Goal: Information Seeking & Learning: Find specific page/section

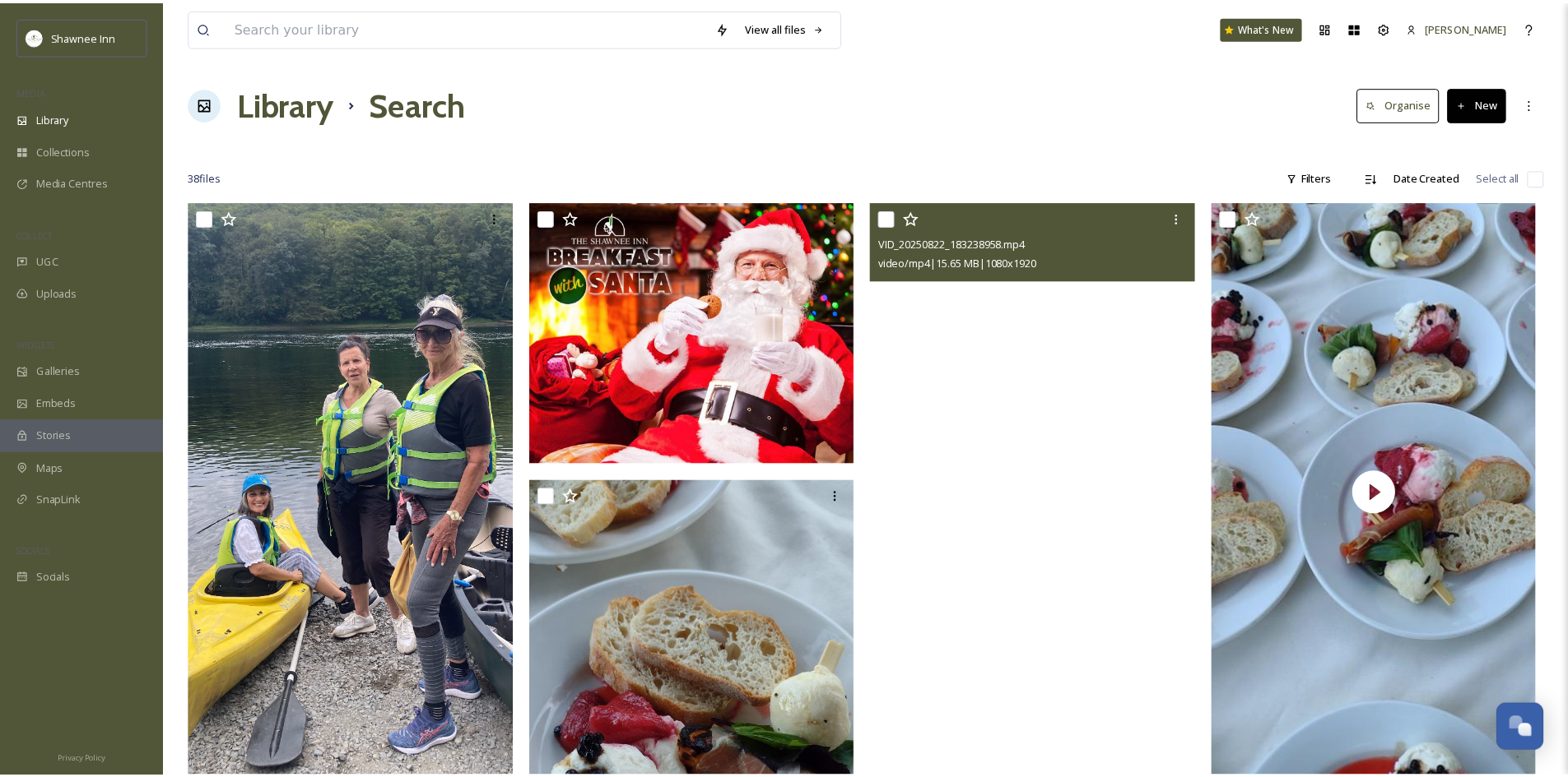
scroll to position [905, 0]
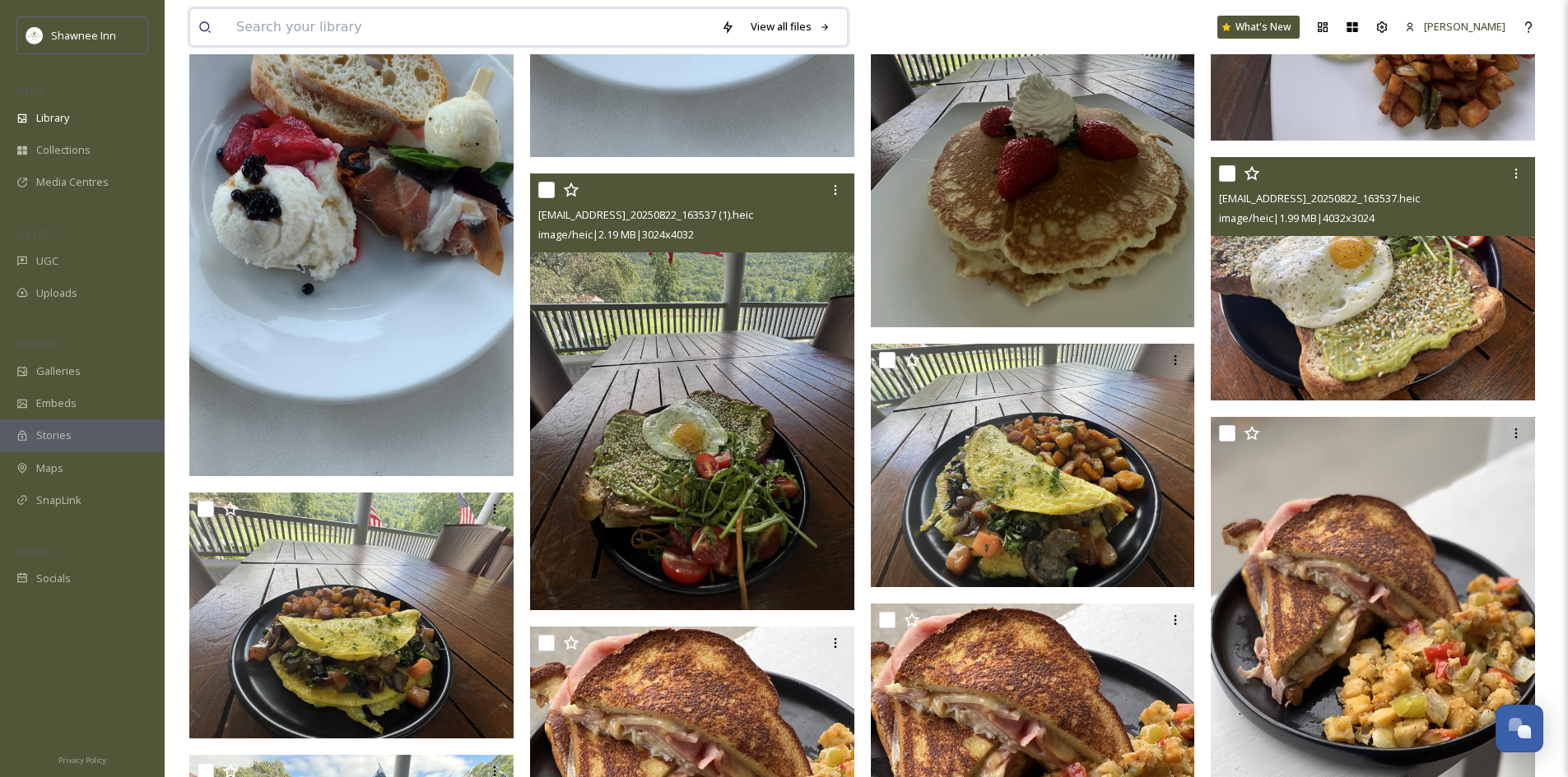
click at [327, 32] on input at bounding box center [469, 27] width 485 height 37
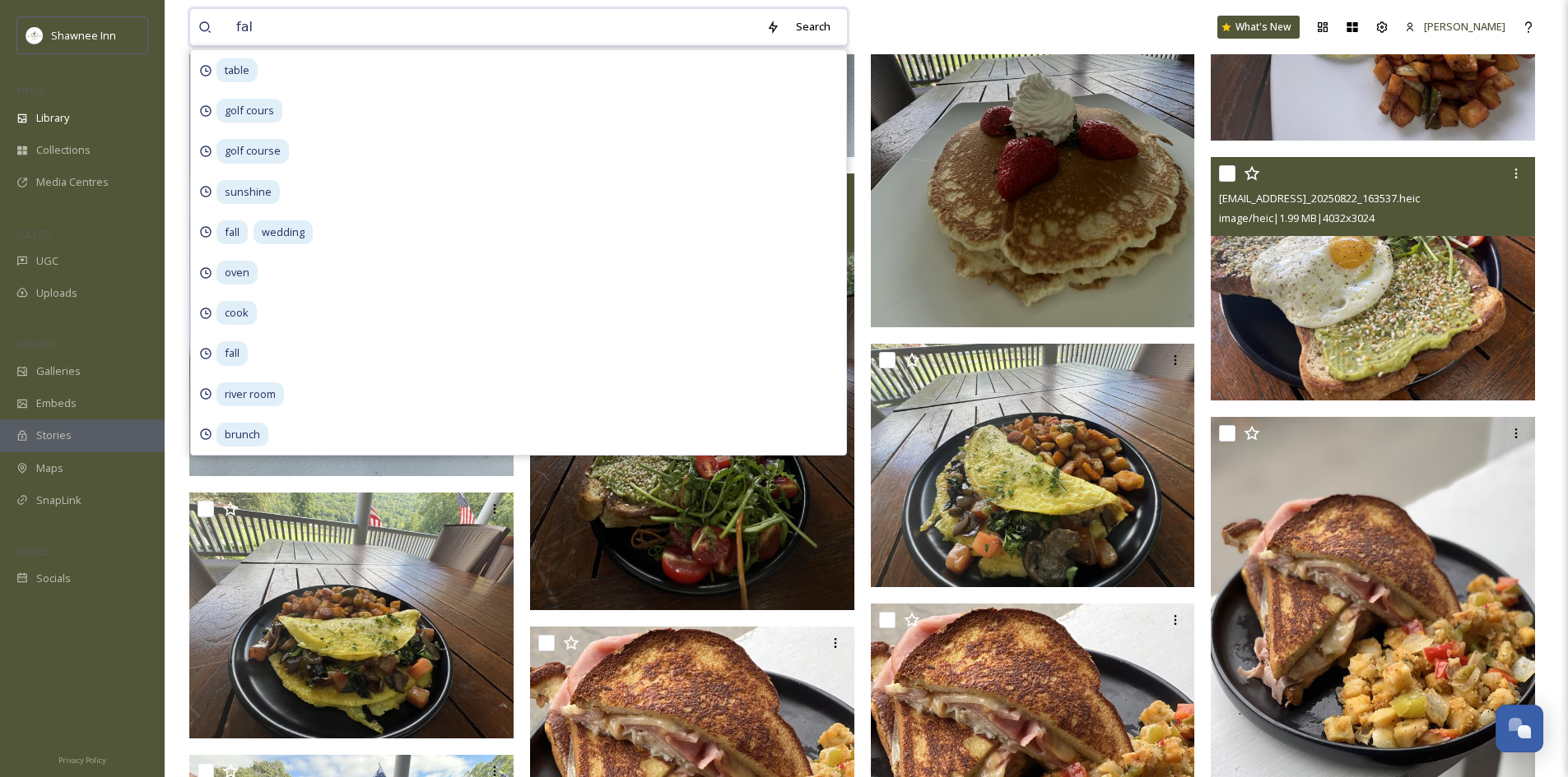
type input "fall"
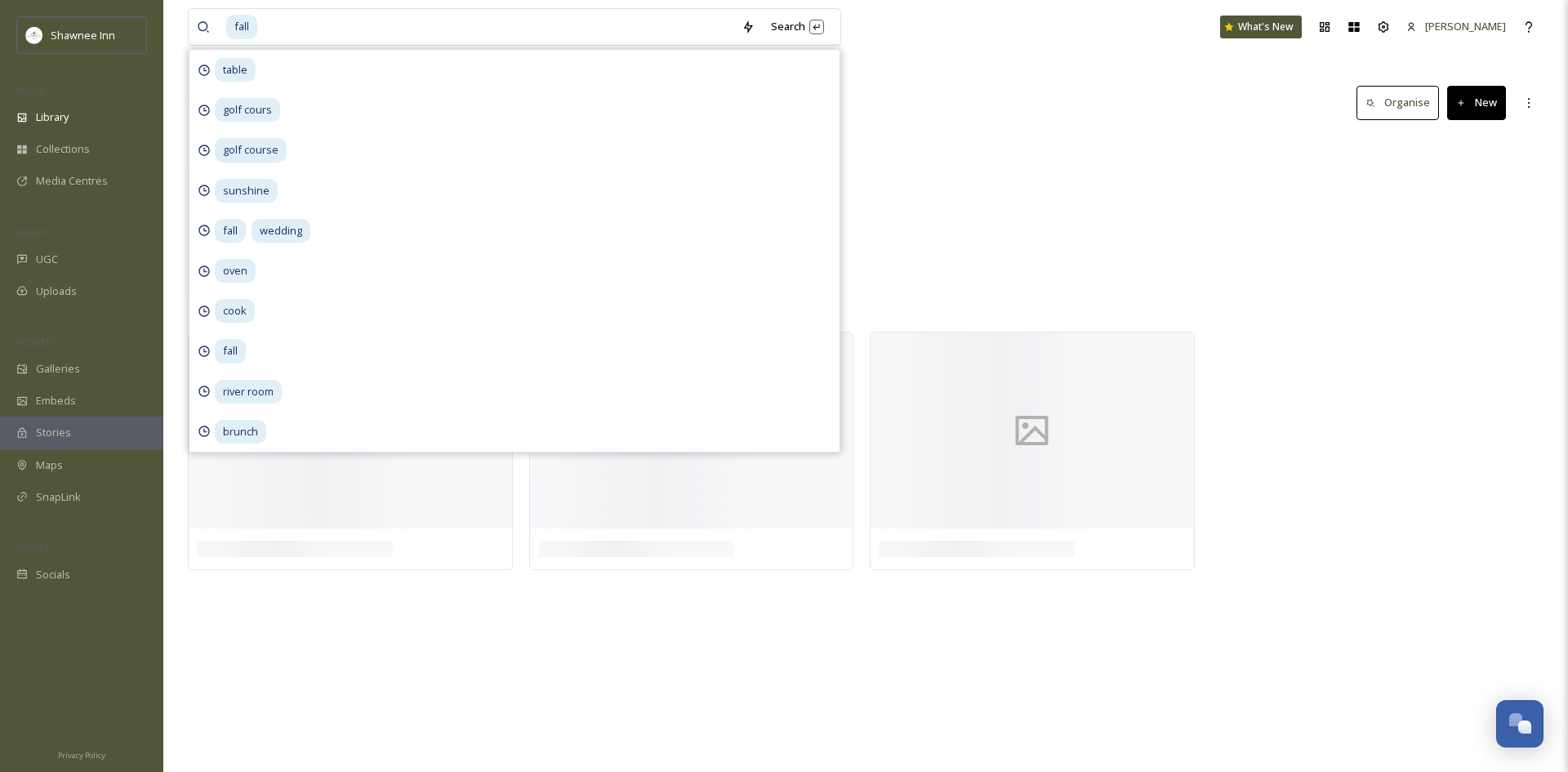
click at [1024, 82] on div "Library Search Organise New" at bounding box center [866, 103] width 1356 height 49
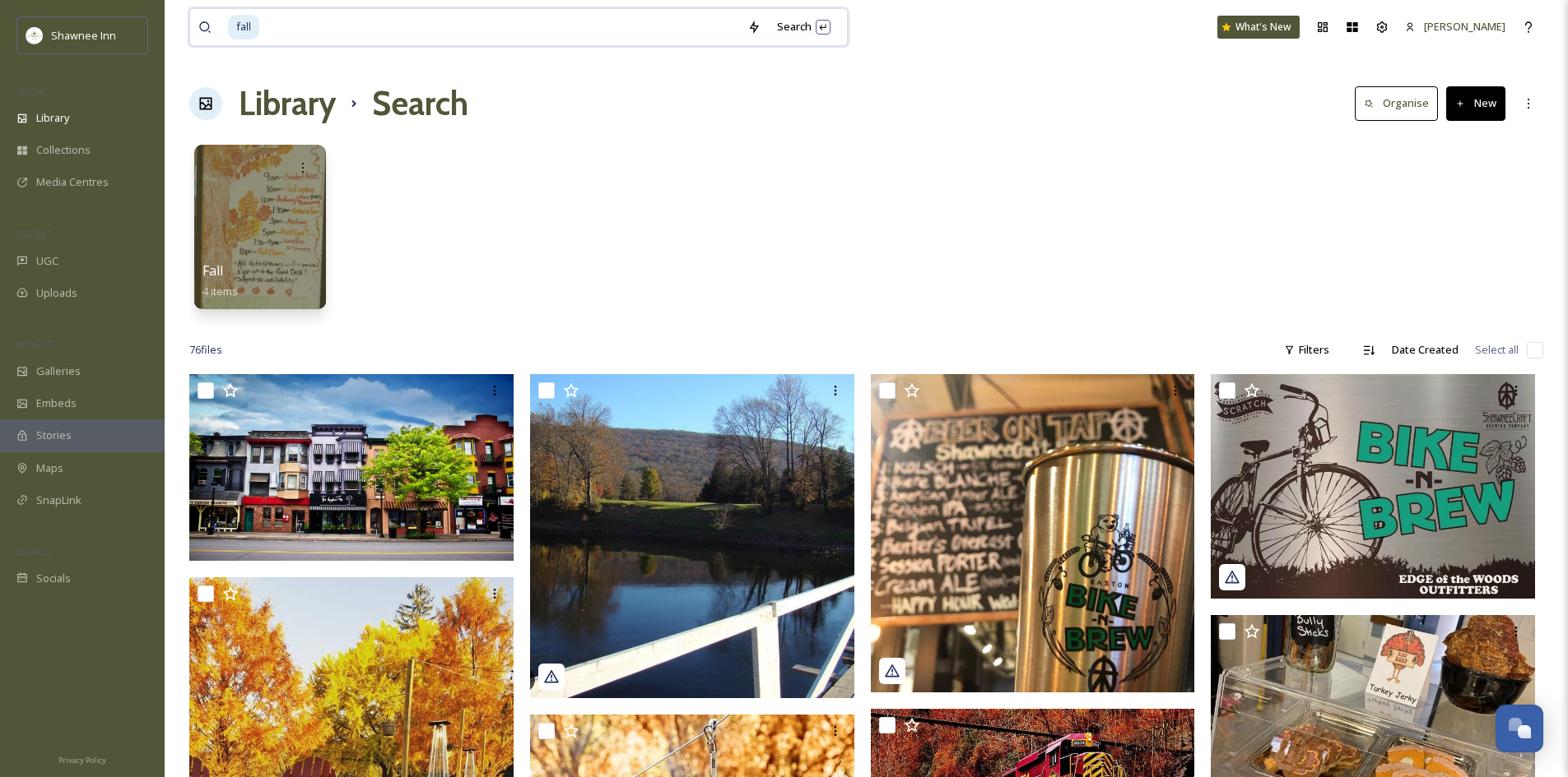
click at [344, 43] on input at bounding box center [500, 27] width 478 height 37
type input "c"
type input "golf"
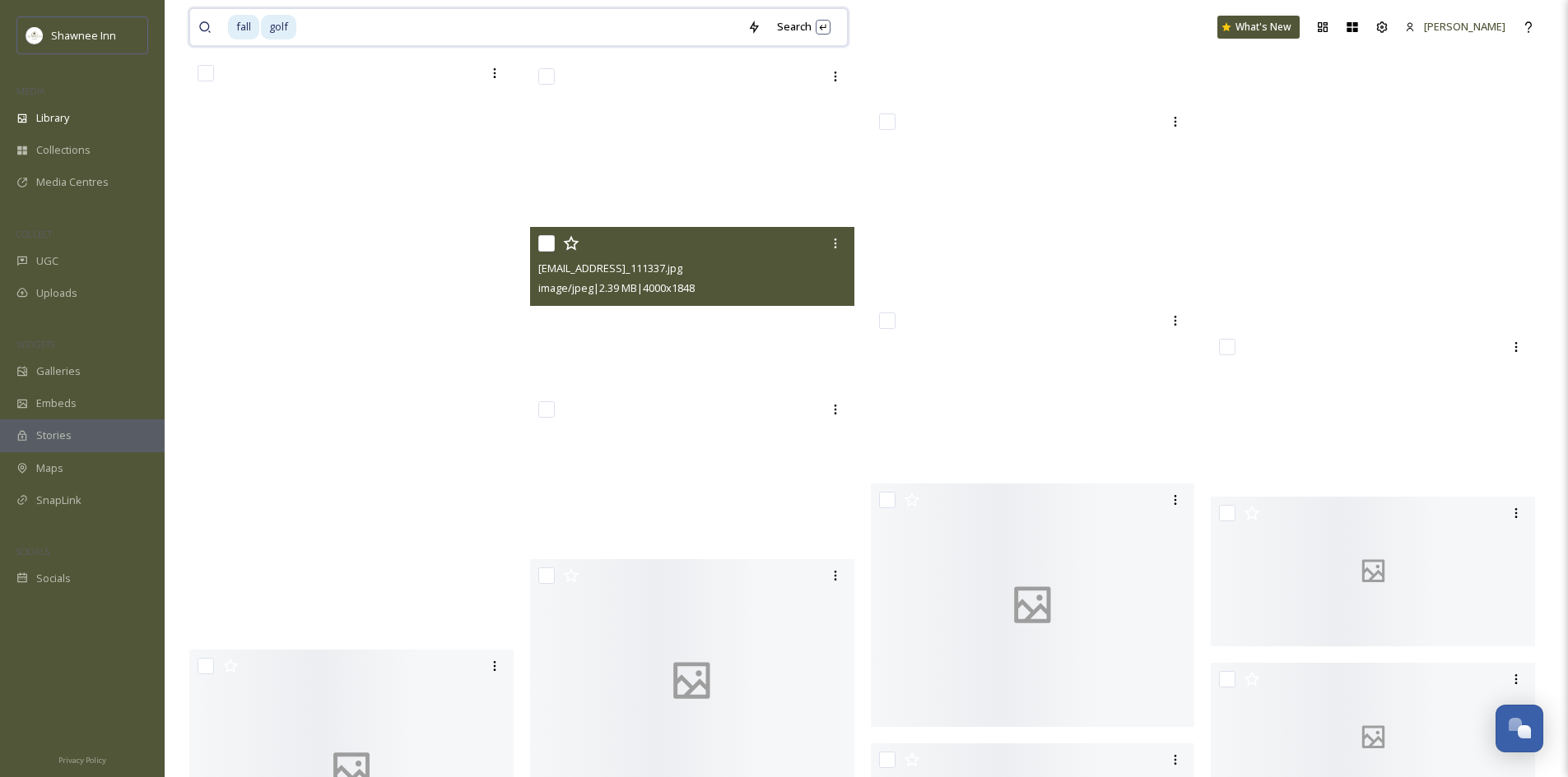
scroll to position [15793, 0]
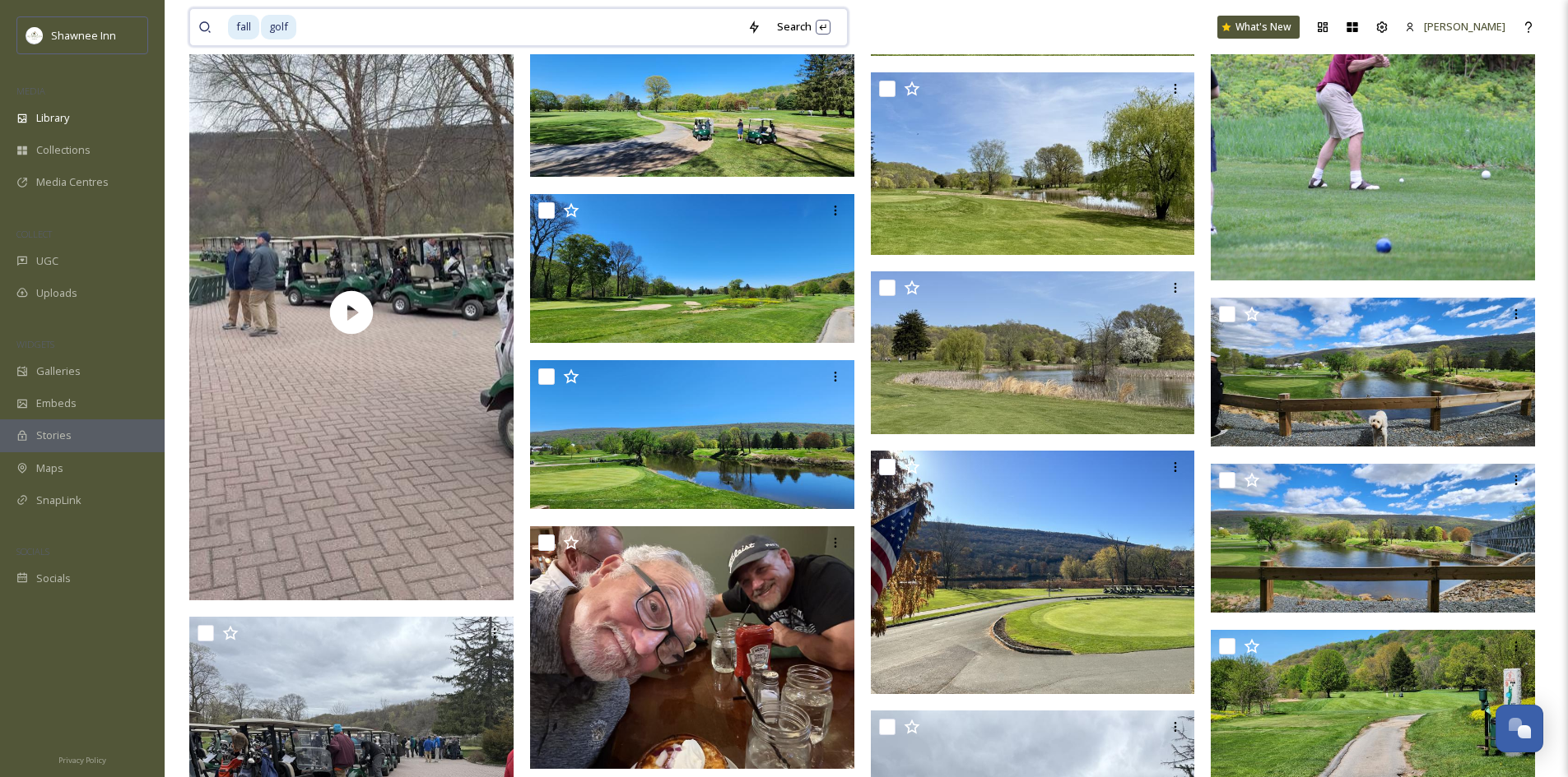
click at [325, 11] on input at bounding box center [519, 27] width 441 height 37
type input "g"
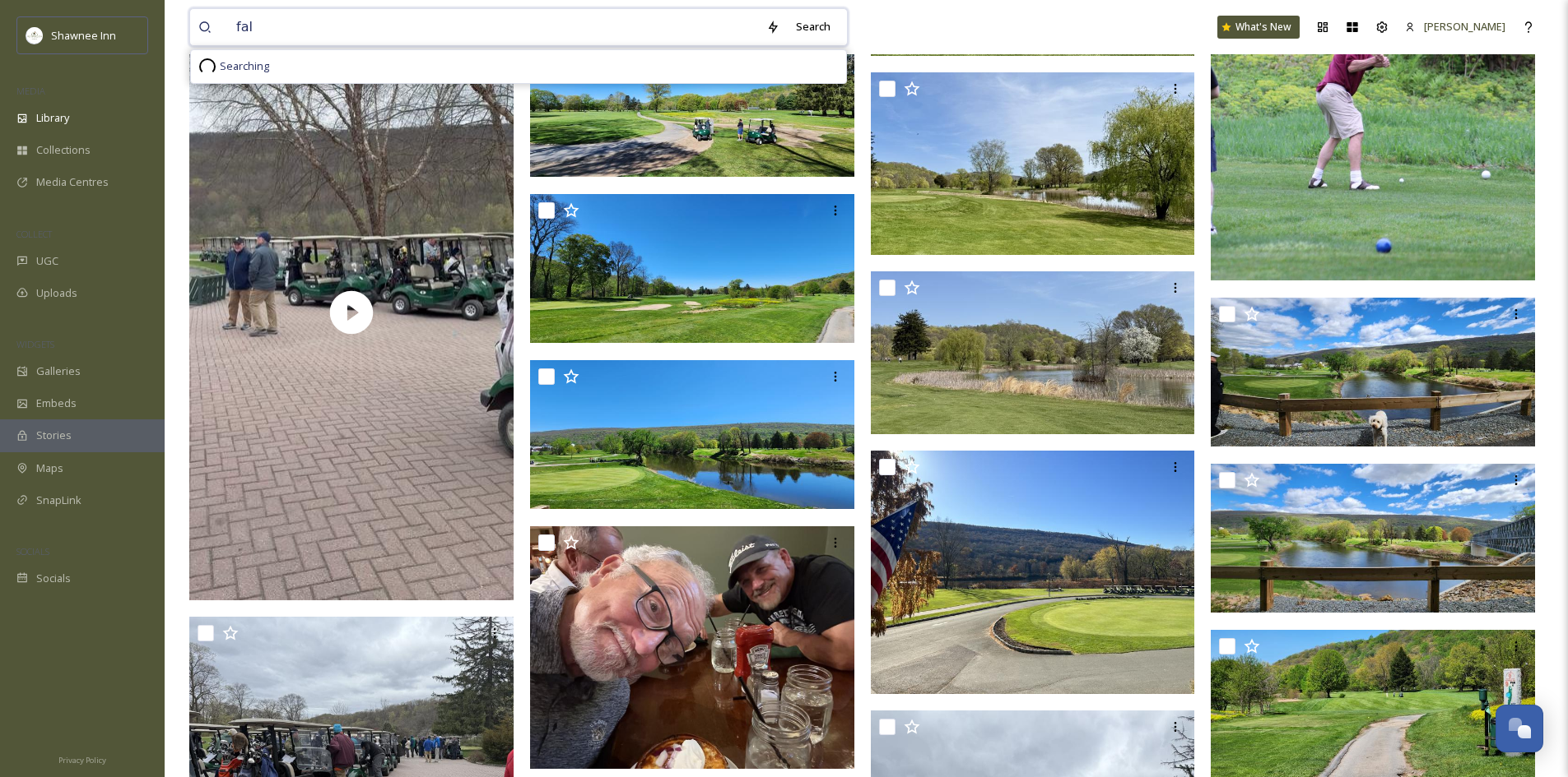
type input "fall"
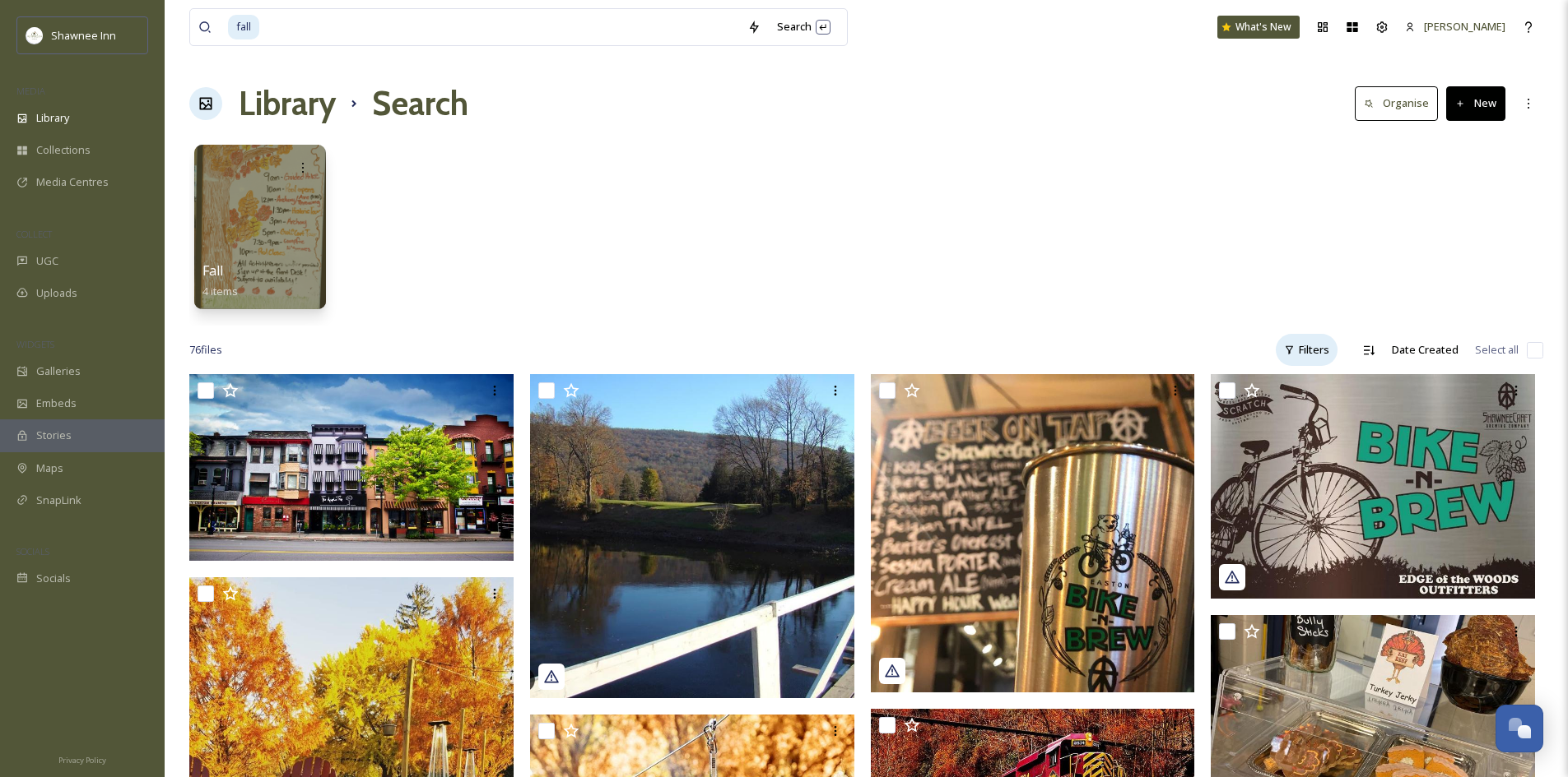
click at [1309, 346] on div "Filters" at bounding box center [1306, 350] width 62 height 32
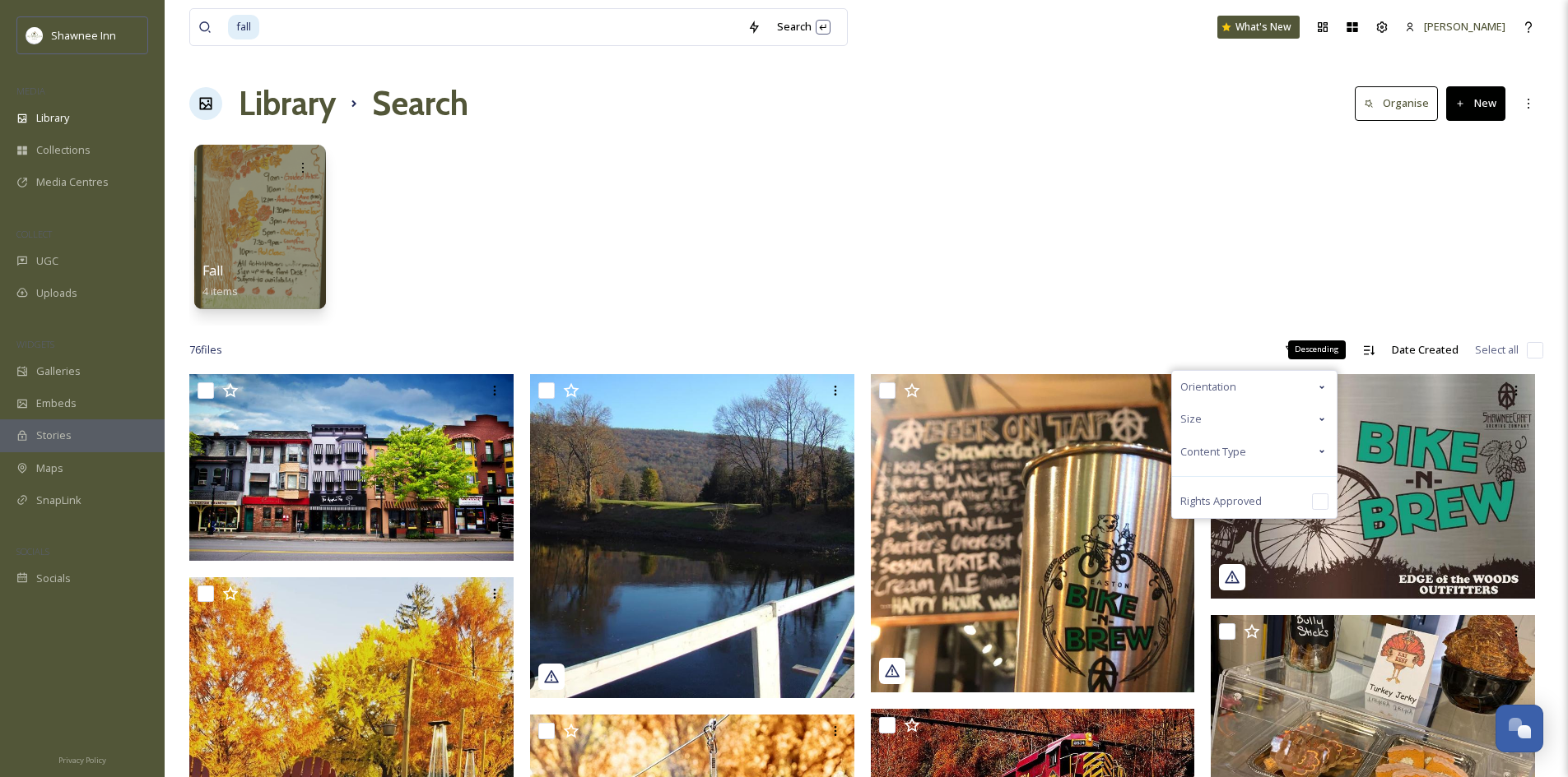
click at [1384, 356] on div "Date Created" at bounding box center [1424, 350] width 83 height 32
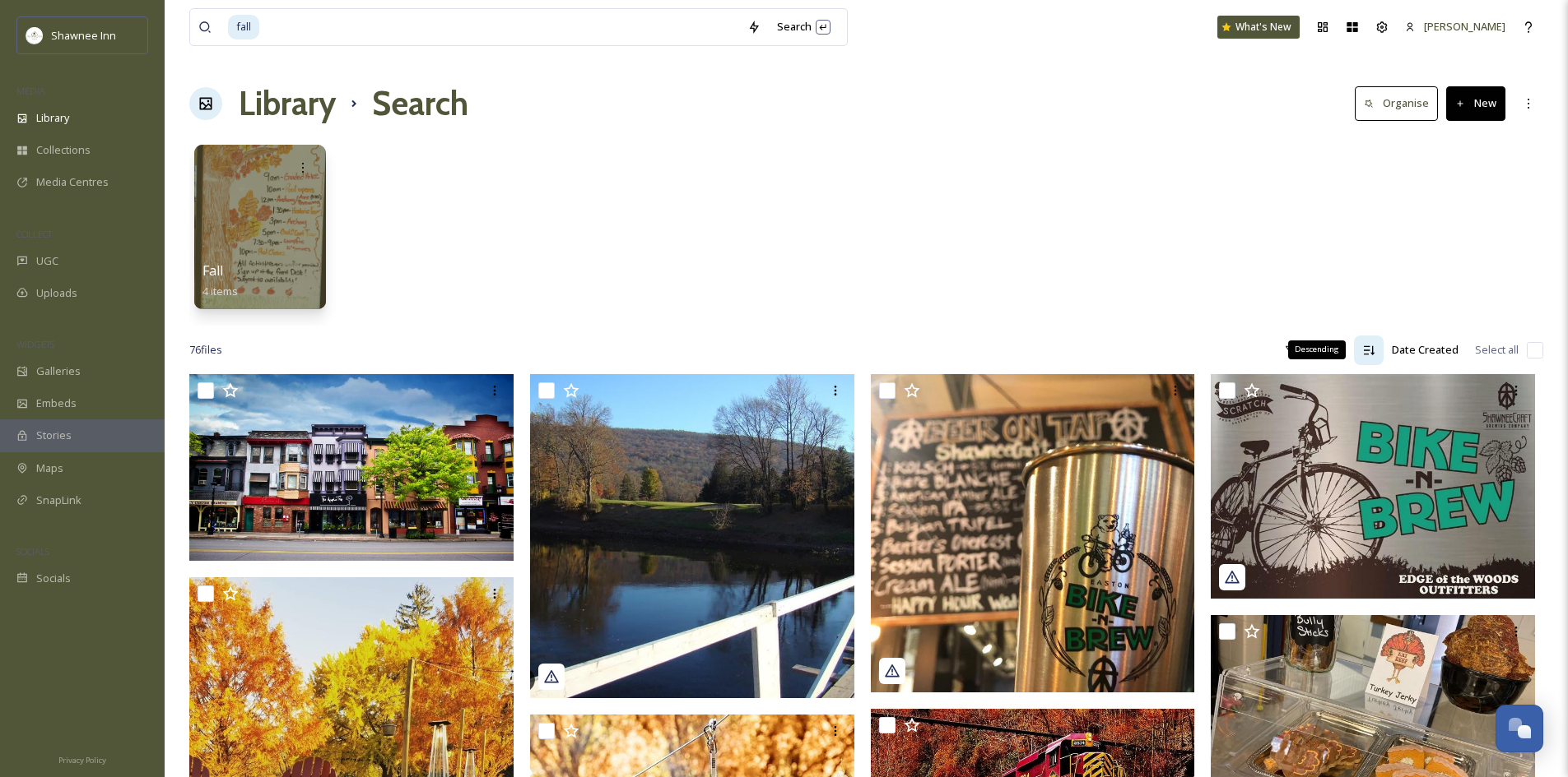
click at [1372, 356] on icon at bounding box center [1368, 350] width 13 height 13
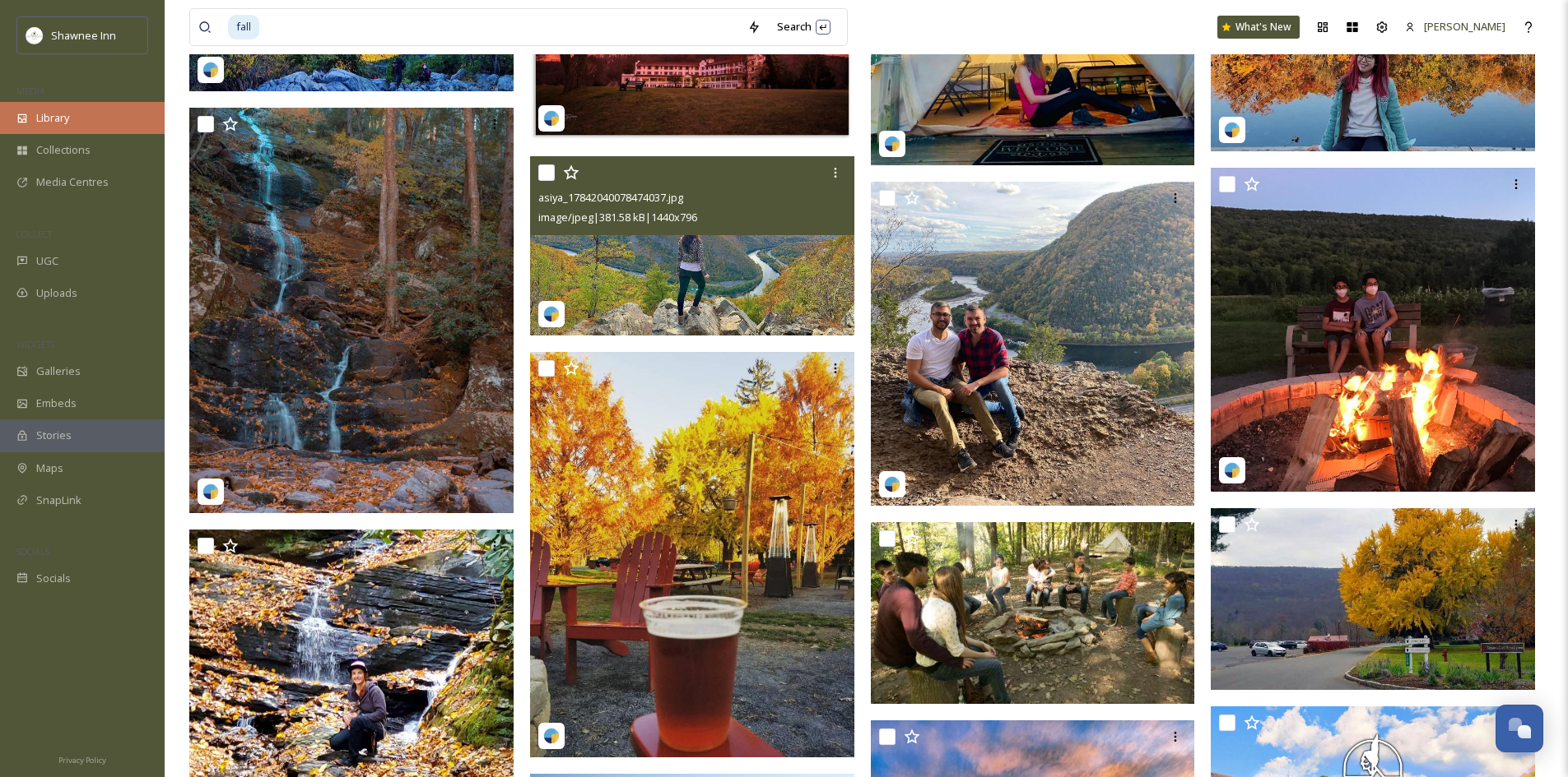
scroll to position [822, 0]
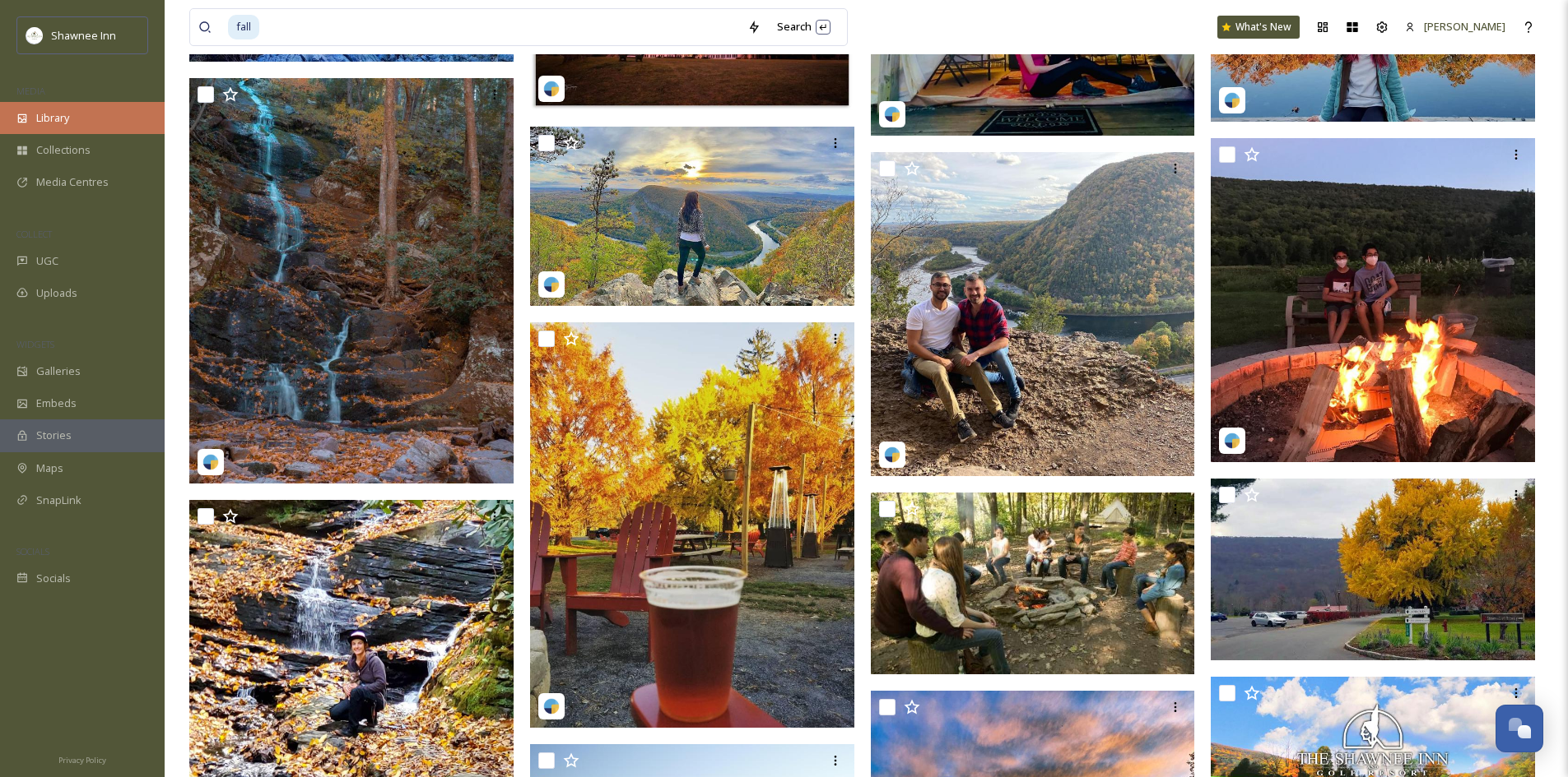
click at [46, 112] on span "Library" at bounding box center [53, 119] width 33 height 16
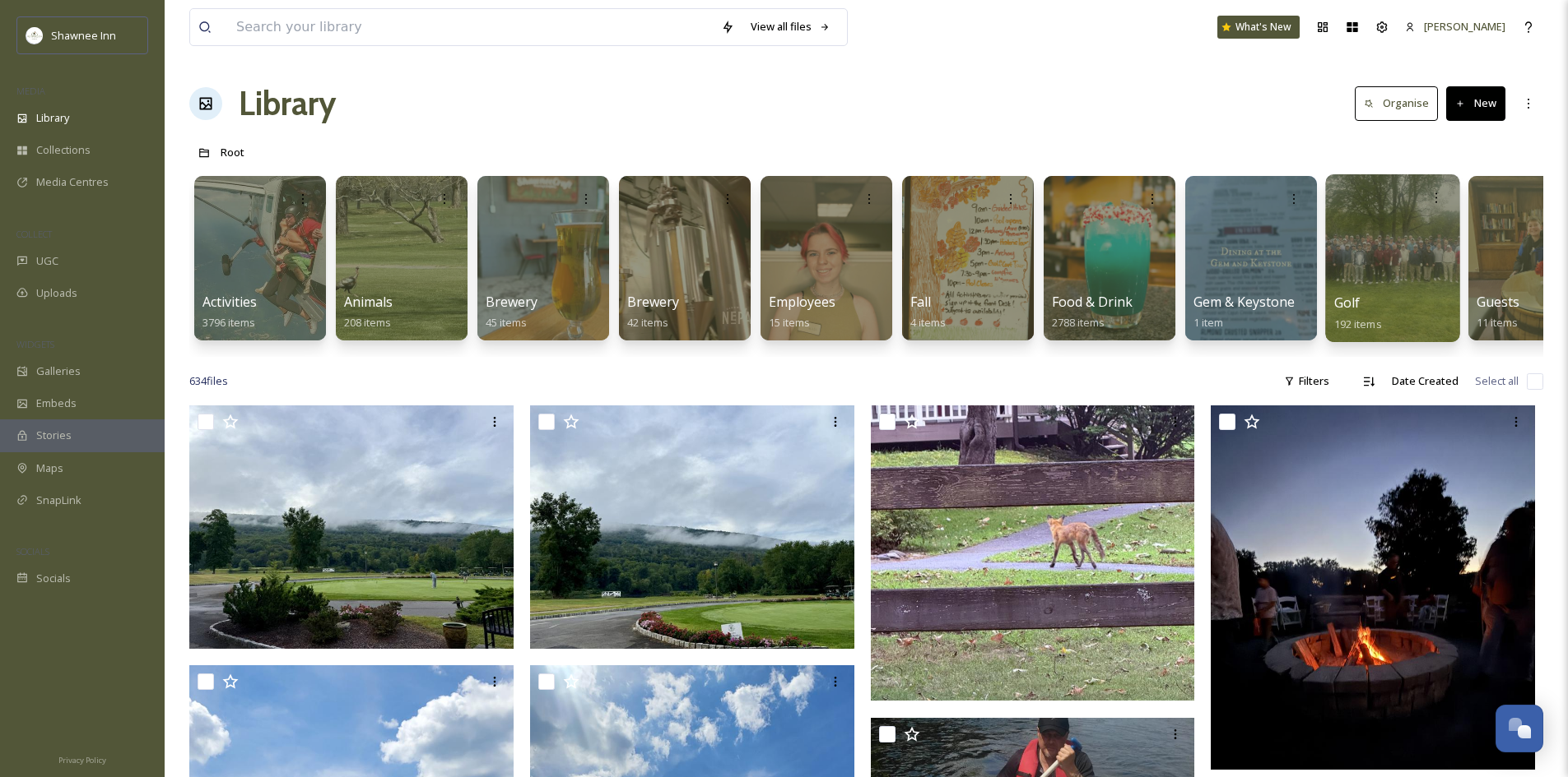
click at [1399, 269] on div at bounding box center [1392, 258] width 134 height 168
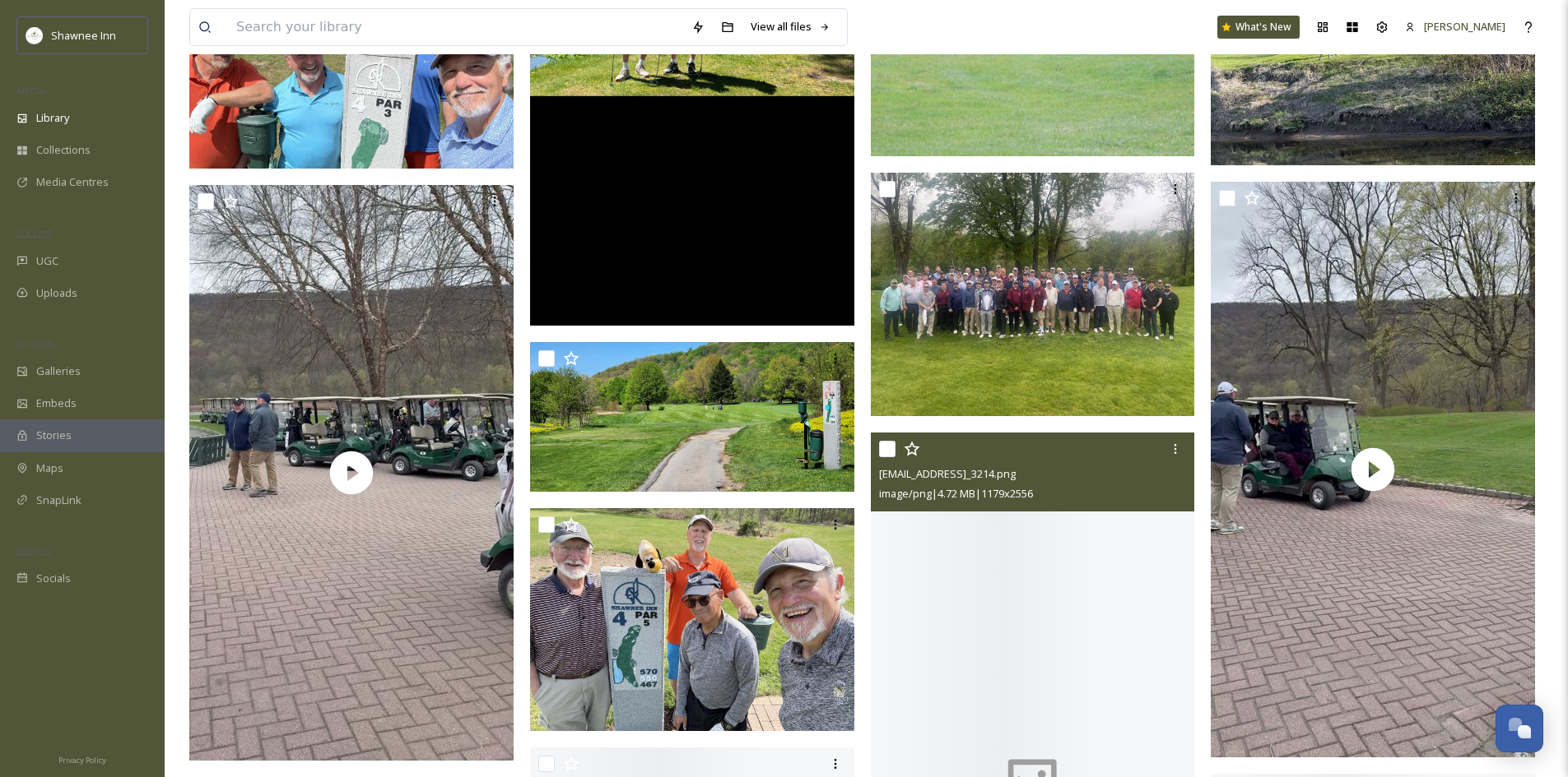
scroll to position [14478, 0]
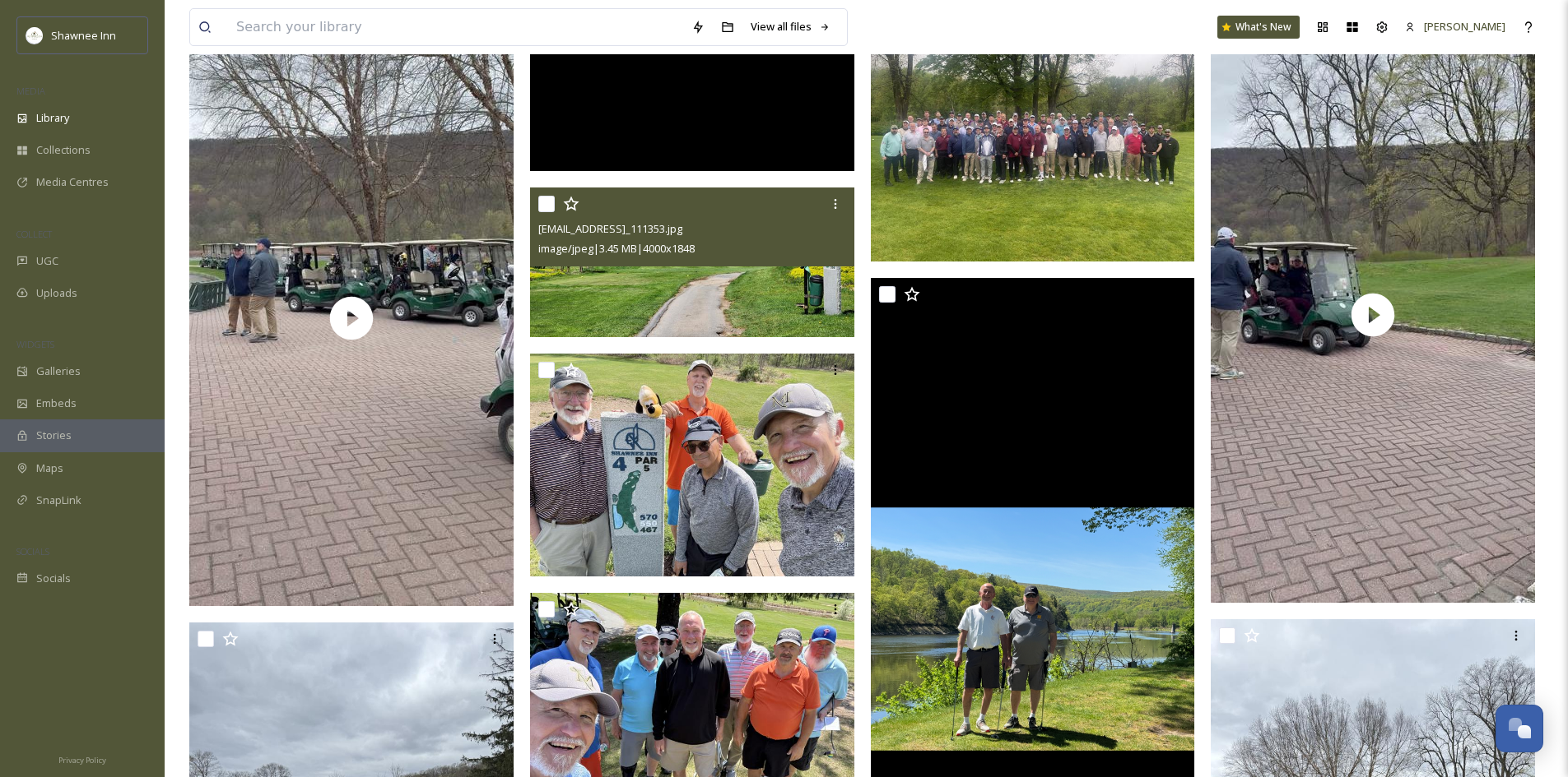
click at [685, 301] on img at bounding box center [692, 262] width 324 height 150
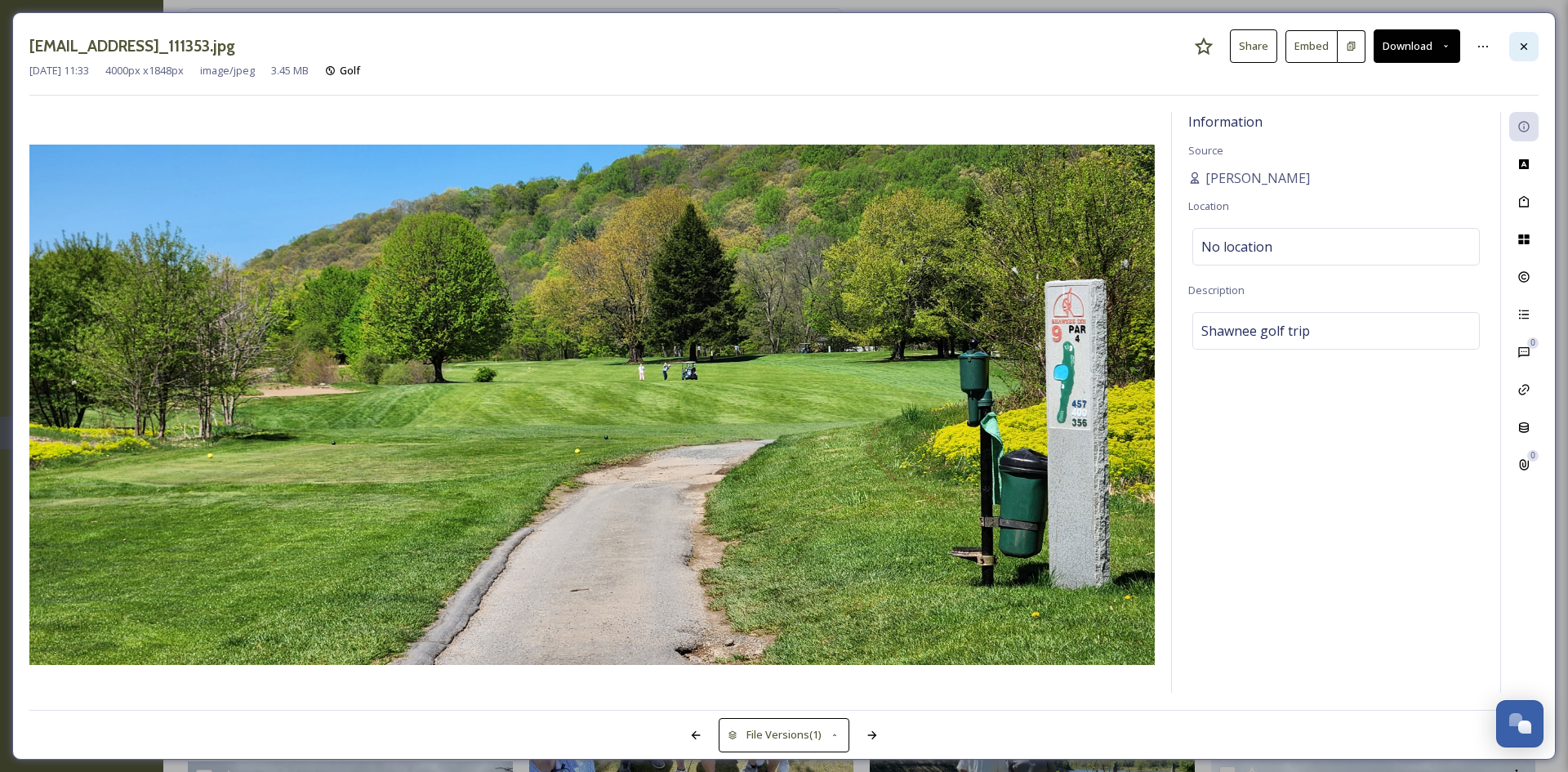
click at [1534, 58] on div at bounding box center [1524, 46] width 29 height 29
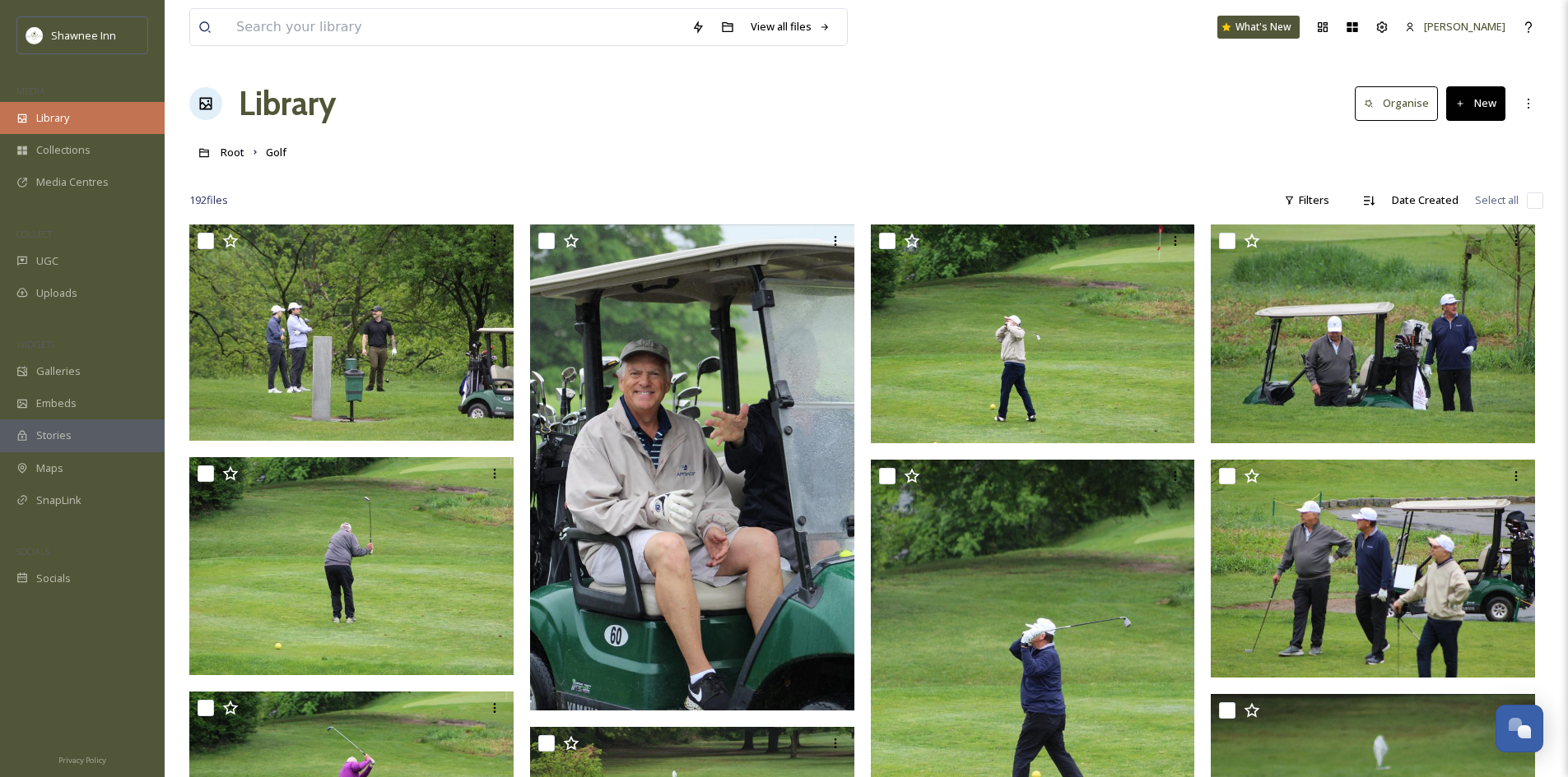
click at [74, 118] on div "Library" at bounding box center [82, 118] width 164 height 32
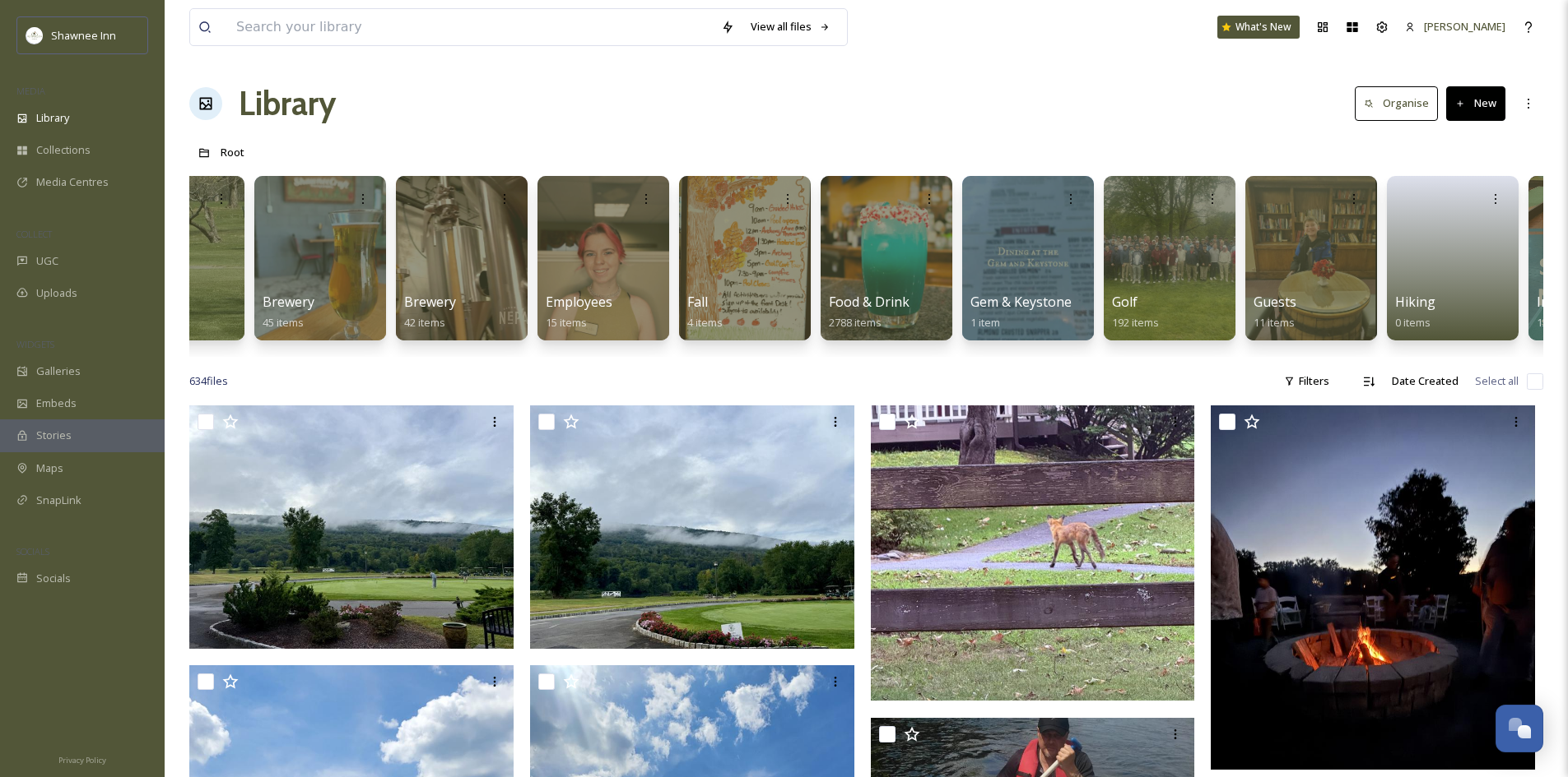
scroll to position [0, 64]
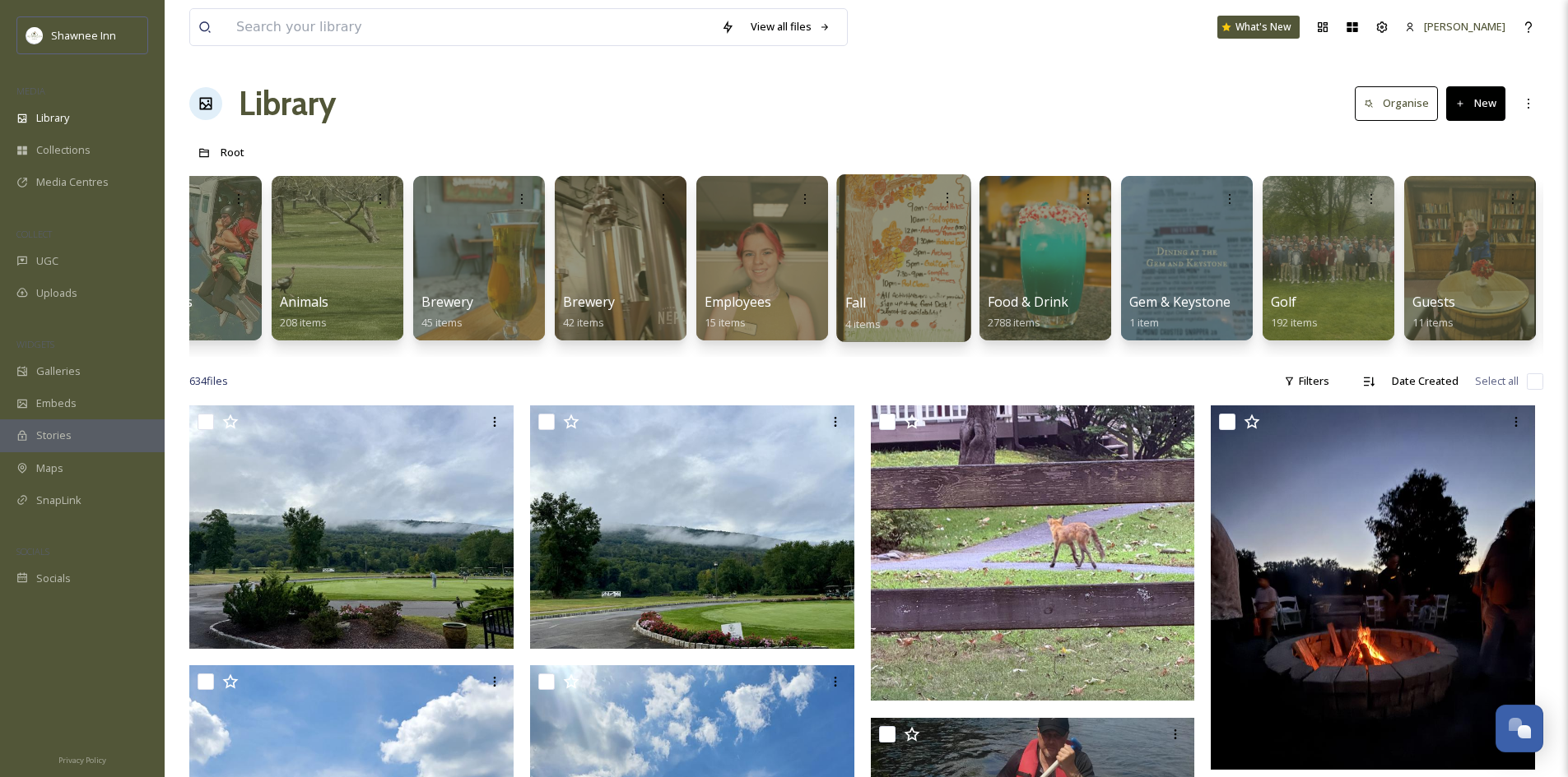
click at [953, 281] on div at bounding box center [903, 258] width 134 height 168
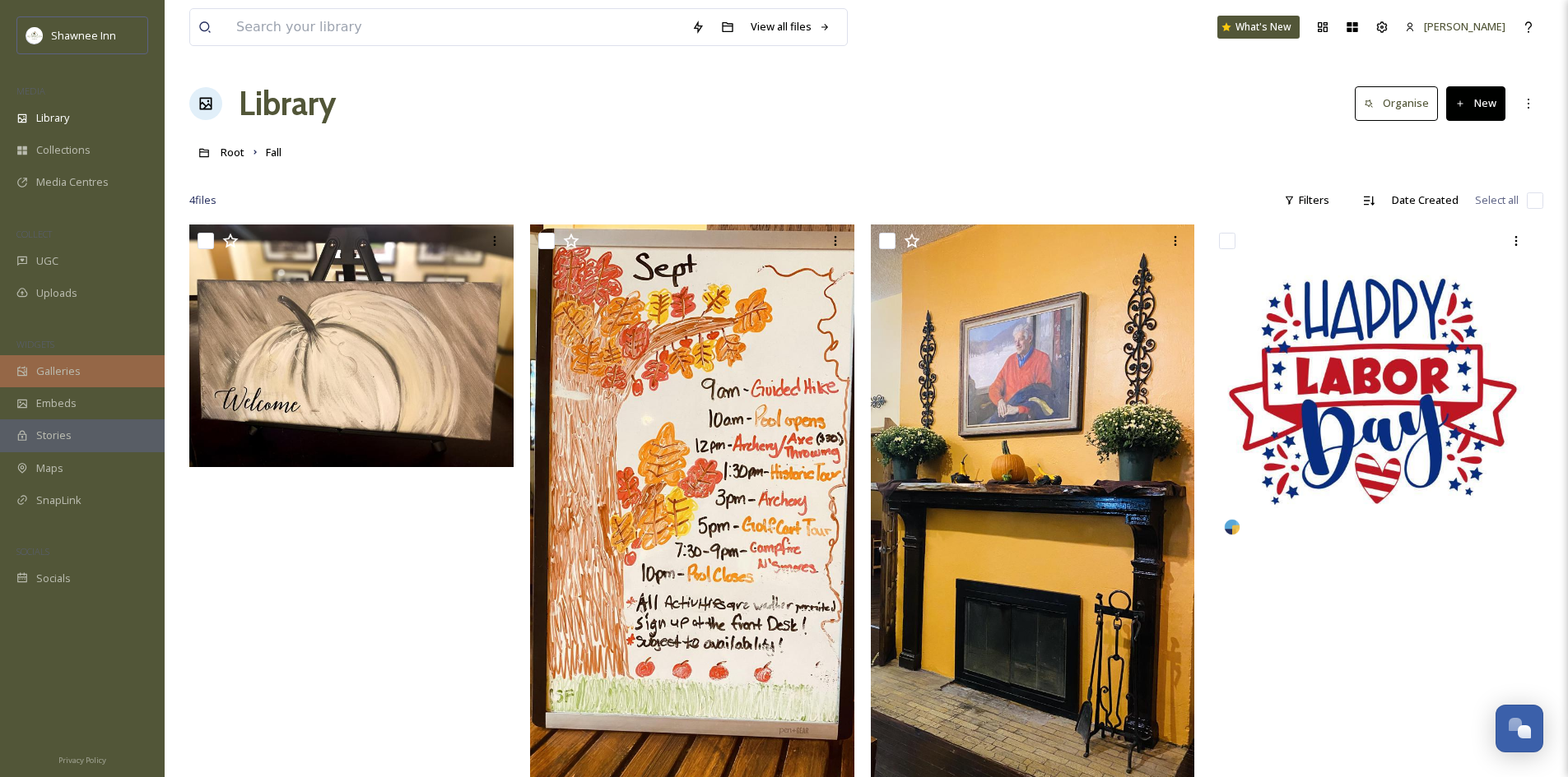
click at [59, 364] on span "Galleries" at bounding box center [59, 372] width 45 height 16
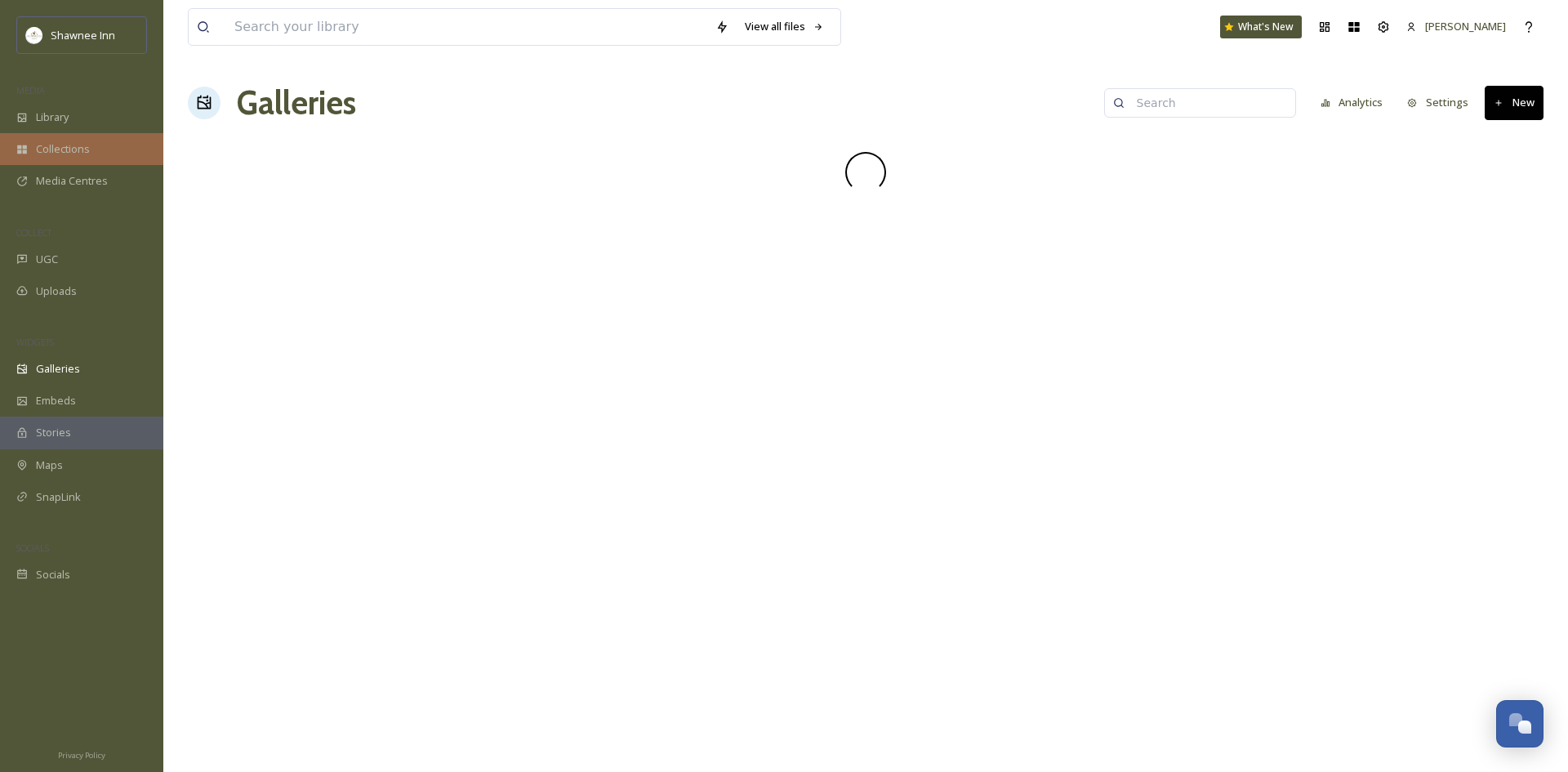
click at [60, 142] on span "Collections" at bounding box center [63, 150] width 54 height 16
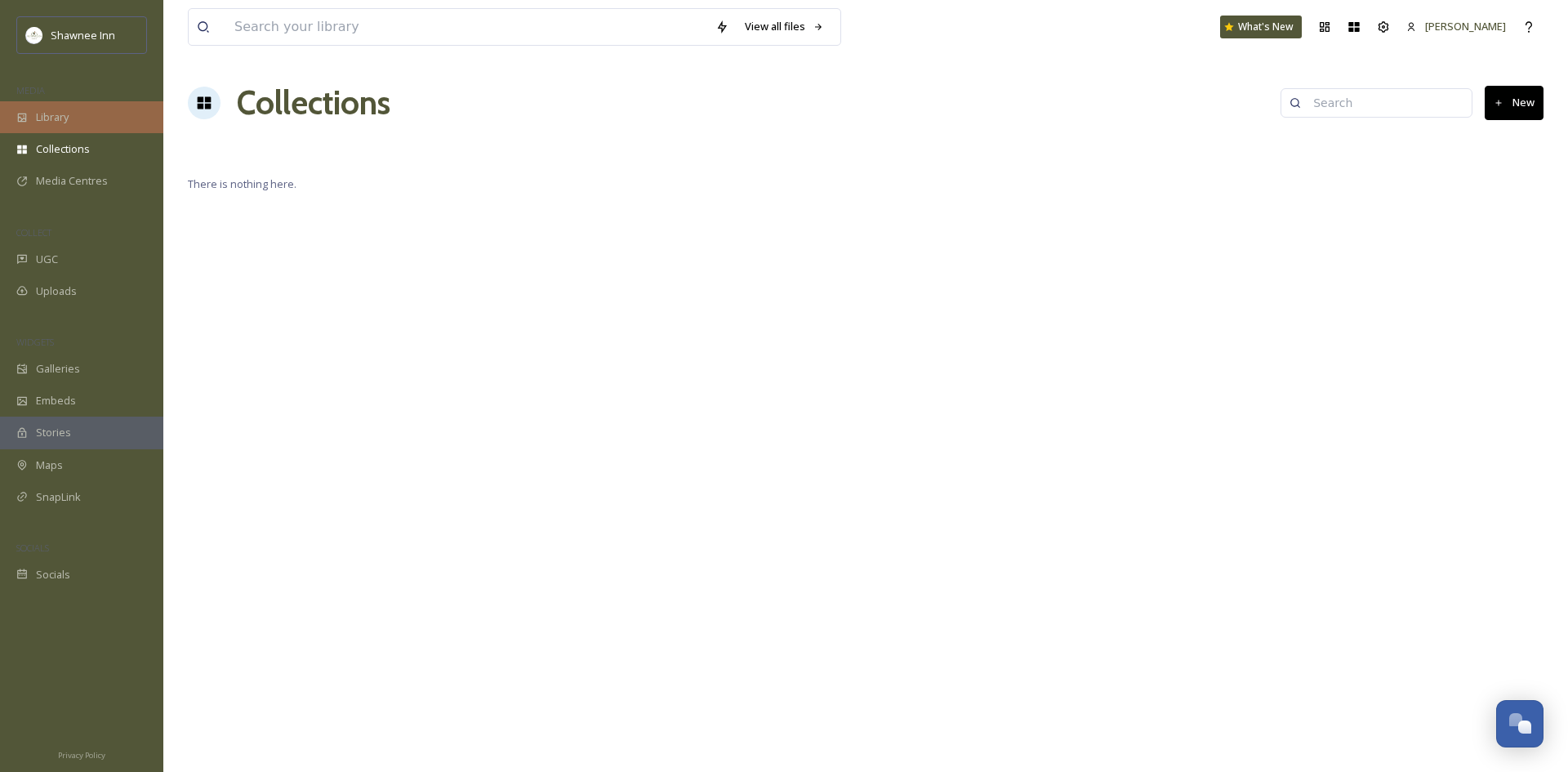
click at [99, 120] on div "Library" at bounding box center [82, 117] width 163 height 32
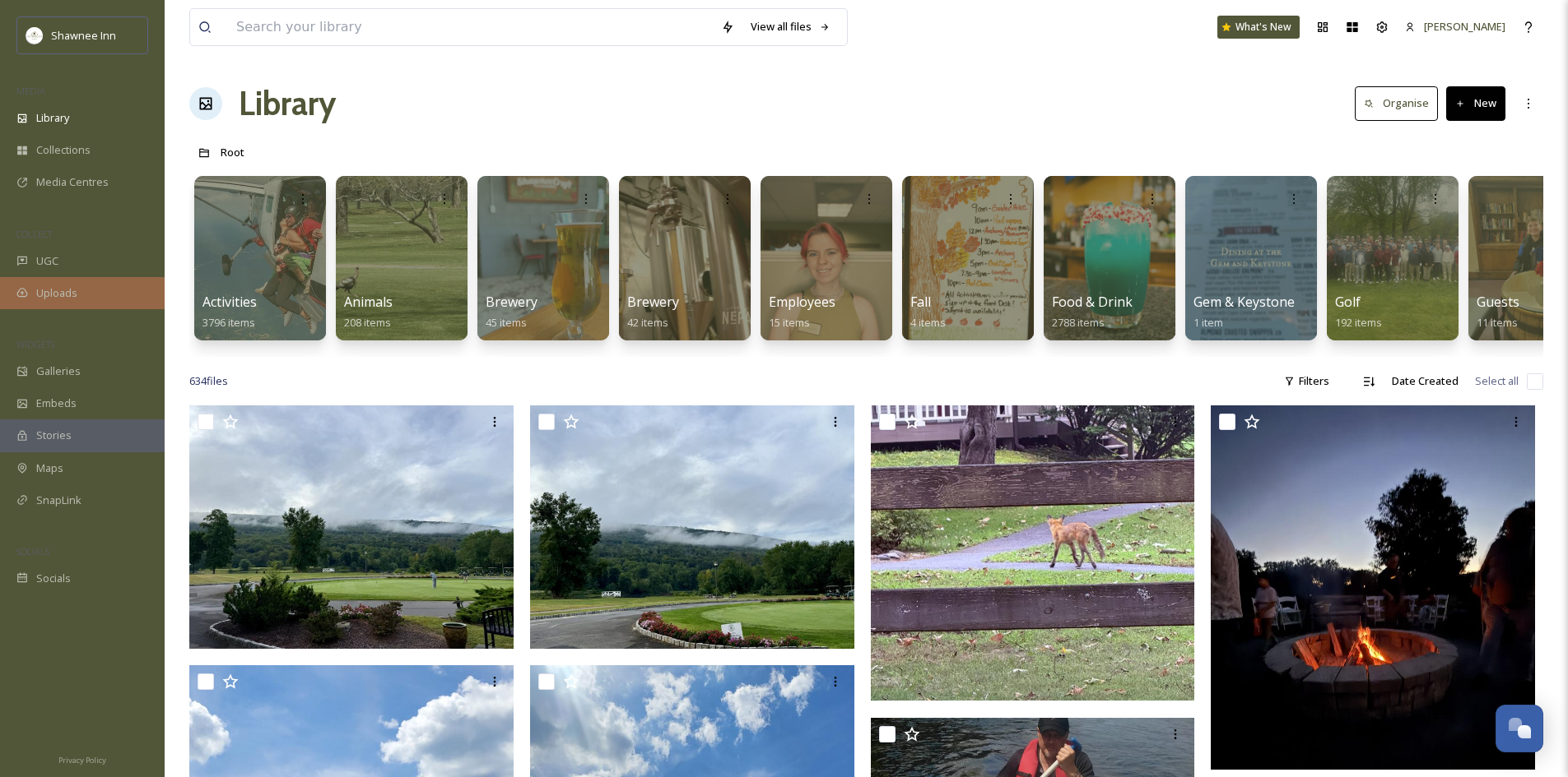
click at [77, 293] on span "Uploads" at bounding box center [57, 293] width 41 height 16
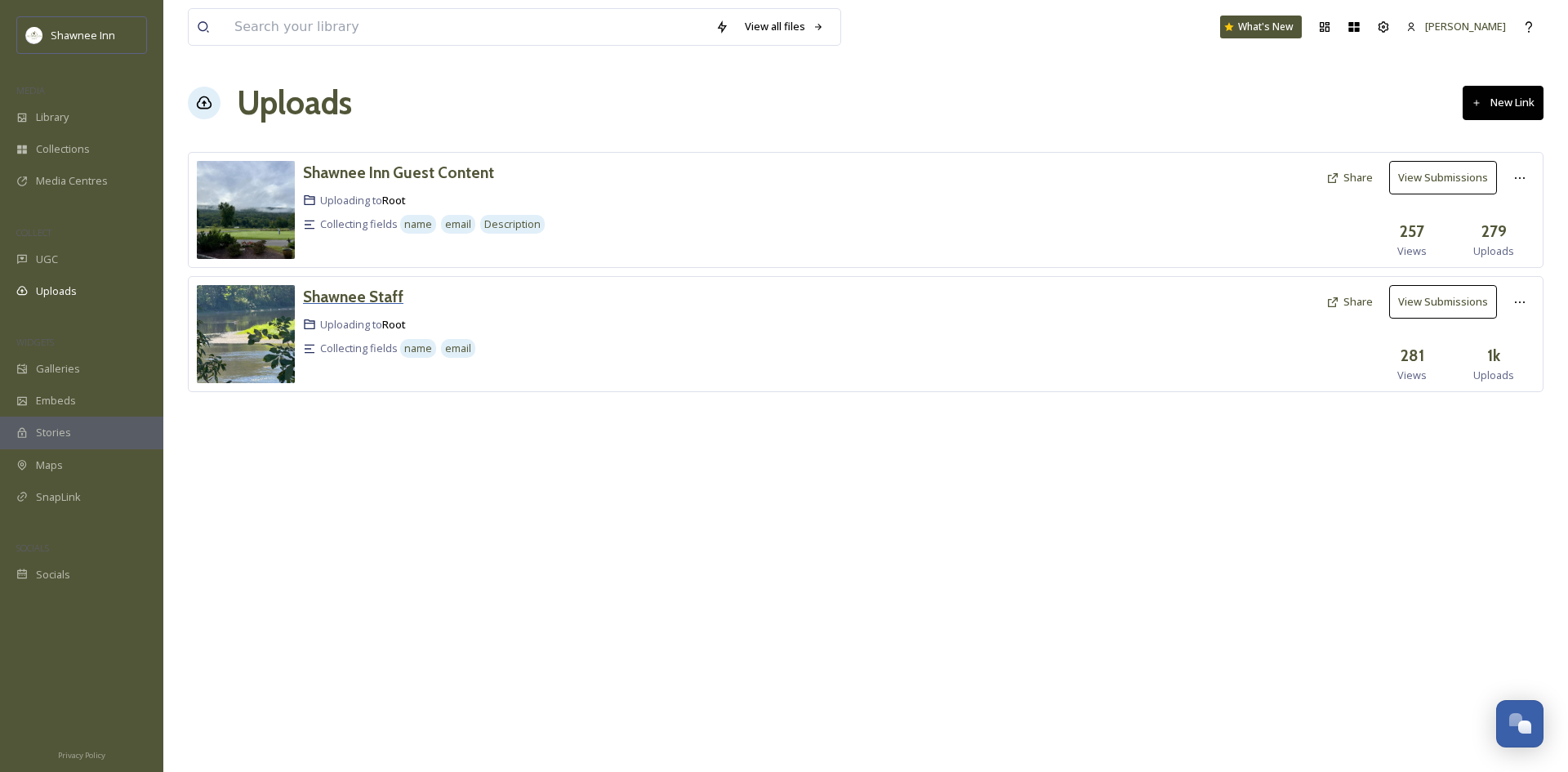
click at [368, 300] on h3 "Shawnee Staff" at bounding box center [353, 297] width 100 height 19
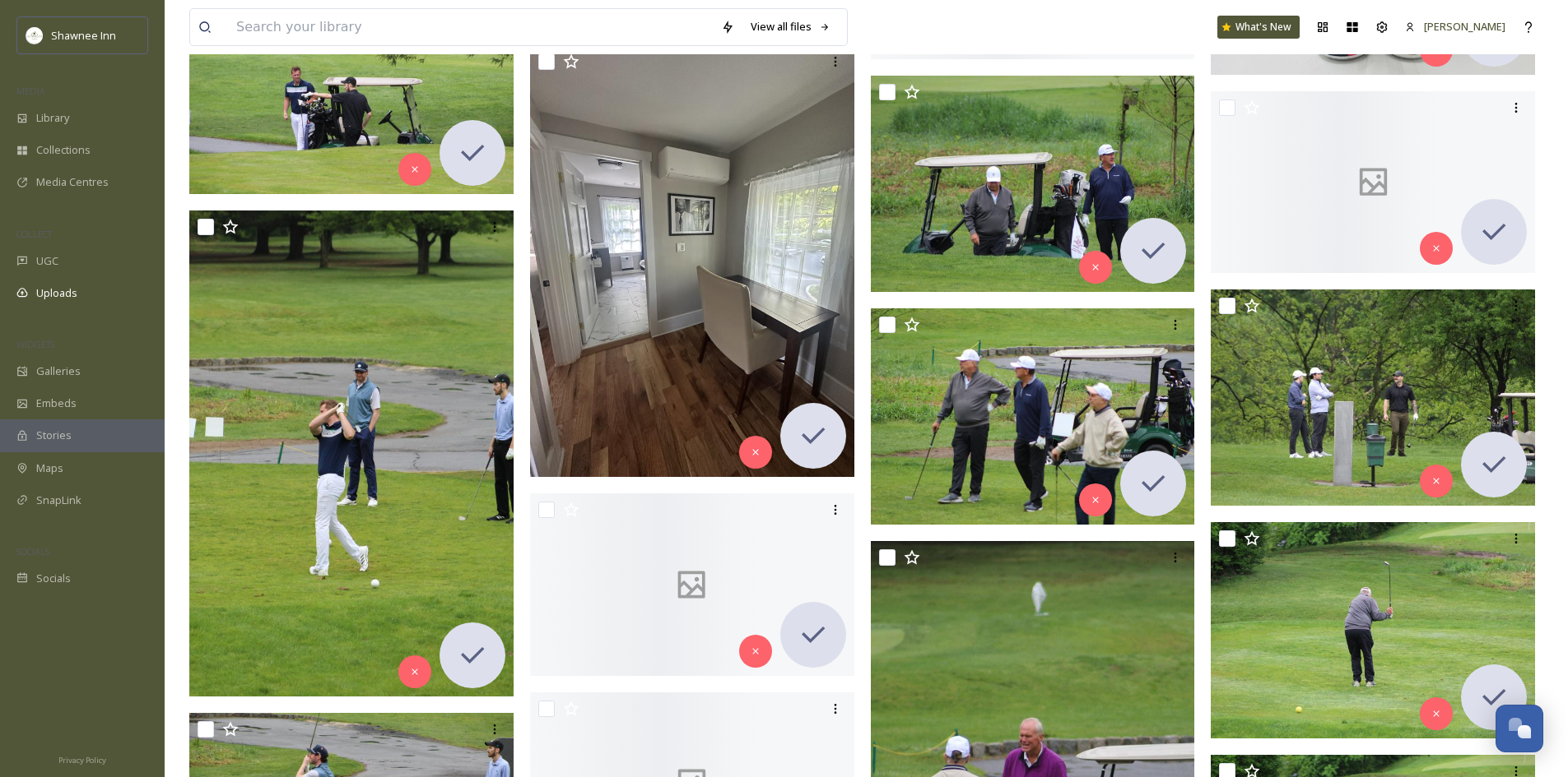
scroll to position [55087, 0]
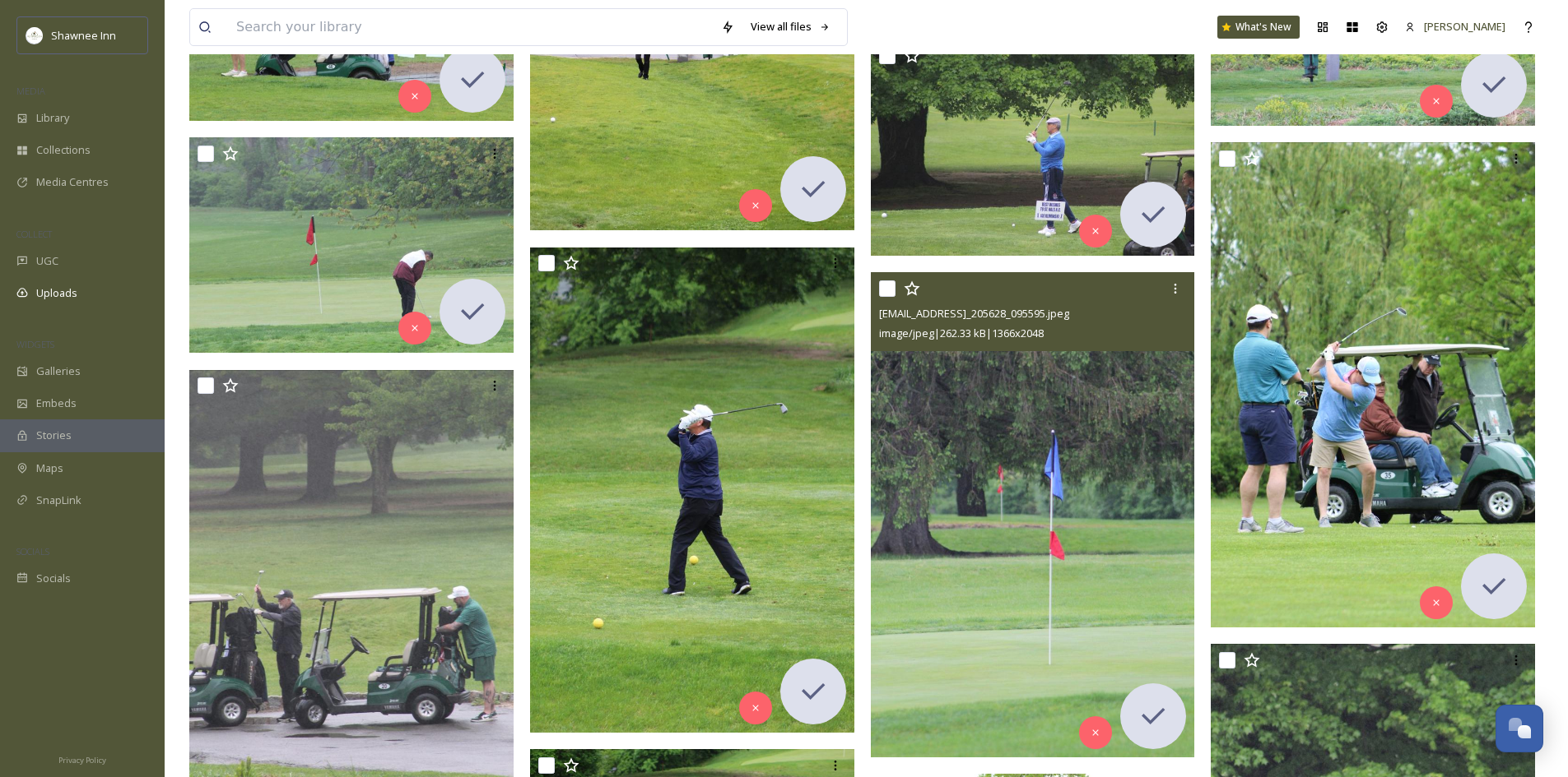
click at [984, 350] on div "ext_1746623857.603955_Smyoung121@gmail.com-20250506_205628_095595.jpeg image/jp…" at bounding box center [1033, 311] width 324 height 79
click at [967, 390] on img at bounding box center [1033, 515] width 324 height 485
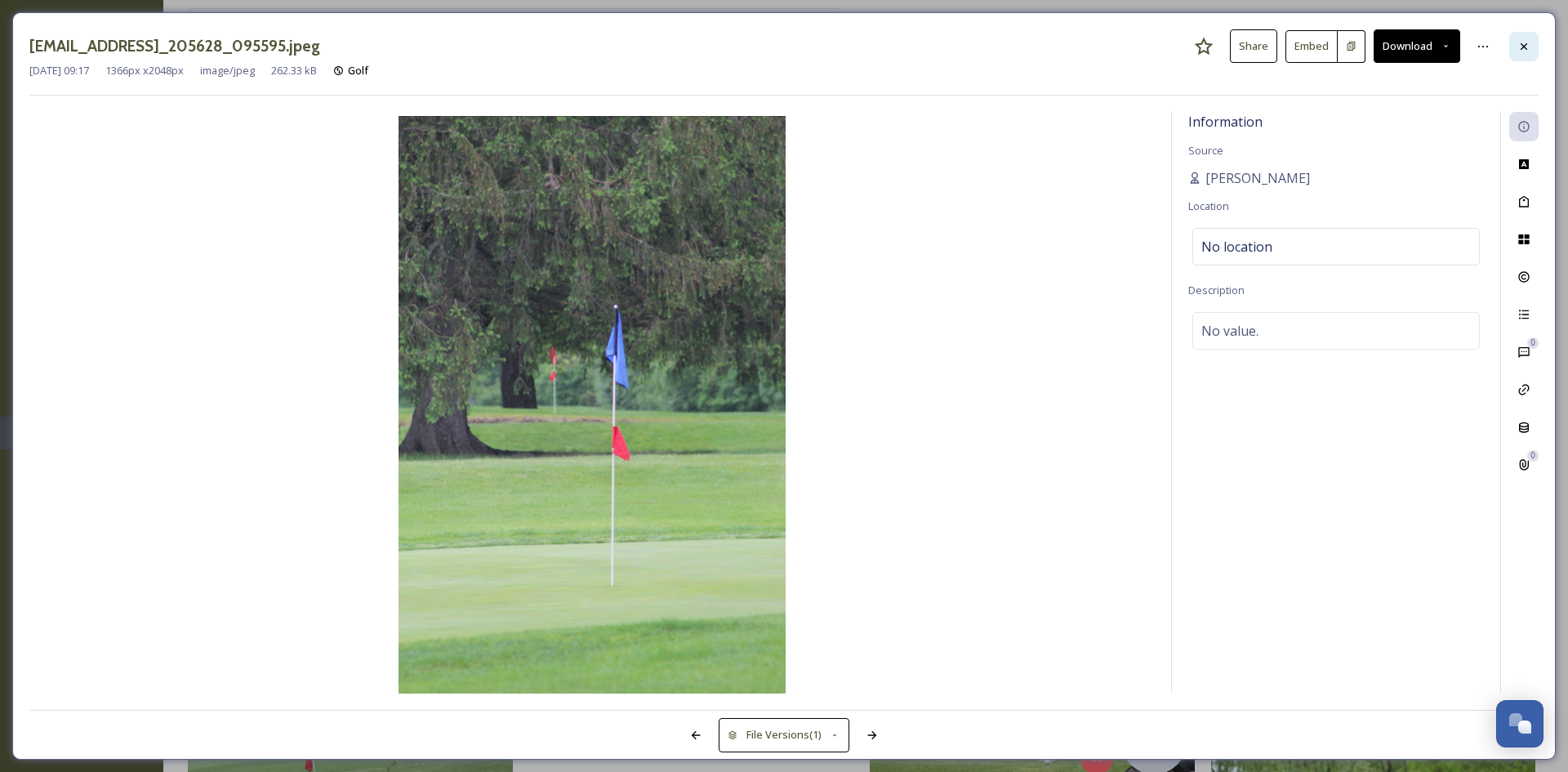
click at [1518, 48] on icon at bounding box center [1524, 46] width 13 height 13
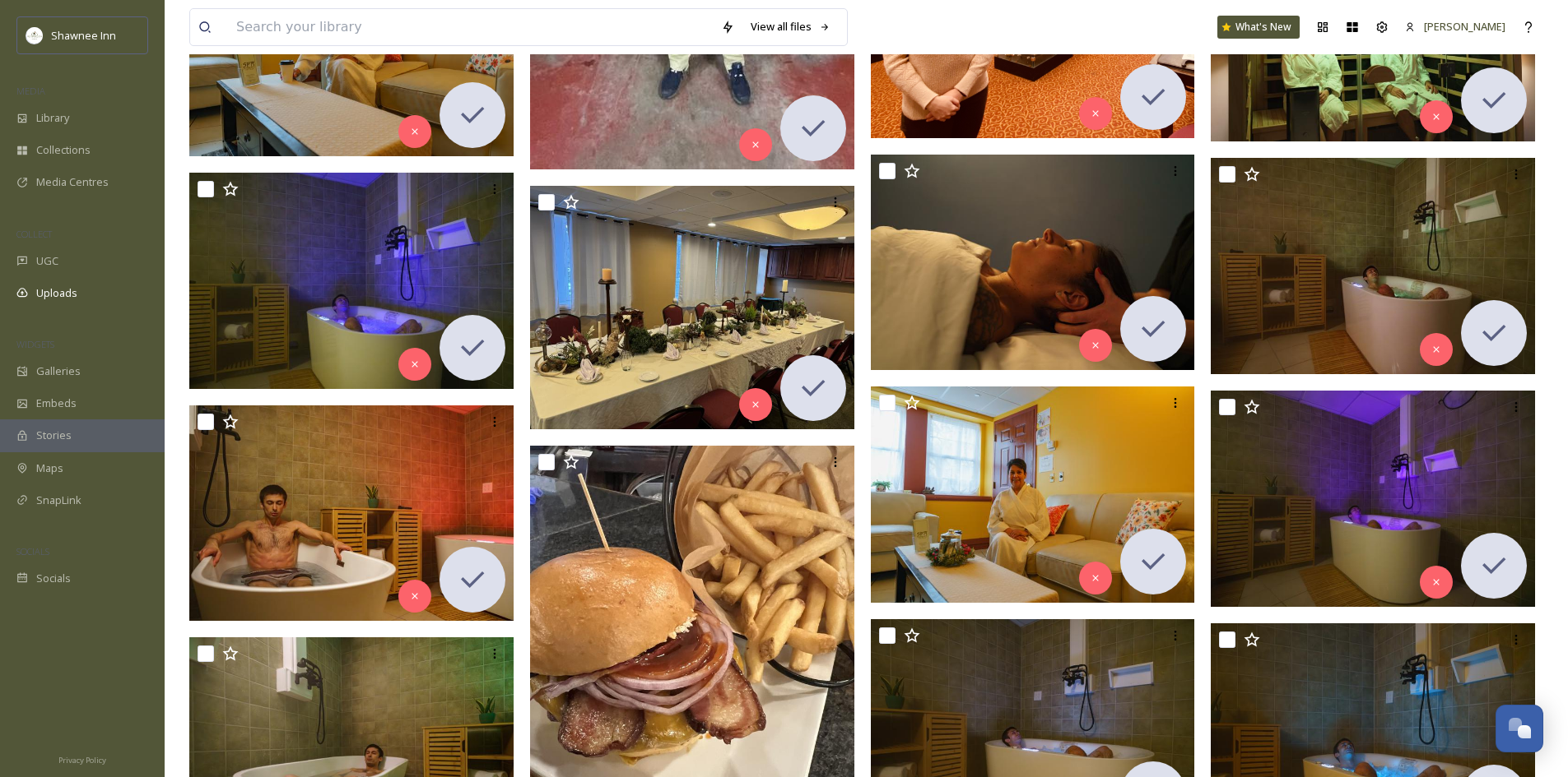
scroll to position [79356, 0]
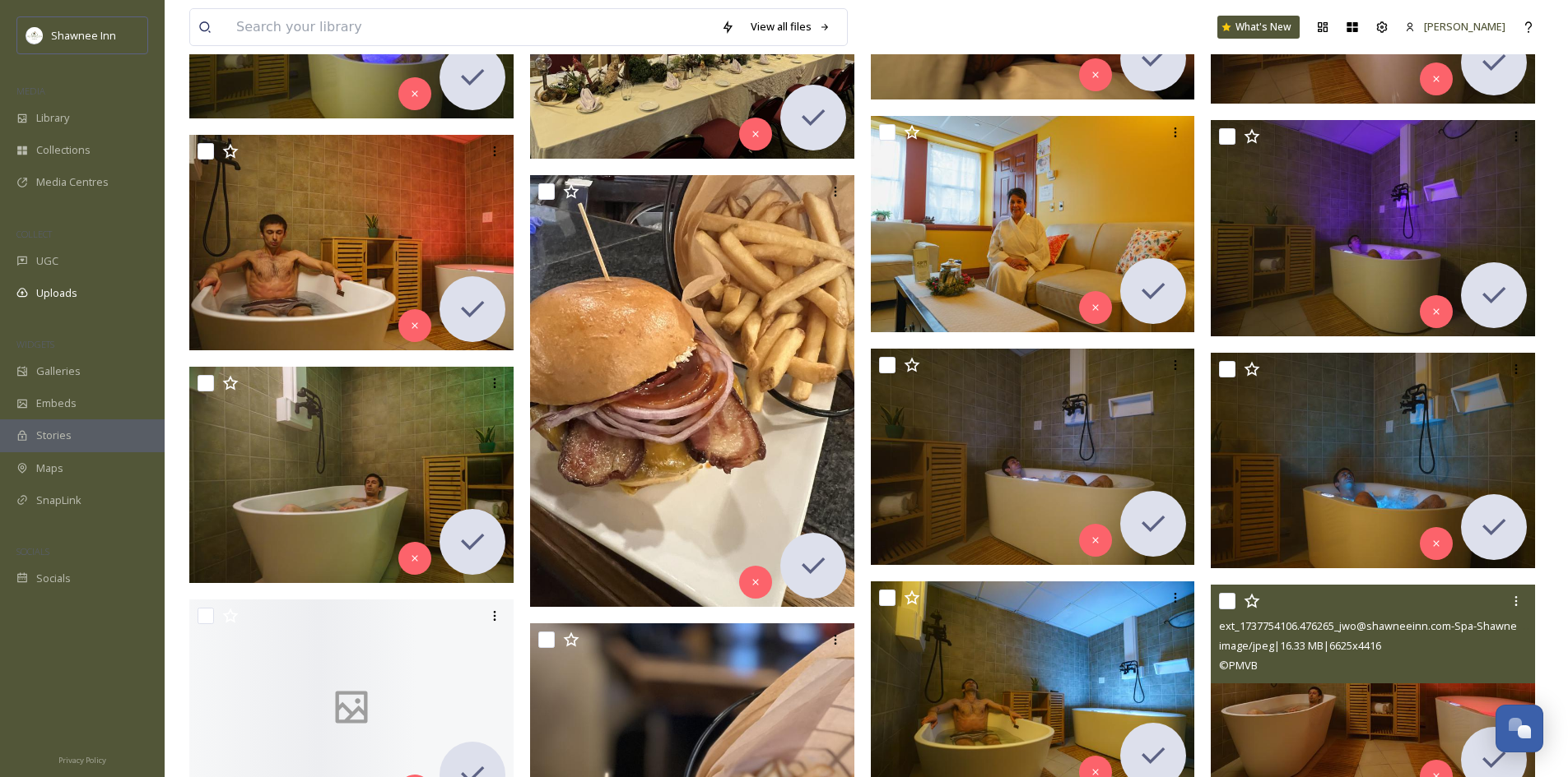
click at [1393, 681] on div "ext_1737754106.476265_jwo@shawneeinn.com-Spa-Shawnee-Inn-Man-Cold-Plunge-Spa-Sh…" at bounding box center [1372, 634] width 324 height 99
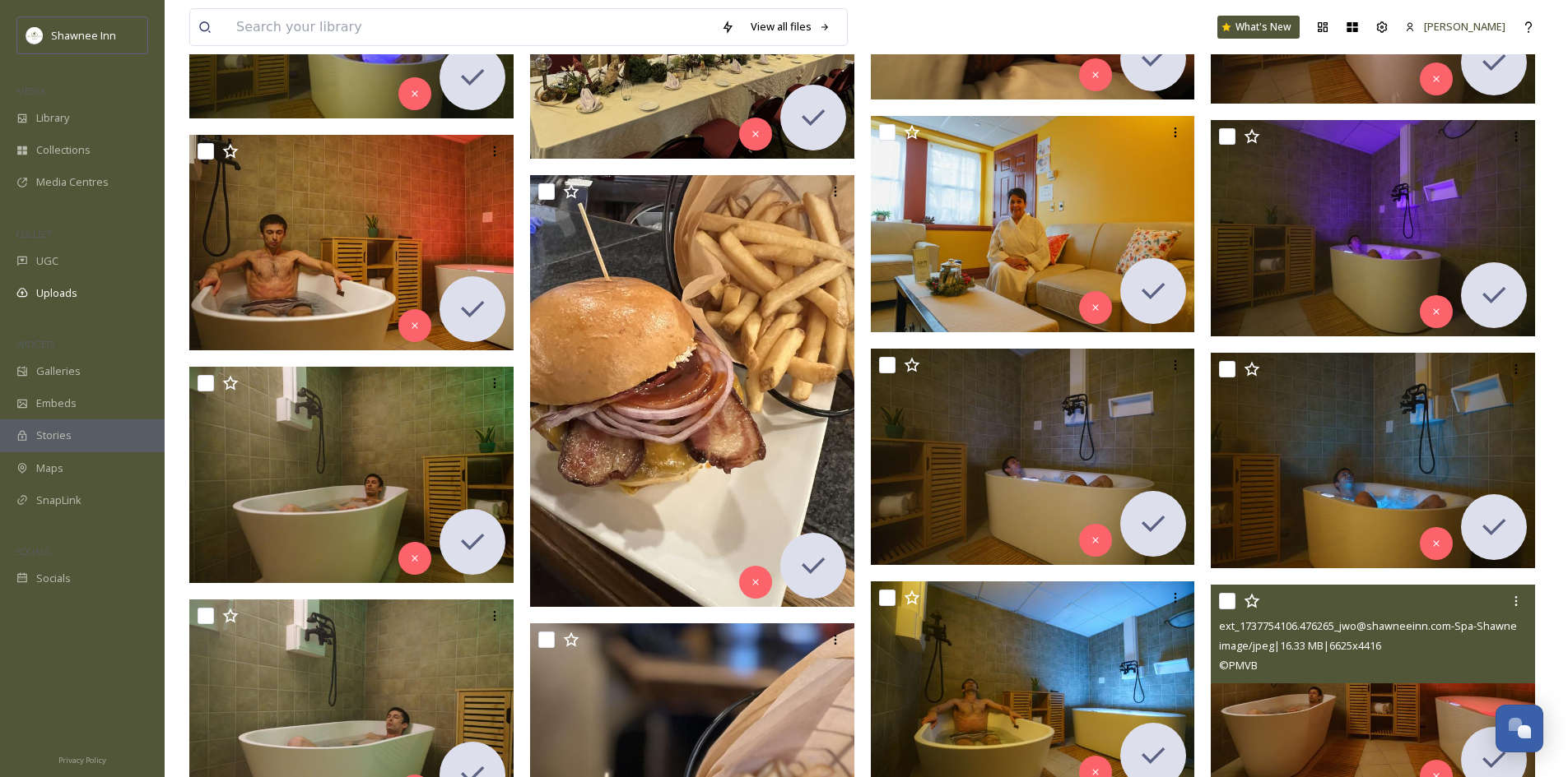
click at [1353, 727] on img at bounding box center [1372, 693] width 324 height 217
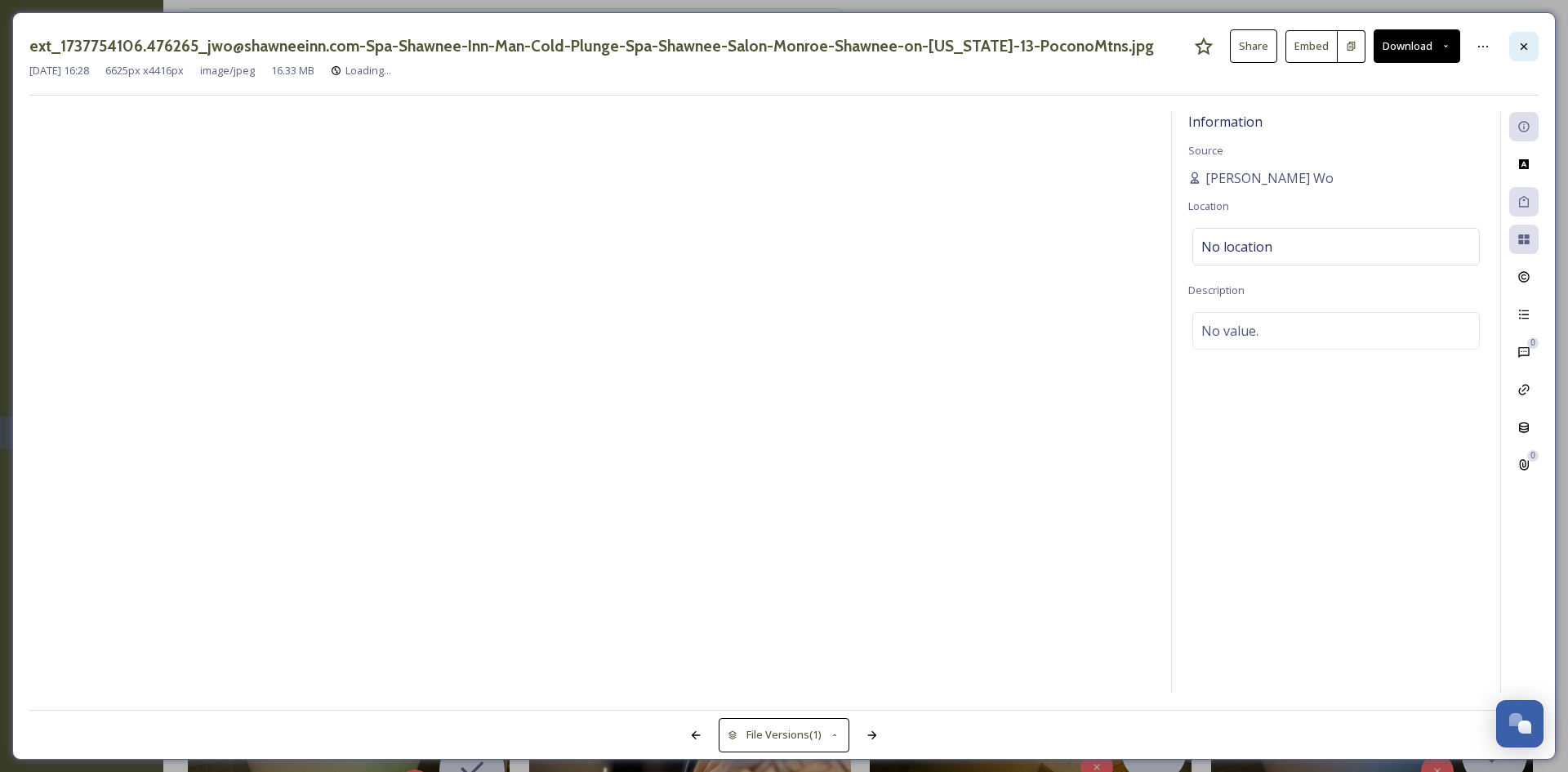
click at [1536, 38] on div at bounding box center [1524, 46] width 29 height 29
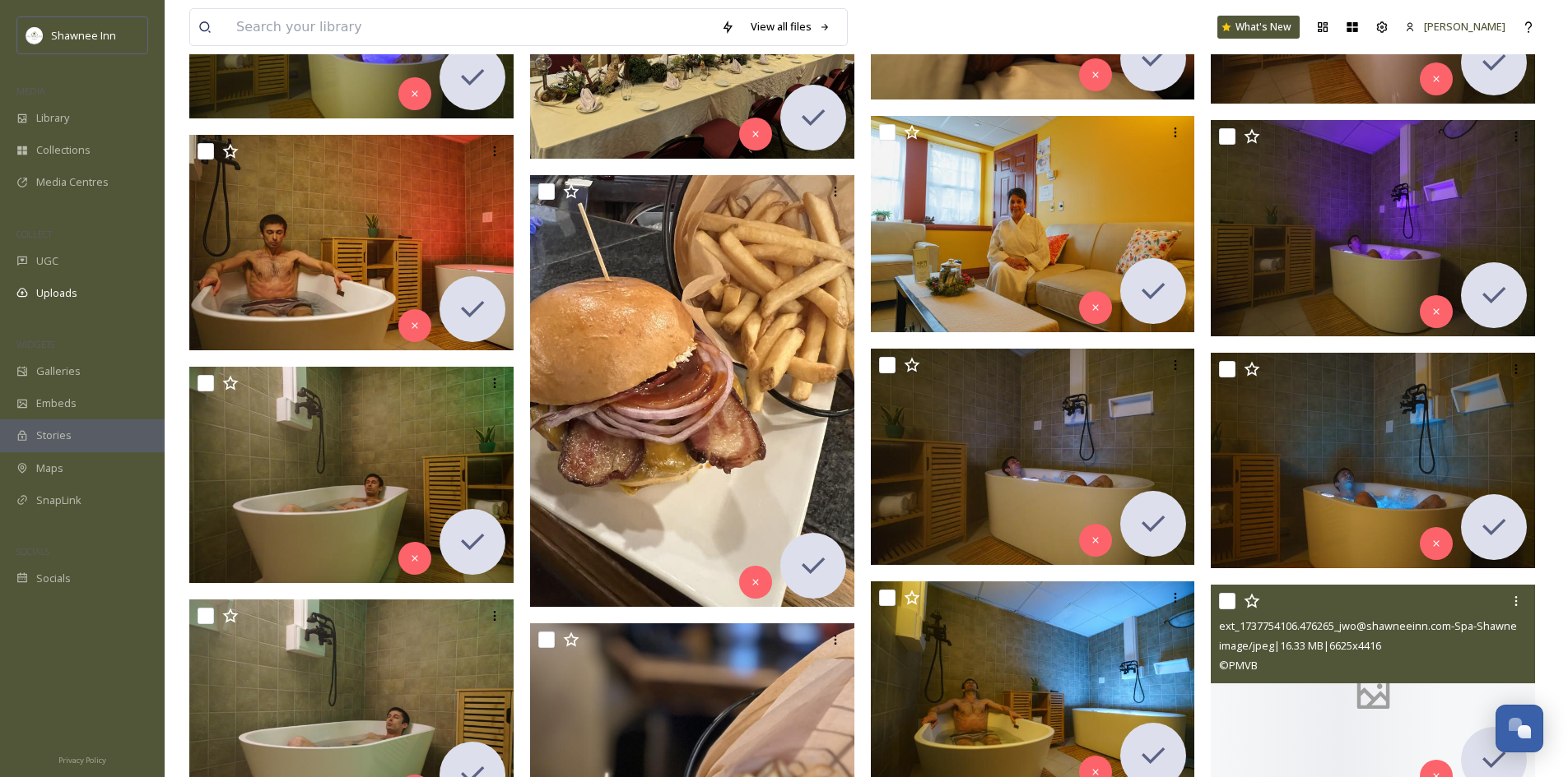
click at [1538, 45] on div "View all files What's New Mackenzie" at bounding box center [866, 27] width 1354 height 54
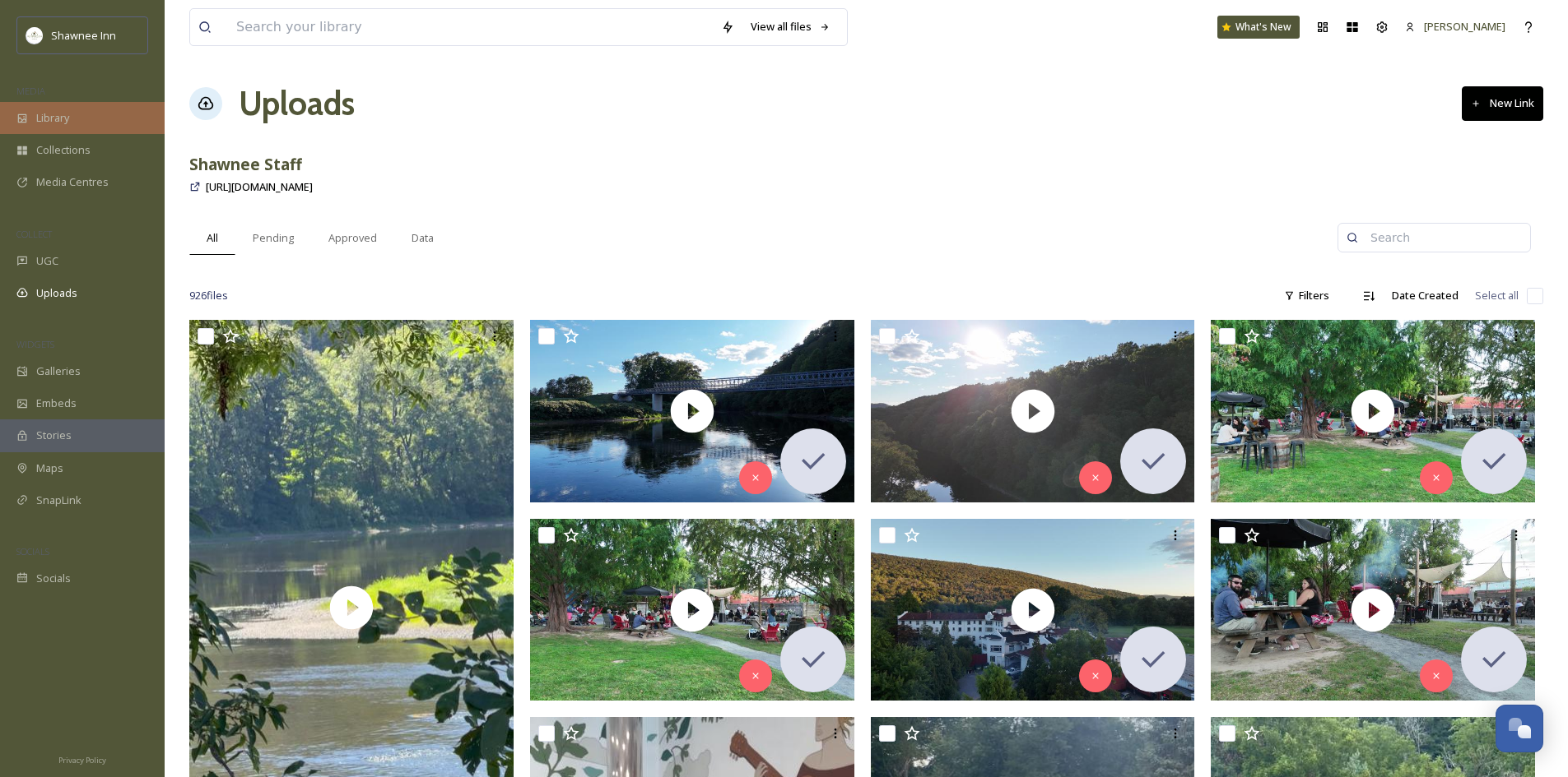
click at [37, 109] on div "Library" at bounding box center [82, 118] width 164 height 32
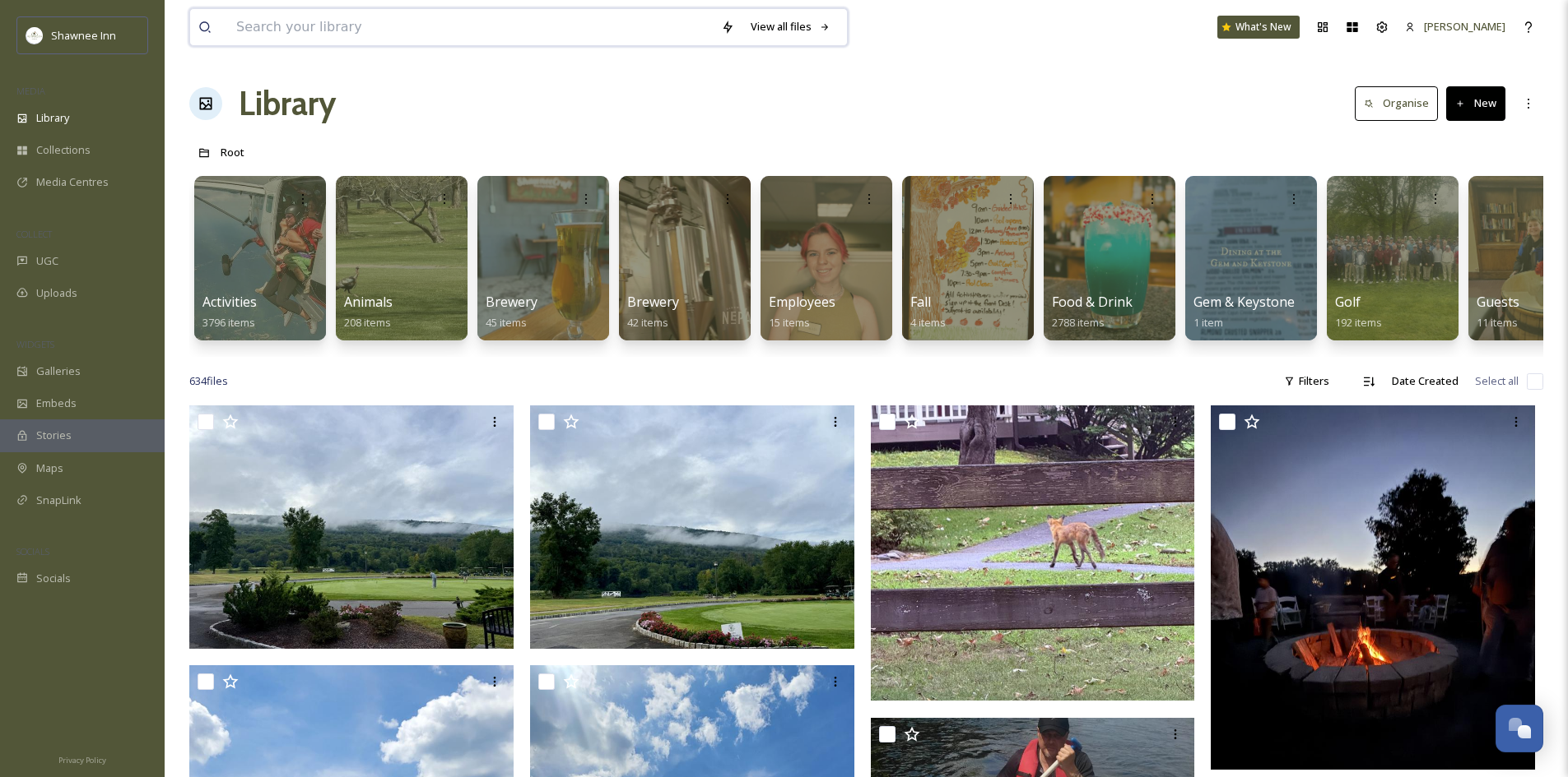
click at [354, 34] on input at bounding box center [469, 27] width 485 height 37
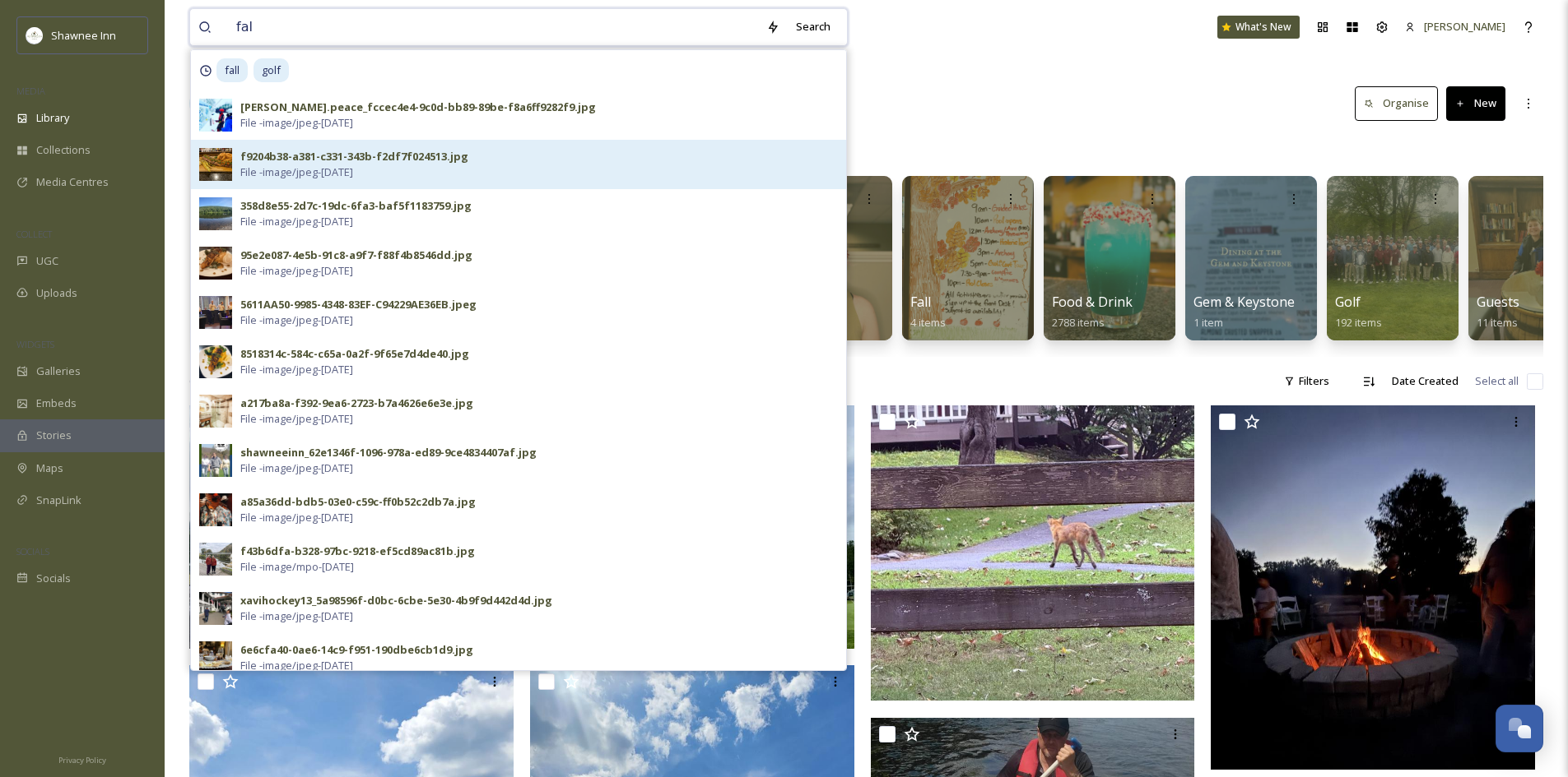
type input "fall"
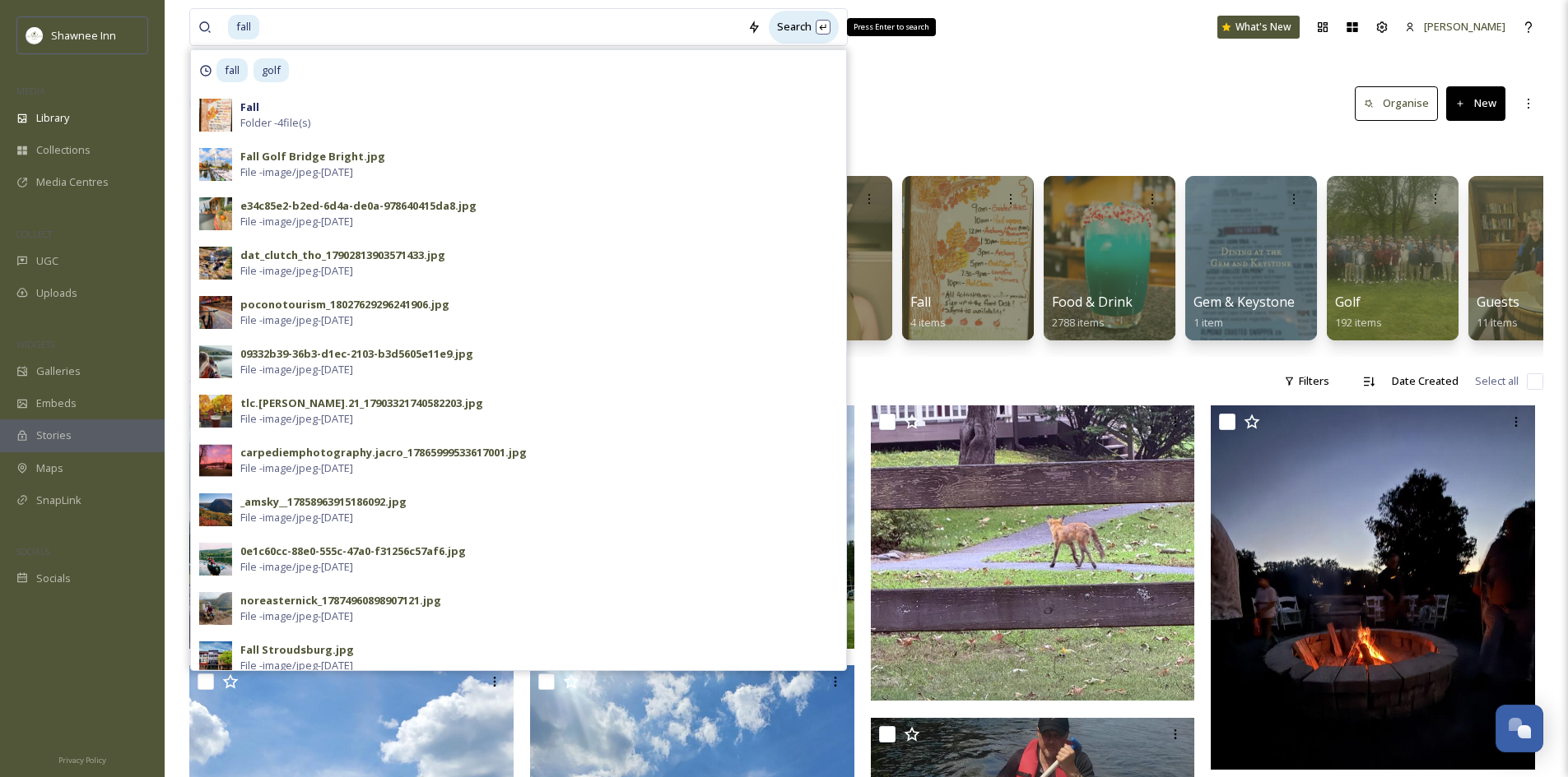
click at [782, 31] on div "Search Press Enter to search" at bounding box center [803, 27] width 70 height 32
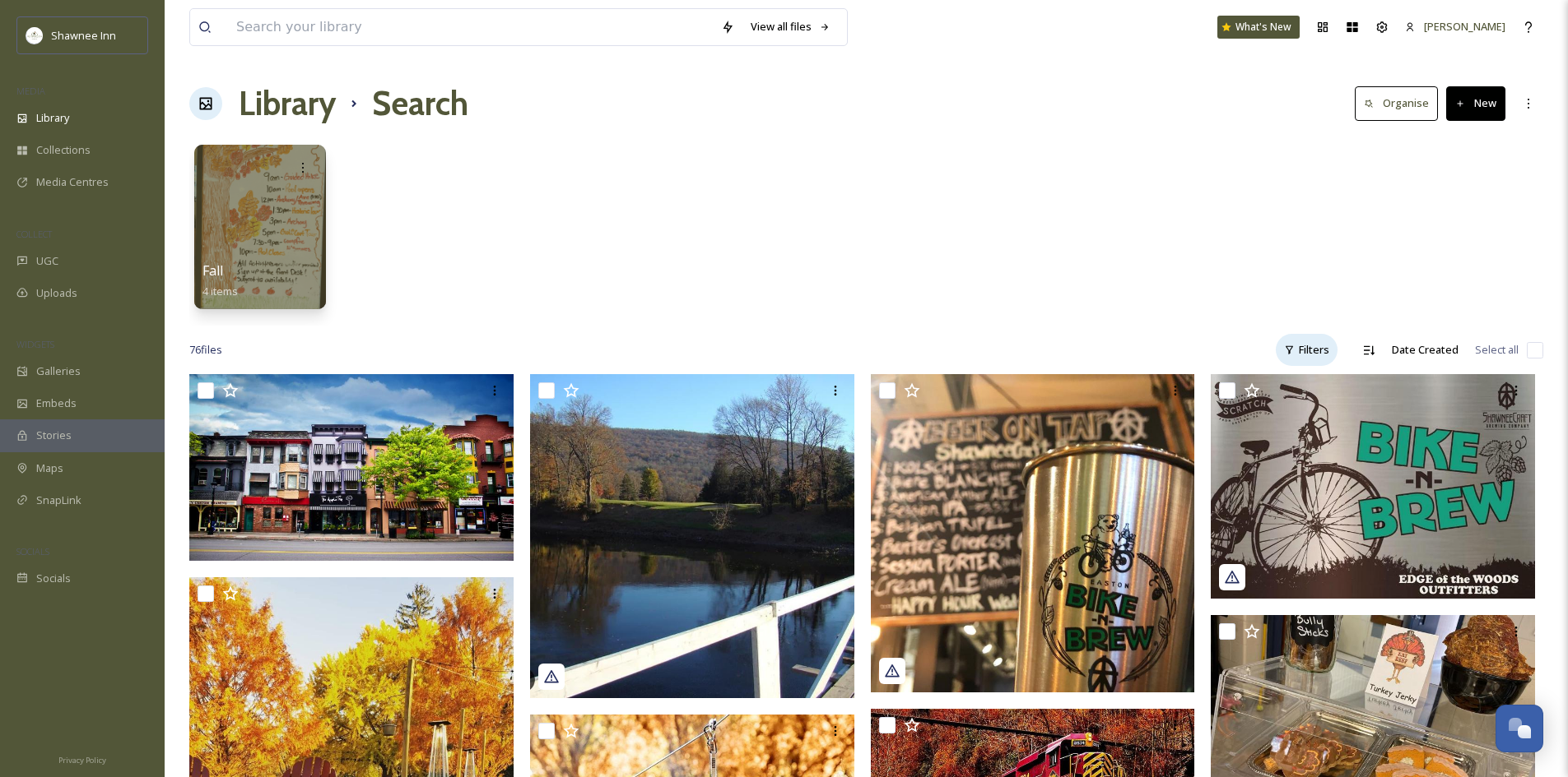
click at [1294, 348] on icon at bounding box center [1289, 350] width 11 height 11
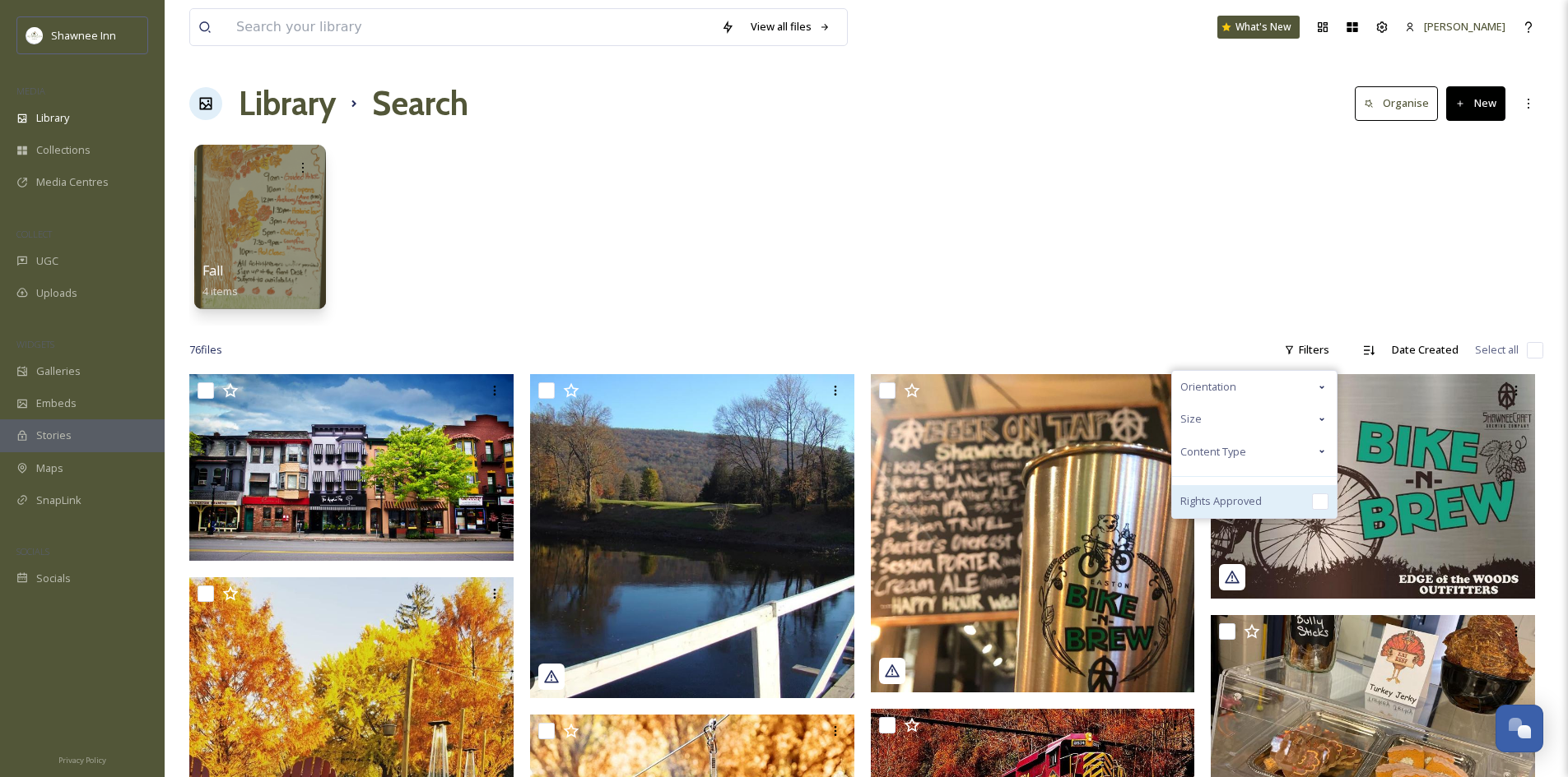
click at [1310, 500] on div "Rights Approved" at bounding box center [1254, 501] width 164 height 33
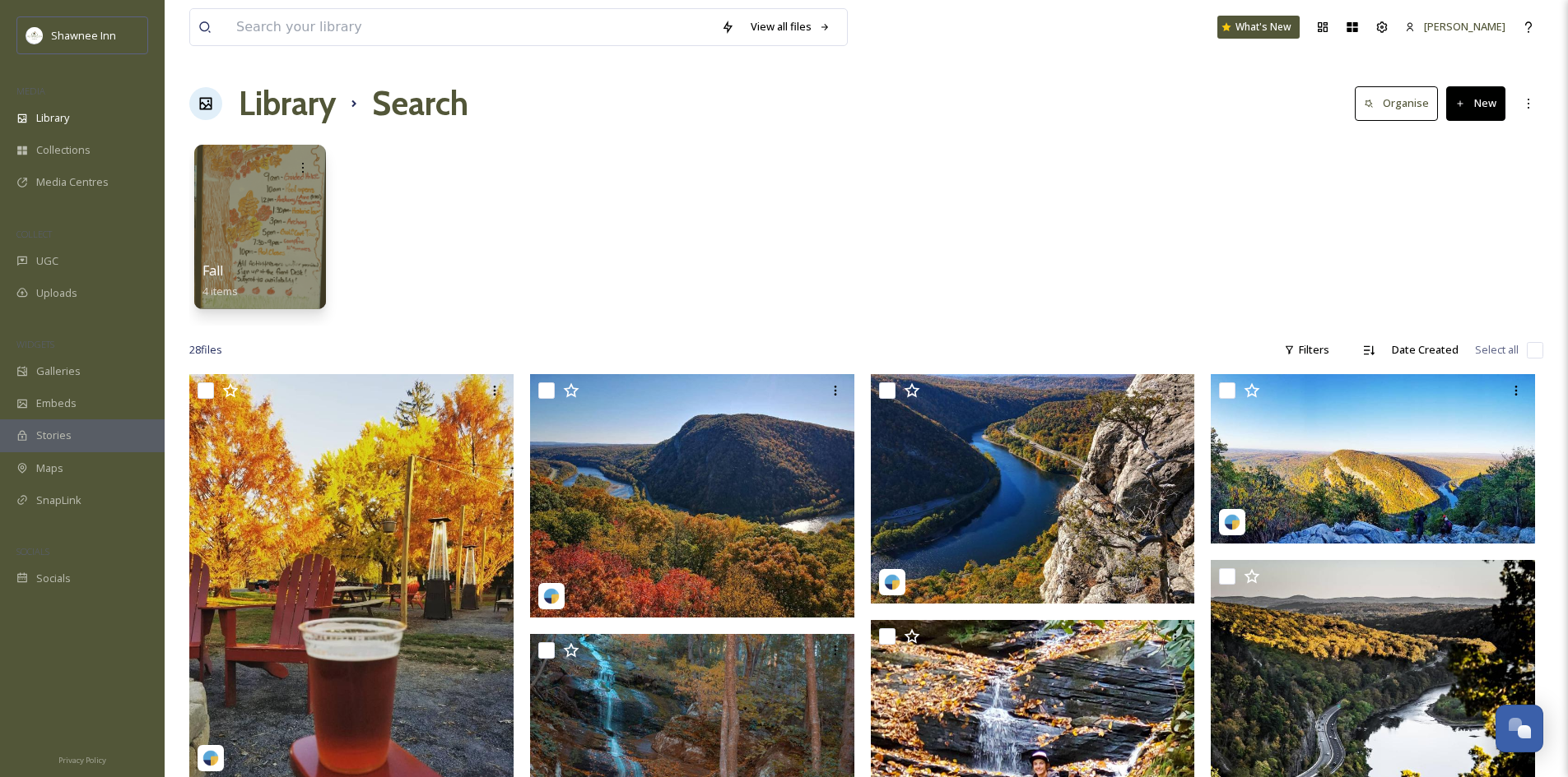
click at [986, 275] on div "Fall 4 items" at bounding box center [866, 231] width 1354 height 189
click at [1294, 336] on div "Filters" at bounding box center [1306, 350] width 62 height 32
click at [361, 36] on input at bounding box center [469, 27] width 485 height 37
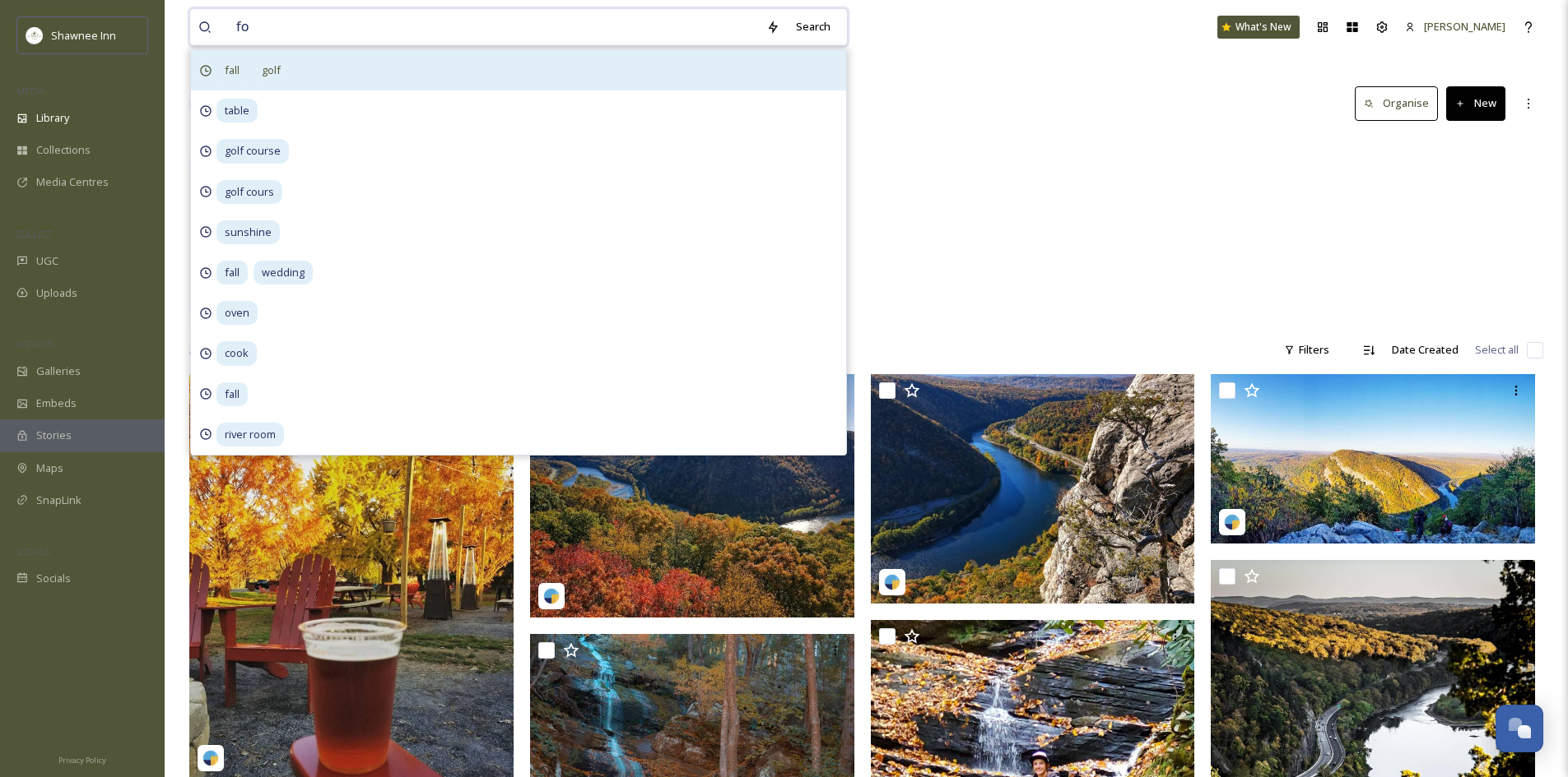
type input "f"
type input "golf"
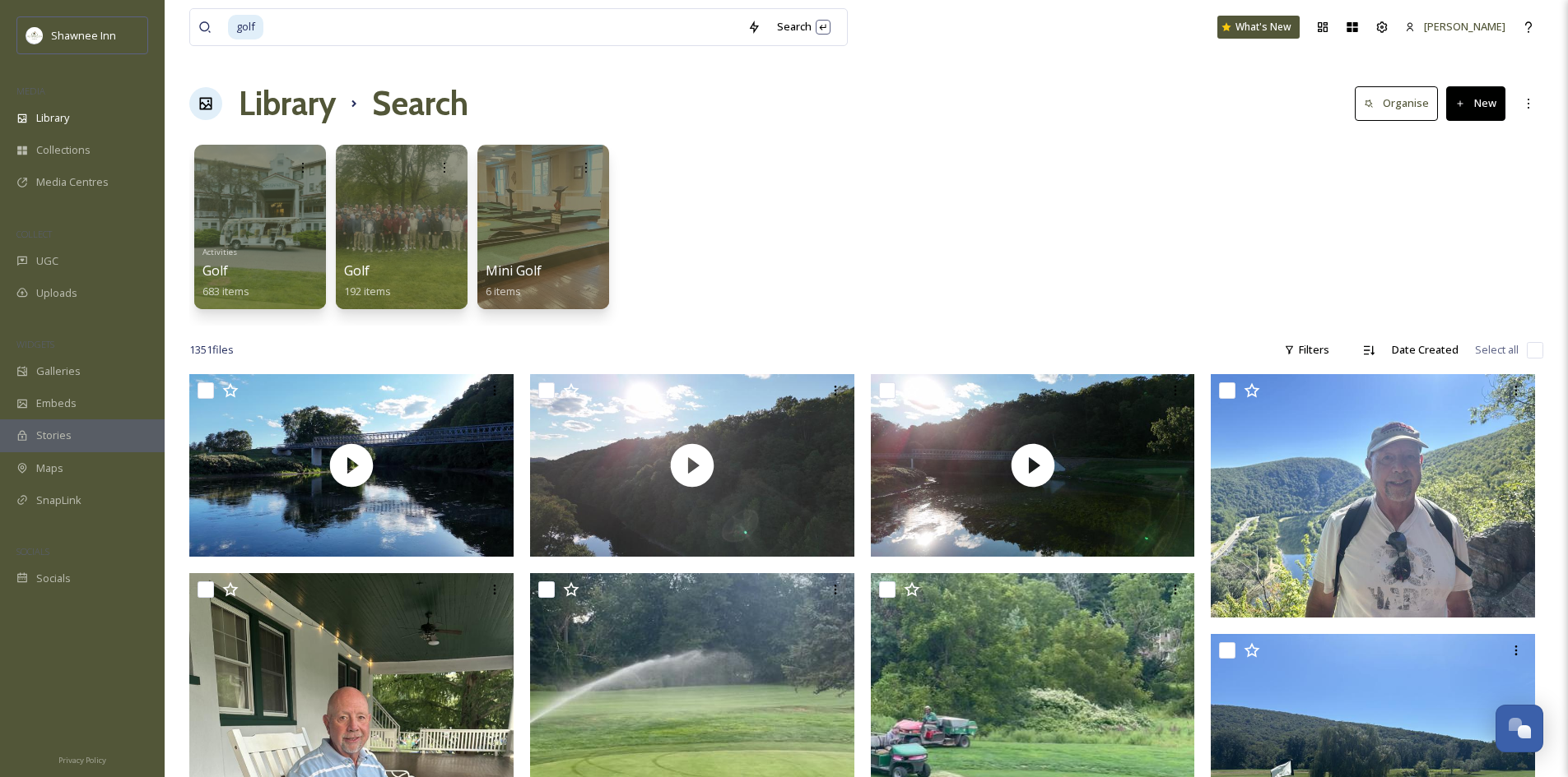
click at [993, 280] on div "Activities Golf 683 items Golf 192 items Mini Golf 6 items" at bounding box center [866, 231] width 1354 height 189
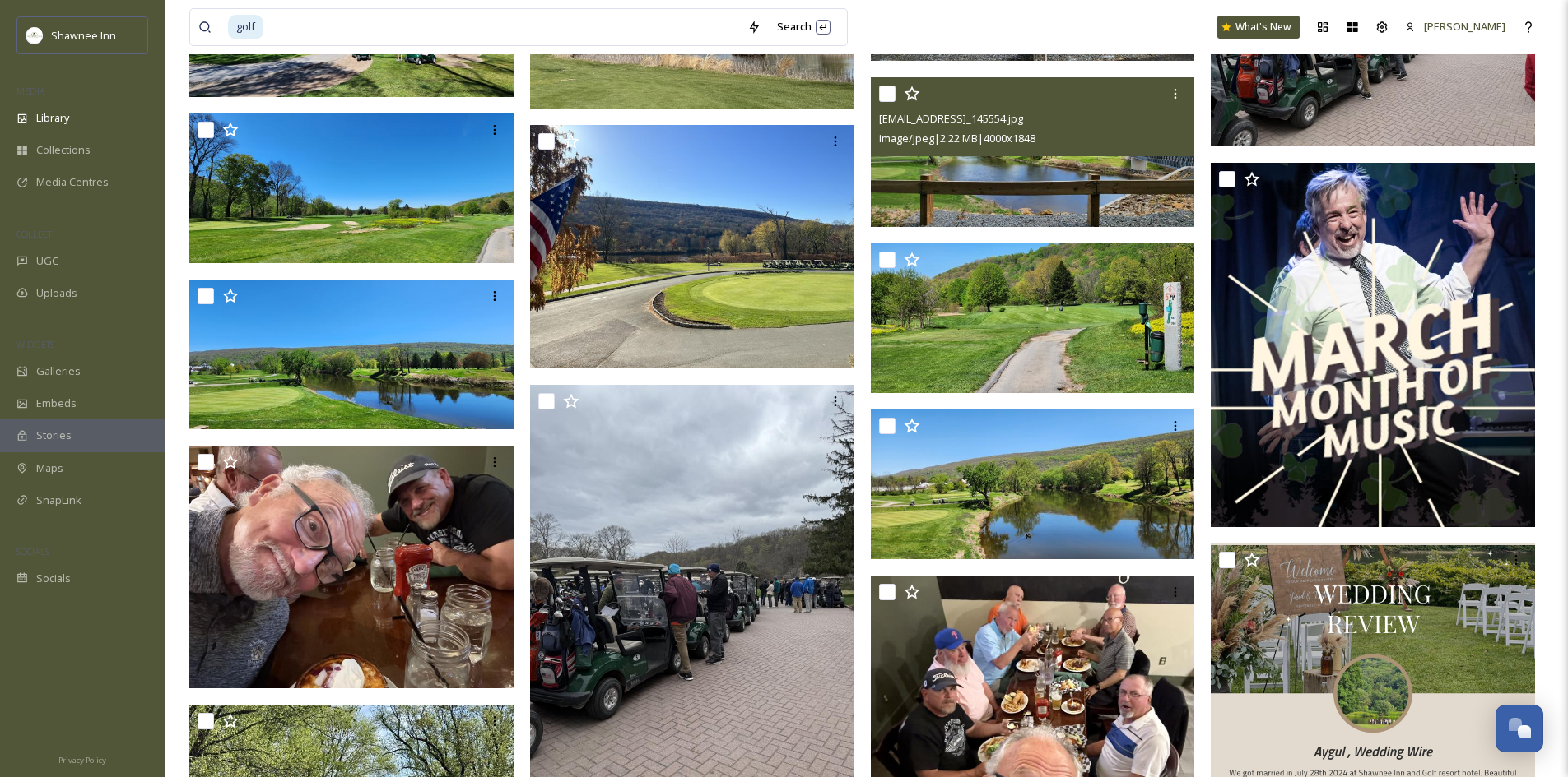
scroll to position [15958, 0]
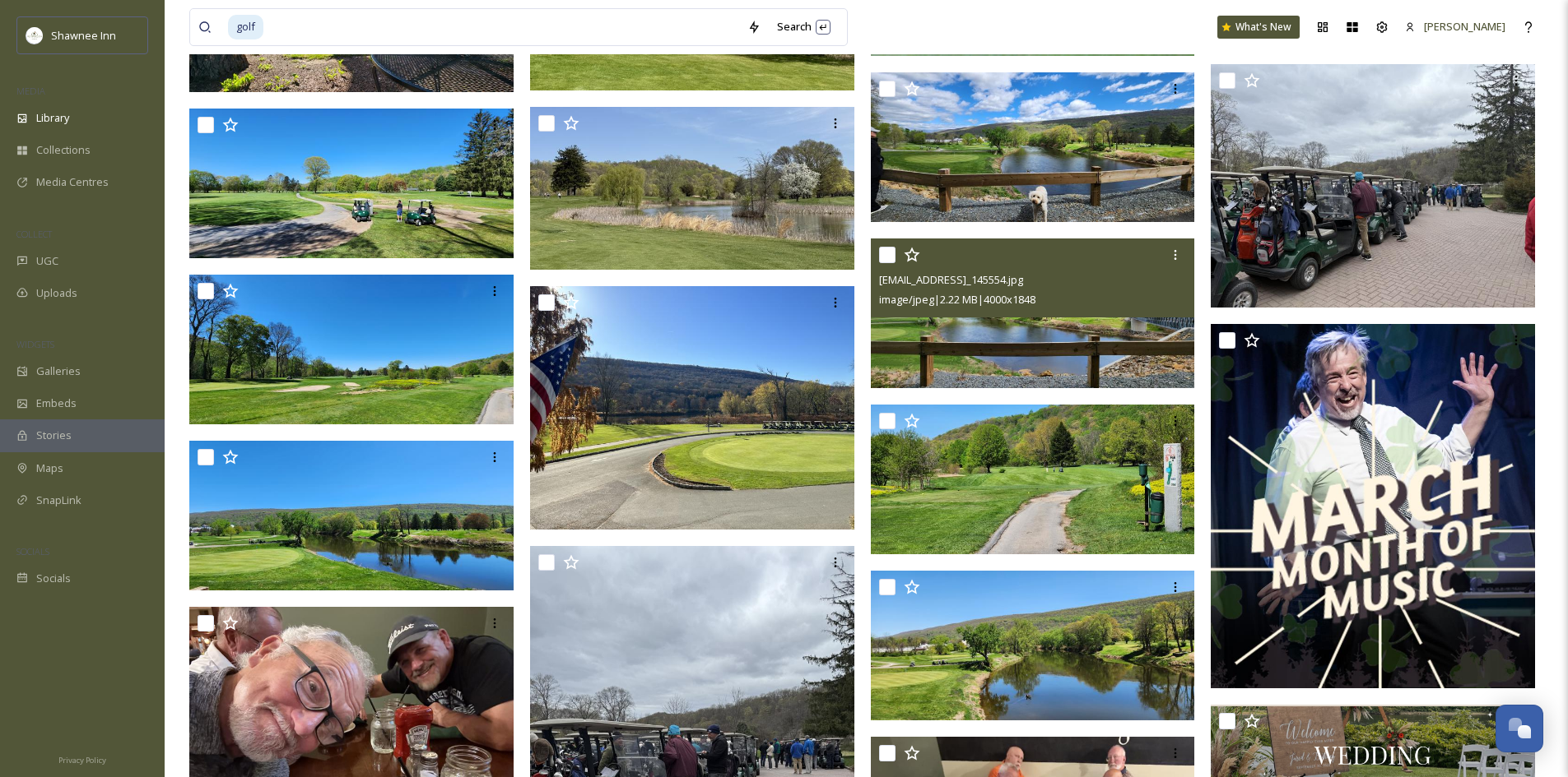
click at [988, 348] on img at bounding box center [1033, 313] width 324 height 150
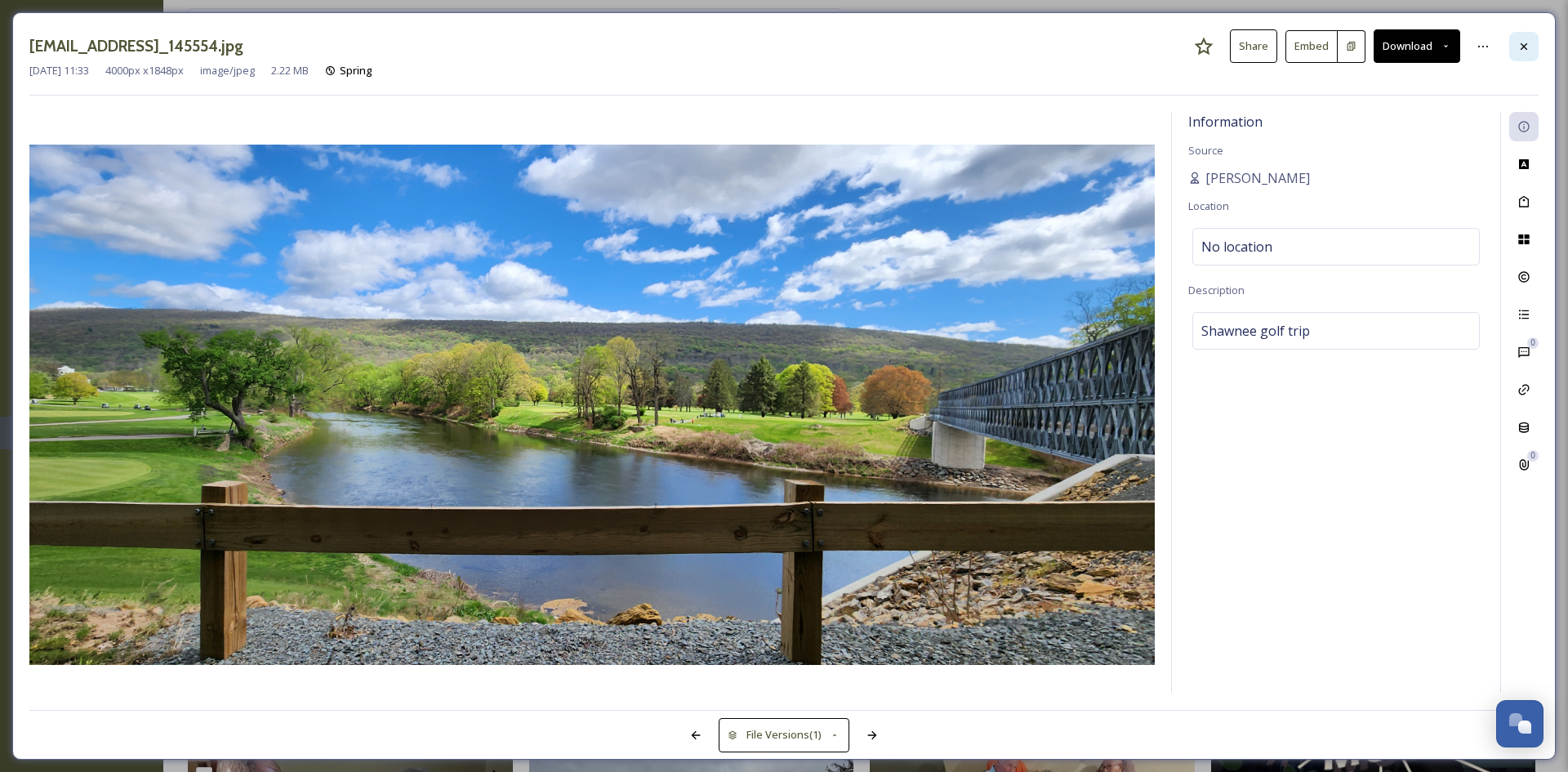
click at [1527, 56] on div at bounding box center [1524, 46] width 29 height 29
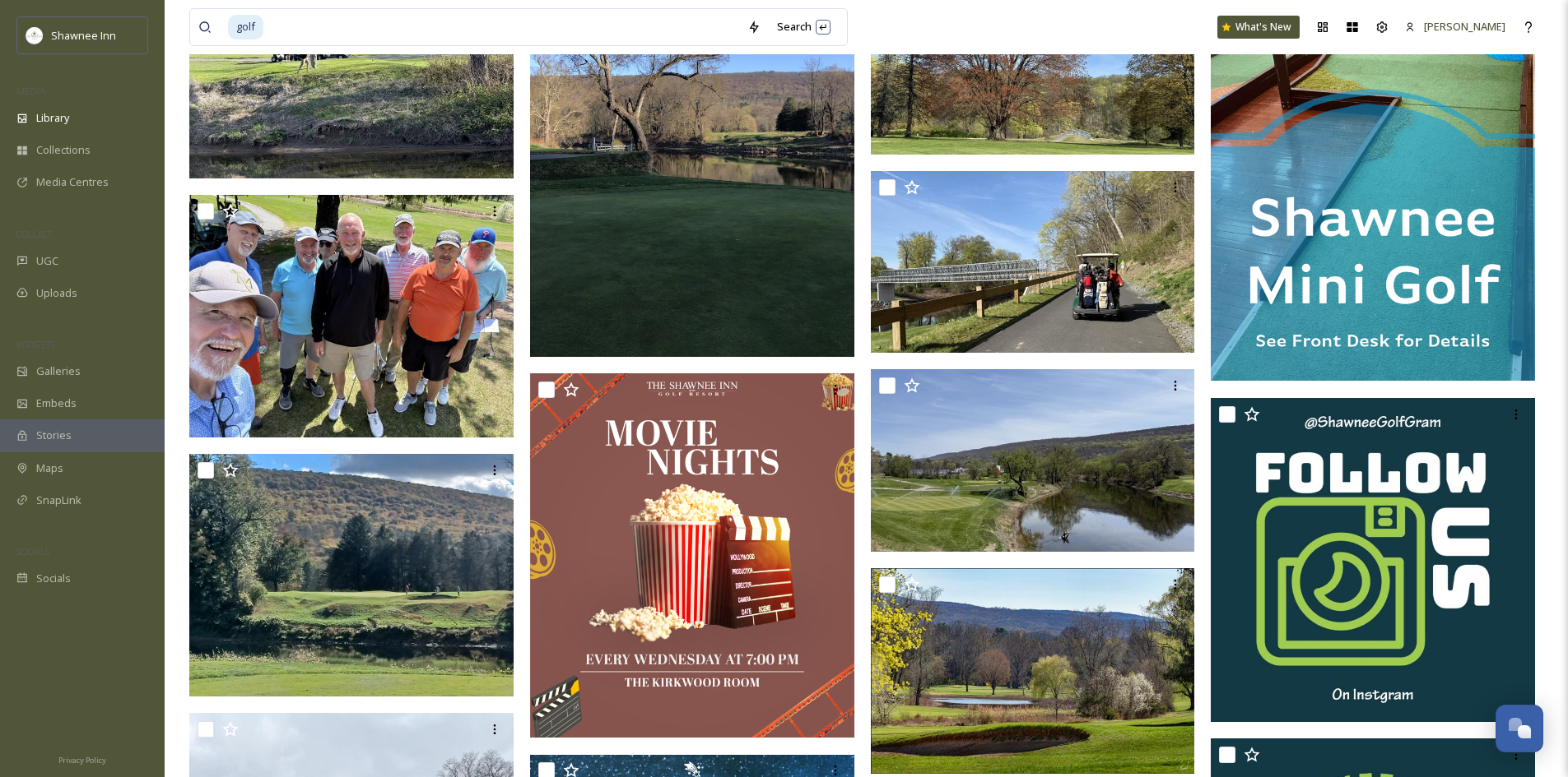
scroll to position [16781, 0]
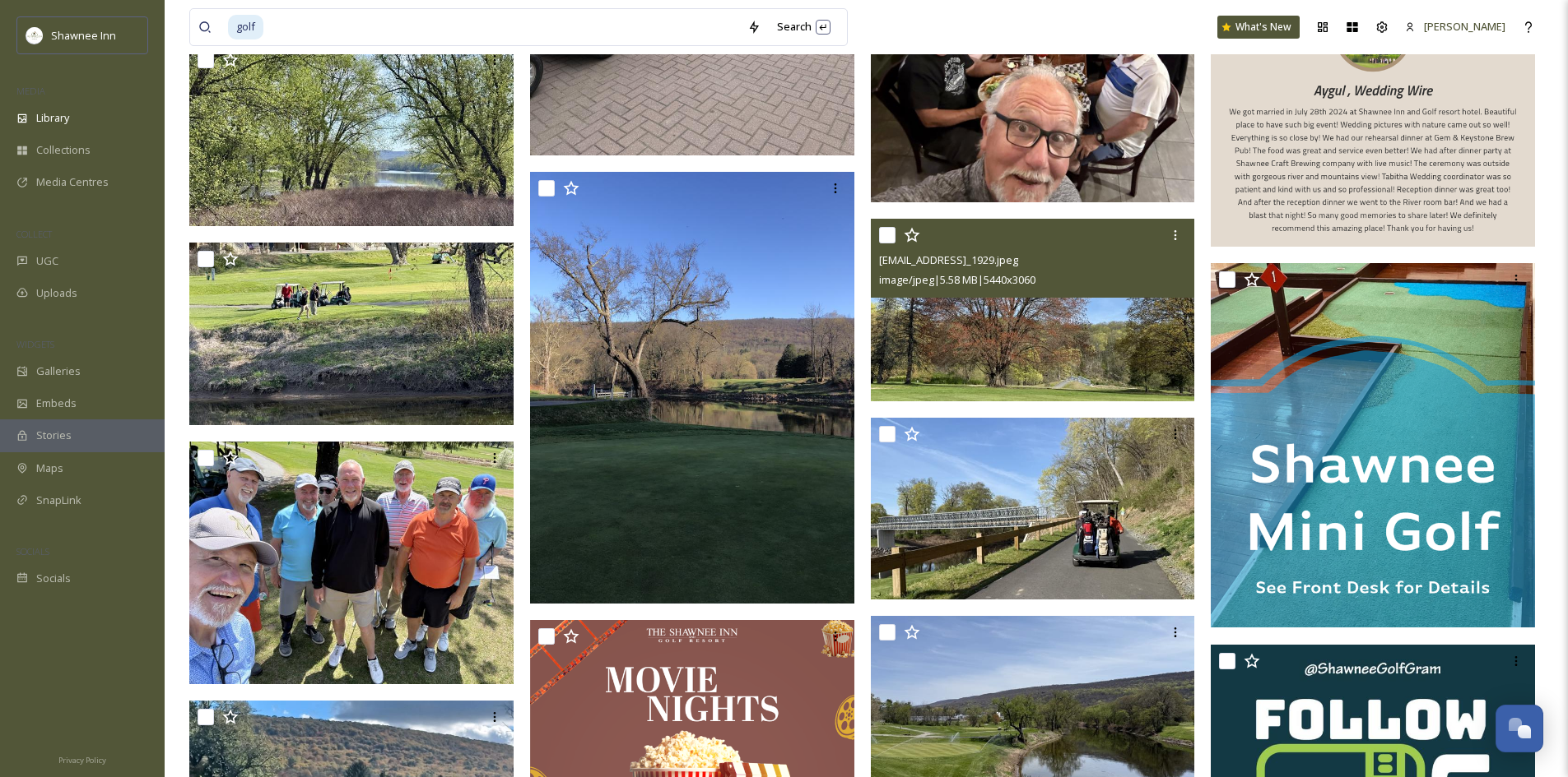
click at [1024, 336] on img at bounding box center [1033, 310] width 324 height 183
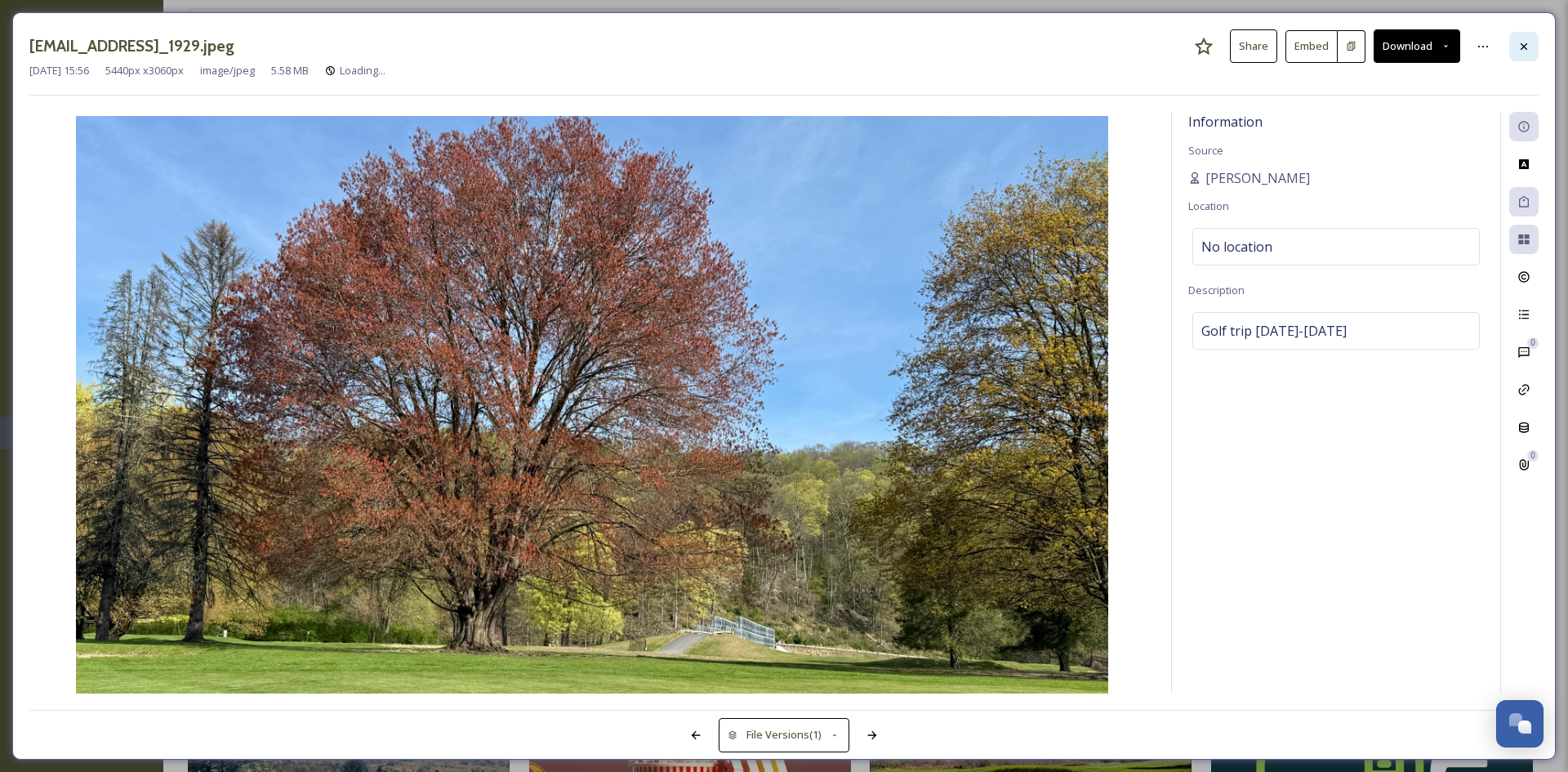
click at [1525, 57] on div at bounding box center [1524, 46] width 29 height 29
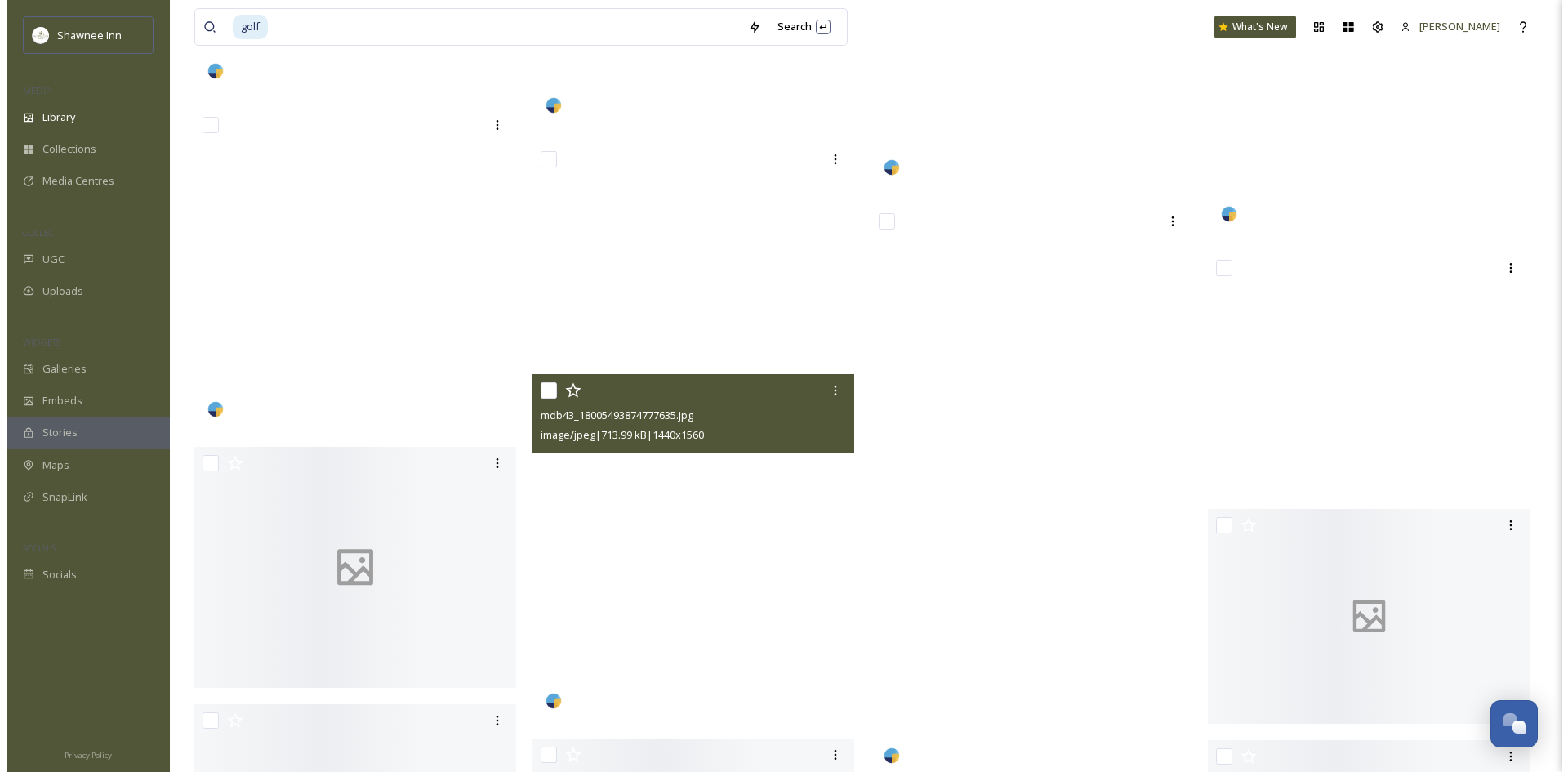
scroll to position [50100, 0]
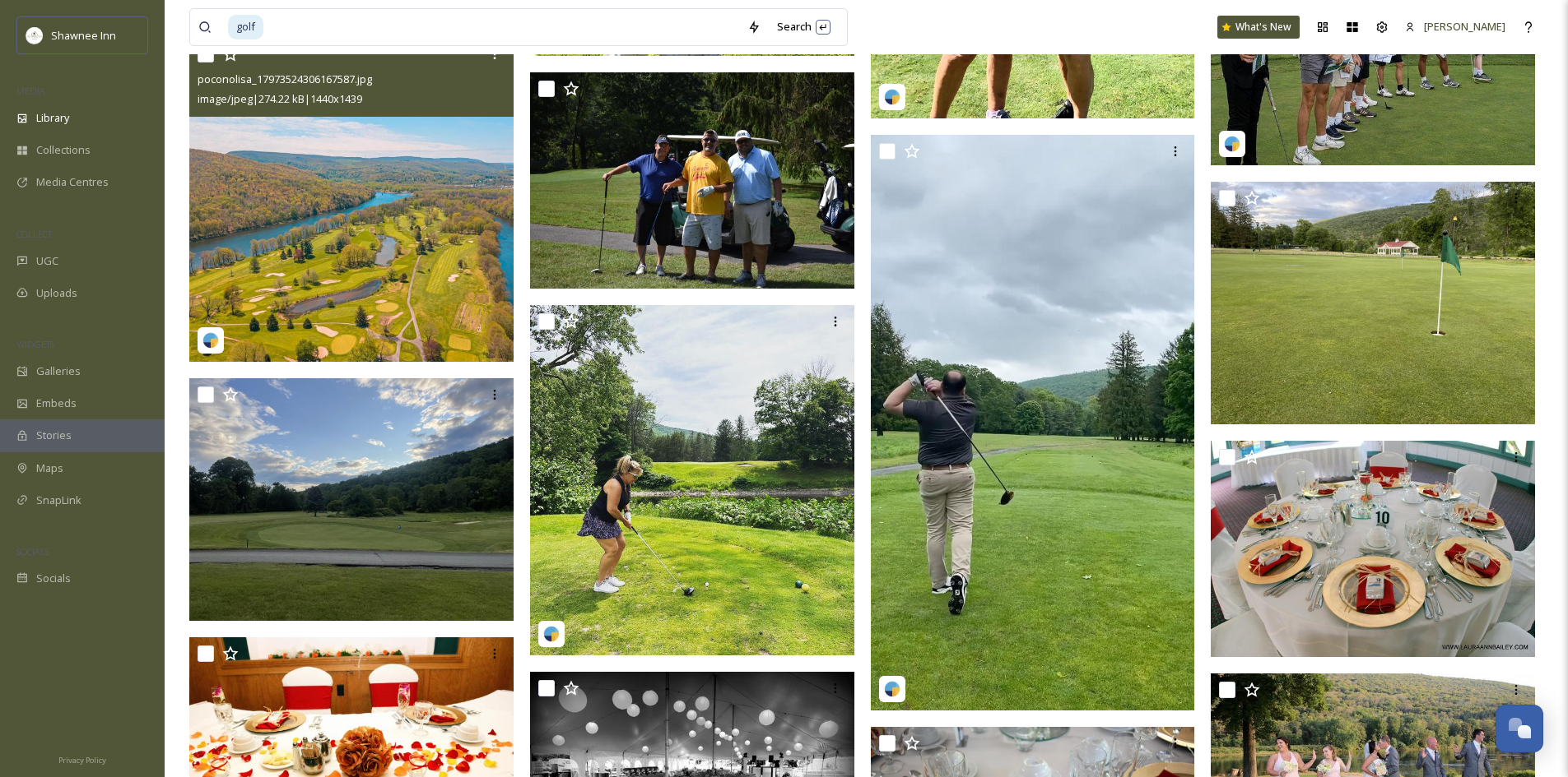
click at [334, 290] on img at bounding box center [351, 199] width 324 height 324
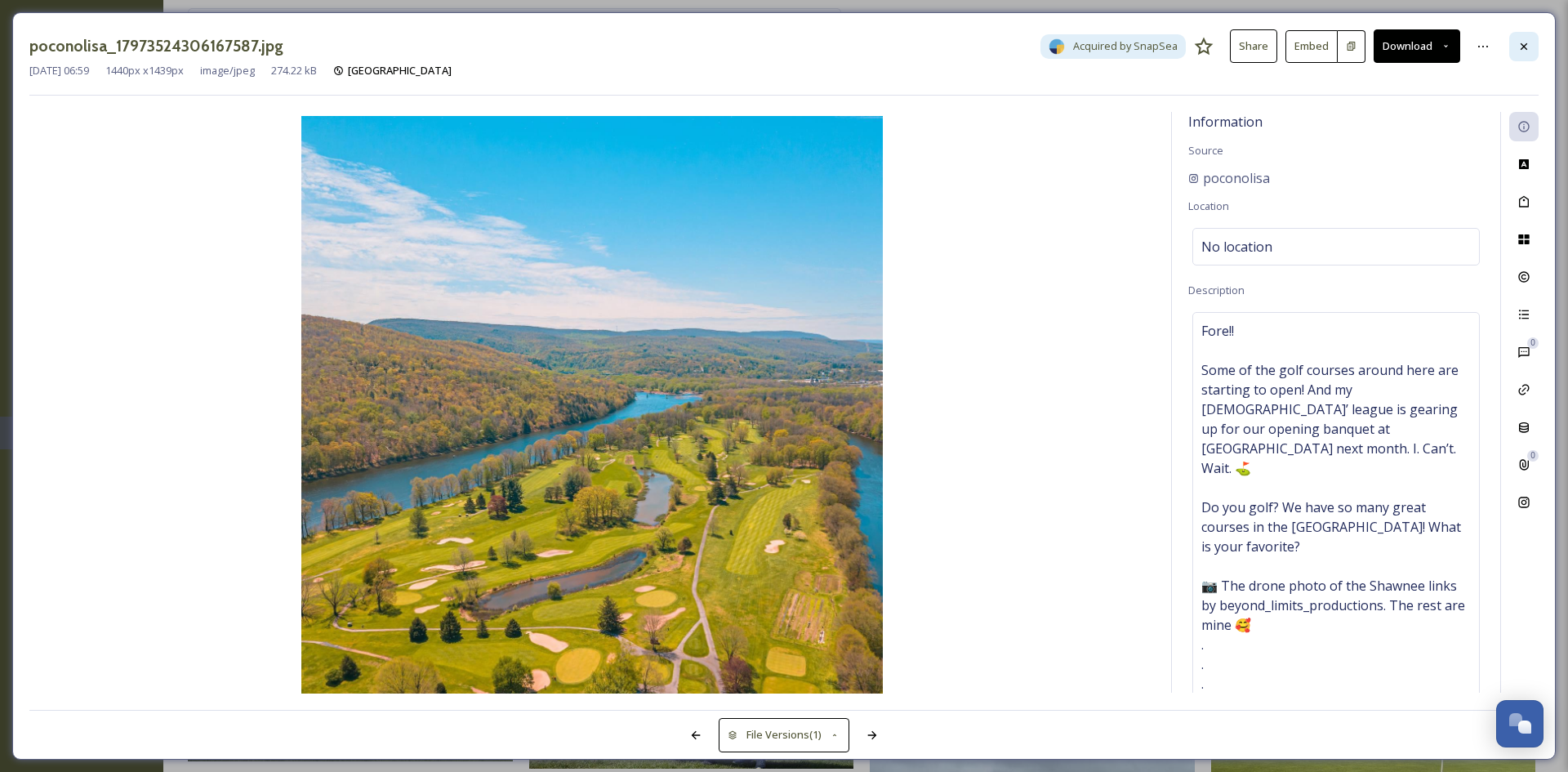
click at [1529, 58] on div at bounding box center [1524, 46] width 29 height 29
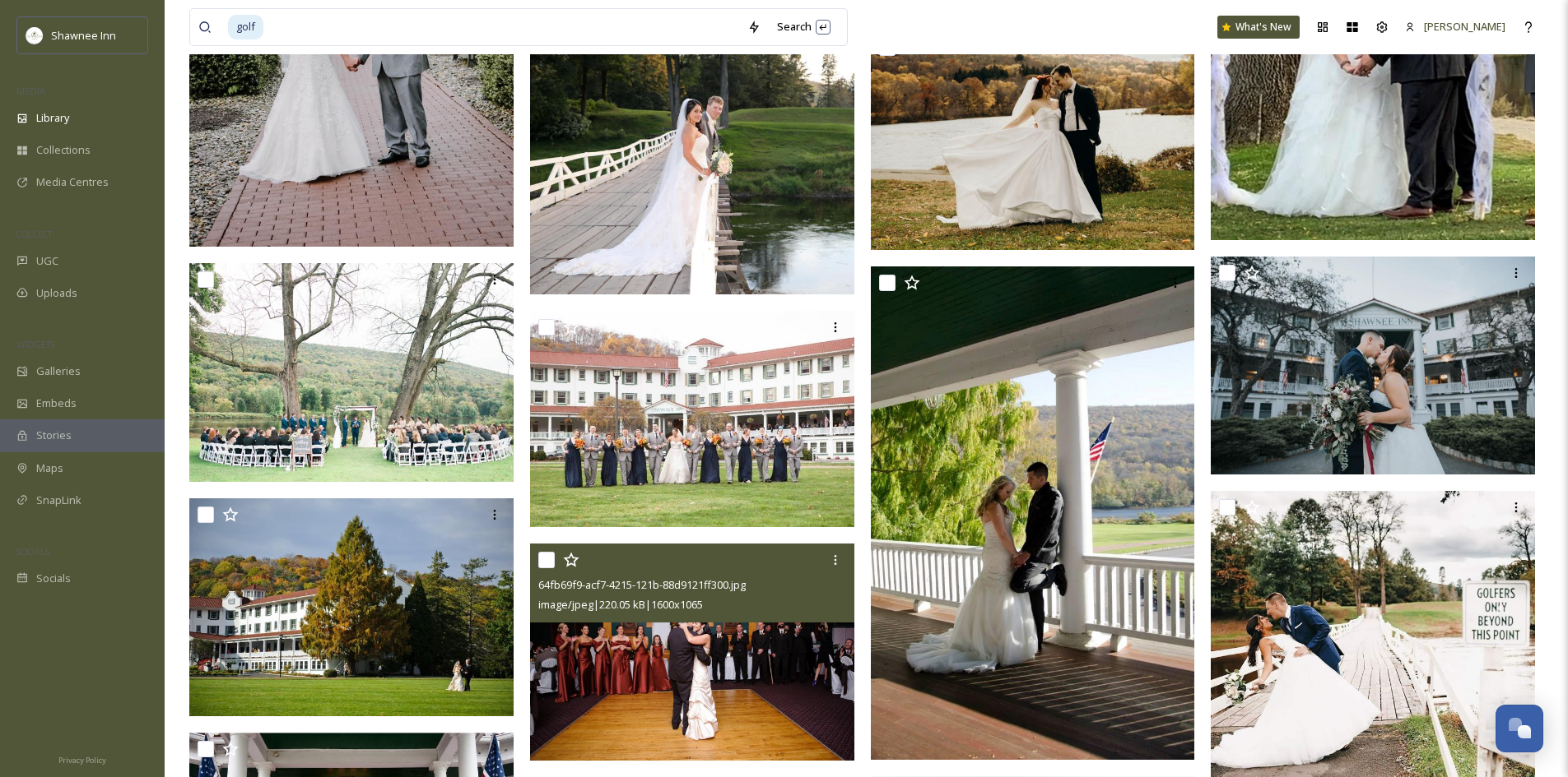
scroll to position [54044, 0]
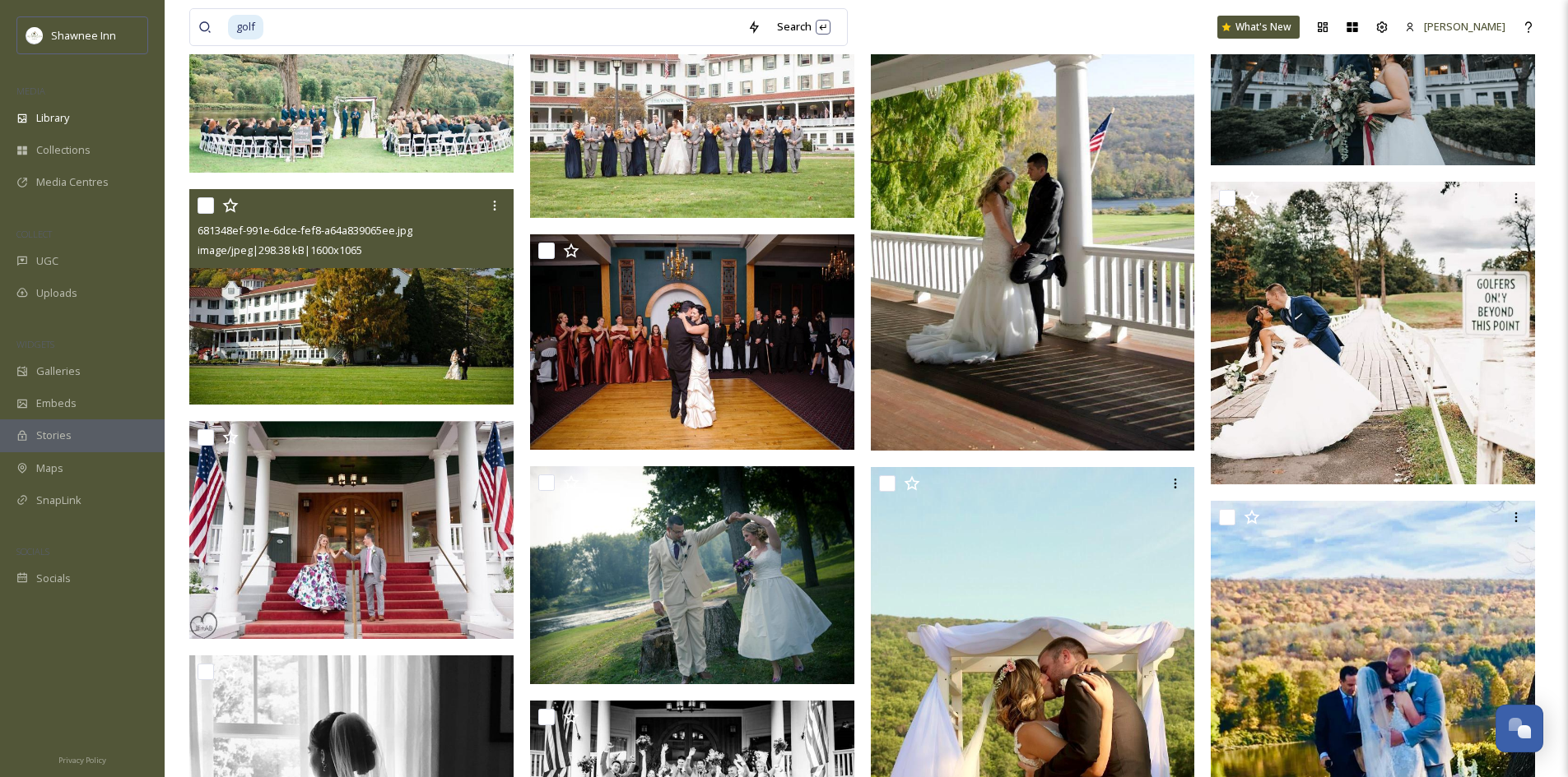
click at [346, 326] on img at bounding box center [351, 297] width 324 height 216
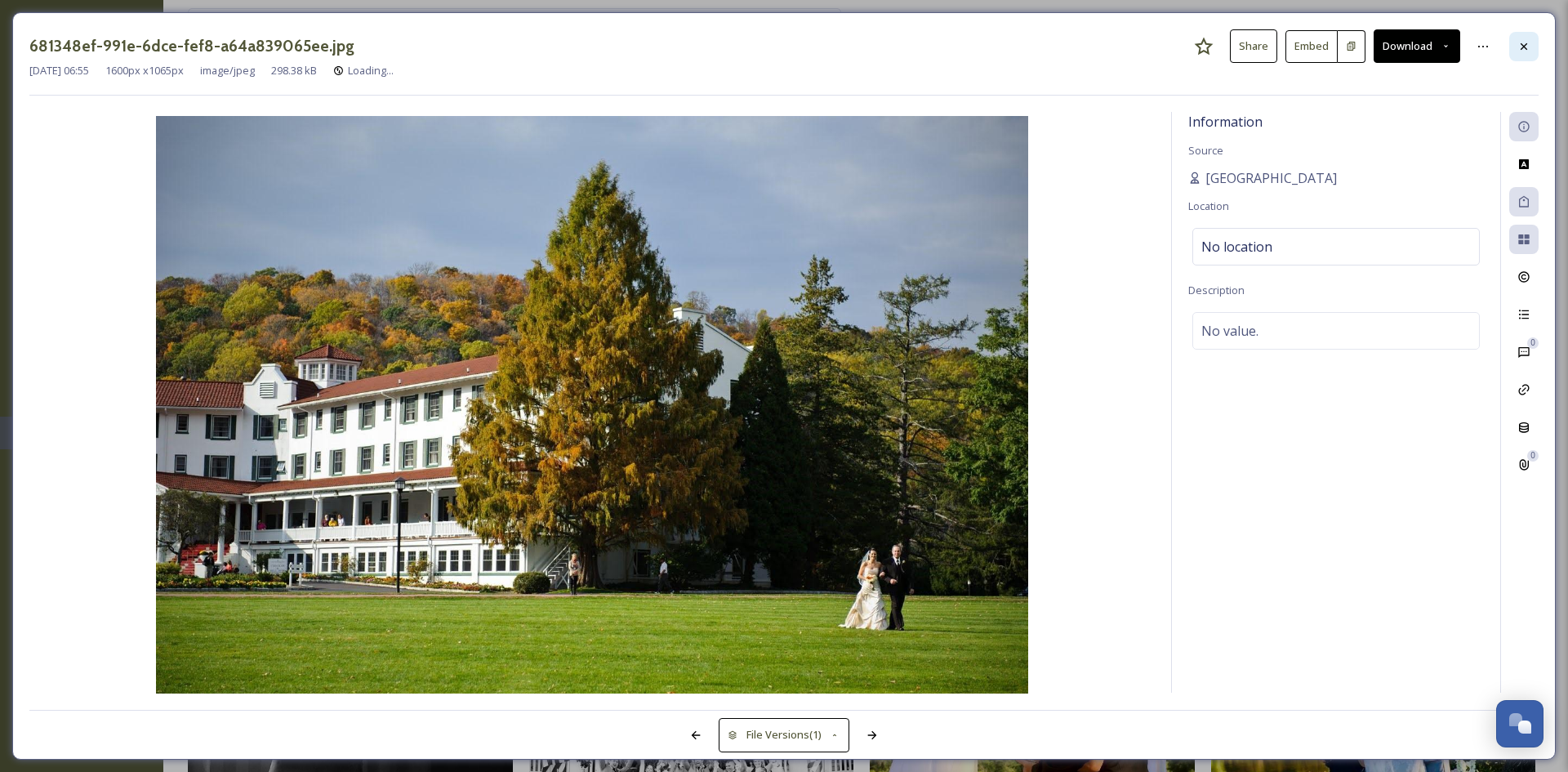
click at [1523, 60] on div at bounding box center [1524, 46] width 29 height 29
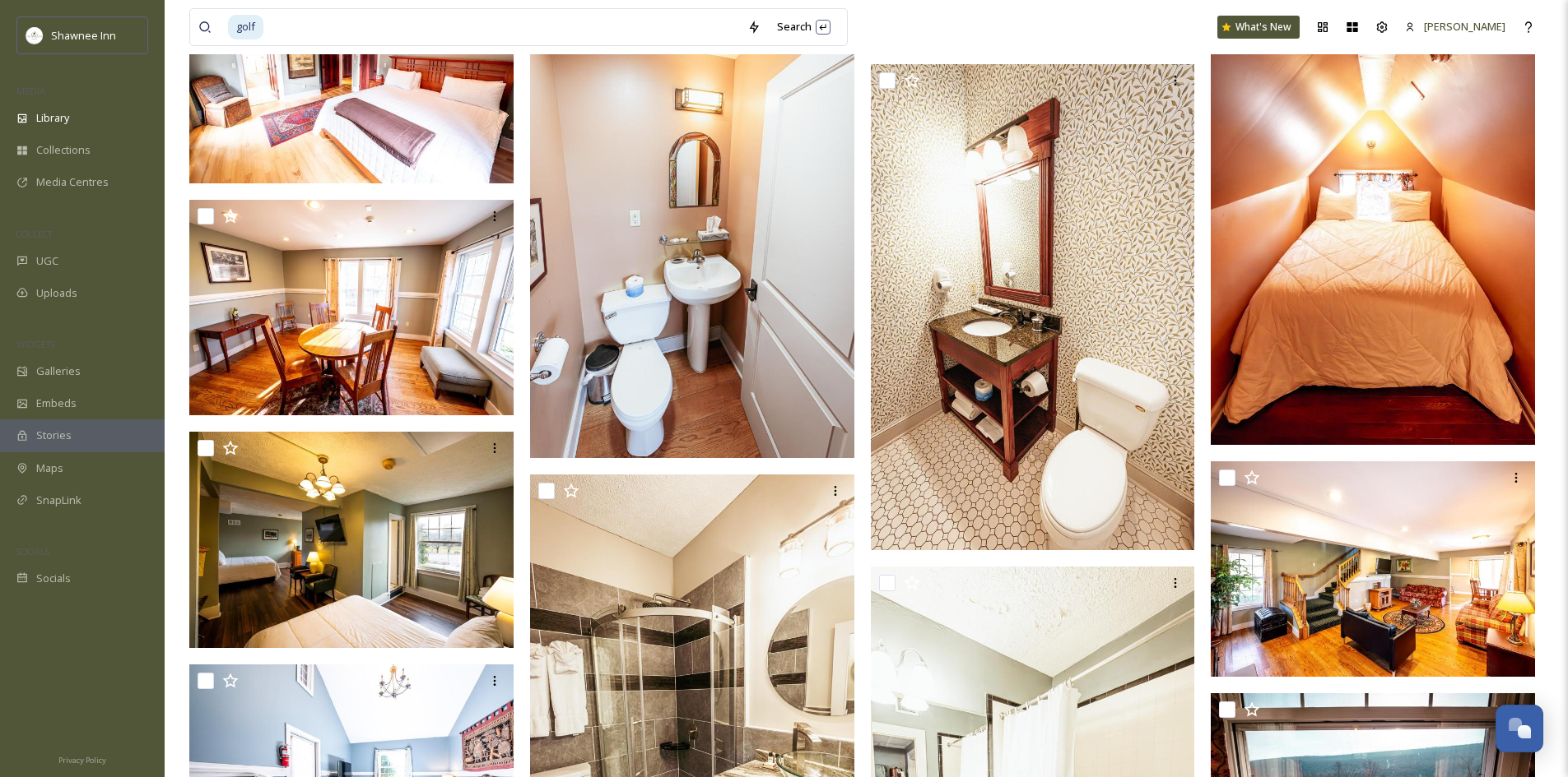
scroll to position [61036, 0]
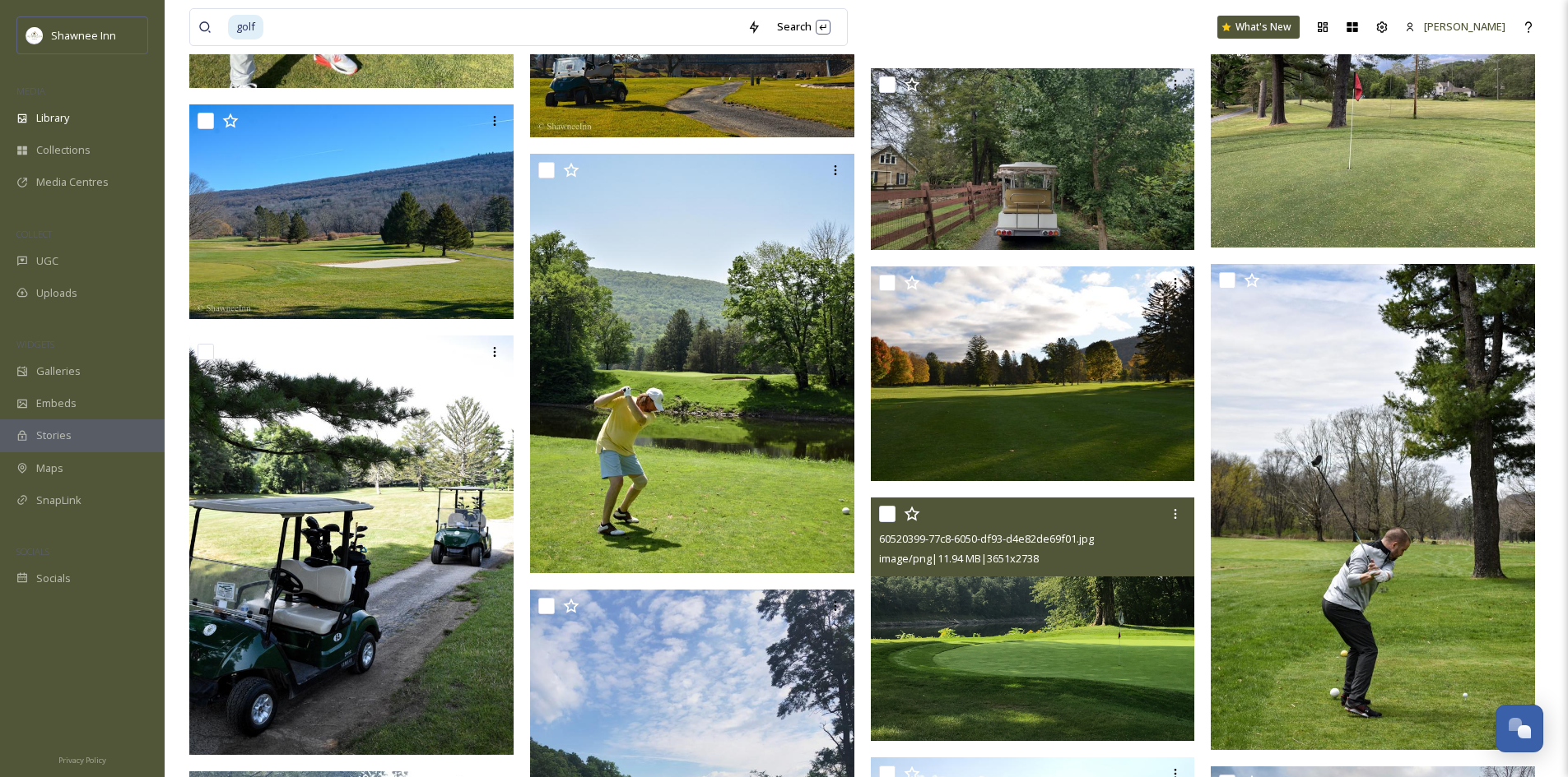
click at [1059, 346] on img at bounding box center [1033, 374] width 324 height 215
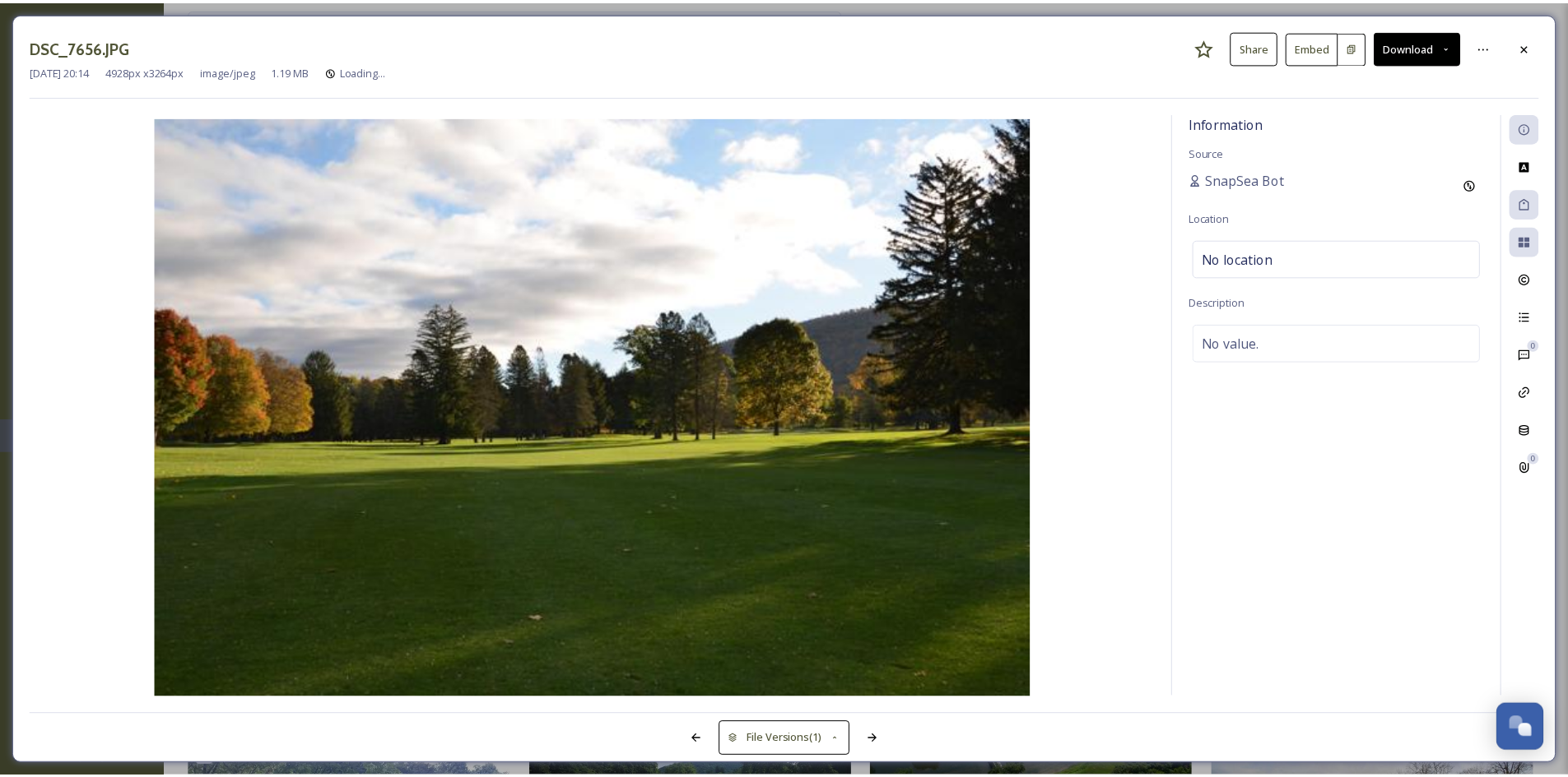
scroll to position [67946, 0]
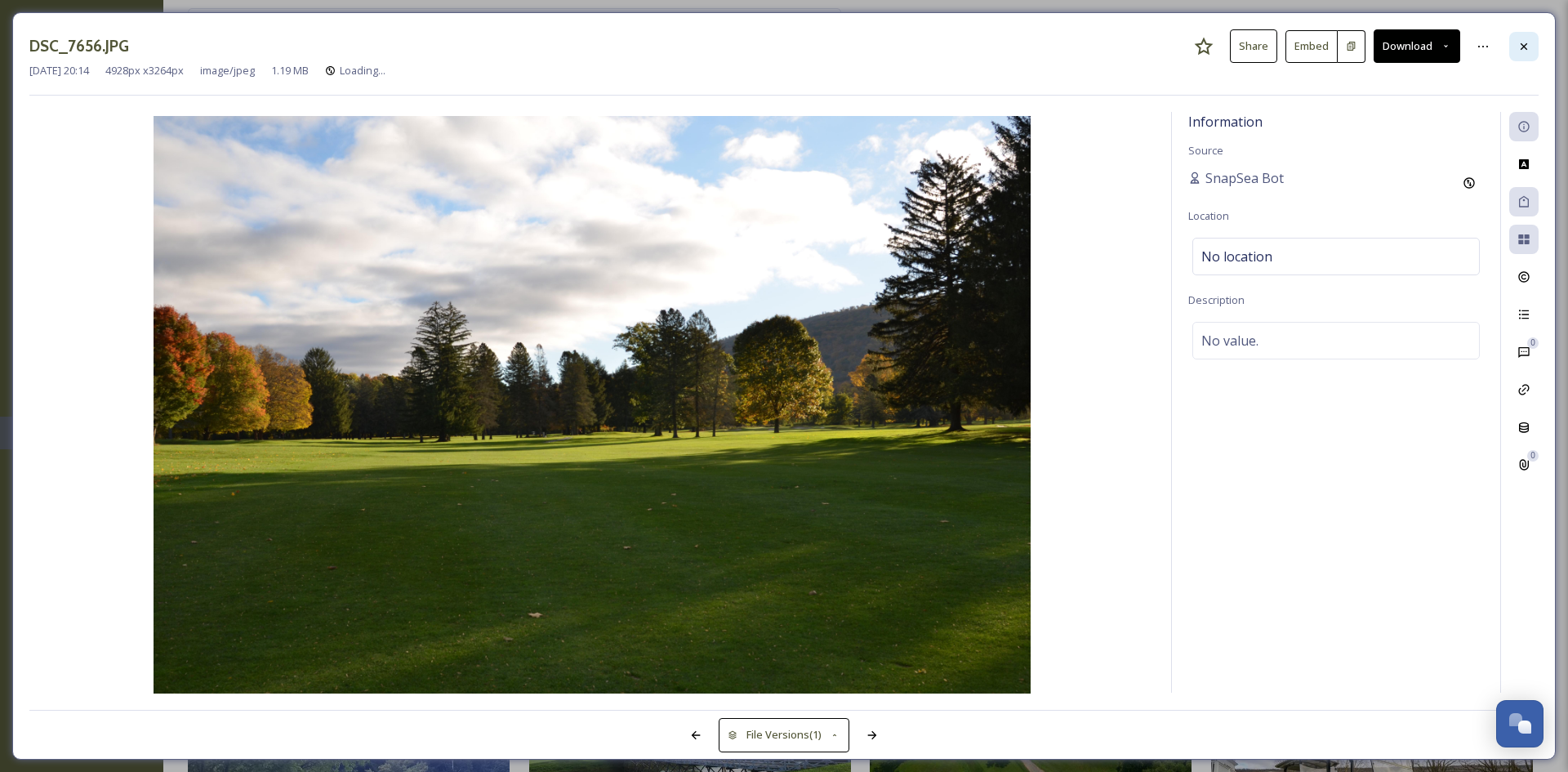
click at [1525, 57] on div at bounding box center [1524, 46] width 29 height 29
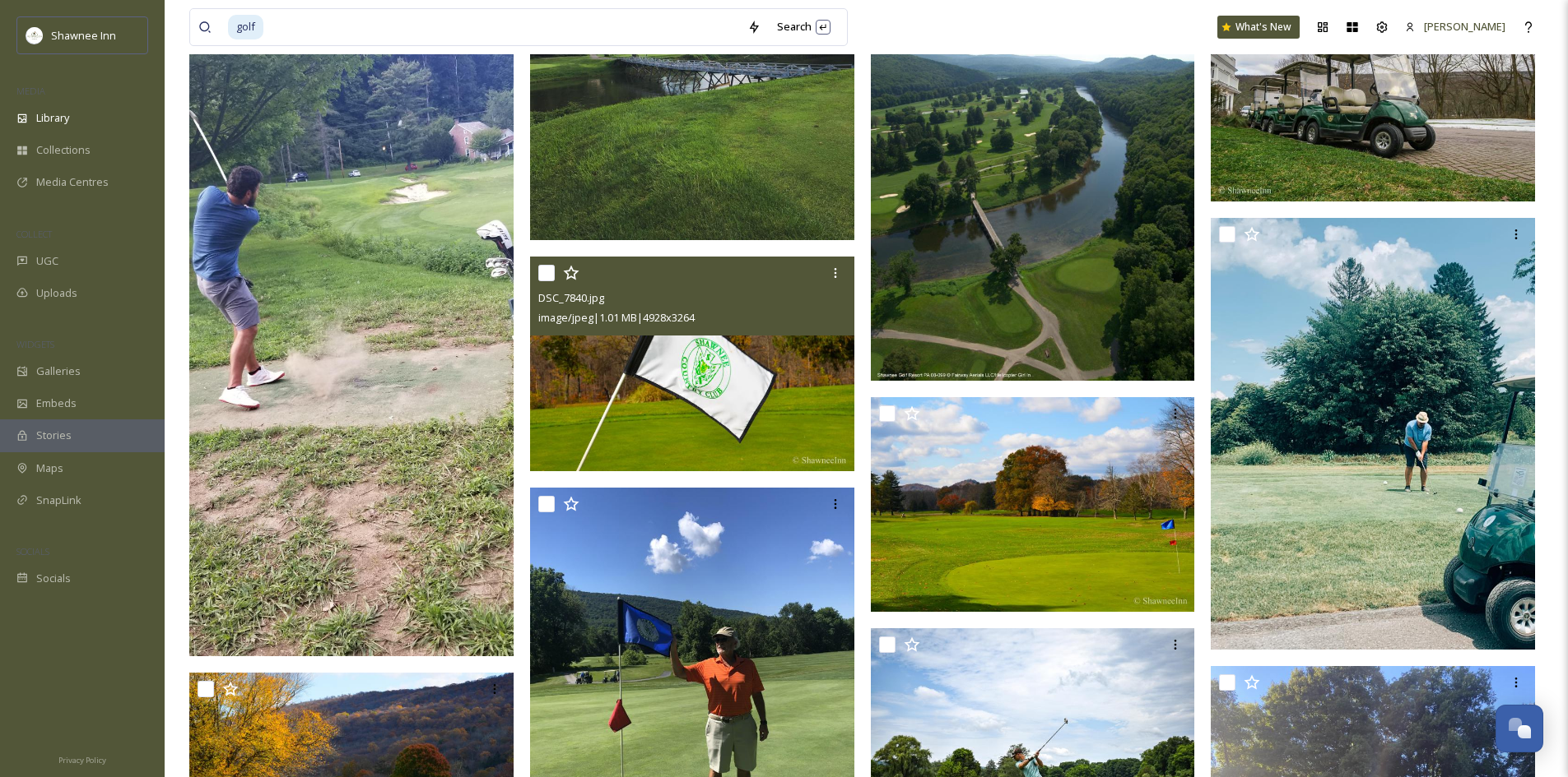
scroll to position [68686, 0]
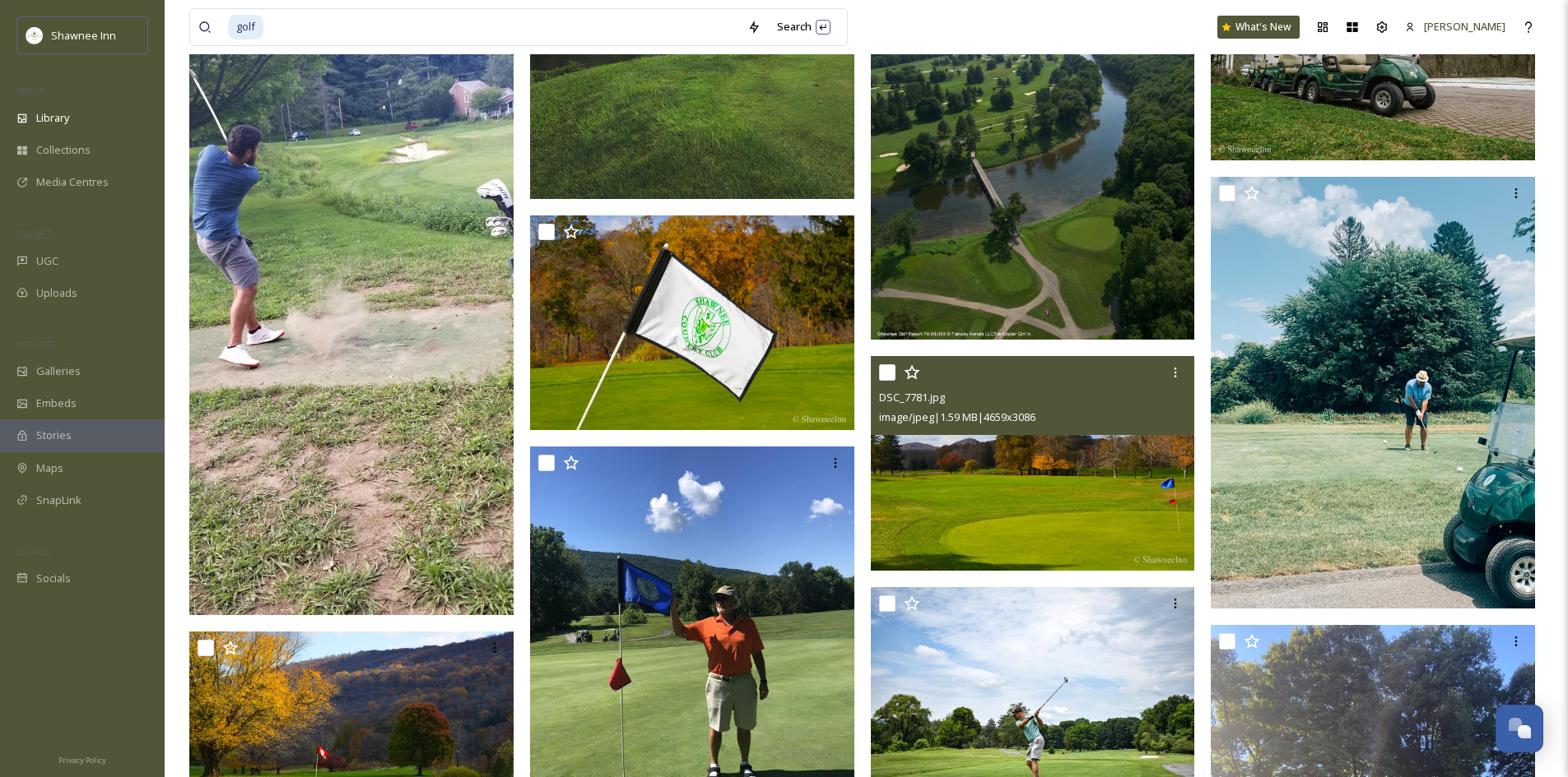
click at [933, 436] on img at bounding box center [1033, 463] width 324 height 215
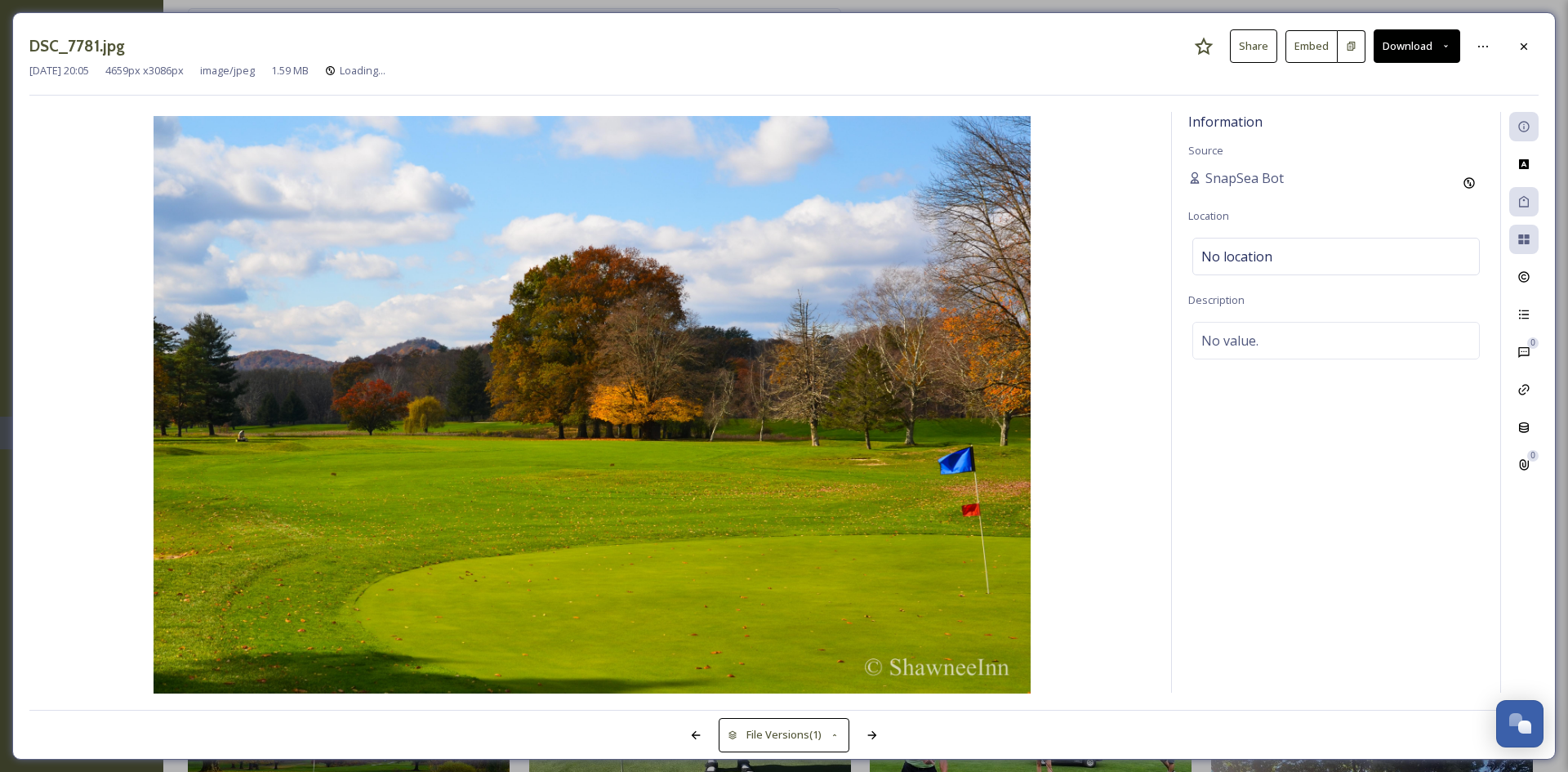
click at [1432, 54] on button "Download" at bounding box center [1417, 46] width 87 height 34
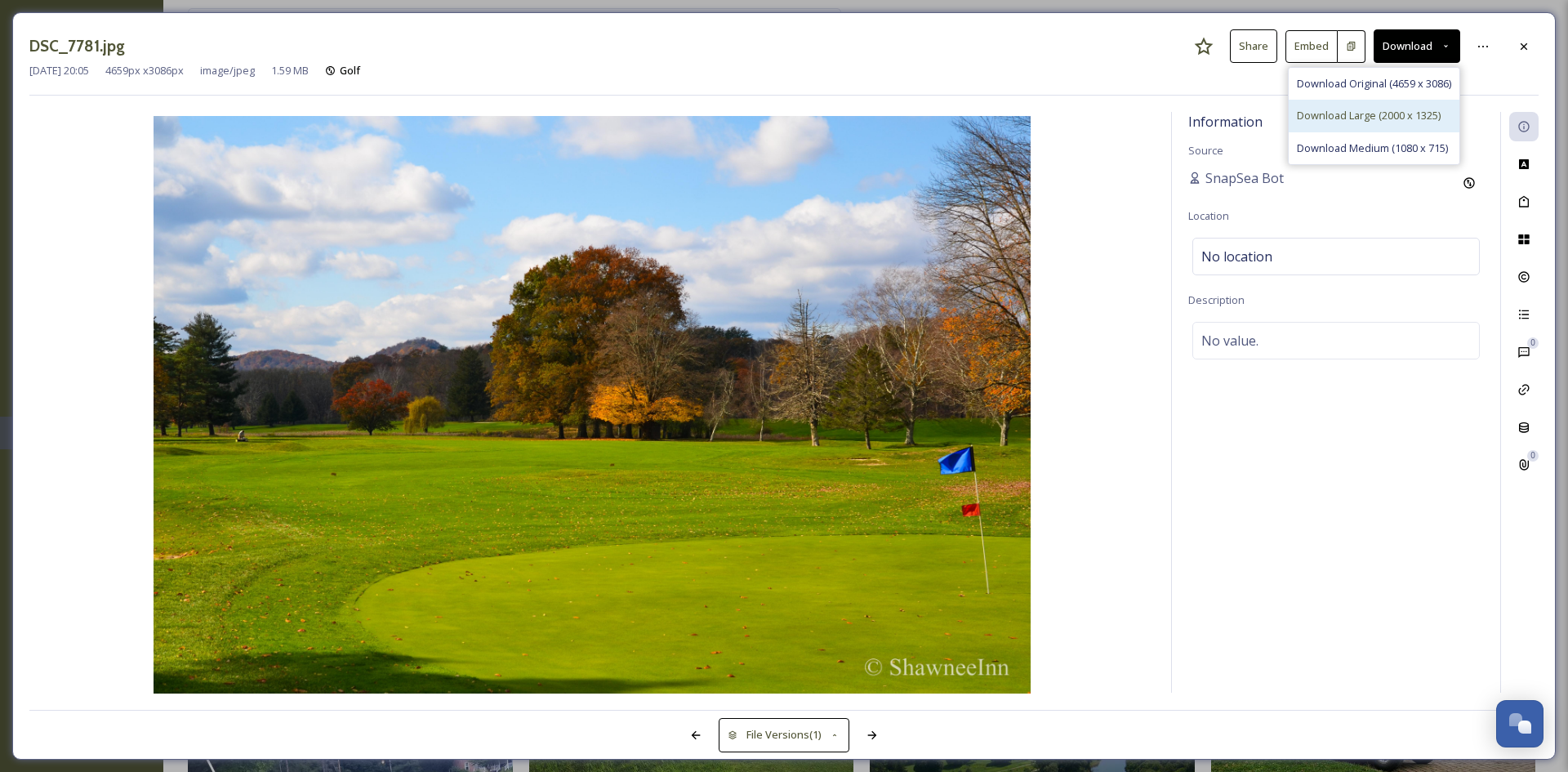
click at [1389, 104] on div "Download Large (2000 x 1325)" at bounding box center [1374, 115] width 171 height 32
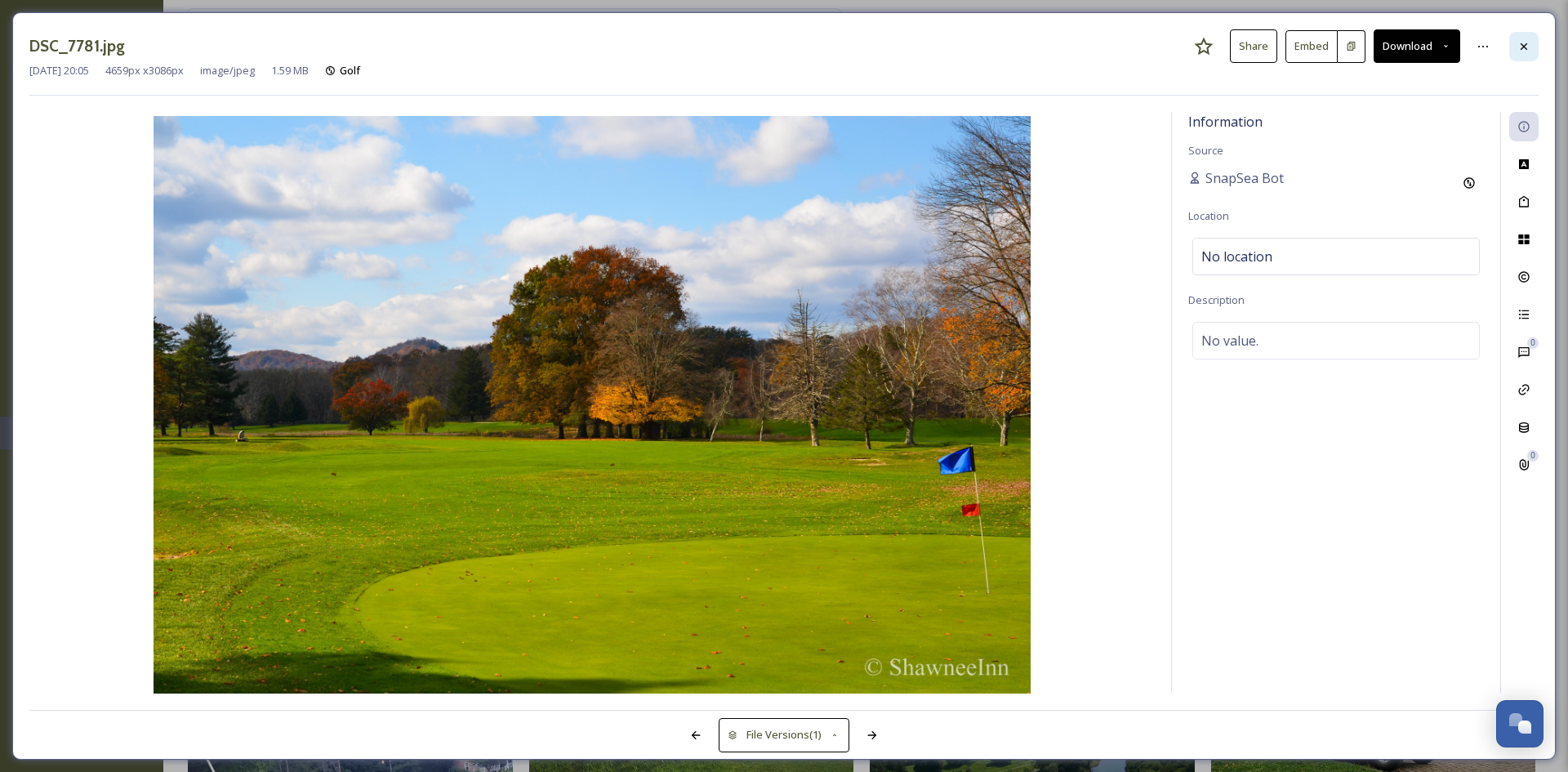
click at [1536, 47] on div at bounding box center [1524, 46] width 29 height 29
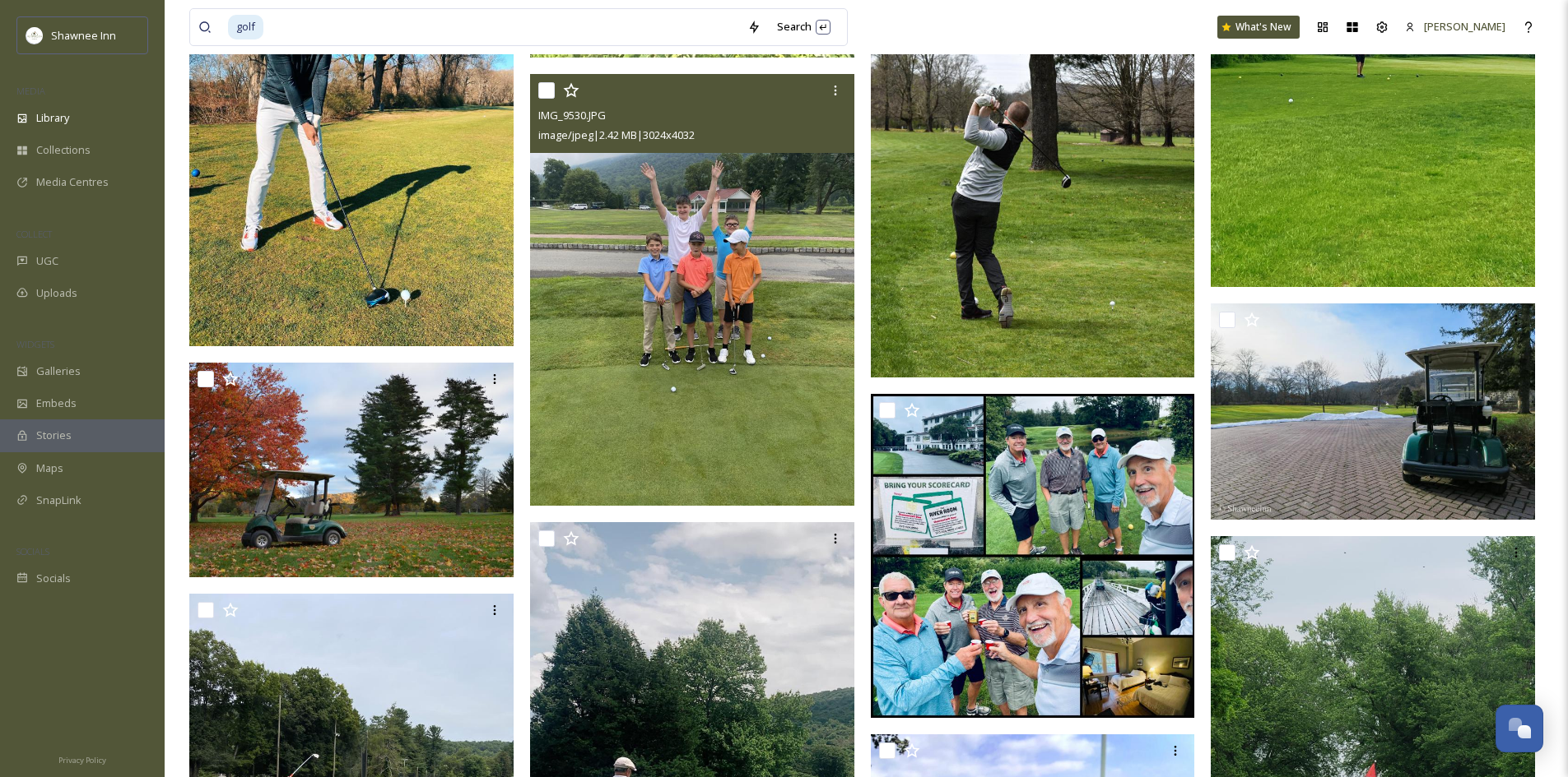
scroll to position [72717, 0]
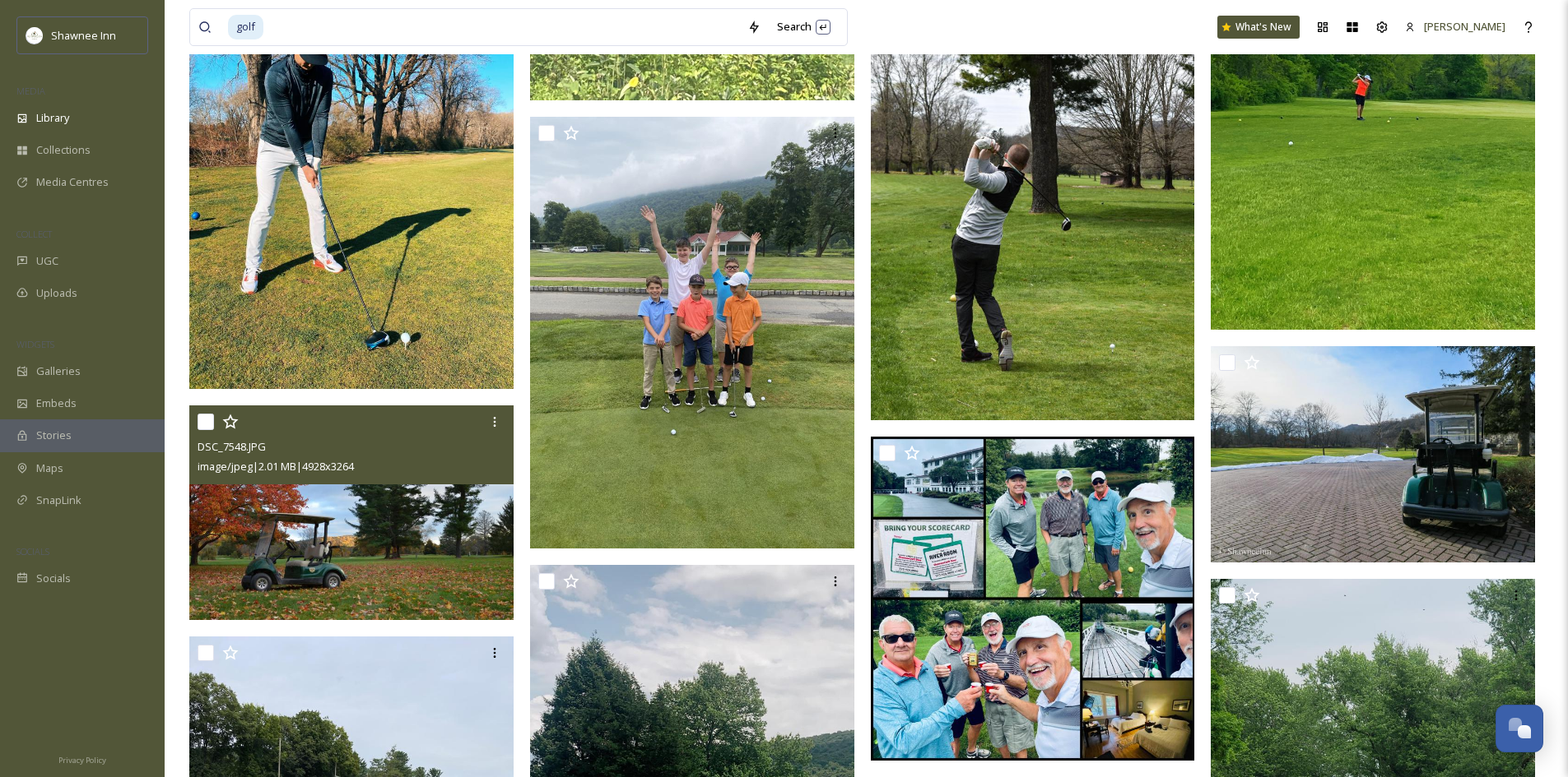
click at [356, 495] on img at bounding box center [351, 513] width 324 height 215
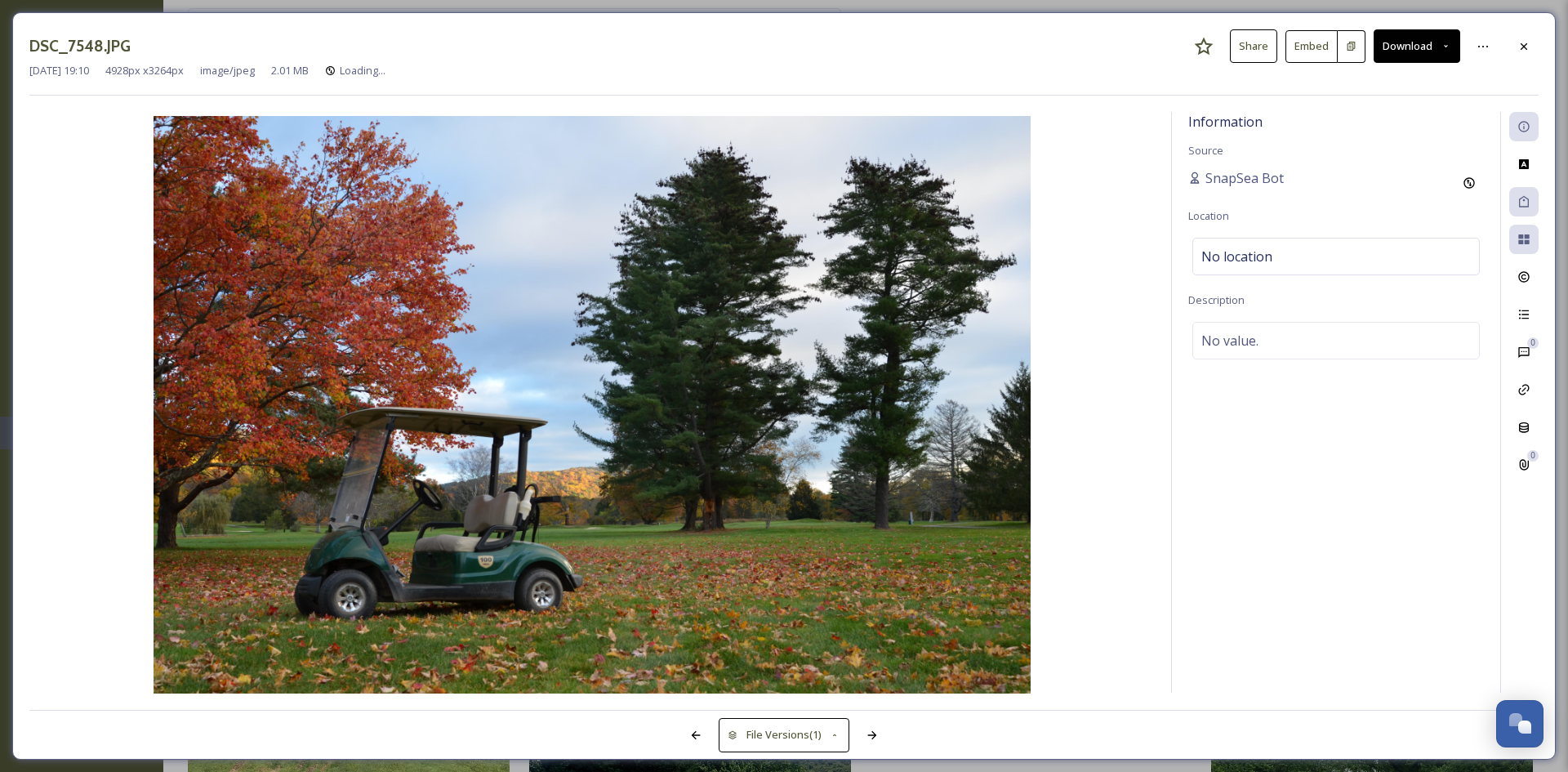
click at [1393, 53] on button "Download" at bounding box center [1417, 46] width 87 height 34
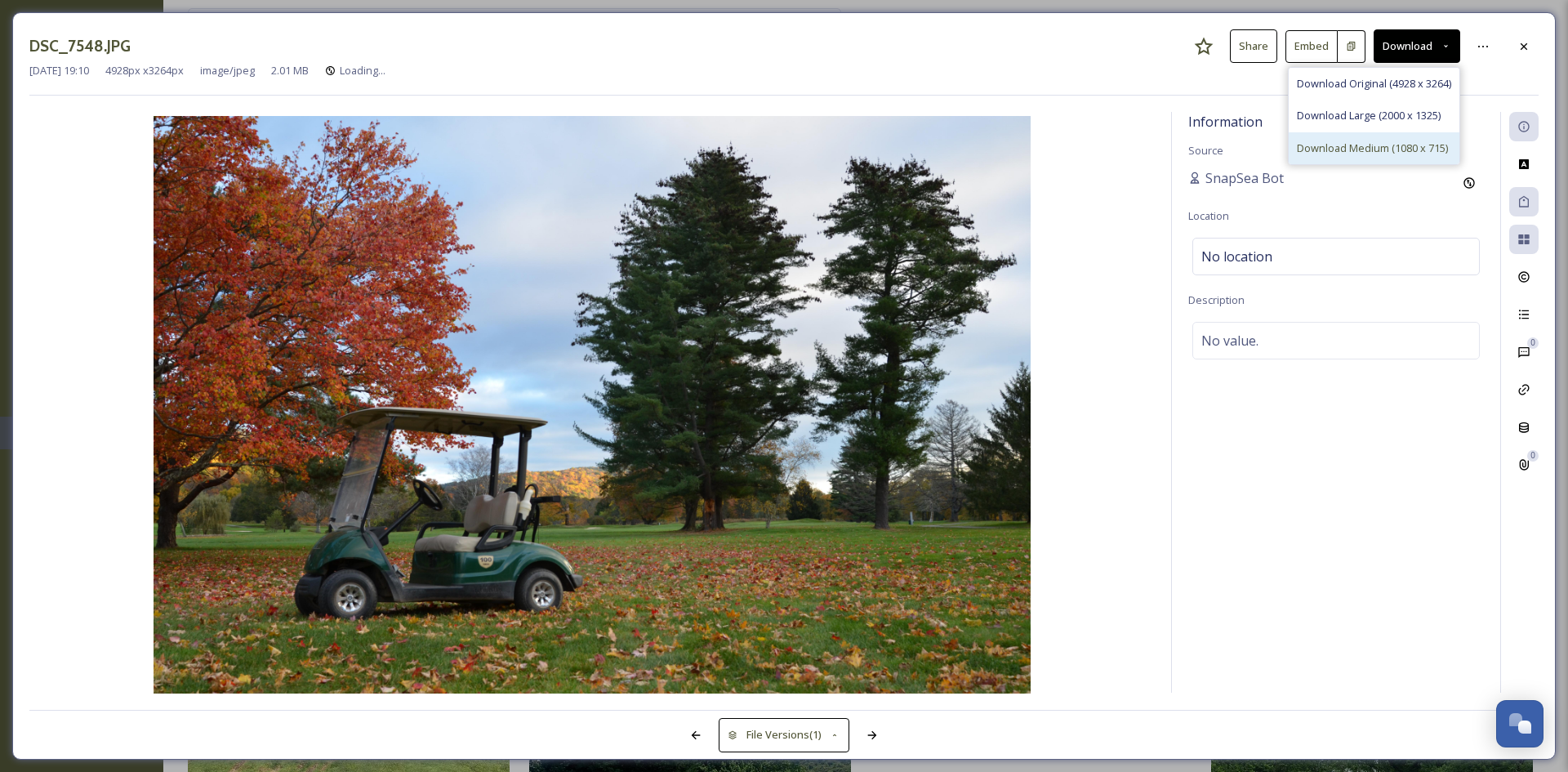
click at [1308, 153] on span "Download Medium (1080 x 715)" at bounding box center [1372, 149] width 151 height 16
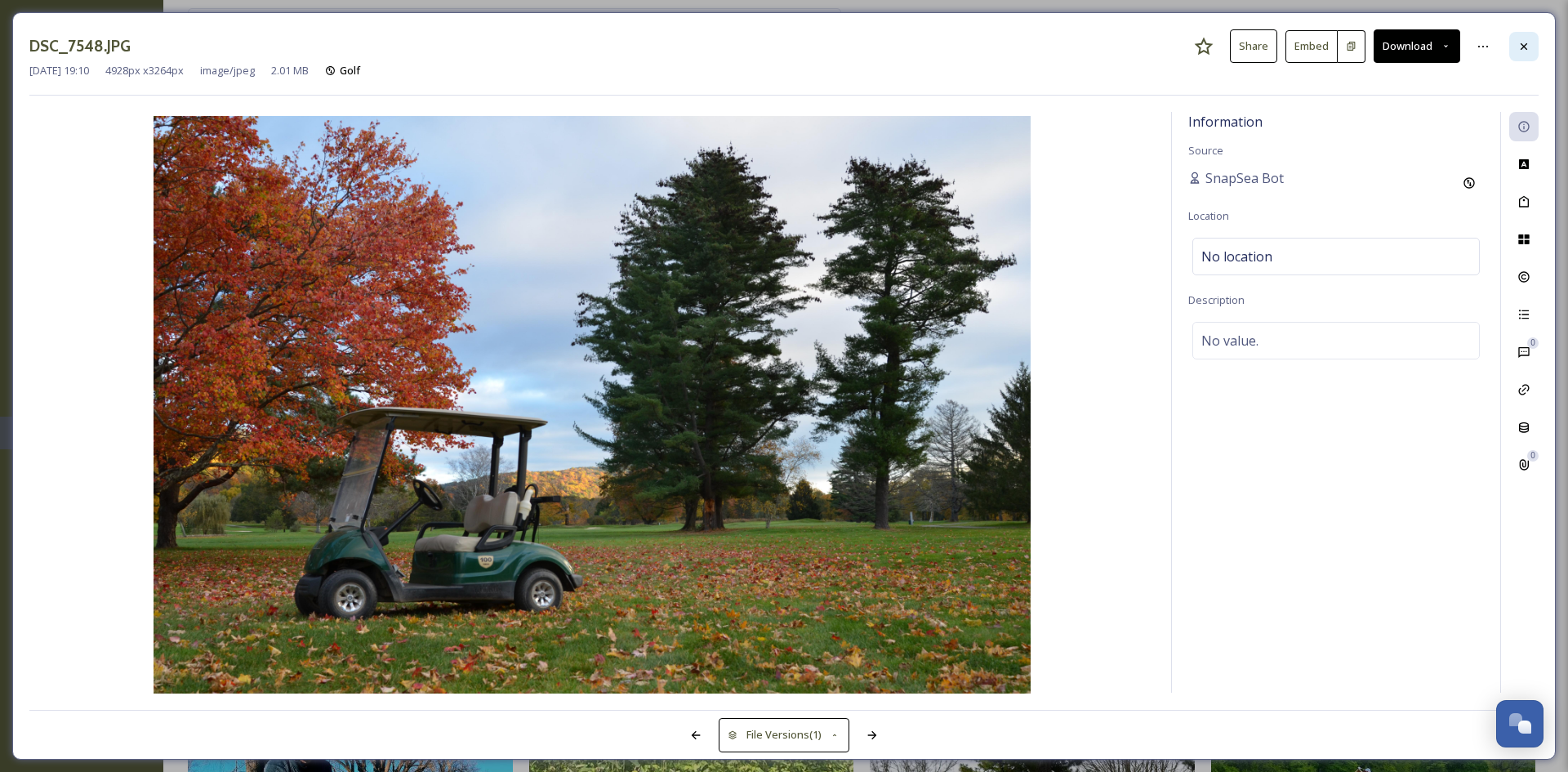
click at [1513, 54] on div at bounding box center [1524, 46] width 29 height 29
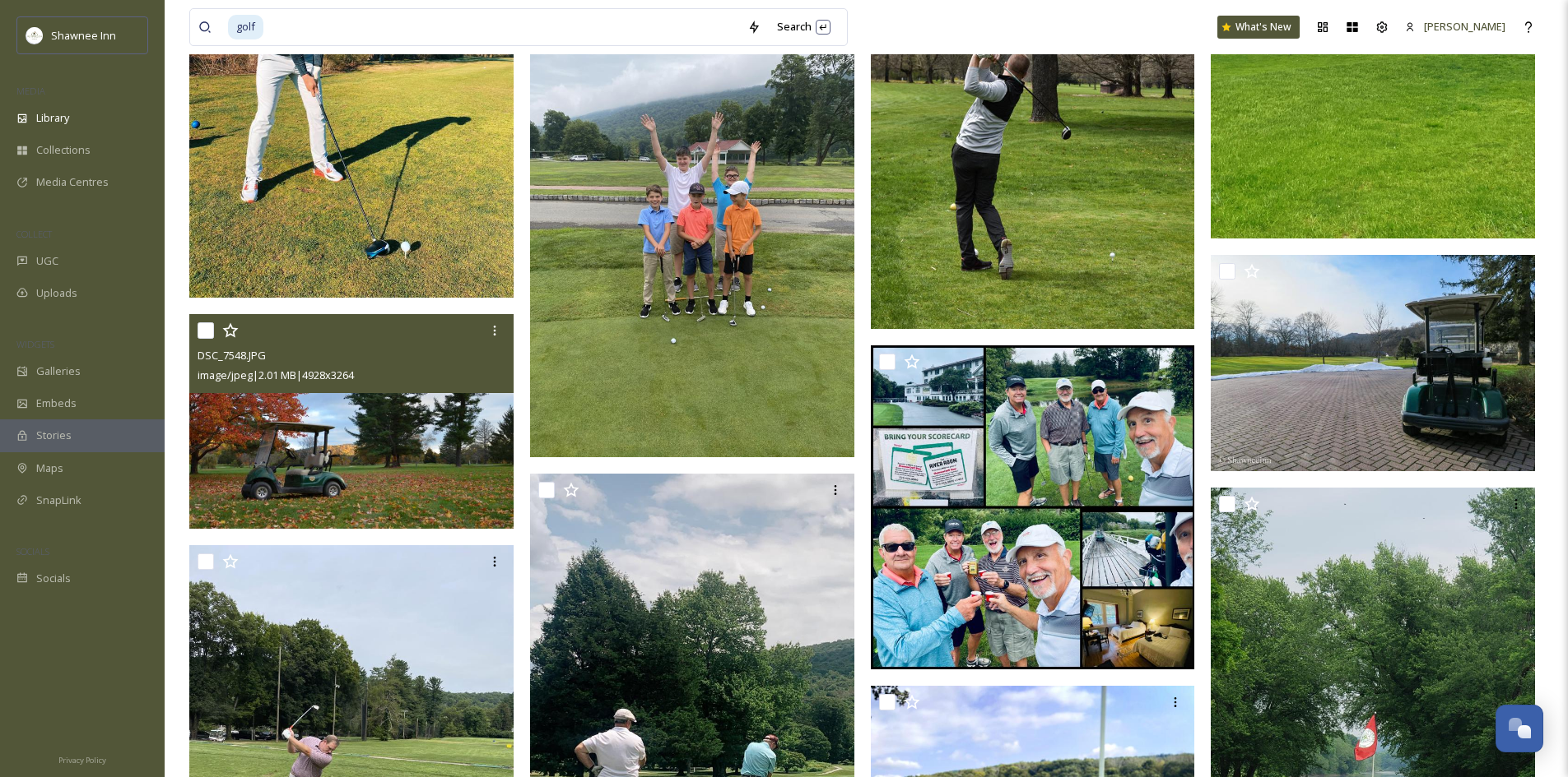
scroll to position [72799, 0]
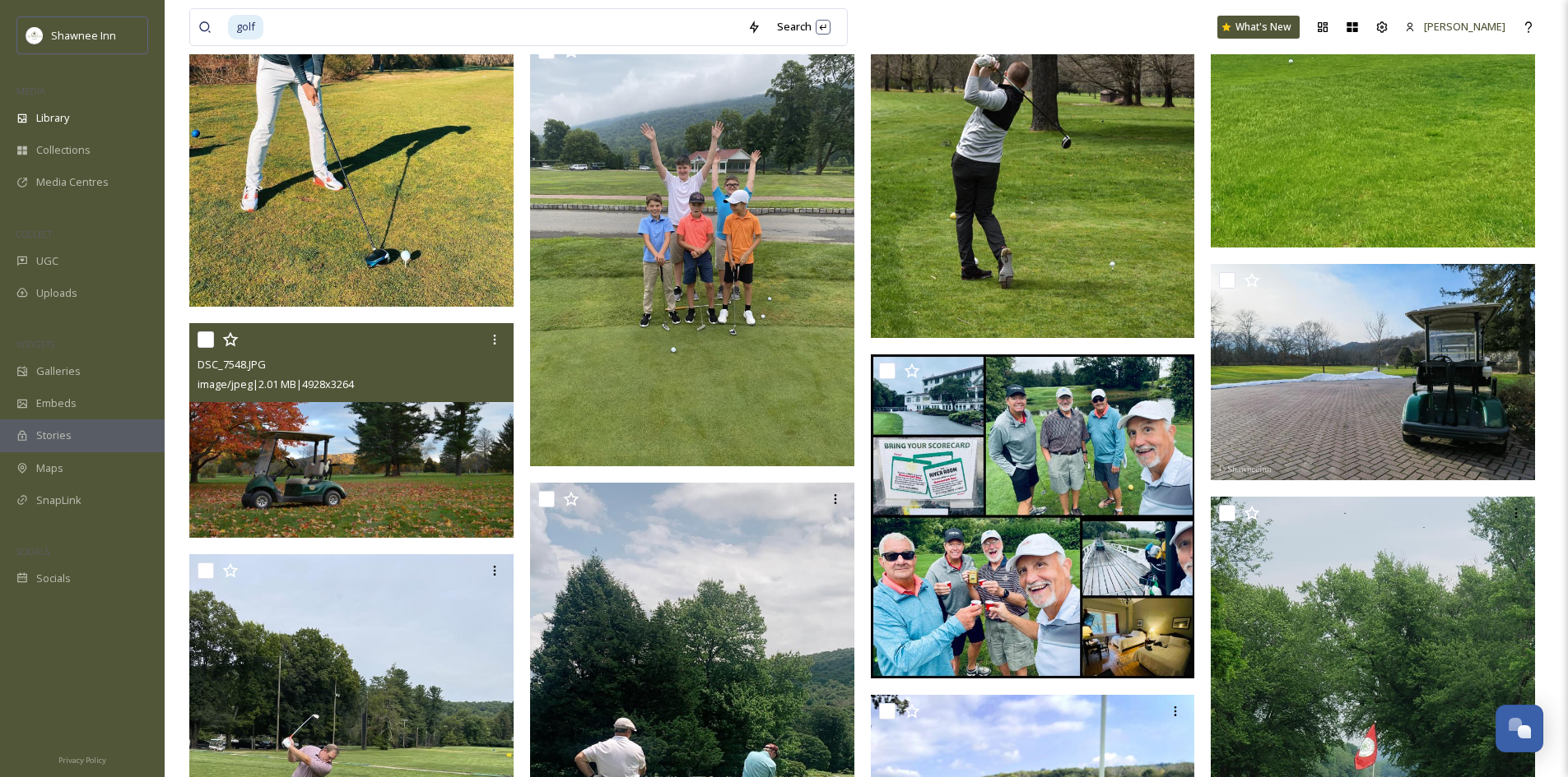
click at [361, 441] on img at bounding box center [351, 430] width 324 height 215
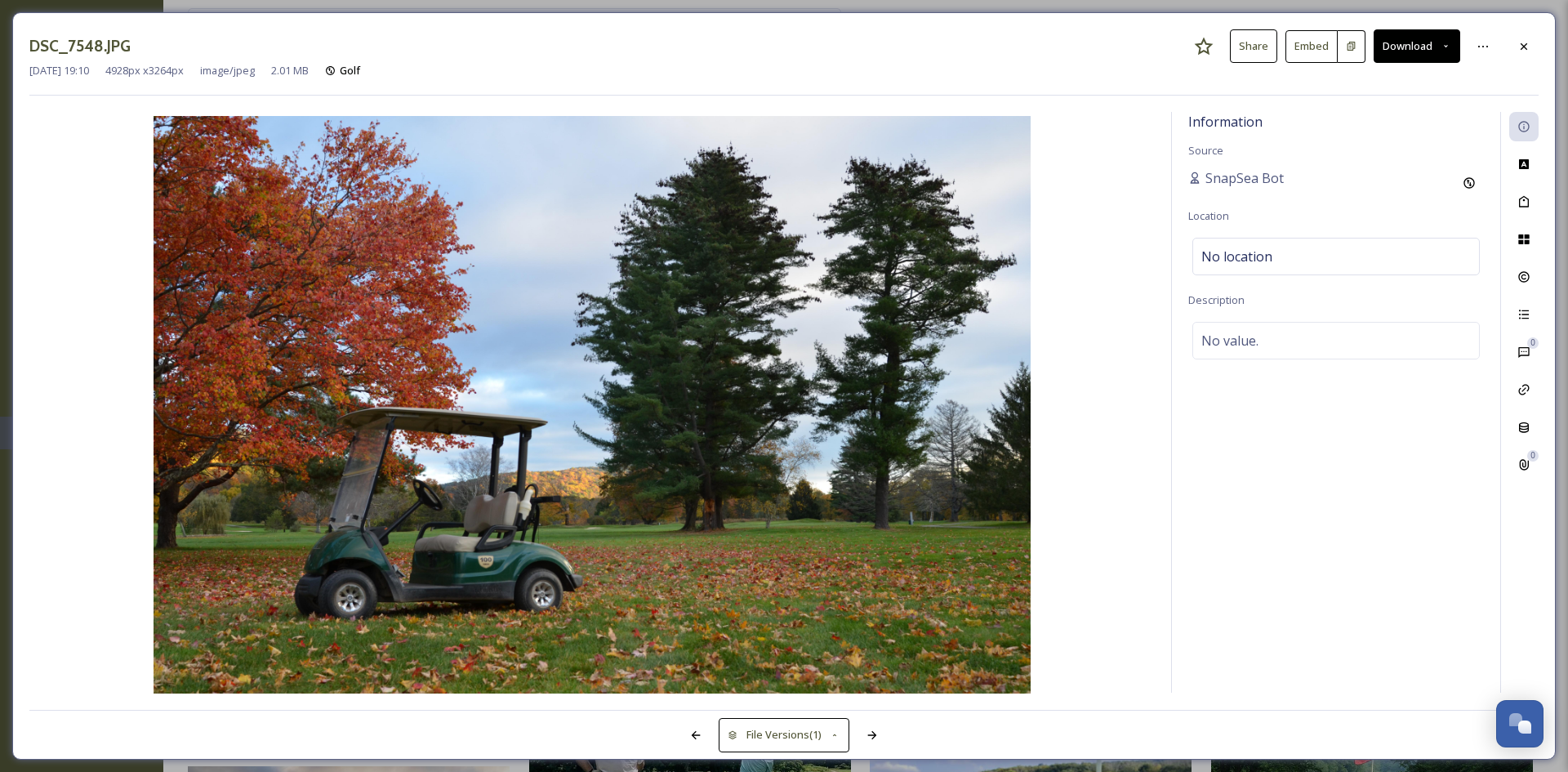
click at [1423, 51] on button "Download" at bounding box center [1417, 46] width 87 height 34
click at [1401, 124] on div "Download Large (2000 x 1325)" at bounding box center [1374, 115] width 171 height 32
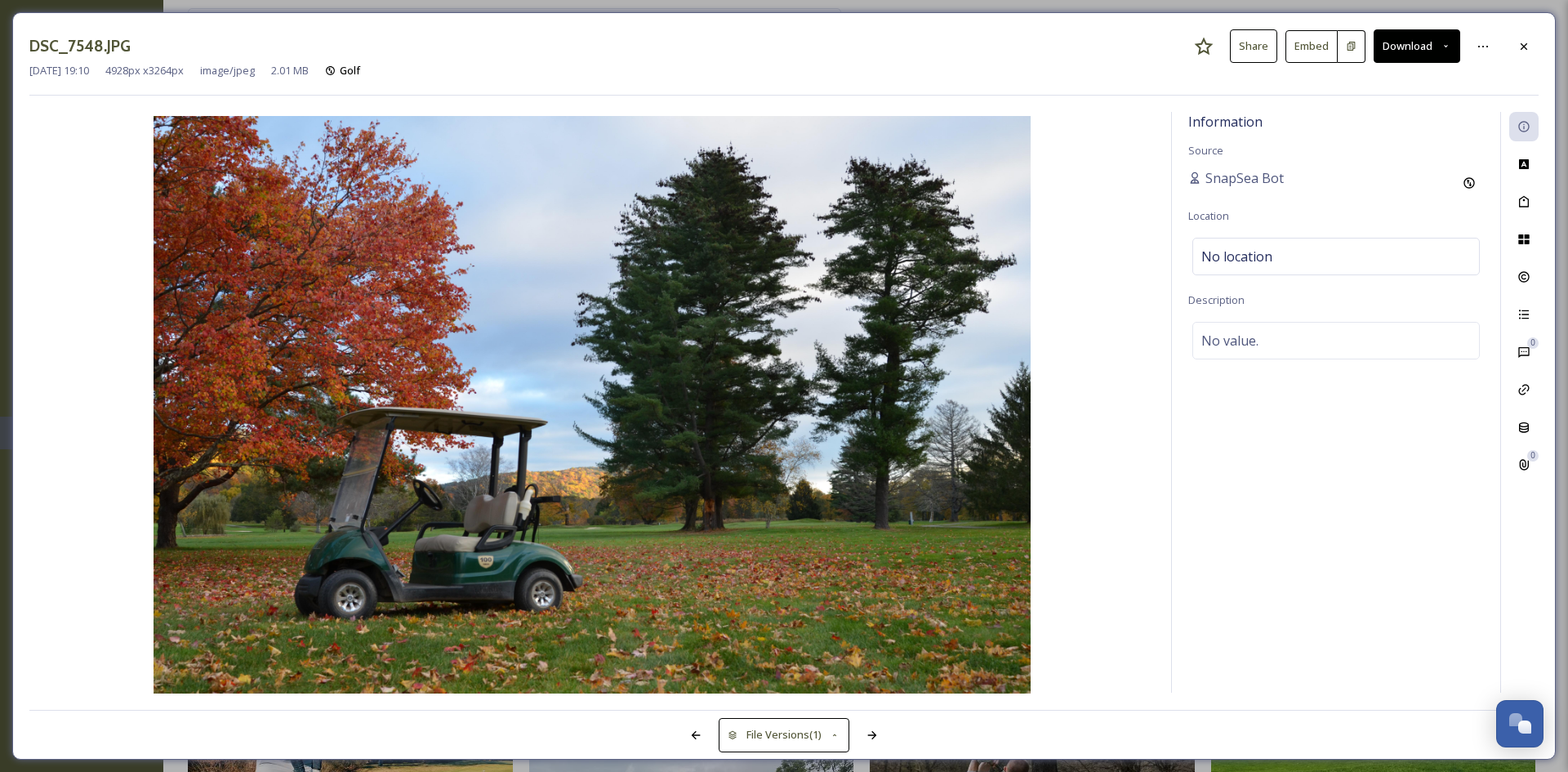
click at [1071, 69] on div "Nov 18 2024 19:10 4928 px x 3264 px image/jpeg 2.01 MB Golf" at bounding box center [784, 71] width 1510 height 16
click at [1001, 81] on div "DSC_7548.JPG Share Embed Download Nov 18 2024 19:10 4928 px x 3264 px image/jpe…" at bounding box center [784, 62] width 1510 height 66
click at [1416, 53] on button "Download" at bounding box center [1417, 46] width 87 height 34
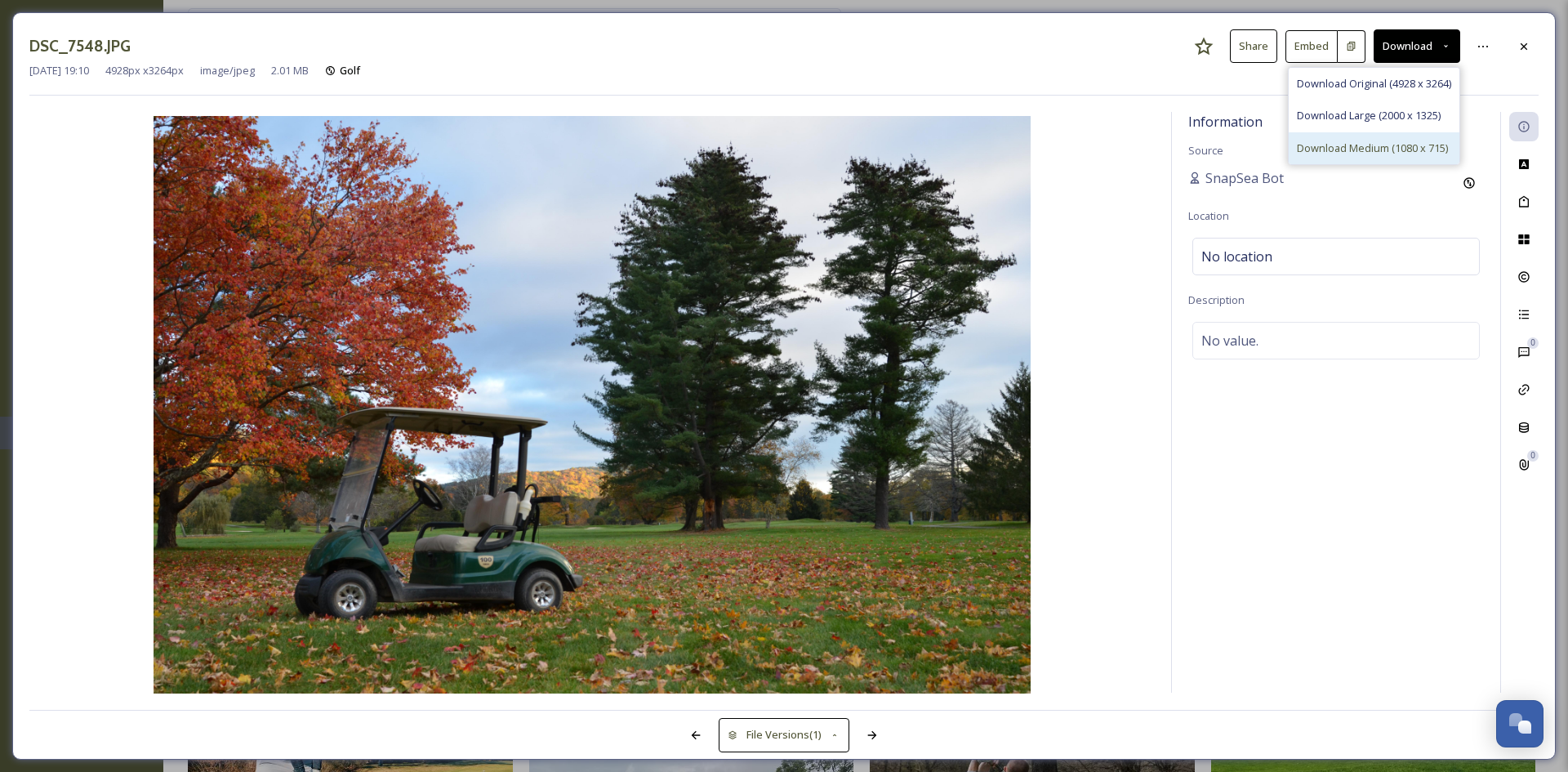
click at [1379, 150] on span "Download Medium (1080 x 715)" at bounding box center [1372, 149] width 151 height 16
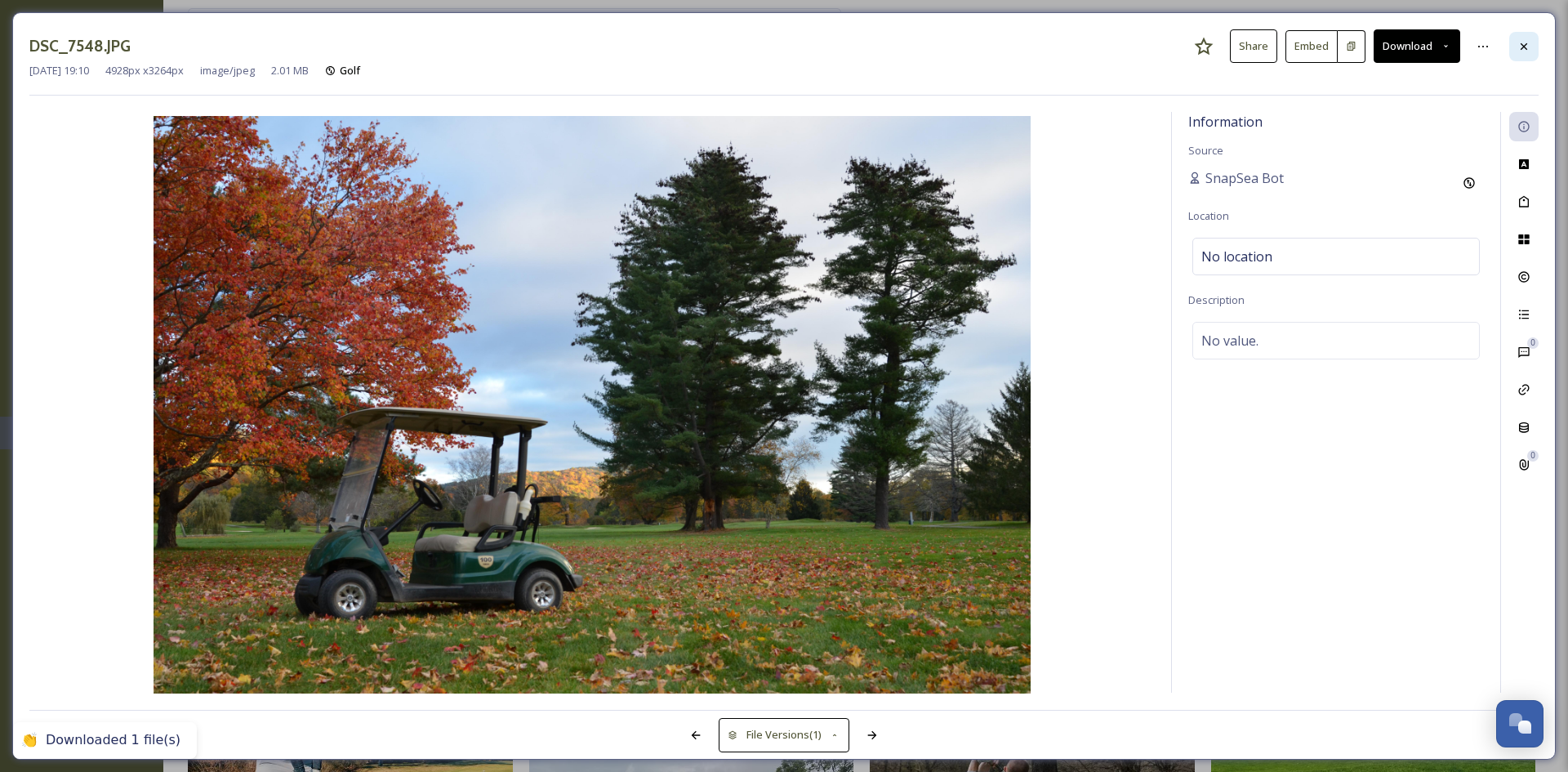
click at [1531, 47] on div at bounding box center [1524, 46] width 29 height 29
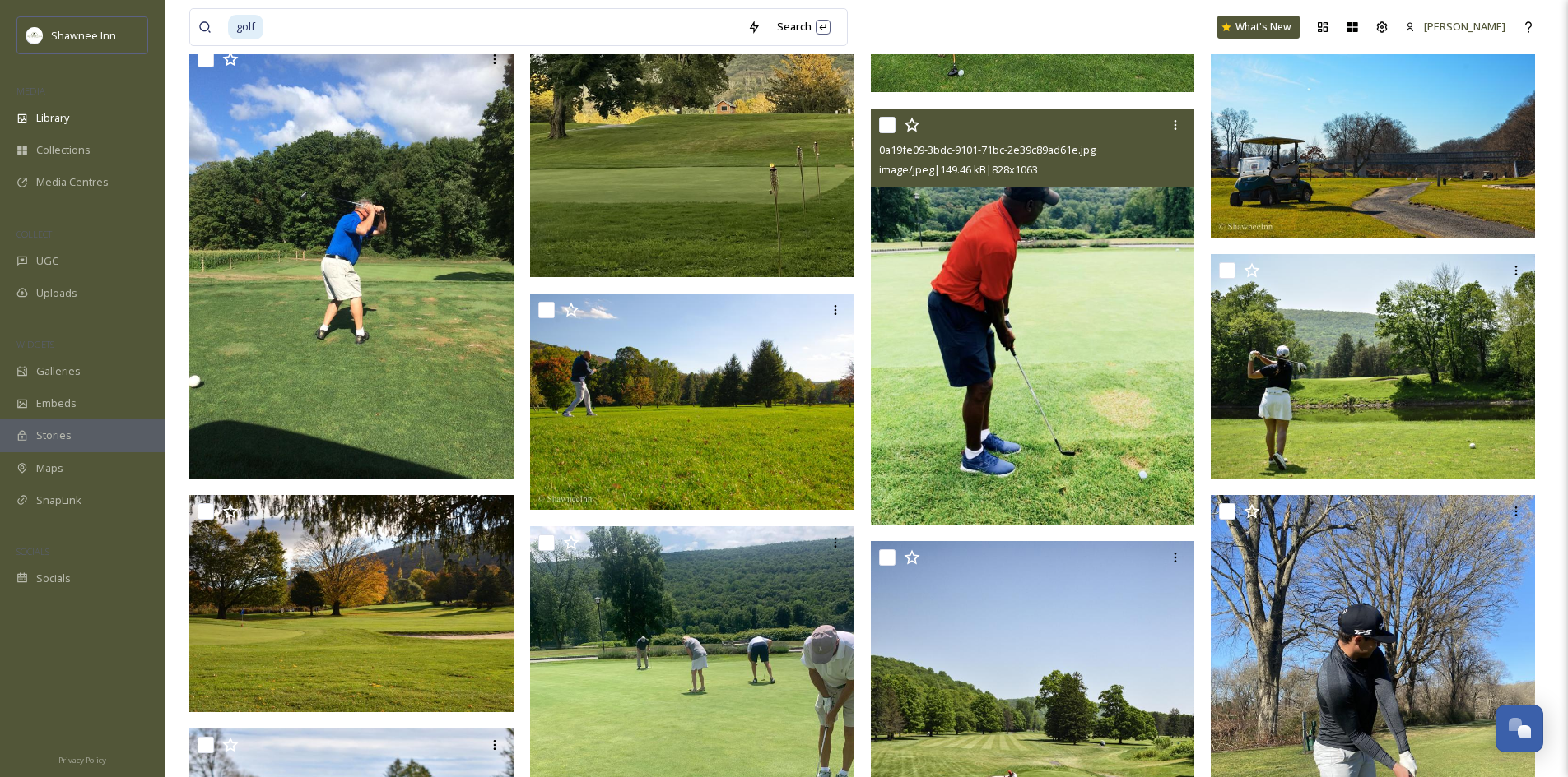
scroll to position [70331, 0]
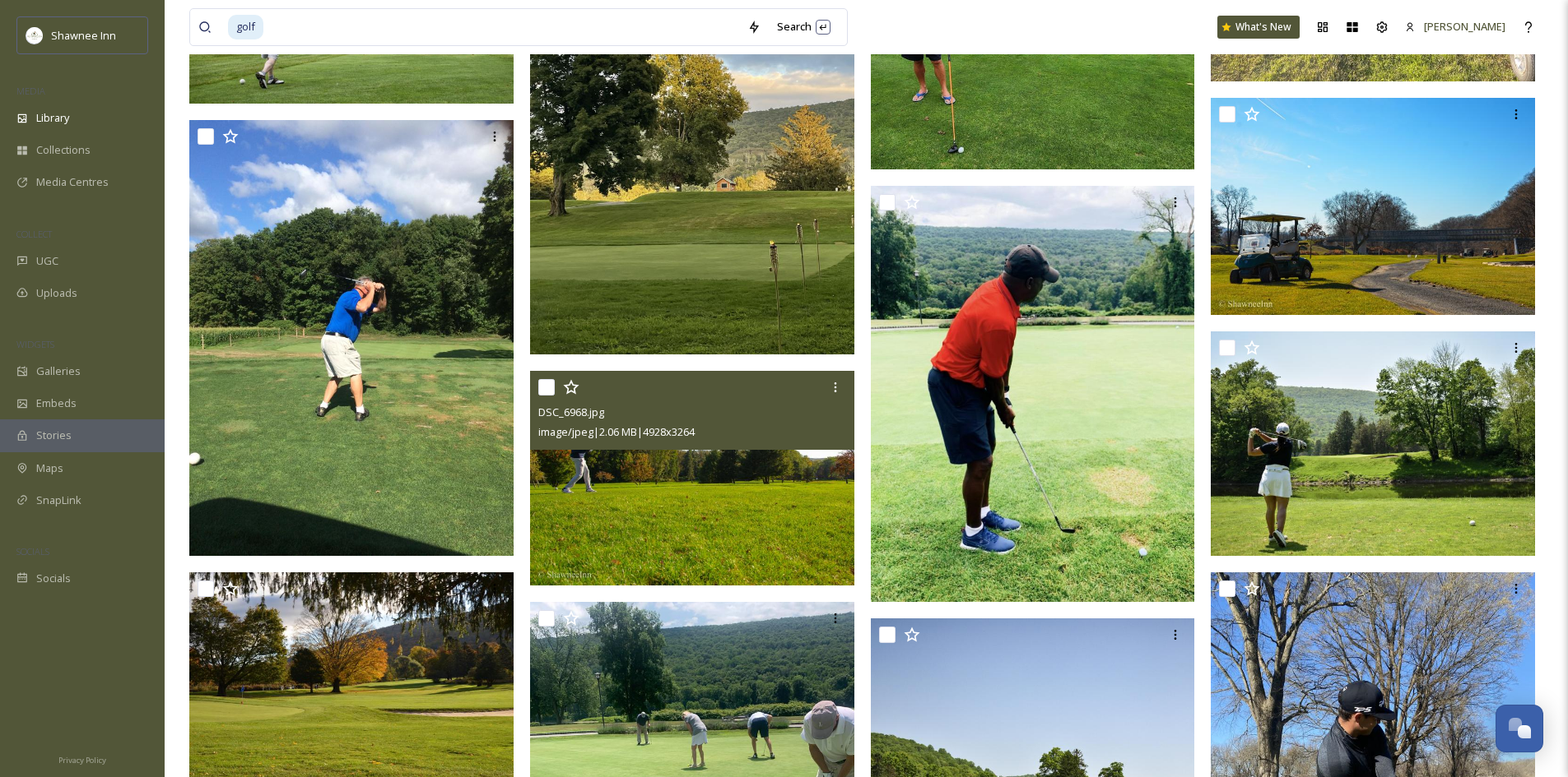
click at [757, 467] on img at bounding box center [692, 478] width 324 height 215
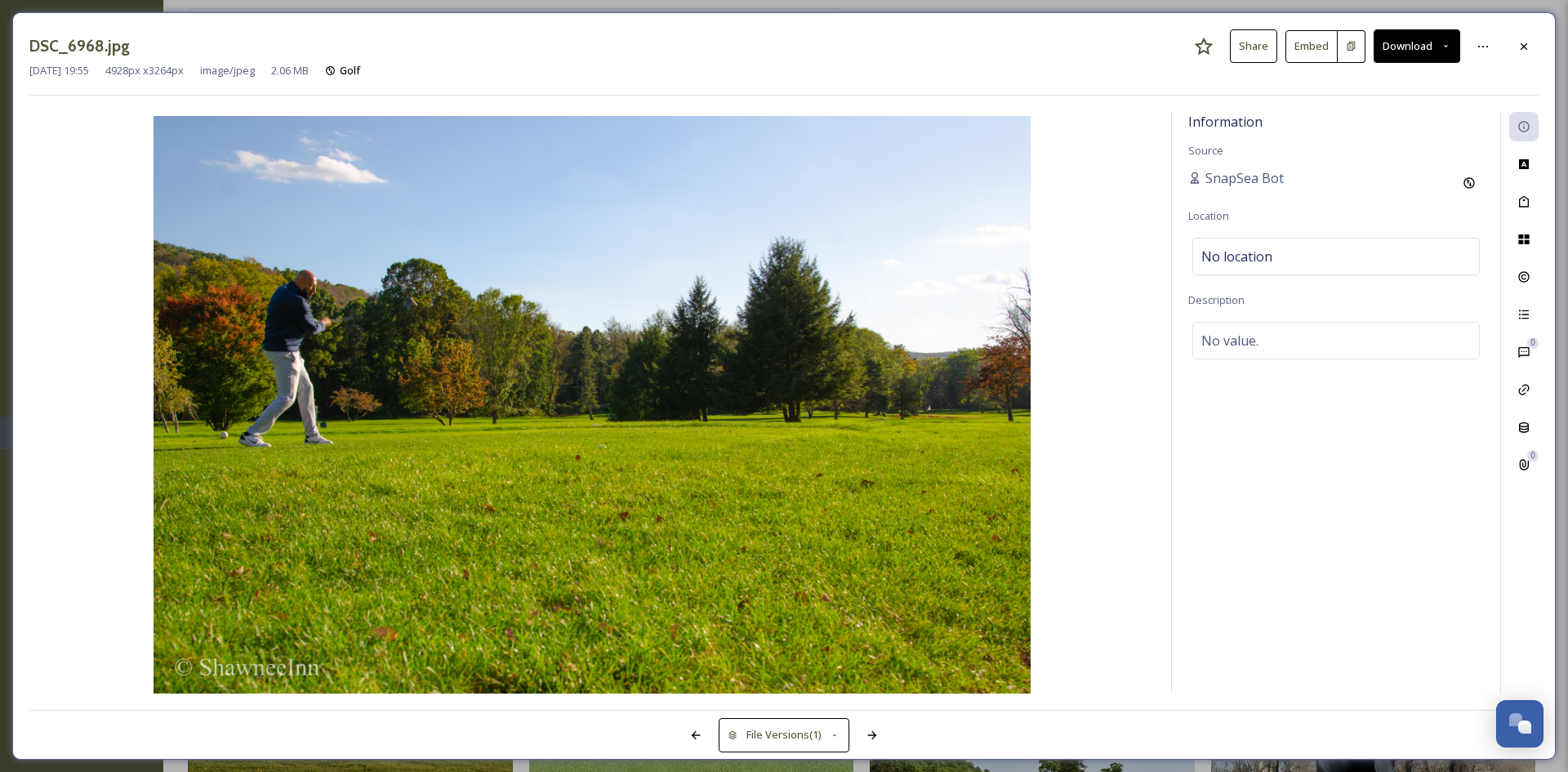
click at [1409, 53] on button "Download" at bounding box center [1417, 46] width 87 height 34
click at [1393, 126] on div "Download Large (2000 x 1325)" at bounding box center [1374, 115] width 171 height 32
click at [1516, 56] on div at bounding box center [1524, 46] width 29 height 29
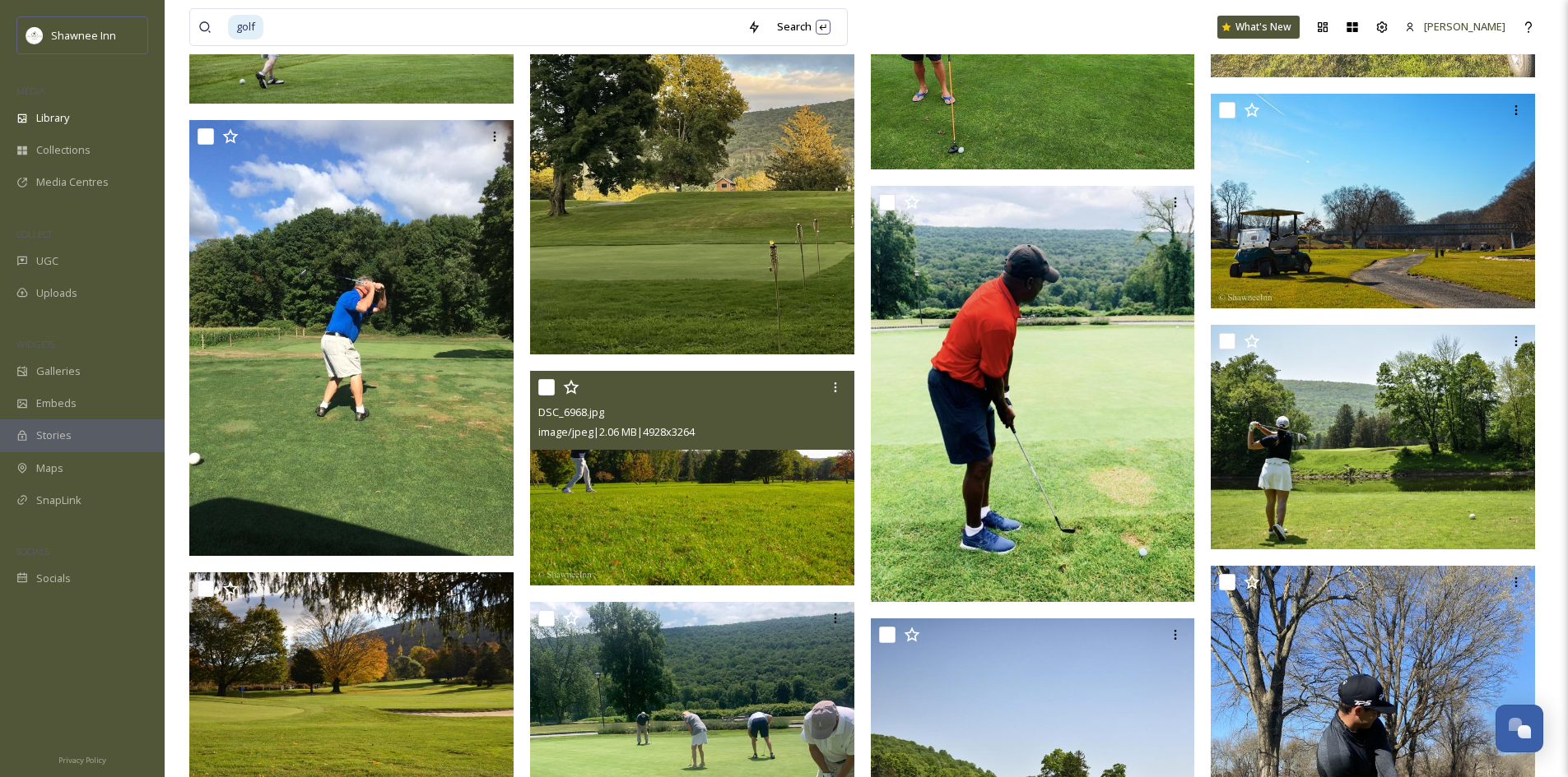
click at [738, 481] on img at bounding box center [692, 478] width 324 height 215
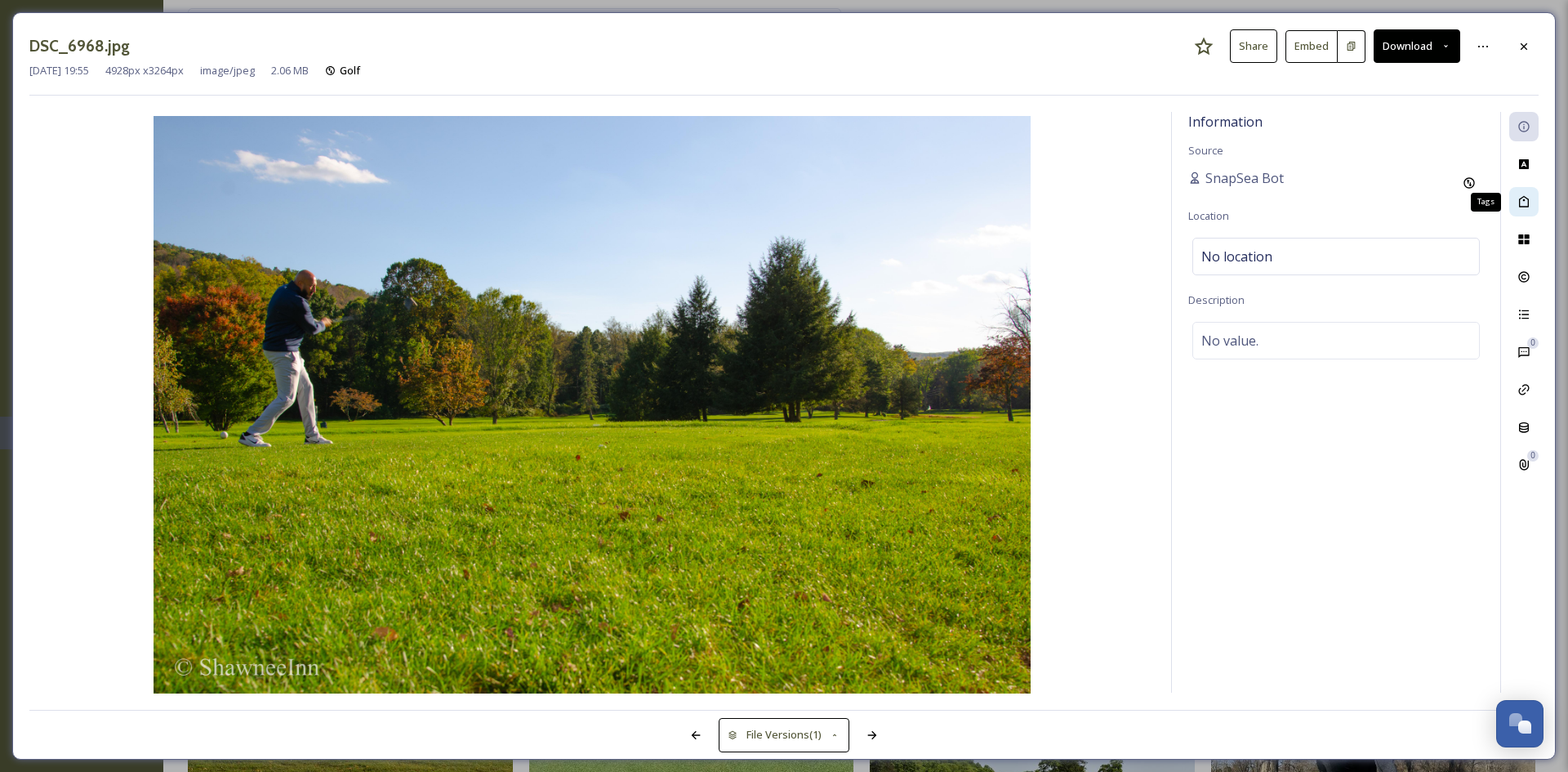
click at [1516, 194] on div "Tags" at bounding box center [1524, 201] width 29 height 29
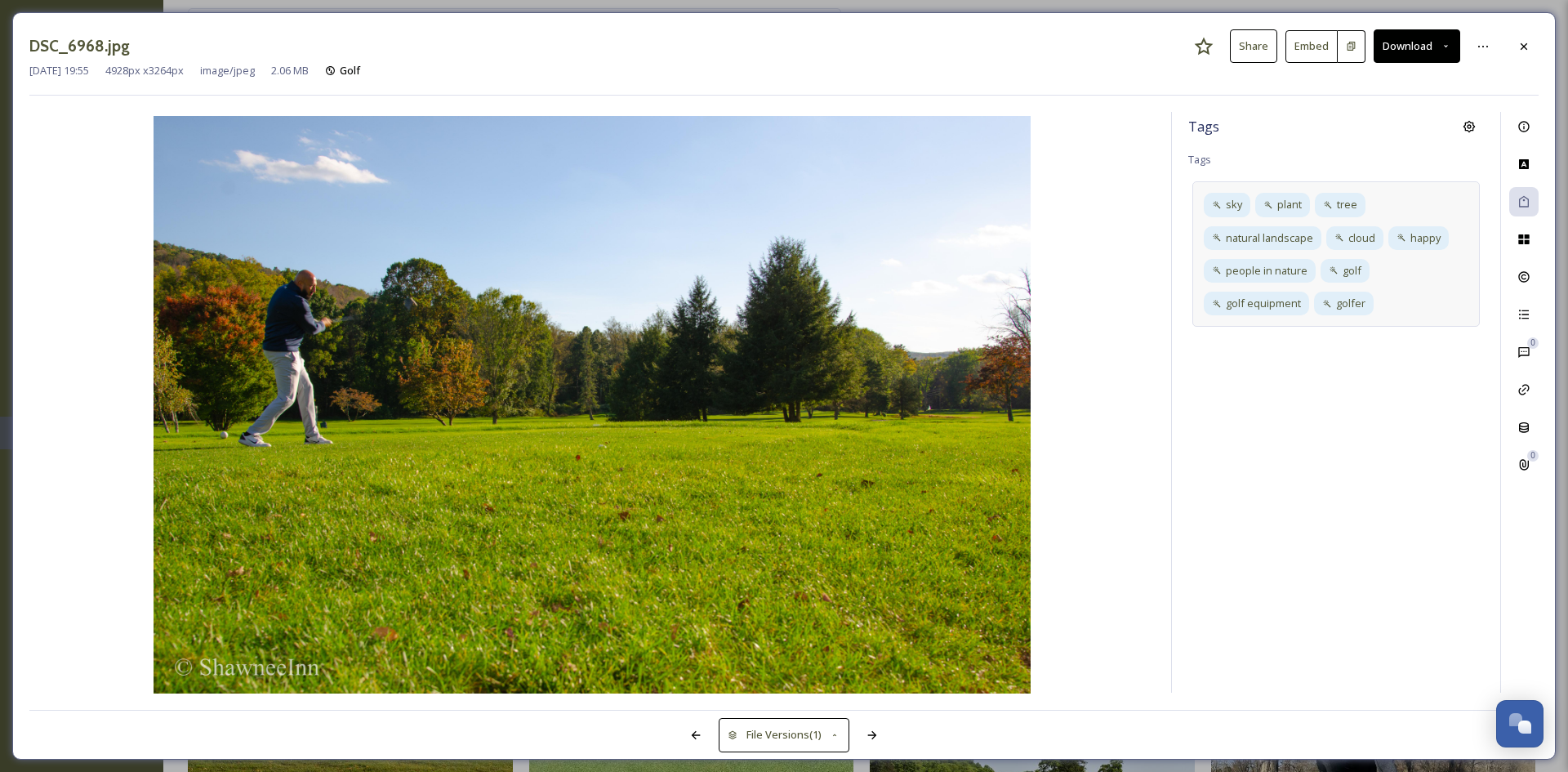
click at [1403, 301] on div "sky plant tree natural landscape cloud happy people in nature golf golf equipme…" at bounding box center [1336, 254] width 288 height 145
type input "fall"
click at [1446, 304] on icon at bounding box center [1447, 304] width 13 height 13
click at [1250, 324] on input at bounding box center [1283, 331] width 163 height 19
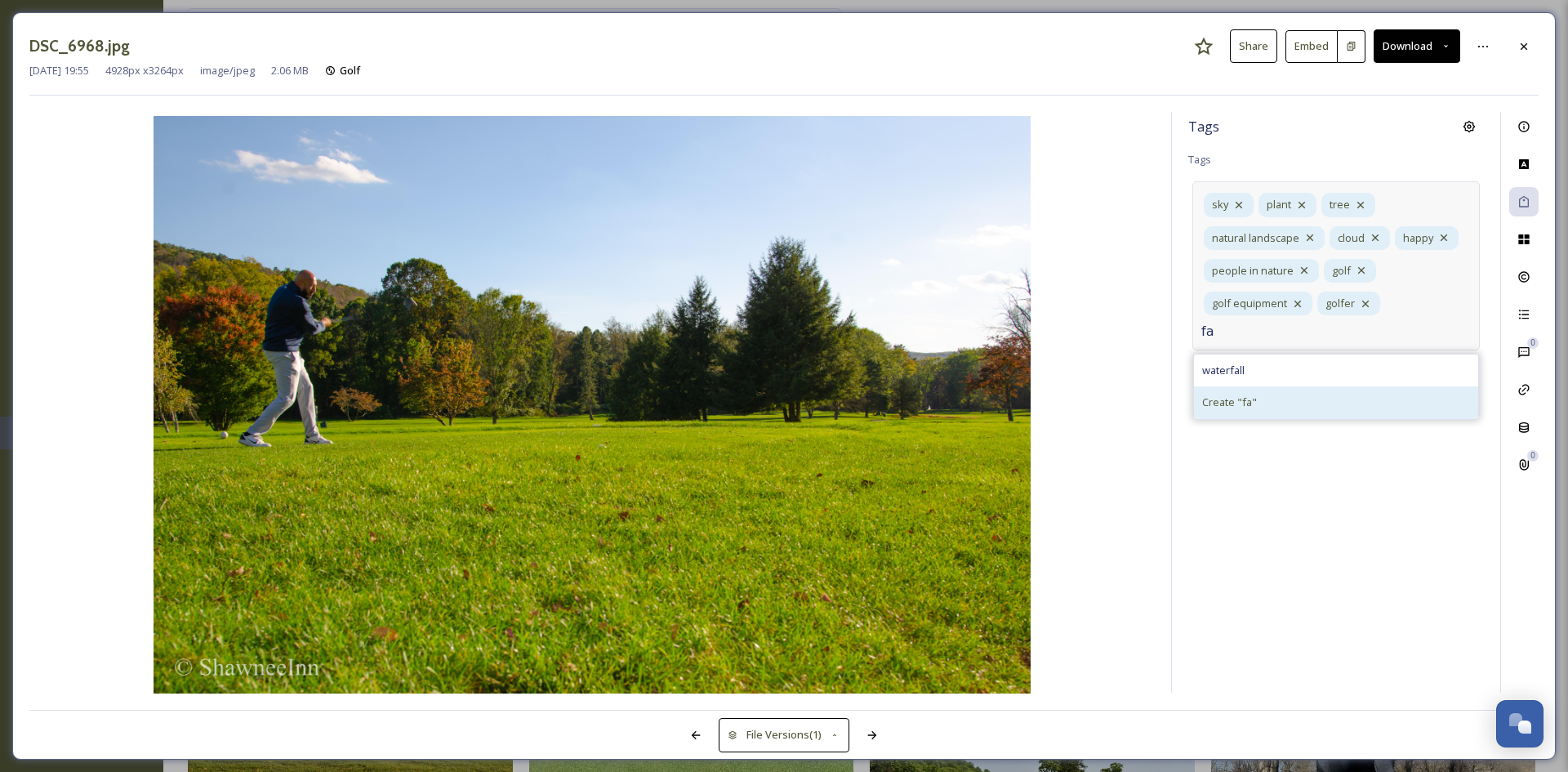
type input "f"
type input "Fall"
click at [1261, 394] on span "Create " Fall "" at bounding box center [1232, 402] width 60 height 16
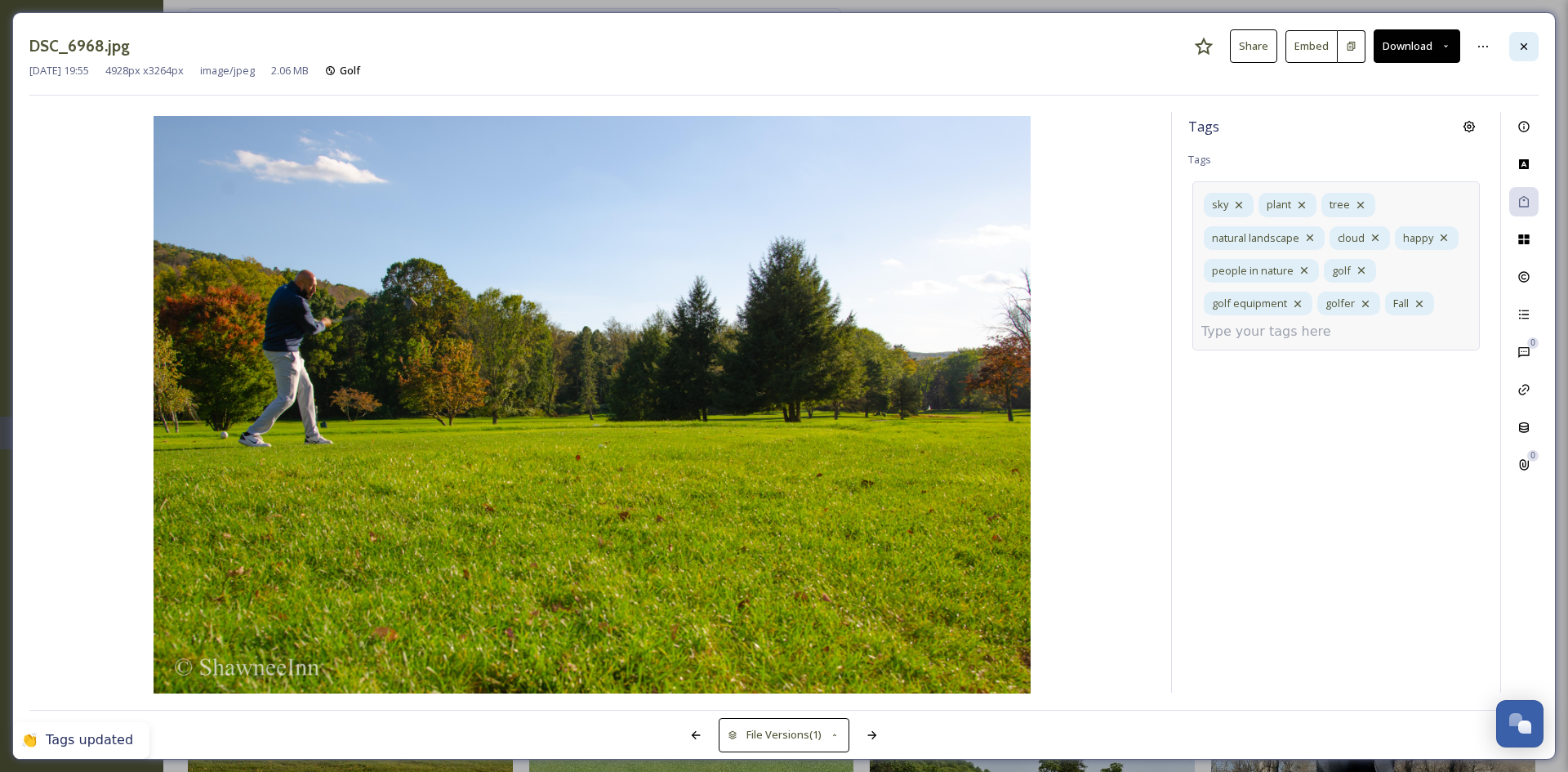
click at [1525, 40] on icon at bounding box center [1524, 46] width 13 height 13
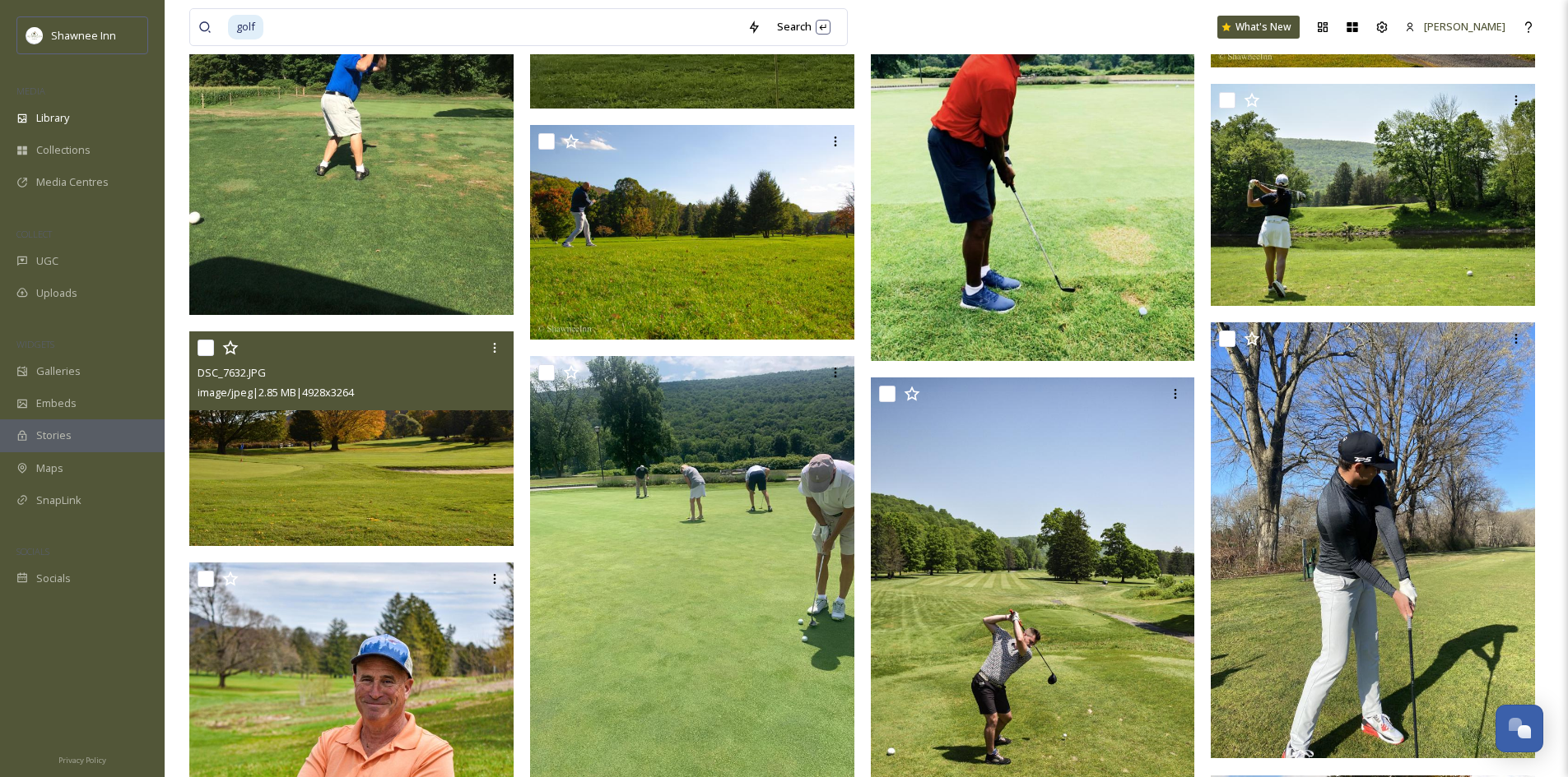
scroll to position [70579, 0]
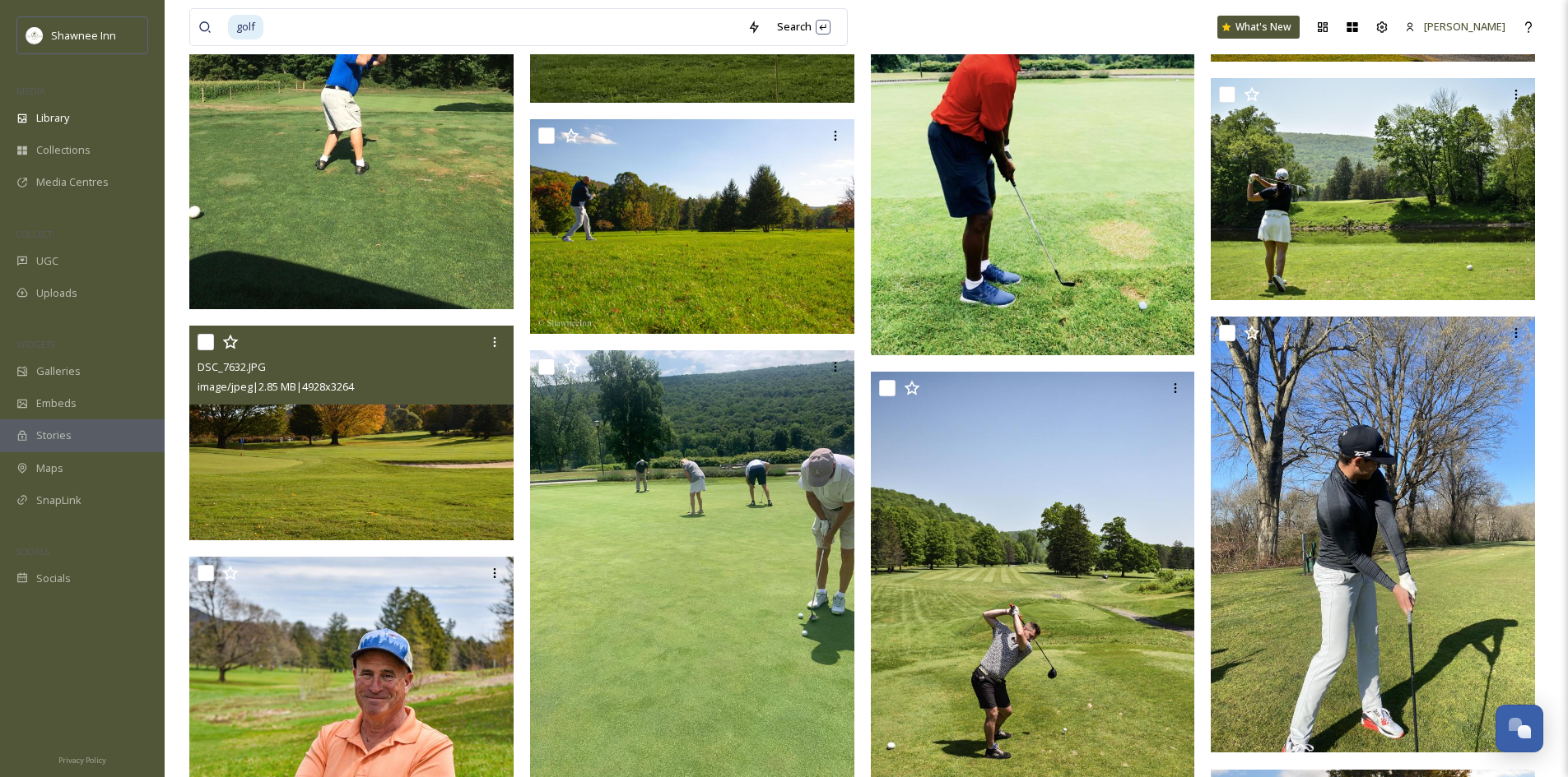
click at [355, 458] on img at bounding box center [351, 433] width 324 height 215
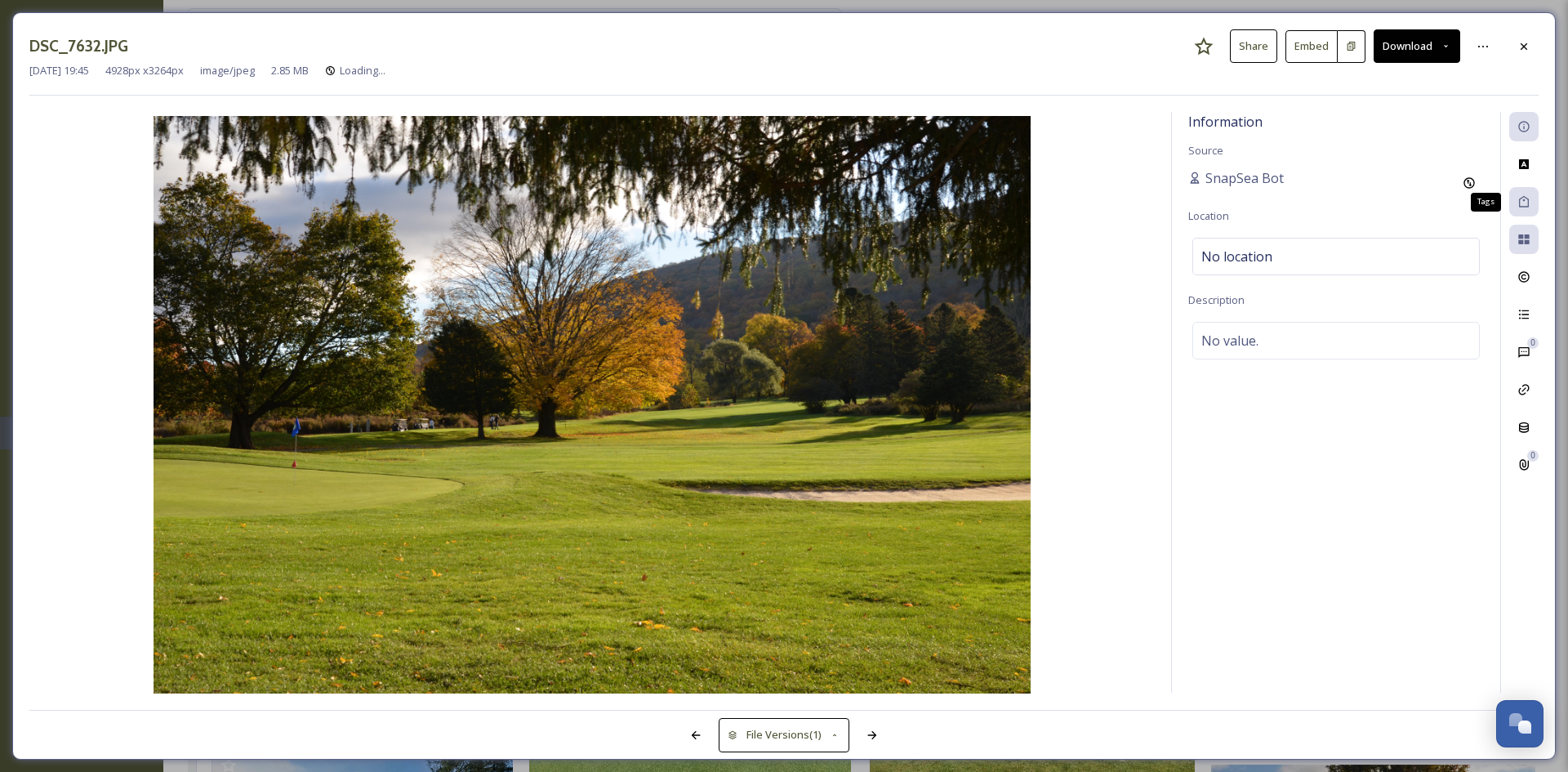
click at [1528, 207] on icon at bounding box center [1524, 201] width 10 height 12
click at [1527, 202] on icon at bounding box center [1524, 201] width 13 height 13
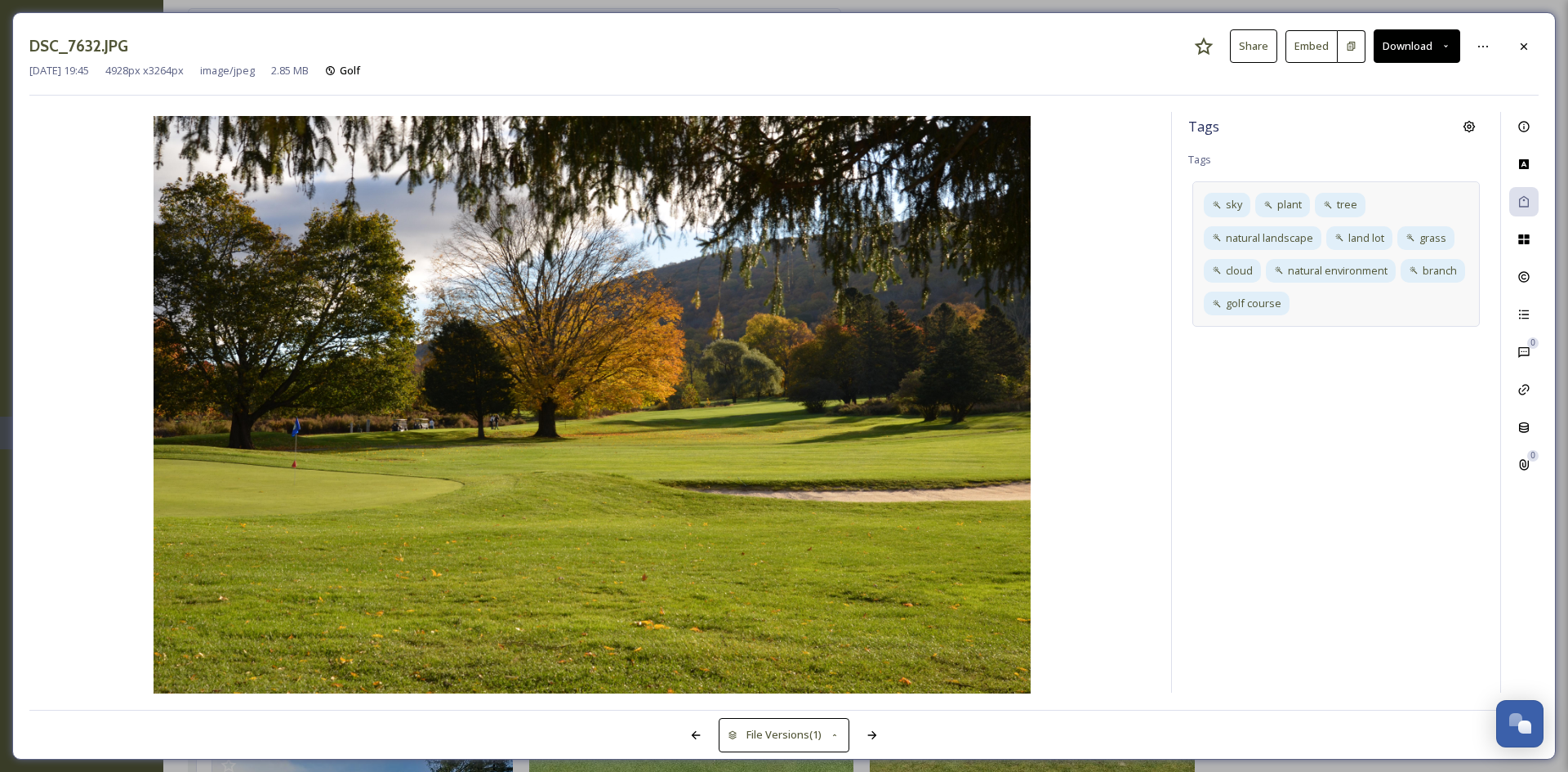
click at [1342, 297] on div "sky plant tree natural landscape land lot grass cloud natural environment branc…" at bounding box center [1336, 254] width 288 height 145
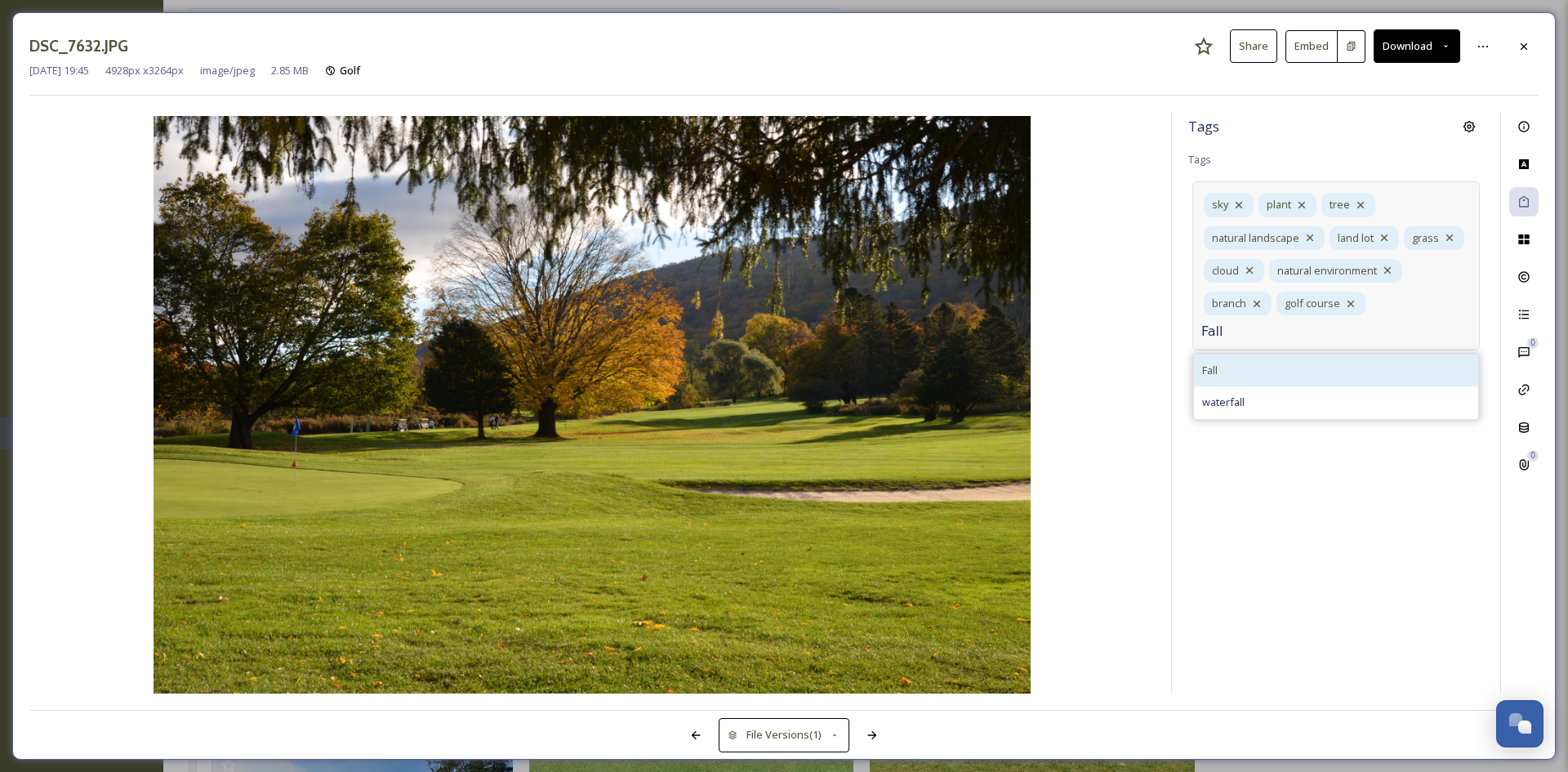
type input "Fall"
click at [1286, 371] on div "Fall" at bounding box center [1336, 370] width 284 height 32
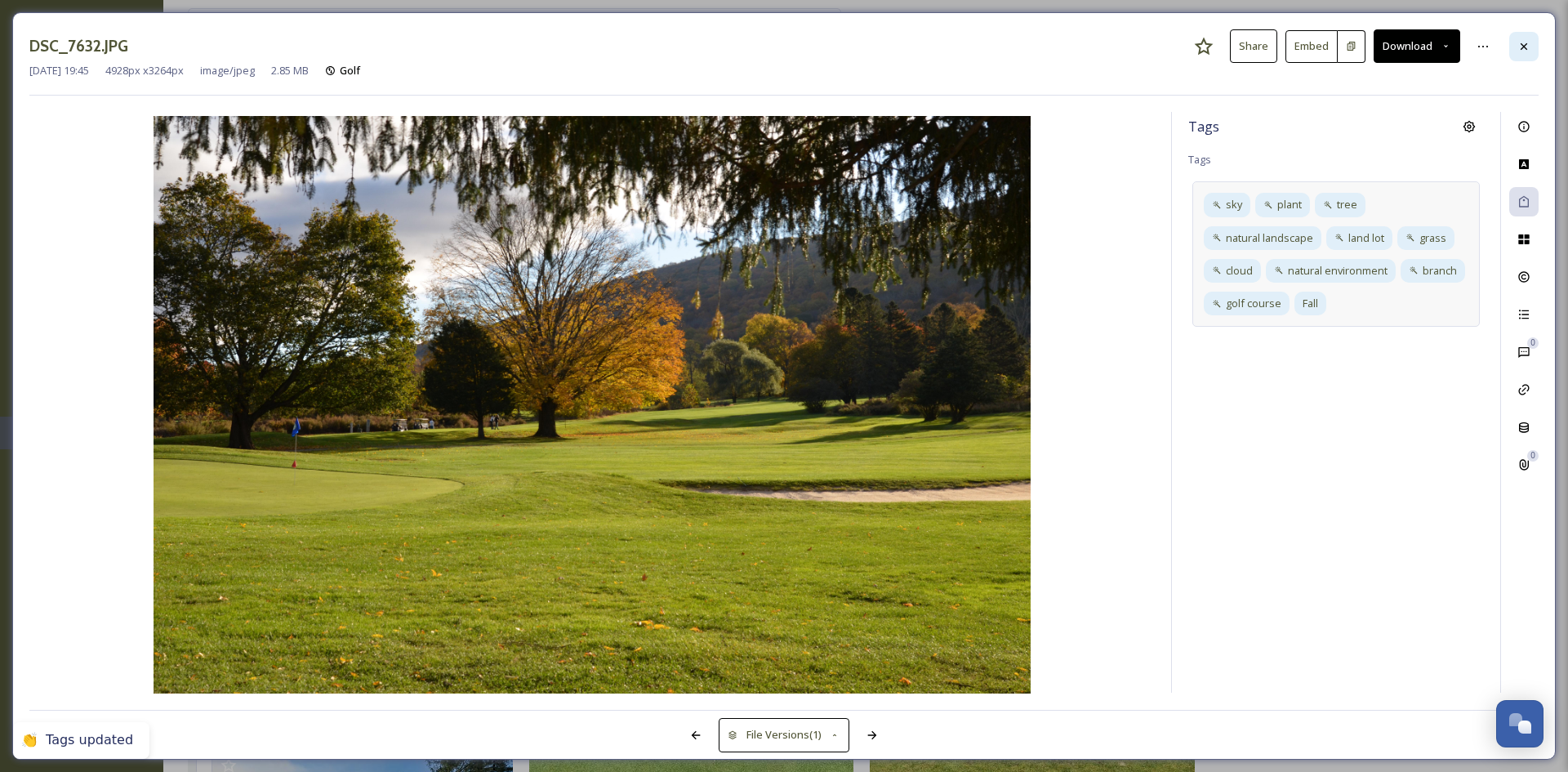
click at [1525, 47] on icon at bounding box center [1524, 46] width 13 height 13
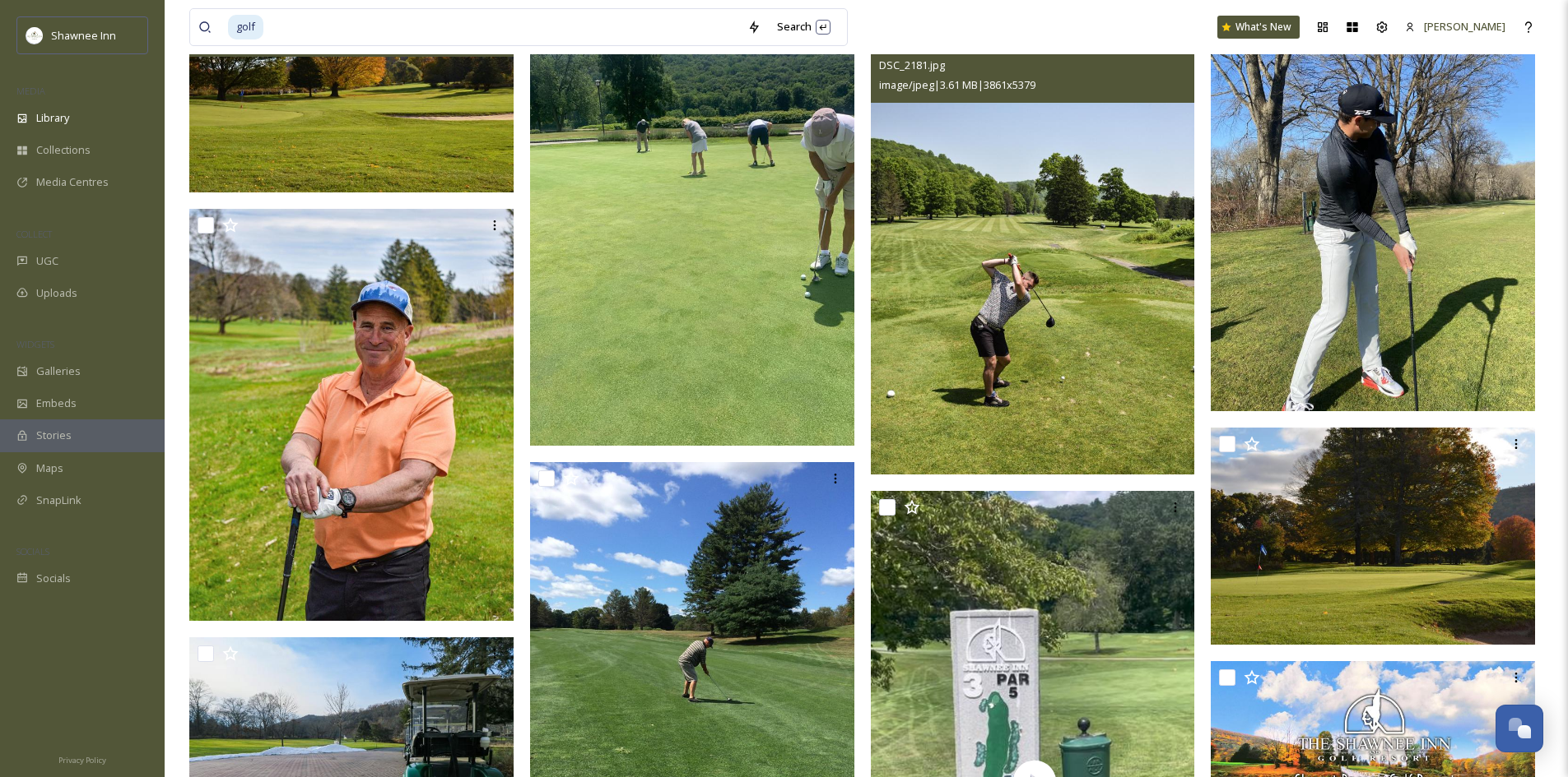
scroll to position [71072, 0]
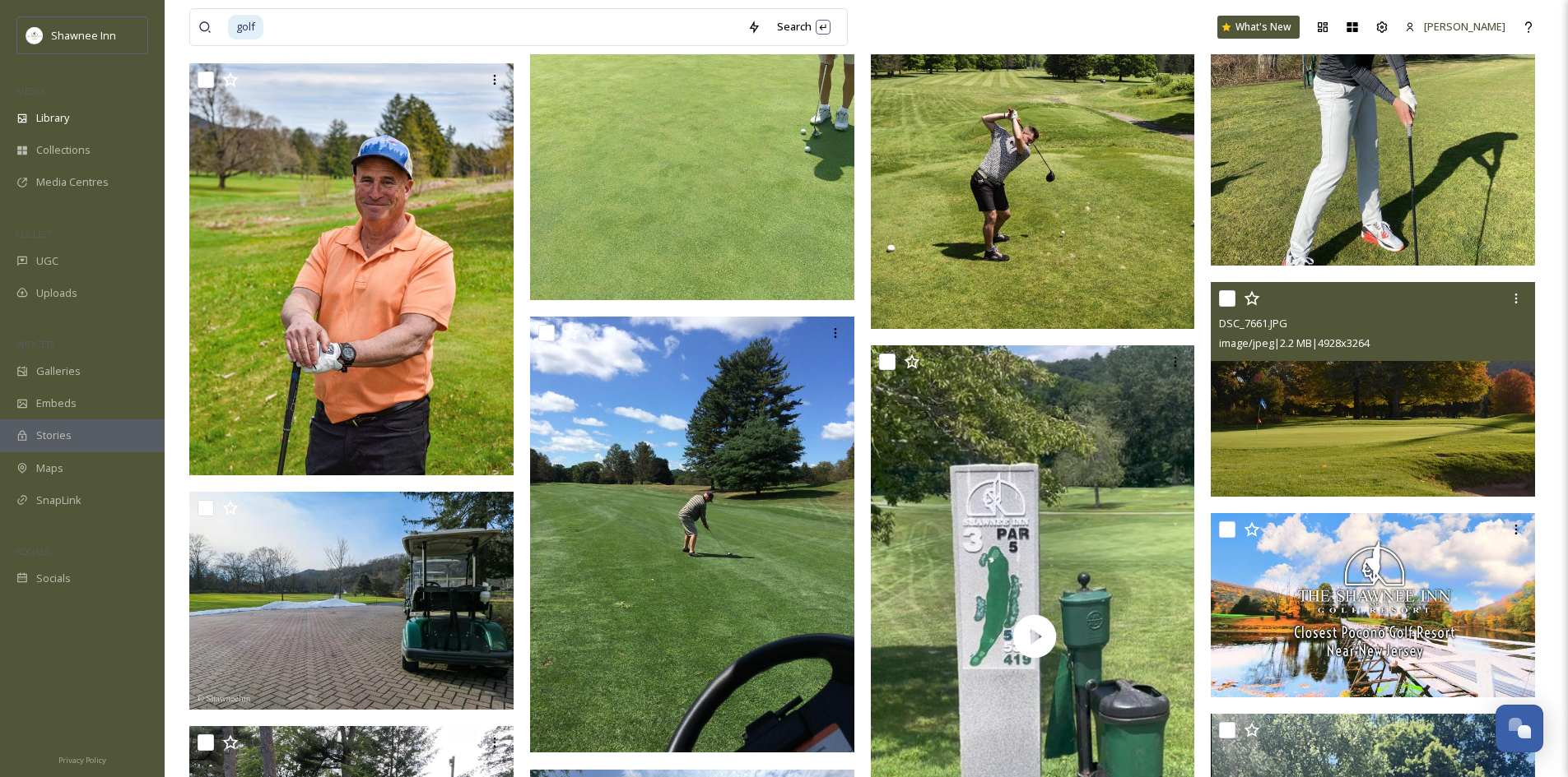
click at [1321, 419] on img at bounding box center [1372, 389] width 324 height 215
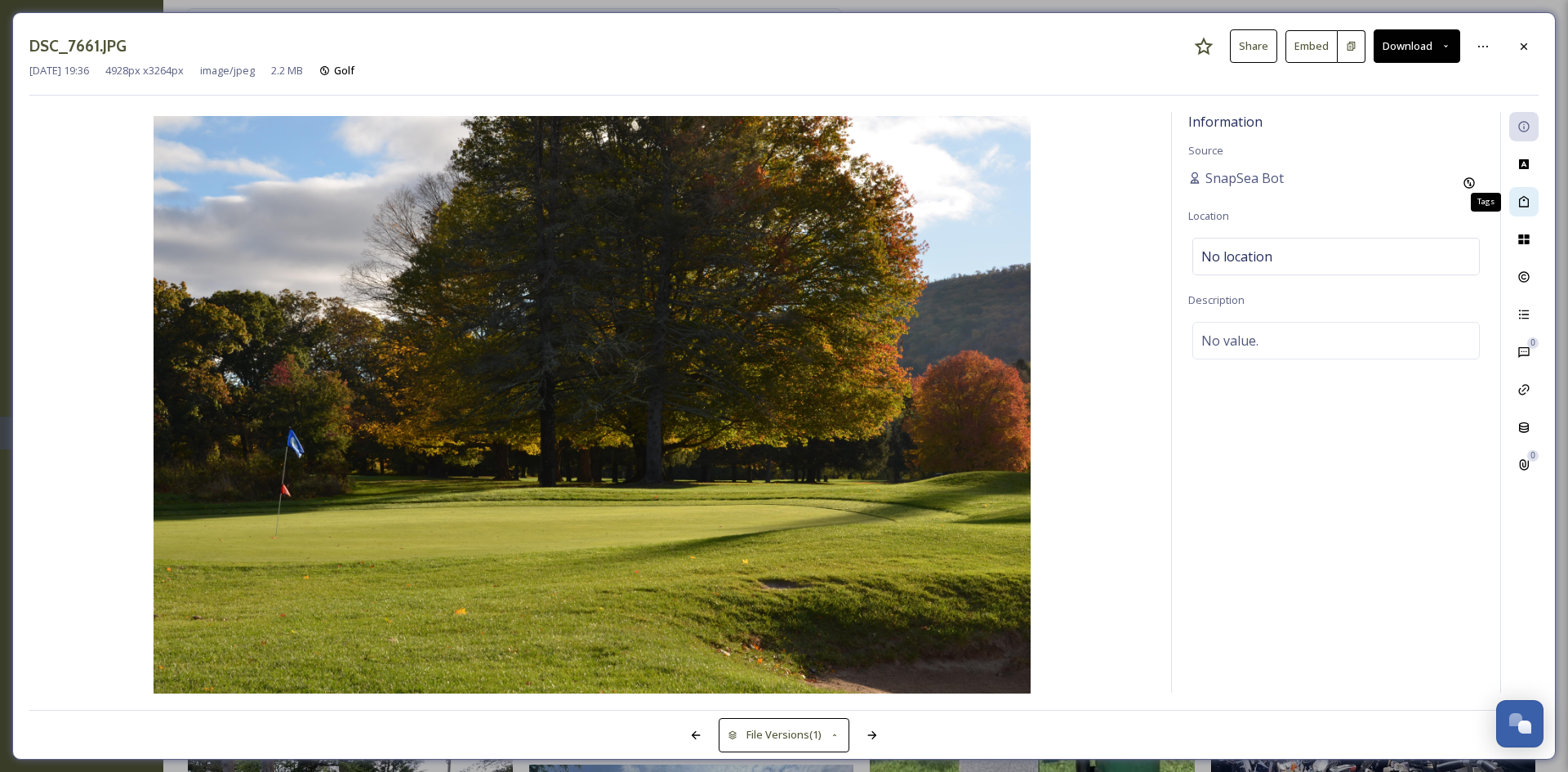
click at [1530, 214] on div "Tags" at bounding box center [1524, 201] width 29 height 29
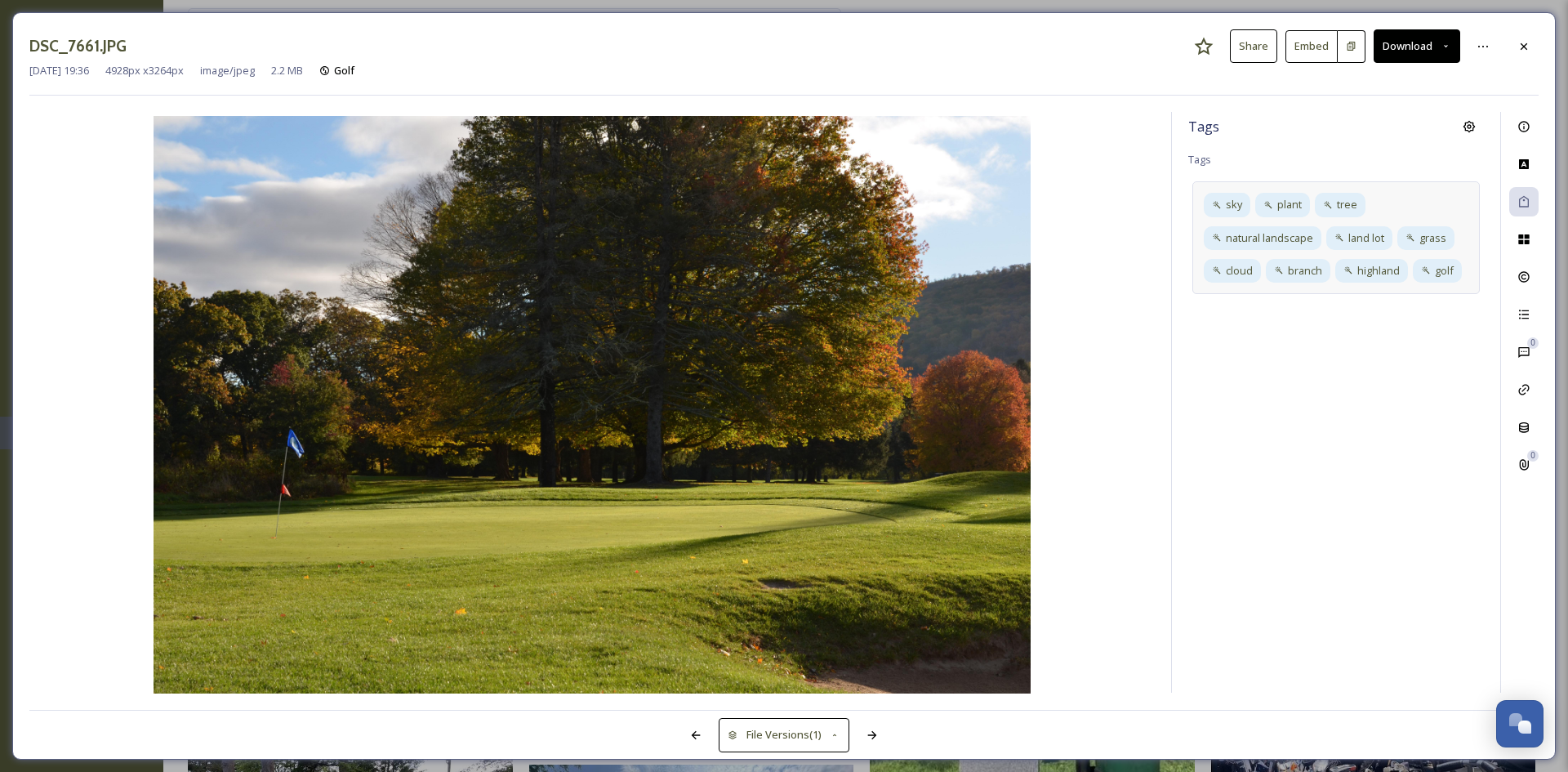
click at [1469, 274] on div "sky plant tree natural landscape land lot grass cloud branch highland golf" at bounding box center [1336, 238] width 288 height 113
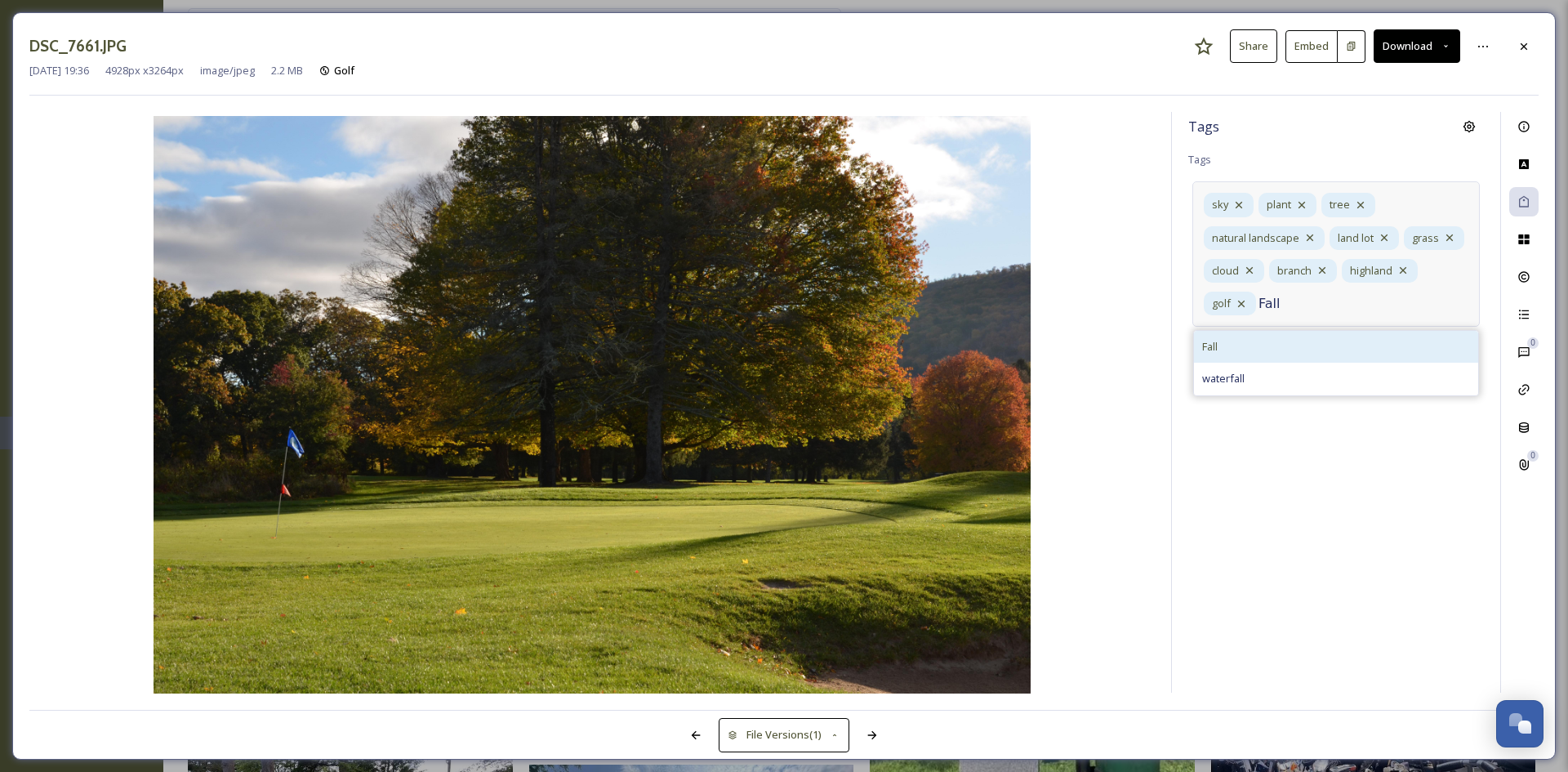
type input "Fall"
click at [1287, 349] on div "Fall" at bounding box center [1336, 347] width 284 height 32
click at [1516, 42] on div at bounding box center [1524, 46] width 29 height 29
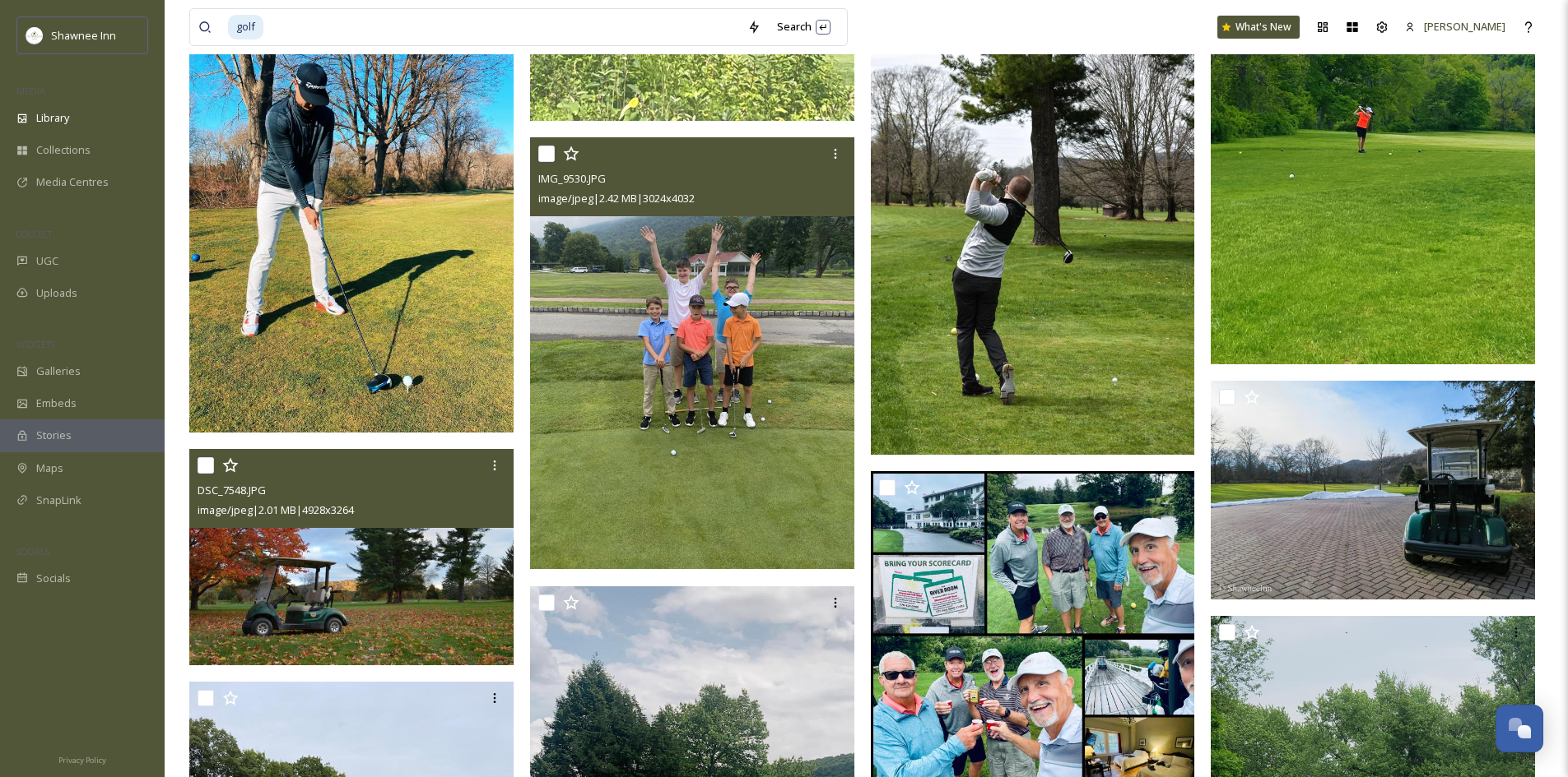
scroll to position [73704, 0]
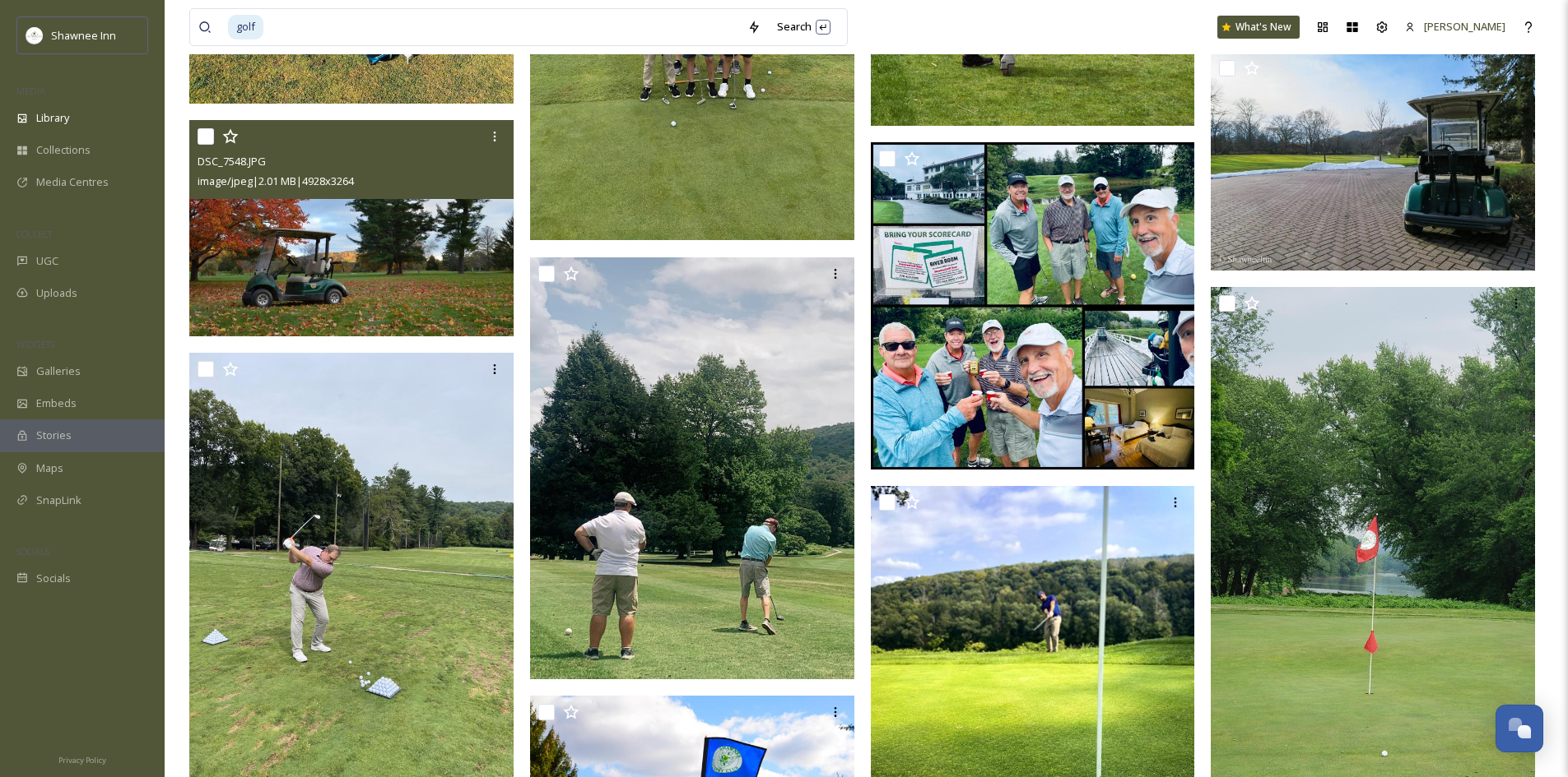
click at [394, 317] on img at bounding box center [353, 228] width 328 height 217
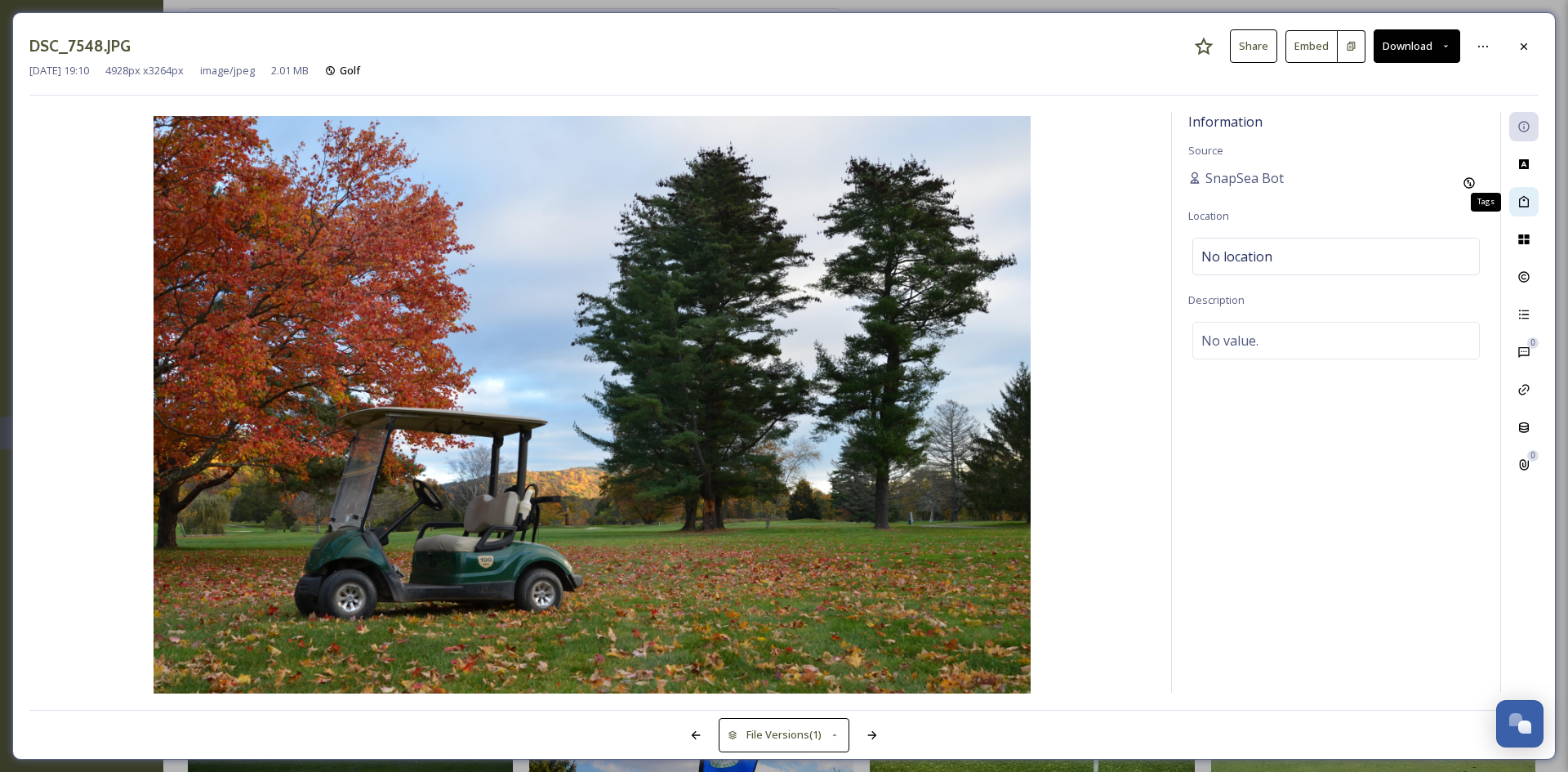
click at [1530, 196] on icon at bounding box center [1524, 201] width 13 height 13
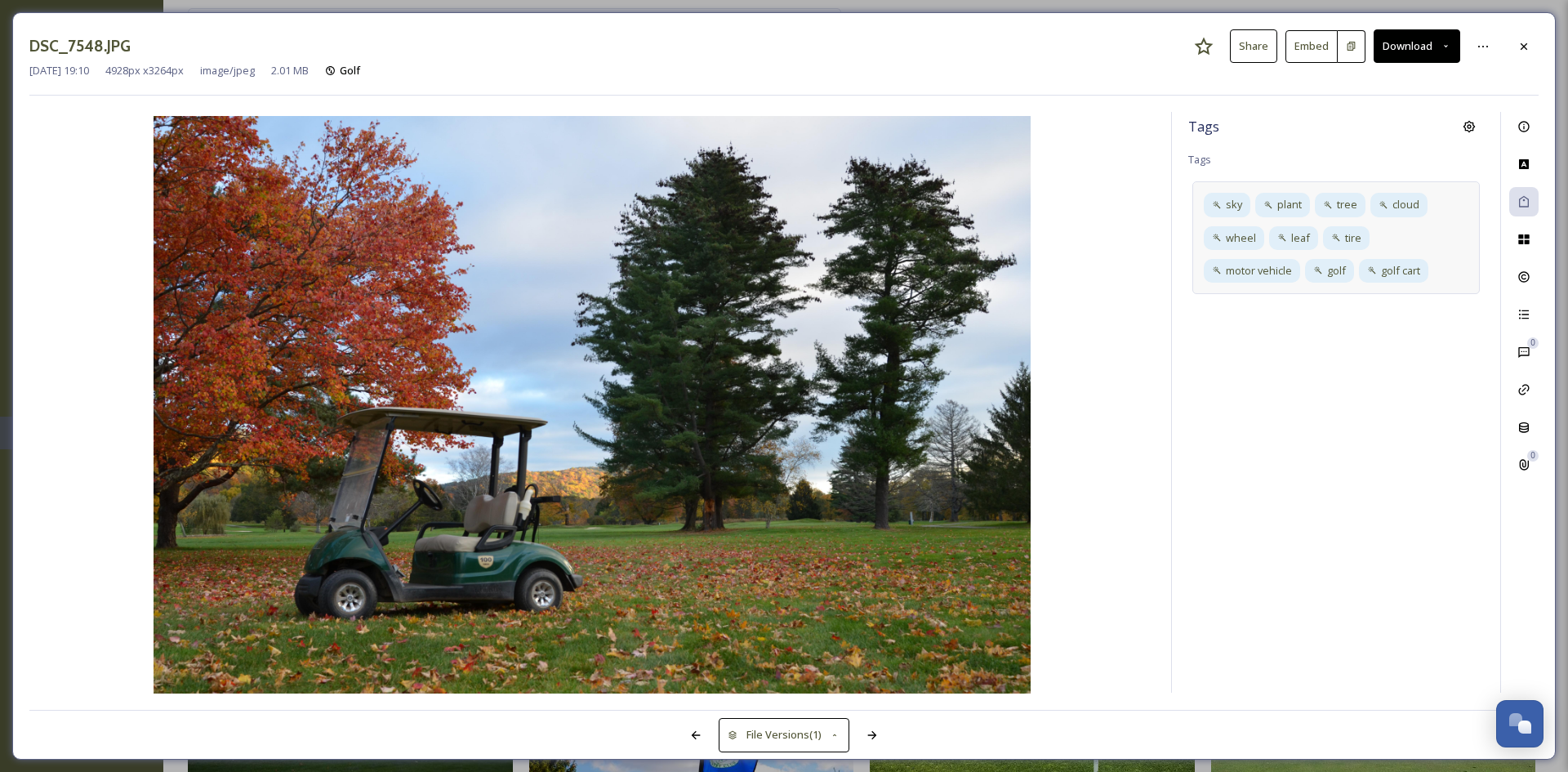
click at [1450, 272] on div "sky plant tree cloud wheel leaf tire motor vehicle golf golf cart" at bounding box center [1336, 238] width 288 height 113
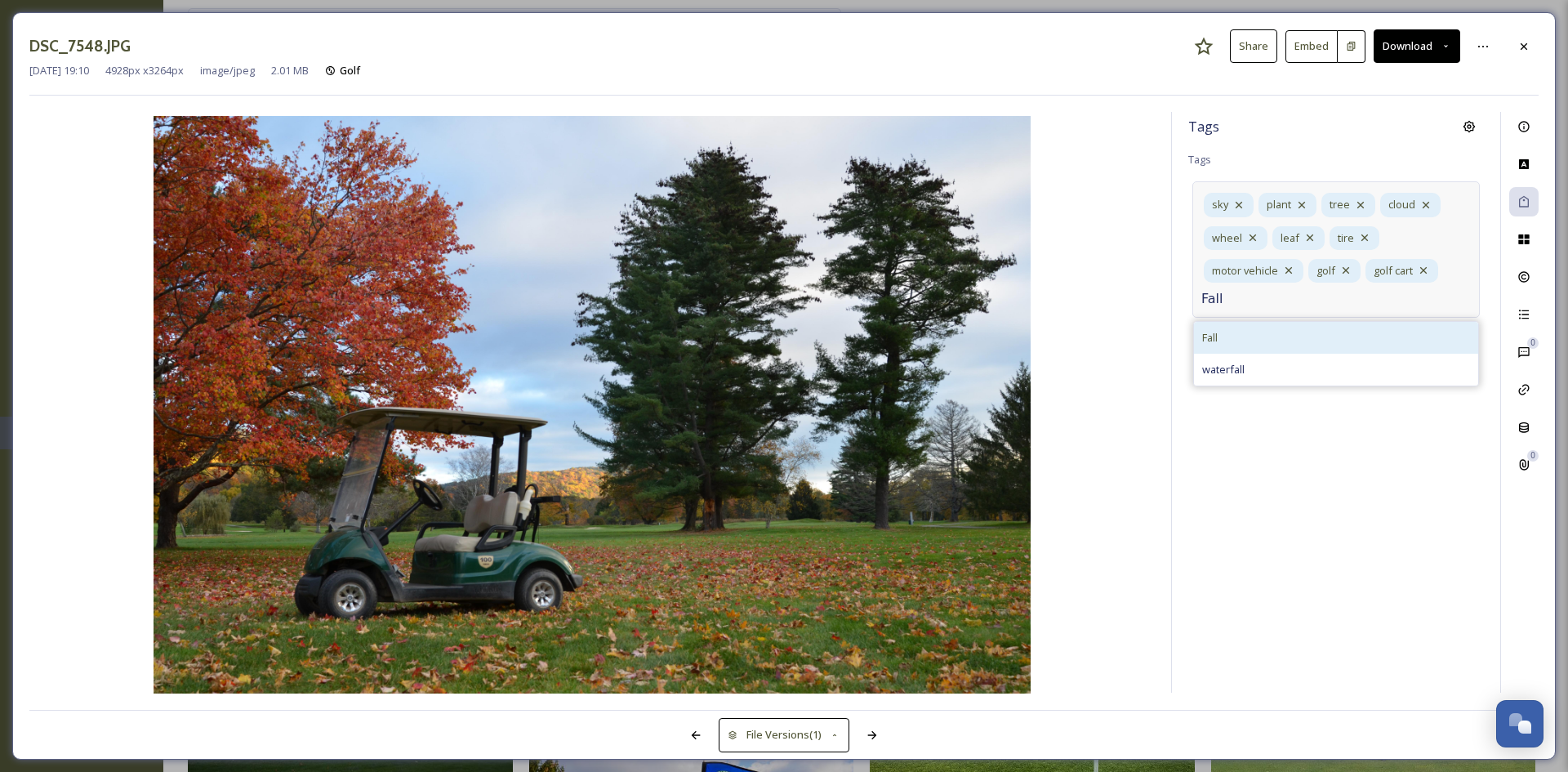
type input "Fall"
click at [1360, 337] on div "Fall" at bounding box center [1336, 338] width 284 height 32
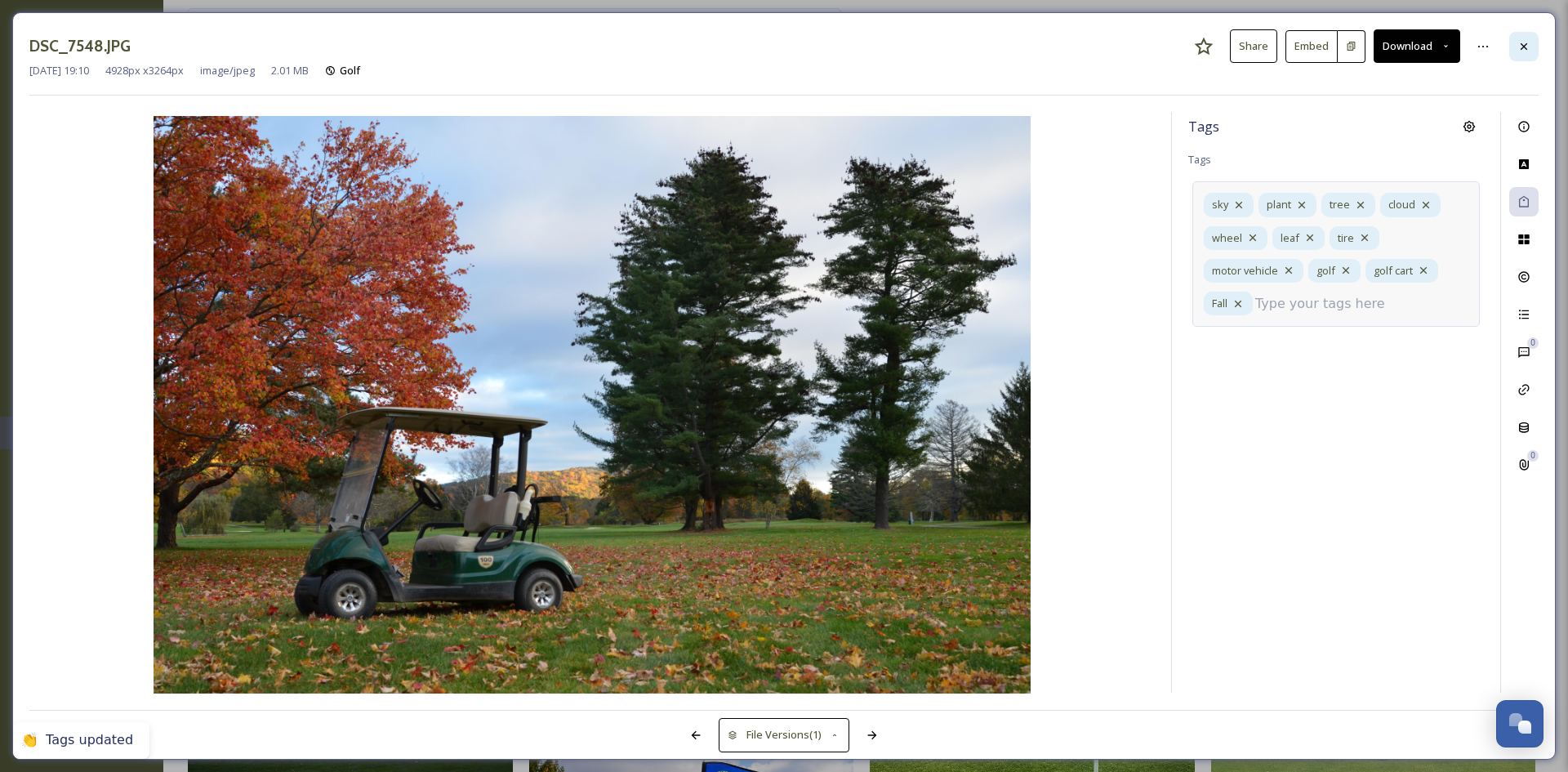
click at [1538, 36] on div at bounding box center [1524, 46] width 29 height 29
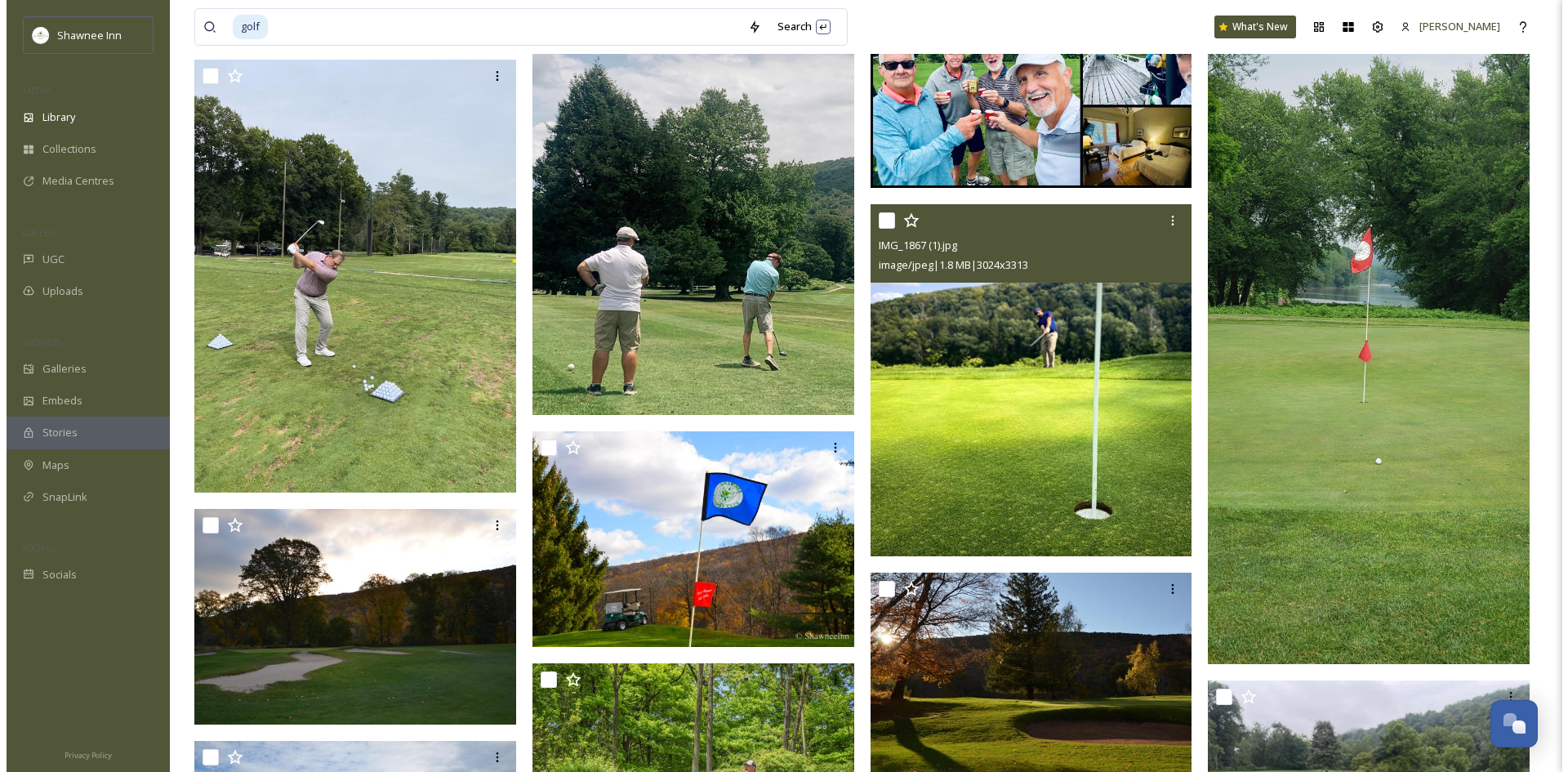
scroll to position [73720, 0]
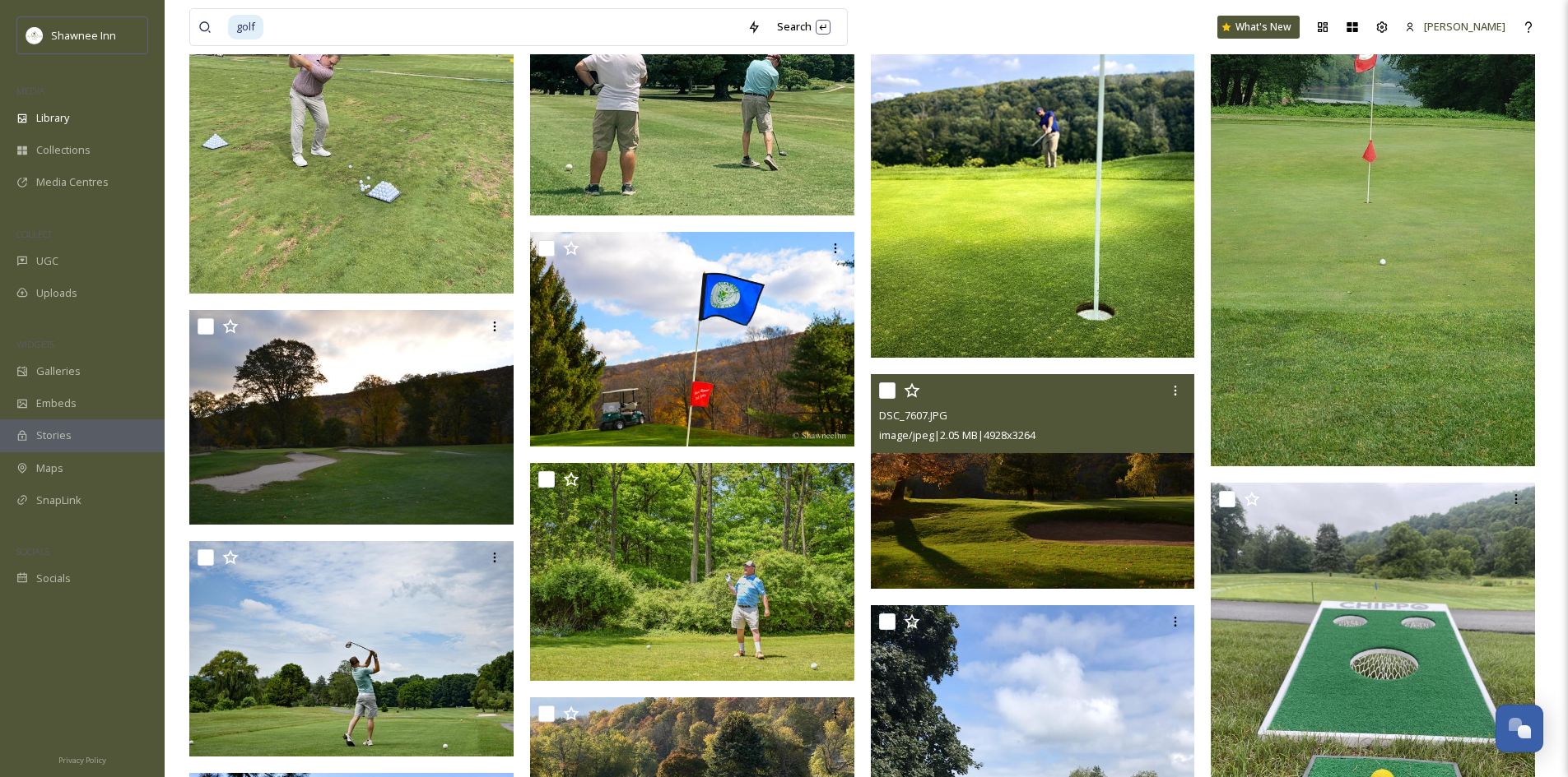
click at [1045, 470] on img at bounding box center [1033, 482] width 324 height 215
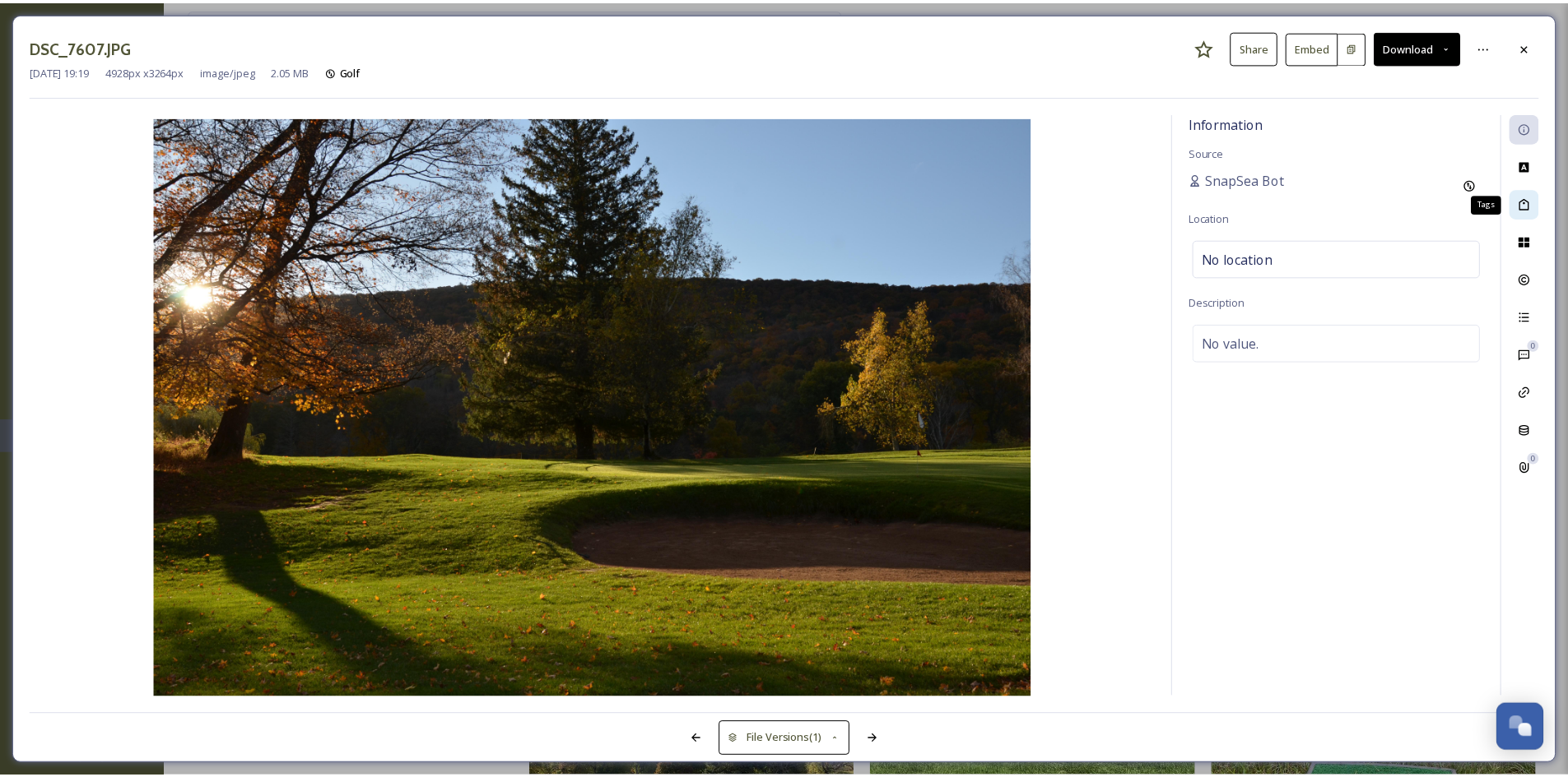
scroll to position [74199, 0]
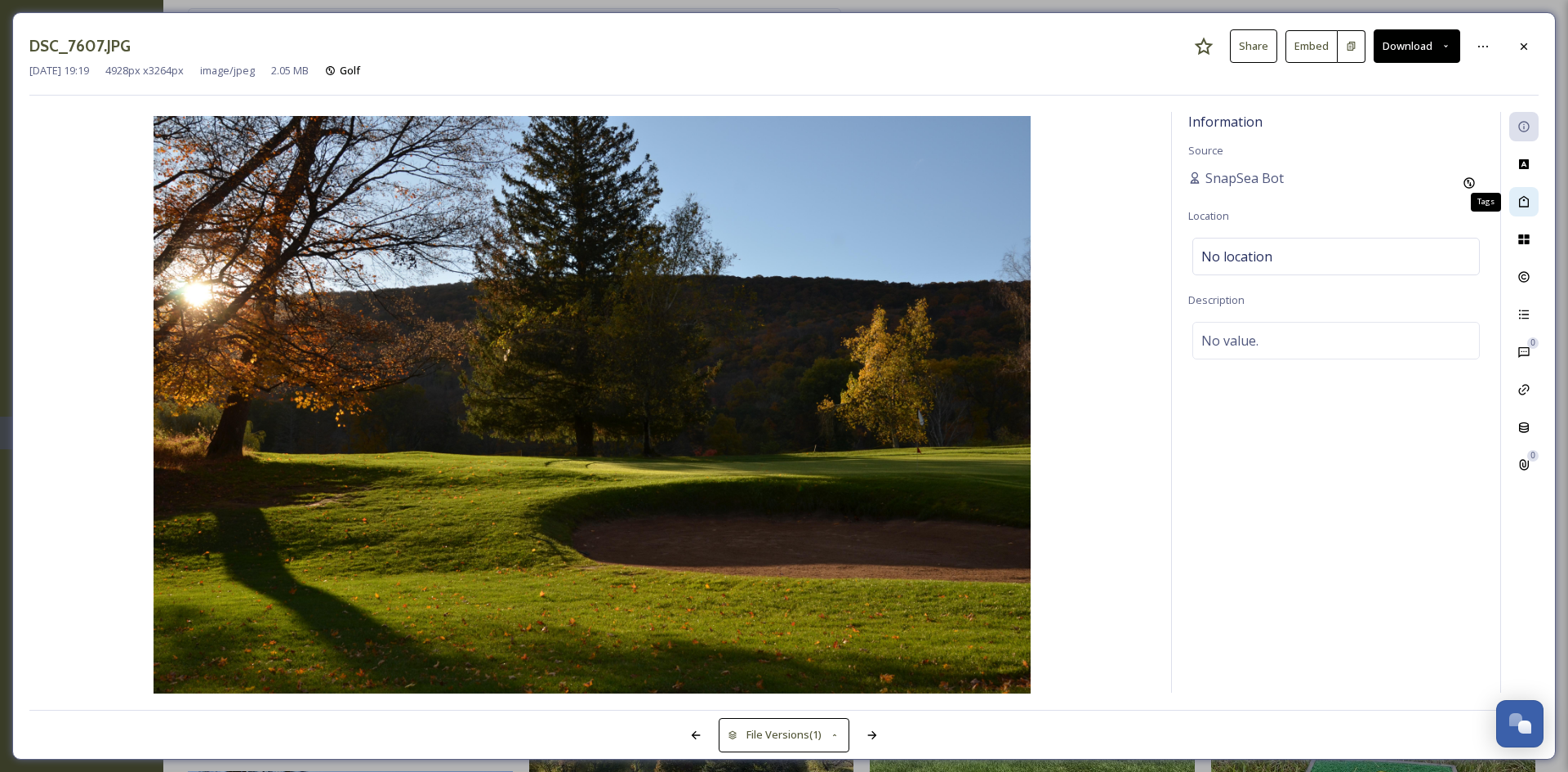
click at [1523, 205] on icon at bounding box center [1524, 201] width 13 height 13
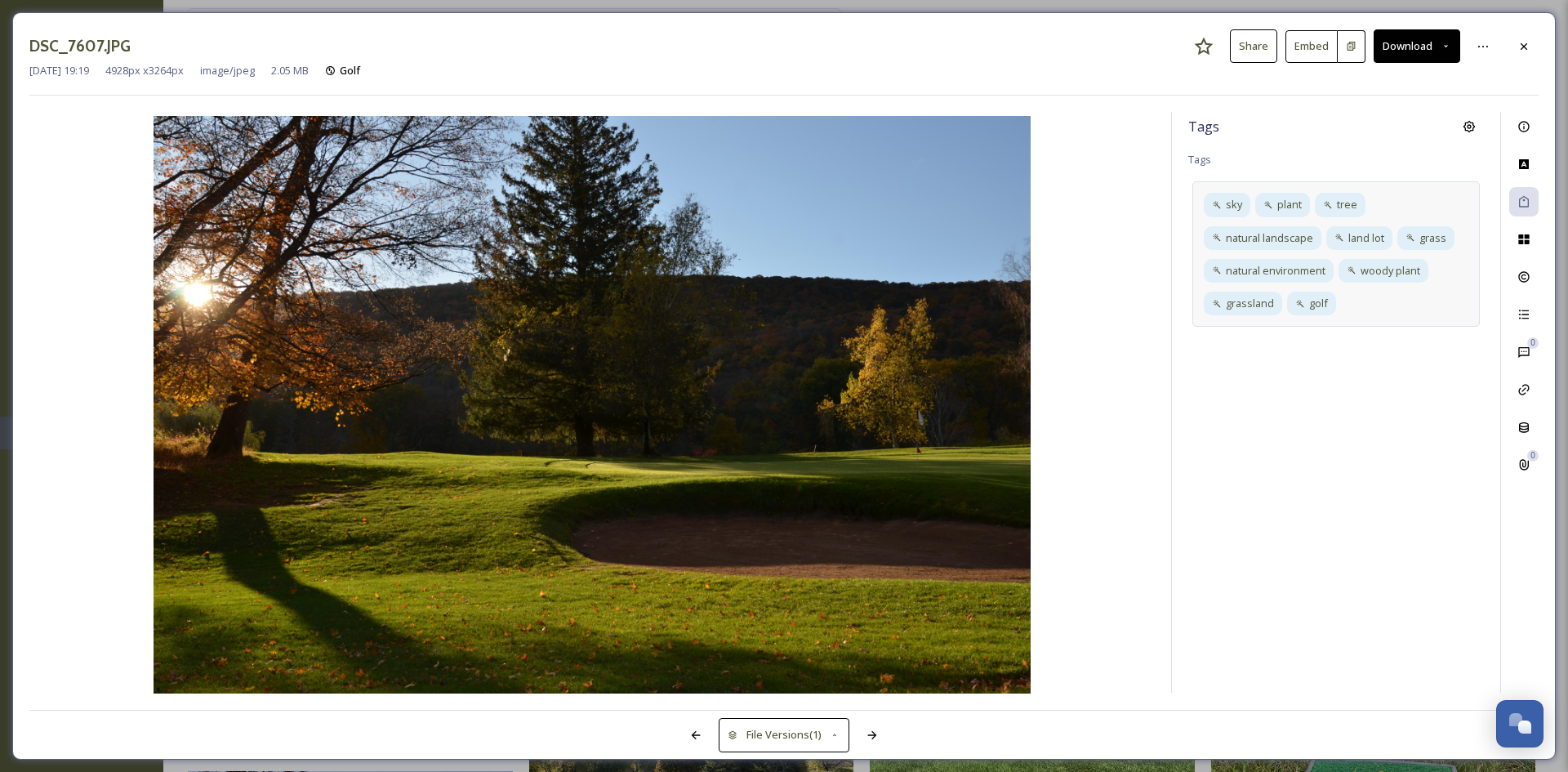
click at [1355, 303] on div "sky plant tree natural landscape land lot grass natural environment woody plant…" at bounding box center [1336, 254] width 288 height 145
type input "Fall"
click at [1367, 364] on div "Fall" at bounding box center [1336, 370] width 284 height 32
click at [1535, 51] on div at bounding box center [1524, 46] width 29 height 29
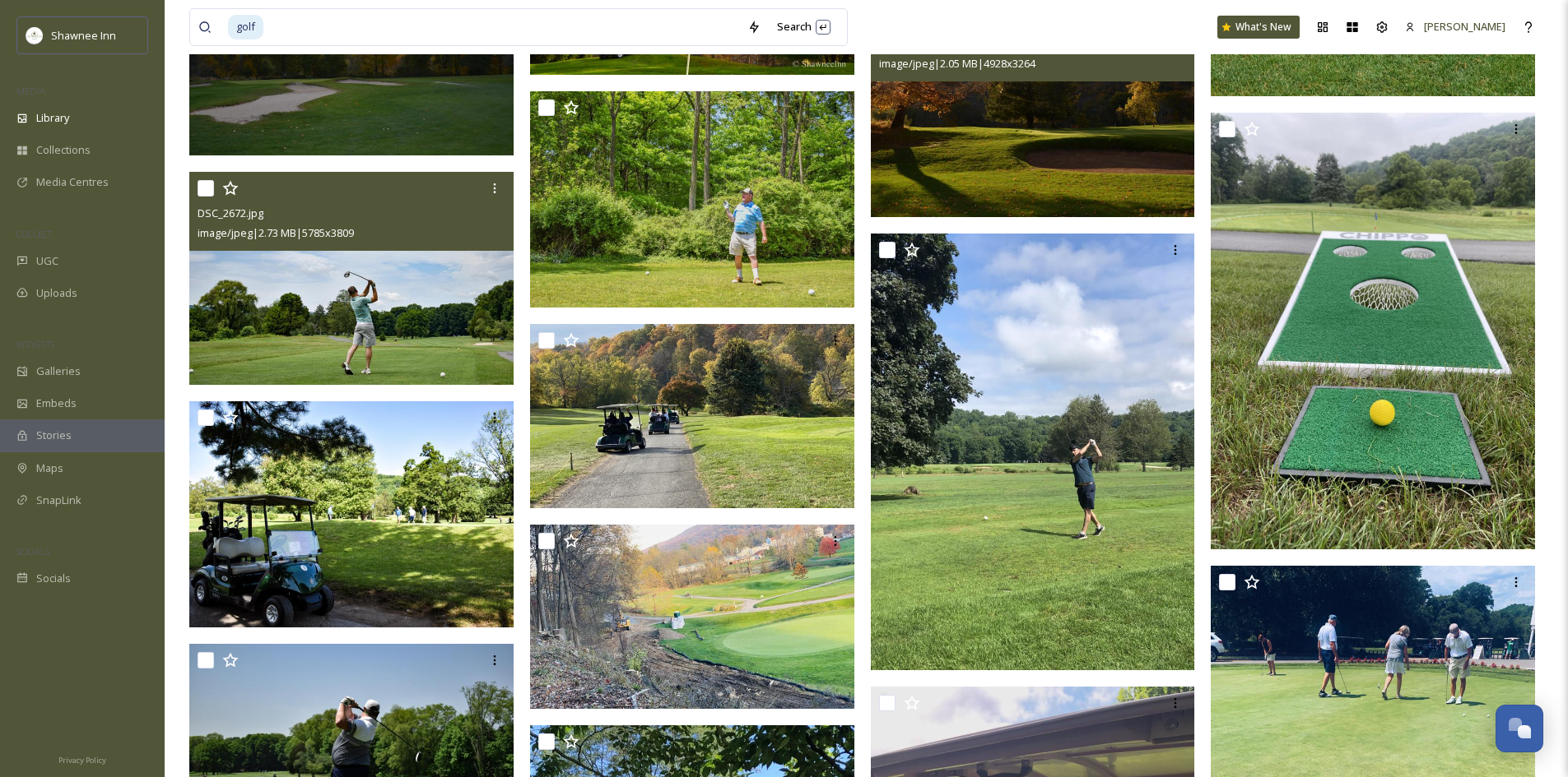
scroll to position [74693, 0]
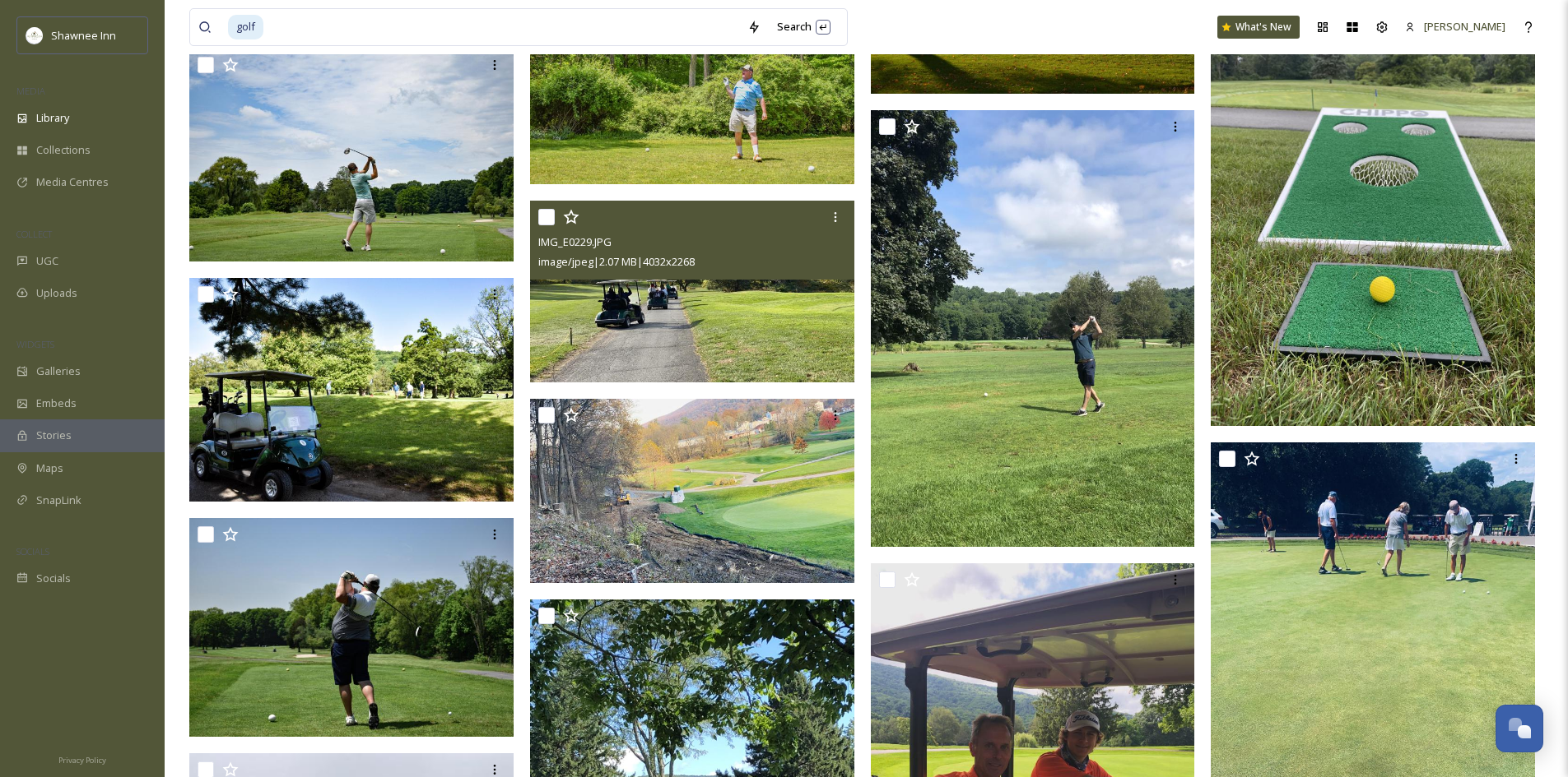
click at [639, 304] on img at bounding box center [692, 292] width 324 height 183
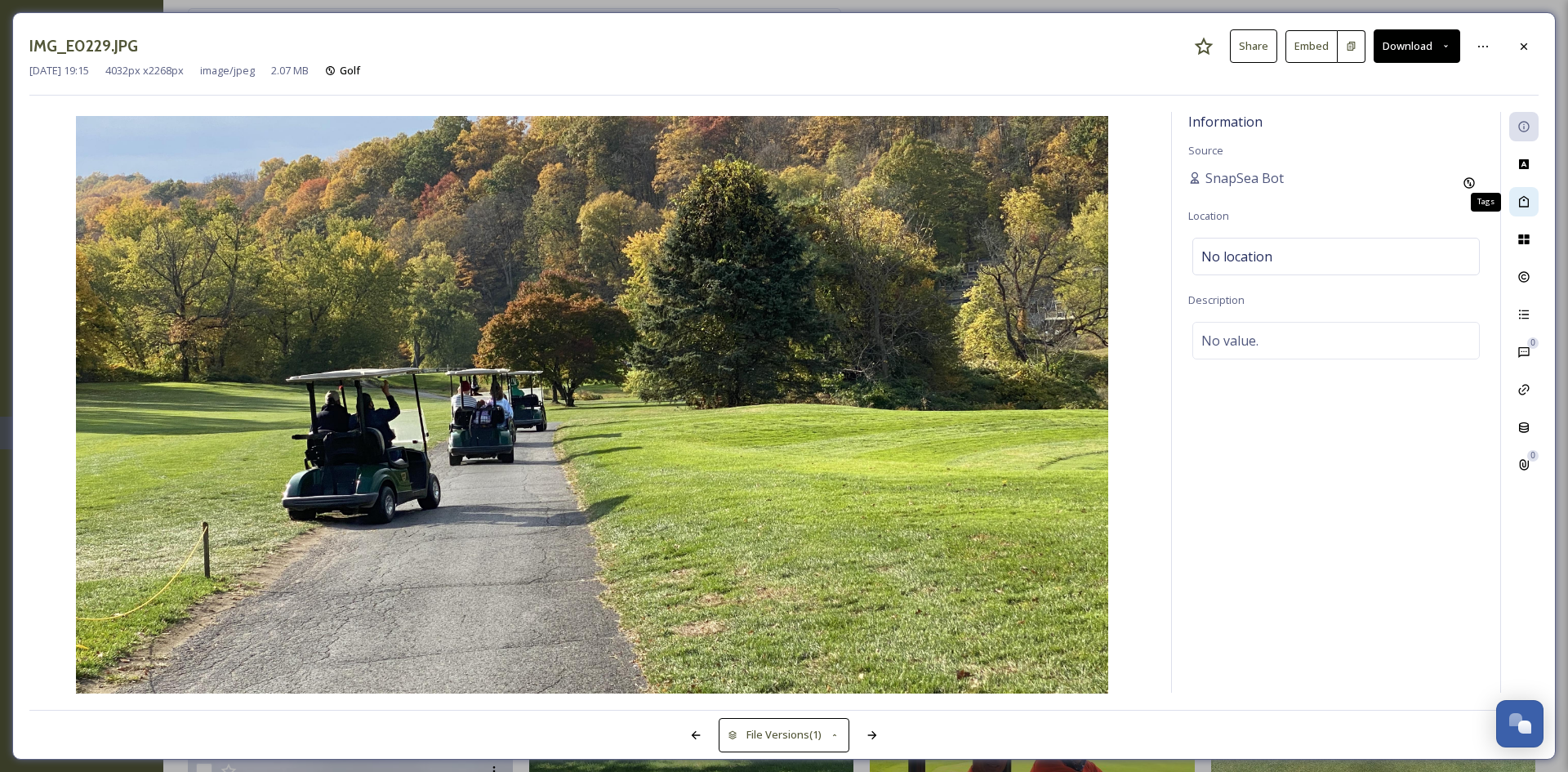
click at [1520, 193] on div "Tags" at bounding box center [1524, 201] width 29 height 29
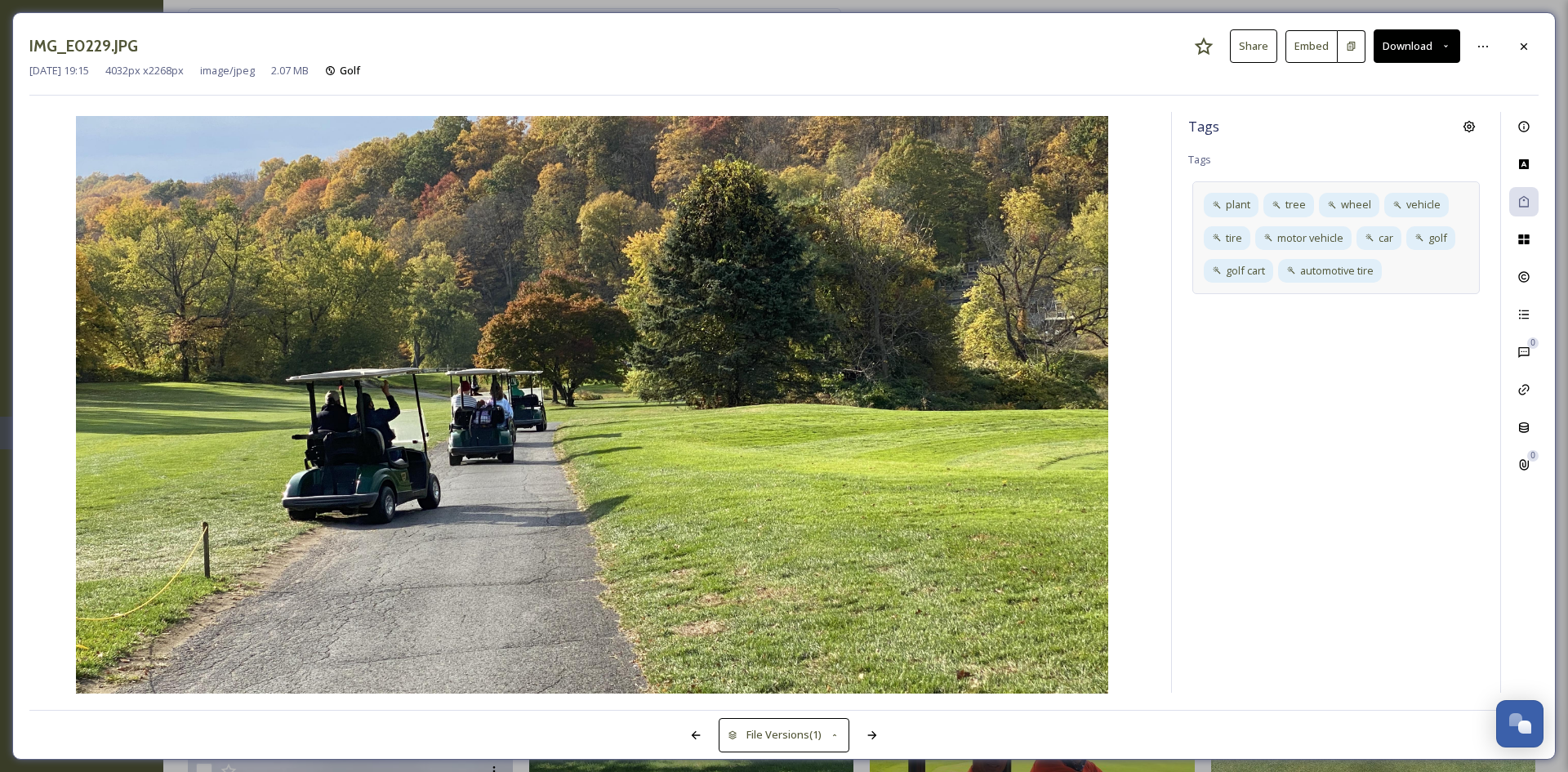
click at [1409, 261] on div "plant tree wheel vehicle tire motor vehicle car golf golf cart automotive tire" at bounding box center [1336, 238] width 288 height 113
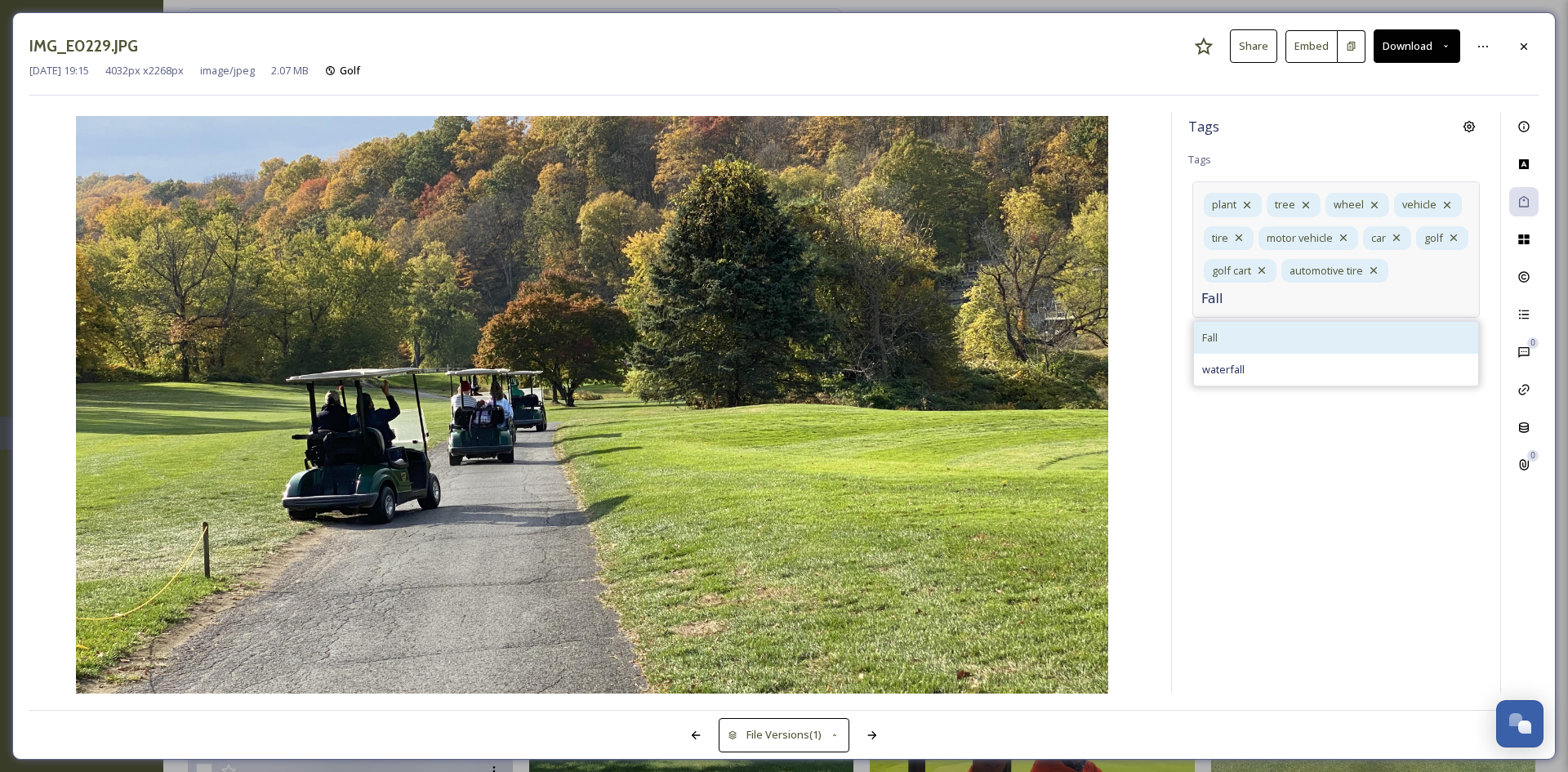
type input "Fall"
click at [1314, 330] on div "Fall" at bounding box center [1336, 338] width 284 height 32
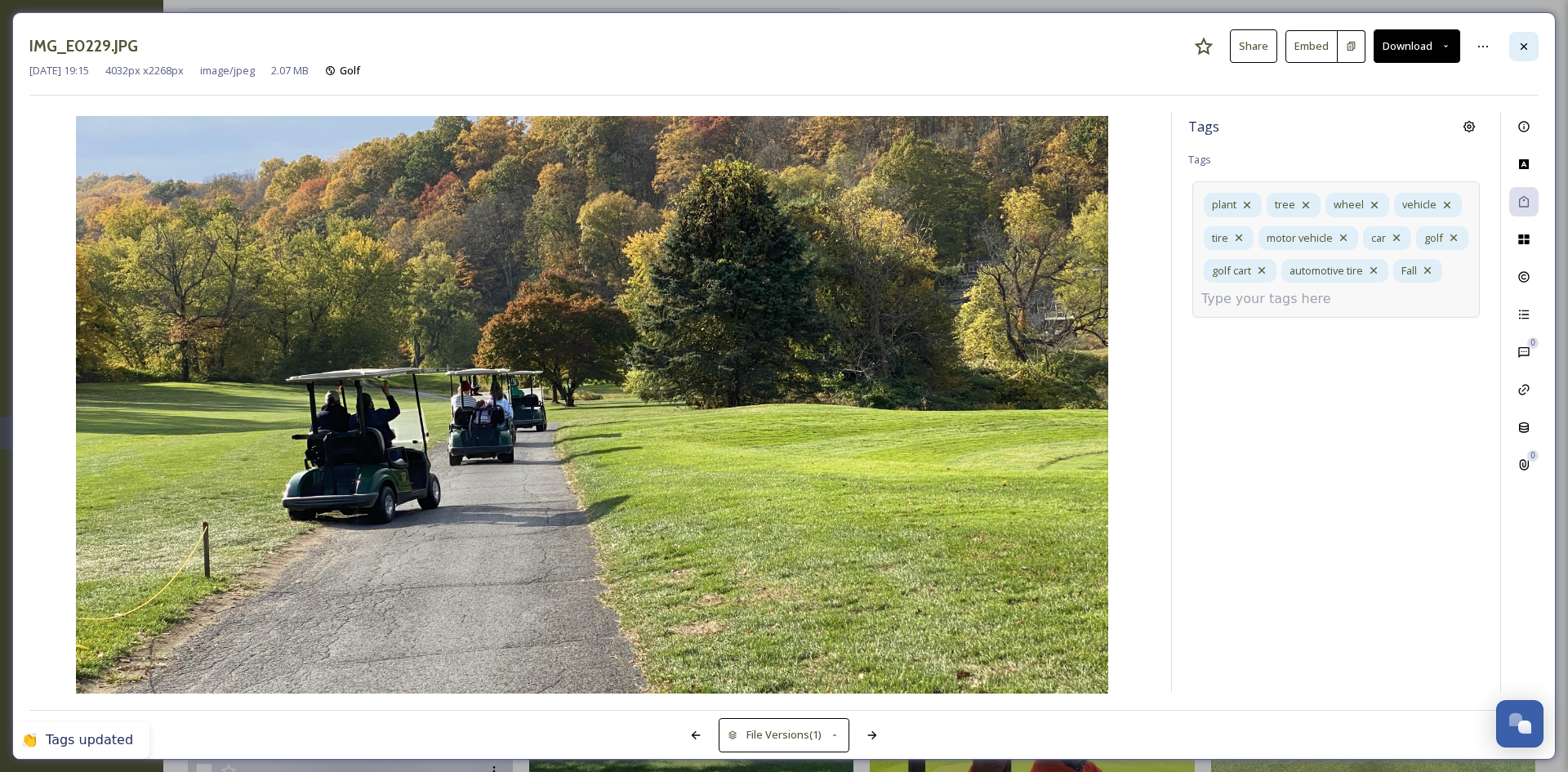
click at [1523, 32] on div at bounding box center [1524, 46] width 29 height 29
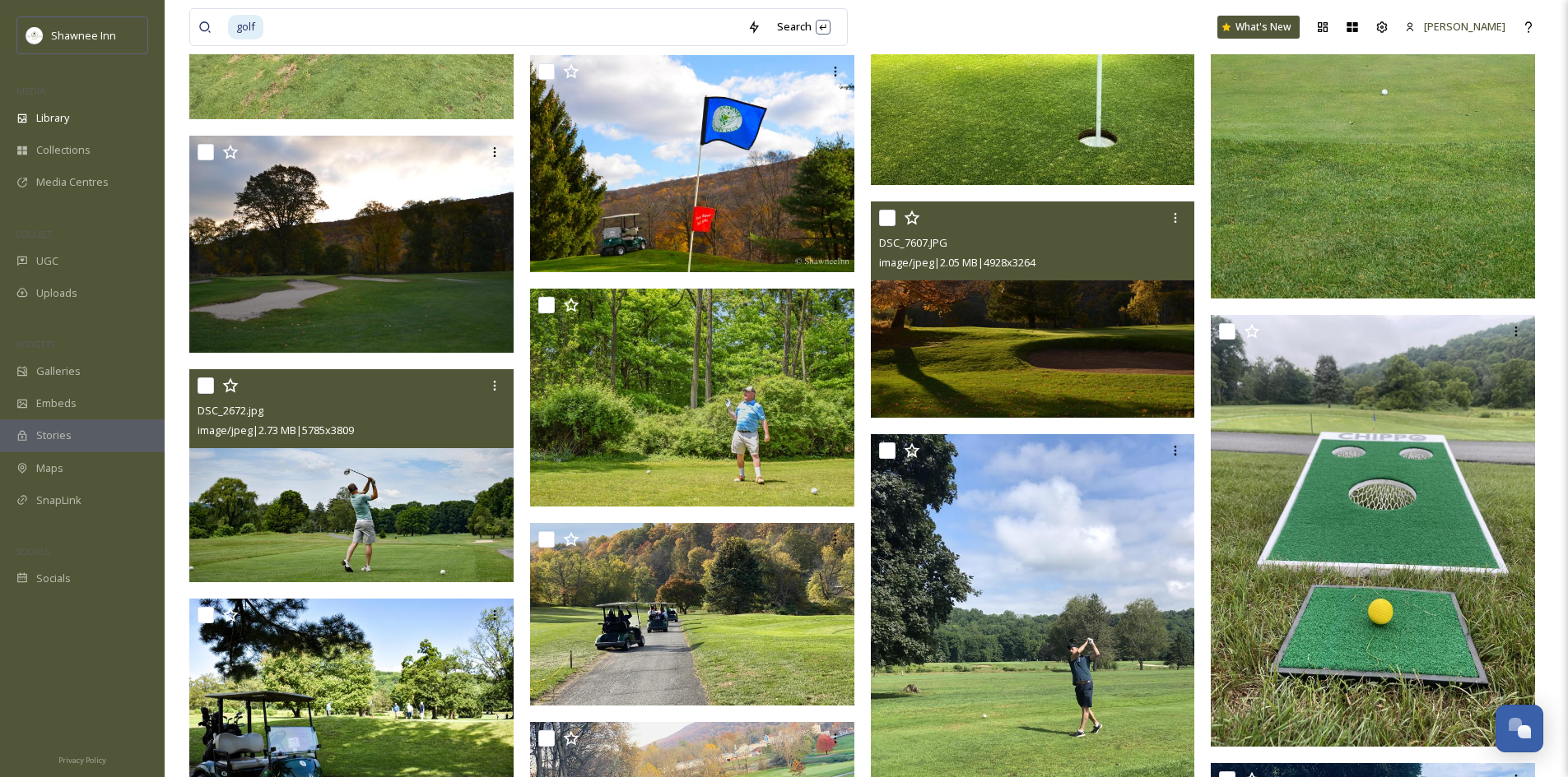
scroll to position [74364, 0]
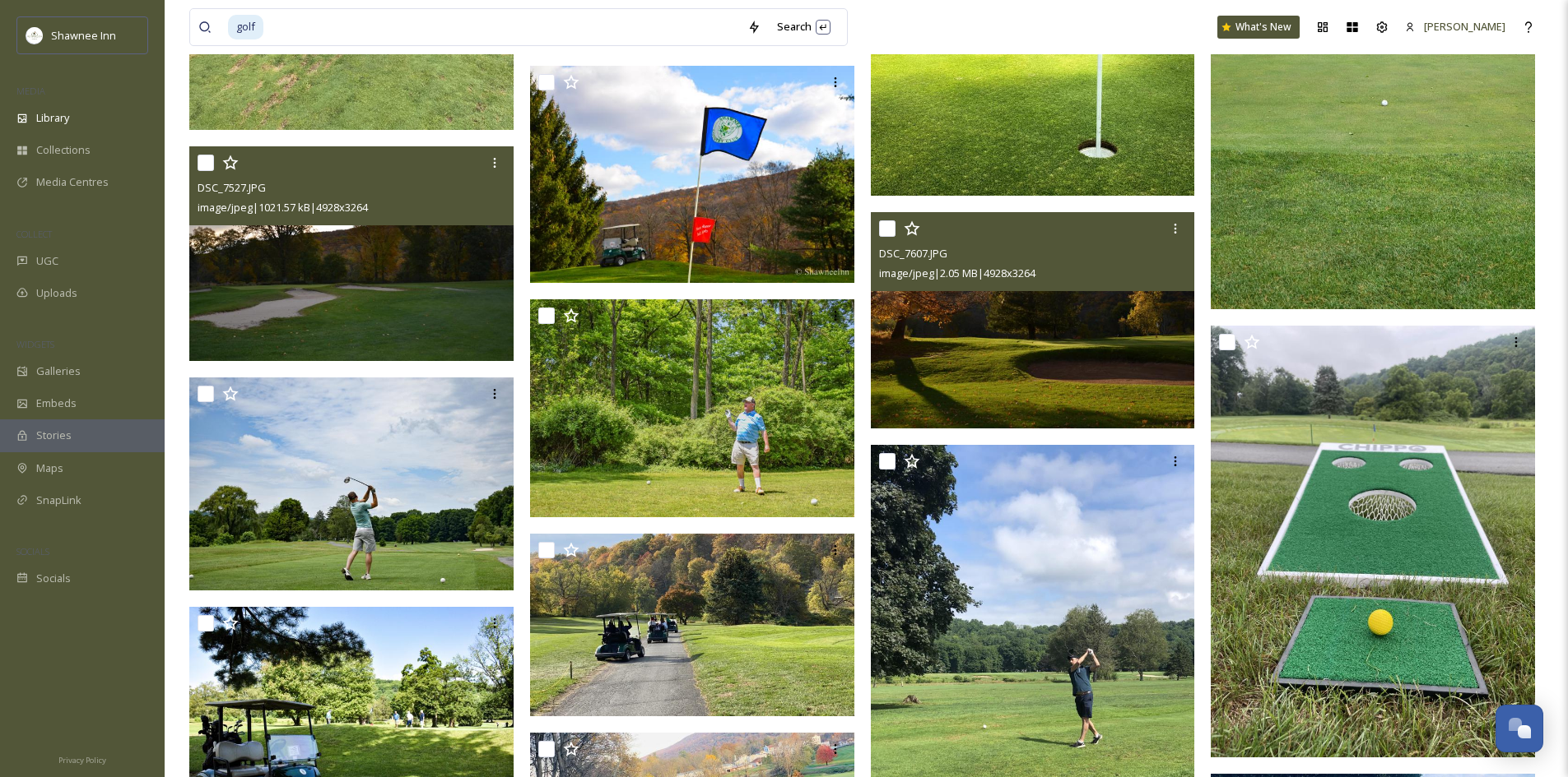
click at [418, 299] on img at bounding box center [351, 253] width 324 height 215
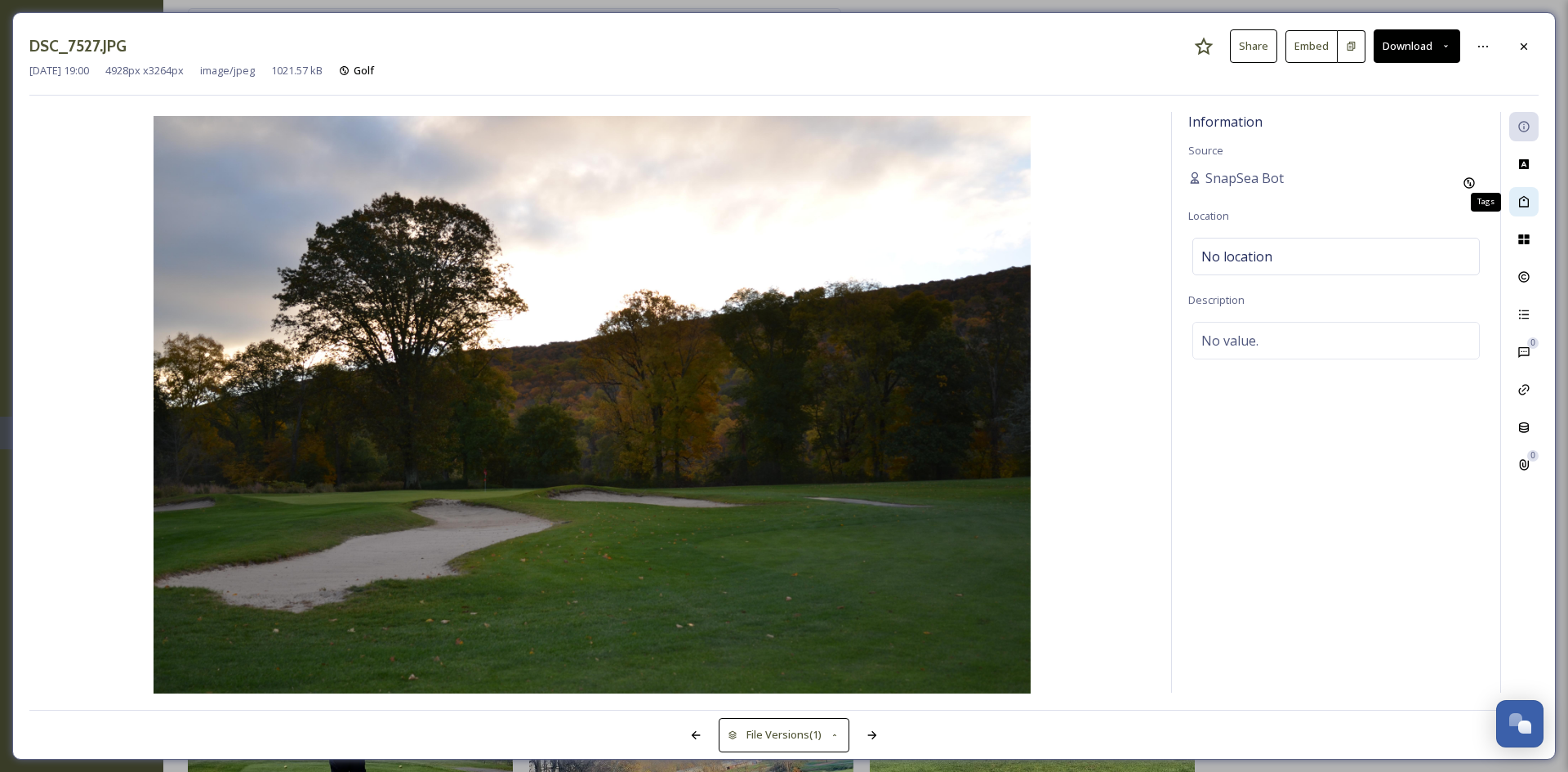
click at [1532, 205] on div "Tags" at bounding box center [1524, 201] width 29 height 29
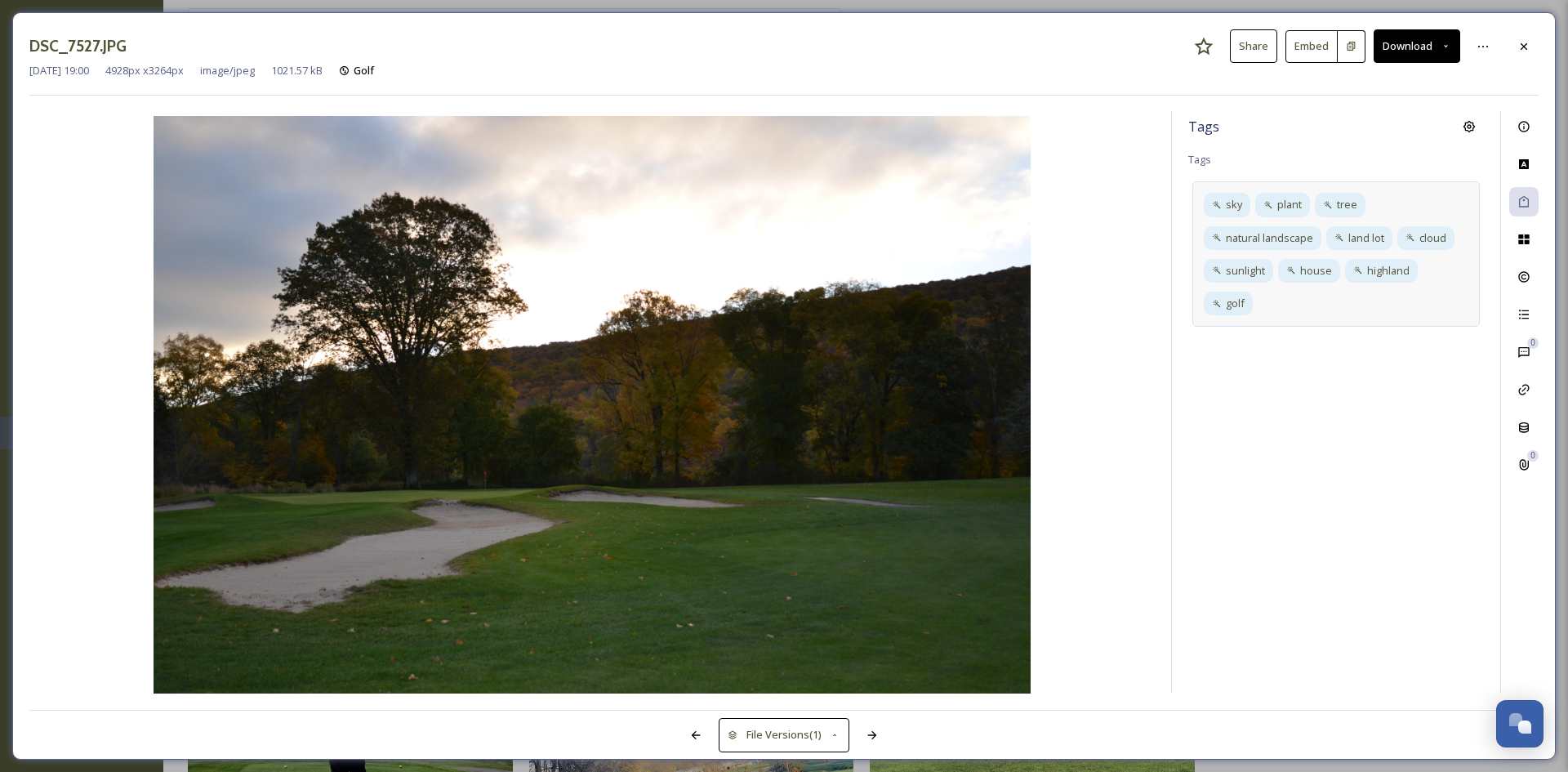
click at [1356, 300] on div "sky plant tree natural landscape land lot cloud sunlight house highland golf" at bounding box center [1336, 254] width 288 height 145
type input "Fall"
click at [1271, 341] on div "Fall" at bounding box center [1336, 347] width 284 height 32
click at [1530, 51] on icon at bounding box center [1524, 46] width 13 height 13
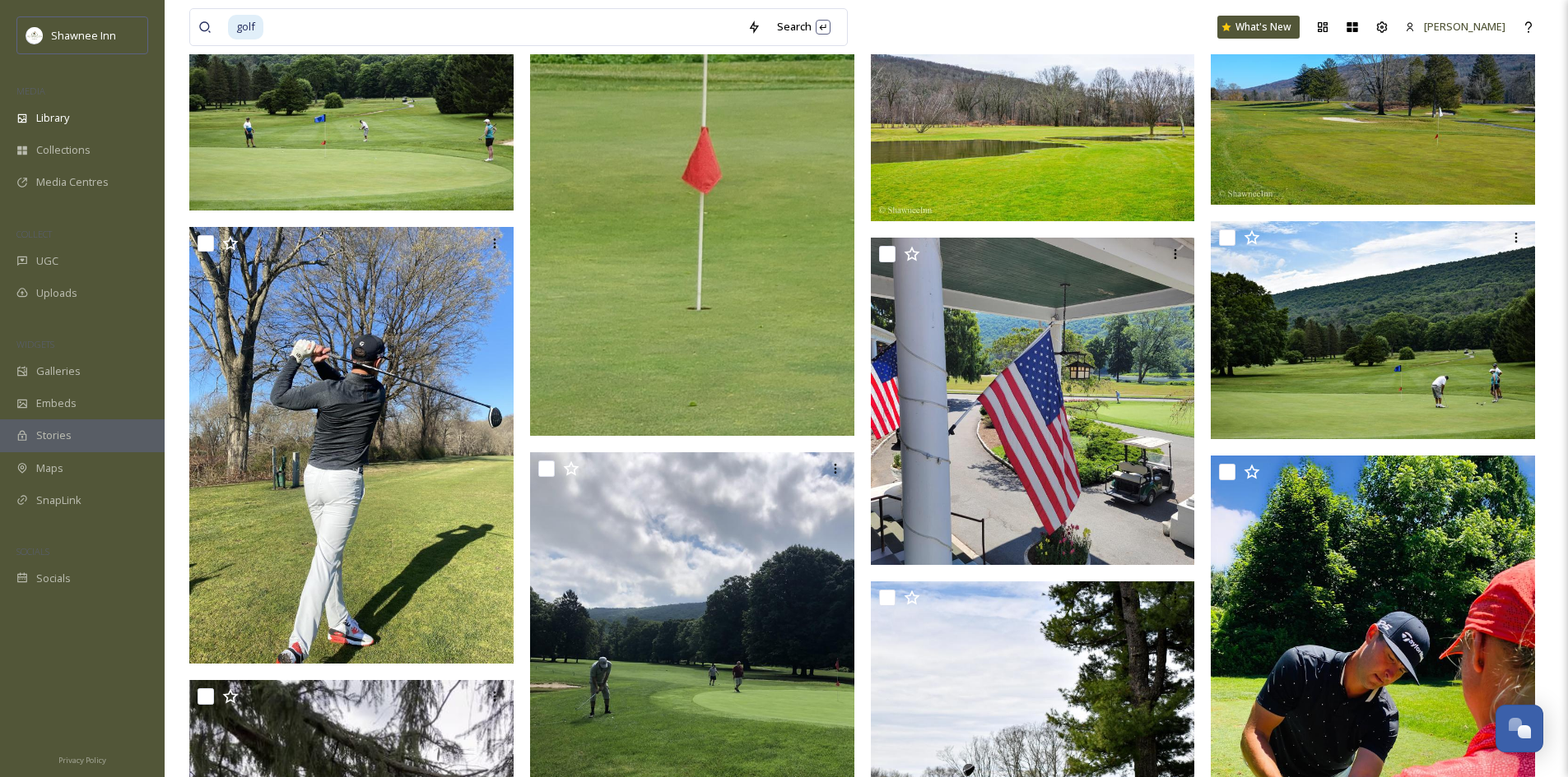
scroll to position [77901, 0]
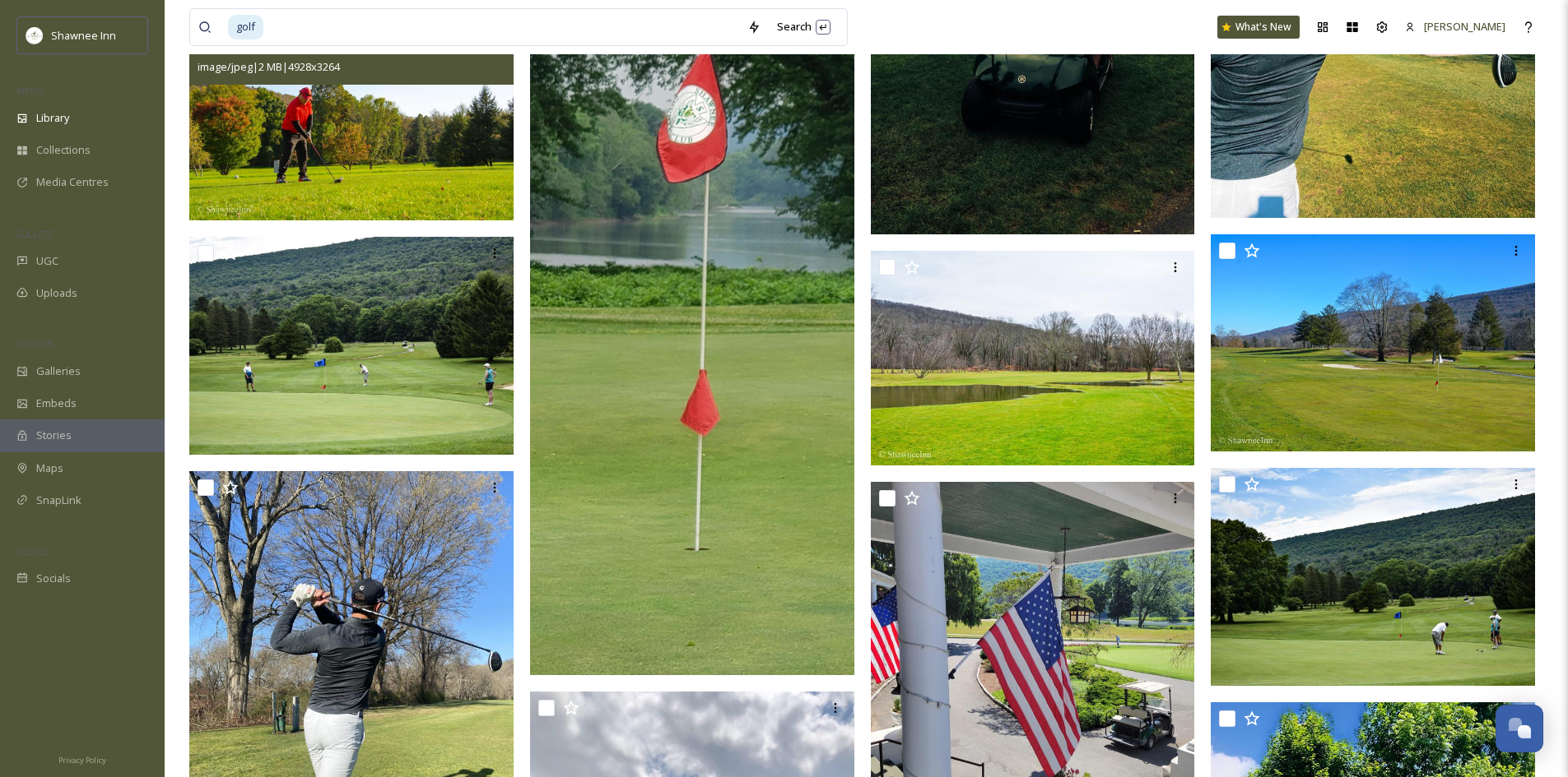
click at [418, 134] on img at bounding box center [351, 112] width 324 height 215
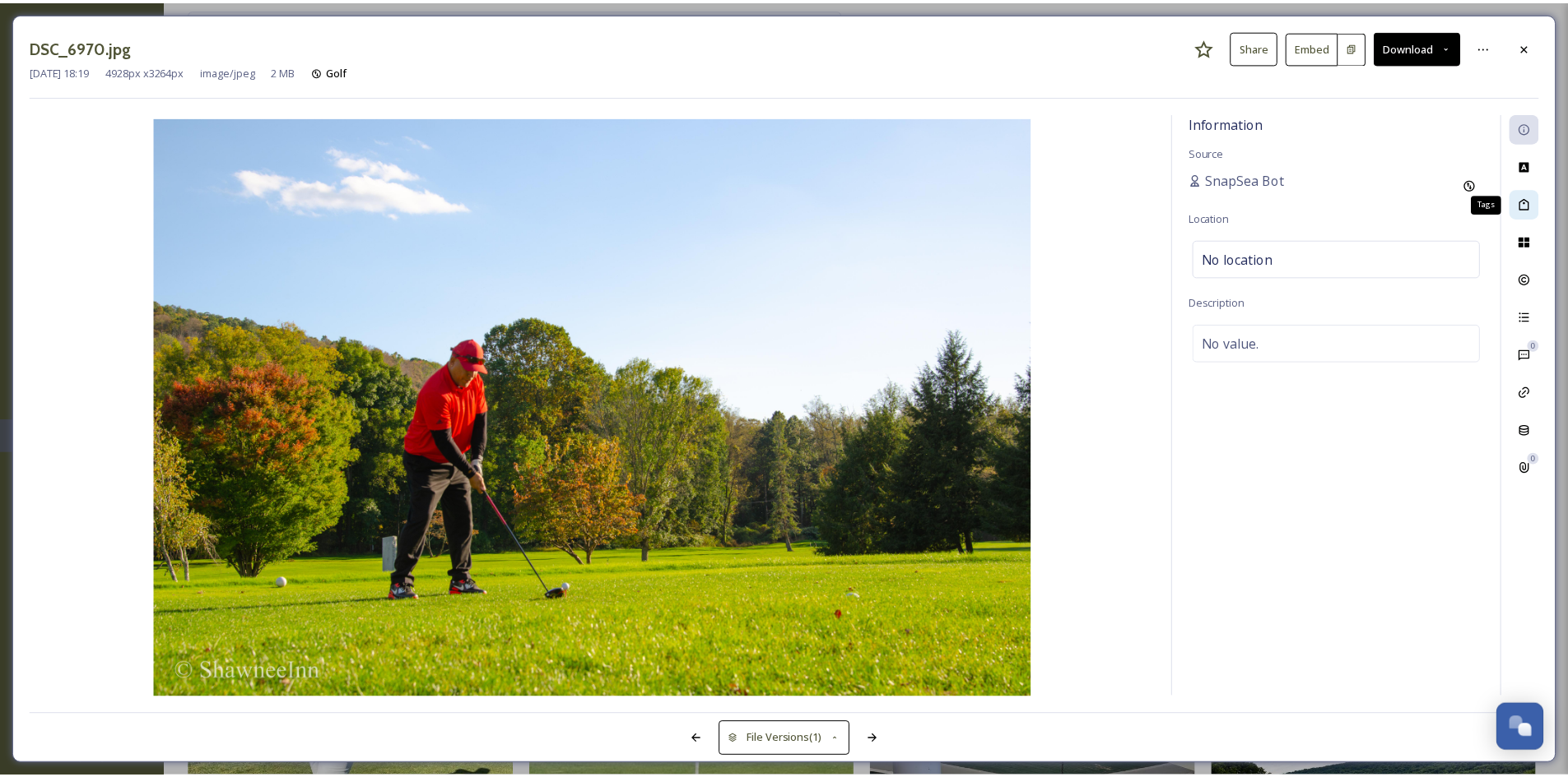
scroll to position [77672, 0]
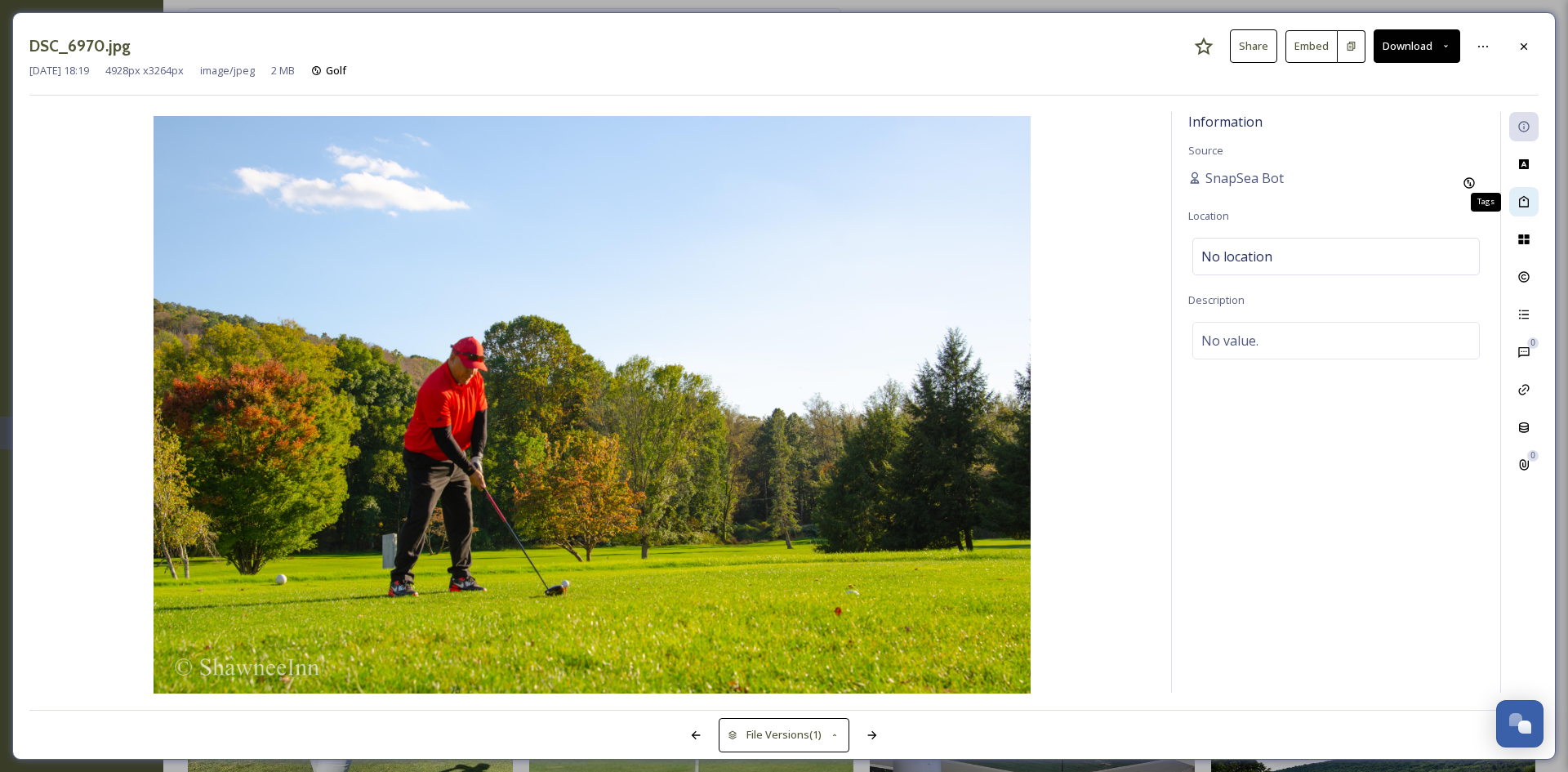
click at [1531, 207] on div "Tags" at bounding box center [1524, 201] width 29 height 29
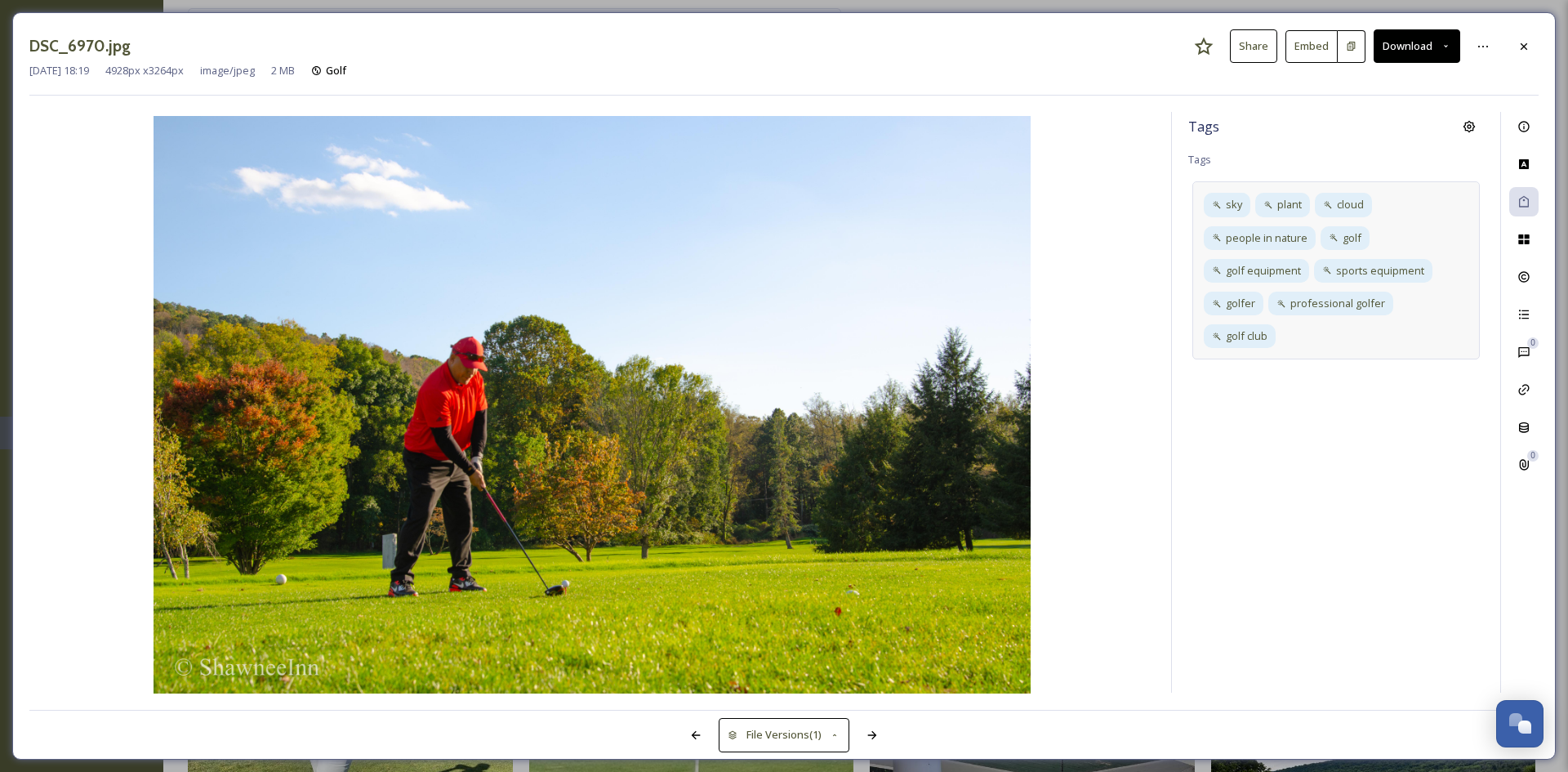
click at [1471, 299] on div "sky plant cloud people in nature golf golf equipment sports equipment golfer pr…" at bounding box center [1336, 270] width 288 height 178
type input "Fall"
click at [1218, 383] on span "Fall" at bounding box center [1210, 380] width 16 height 16
click at [1536, 40] on div at bounding box center [1524, 46] width 29 height 29
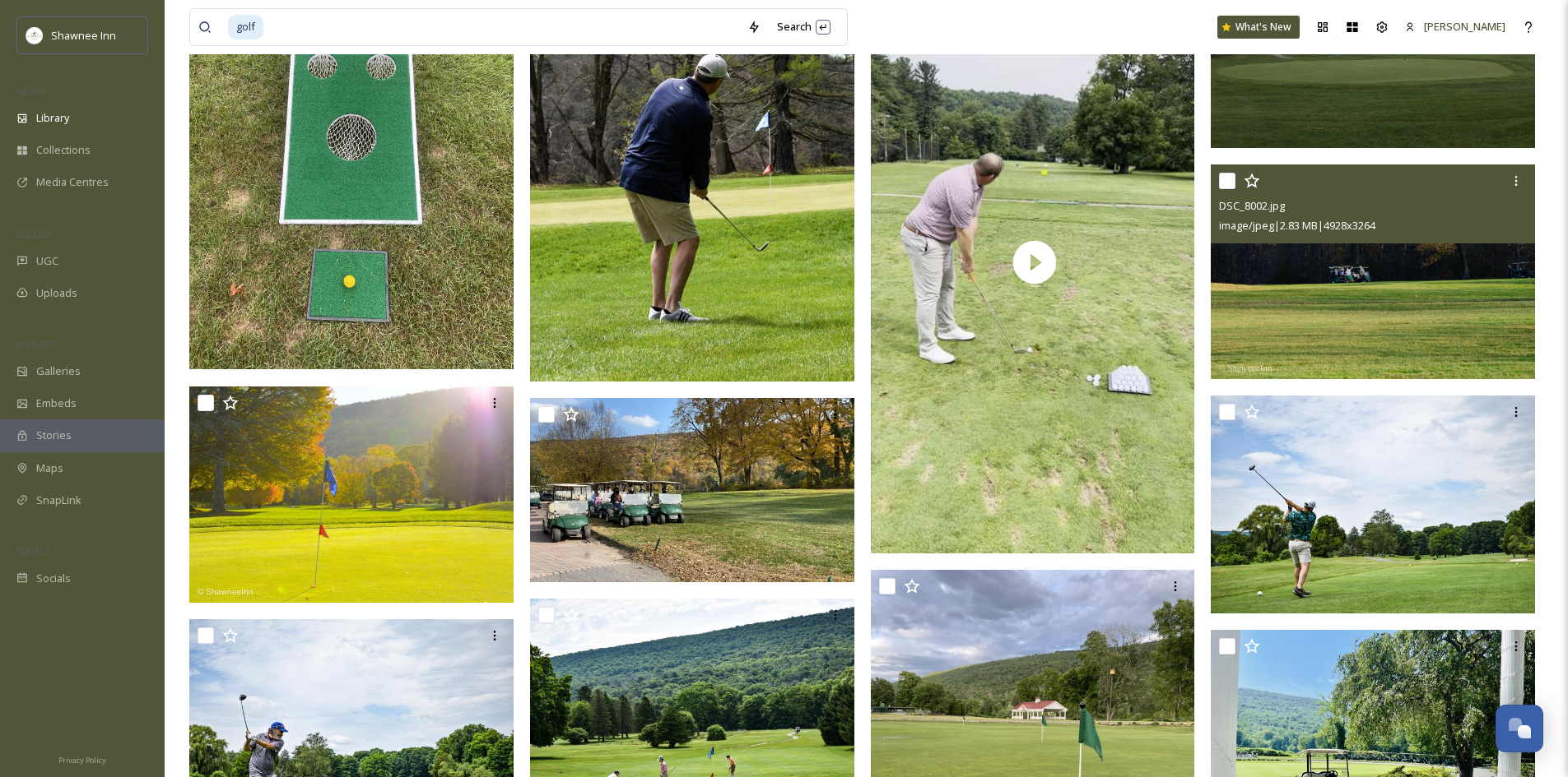
scroll to position [79976, 0]
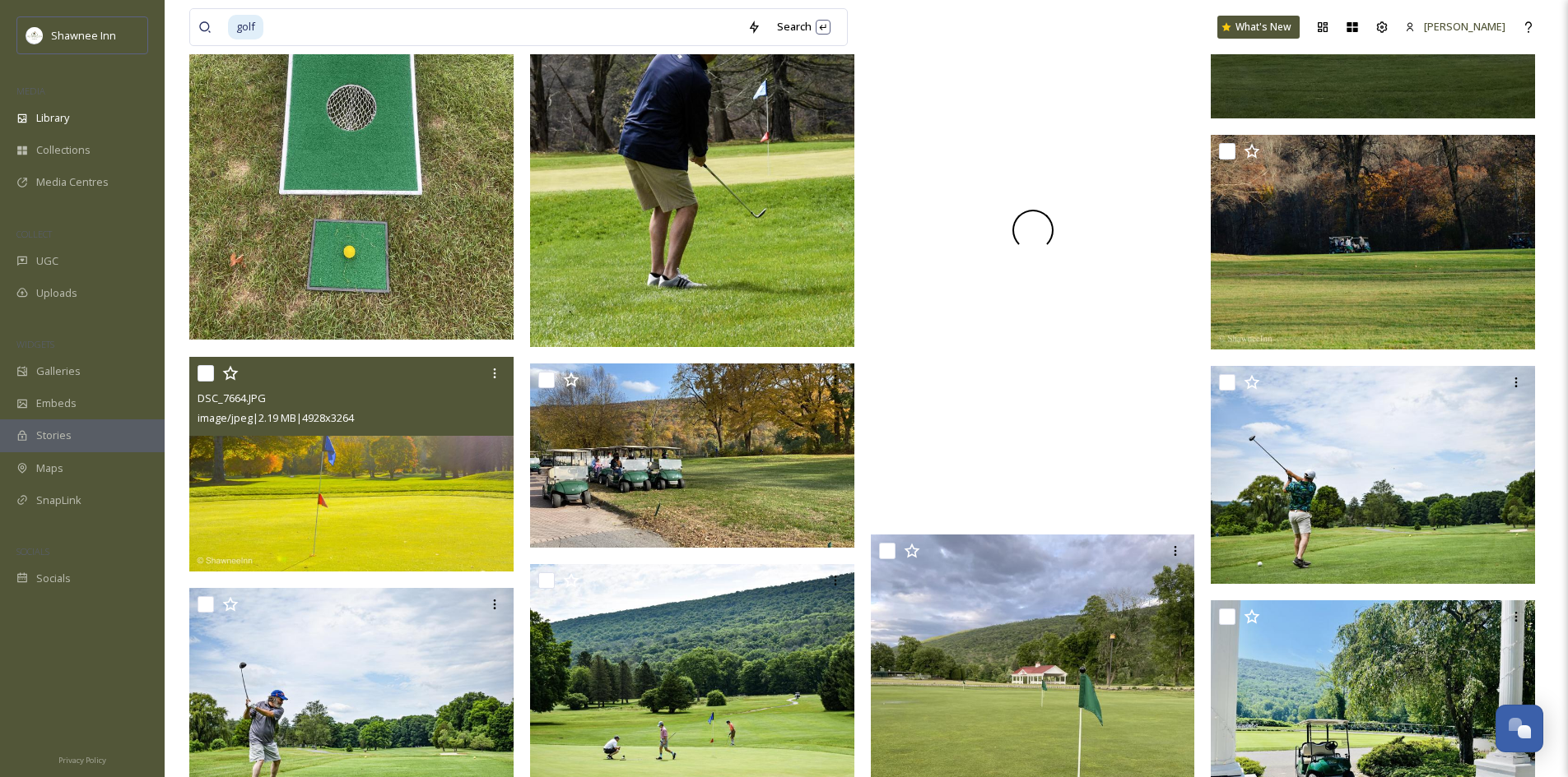
click at [196, 370] on div "DSC_7664.JPG image/jpeg | 2.19 MB | 4928 x 3264" at bounding box center [351, 396] width 324 height 79
click at [207, 370] on input "checkbox" at bounding box center [205, 373] width 16 height 16
checkbox input "true"
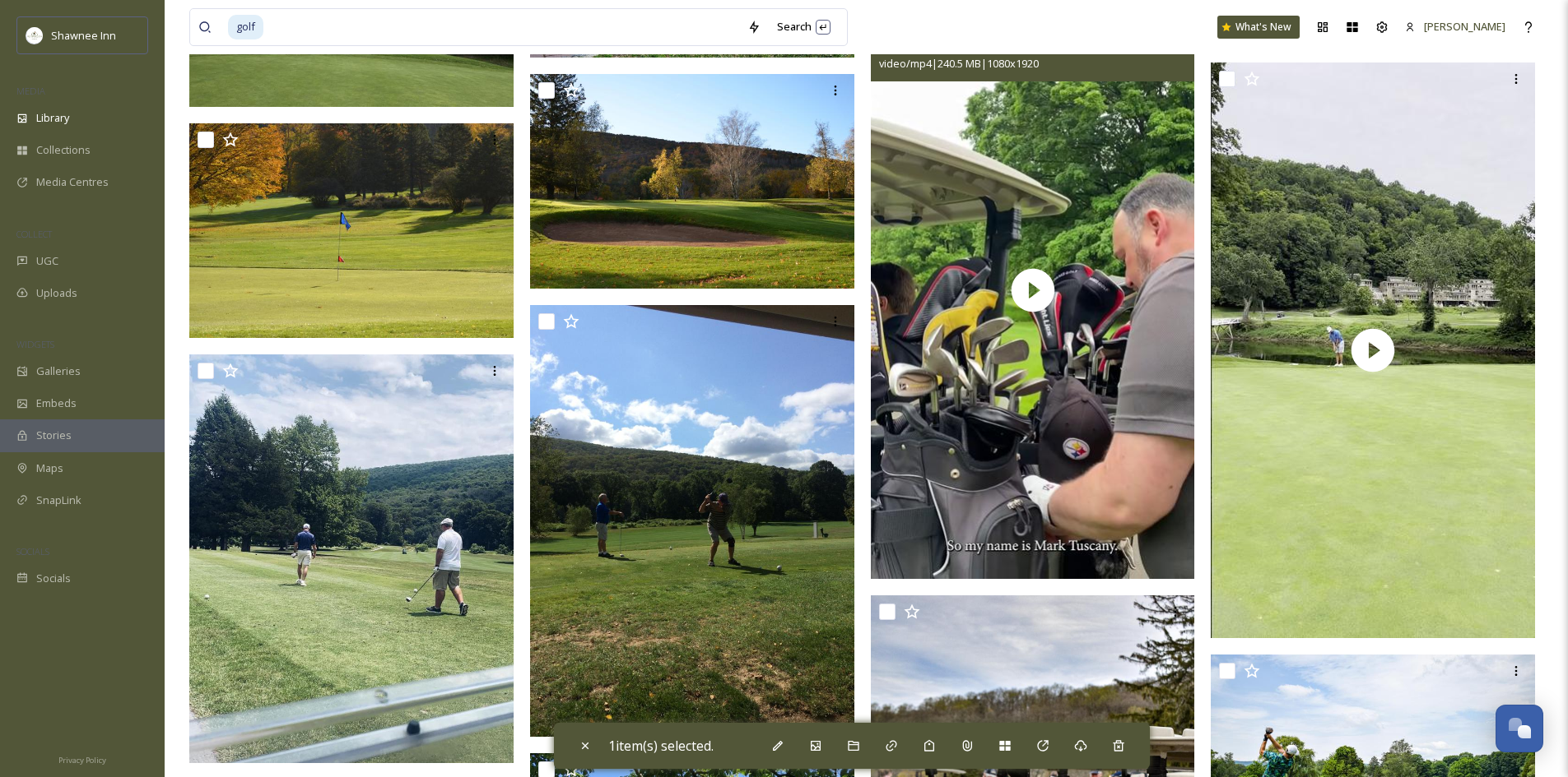
scroll to position [80387, 0]
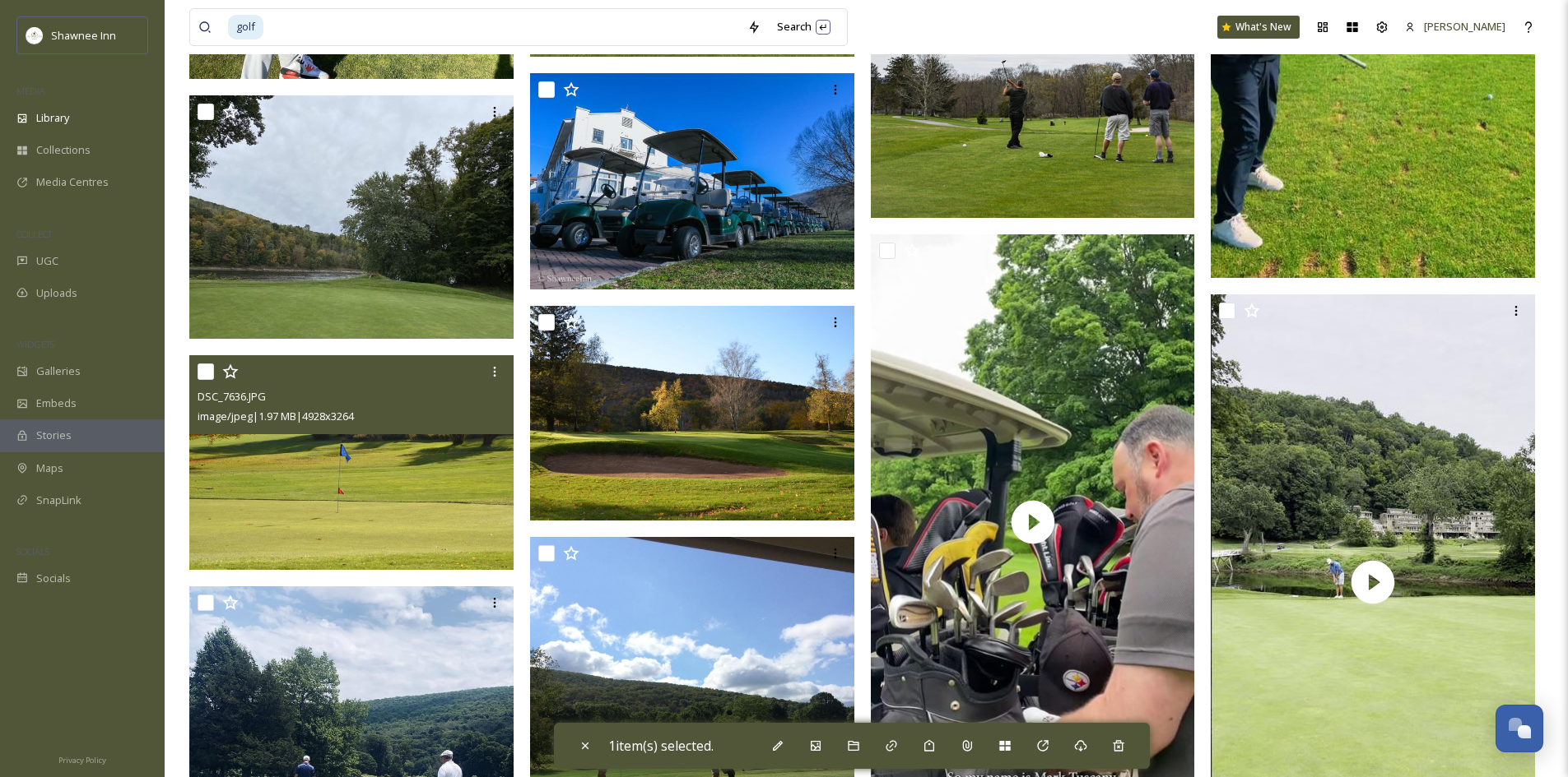
click at [208, 368] on input "checkbox" at bounding box center [205, 372] width 16 height 16
checkbox input "true"
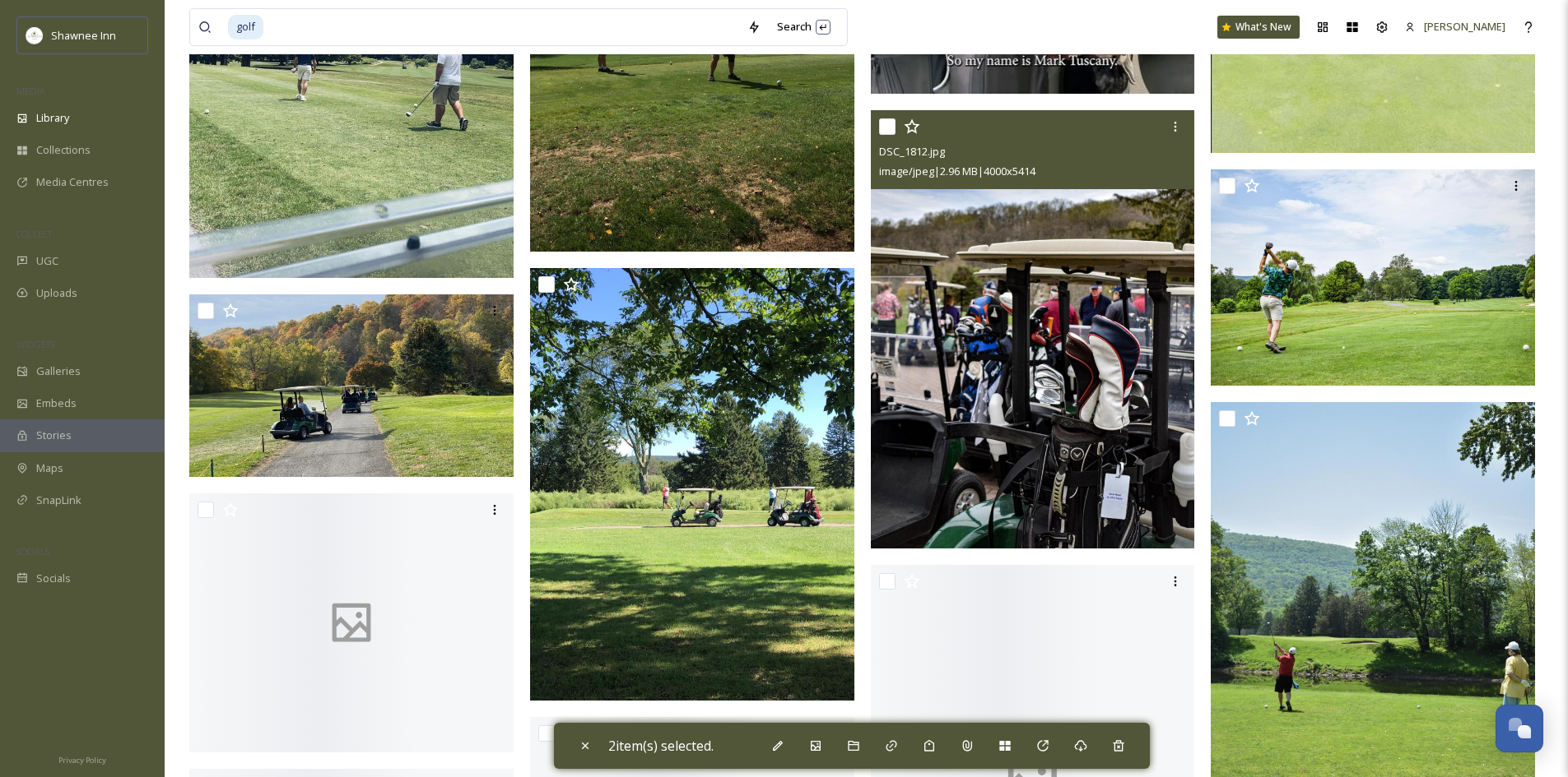
scroll to position [81127, 0]
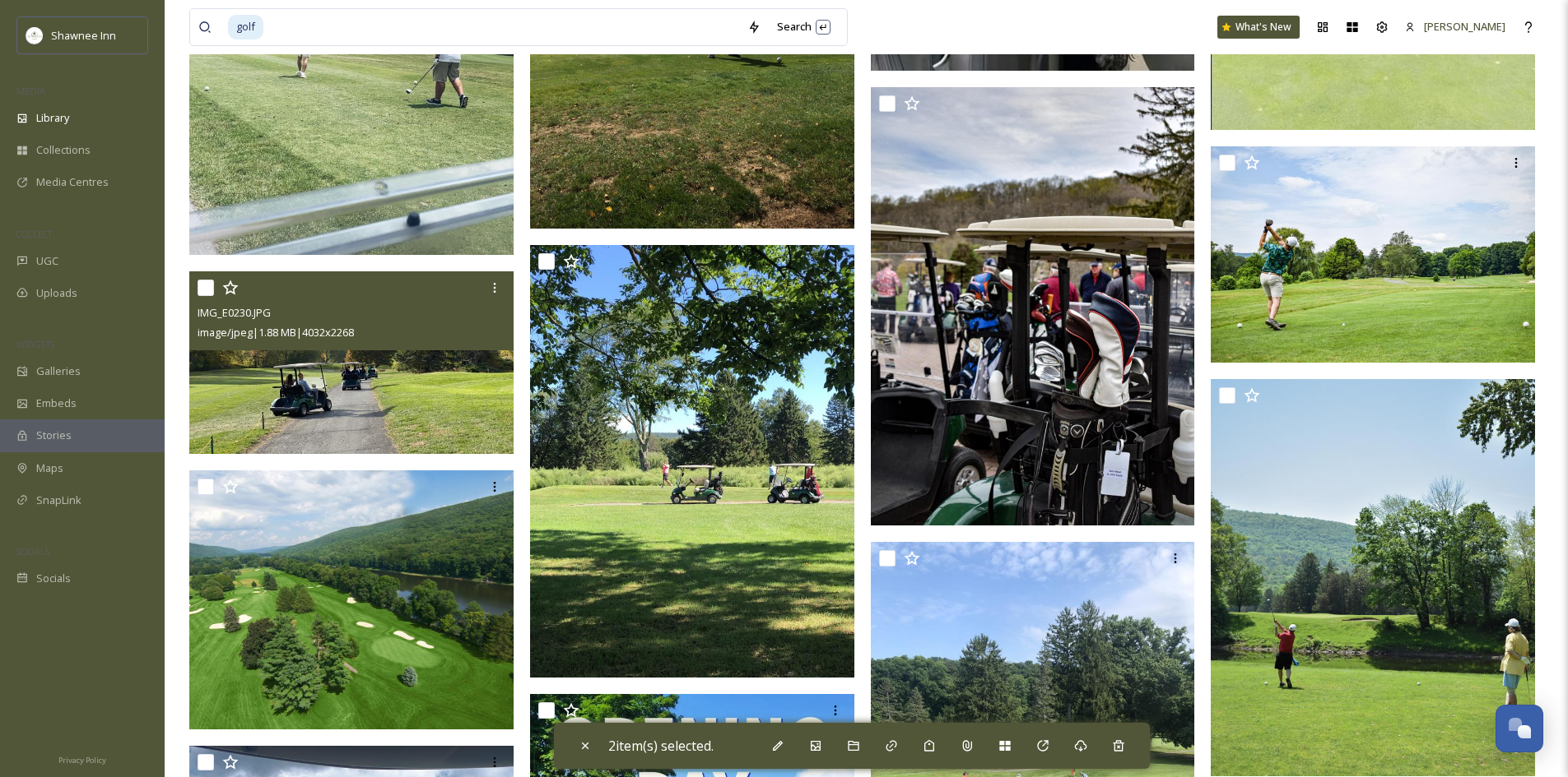
click at [207, 293] on input "checkbox" at bounding box center [205, 288] width 16 height 16
checkbox input "true"
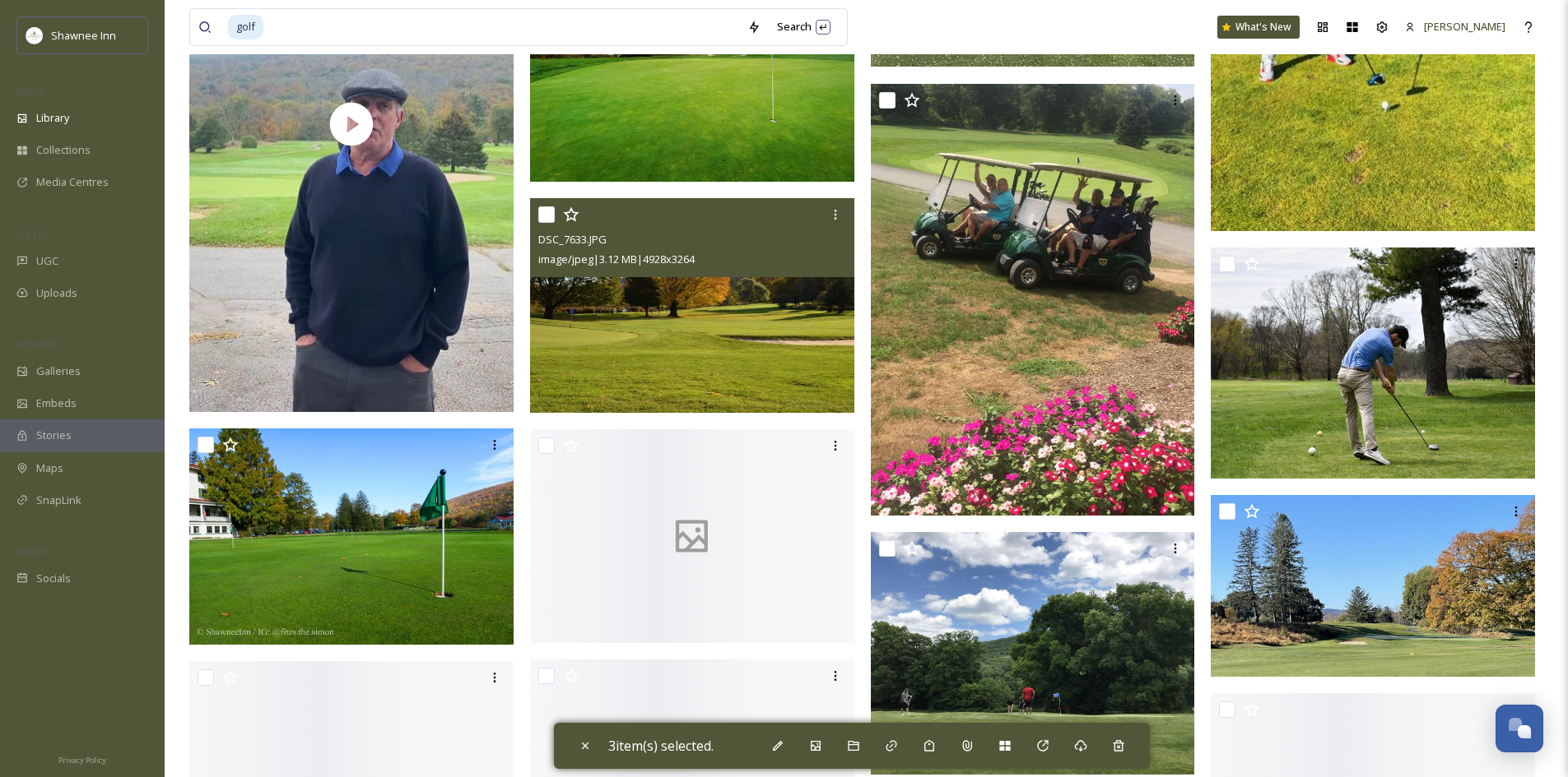
scroll to position [82772, 0]
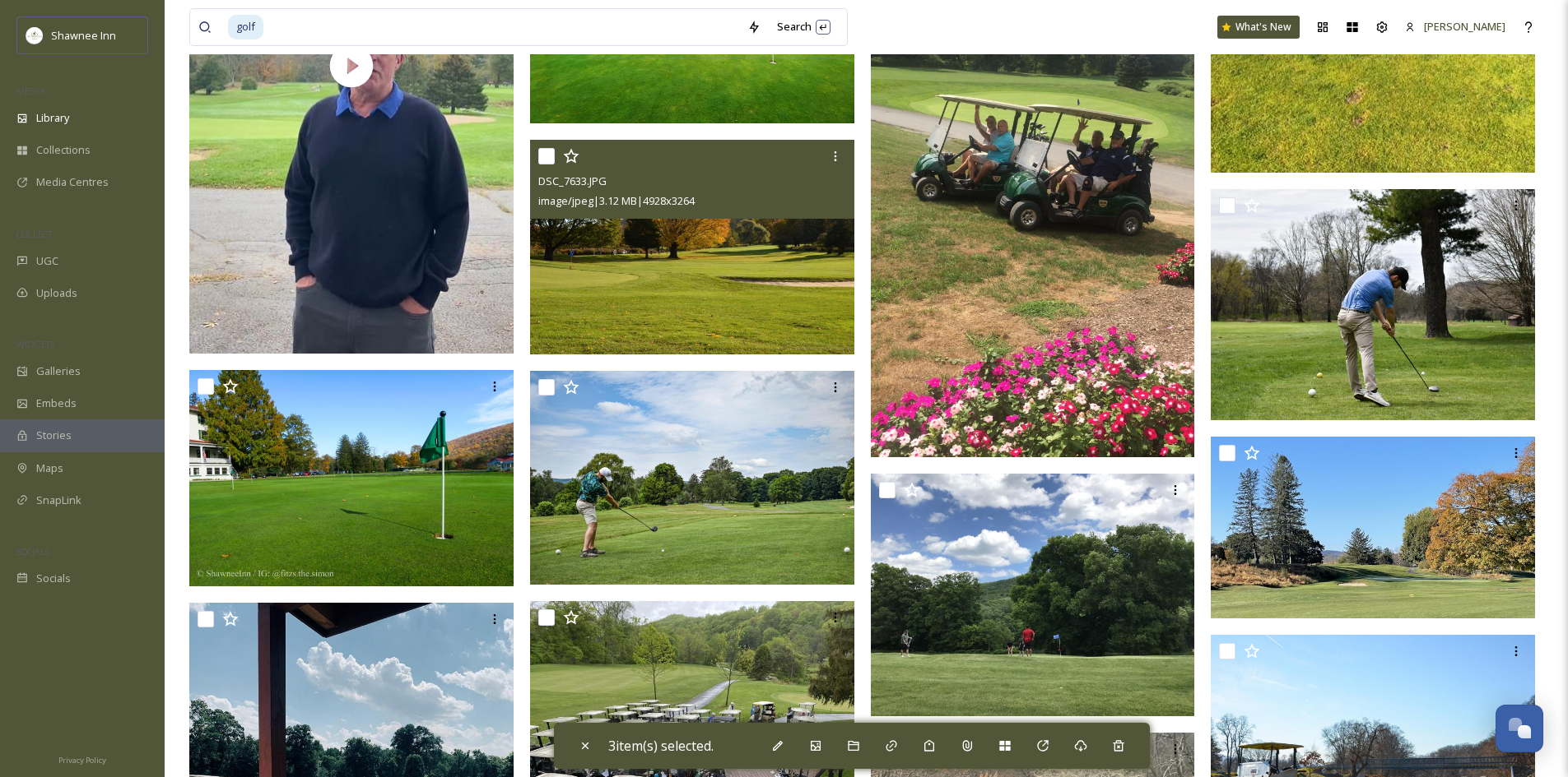
click at [552, 159] on input "checkbox" at bounding box center [546, 156] width 16 height 16
checkbox input "true"
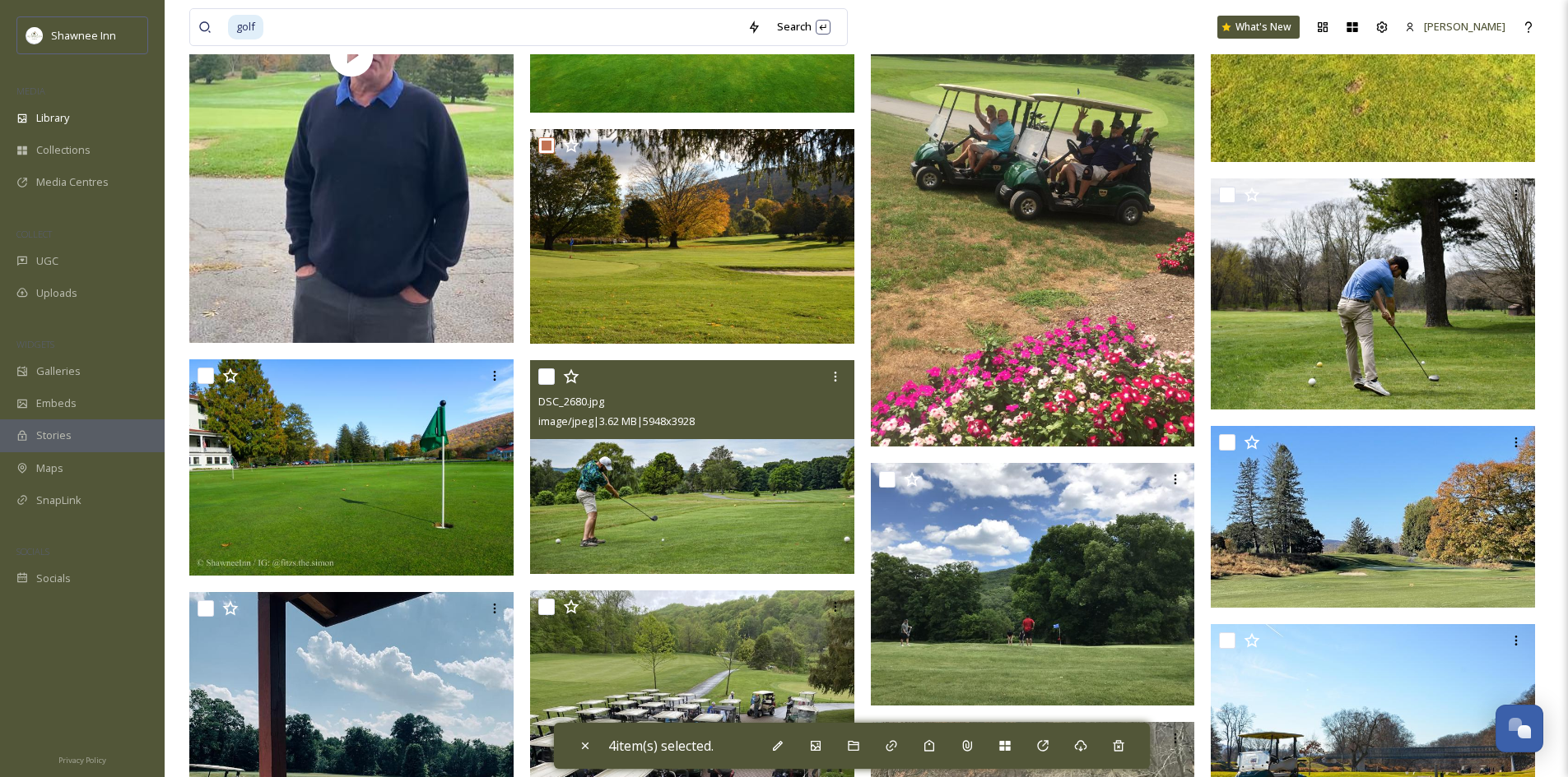
scroll to position [83102, 0]
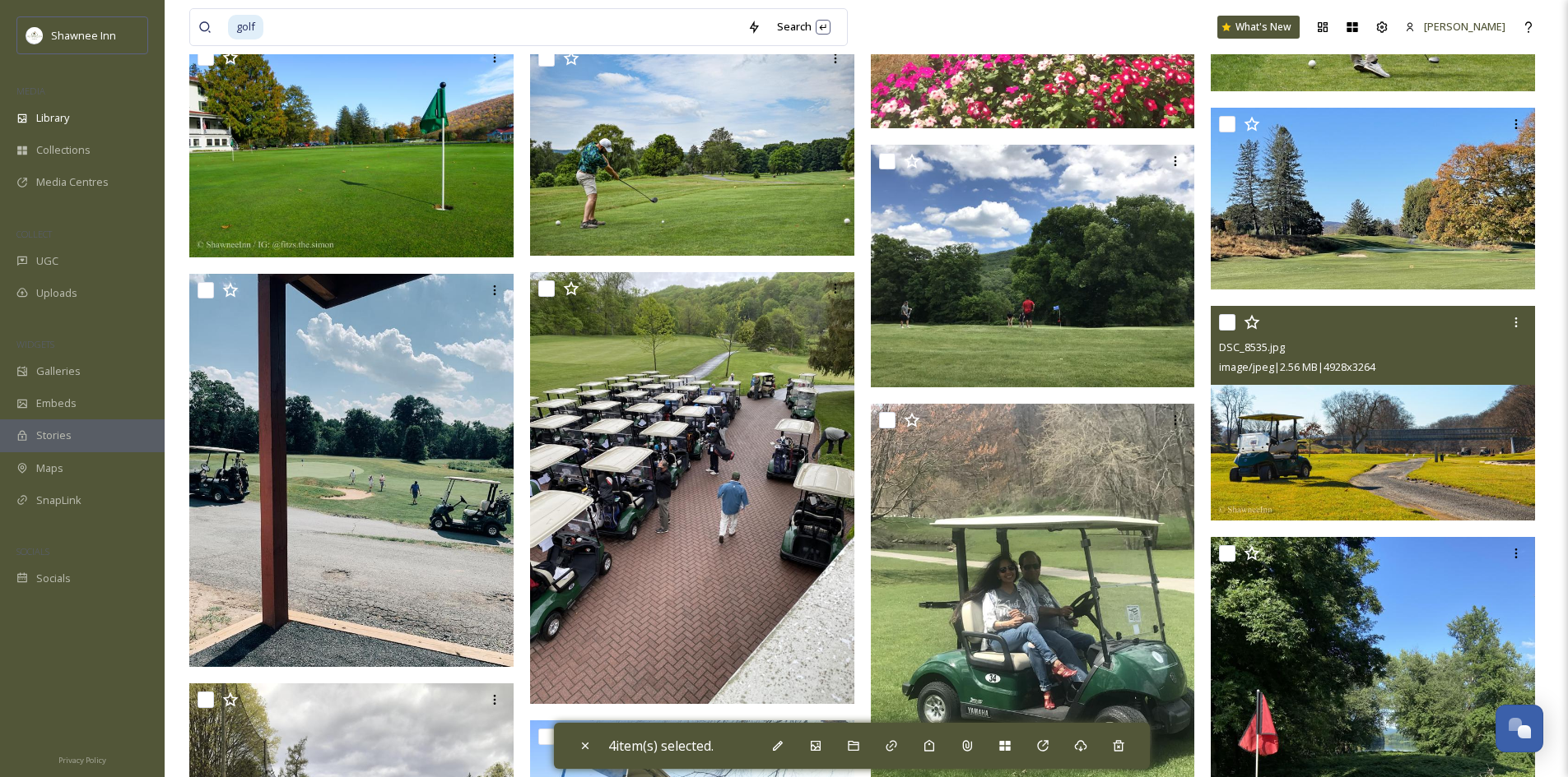
click at [1227, 318] on input "checkbox" at bounding box center [1227, 322] width 16 height 16
checkbox input "true"
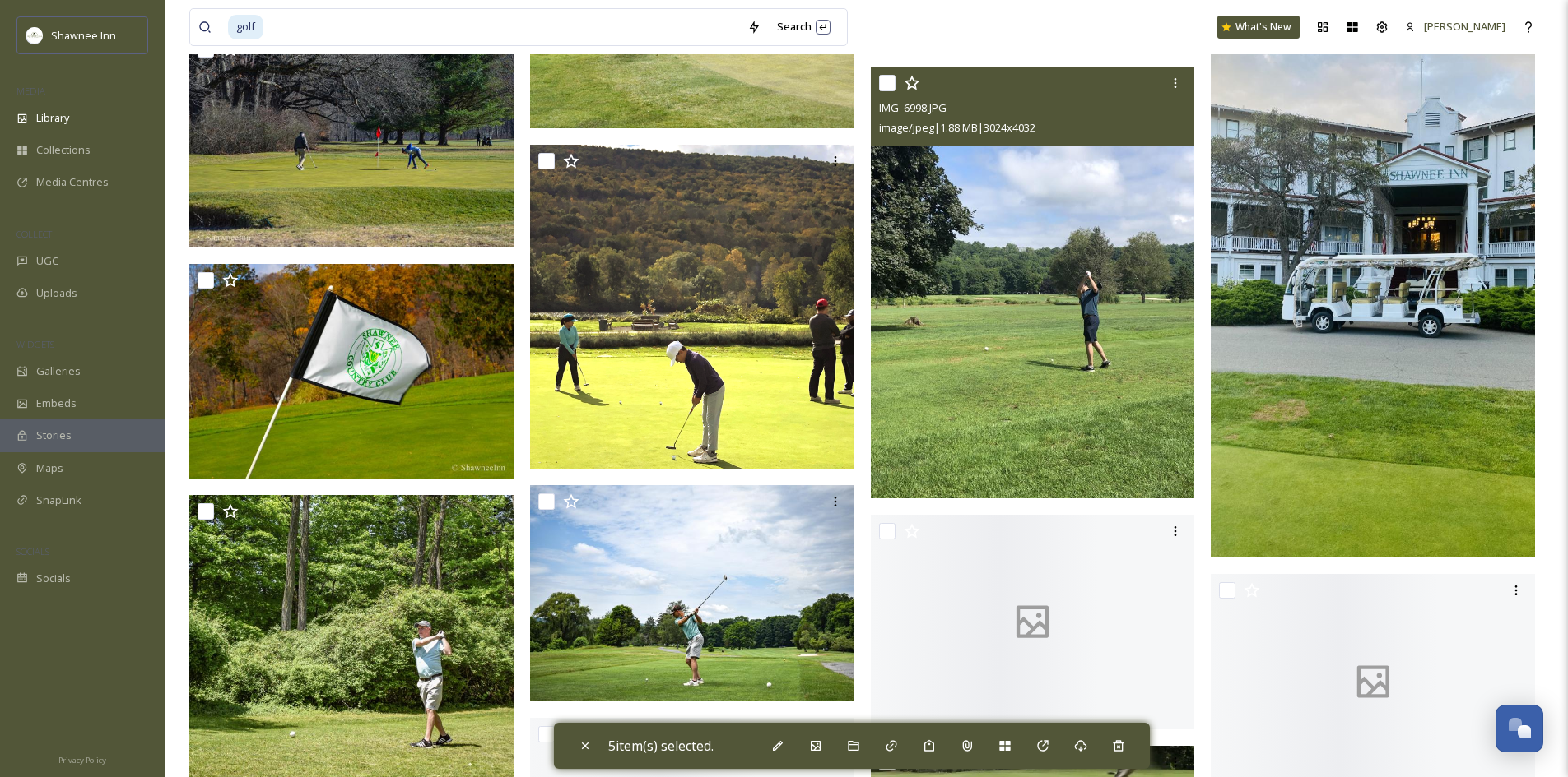
scroll to position [85322, 0]
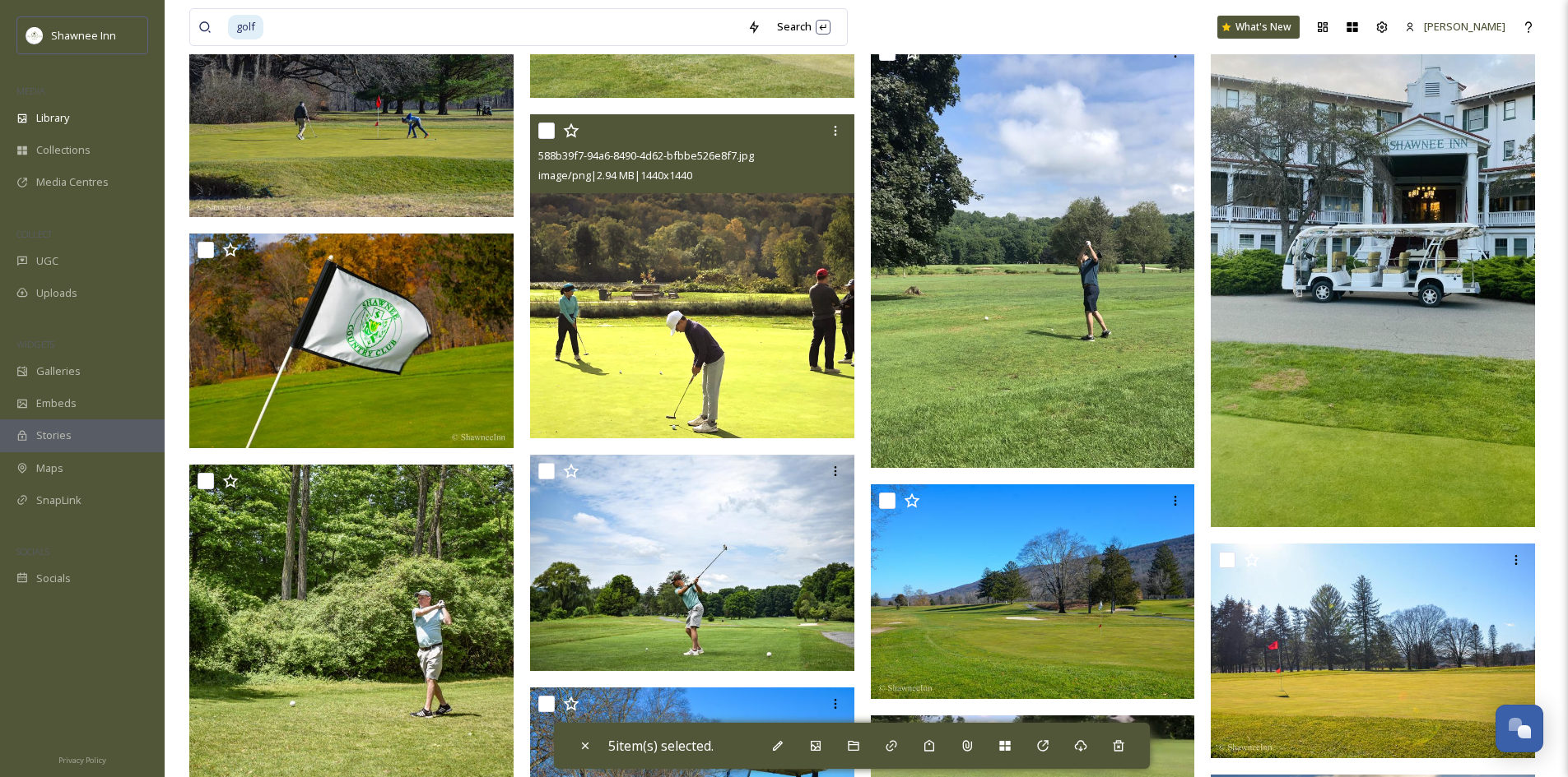
click at [544, 122] on input "checkbox" at bounding box center [546, 130] width 16 height 16
checkbox input "true"
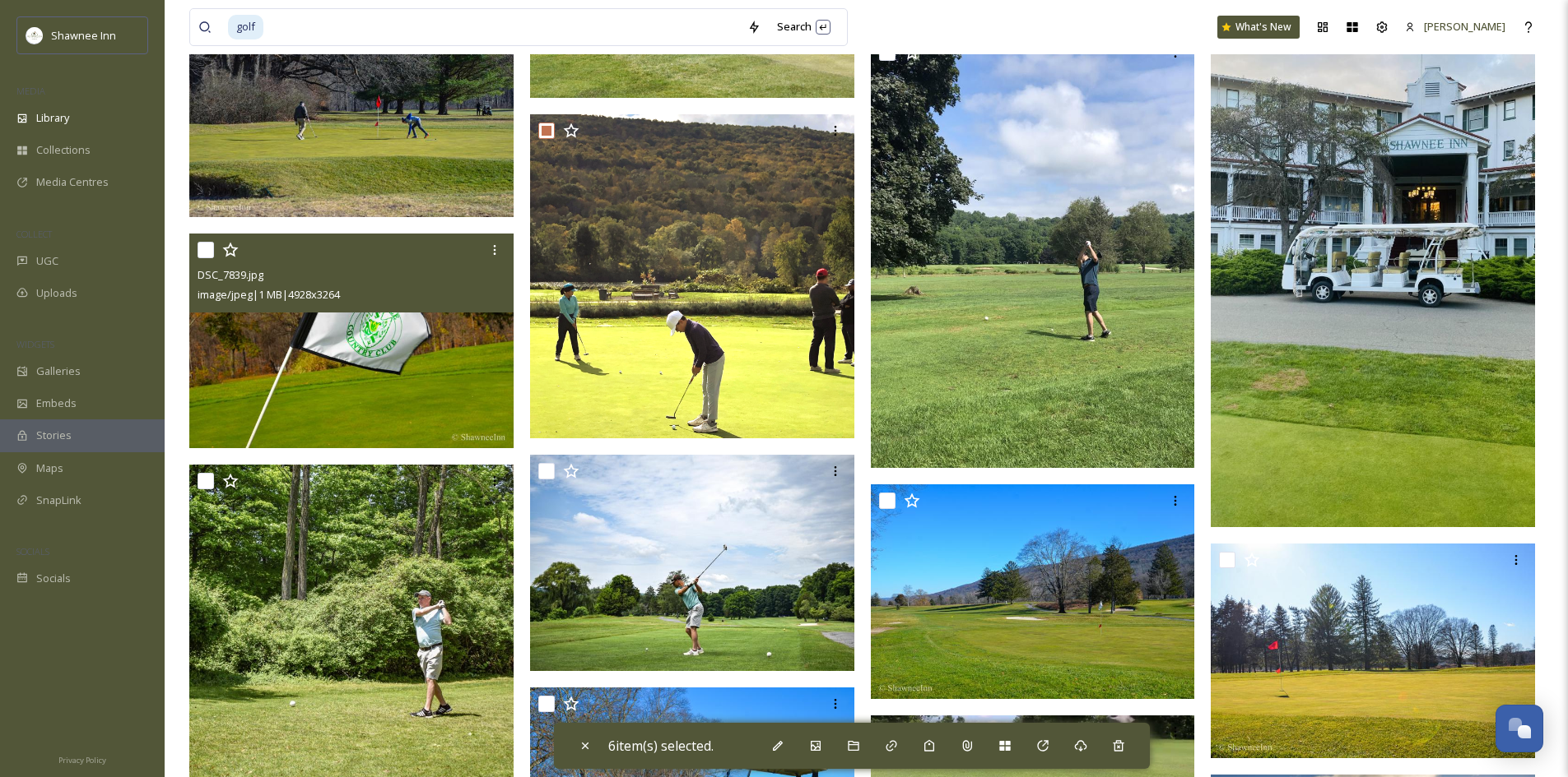
click at [200, 250] on input "checkbox" at bounding box center [205, 250] width 16 height 16
checkbox input "true"
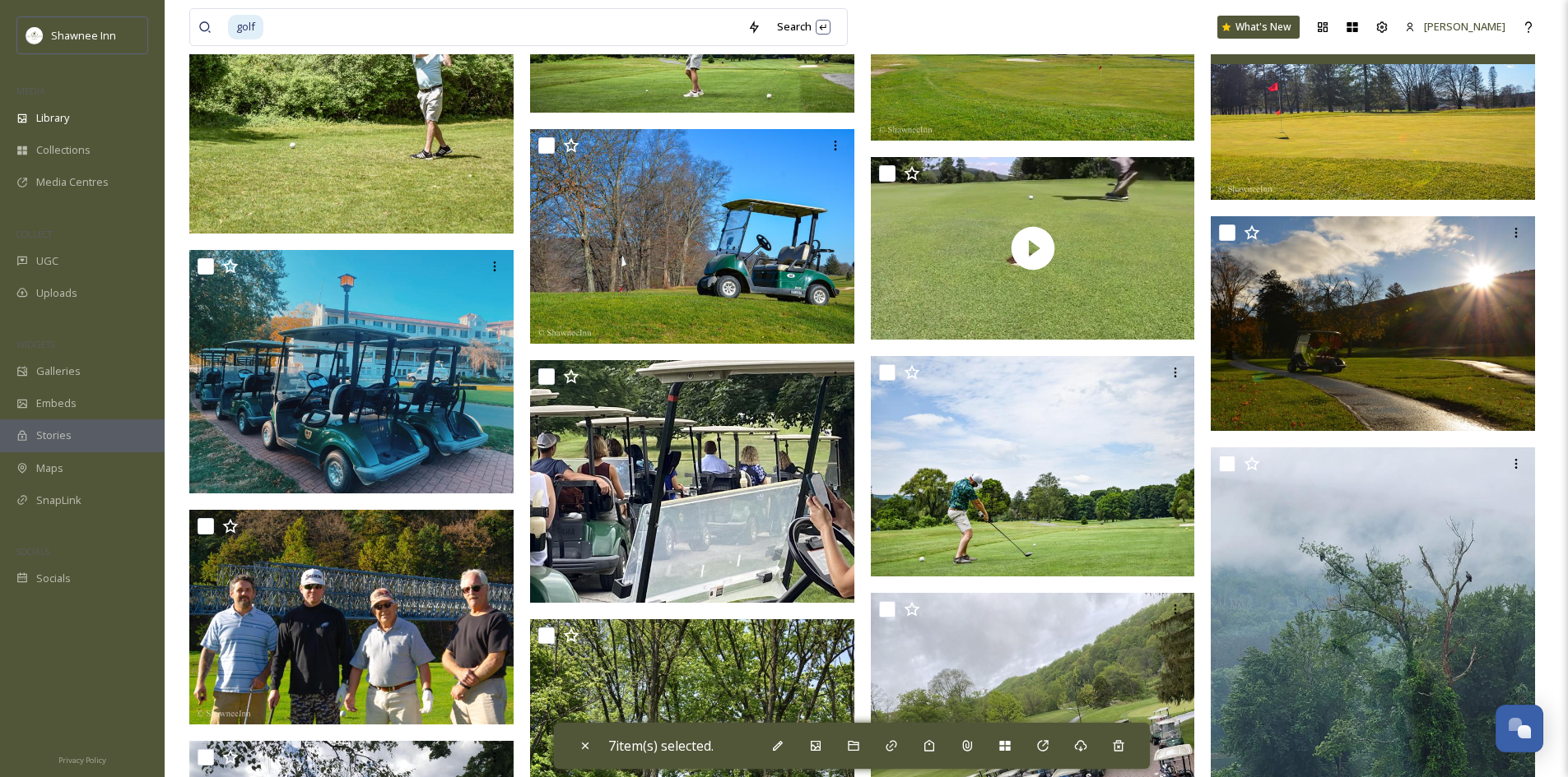
scroll to position [85816, 0]
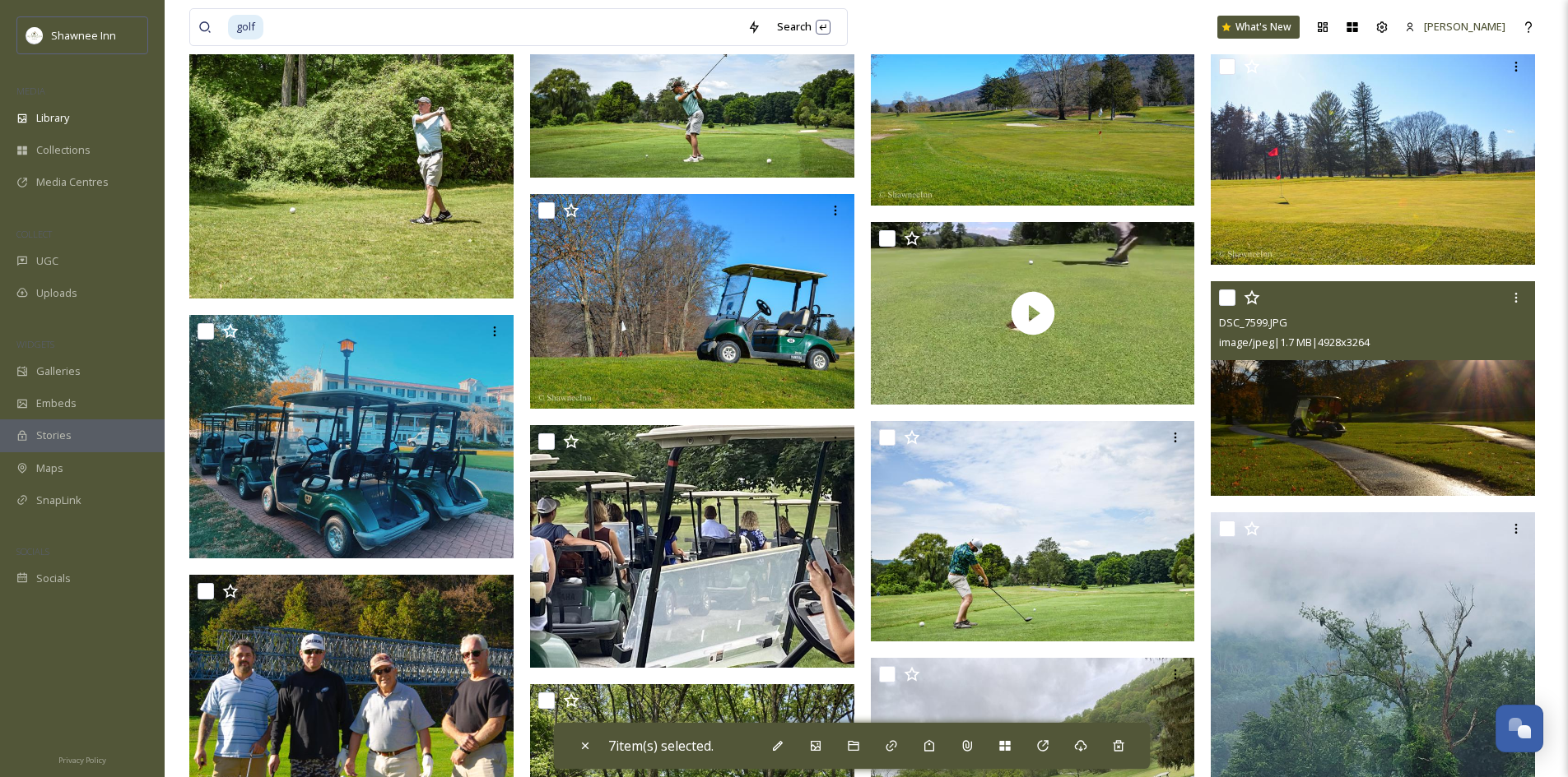
click at [1229, 293] on input "checkbox" at bounding box center [1227, 298] width 16 height 16
checkbox input "true"
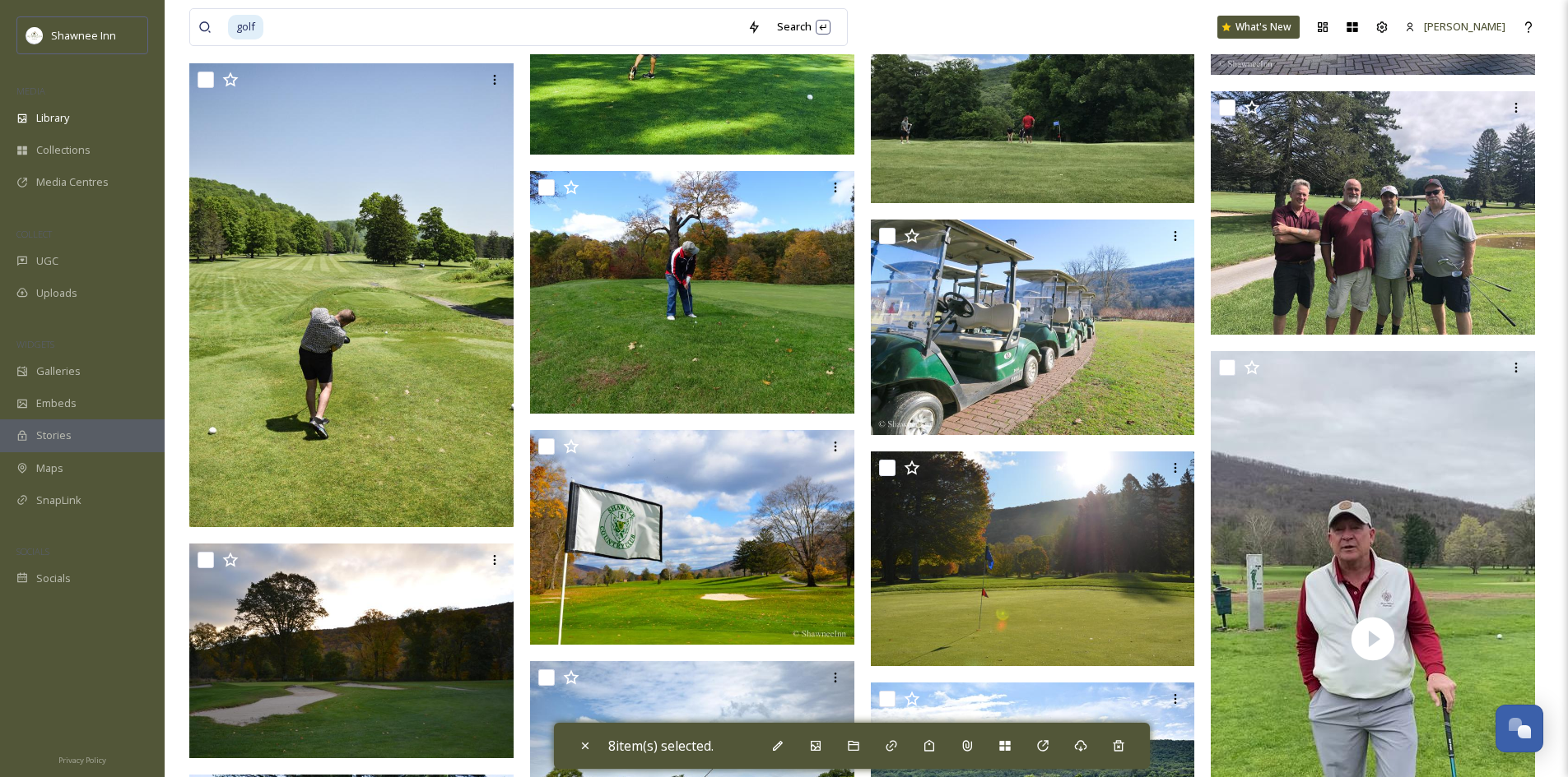
scroll to position [87461, 0]
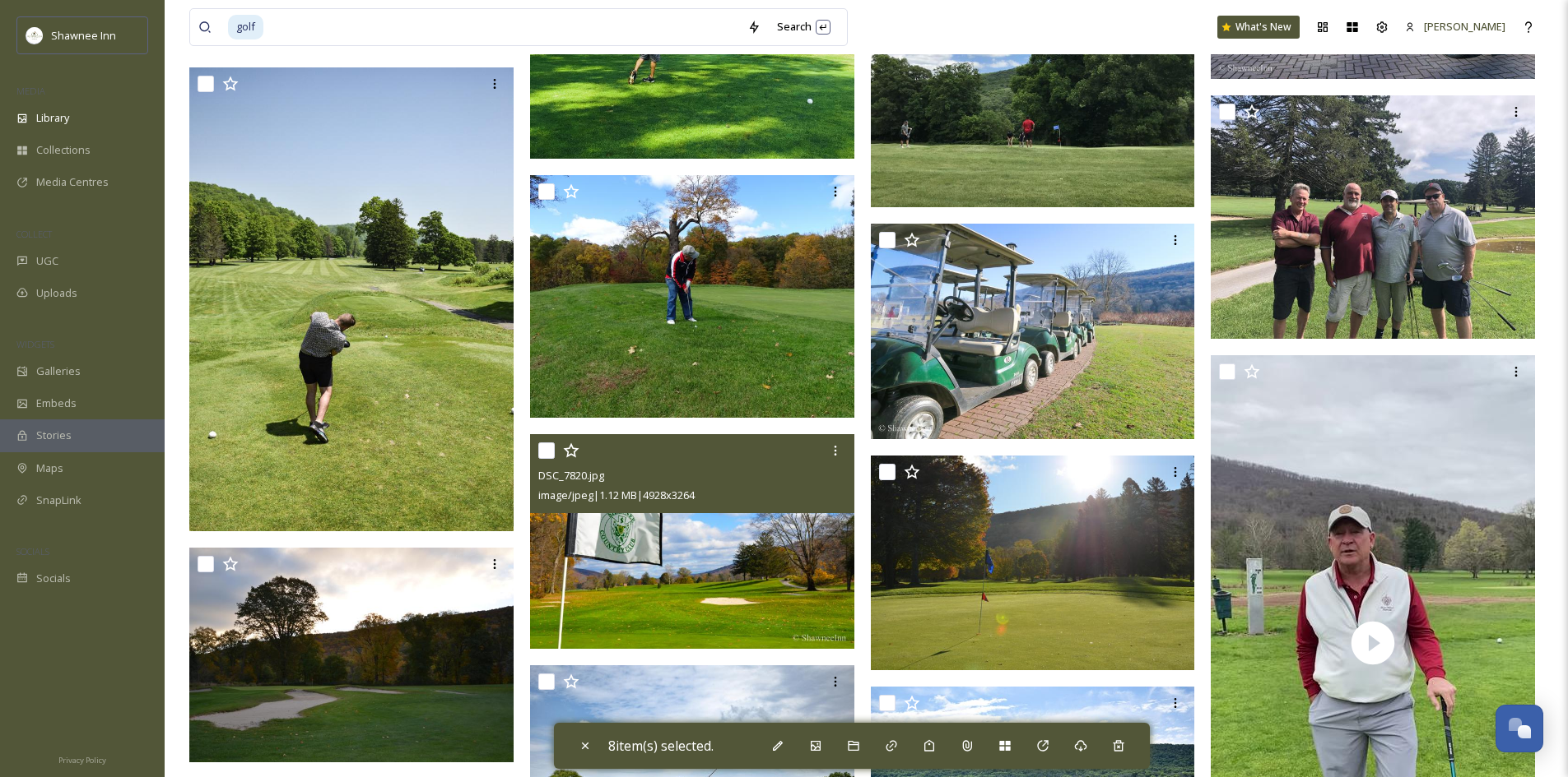
click at [549, 446] on input "checkbox" at bounding box center [546, 450] width 16 height 16
checkbox input "true"
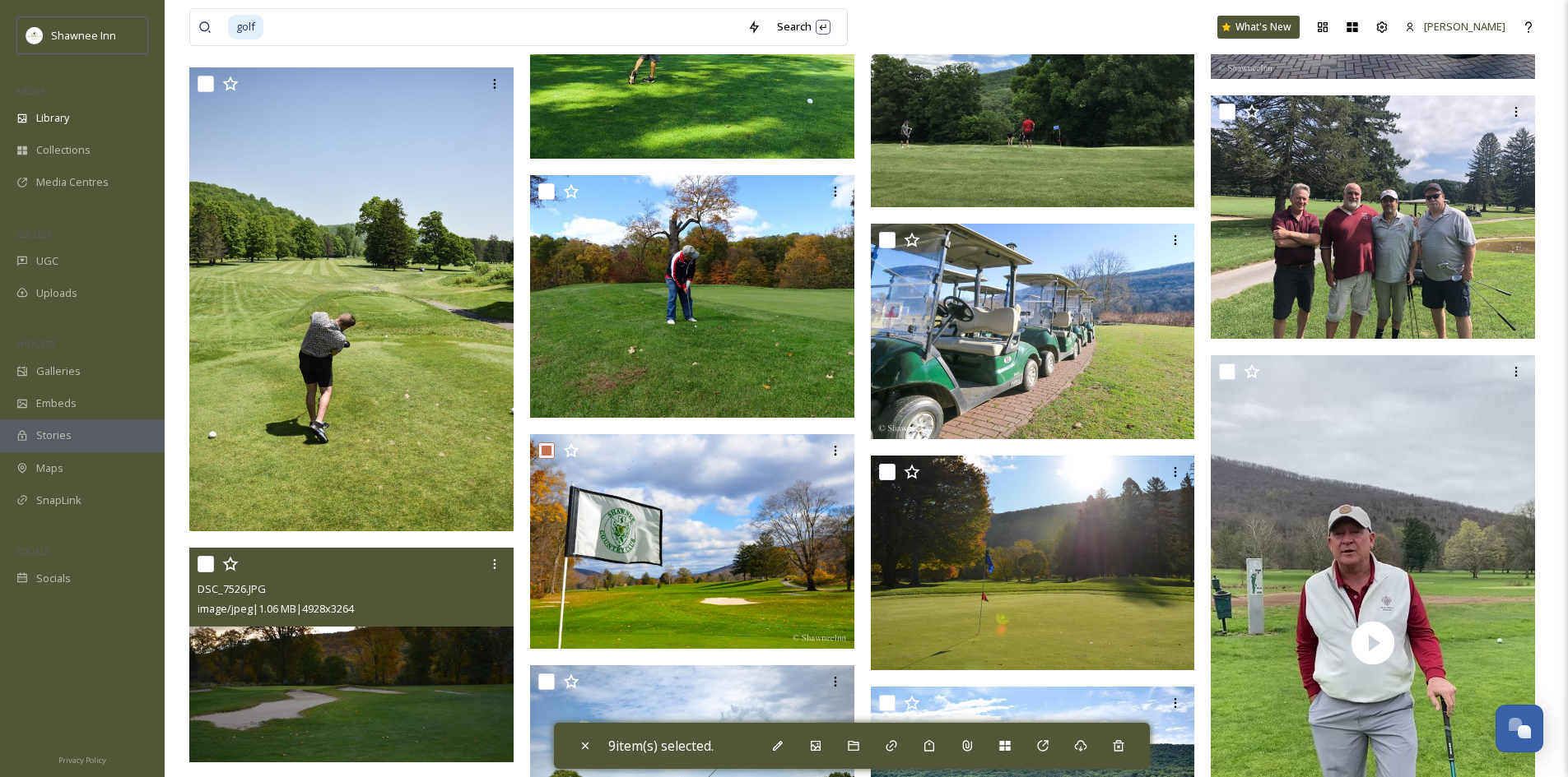
click at [212, 565] on input "checkbox" at bounding box center [205, 564] width 16 height 16
checkbox input "true"
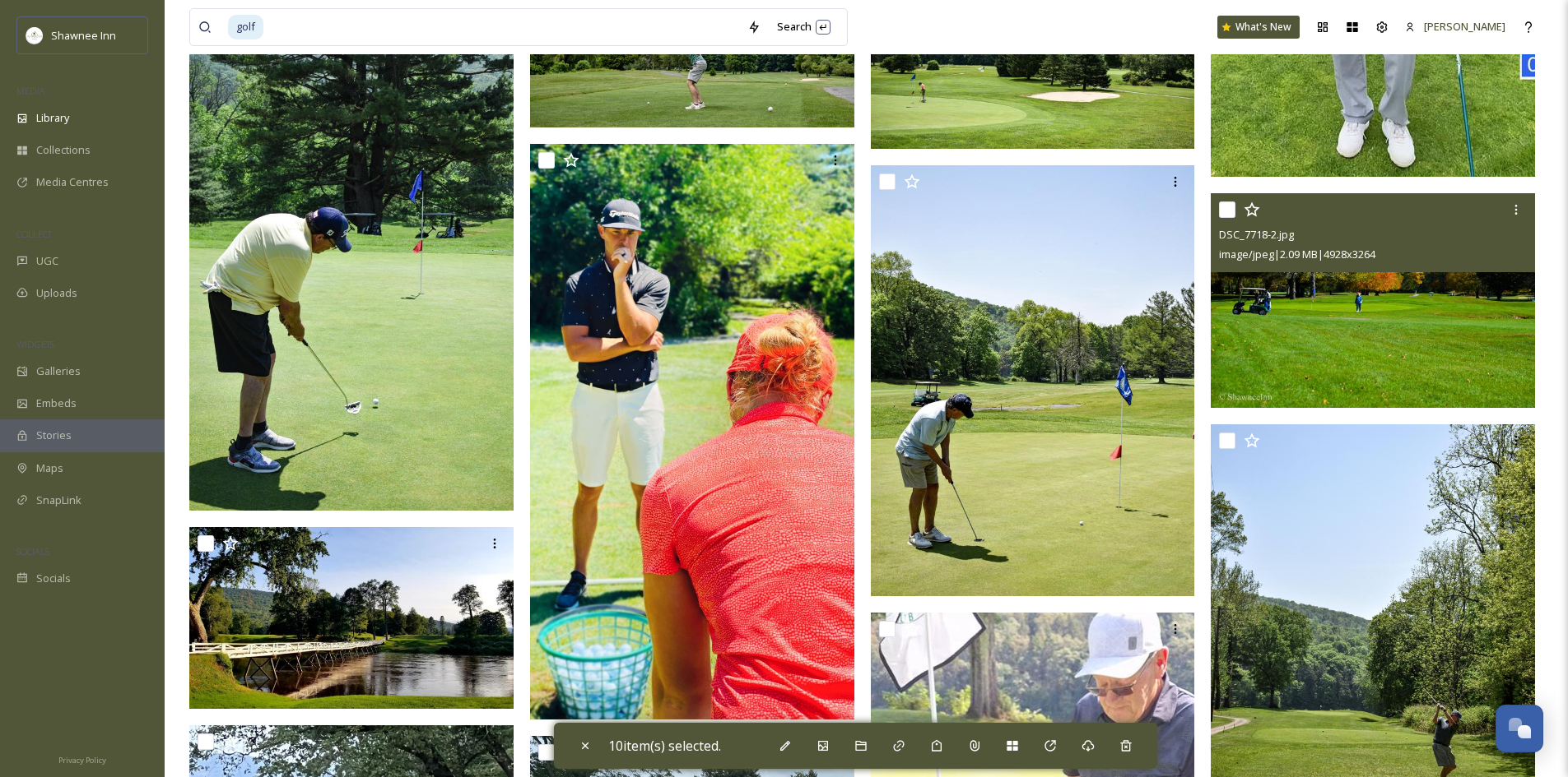
scroll to position [88119, 0]
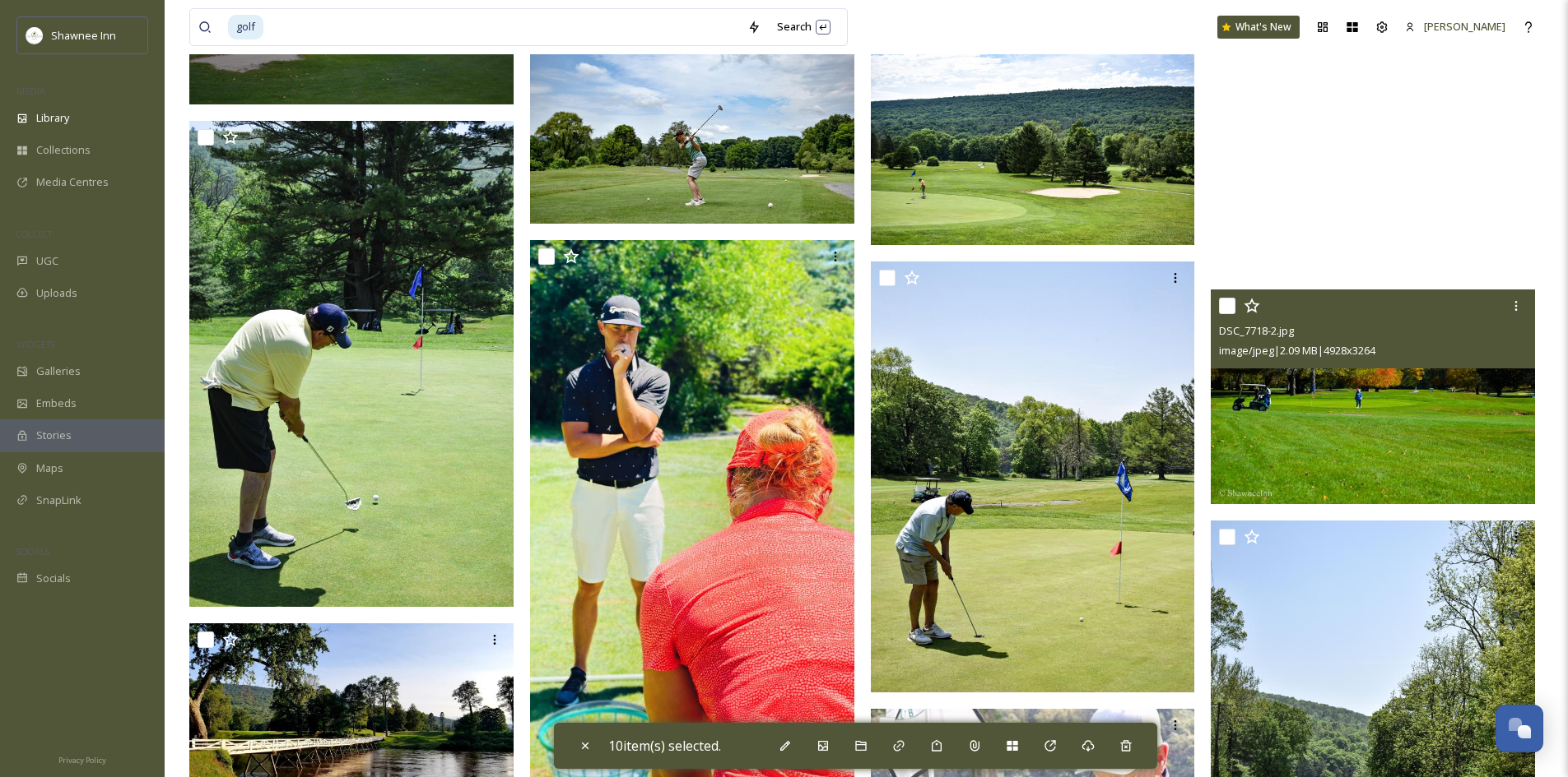
click at [1228, 306] on input "checkbox" at bounding box center [1227, 306] width 16 height 16
checkbox input "true"
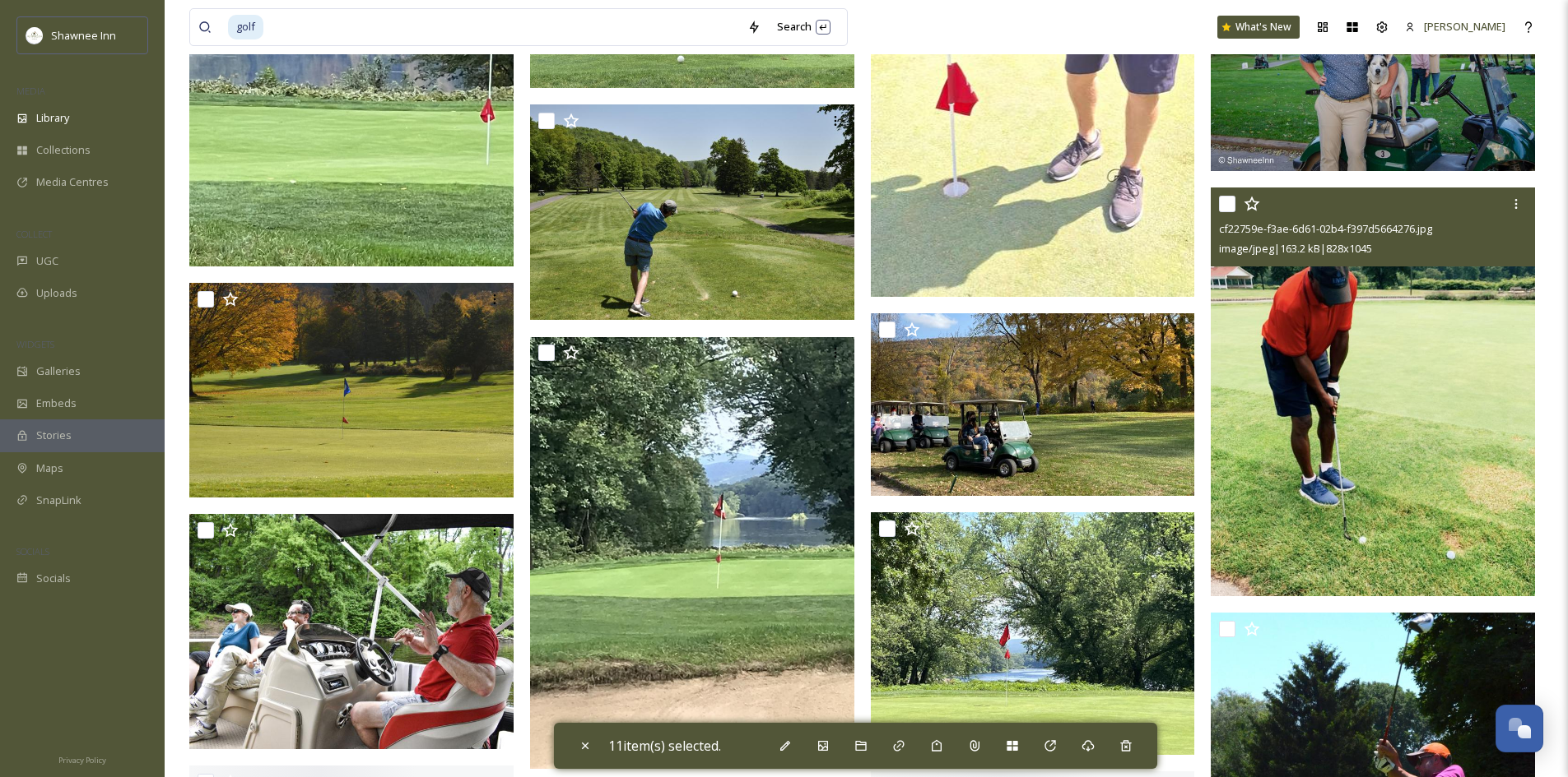
scroll to position [89106, 0]
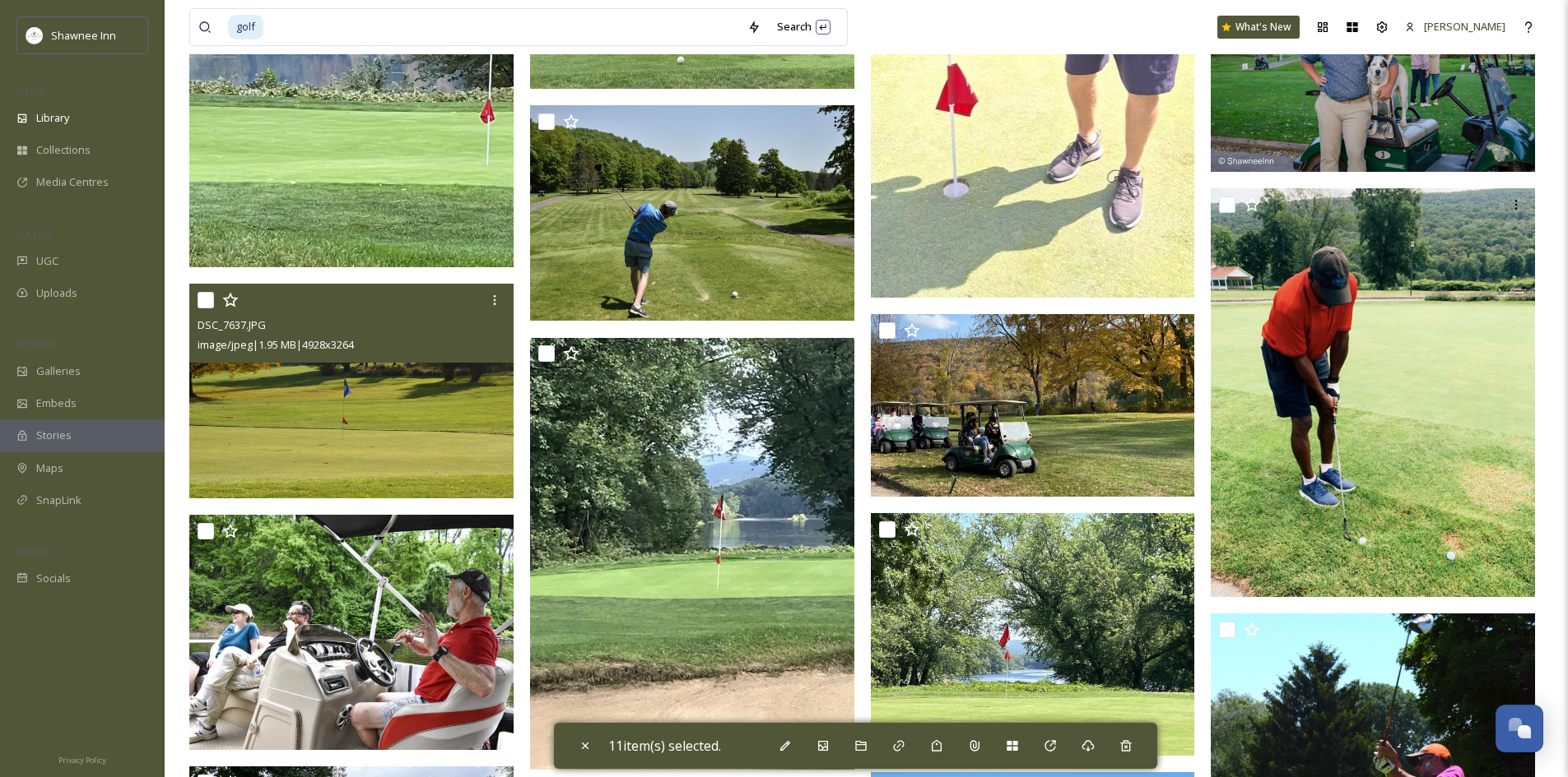
click at [205, 296] on input "checkbox" at bounding box center [205, 300] width 16 height 16
checkbox input "true"
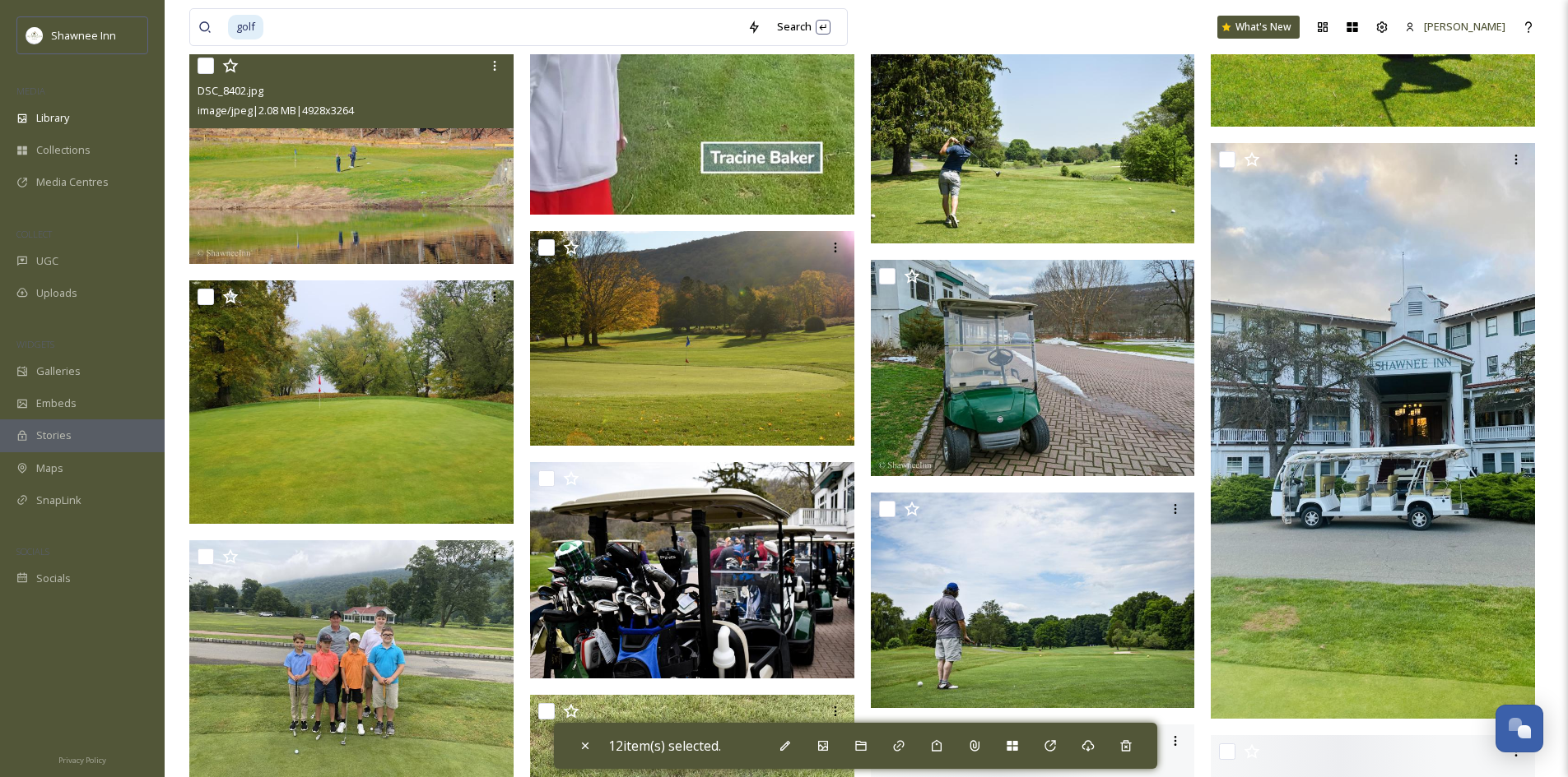
scroll to position [90094, 0]
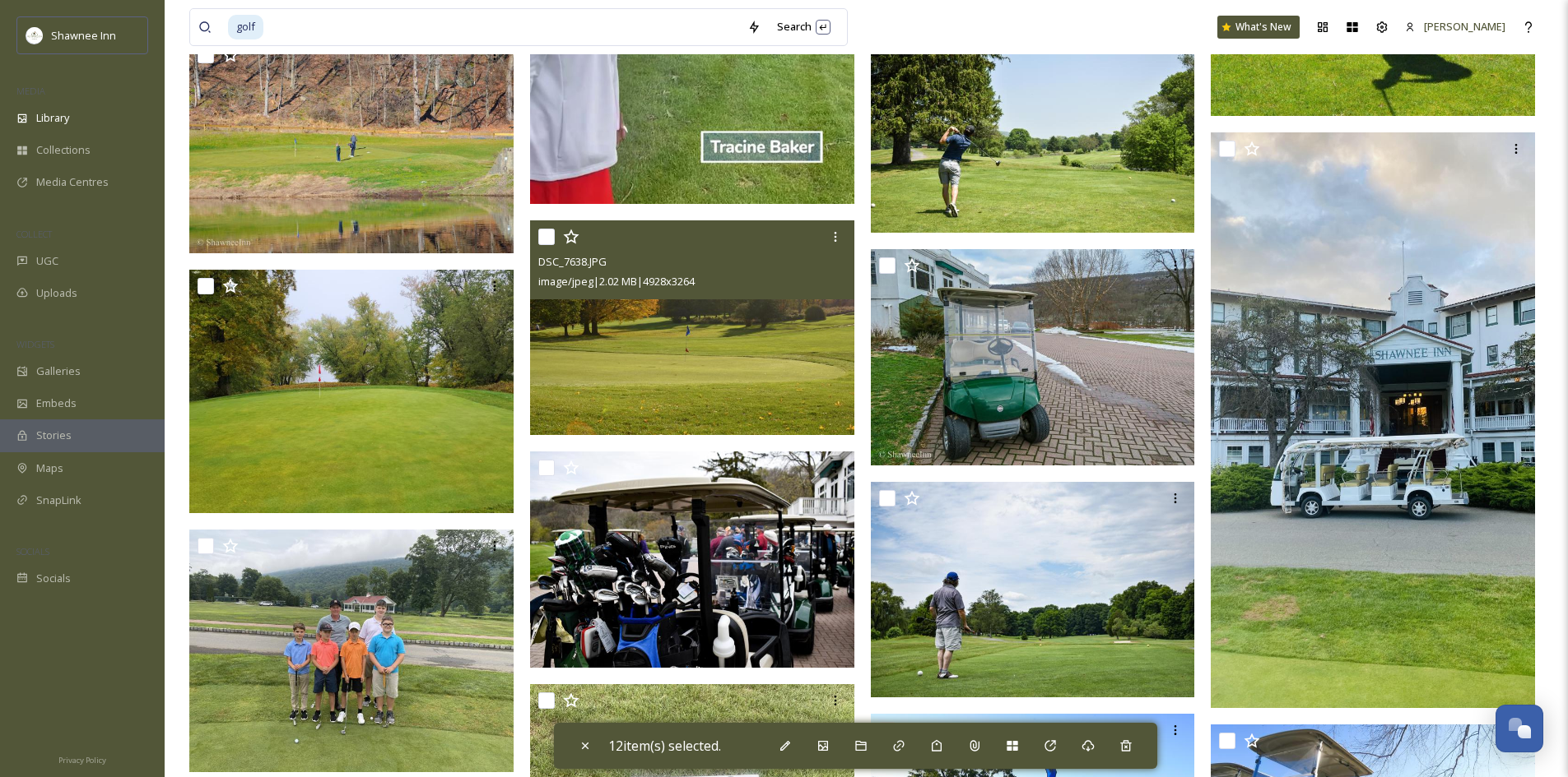
click at [548, 244] on input "checkbox" at bounding box center [546, 236] width 16 height 16
checkbox input "true"
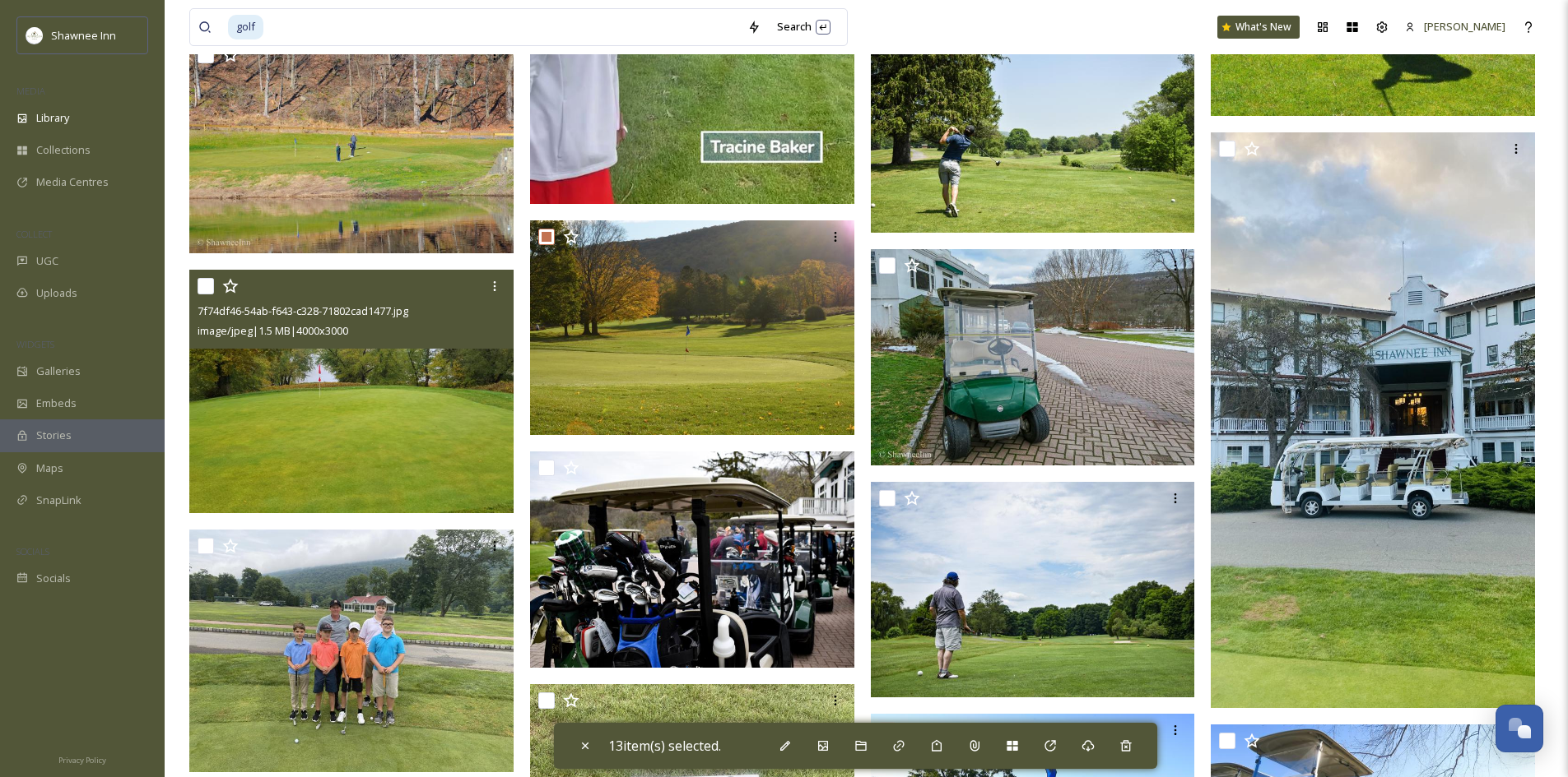
drag, startPoint x: 206, startPoint y: 285, endPoint x: 366, endPoint y: 284, distance: 160.0
click at [206, 285] on input "checkbox" at bounding box center [205, 286] width 16 height 16
checkbox input "true"
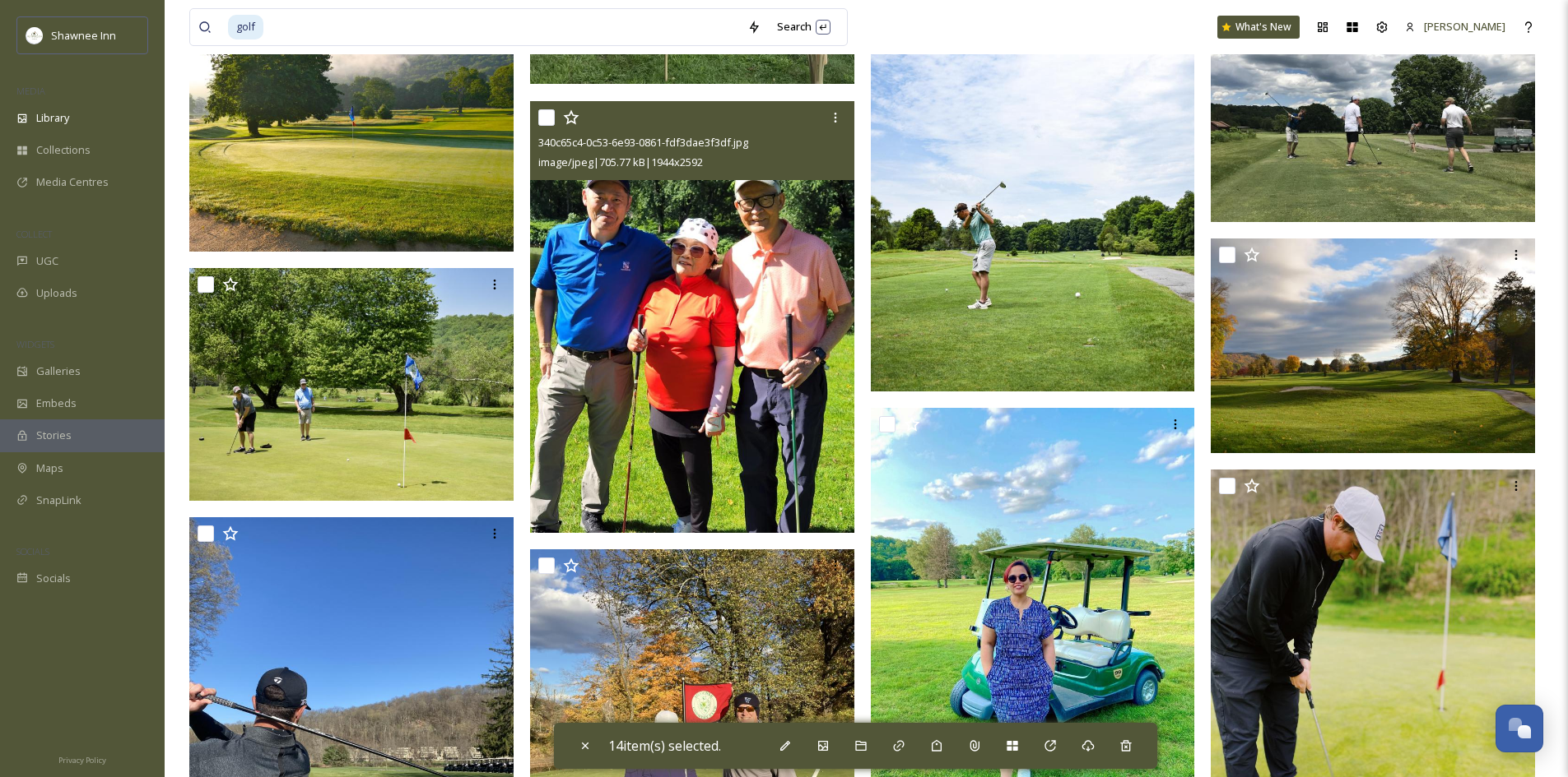
scroll to position [91821, 0]
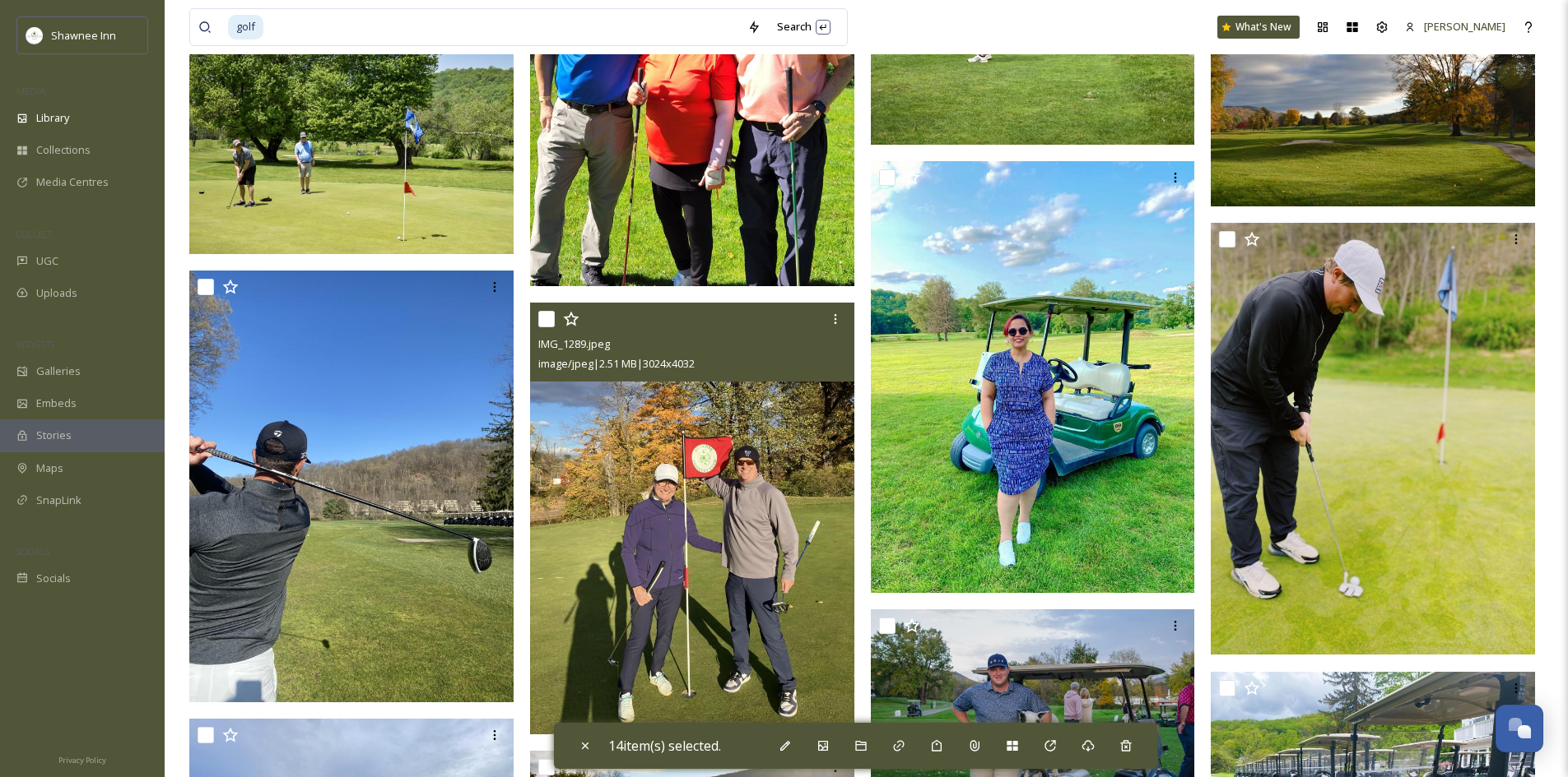
click at [548, 314] on input "checkbox" at bounding box center [546, 319] width 16 height 16
checkbox input "true"
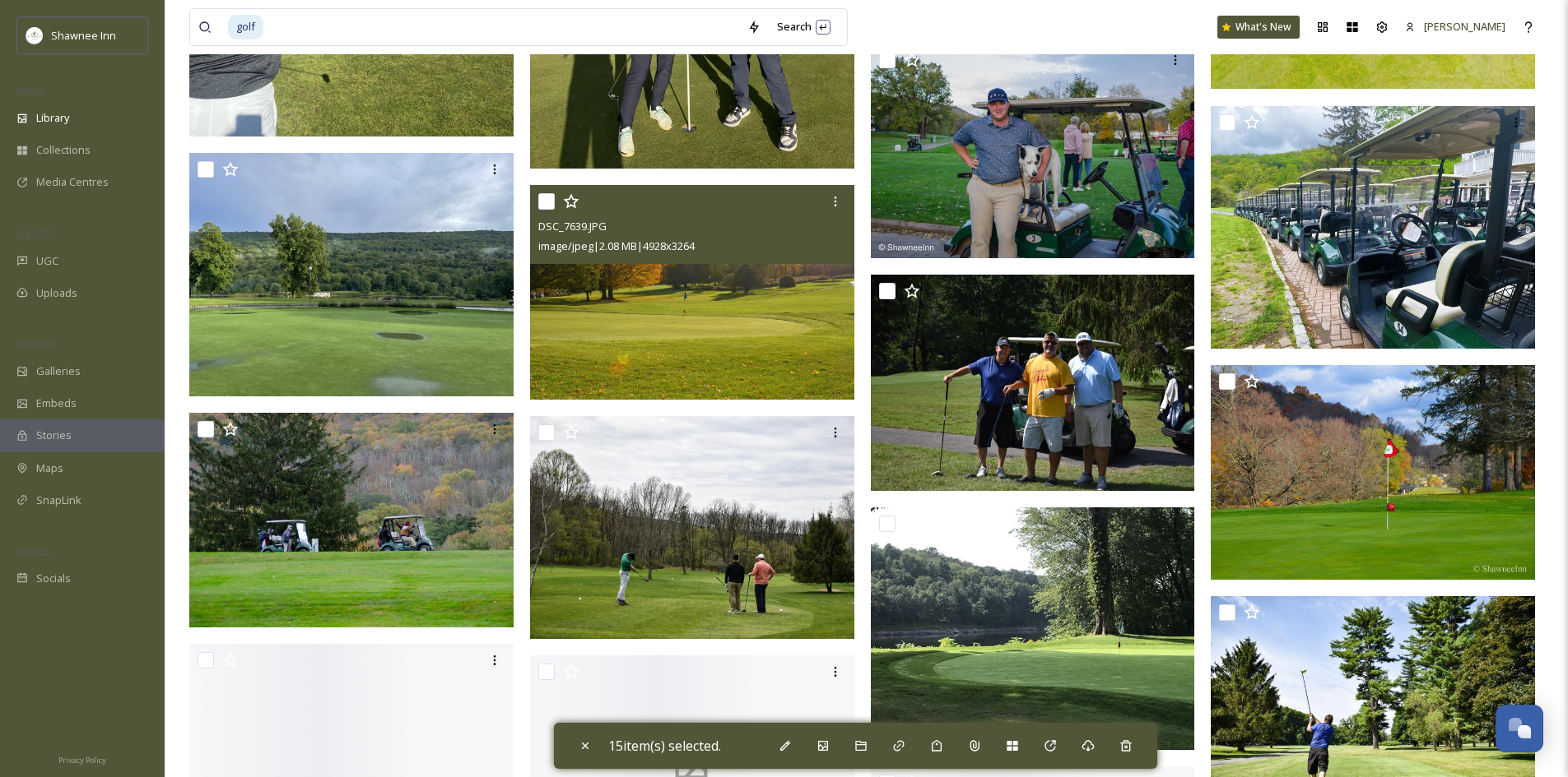
scroll to position [92396, 0]
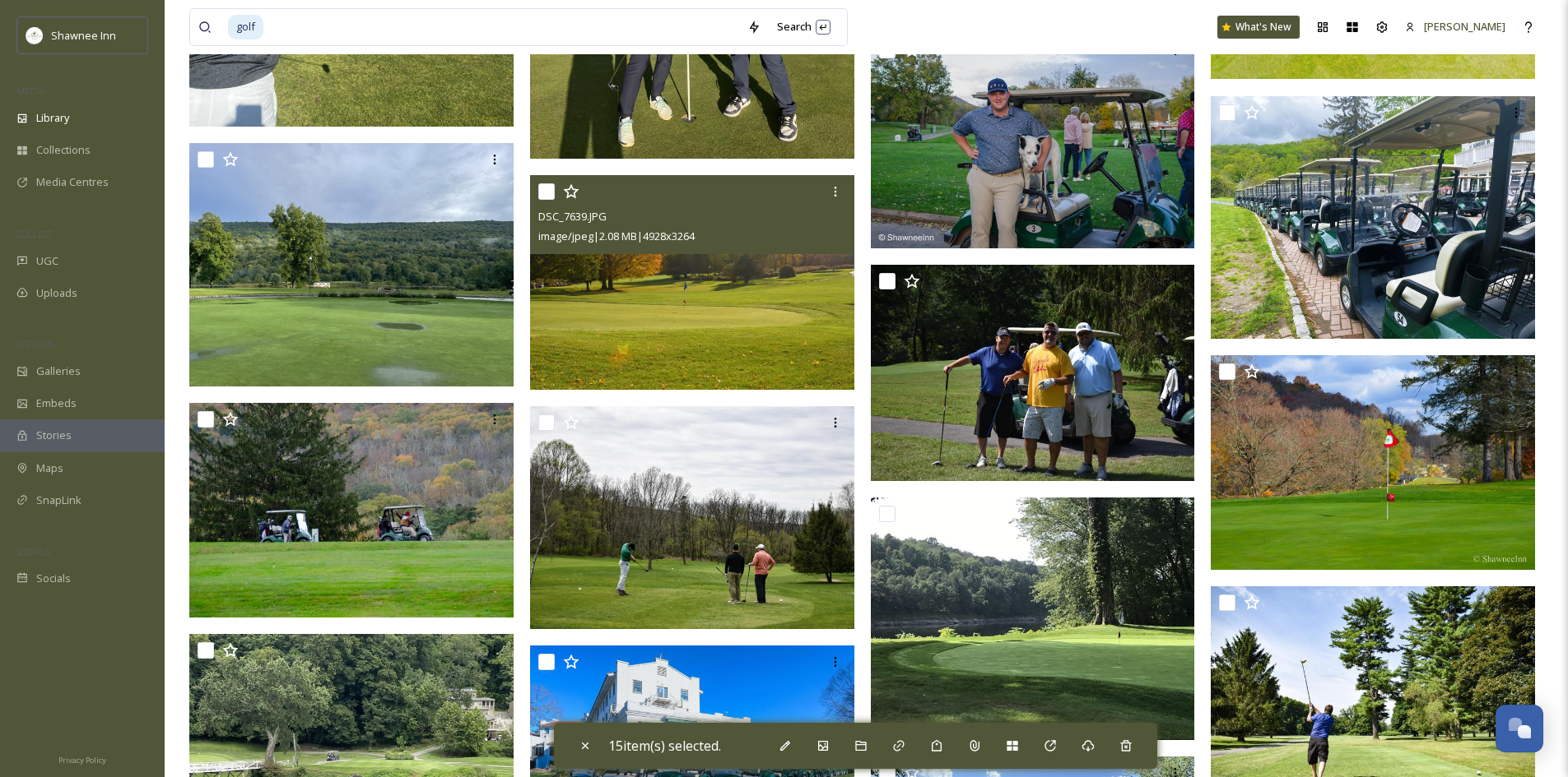
click at [552, 193] on input "checkbox" at bounding box center [546, 192] width 16 height 16
checkbox input "true"
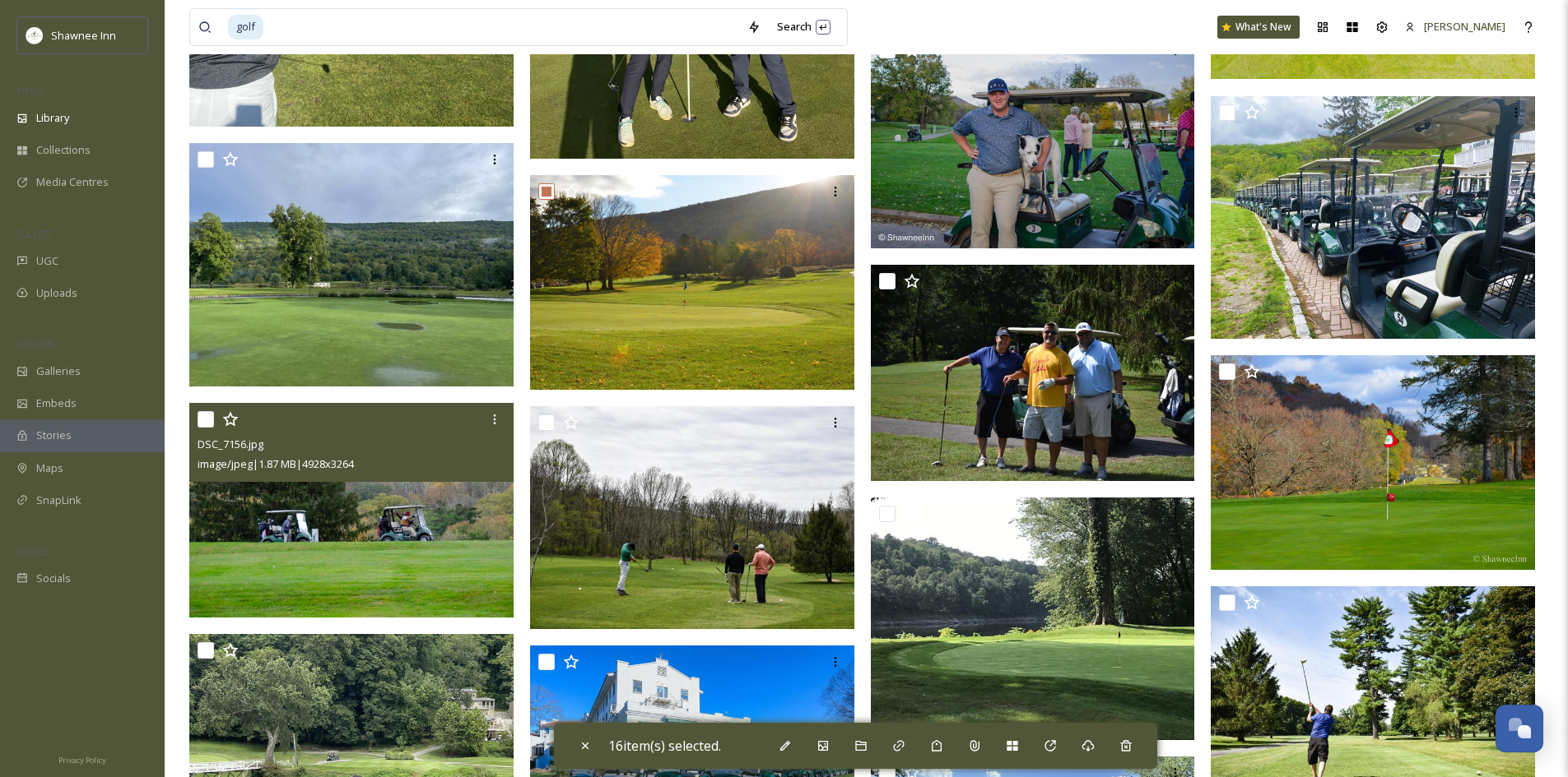
click at [203, 418] on input "checkbox" at bounding box center [205, 419] width 16 height 16
checkbox input "true"
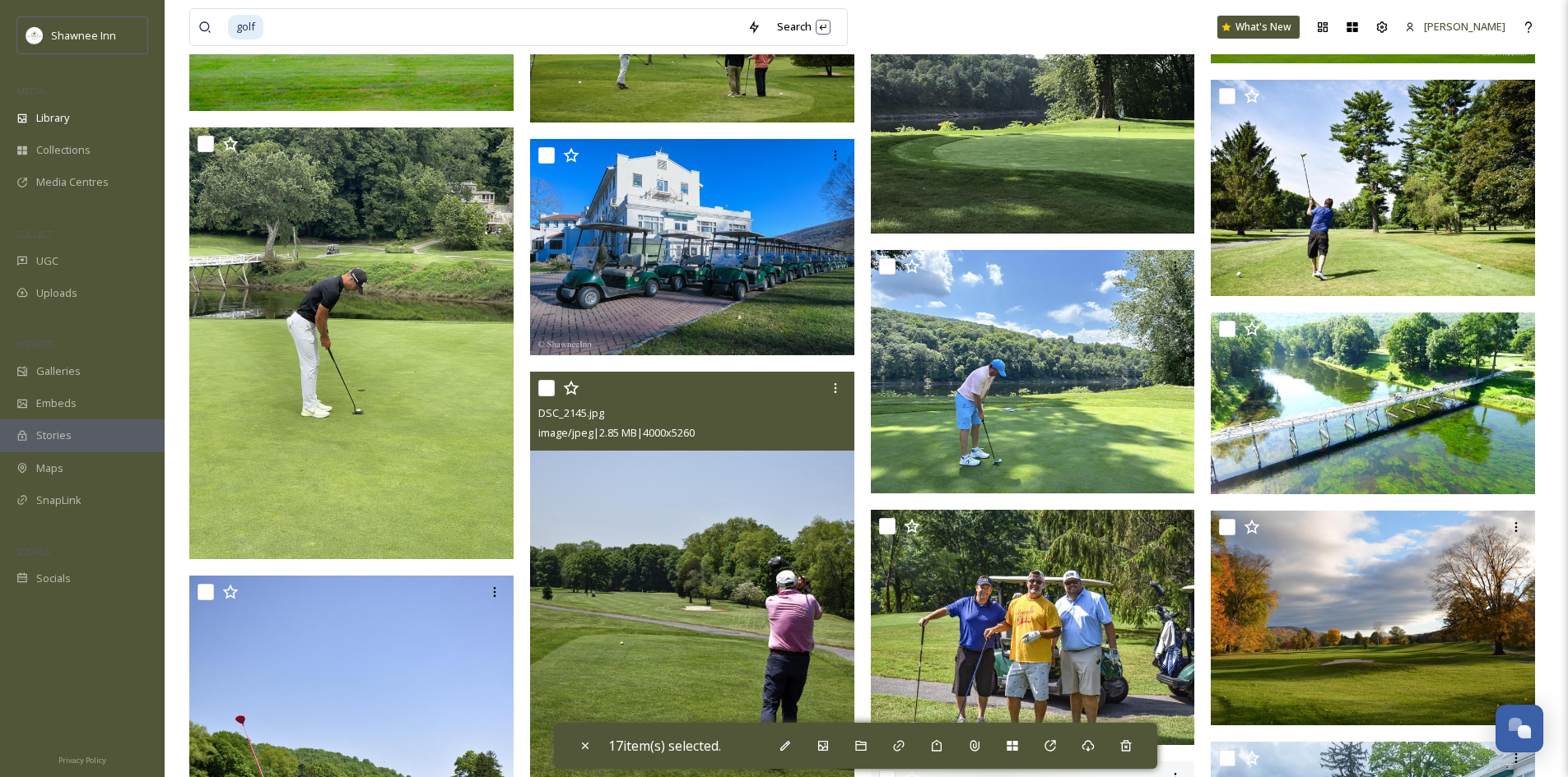
scroll to position [93137, 0]
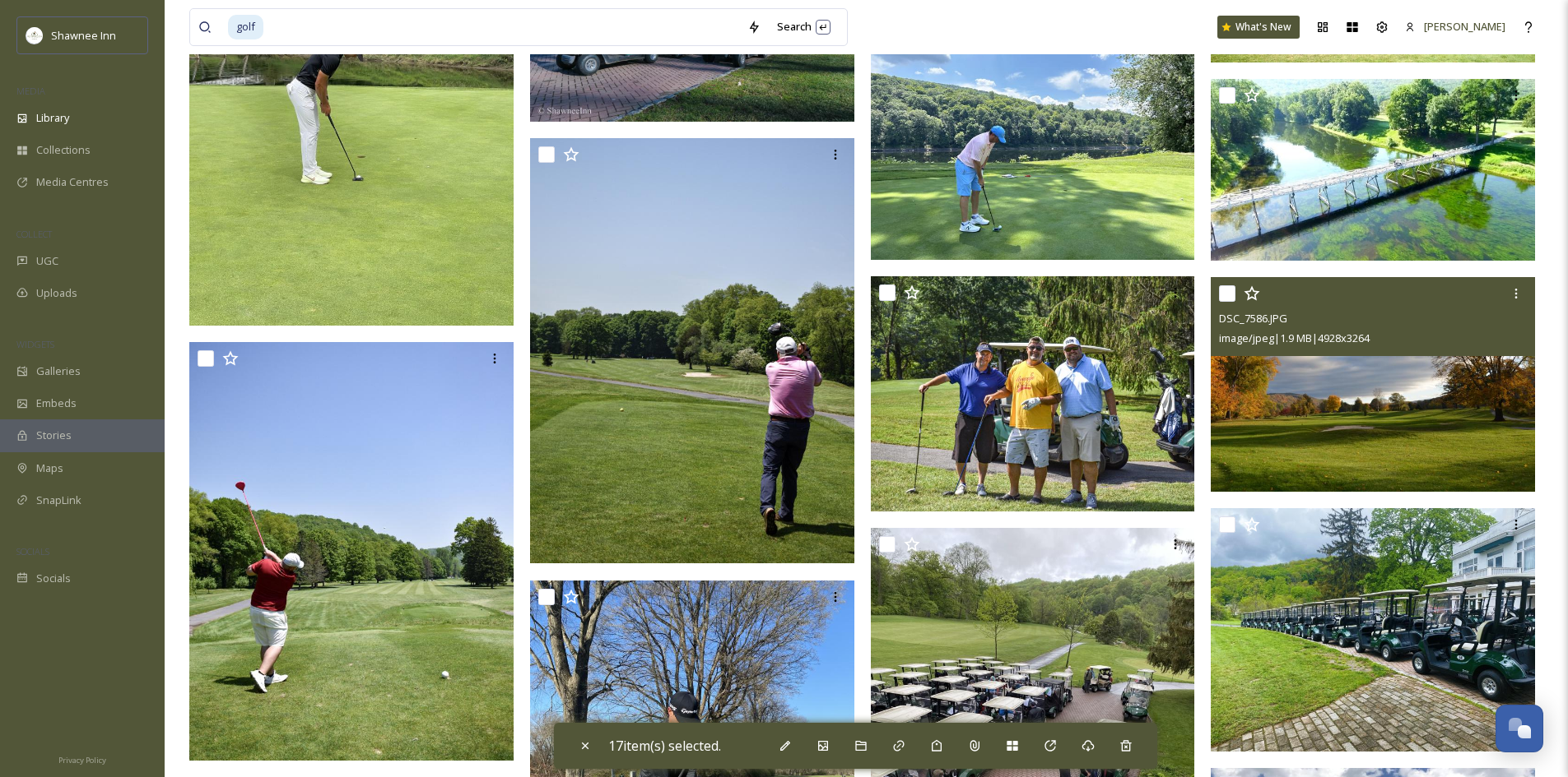
click at [1224, 293] on input "checkbox" at bounding box center [1227, 293] width 16 height 16
checkbox input "true"
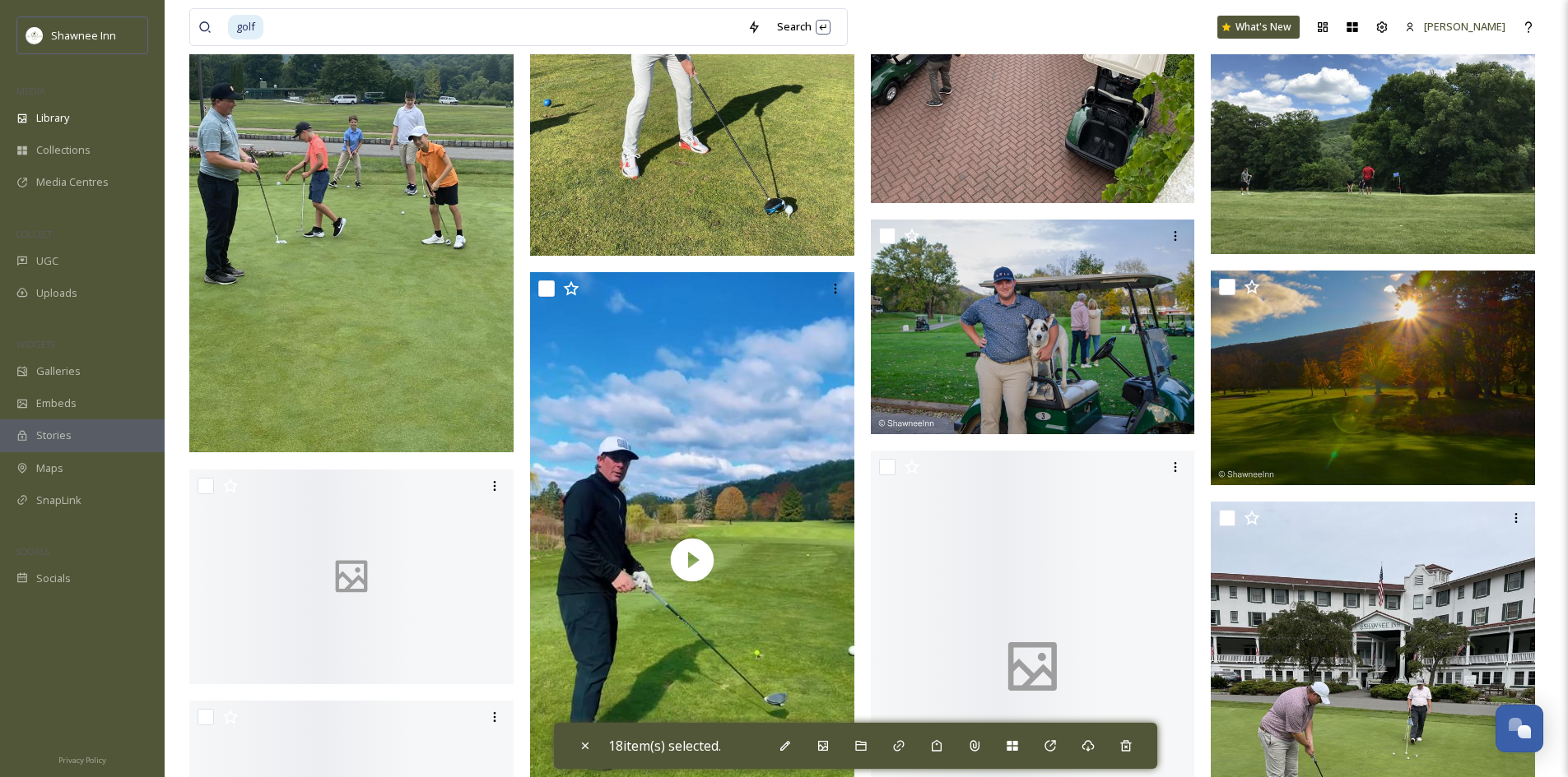
scroll to position [93959, 0]
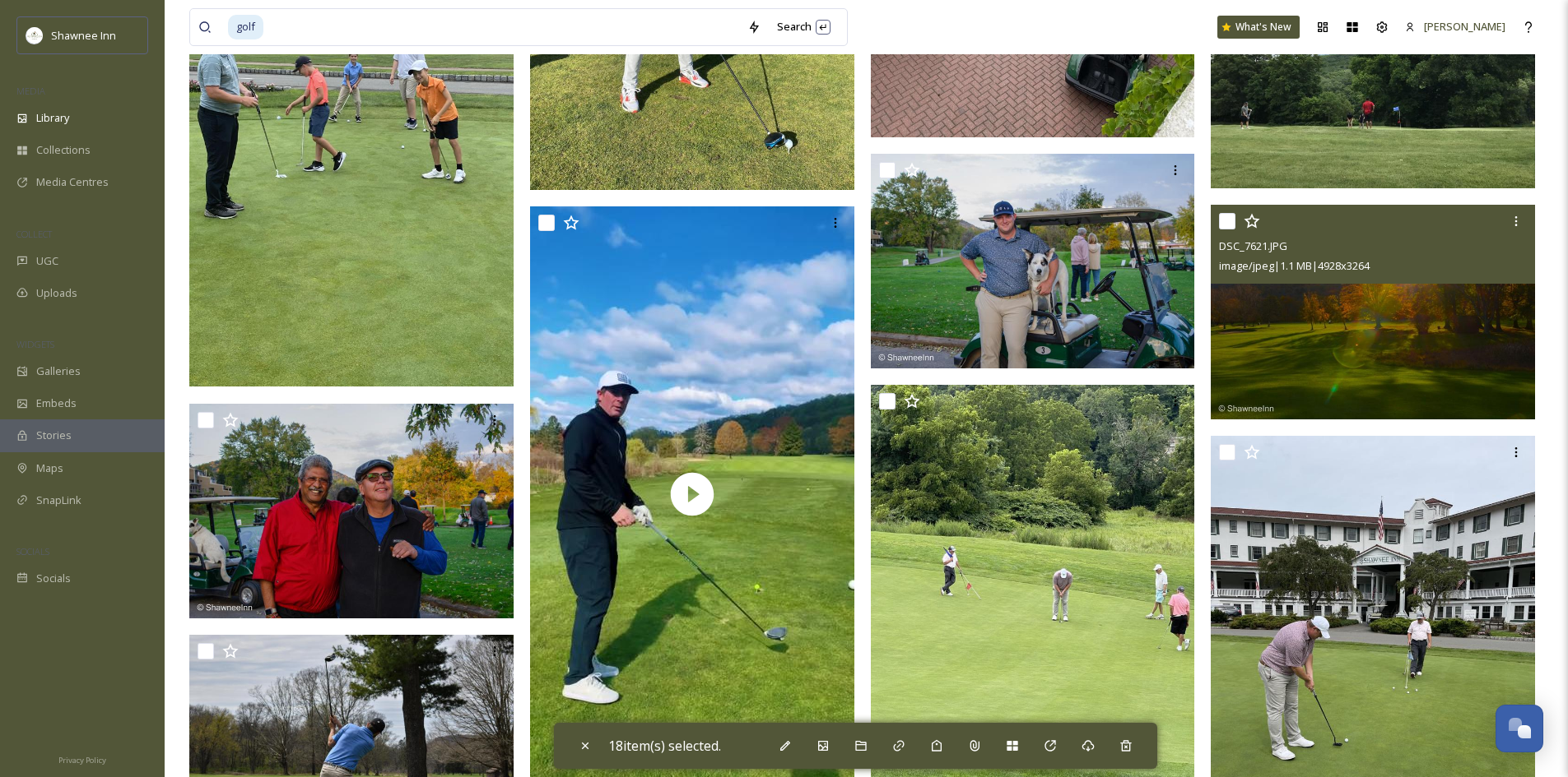
click at [1225, 219] on input "checkbox" at bounding box center [1227, 221] width 16 height 16
checkbox input "true"
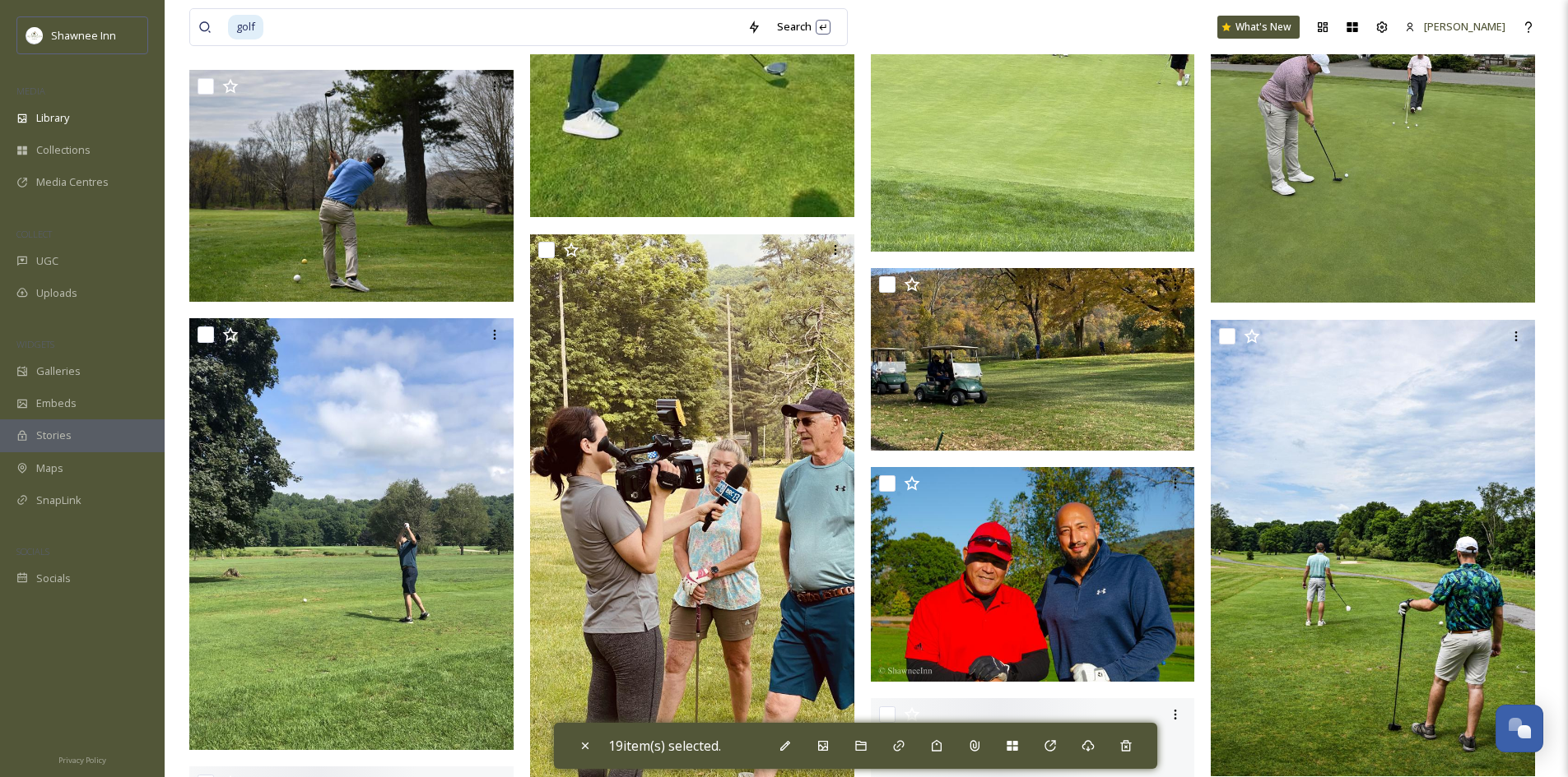
scroll to position [94535, 0]
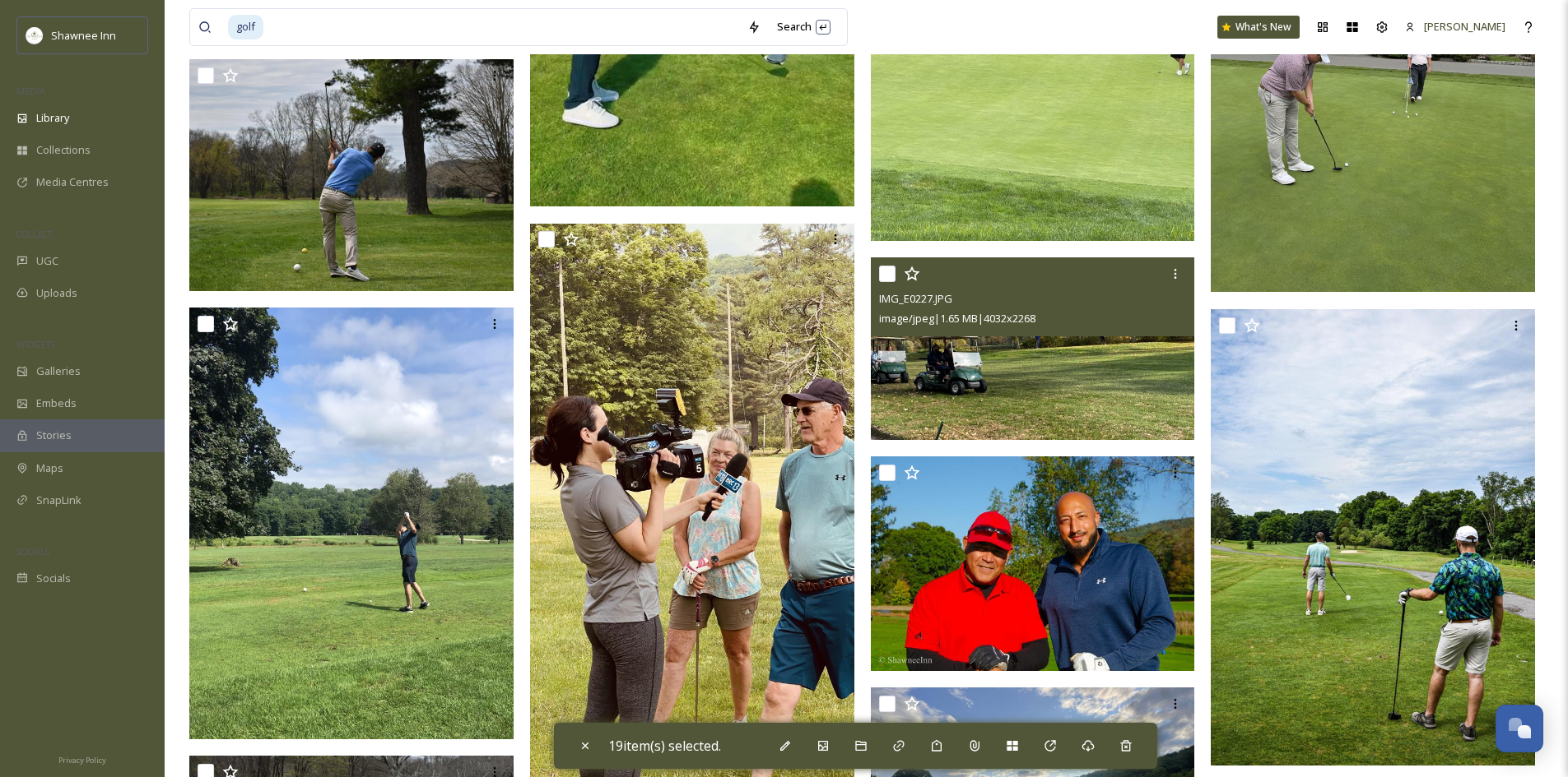
click at [892, 277] on input "checkbox" at bounding box center [887, 274] width 16 height 16
checkbox input "true"
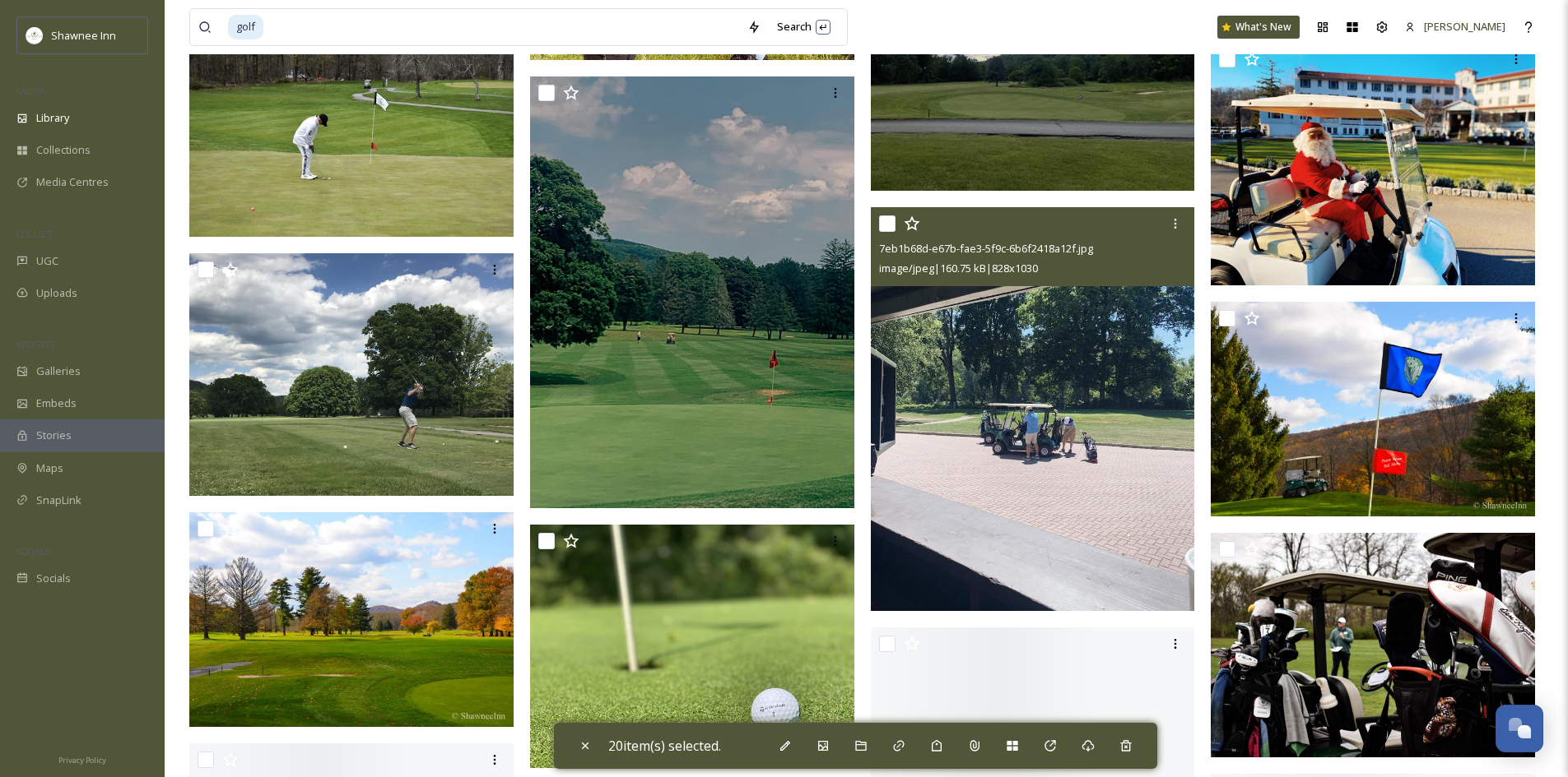
scroll to position [95358, 0]
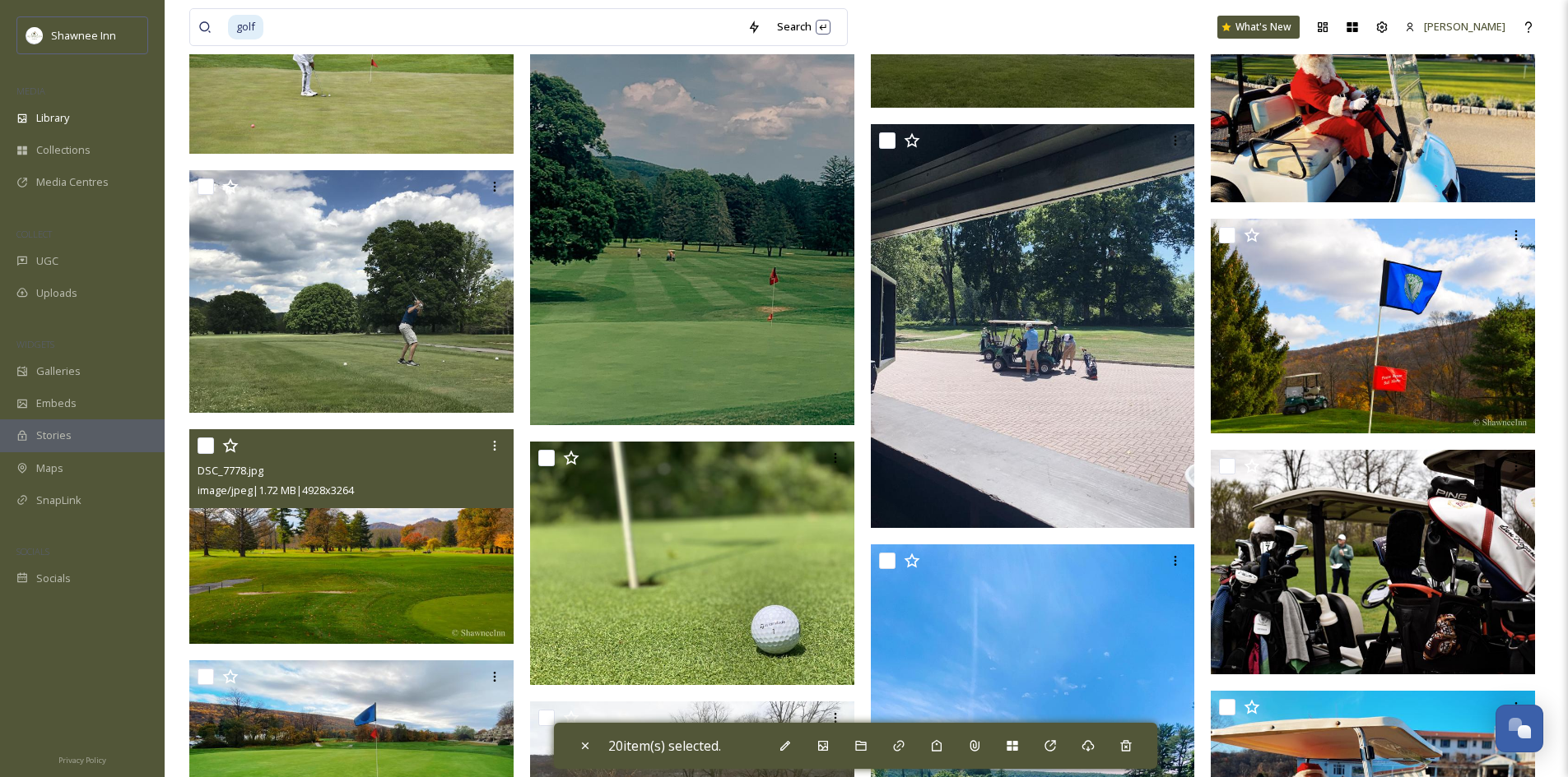
click at [202, 449] on input "checkbox" at bounding box center [205, 446] width 16 height 16
checkbox input "true"
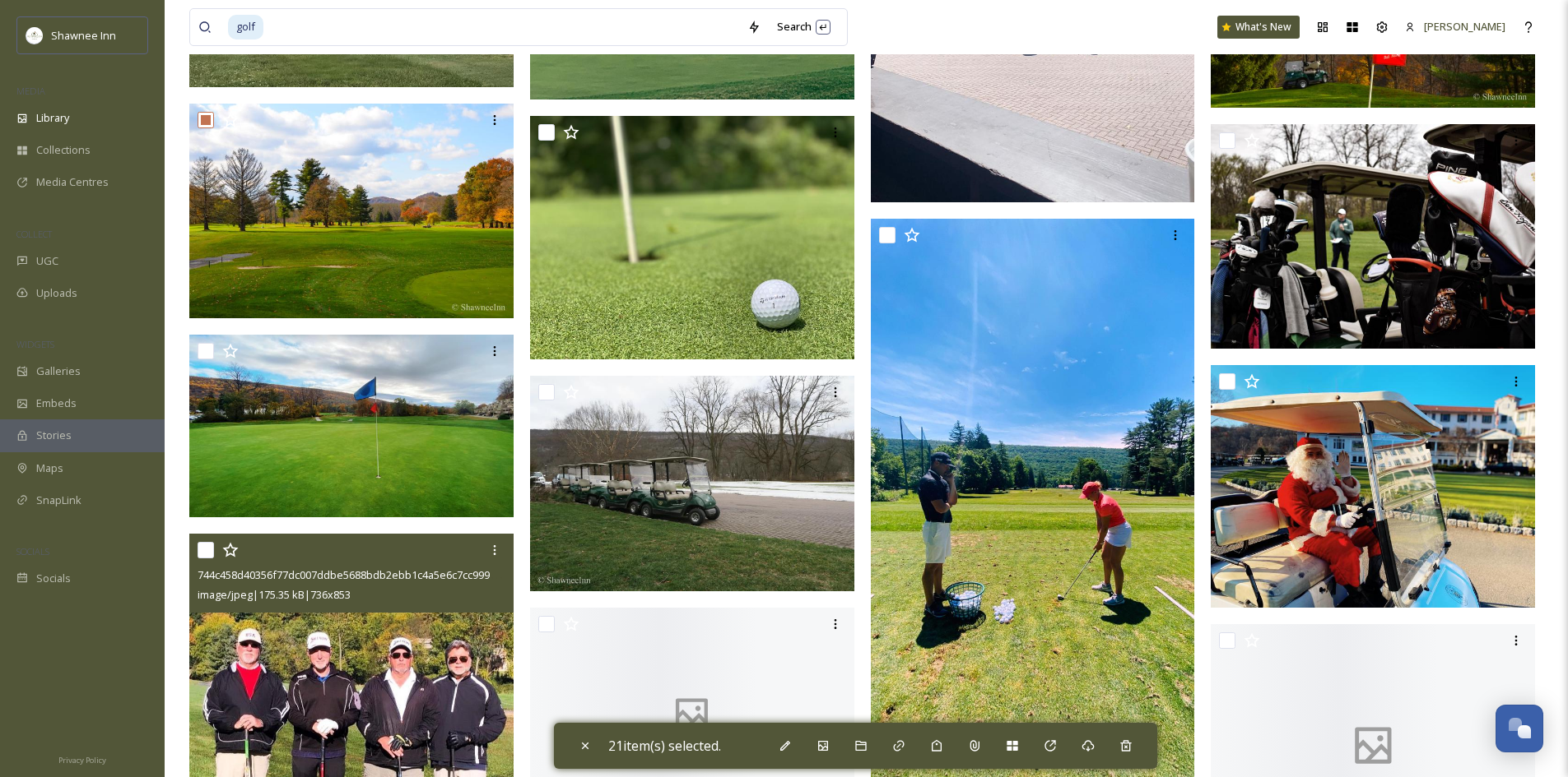
scroll to position [95851, 0]
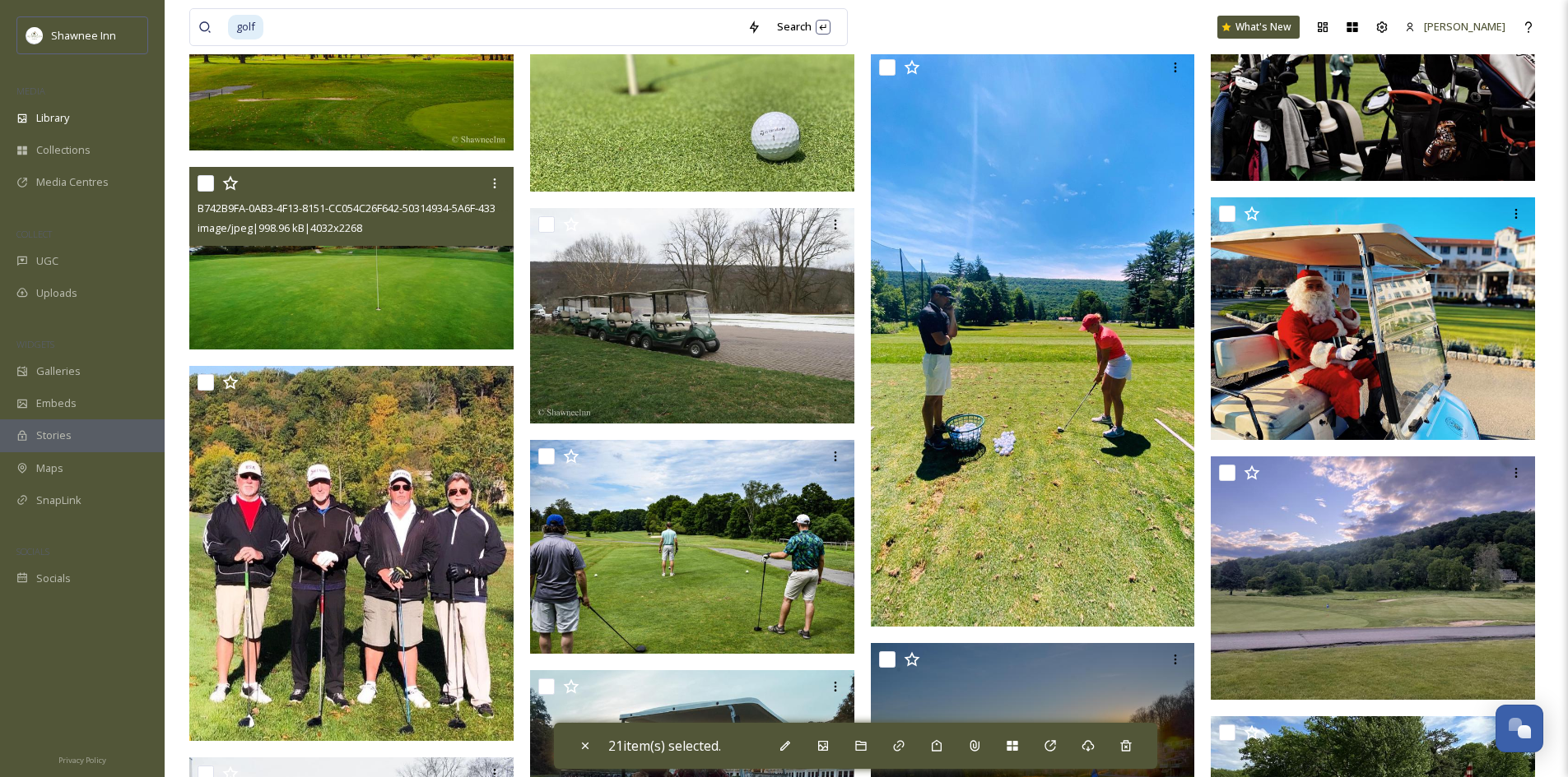
click at [206, 185] on input "checkbox" at bounding box center [205, 183] width 16 height 16
checkbox input "true"
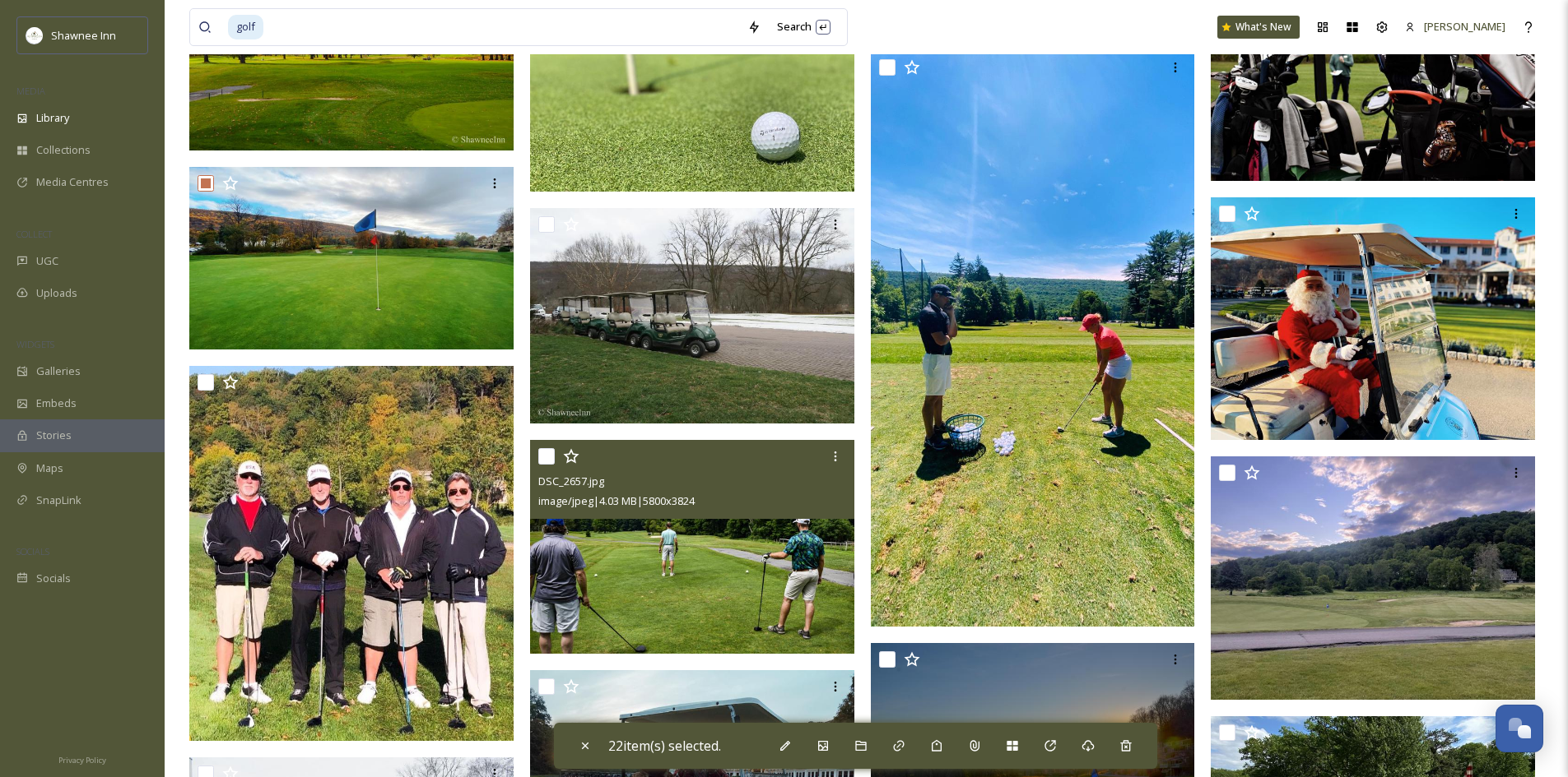
scroll to position [96098, 0]
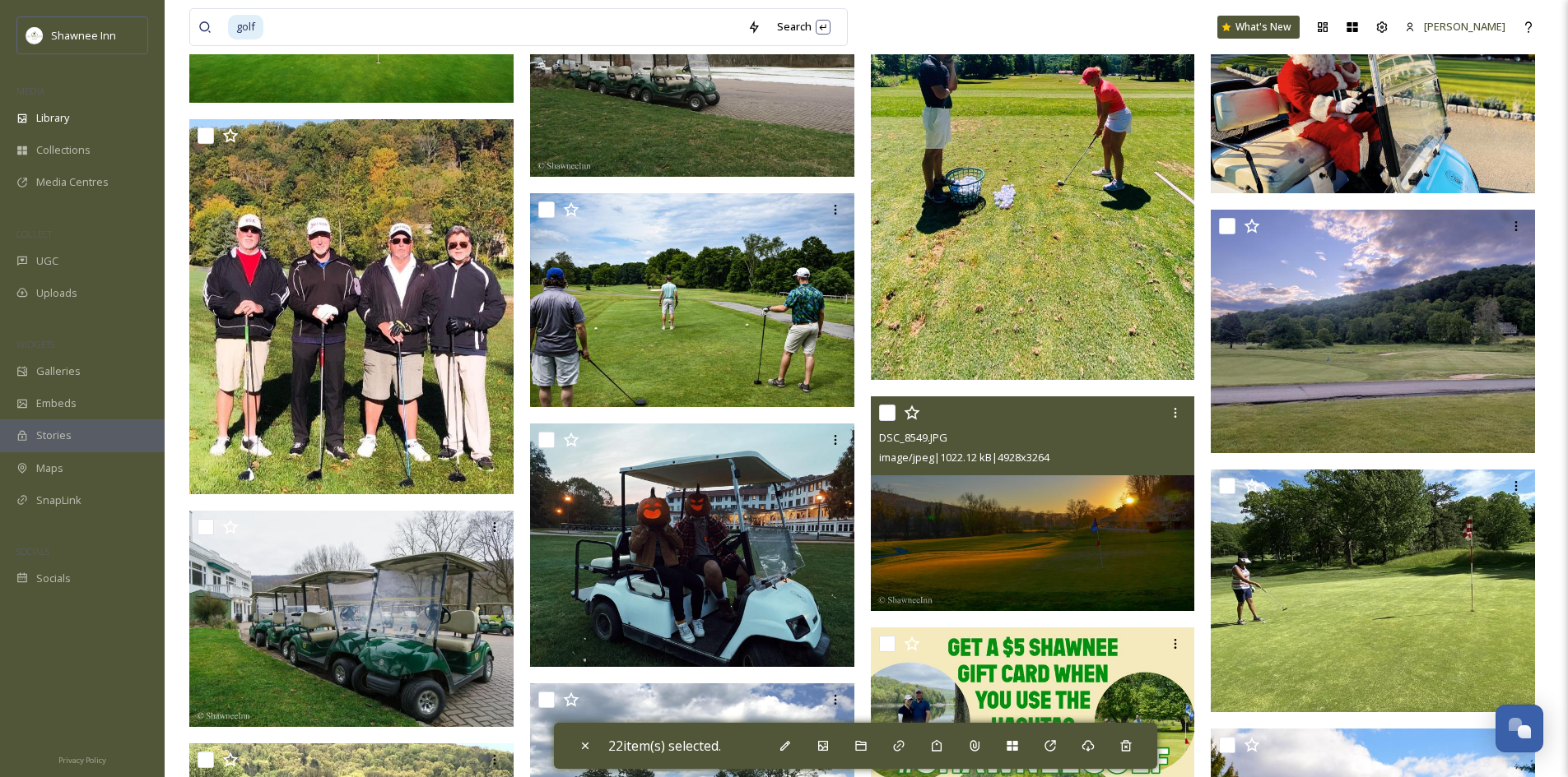
click at [882, 414] on input "checkbox" at bounding box center [887, 413] width 16 height 16
checkbox input "true"
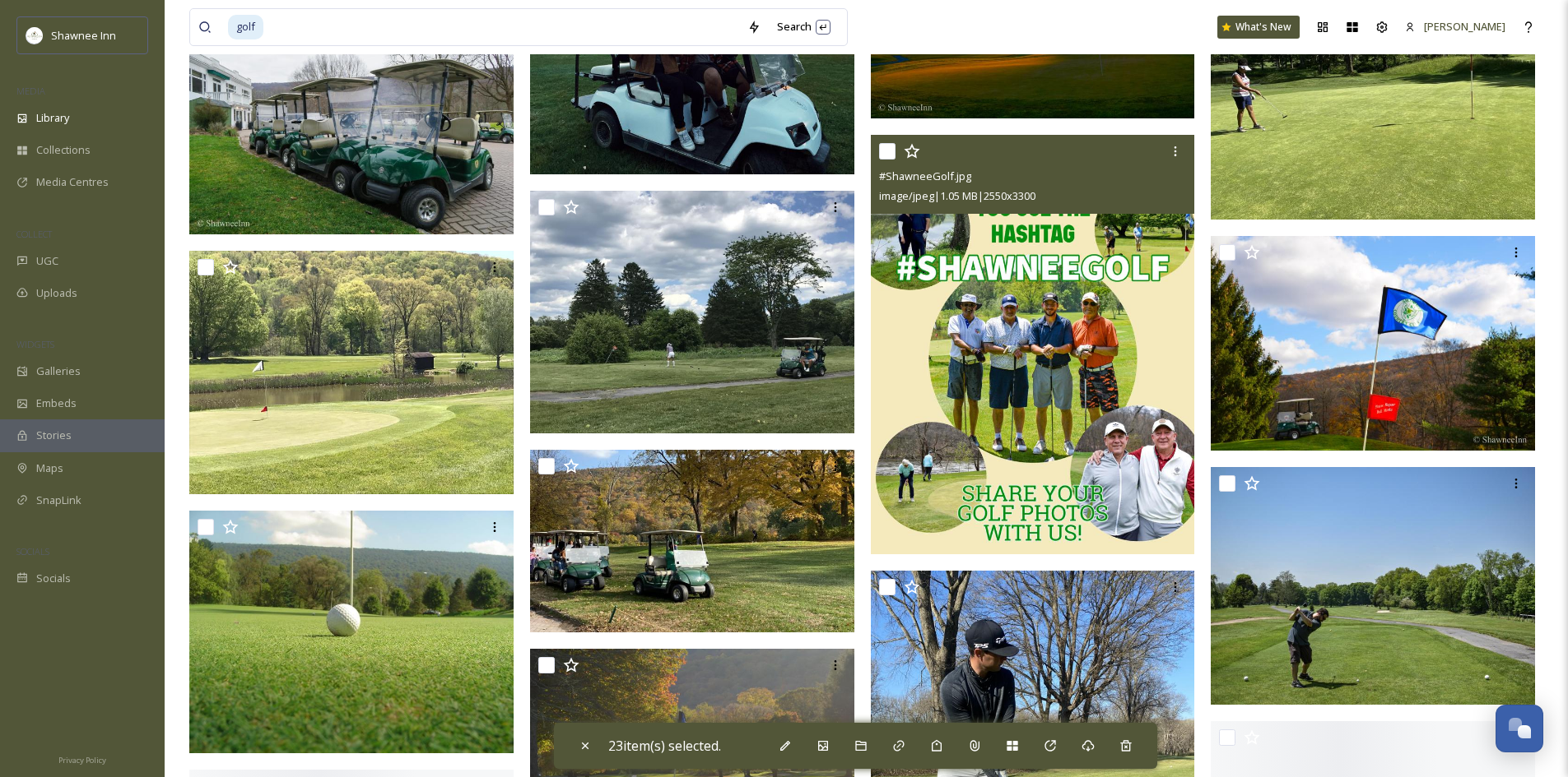
scroll to position [96592, 0]
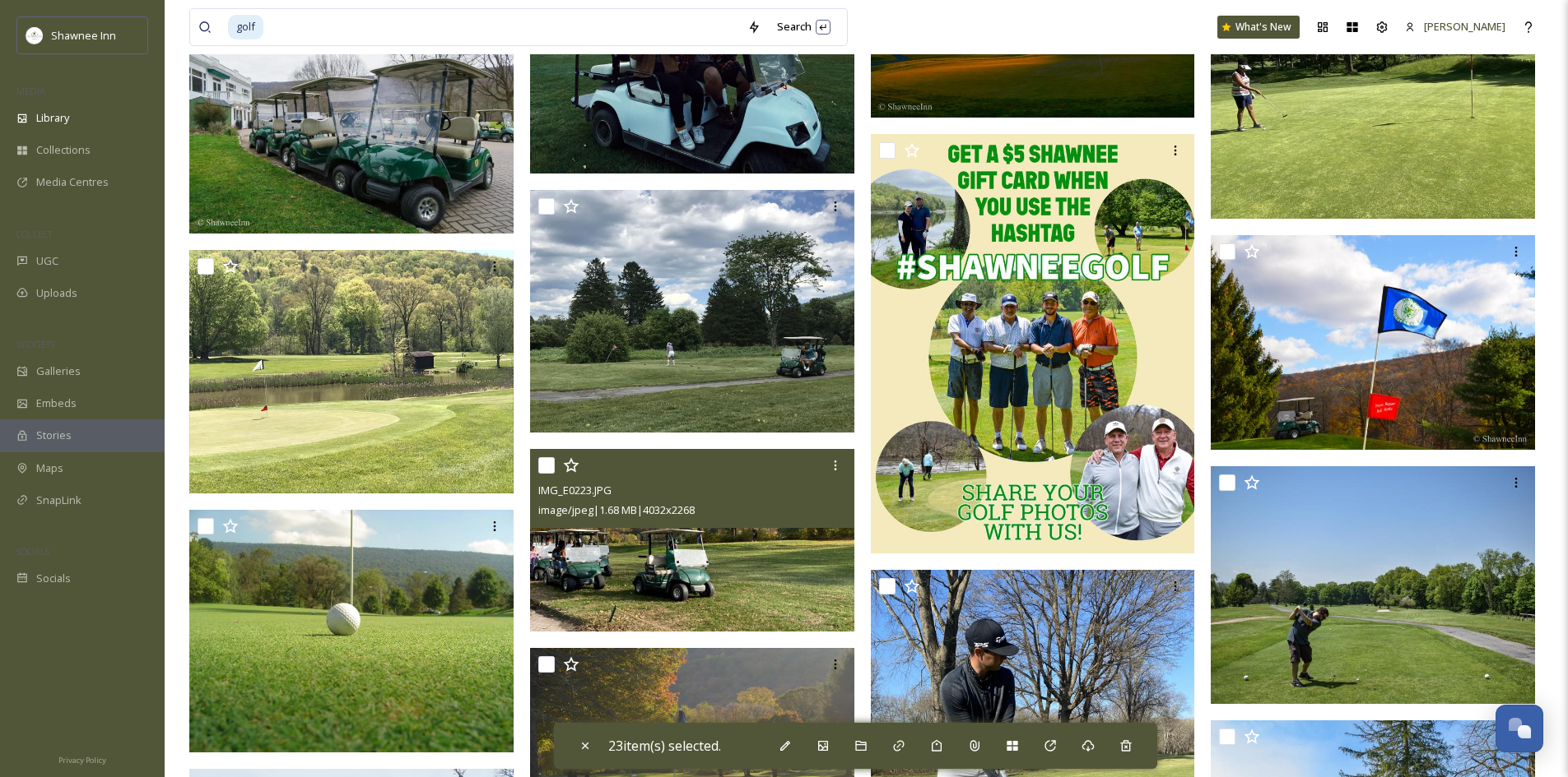
click at [546, 466] on input "checkbox" at bounding box center [546, 466] width 16 height 16
checkbox input "true"
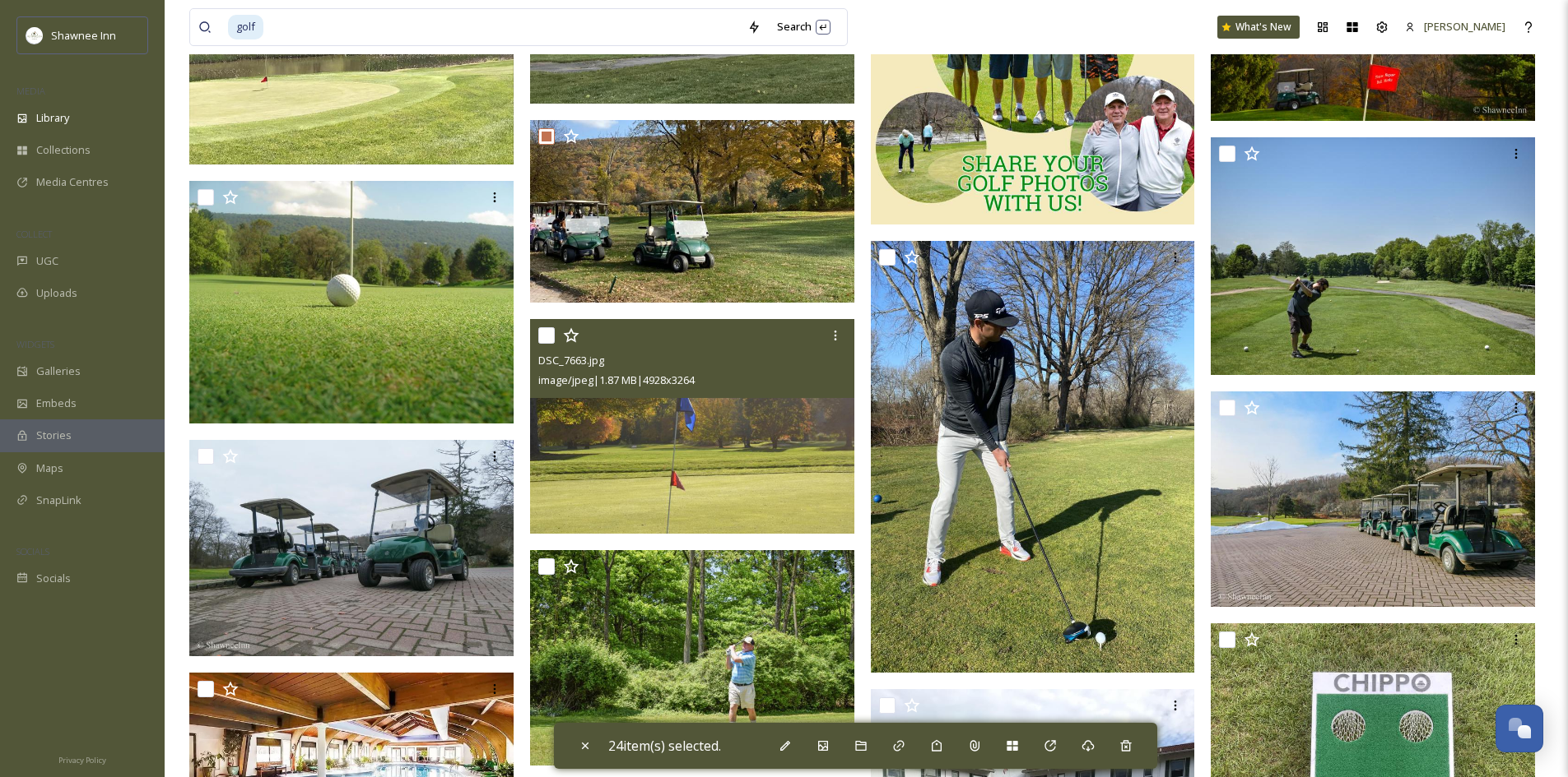
click at [552, 335] on input "checkbox" at bounding box center [546, 335] width 16 height 16
checkbox input "true"
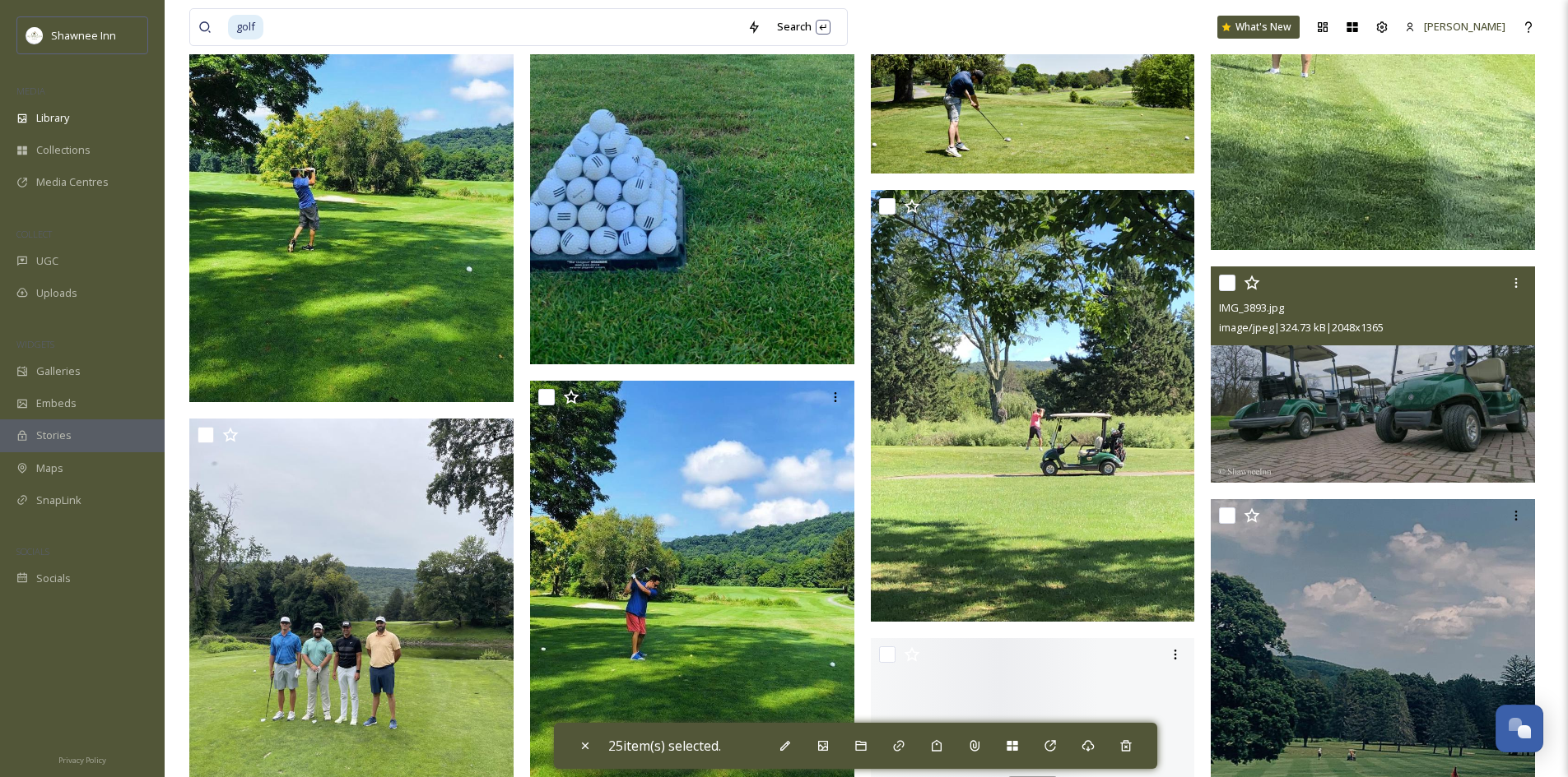
scroll to position [98731, 0]
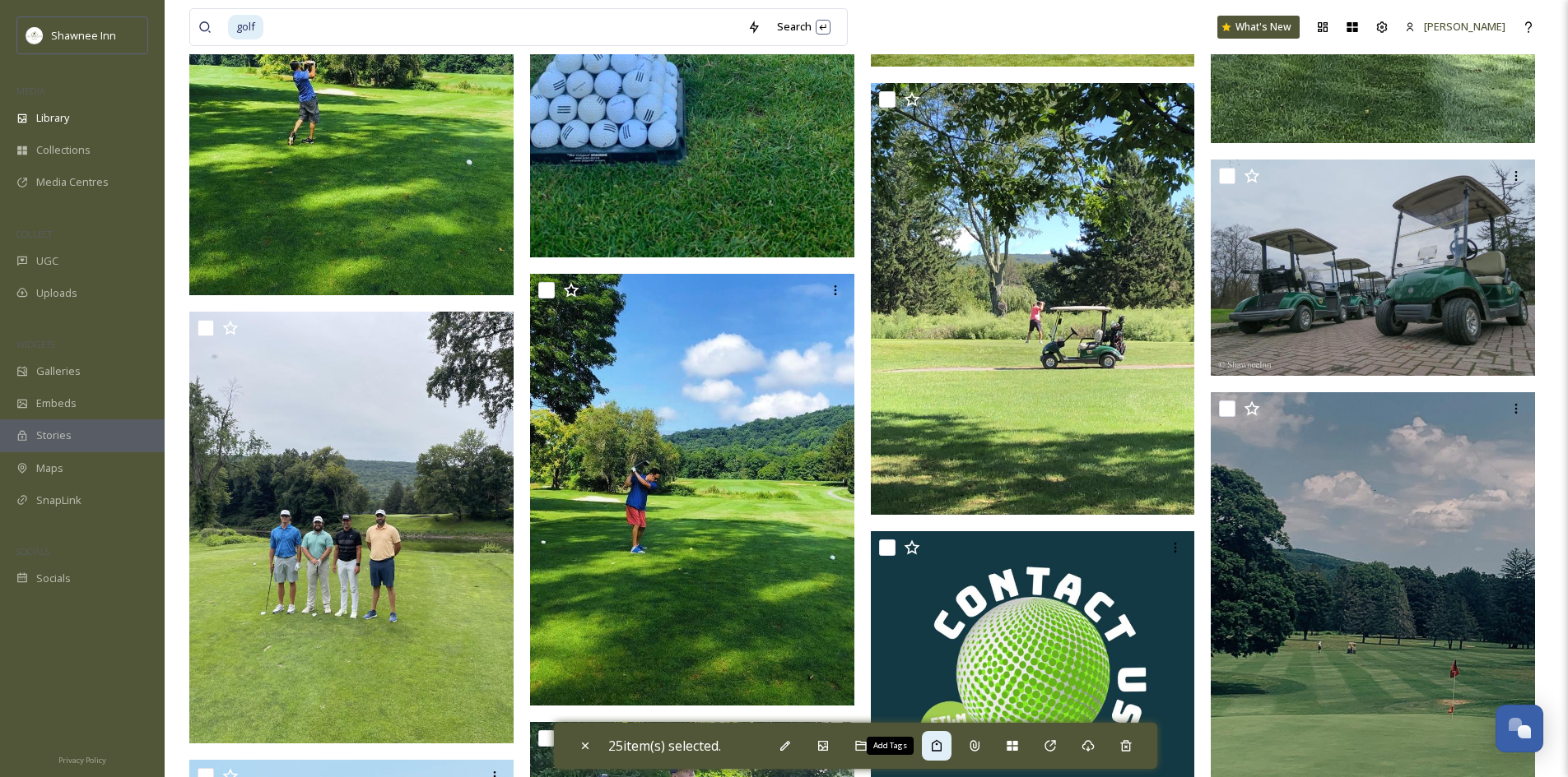
click at [950, 747] on div "Add Tags" at bounding box center [936, 746] width 29 height 29
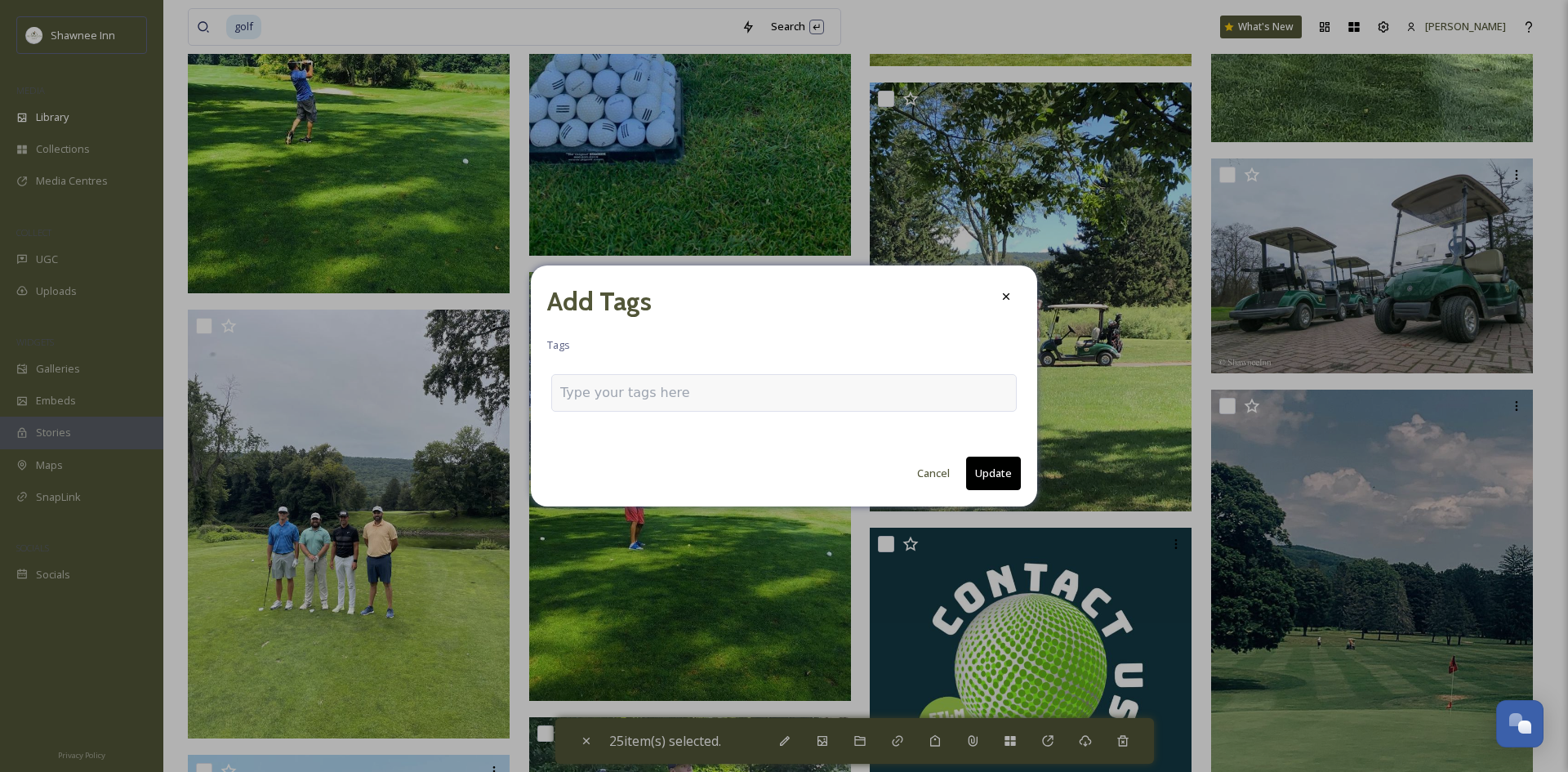
click at [679, 404] on div at bounding box center [784, 393] width 466 height 37
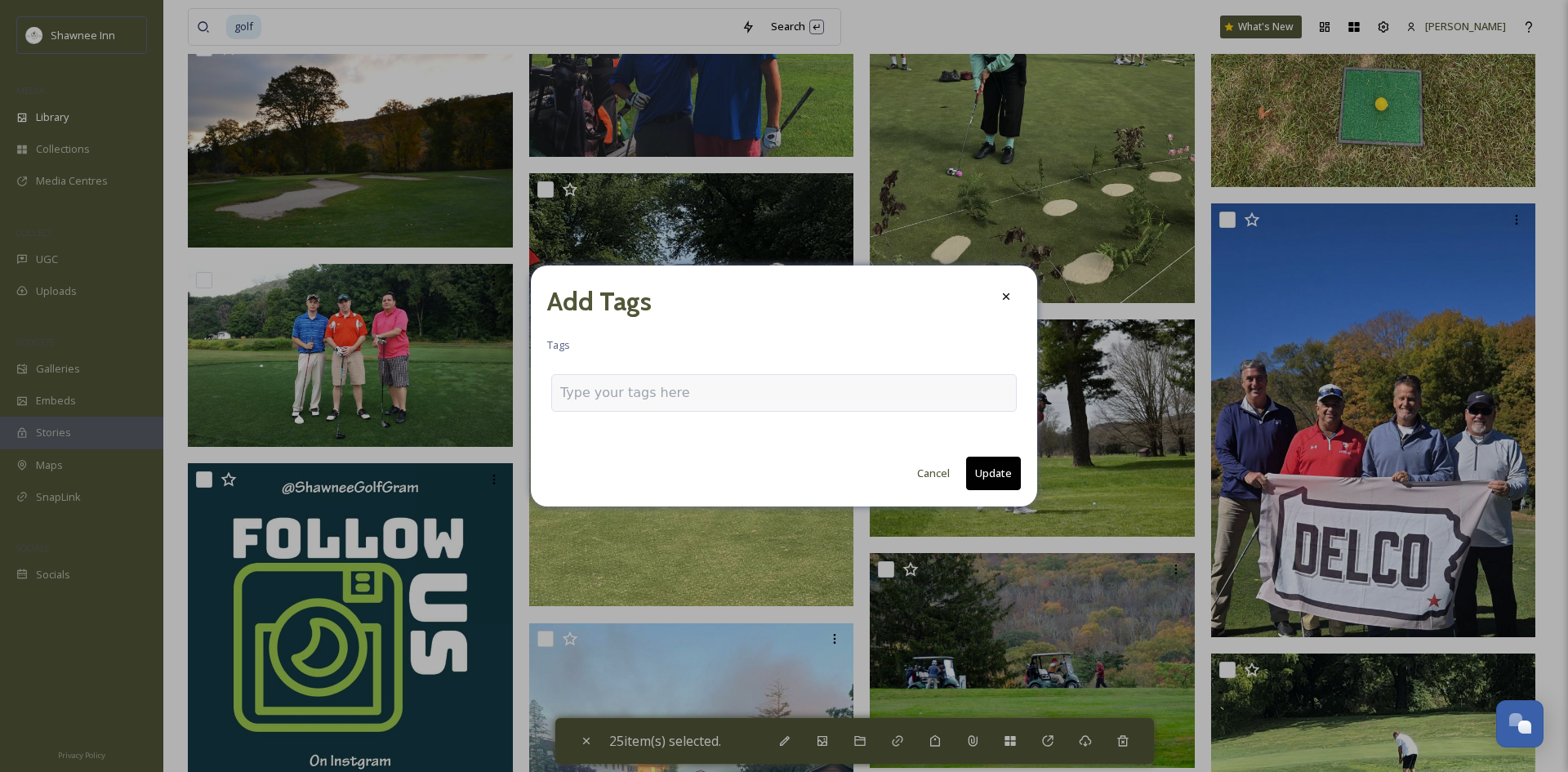
click at [697, 396] on input at bounding box center [642, 393] width 163 height 19
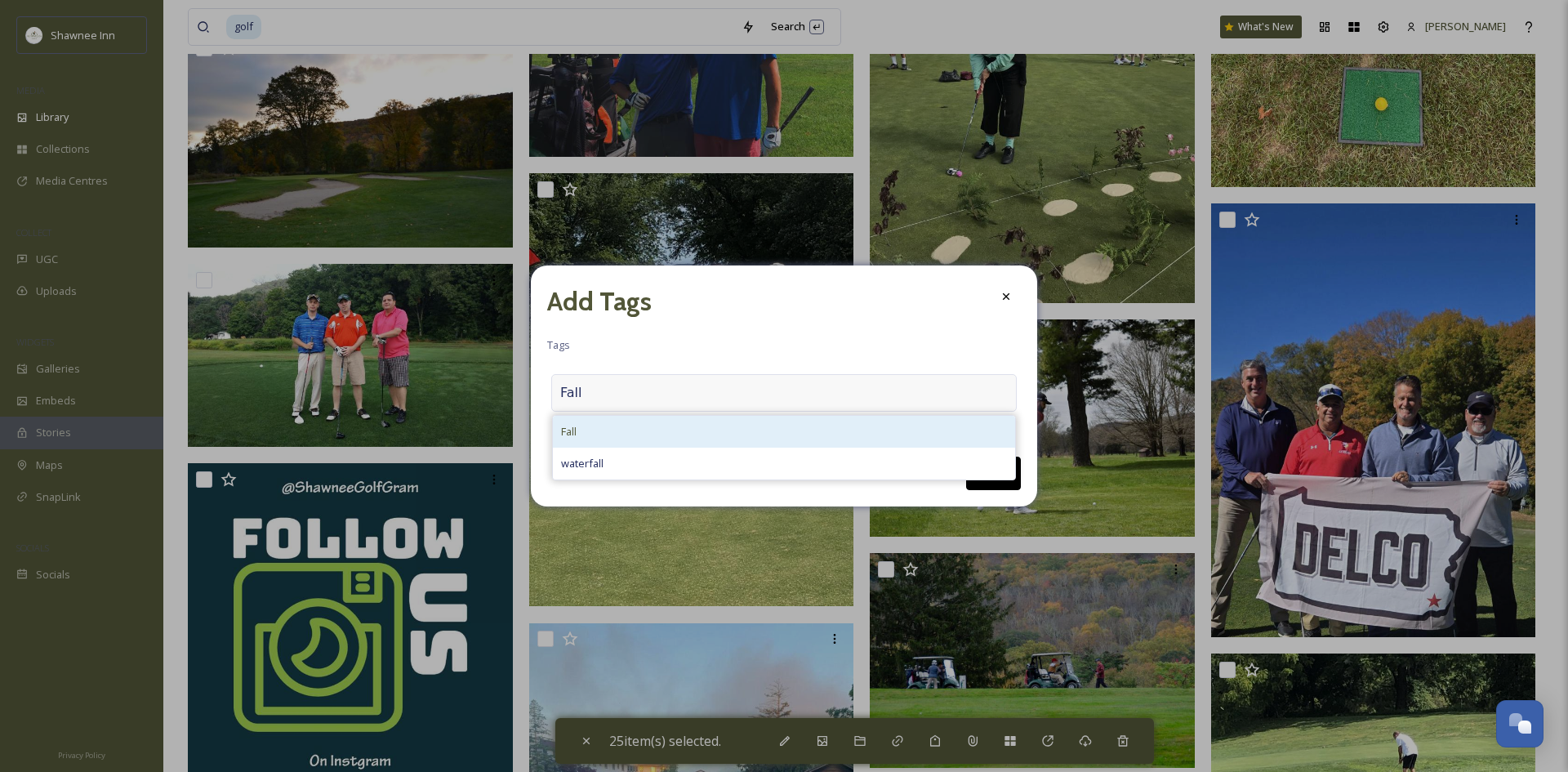
type input "Fall"
click at [630, 433] on div "Fall" at bounding box center [784, 432] width 462 height 32
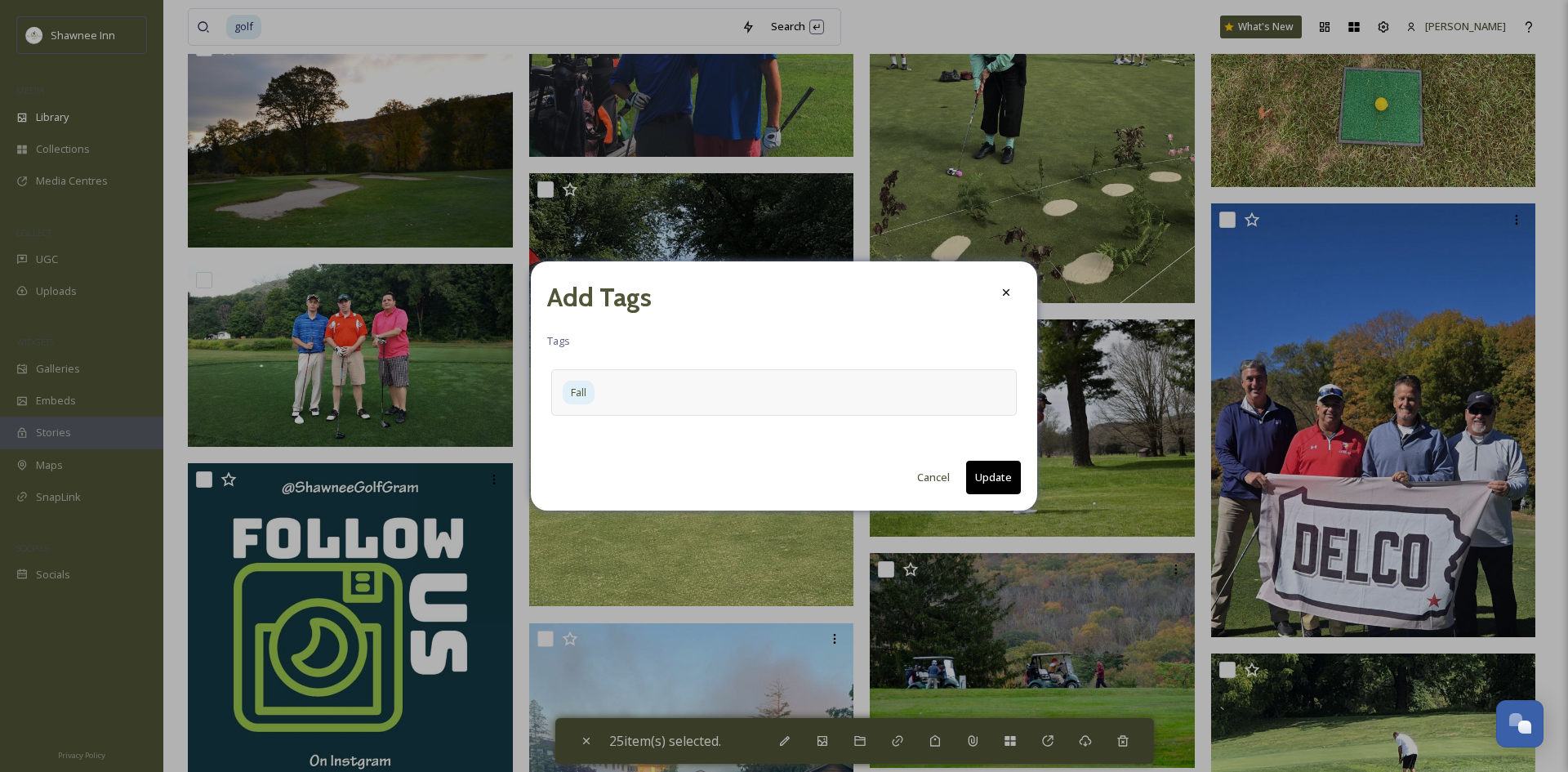
click at [991, 478] on button "Update" at bounding box center [994, 478] width 55 height 34
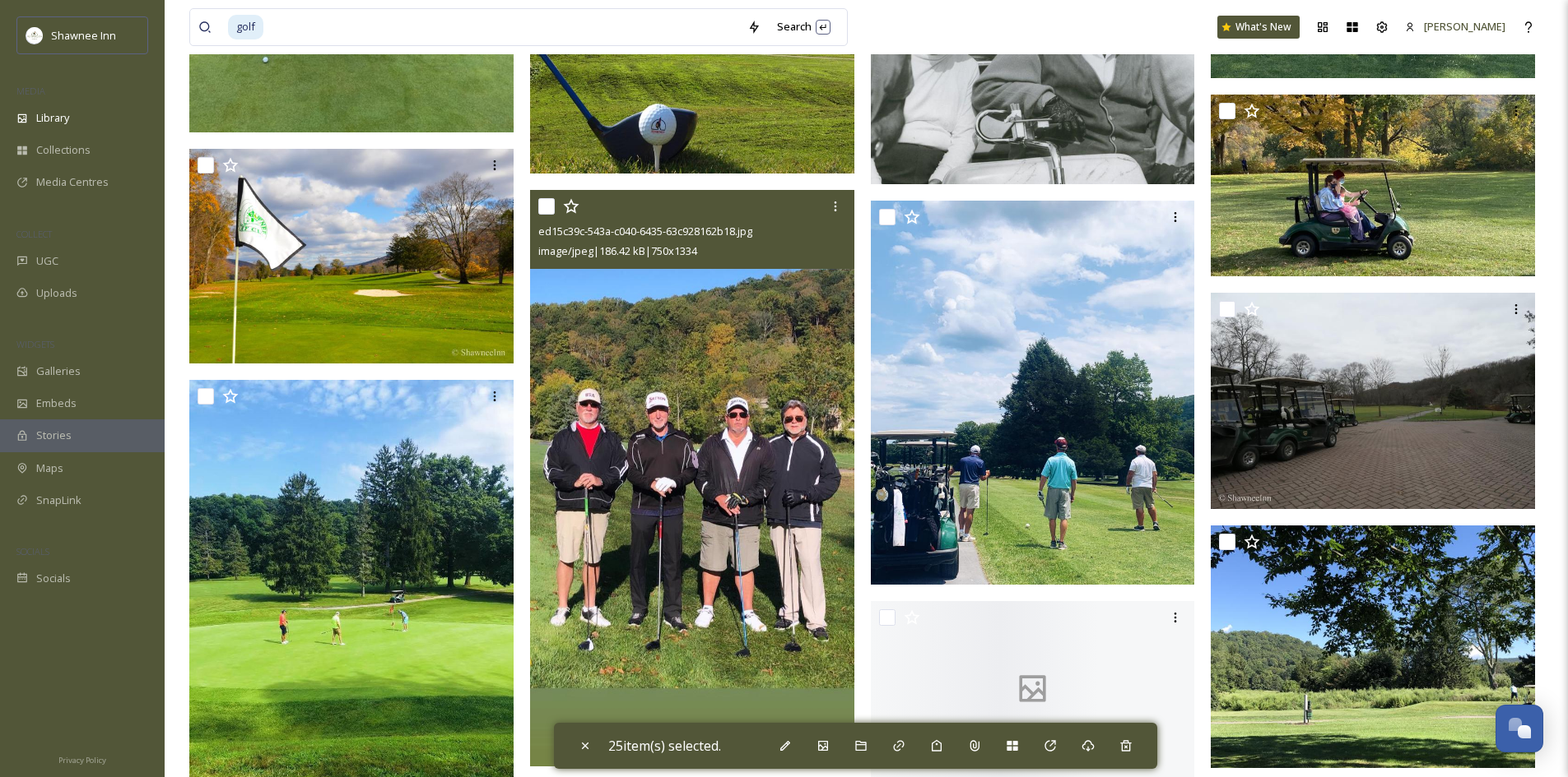
scroll to position [101280, 0]
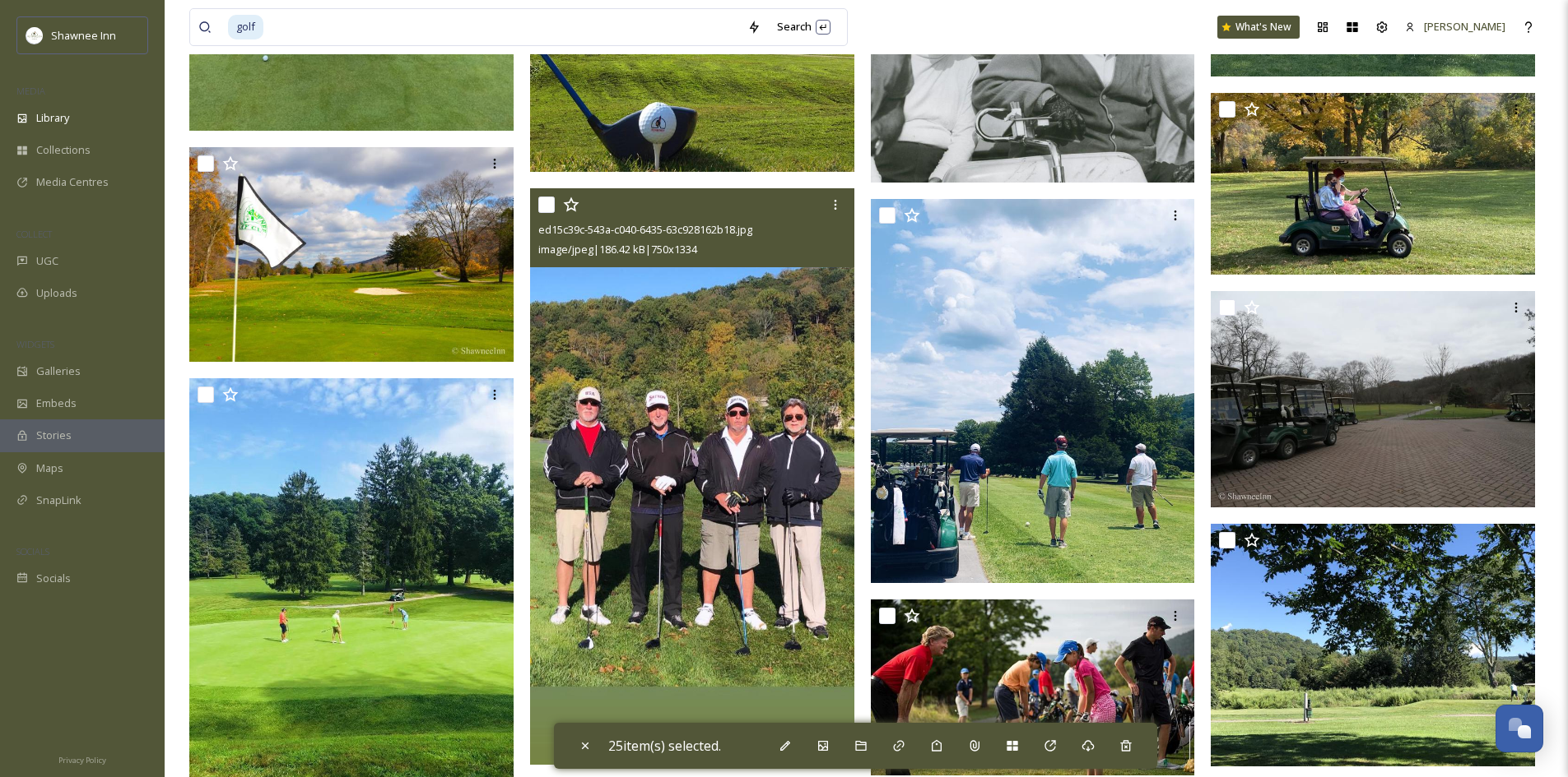
click at [546, 209] on input "checkbox" at bounding box center [546, 204] width 16 height 16
checkbox input "true"
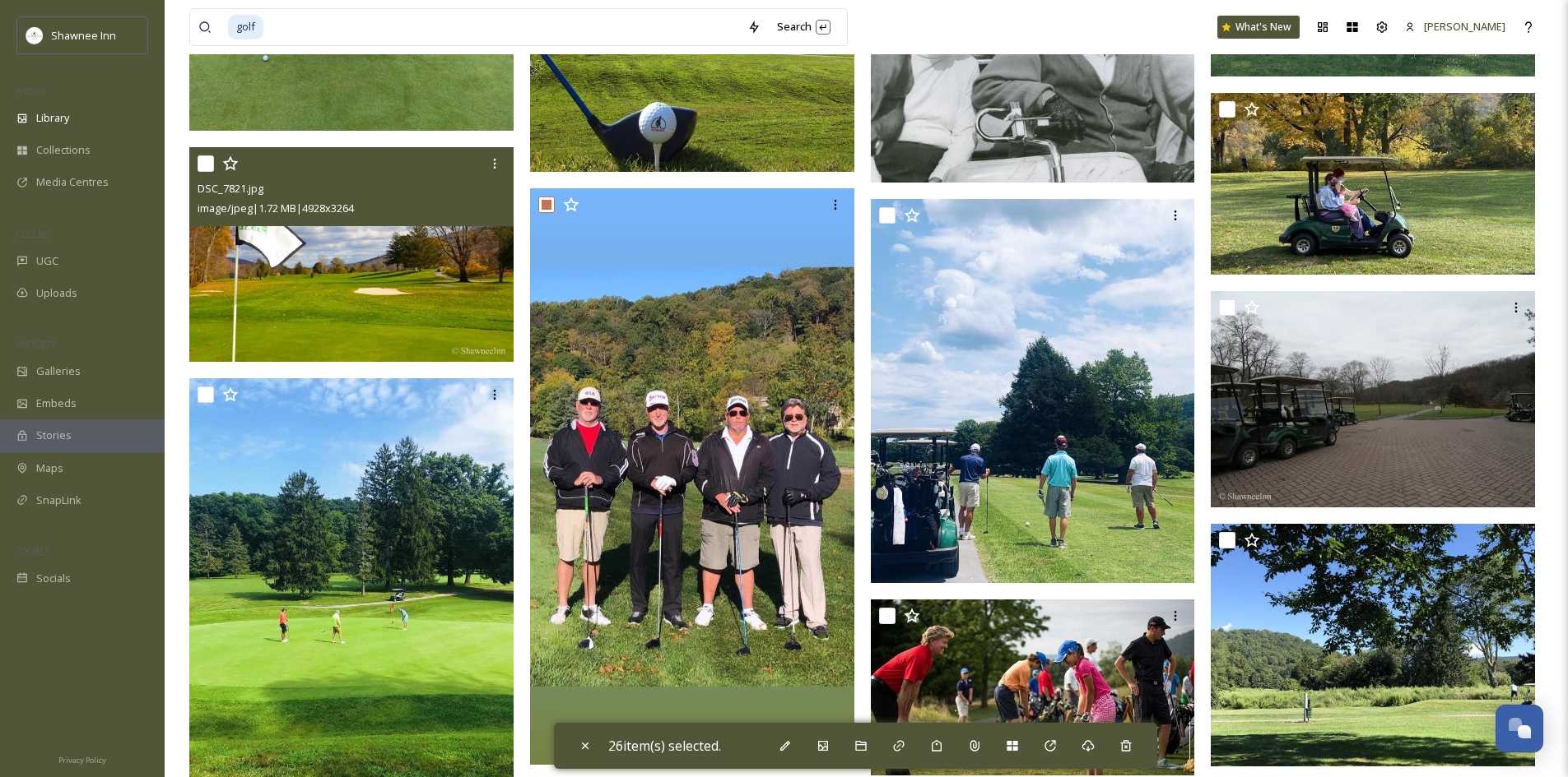
click at [204, 163] on input "checkbox" at bounding box center [205, 163] width 16 height 16
checkbox input "true"
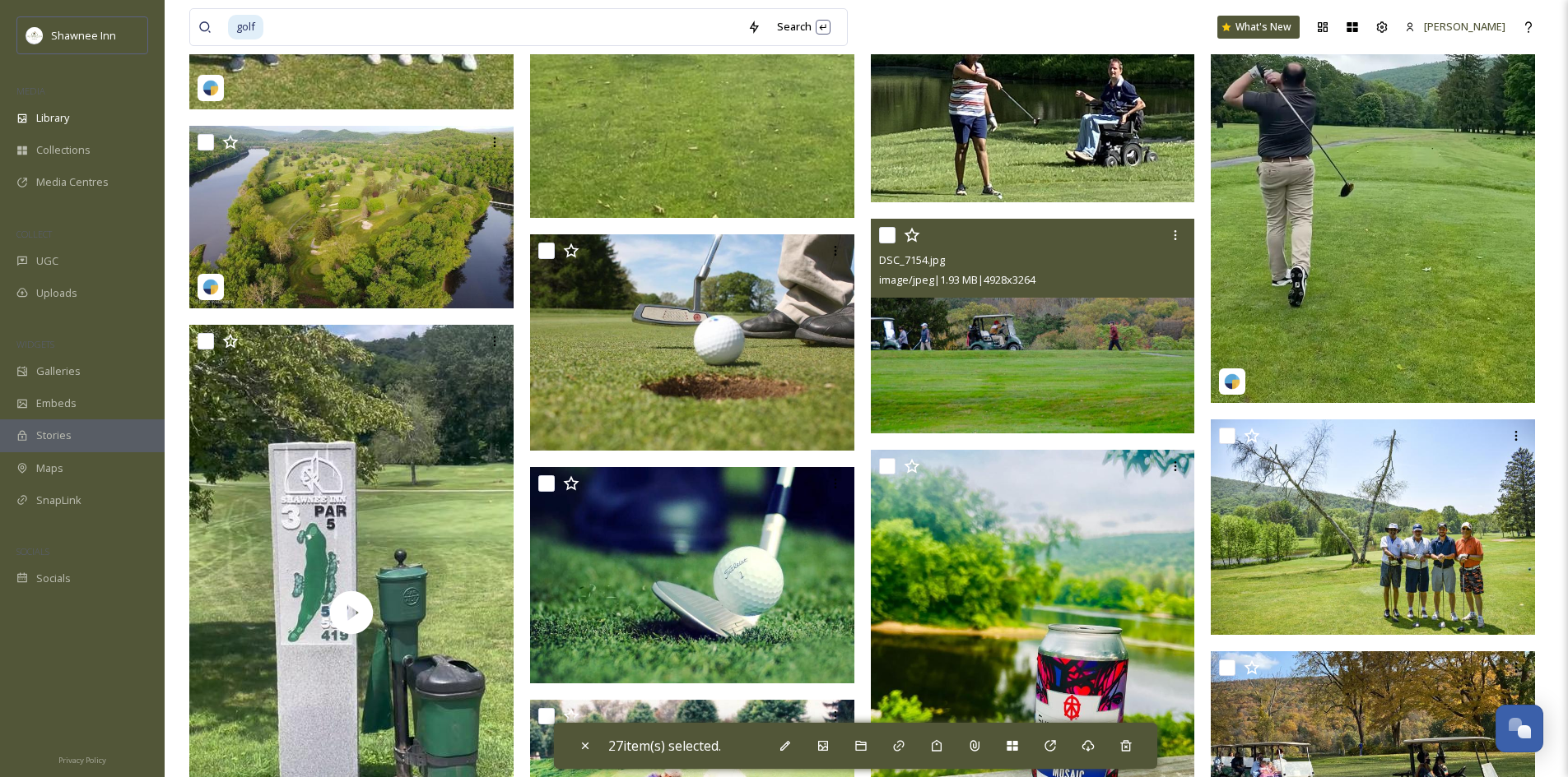
scroll to position [104242, 0]
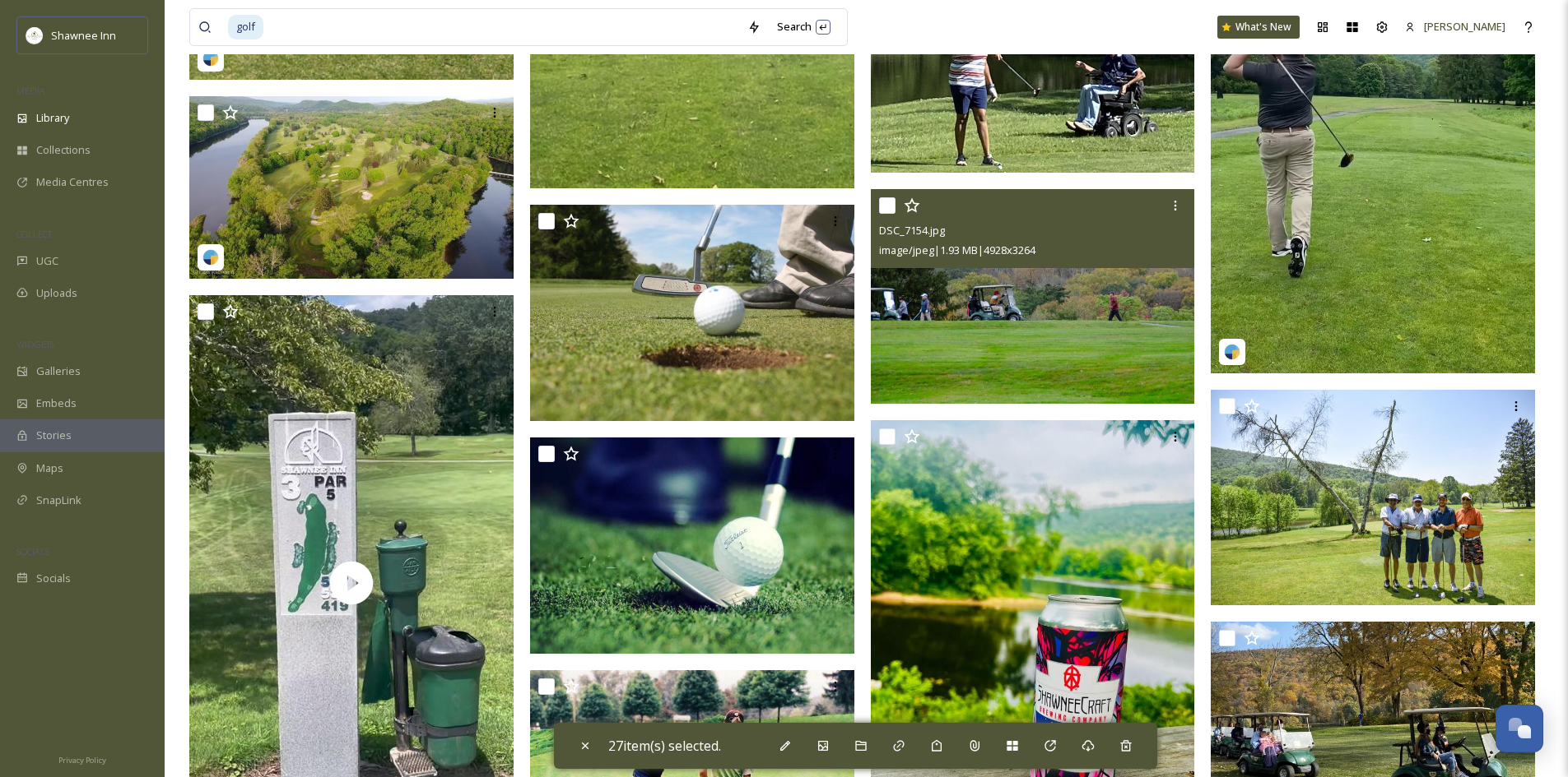
click at [894, 206] on input "checkbox" at bounding box center [887, 205] width 16 height 16
checkbox input "true"
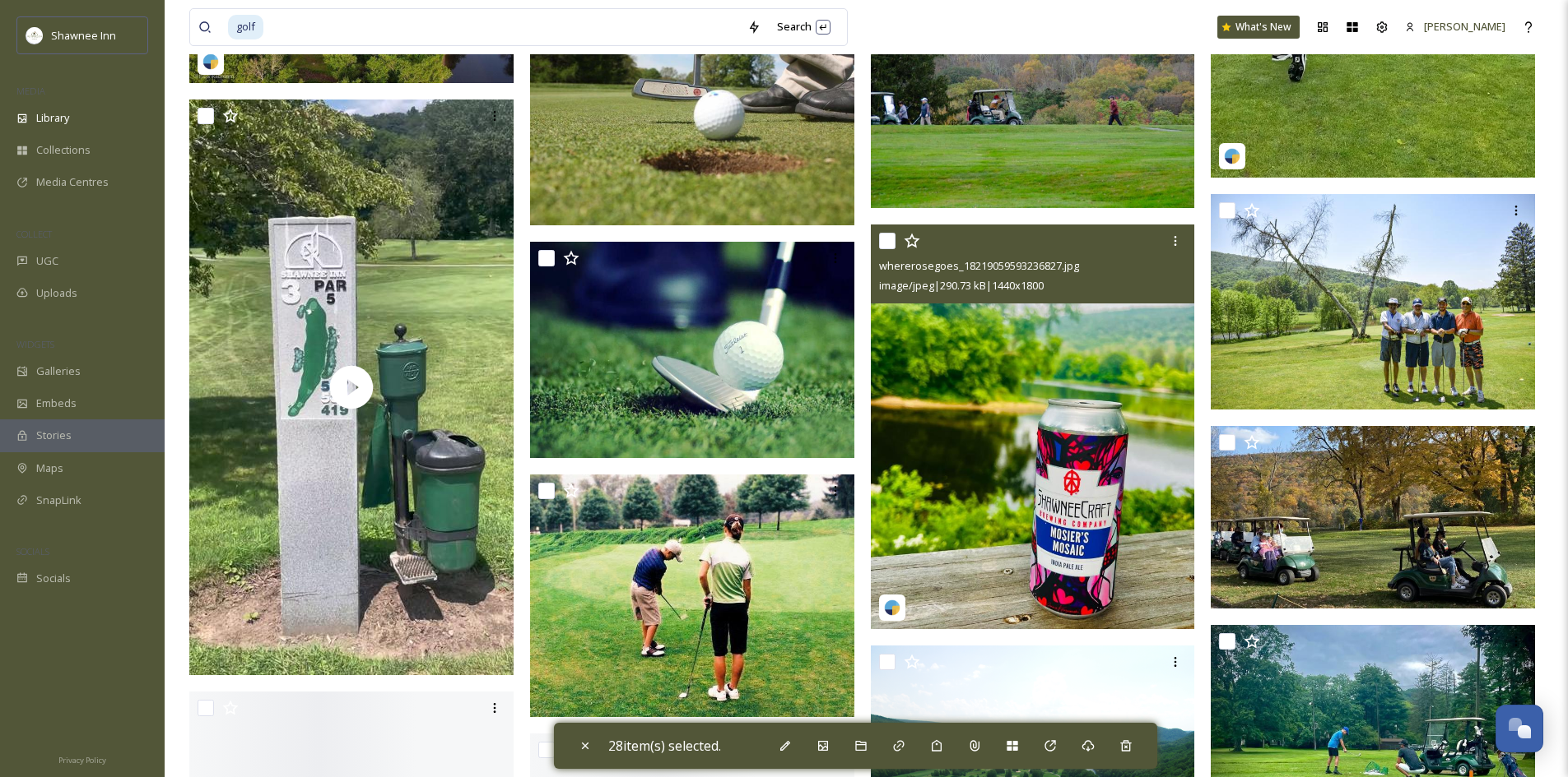
scroll to position [104571, 0]
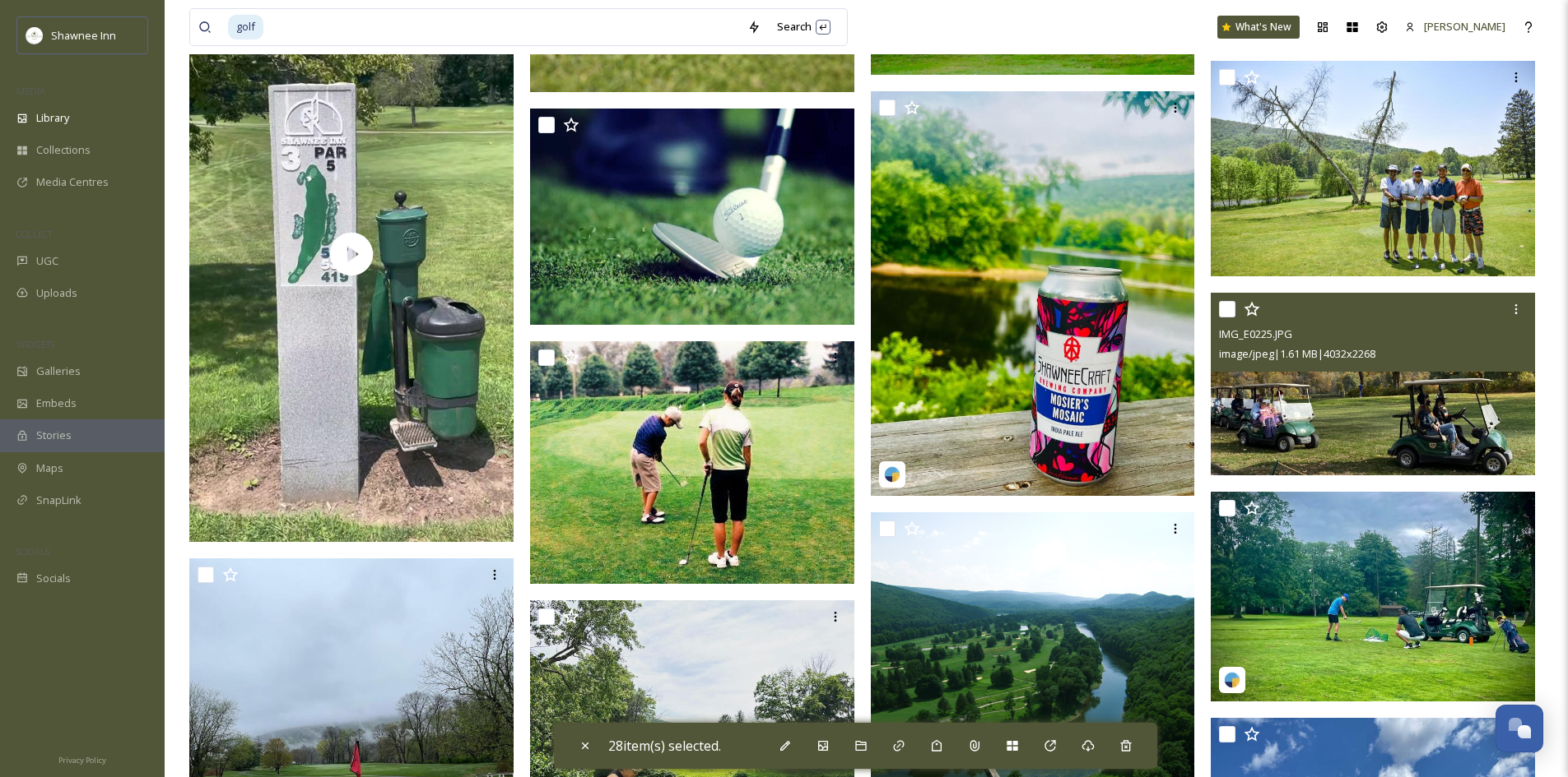
click at [1229, 316] on input "checkbox" at bounding box center [1227, 309] width 16 height 16
checkbox input "true"
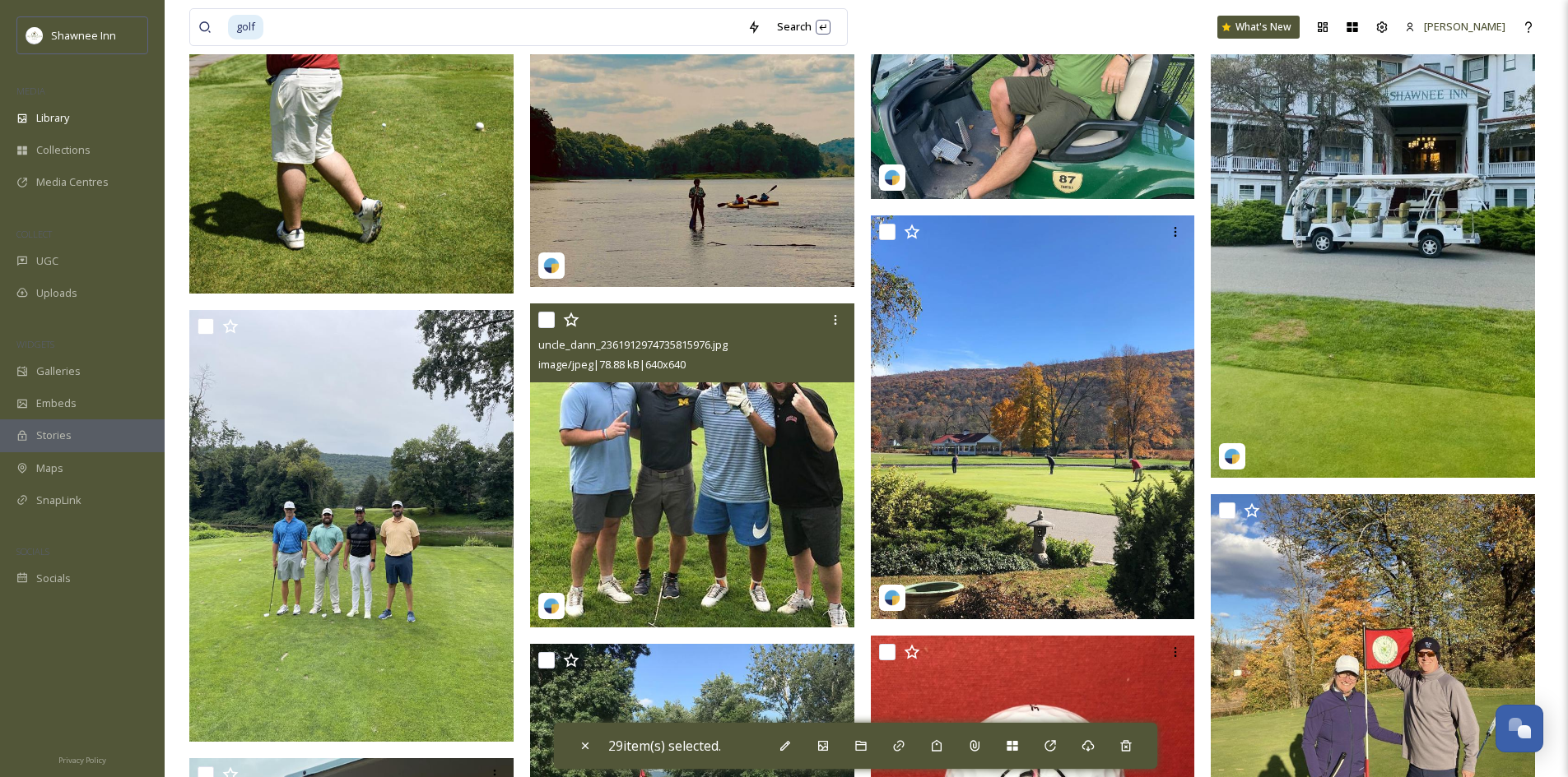
scroll to position [106545, 0]
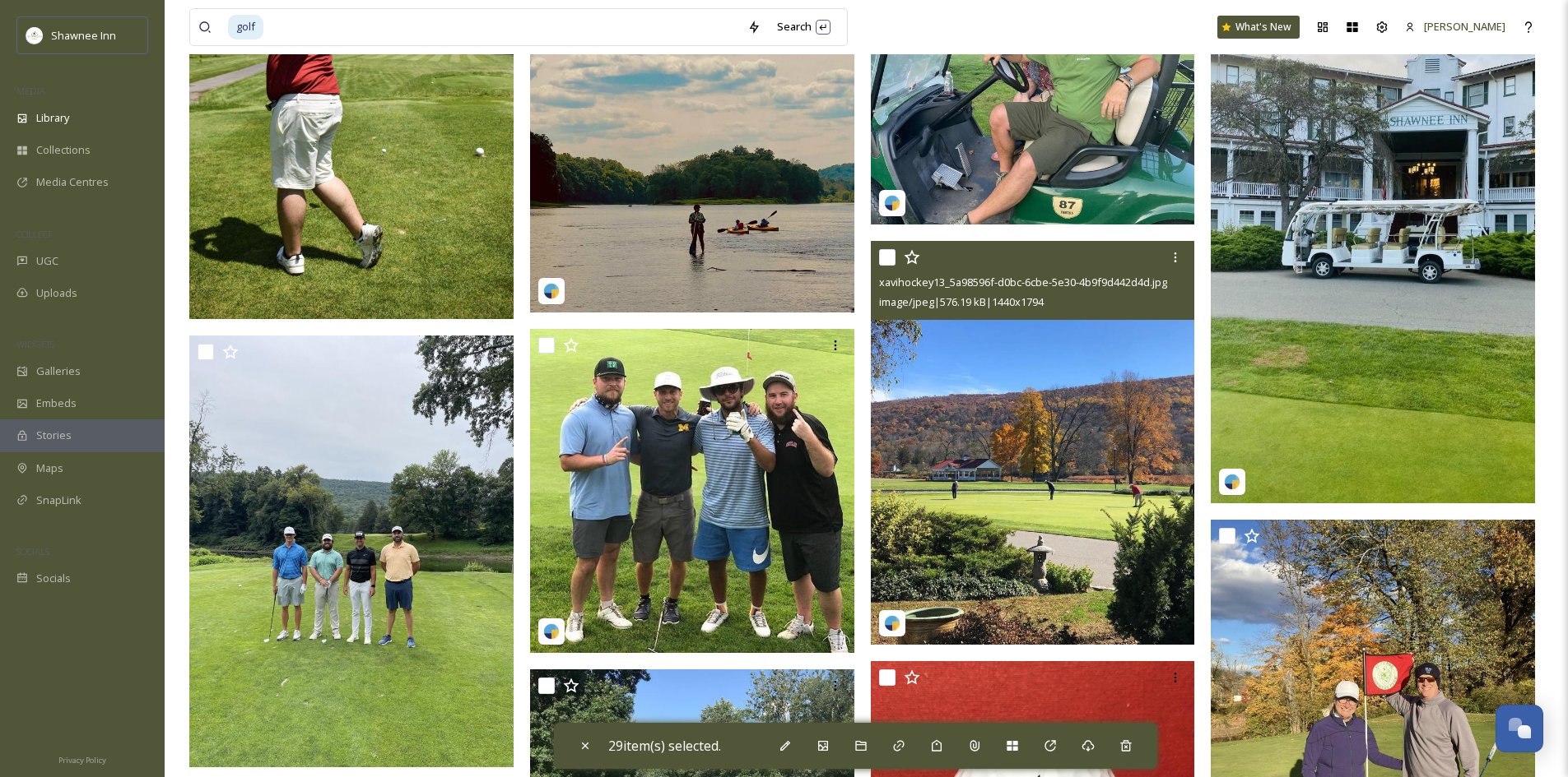
click at [887, 257] on input "checkbox" at bounding box center [887, 257] width 16 height 16
checkbox input "true"
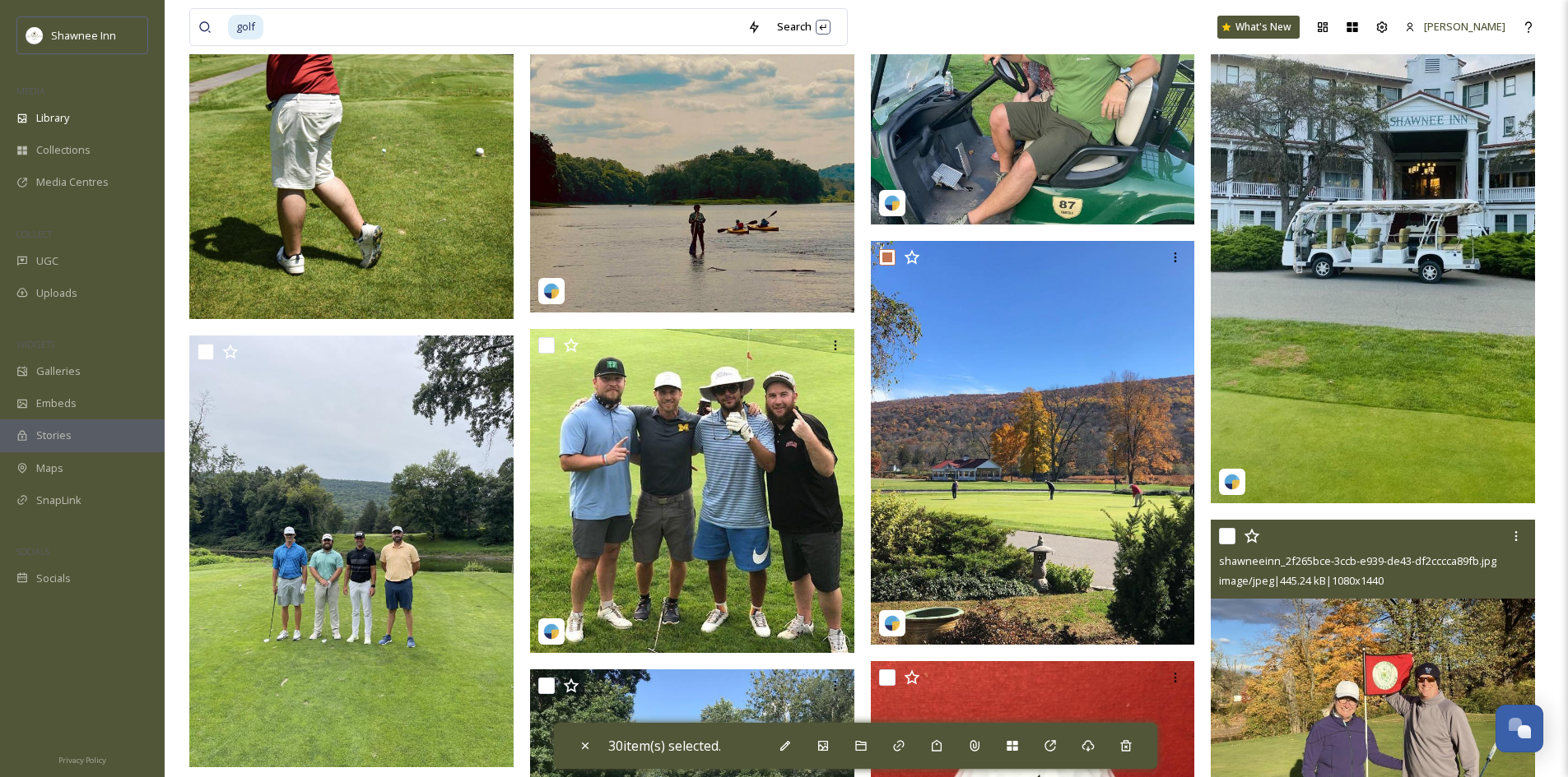
click at [1226, 533] on input "checkbox" at bounding box center [1227, 536] width 16 height 16
checkbox input "true"
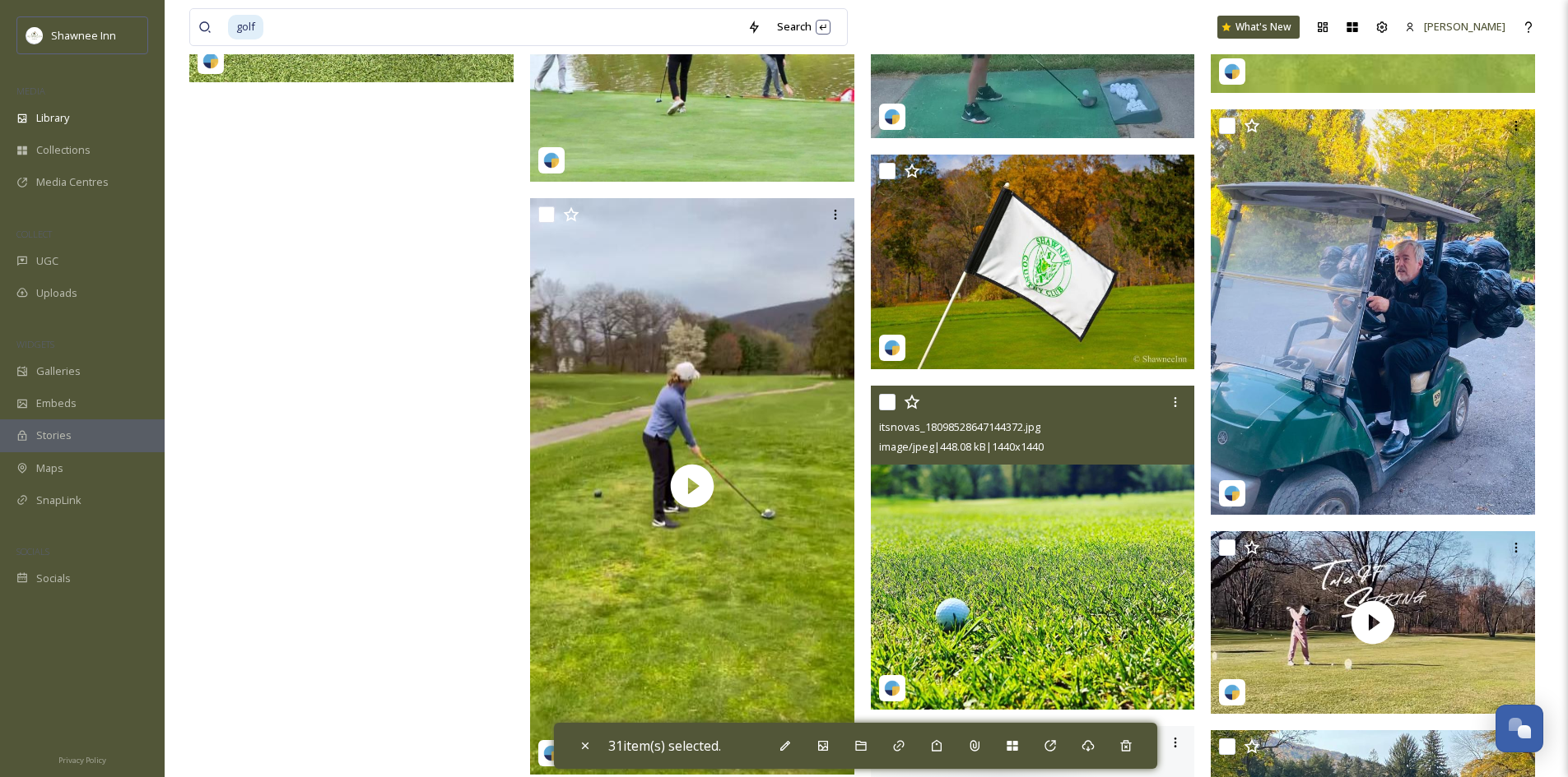
scroll to position [110905, 0]
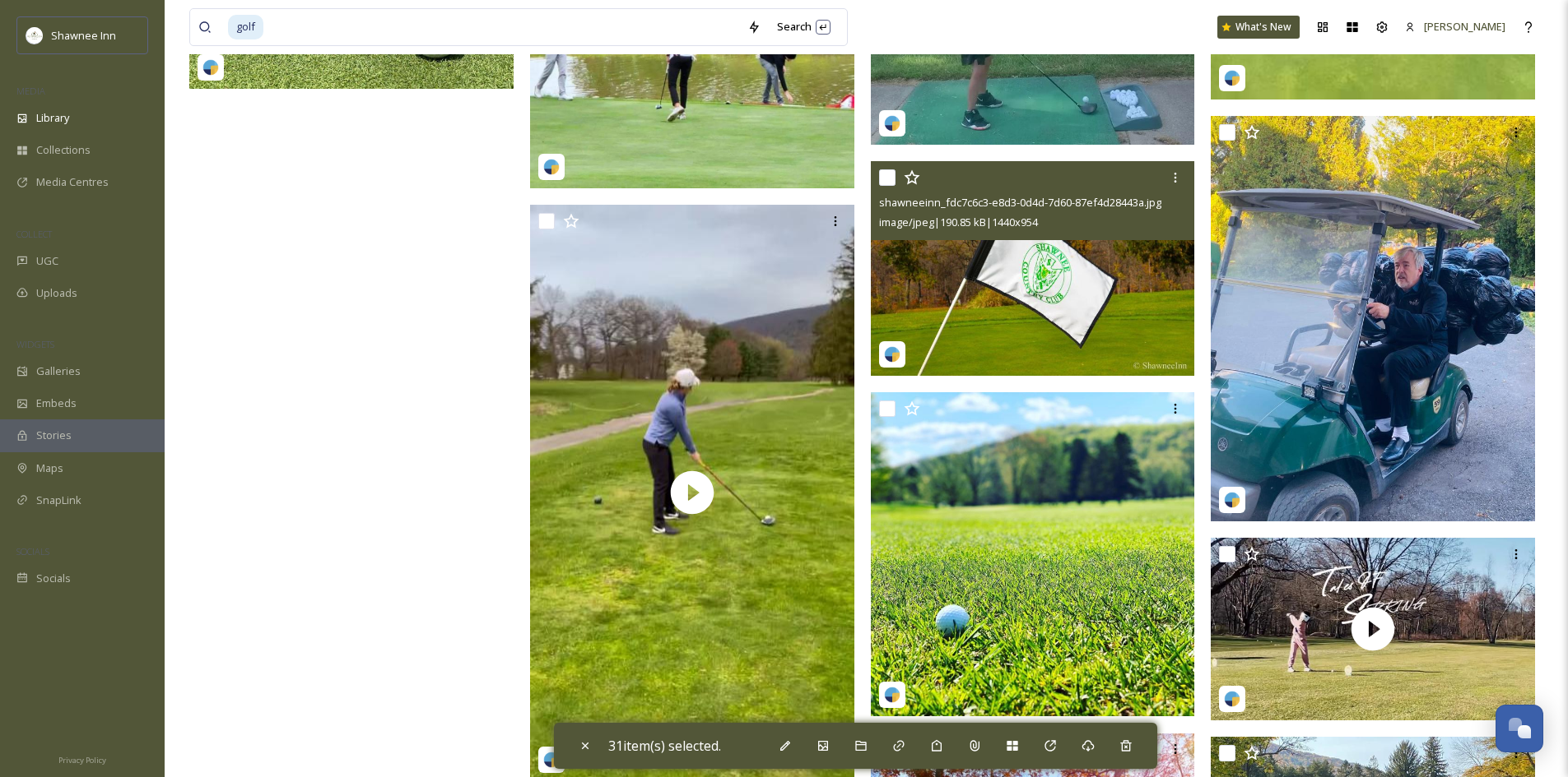
click at [890, 180] on input "checkbox" at bounding box center [887, 178] width 16 height 16
checkbox input "true"
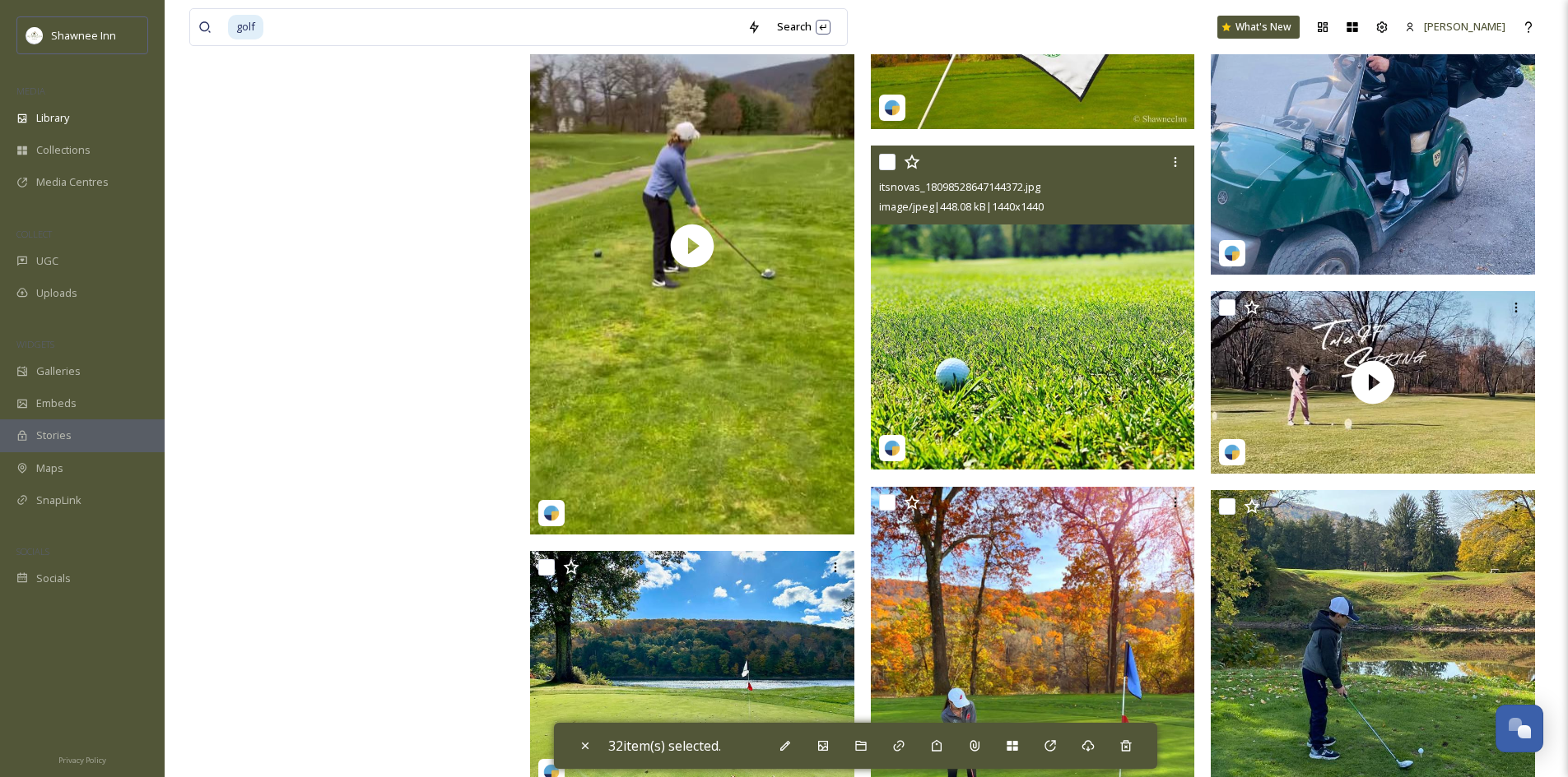
scroll to position [111480, 0]
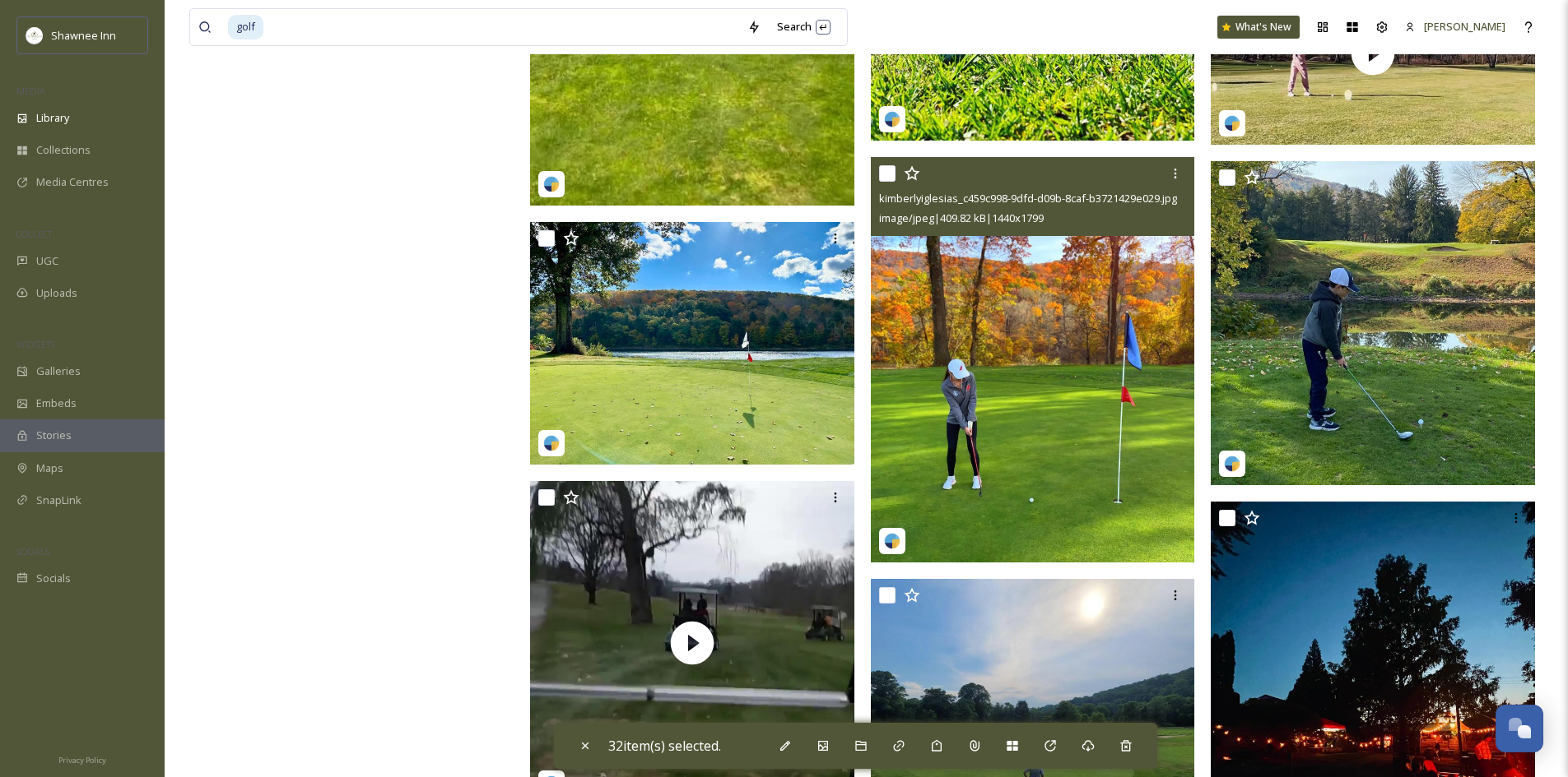
click at [889, 174] on input "checkbox" at bounding box center [887, 173] width 16 height 16
checkbox input "true"
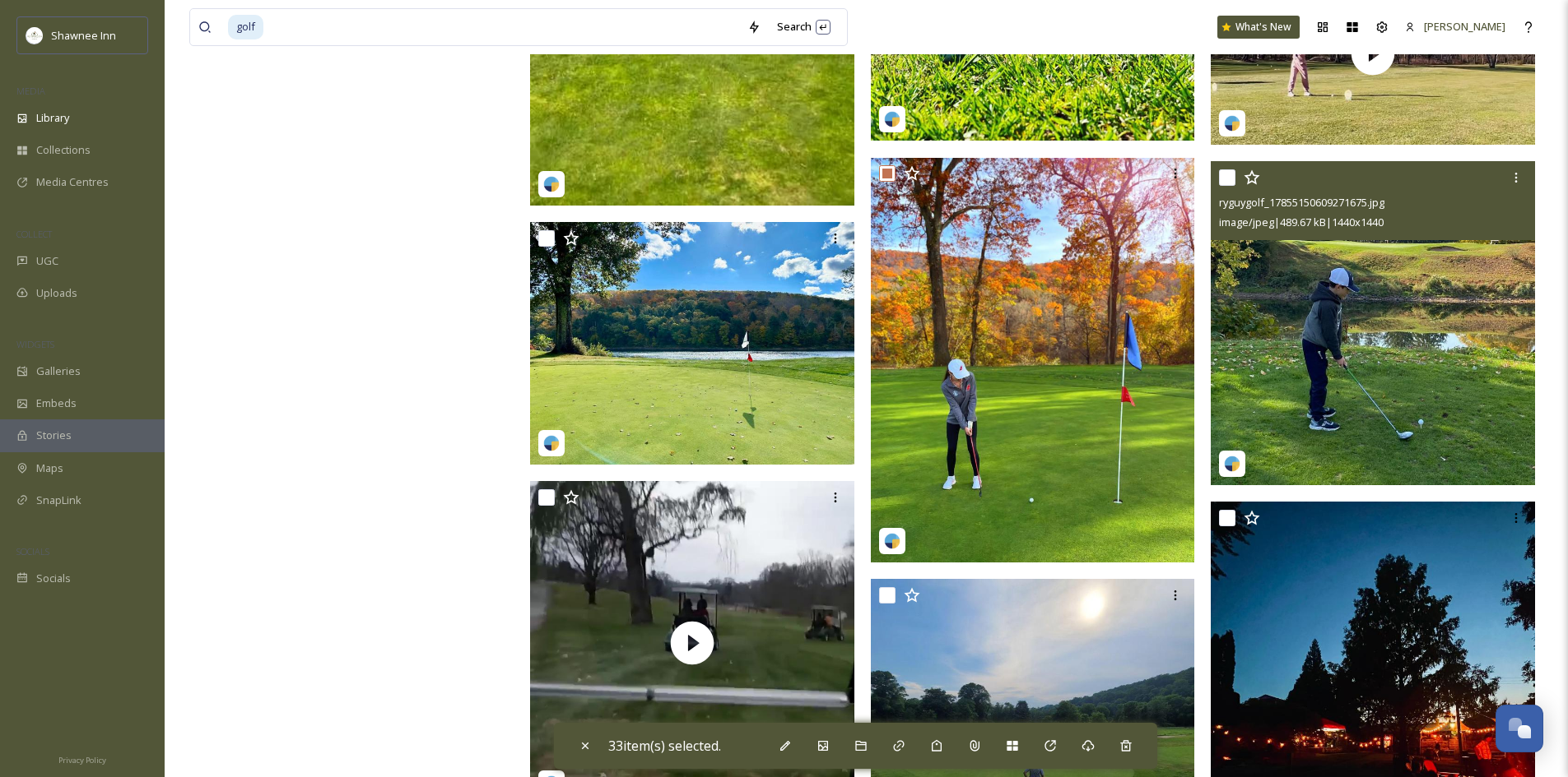
click at [1233, 174] on input "checkbox" at bounding box center [1227, 178] width 16 height 16
checkbox input "true"
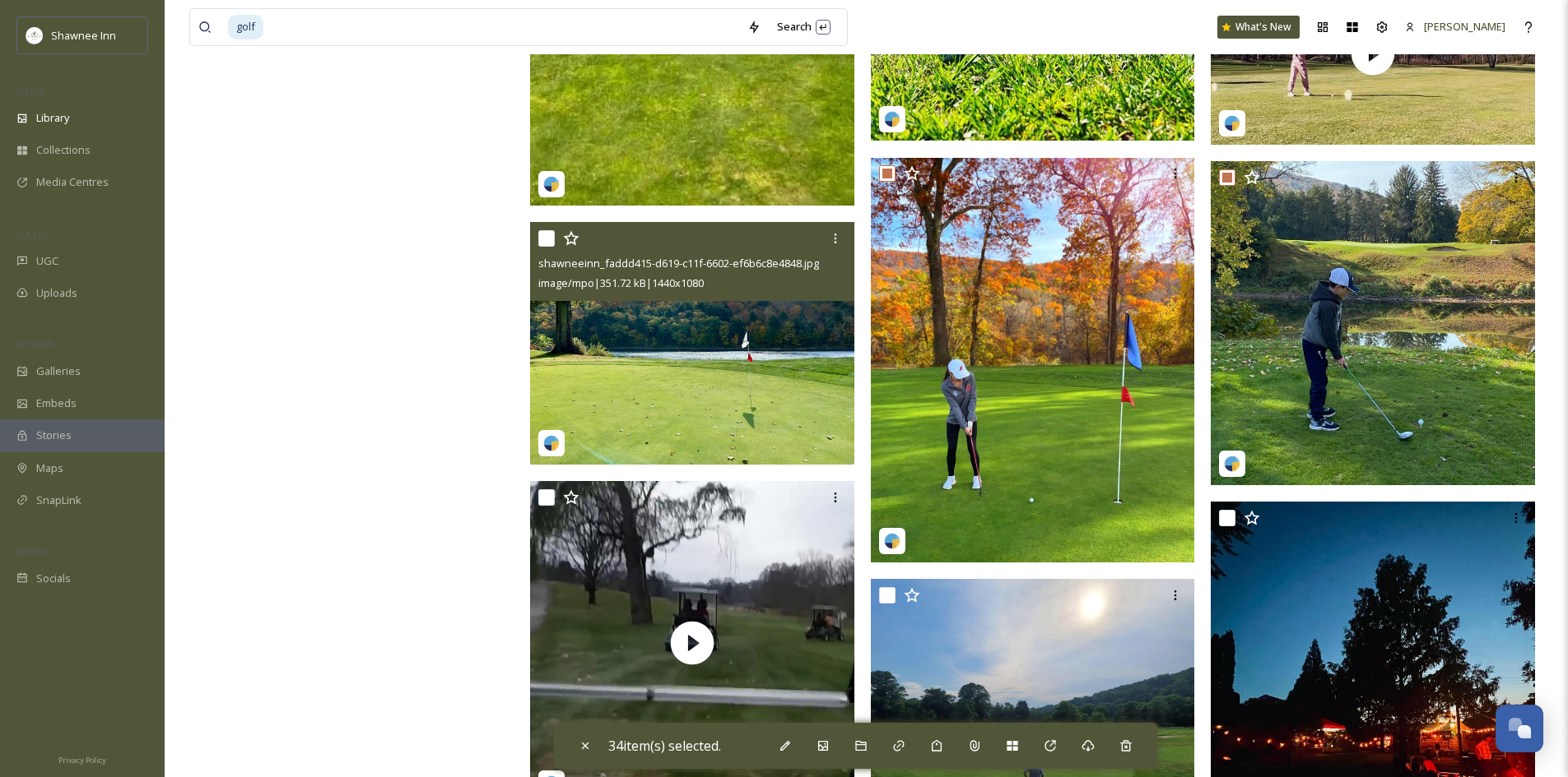
click at [545, 239] on input "checkbox" at bounding box center [546, 238] width 16 height 16
checkbox input "true"
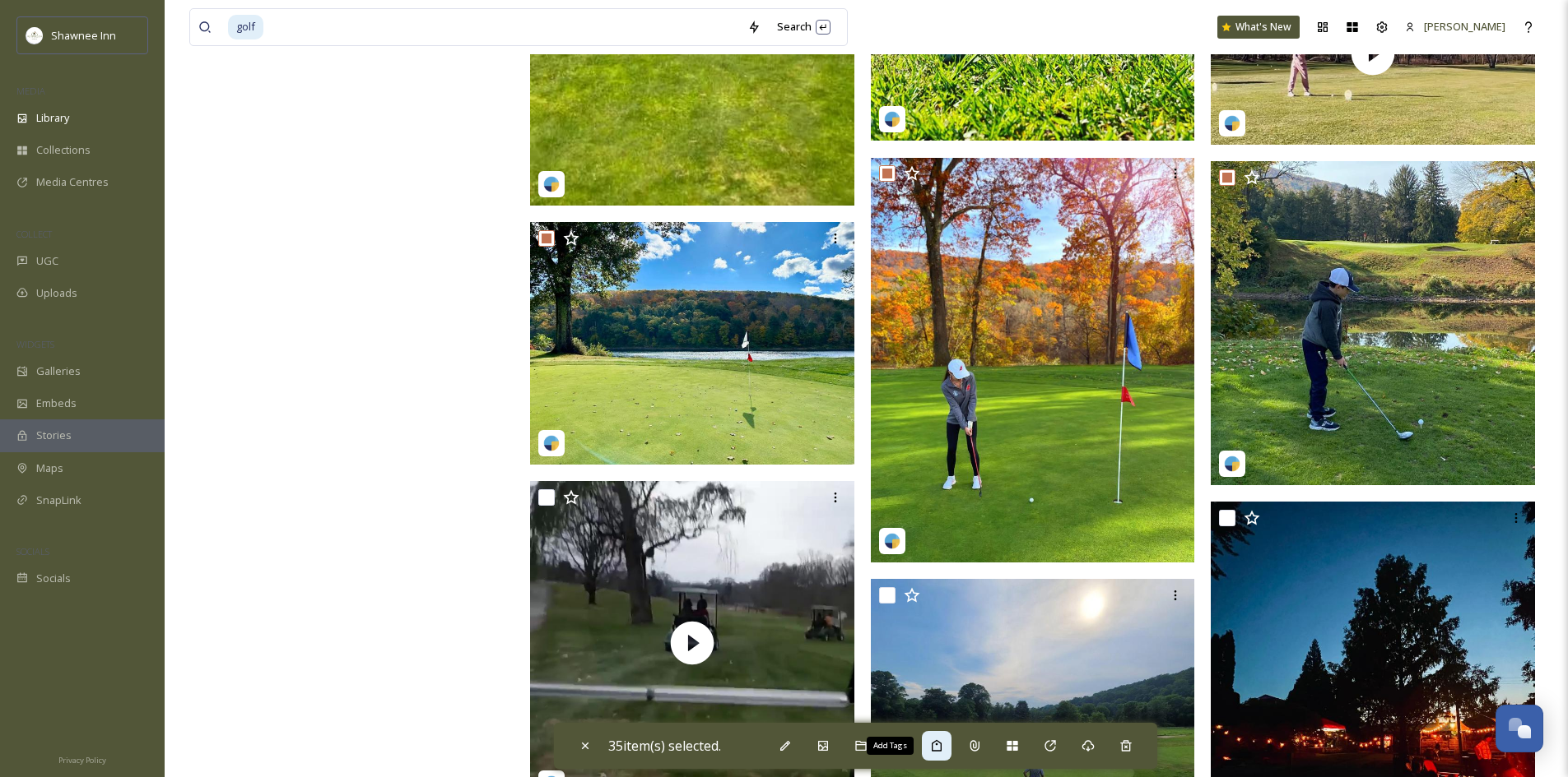
click at [940, 745] on icon at bounding box center [936, 746] width 13 height 13
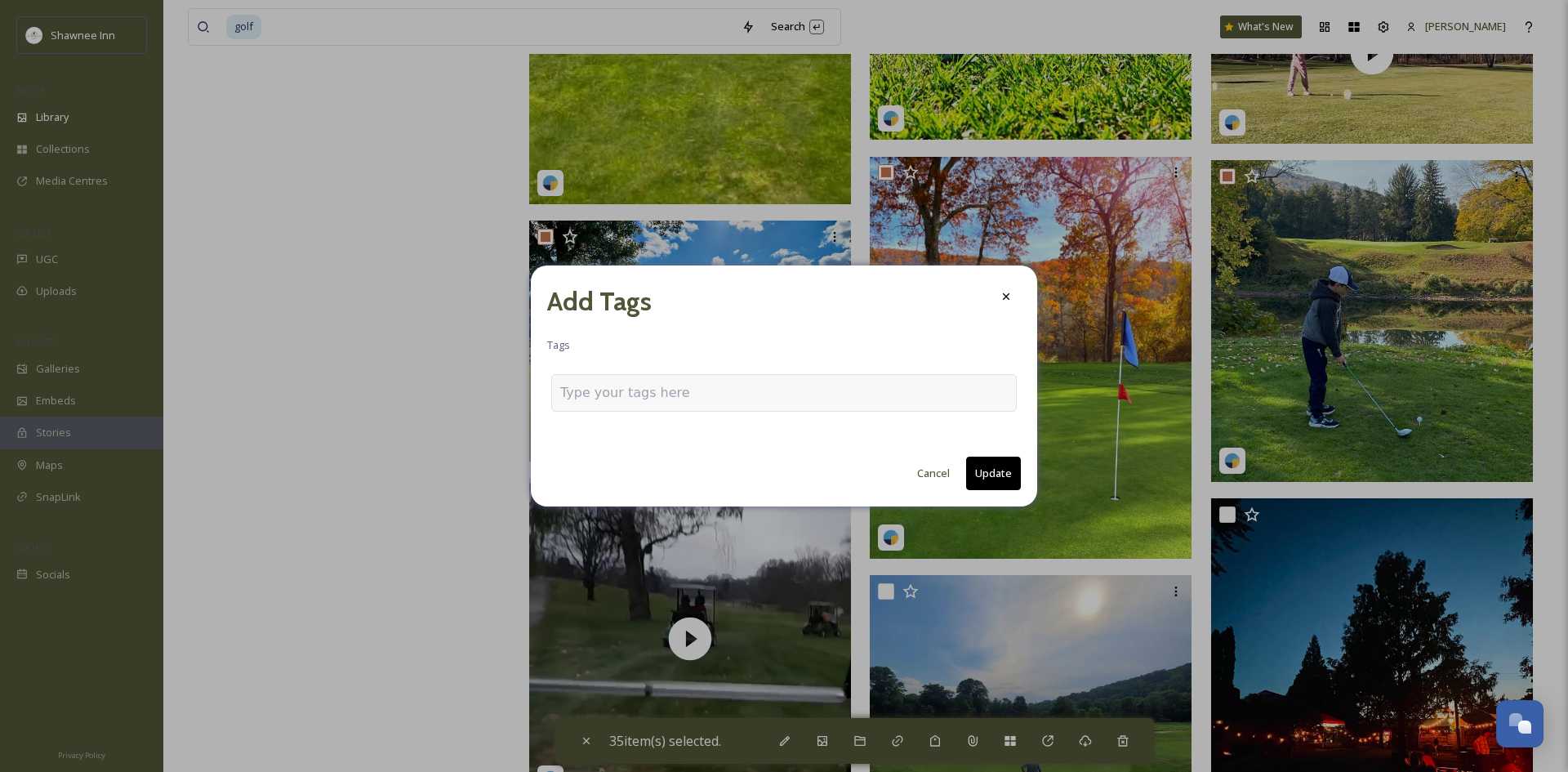
click at [701, 399] on input at bounding box center [642, 393] width 163 height 19
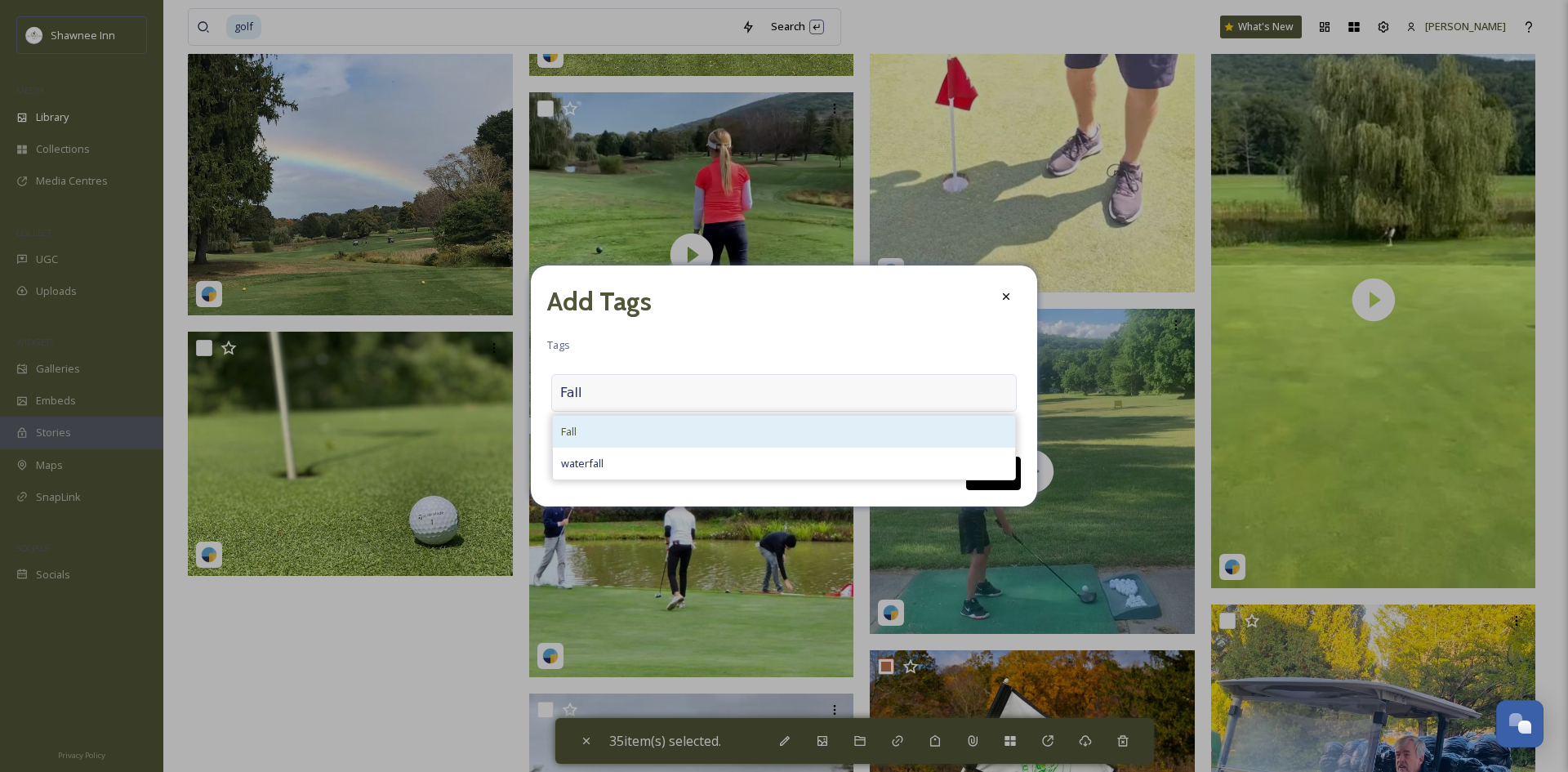
type input "Fall"
click at [617, 435] on div "Fall" at bounding box center [784, 432] width 462 height 32
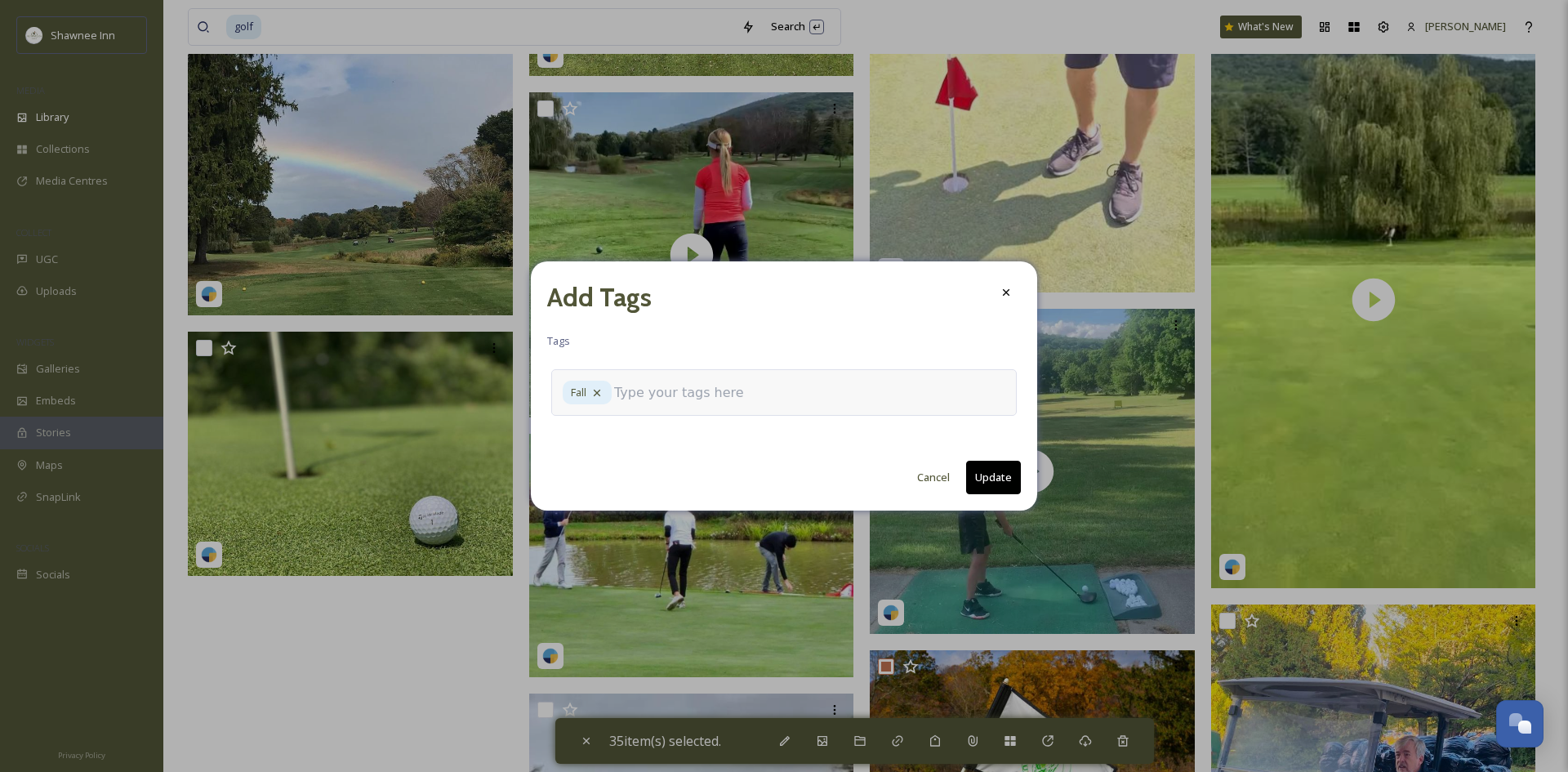
click at [982, 483] on button "Update" at bounding box center [994, 478] width 55 height 34
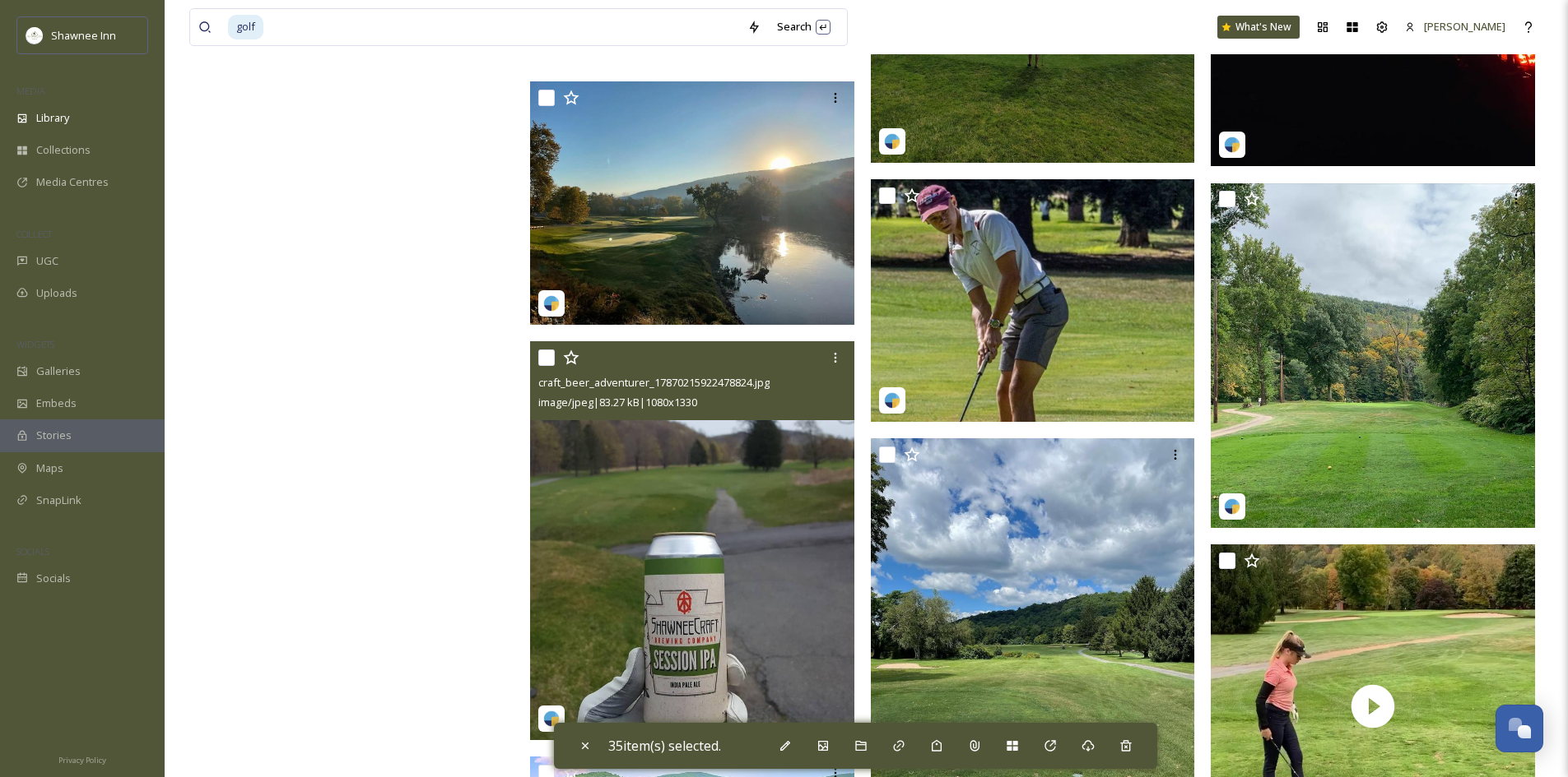
scroll to position [112714, 0]
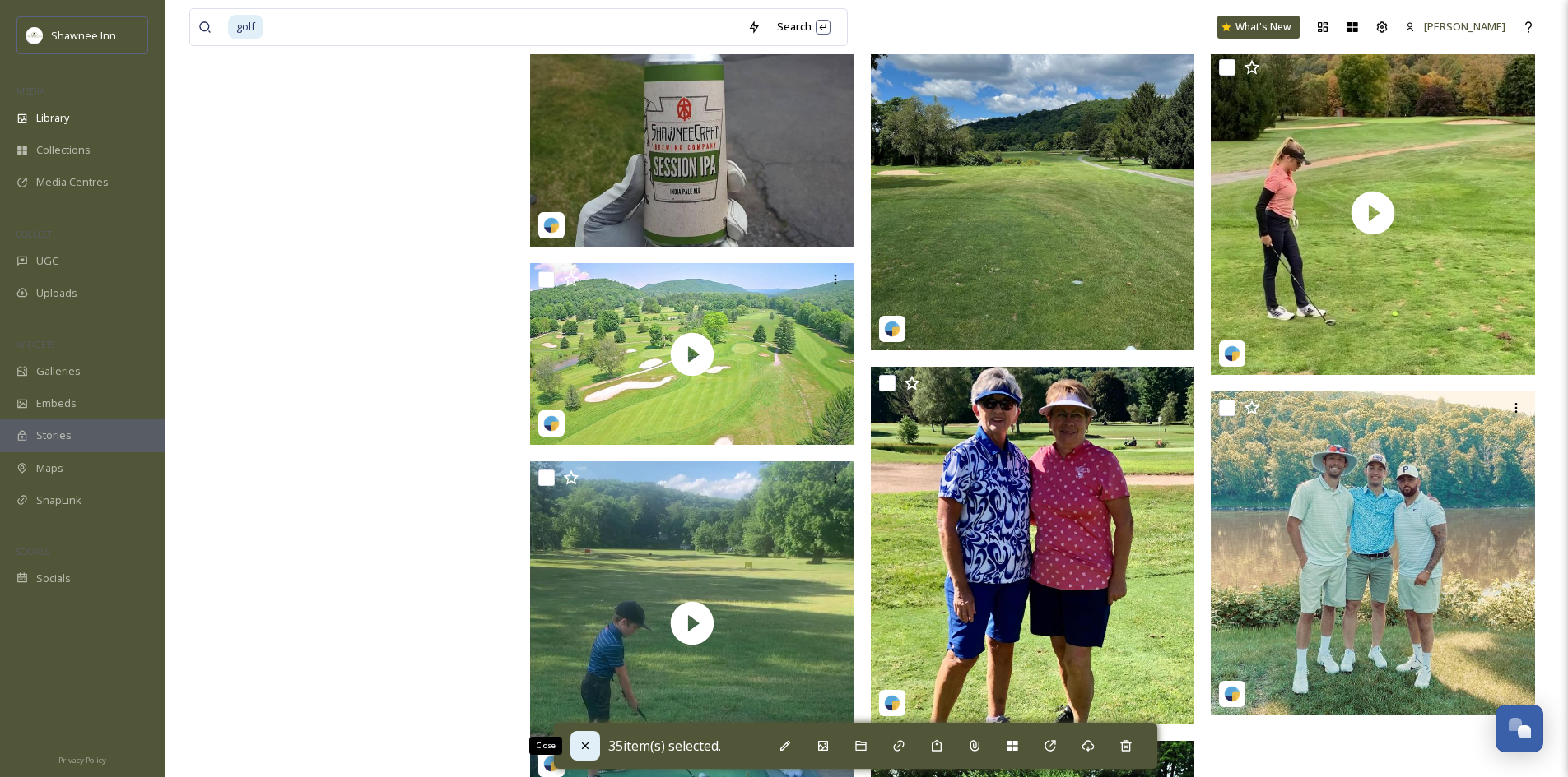
click at [573, 747] on div "Close" at bounding box center [585, 746] width 29 height 29
checkbox input "false"
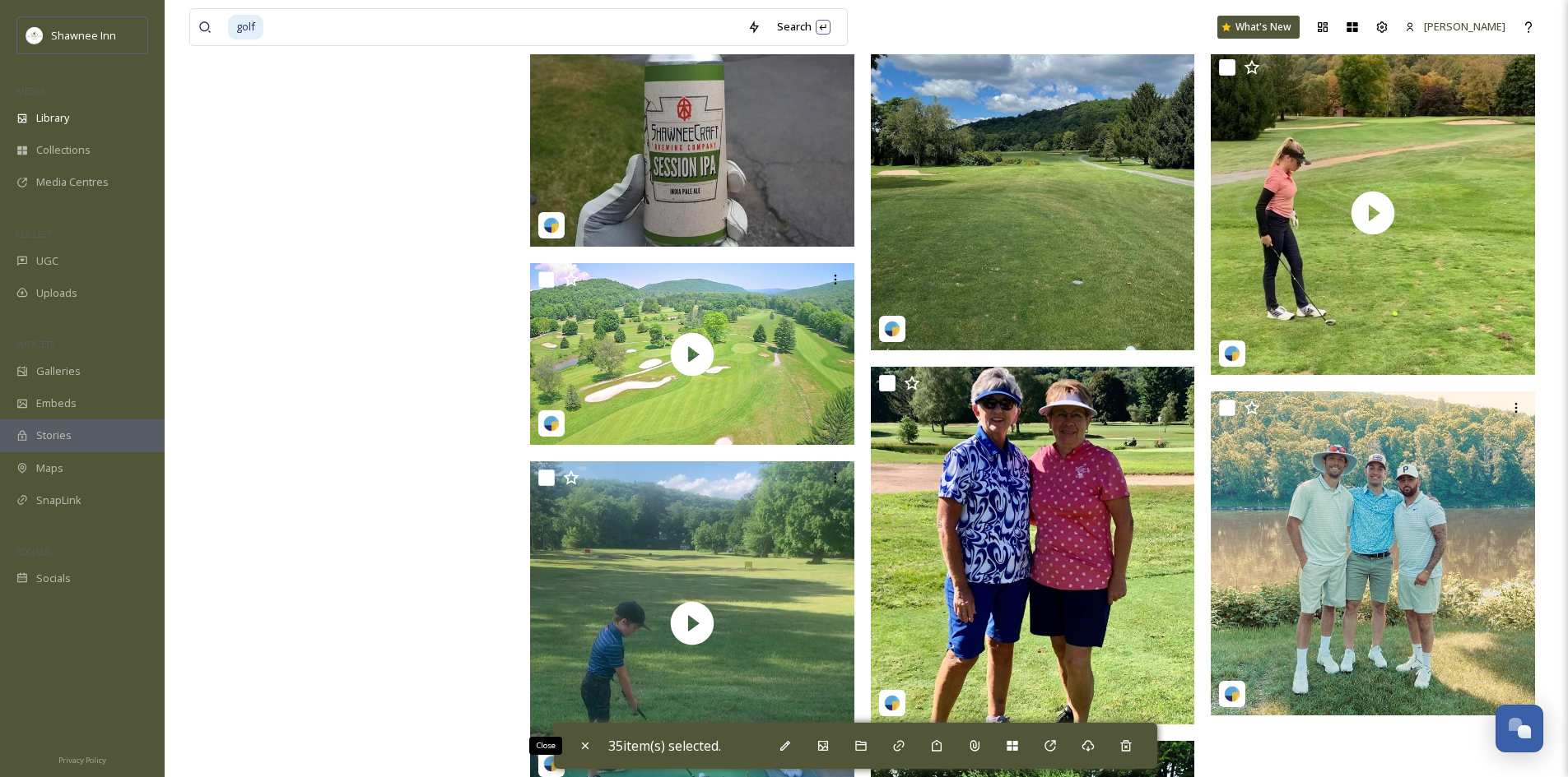
checkbox input "false"
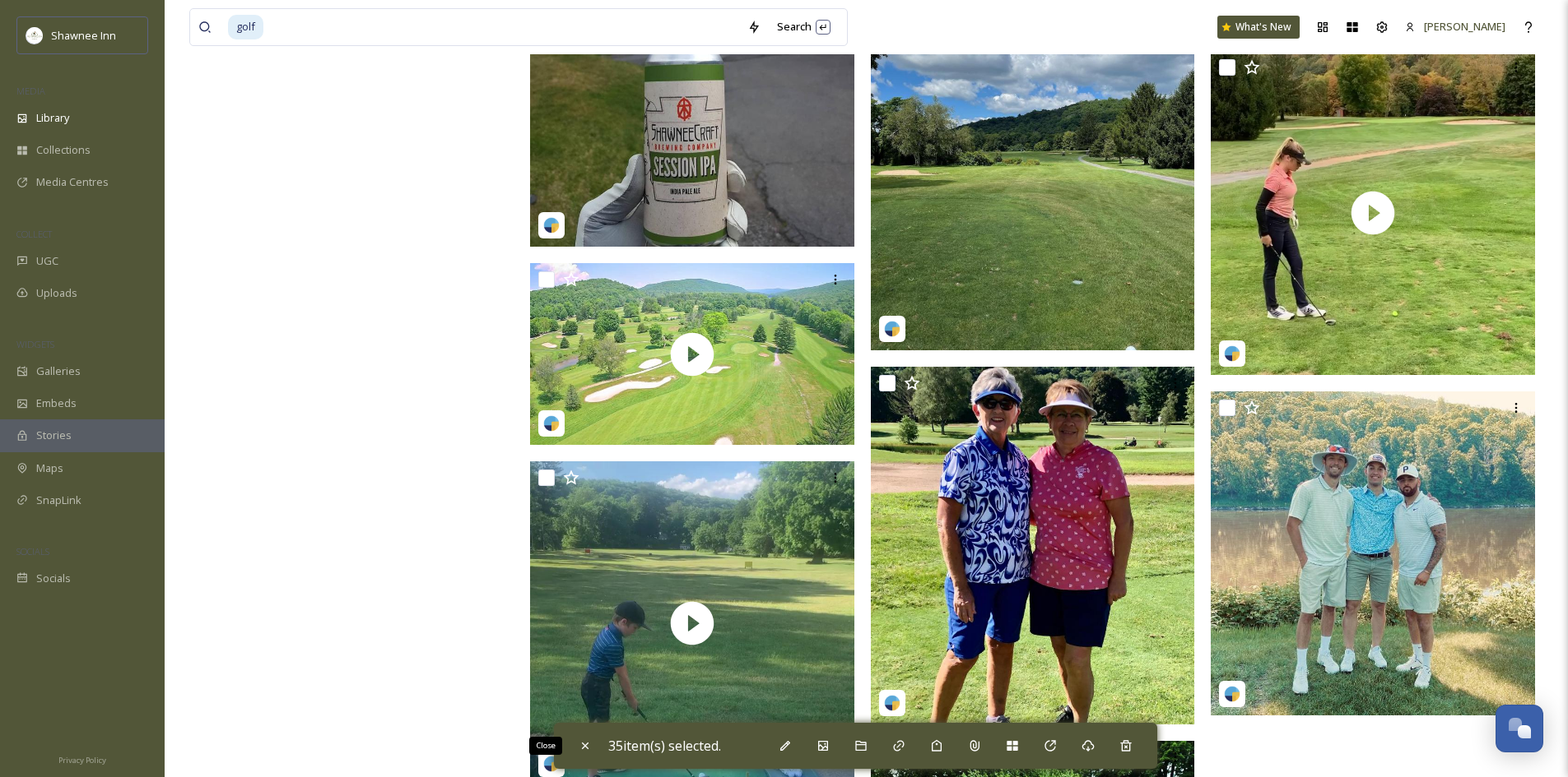
checkbox input "false"
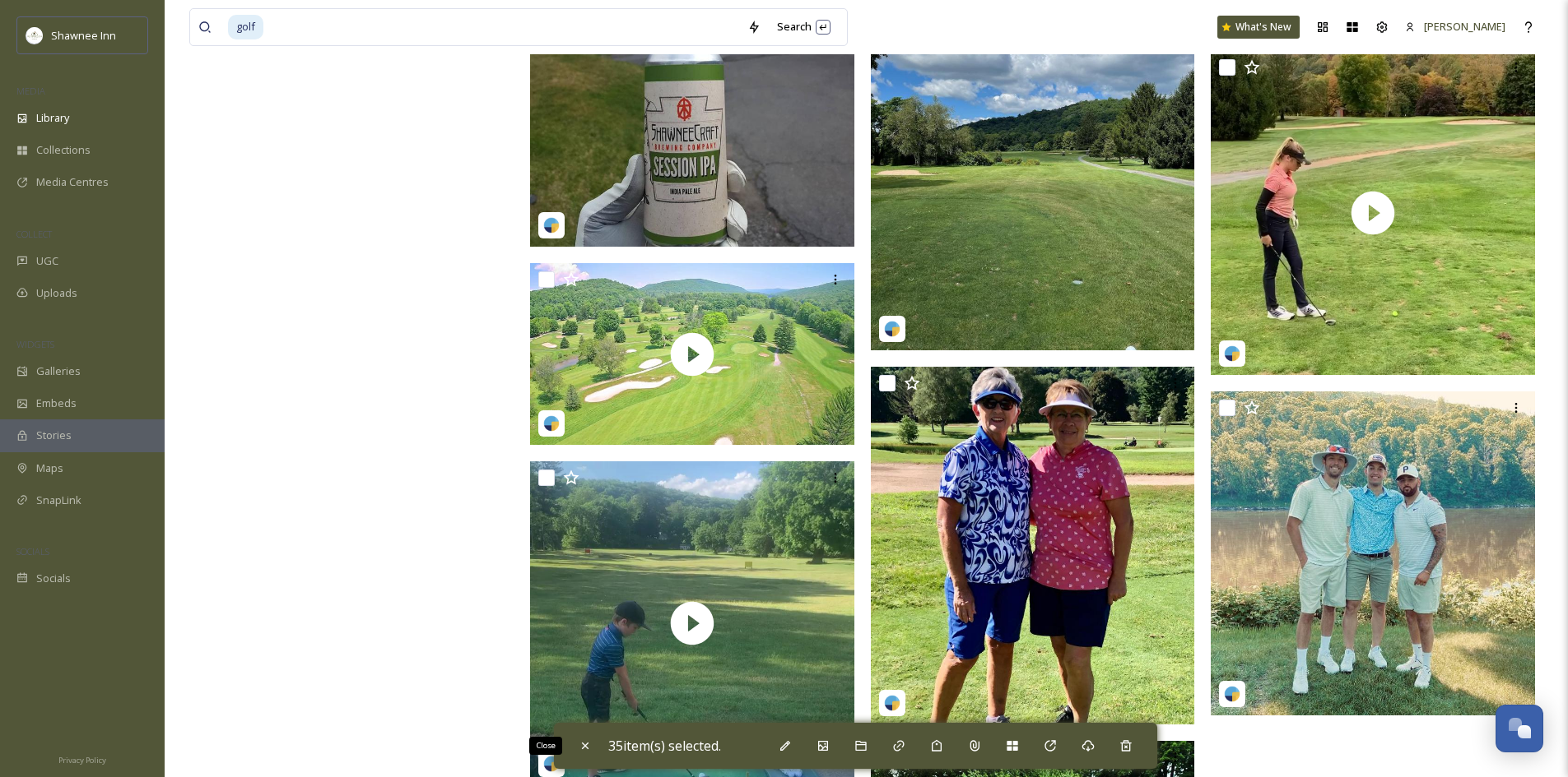
checkbox input "false"
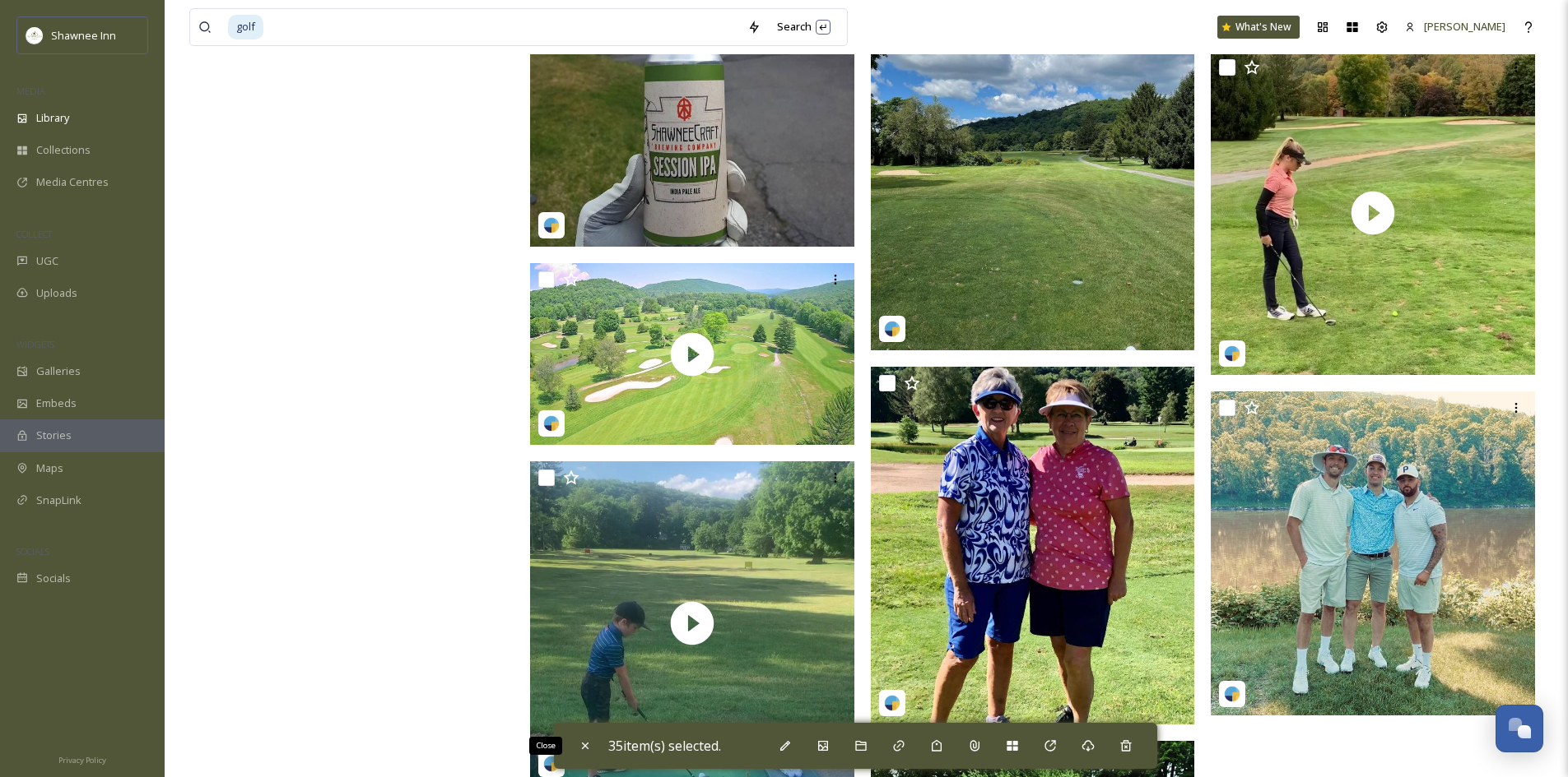
checkbox input "false"
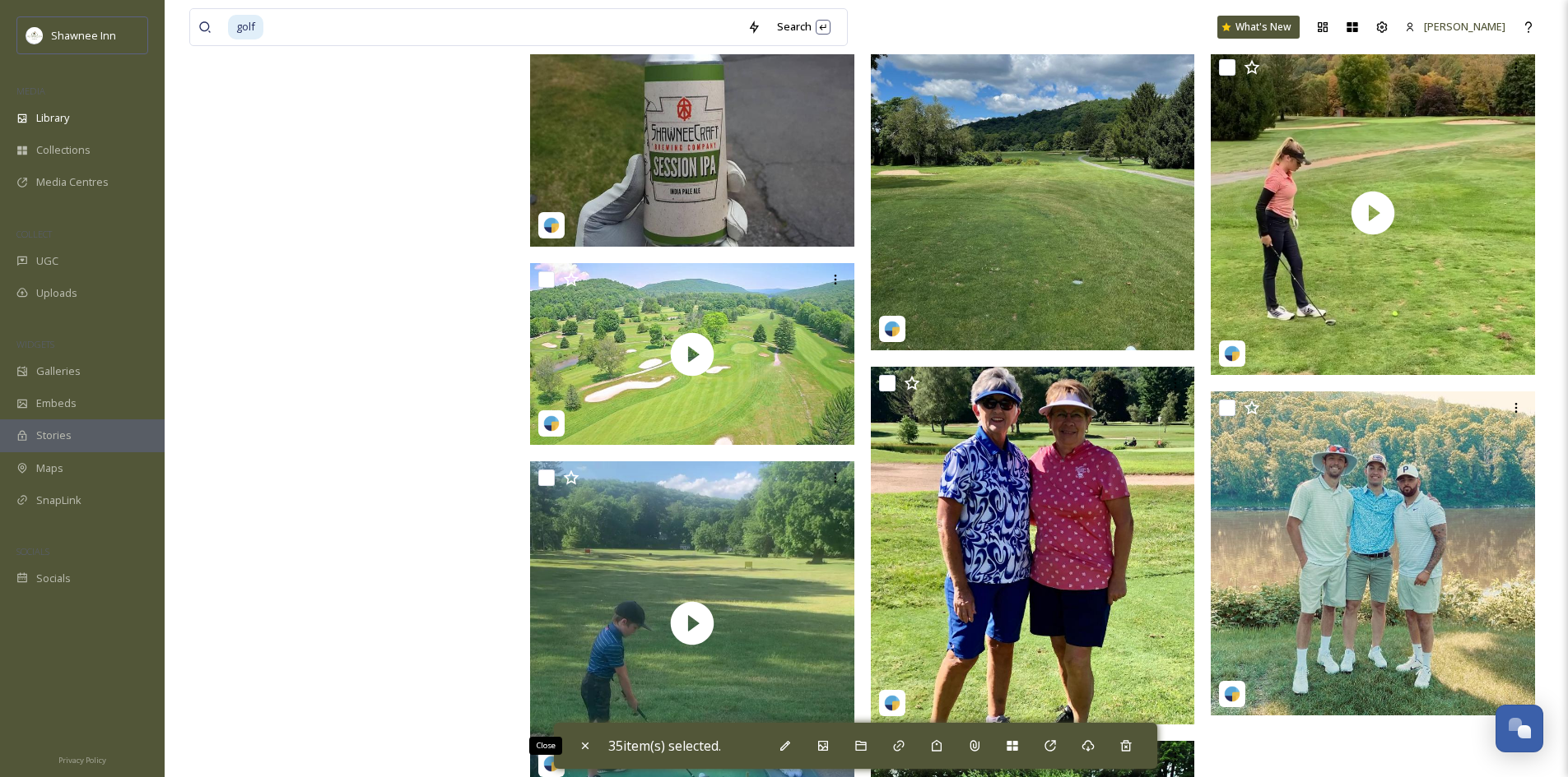
checkbox input "false"
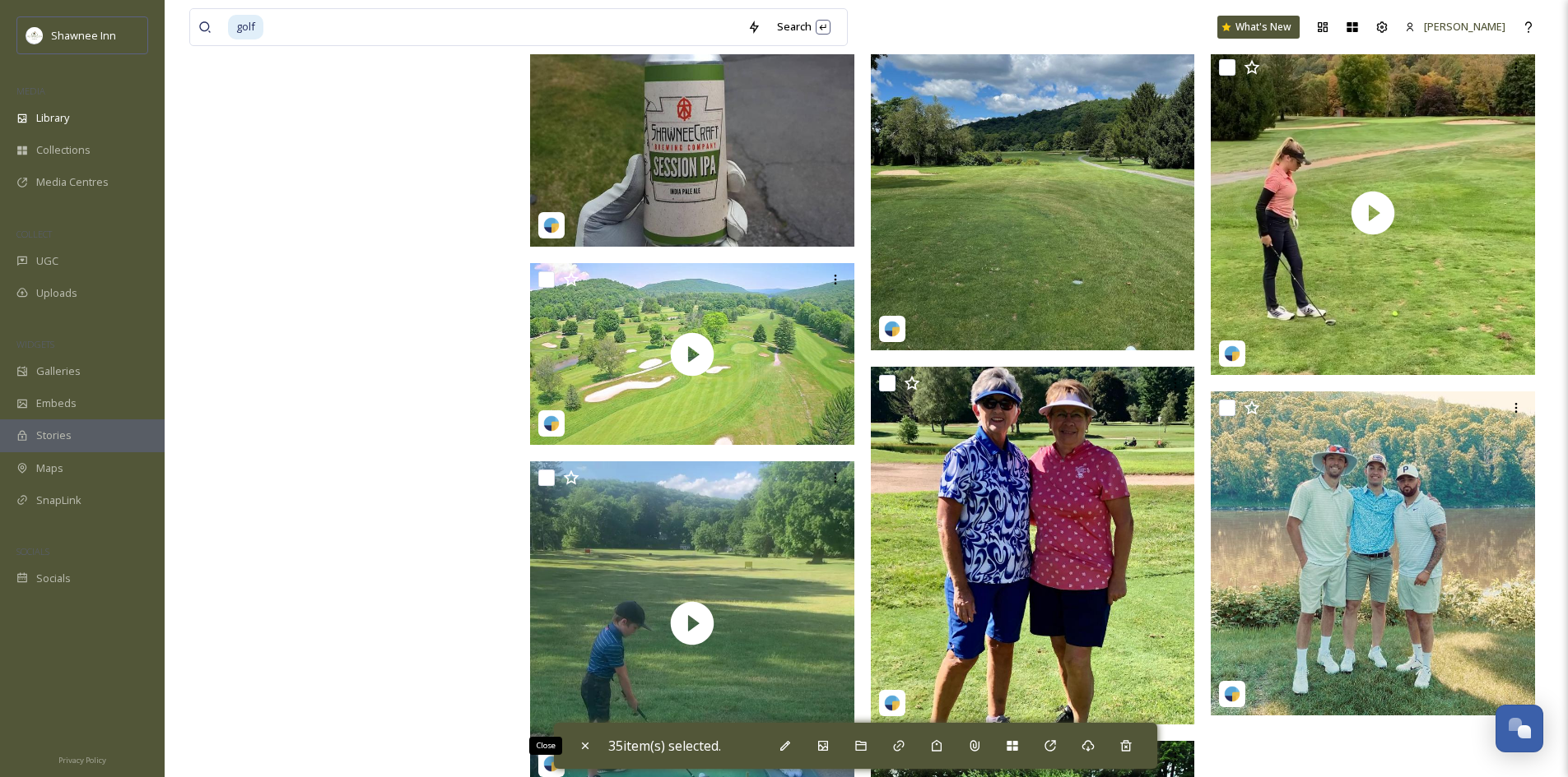
checkbox input "false"
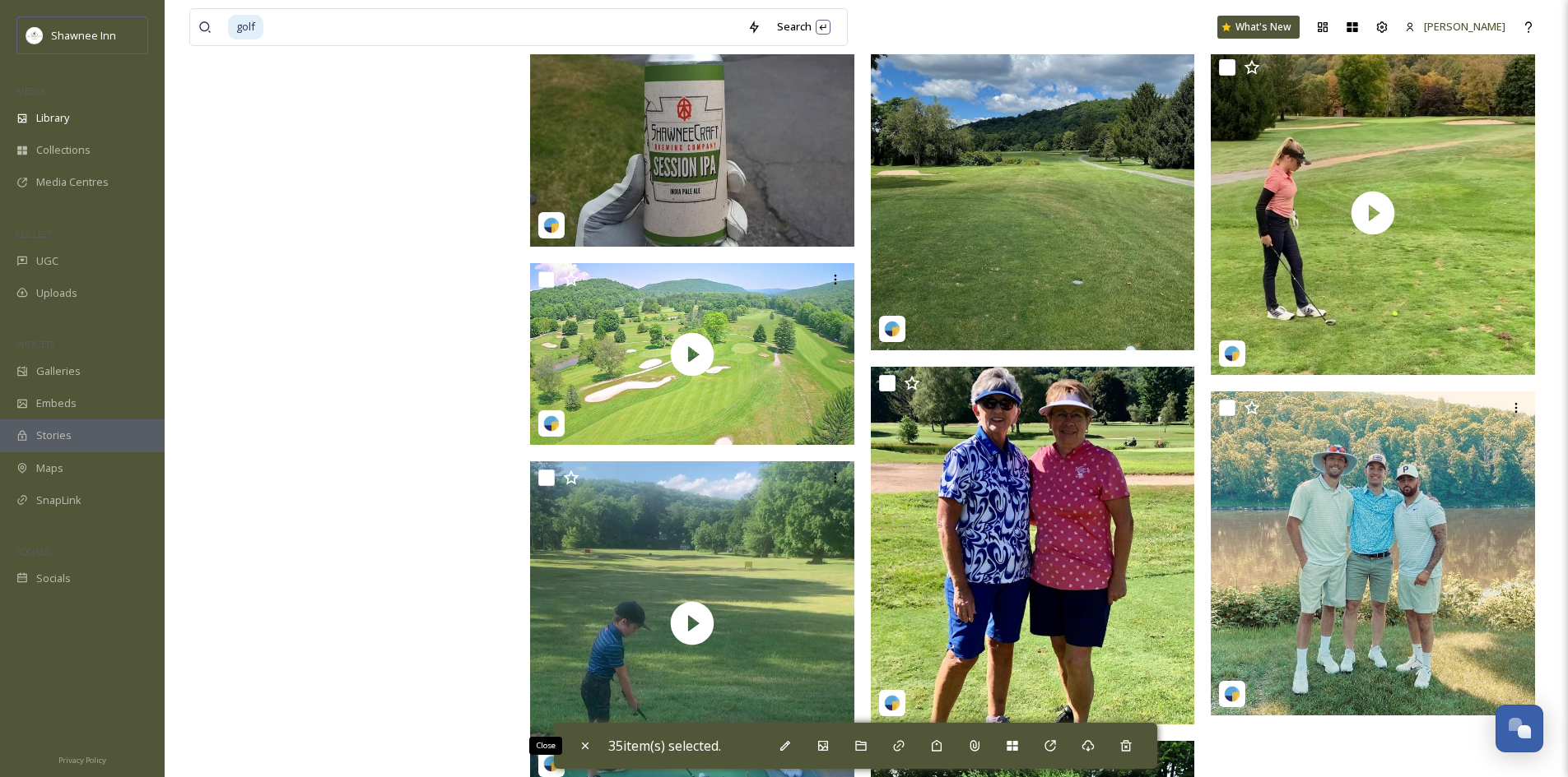
checkbox input "false"
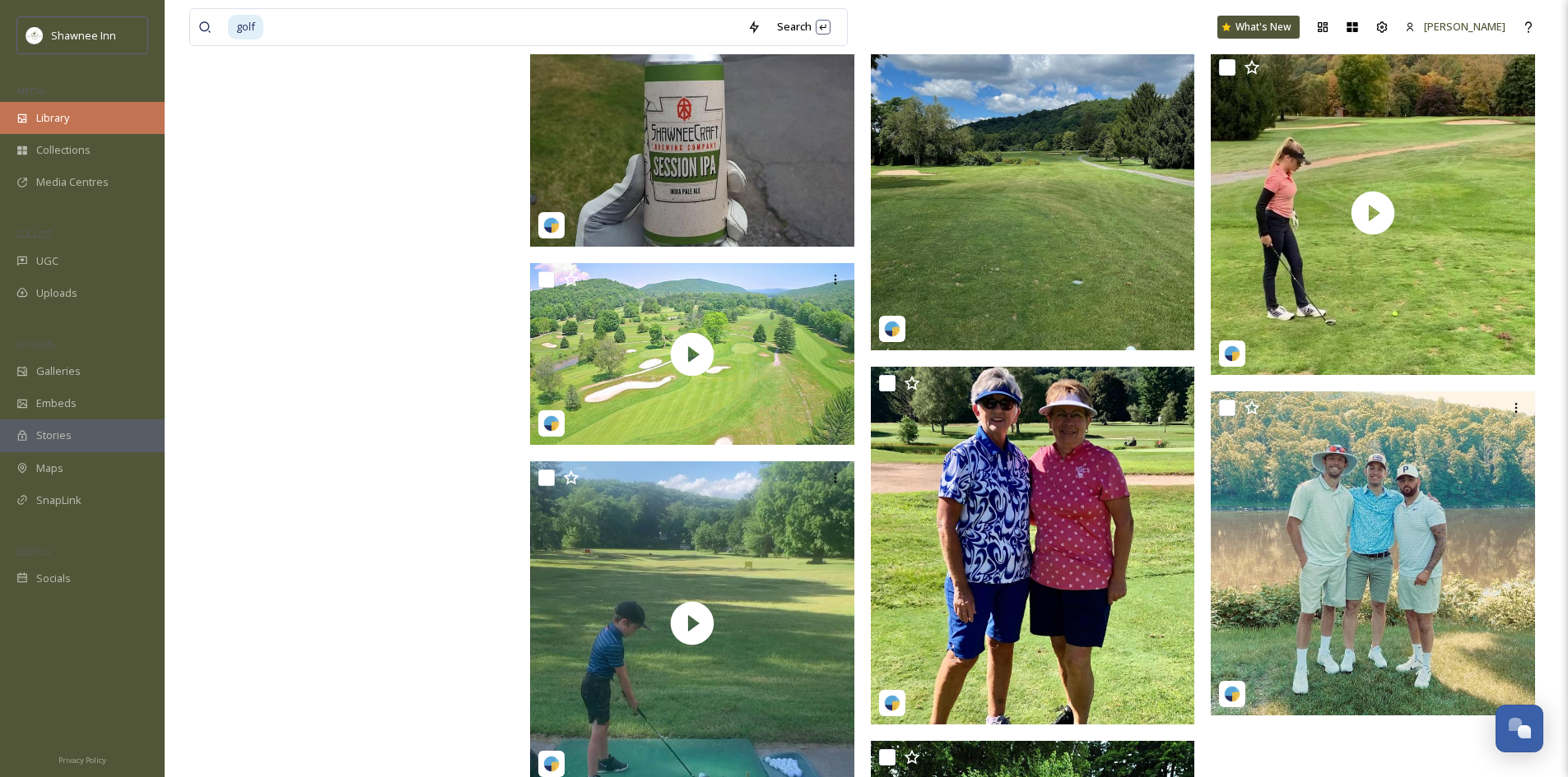
click at [109, 124] on div "Library" at bounding box center [82, 118] width 164 height 32
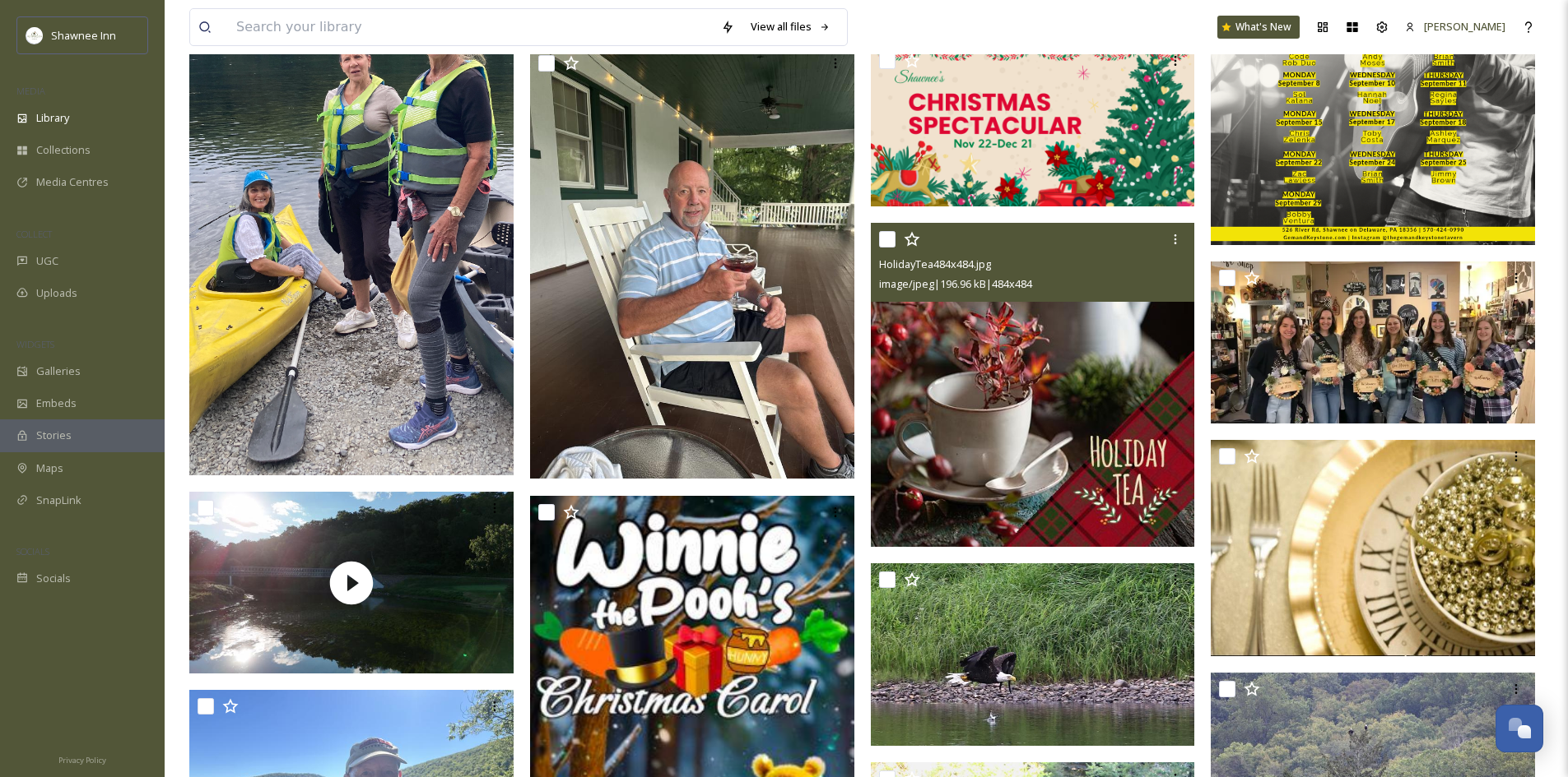
scroll to position [2715, 0]
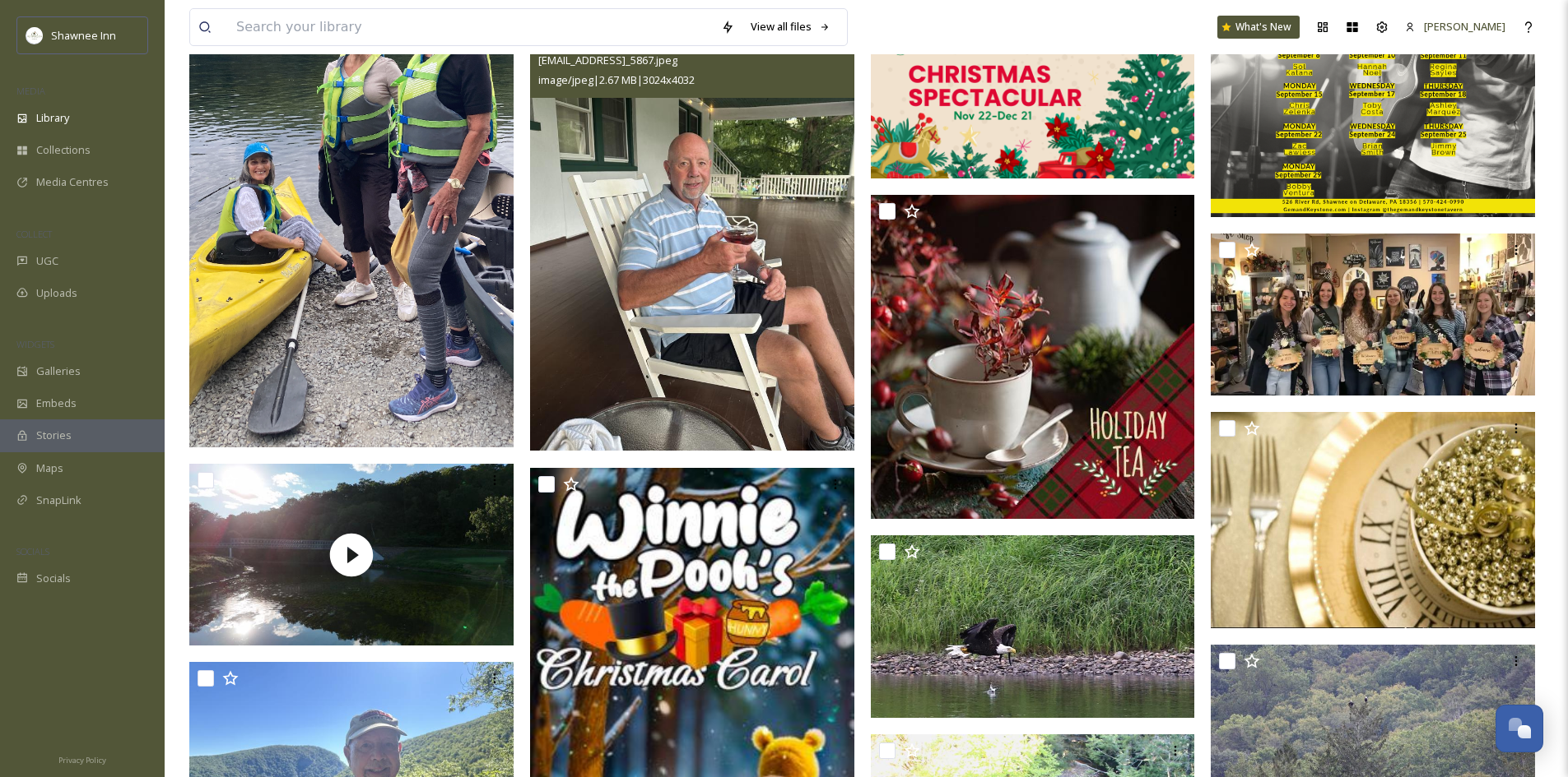
click at [671, 402] on img at bounding box center [692, 235] width 324 height 432
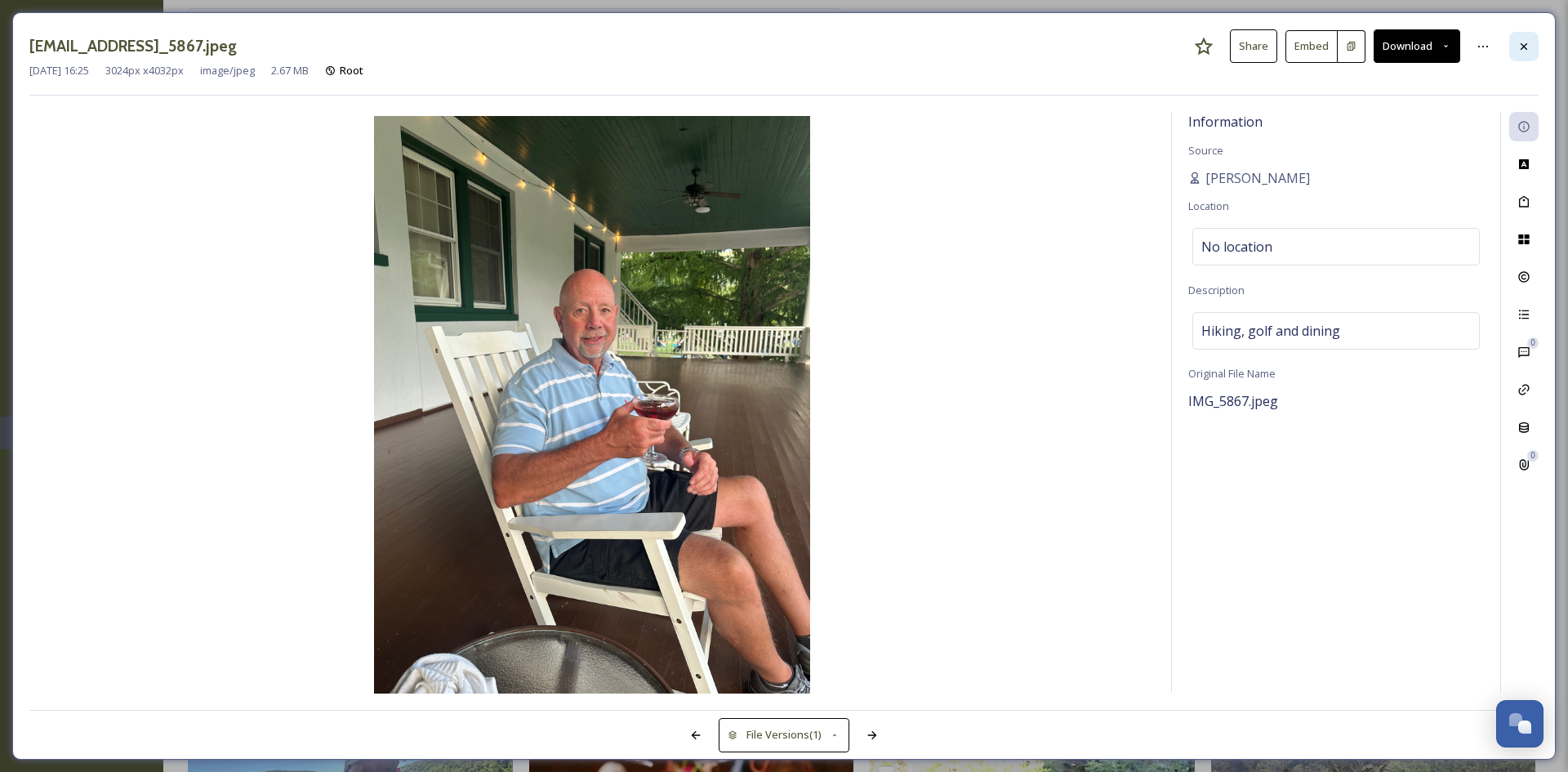
click at [1522, 47] on icon at bounding box center [1524, 46] width 13 height 13
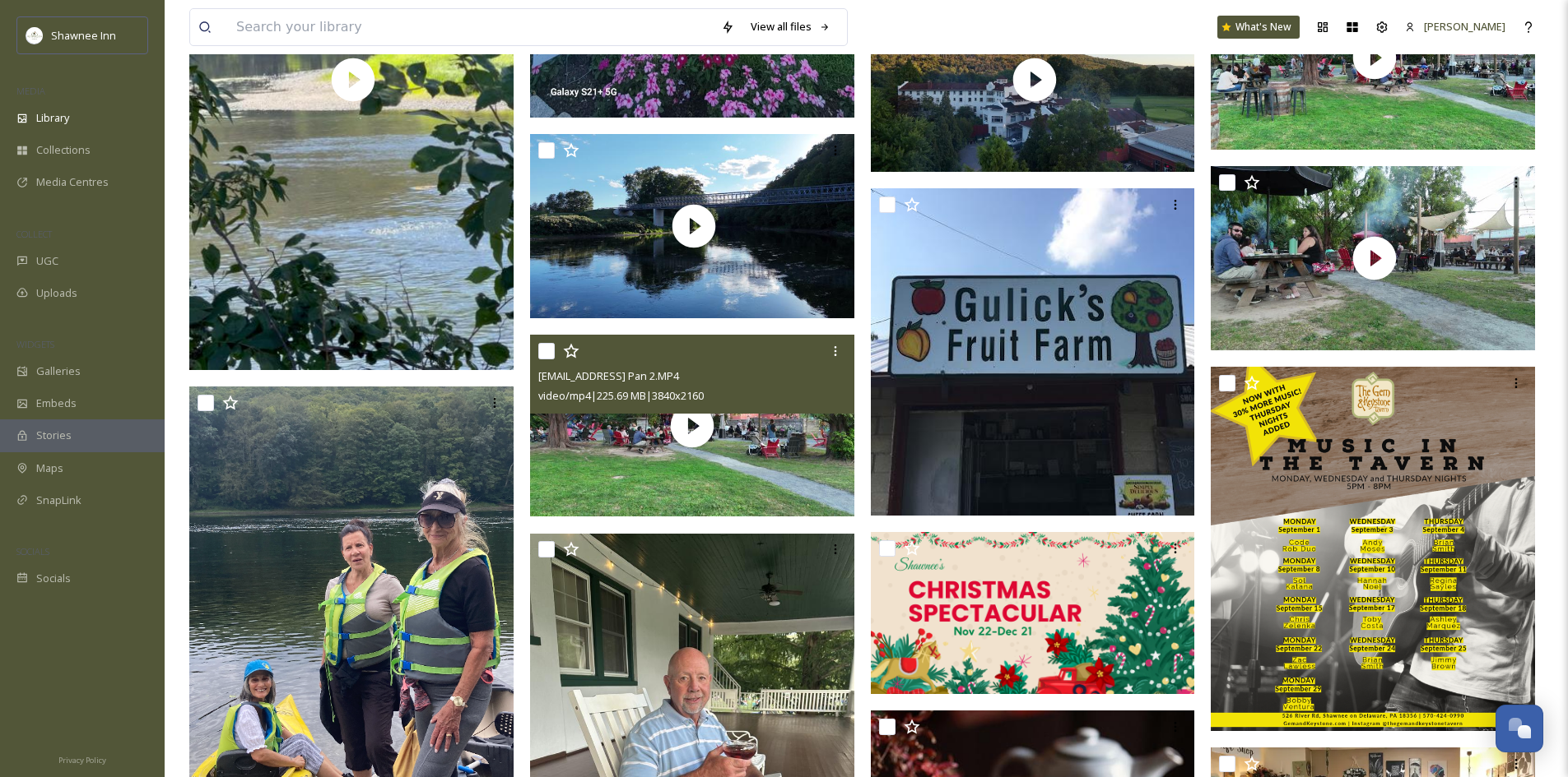
scroll to position [1974, 0]
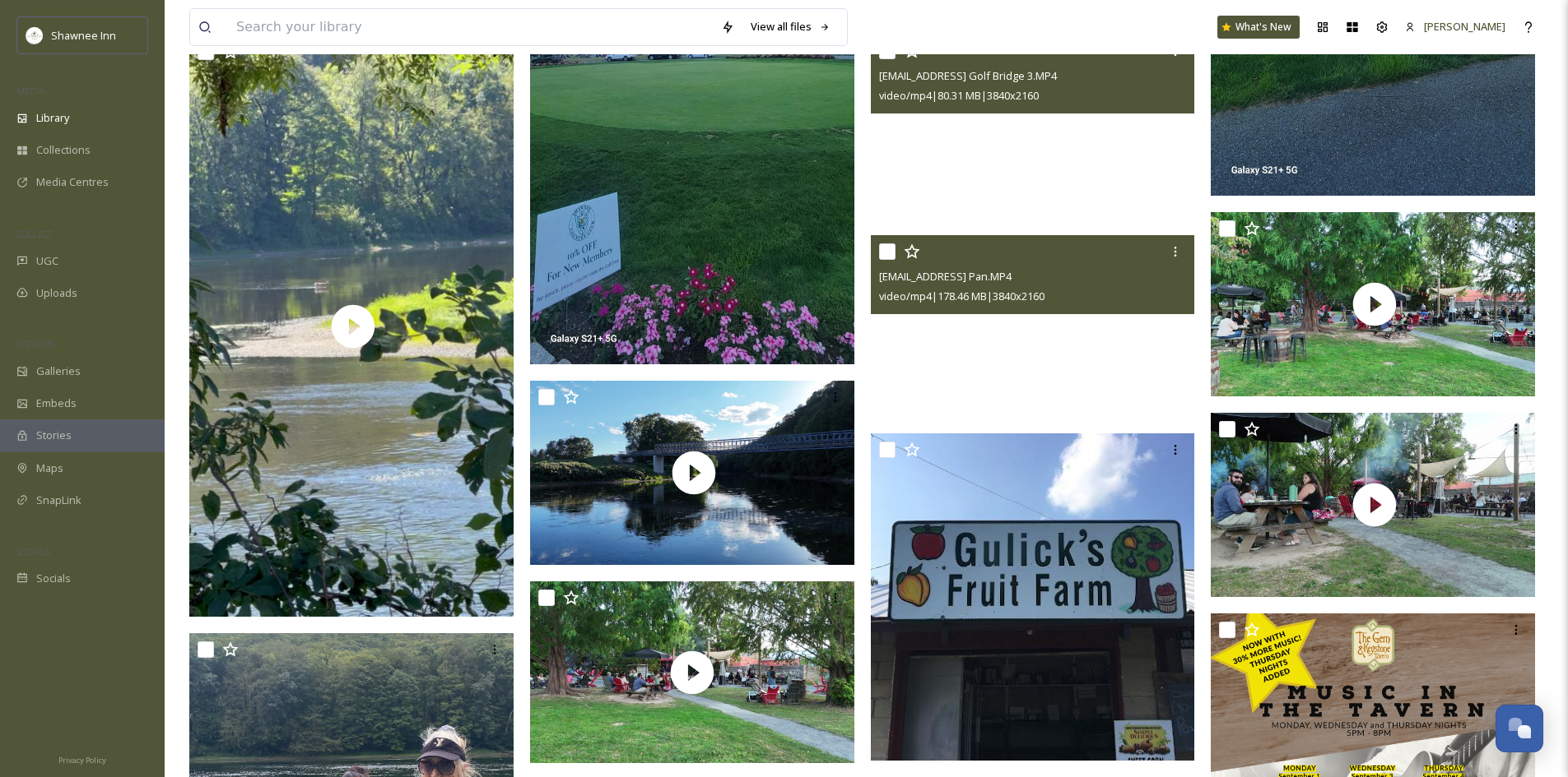
click at [1162, 379] on video "ext_1756599667.81476_archibaldmackenzie16@gmail.com-Down Pan.MP4" at bounding box center [1033, 327] width 324 height 183
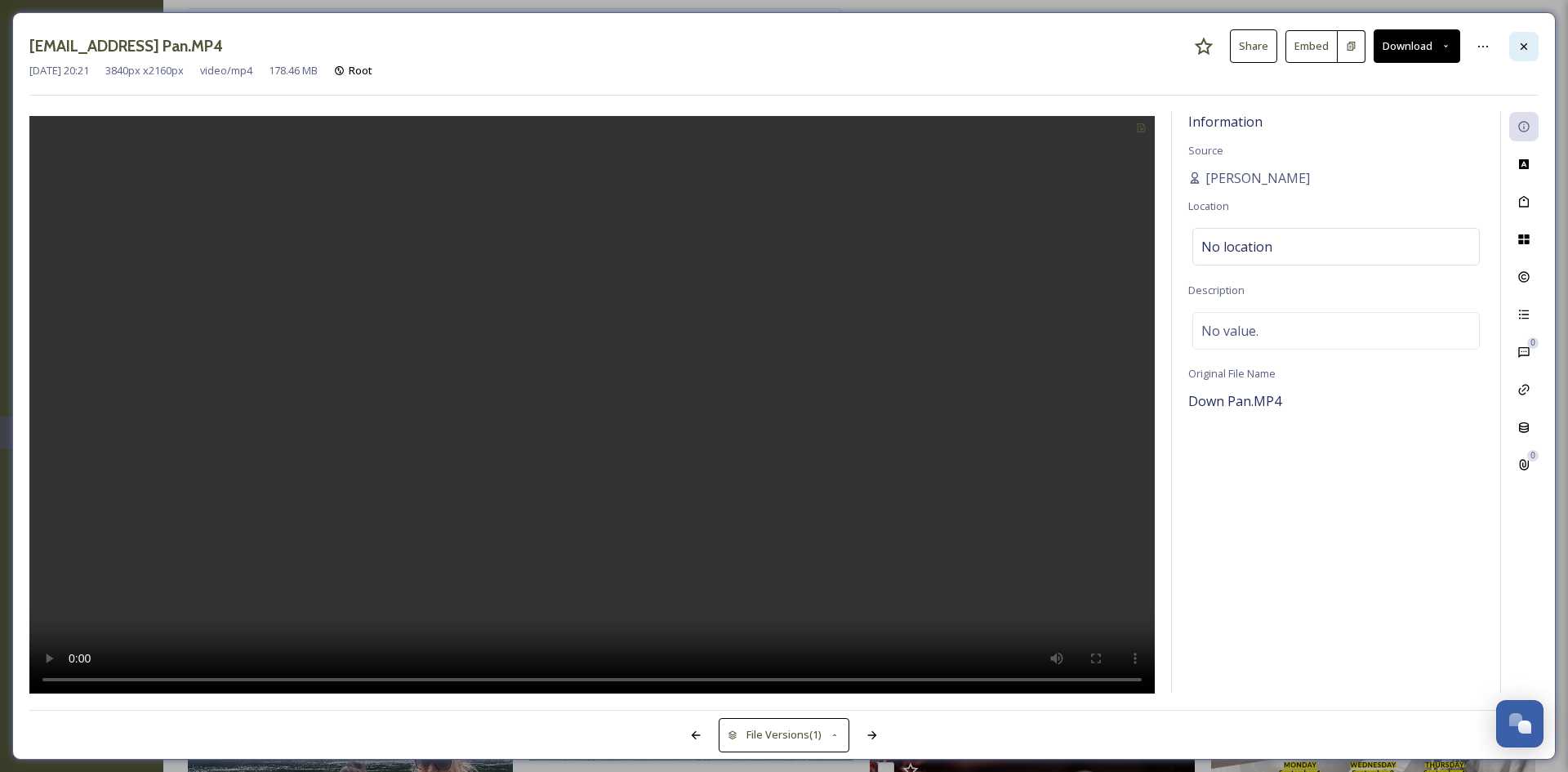
click at [1531, 48] on div at bounding box center [1524, 46] width 29 height 29
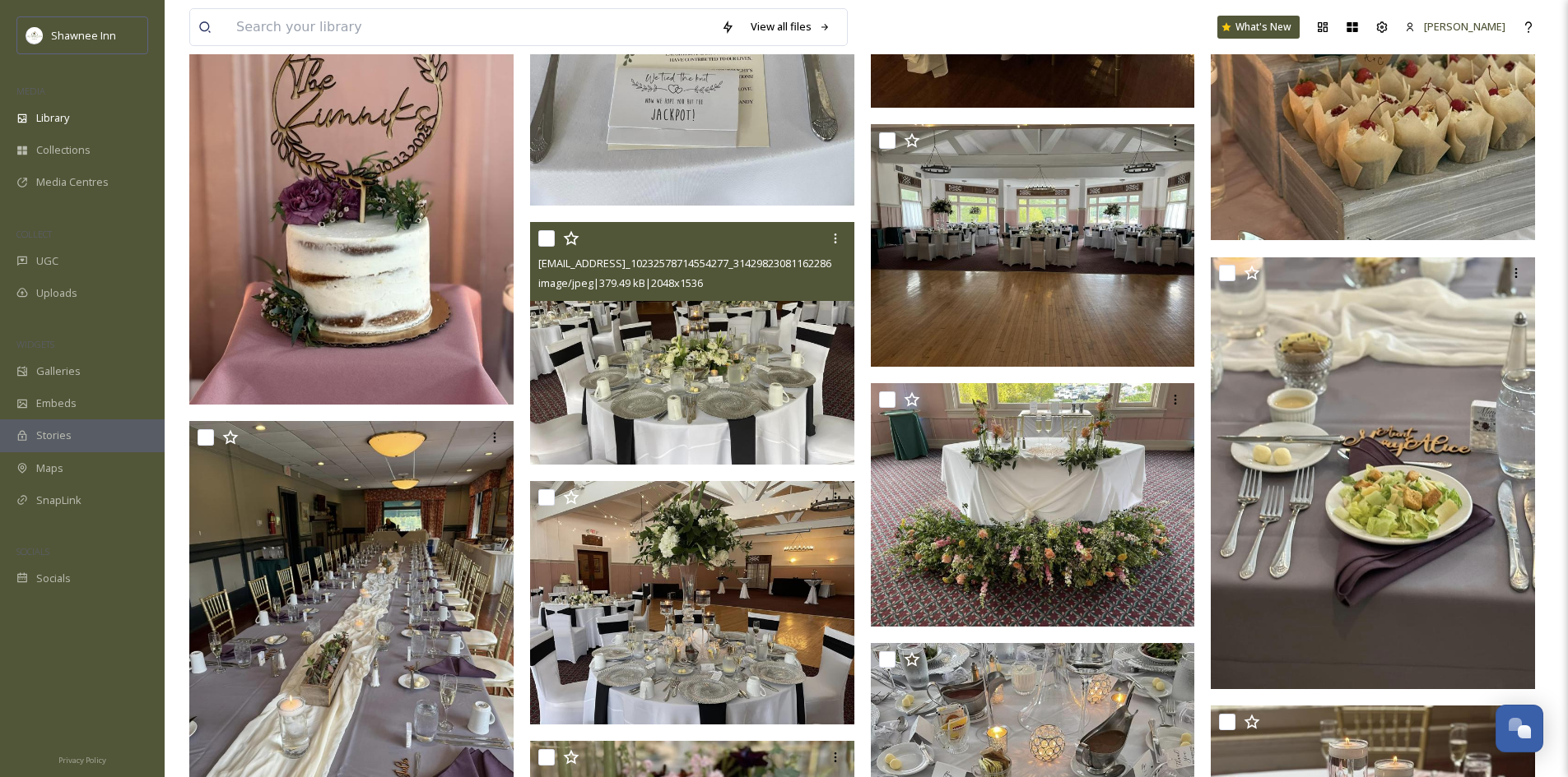
scroll to position [25089, 0]
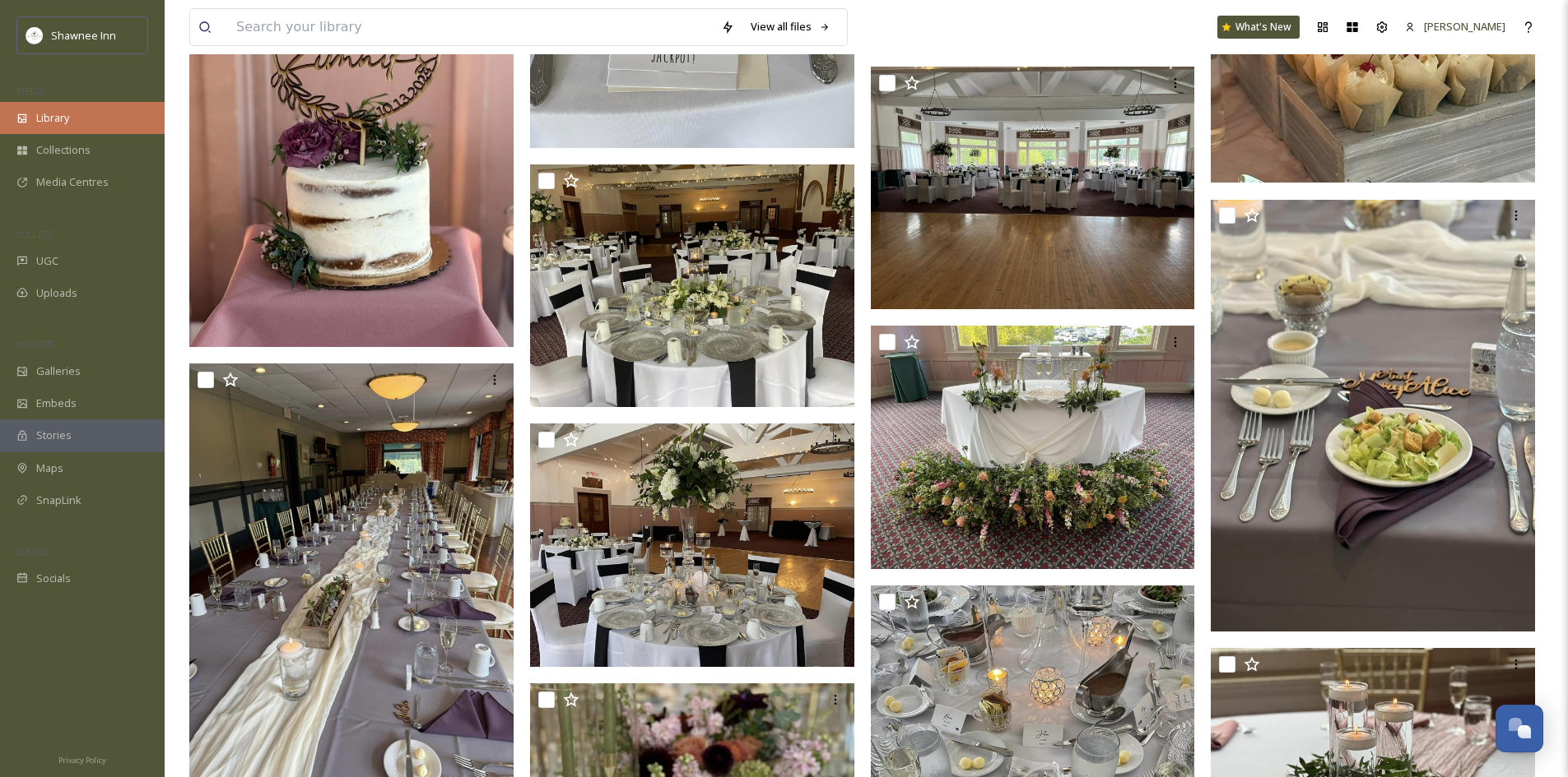
click at [56, 119] on span "Library" at bounding box center [53, 119] width 33 height 16
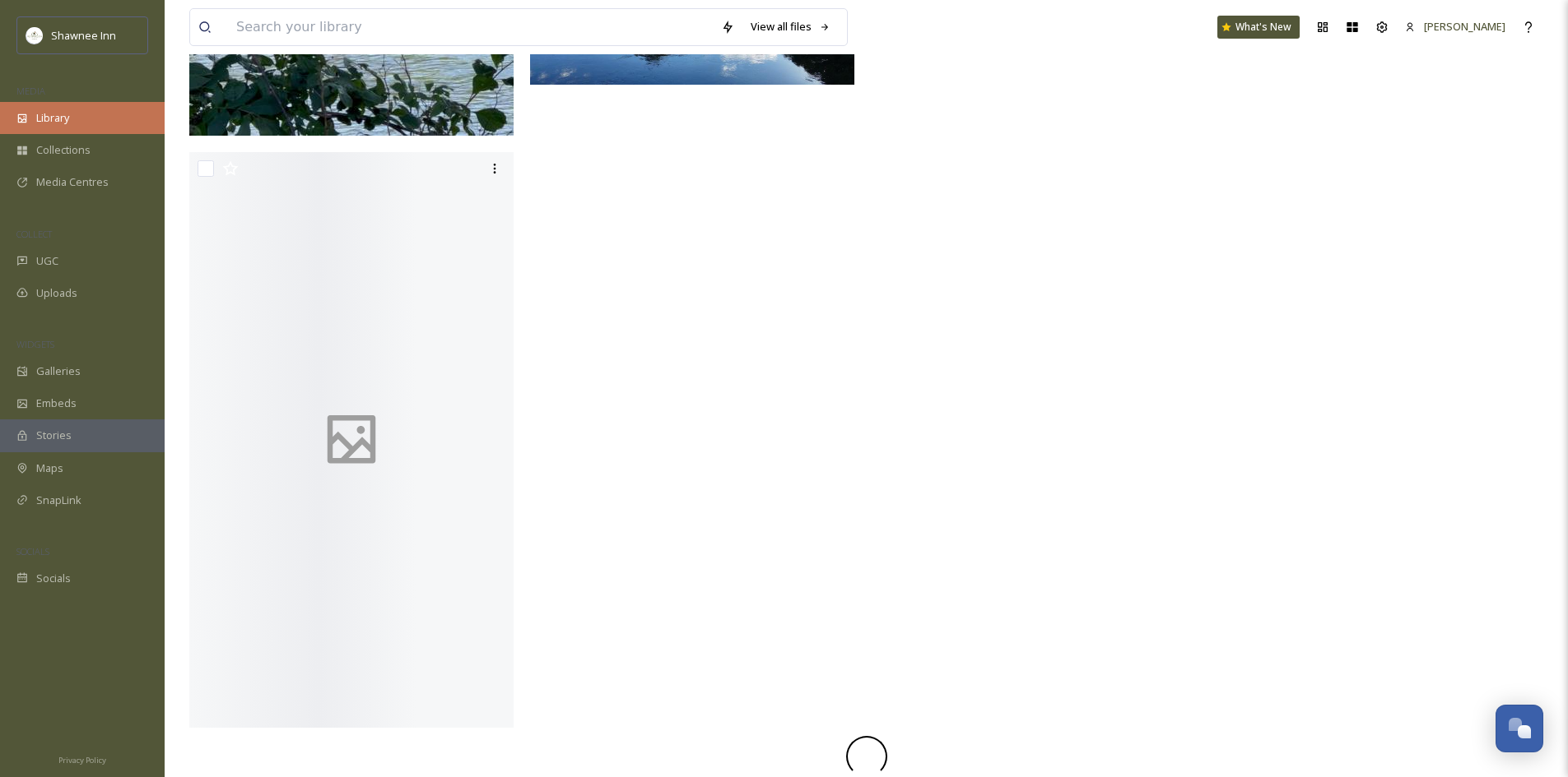
scroll to position [0, 0]
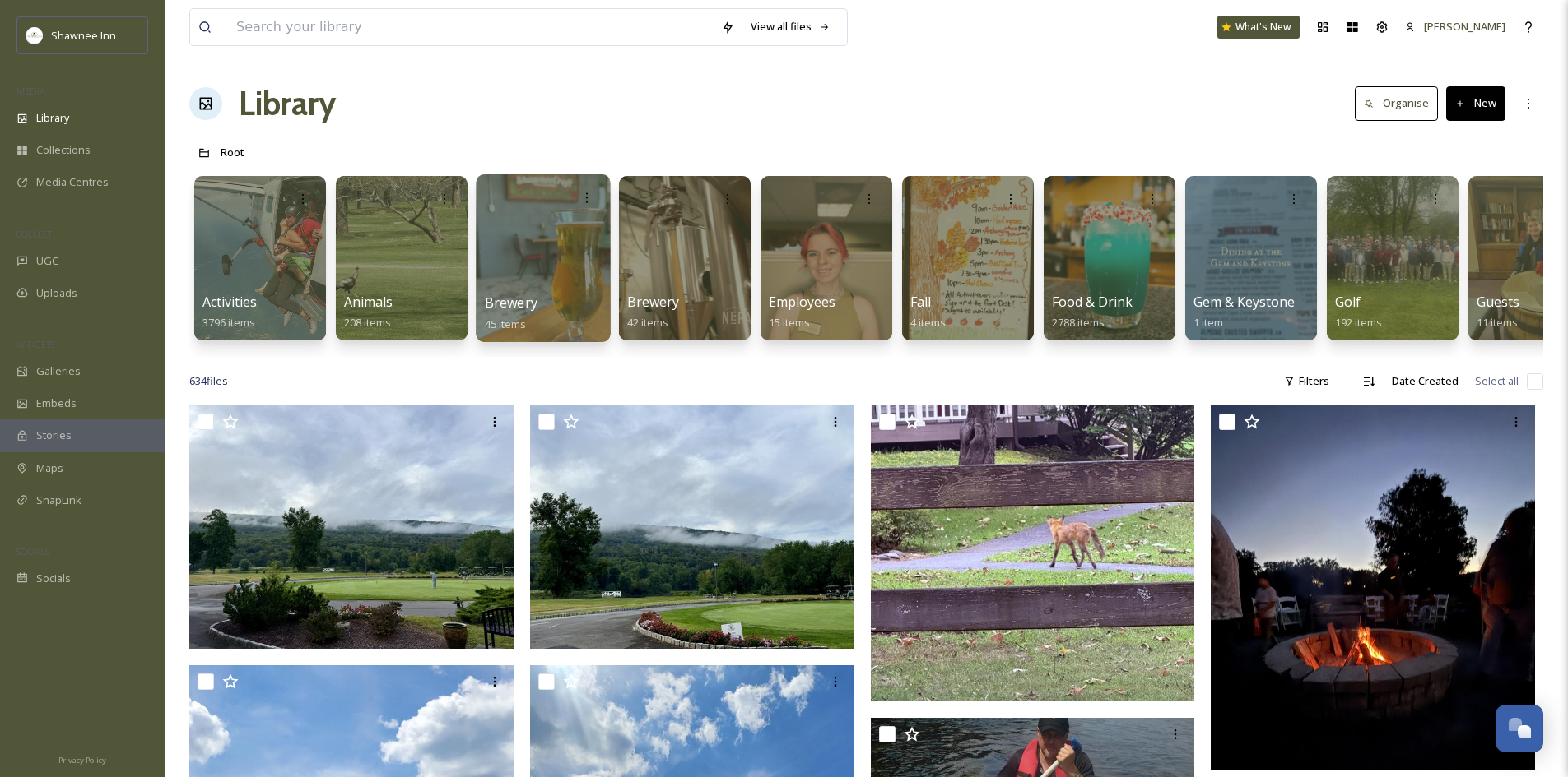
click at [578, 243] on div at bounding box center [543, 258] width 134 height 168
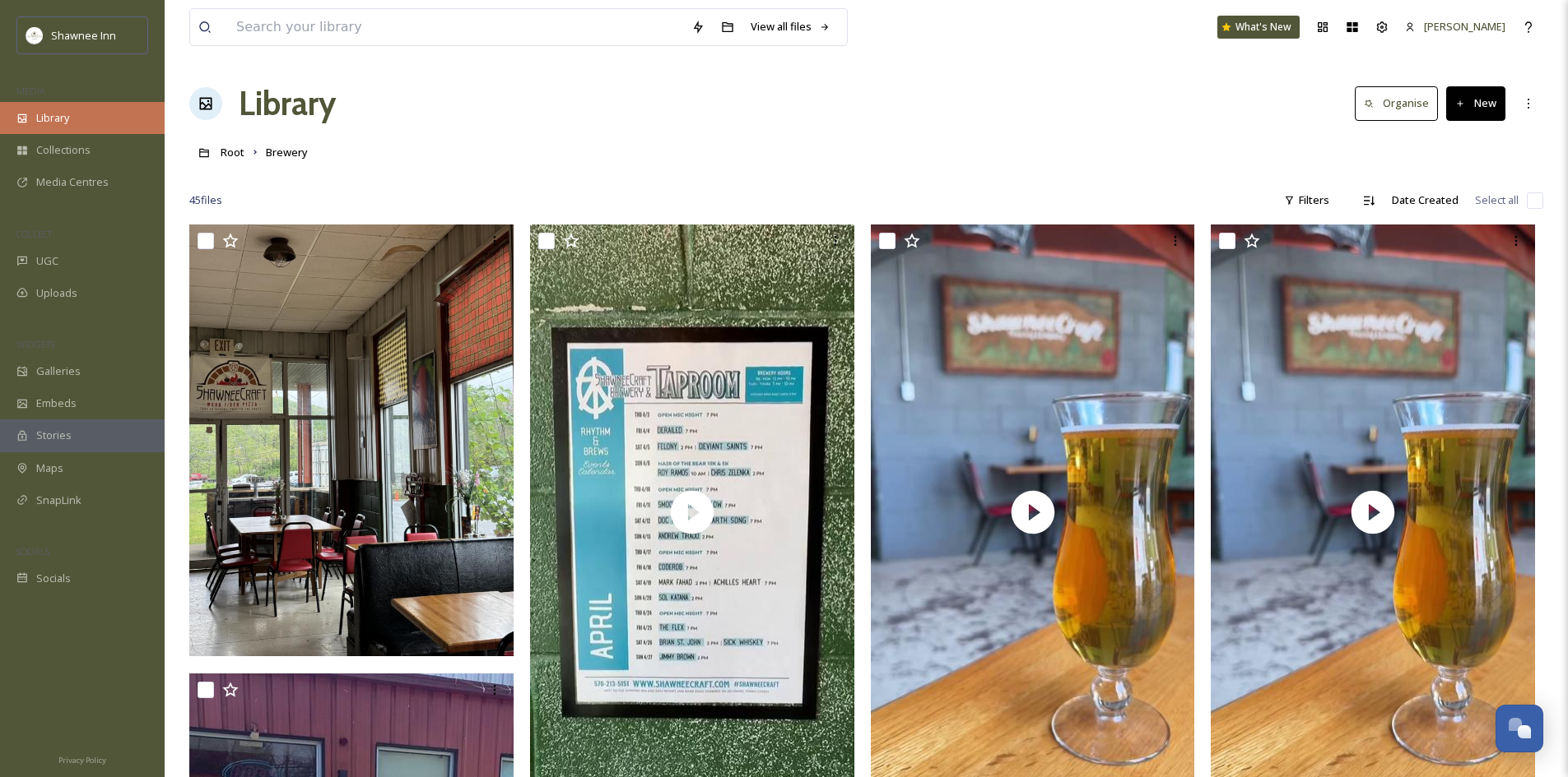
click at [79, 119] on div "Library" at bounding box center [82, 118] width 164 height 32
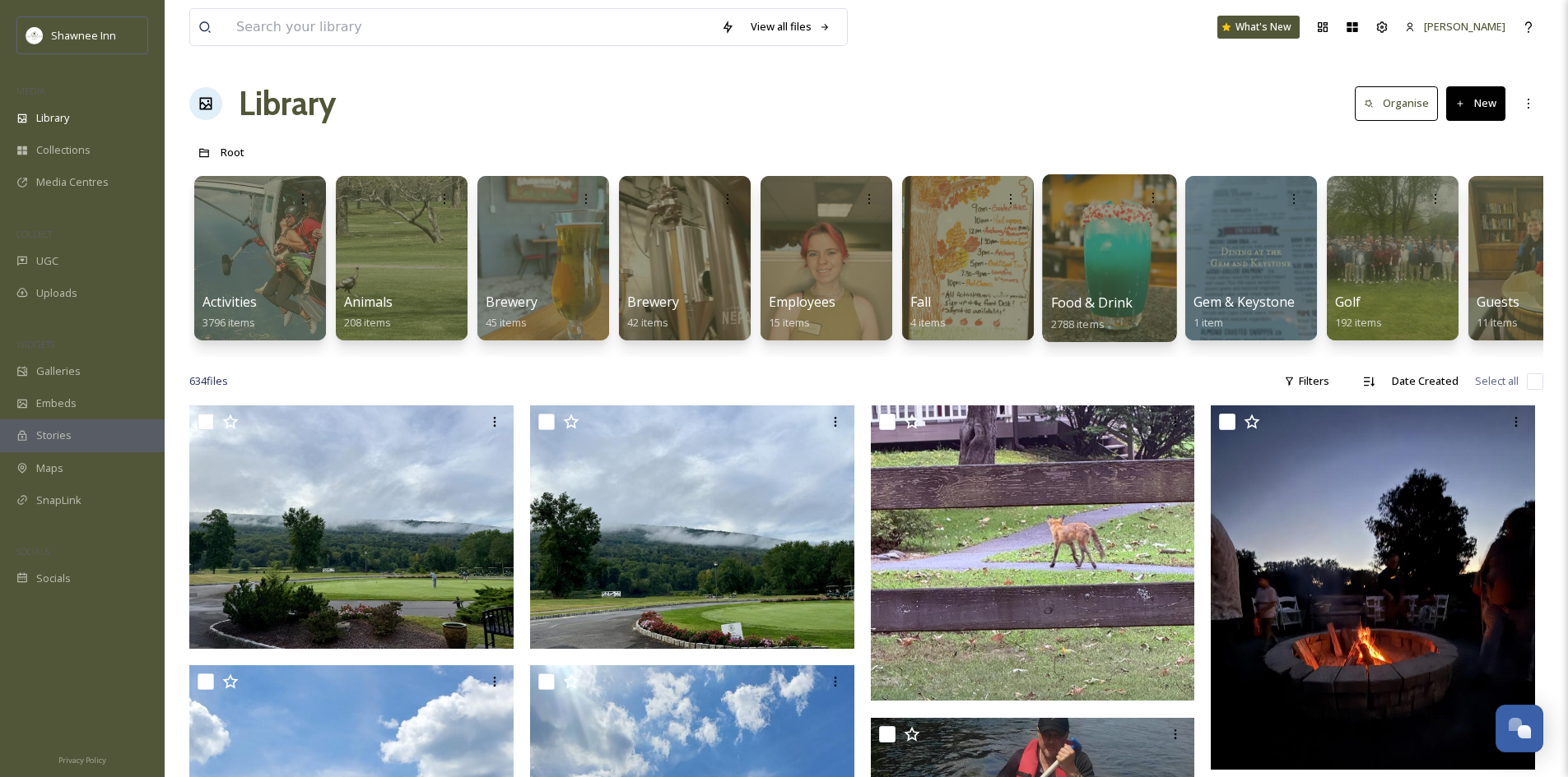
click at [1127, 256] on div at bounding box center [1108, 258] width 134 height 168
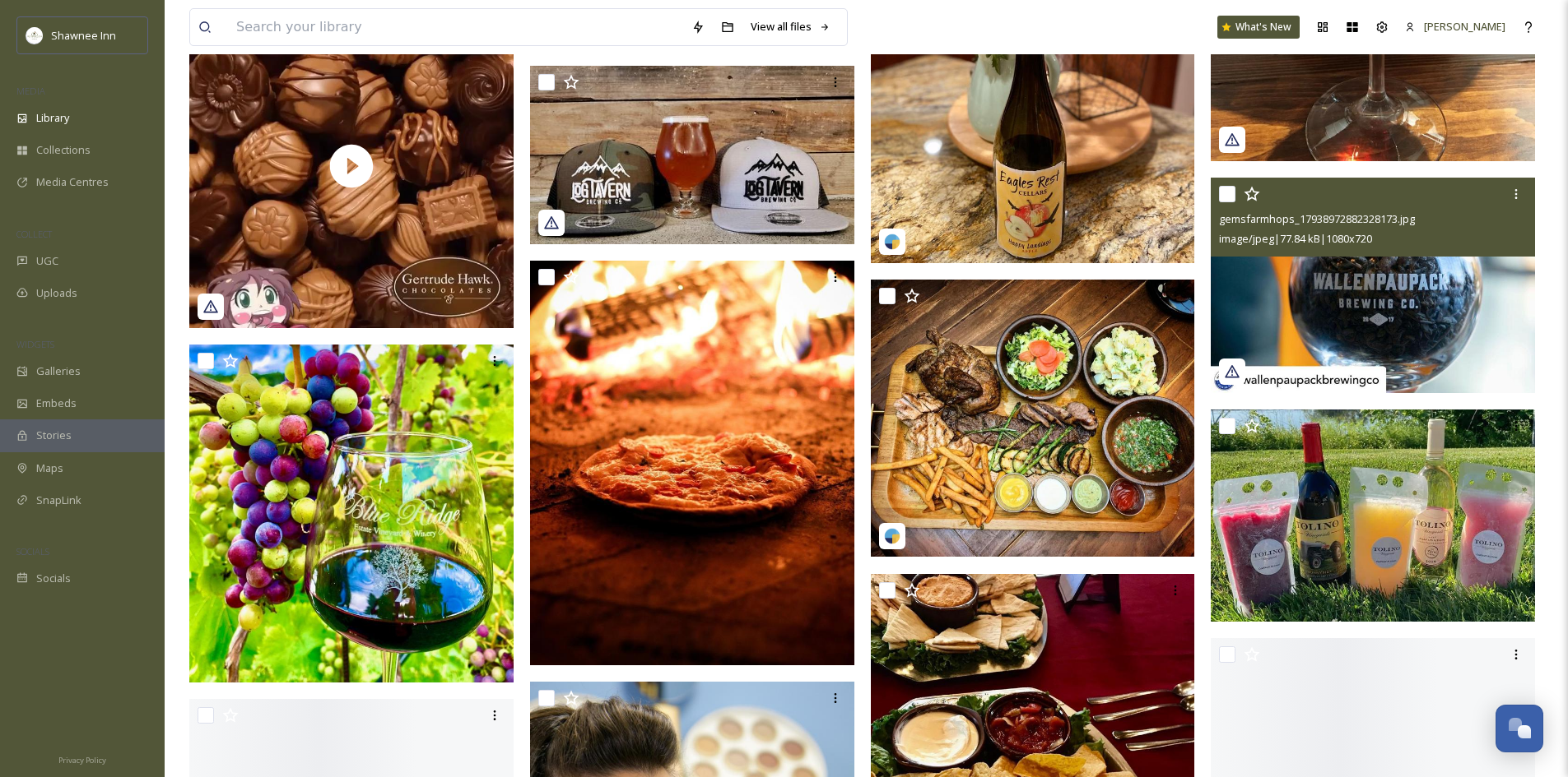
scroll to position [17110, 0]
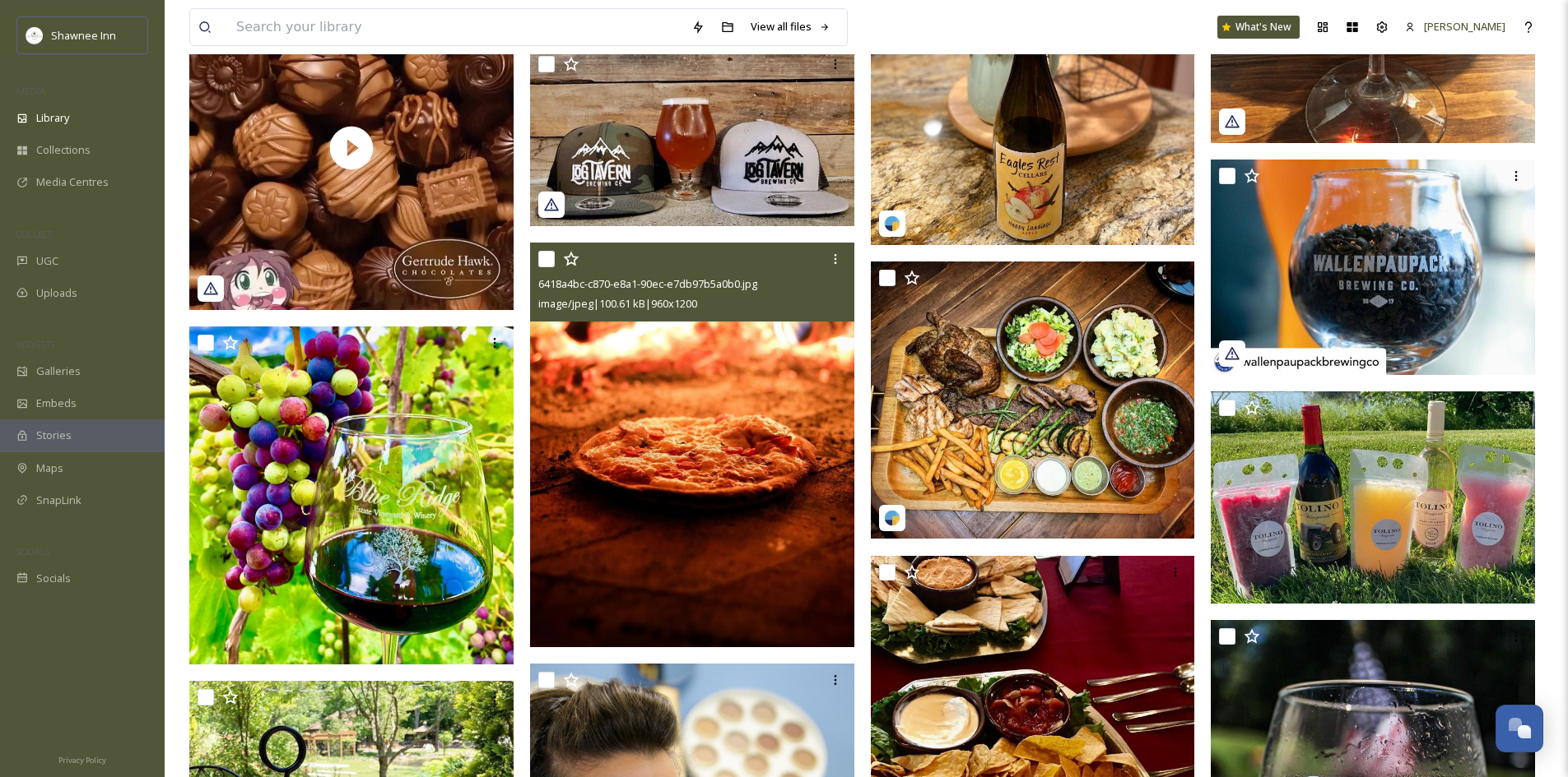
click at [762, 358] on img at bounding box center [692, 445] width 324 height 406
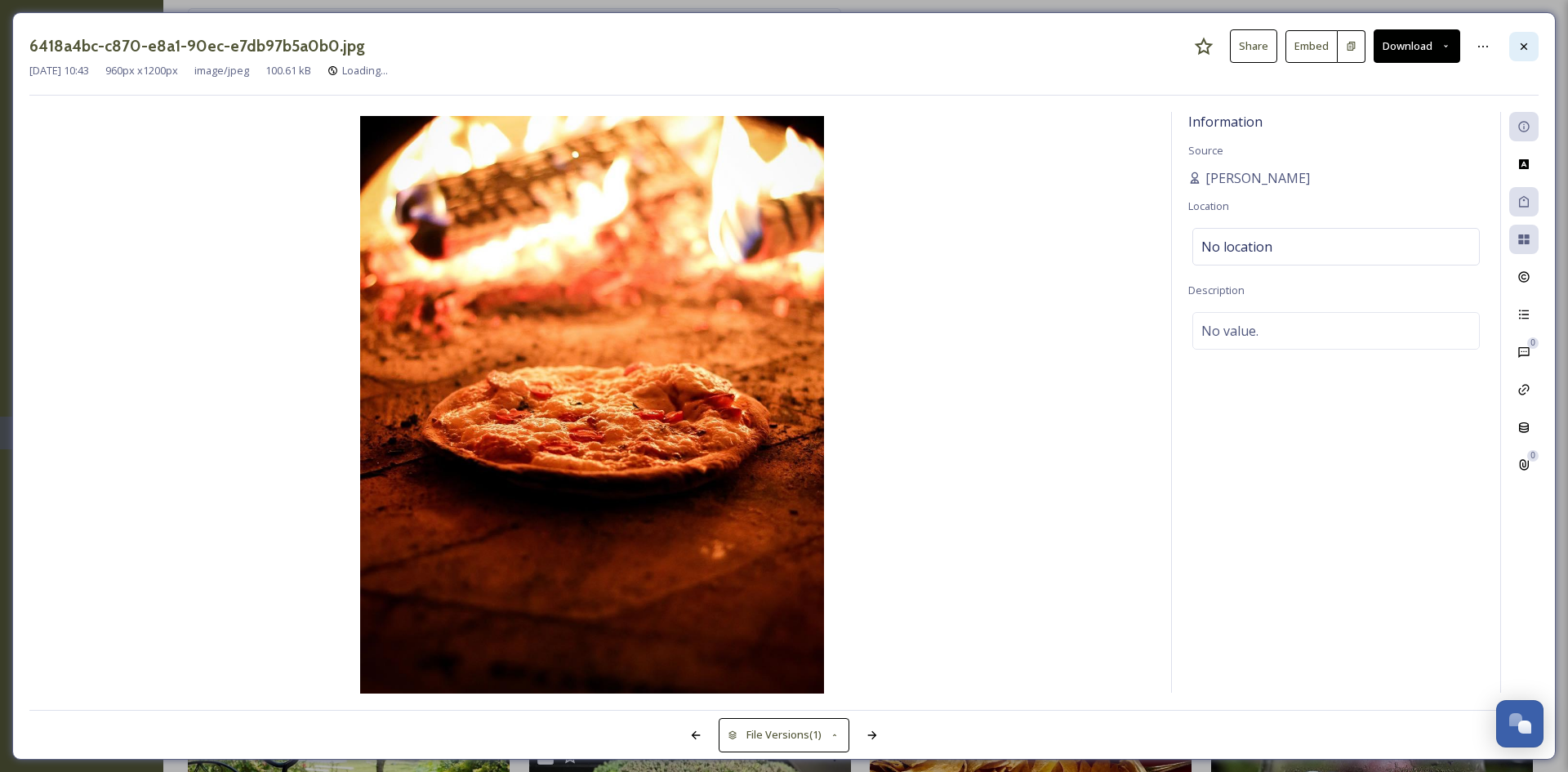
click at [1530, 58] on div at bounding box center [1524, 46] width 29 height 29
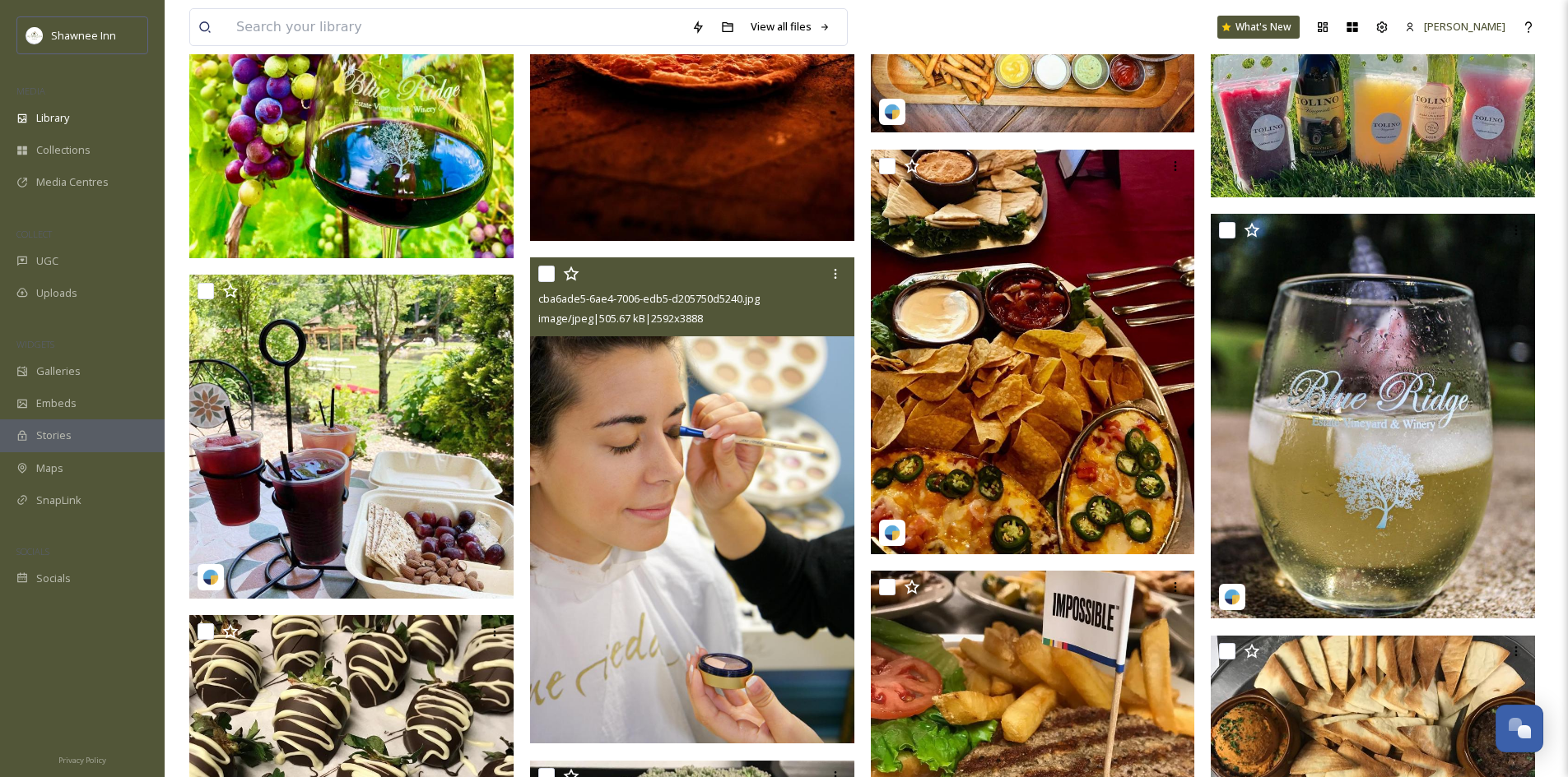
scroll to position [17274, 0]
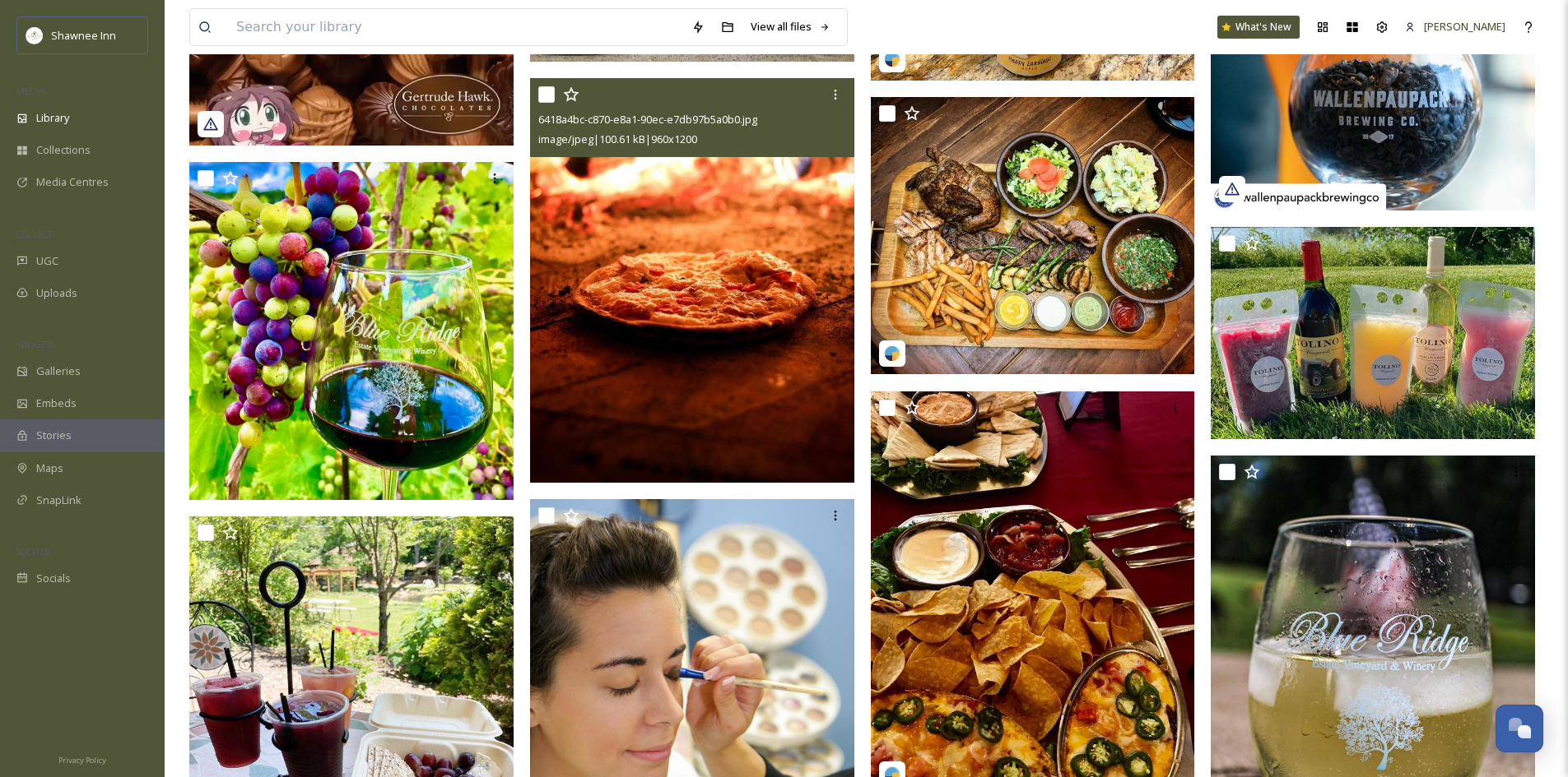
click at [737, 317] on img at bounding box center [692, 281] width 324 height 406
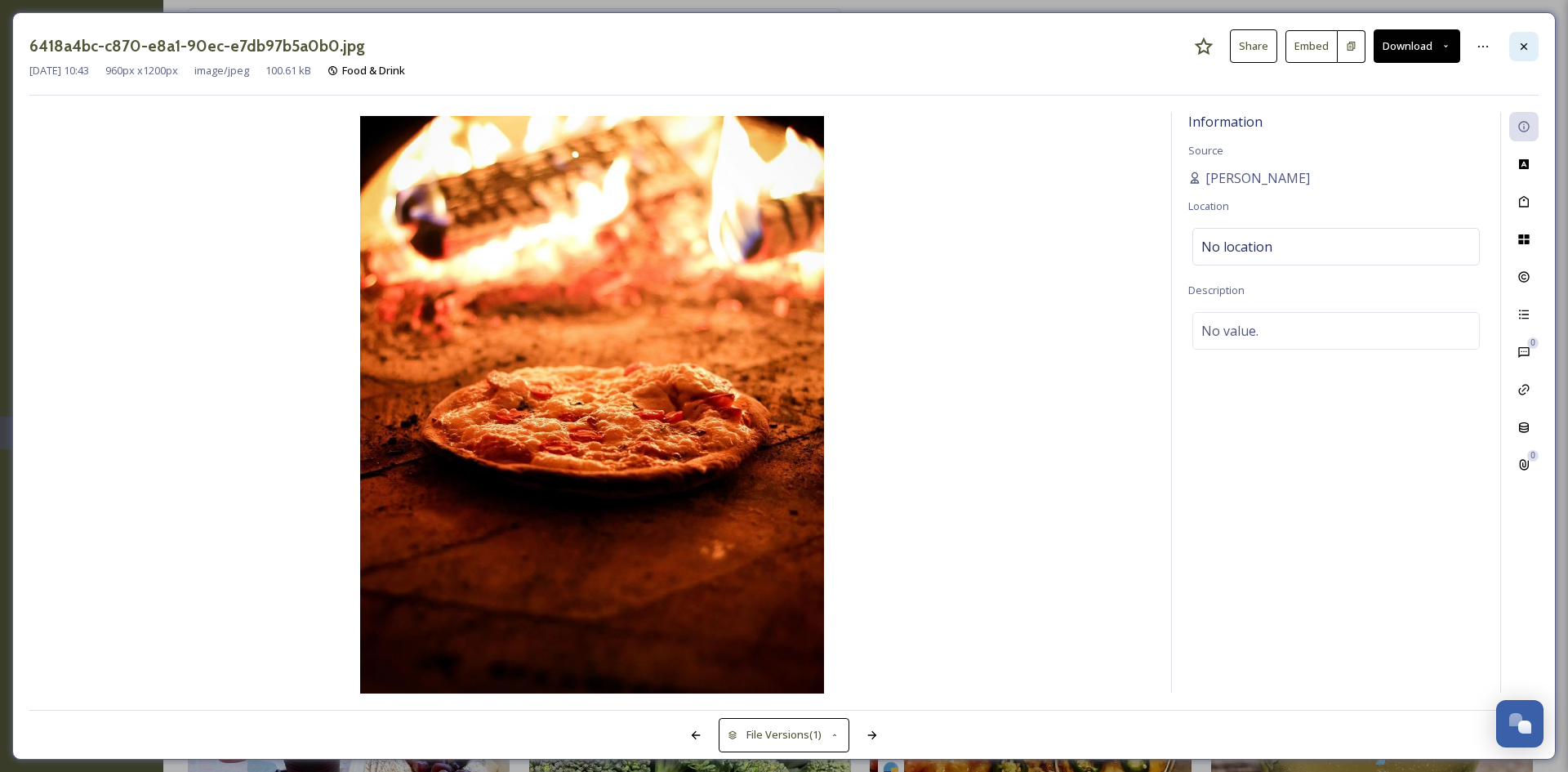
click at [1515, 58] on div at bounding box center [1524, 46] width 29 height 29
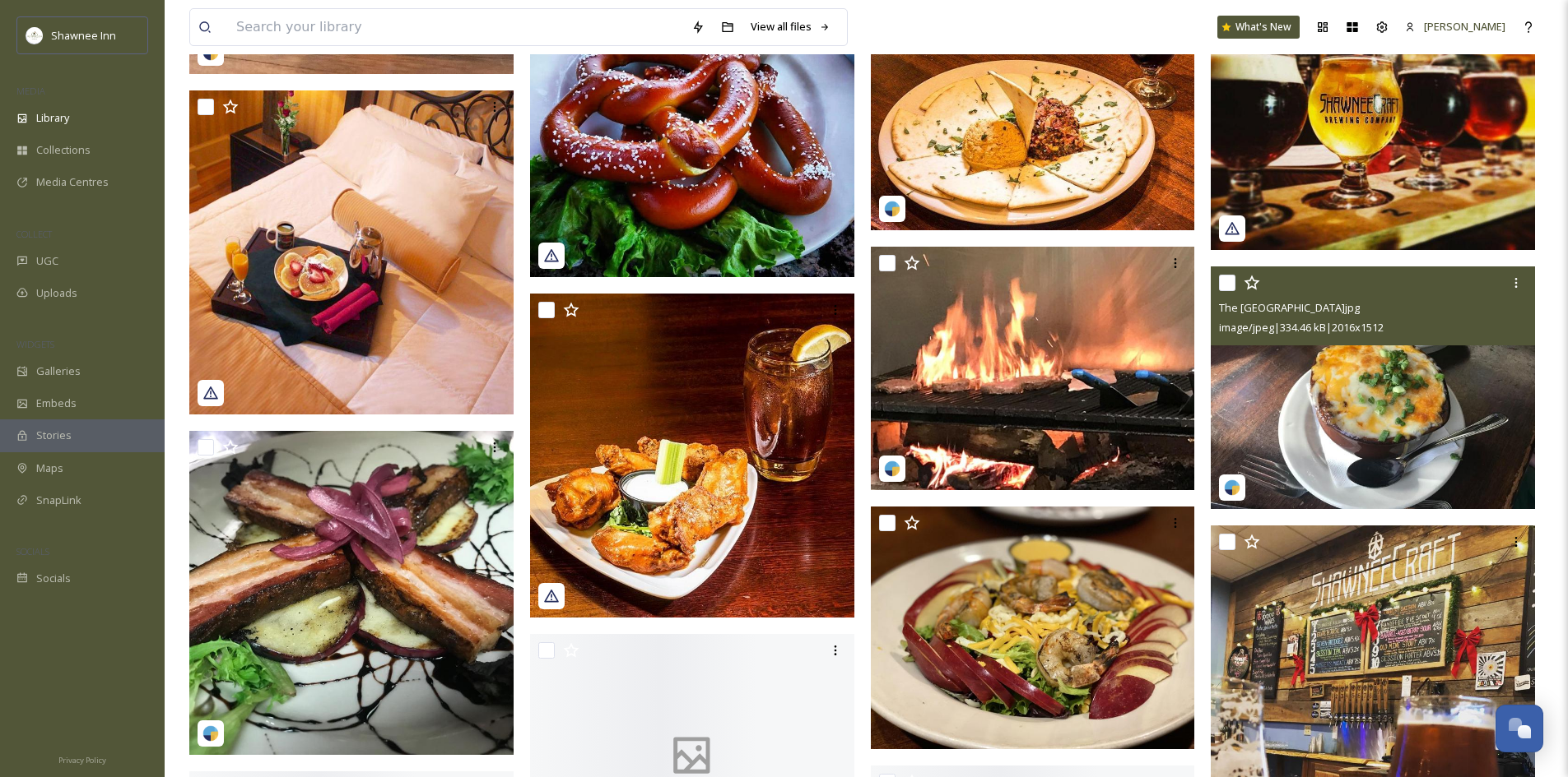
scroll to position [19413, 0]
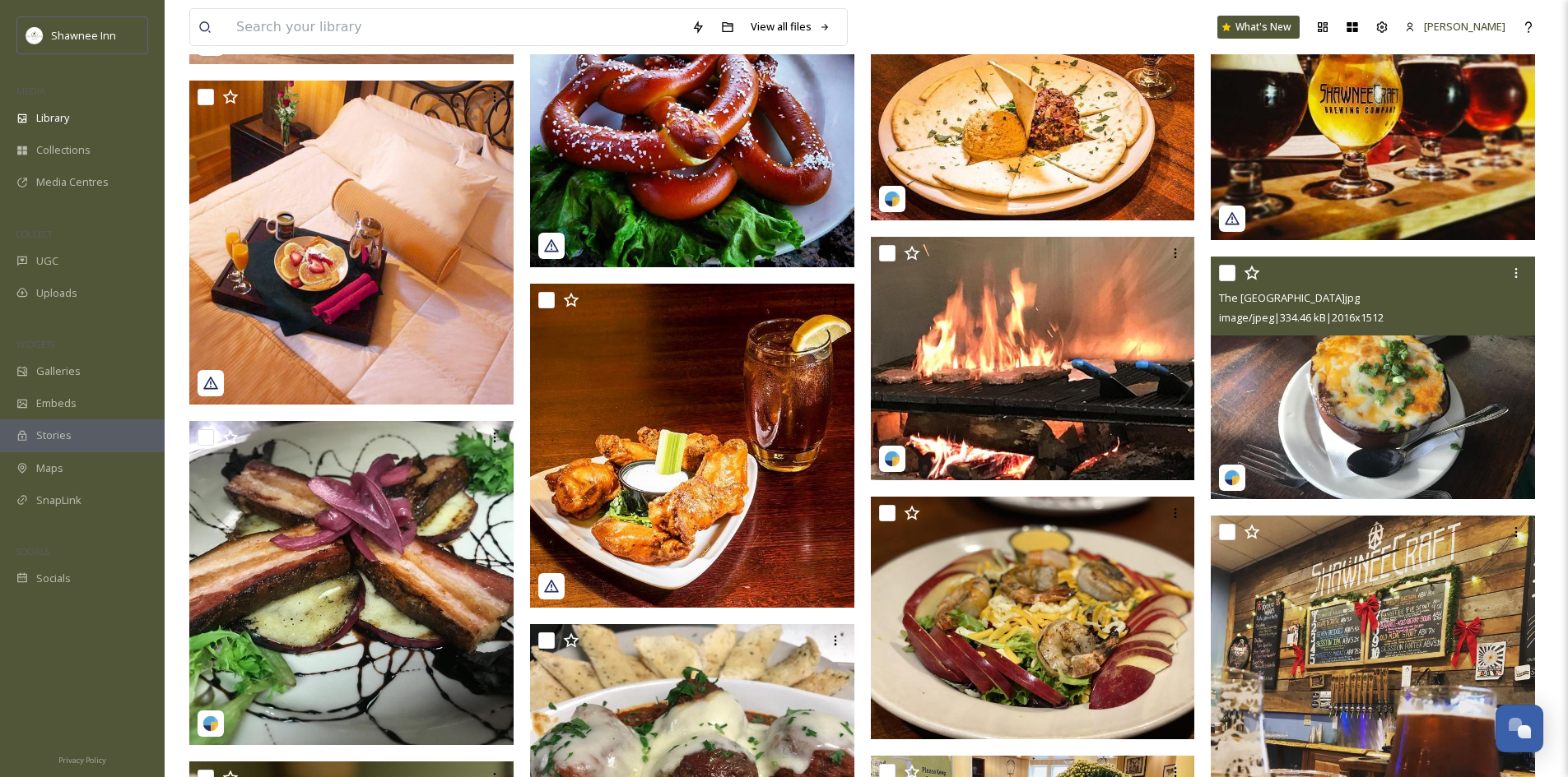
click at [1428, 401] on img at bounding box center [1372, 378] width 324 height 244
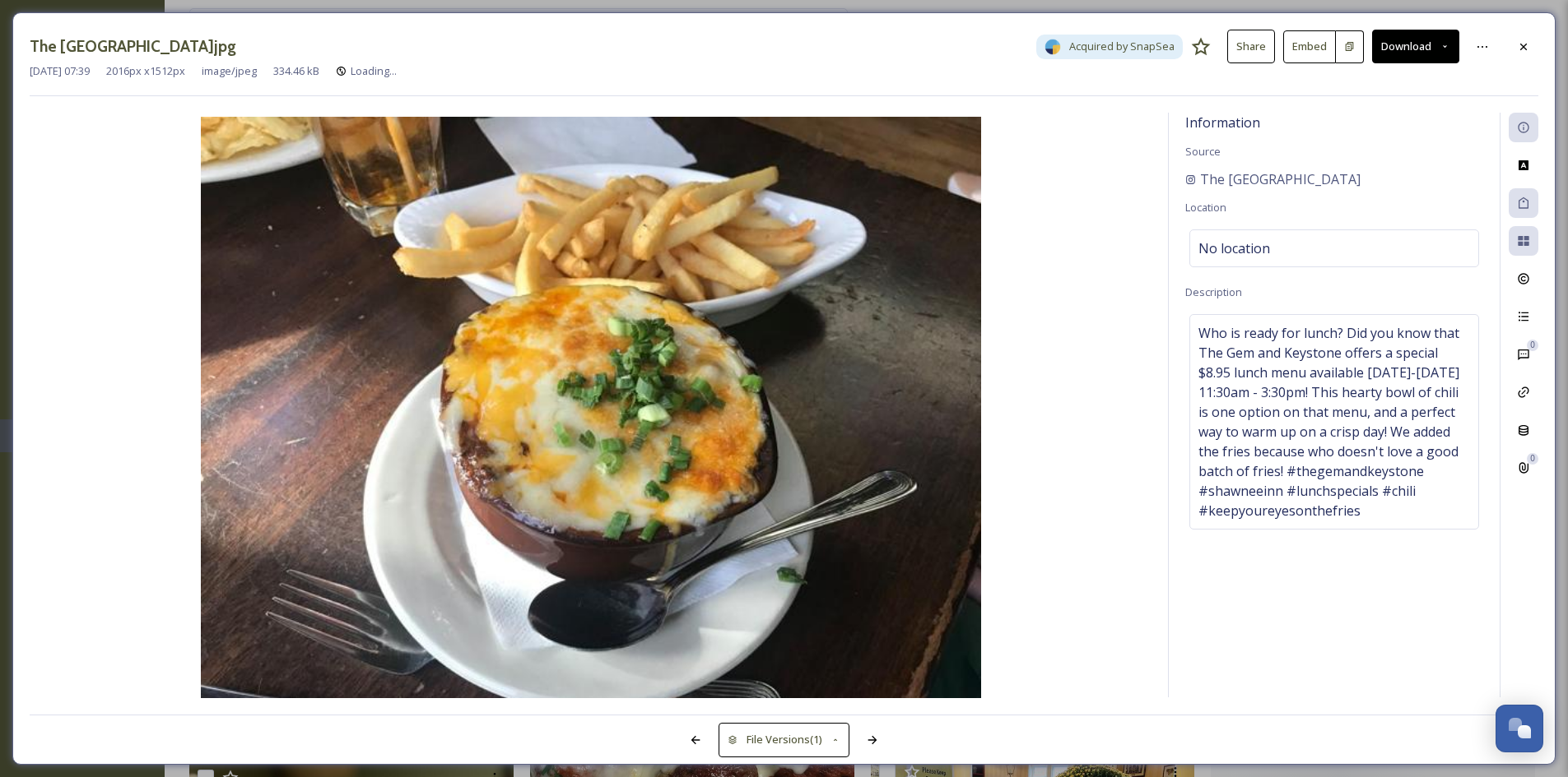
scroll to position [19495, 0]
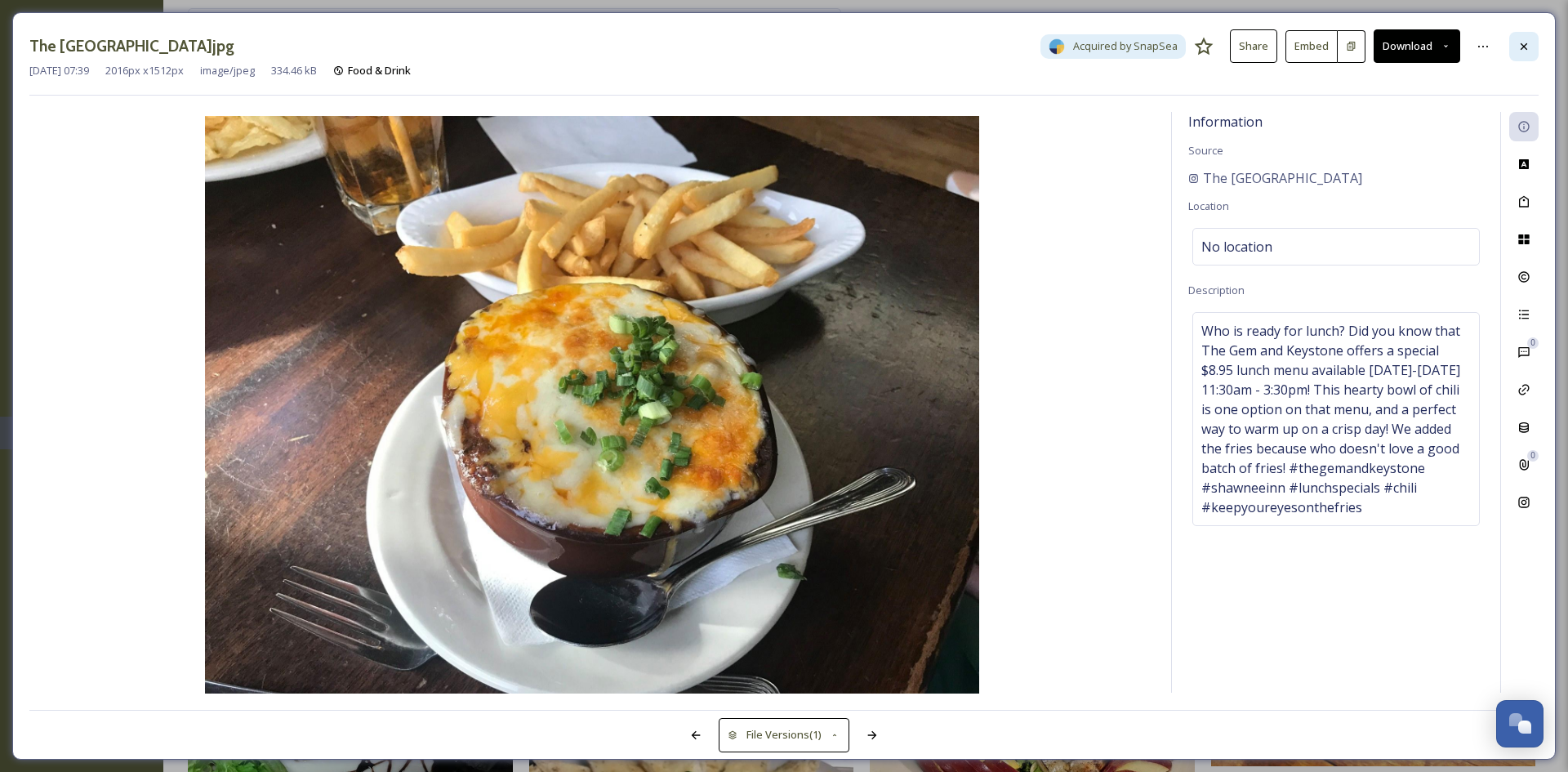
click at [1532, 32] on div at bounding box center [1524, 46] width 29 height 29
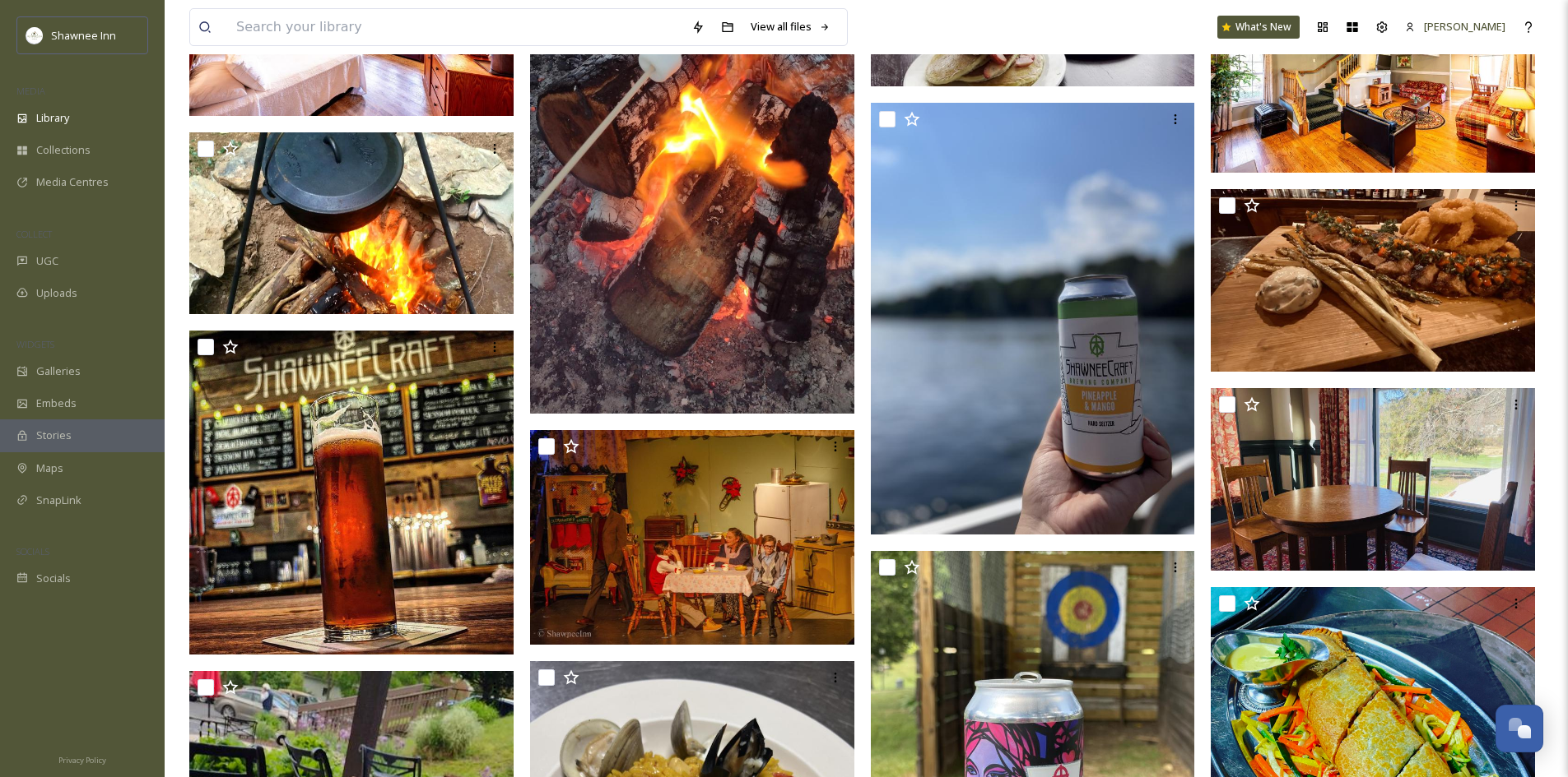
scroll to position [29366, 0]
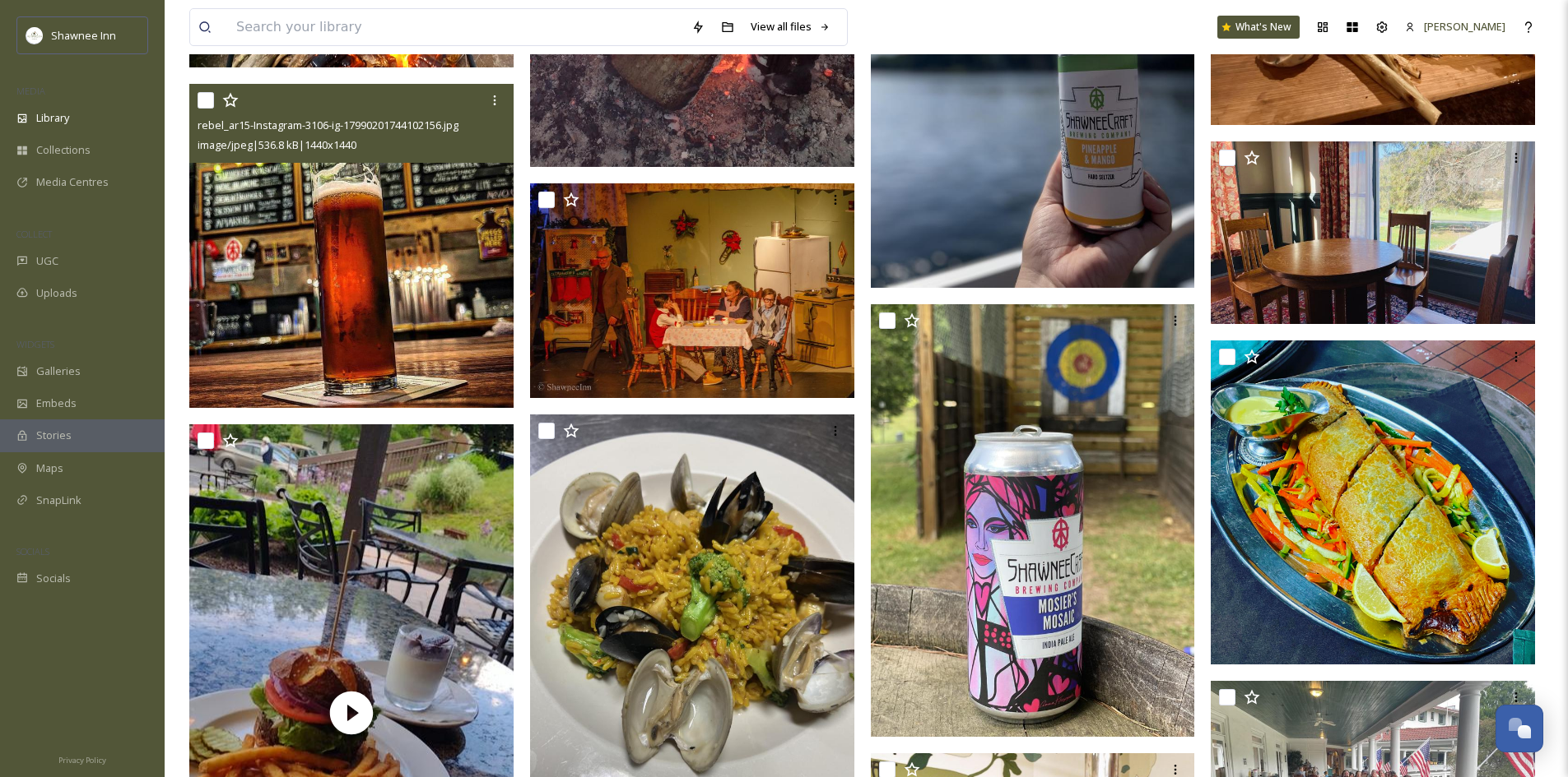
click at [460, 357] on img at bounding box center [351, 245] width 324 height 324
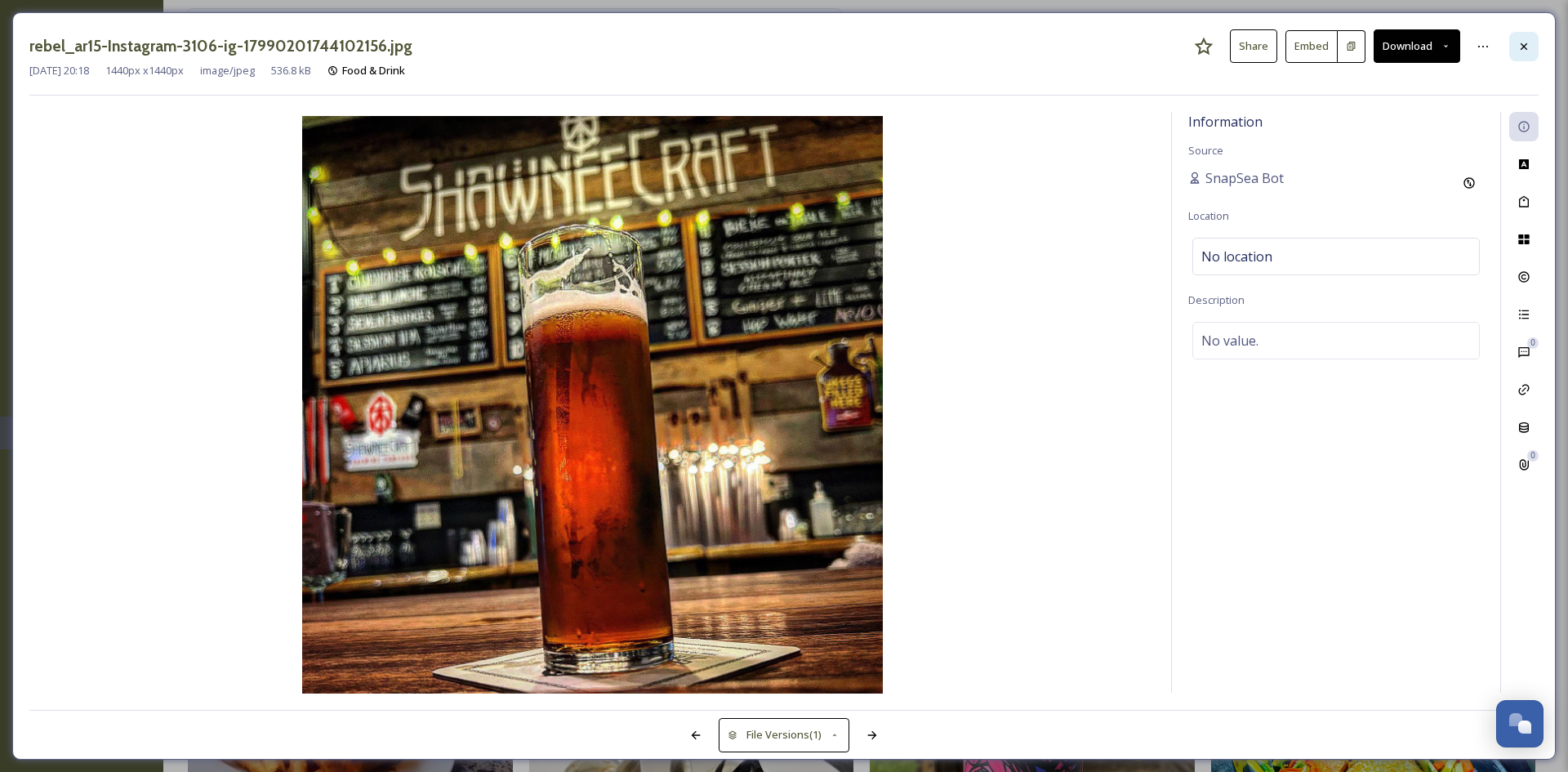
click at [1535, 43] on div at bounding box center [1524, 46] width 29 height 29
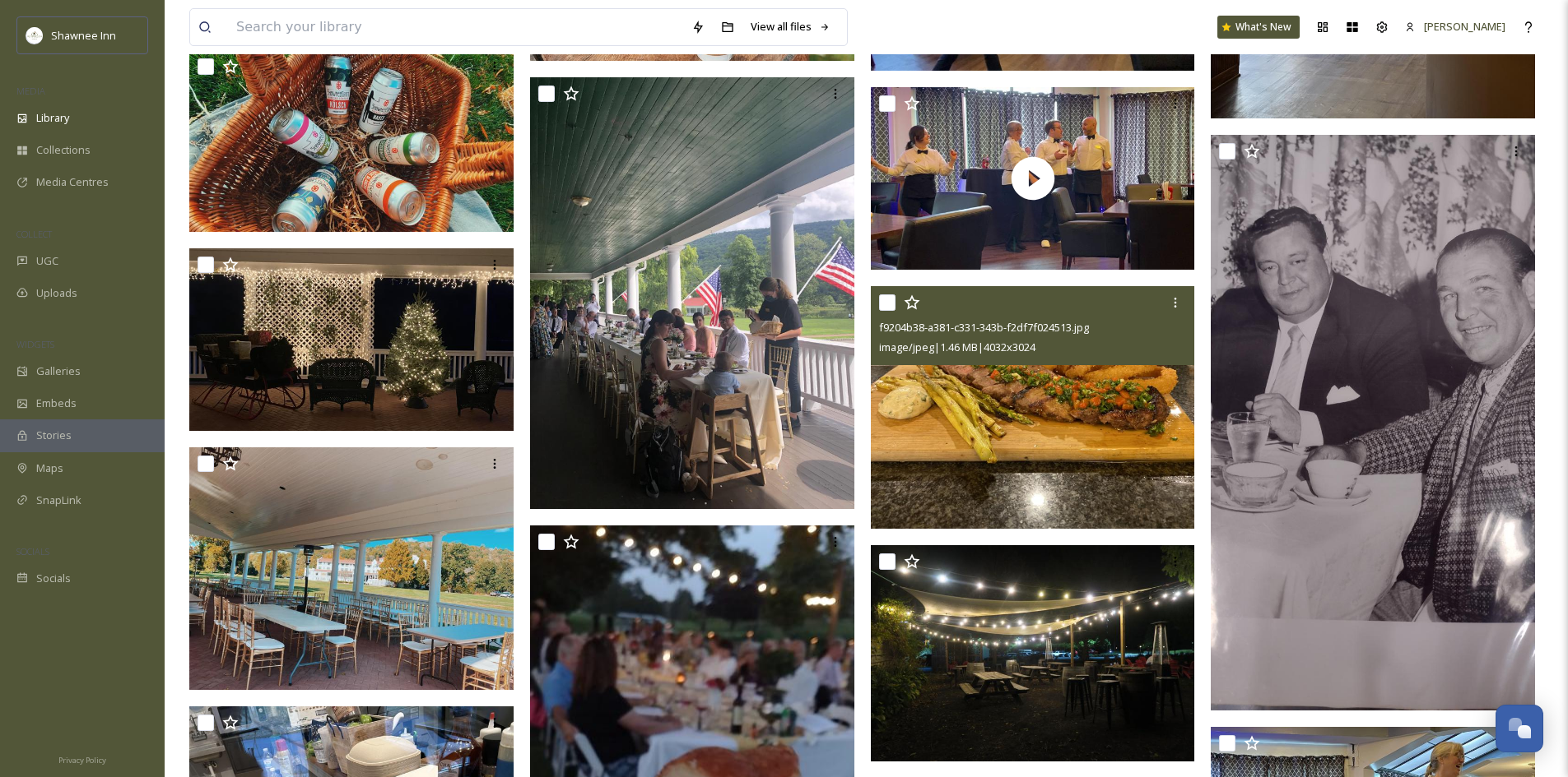
scroll to position [31917, 0]
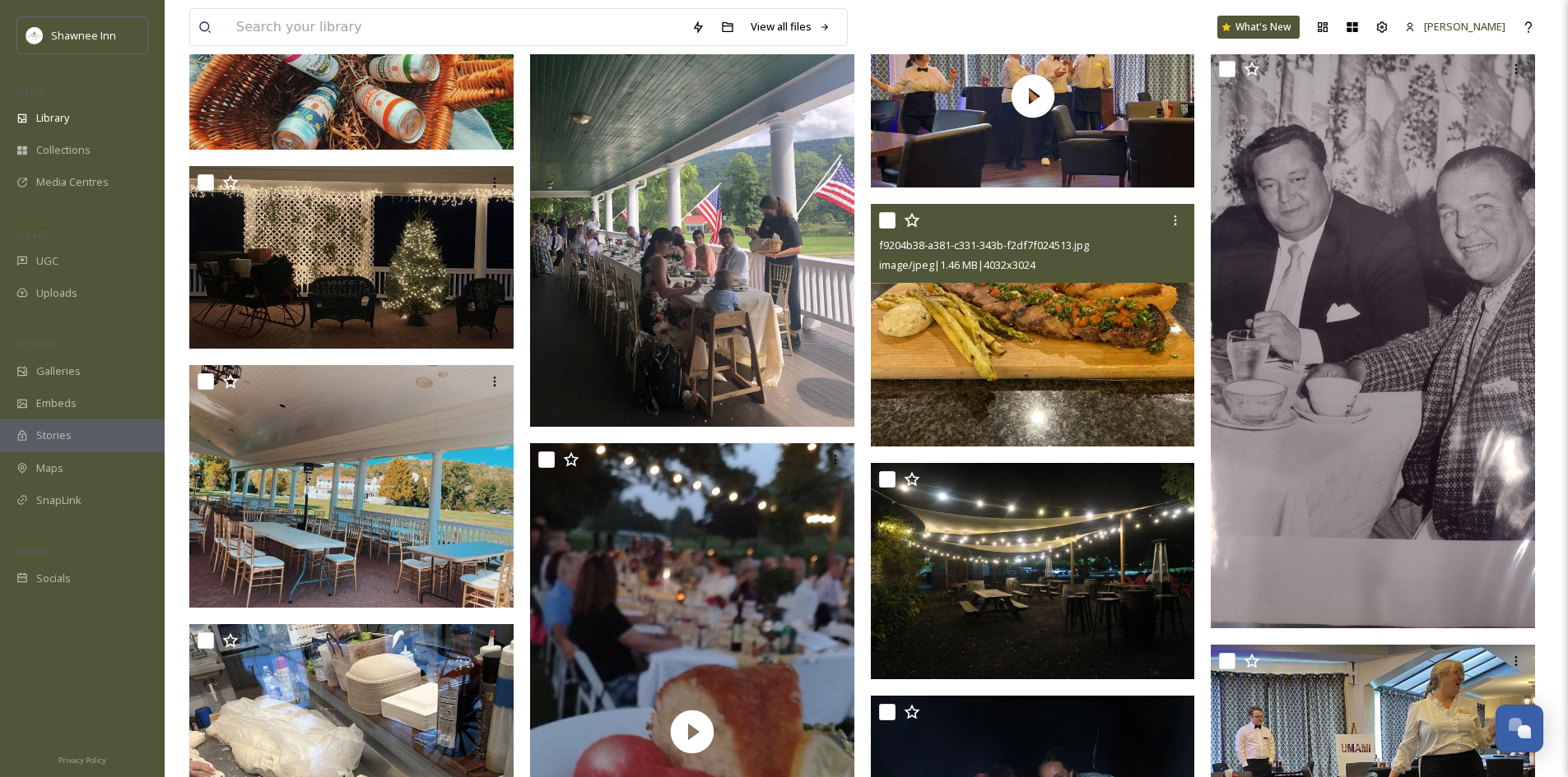
click at [1112, 277] on div "f9204b38-a381-c331-343b-f2df7f024513.jpg image/jpeg | 1.46 MB | 4032 x 3024" at bounding box center [1033, 244] width 324 height 79
click at [1038, 361] on img at bounding box center [1033, 326] width 324 height 244
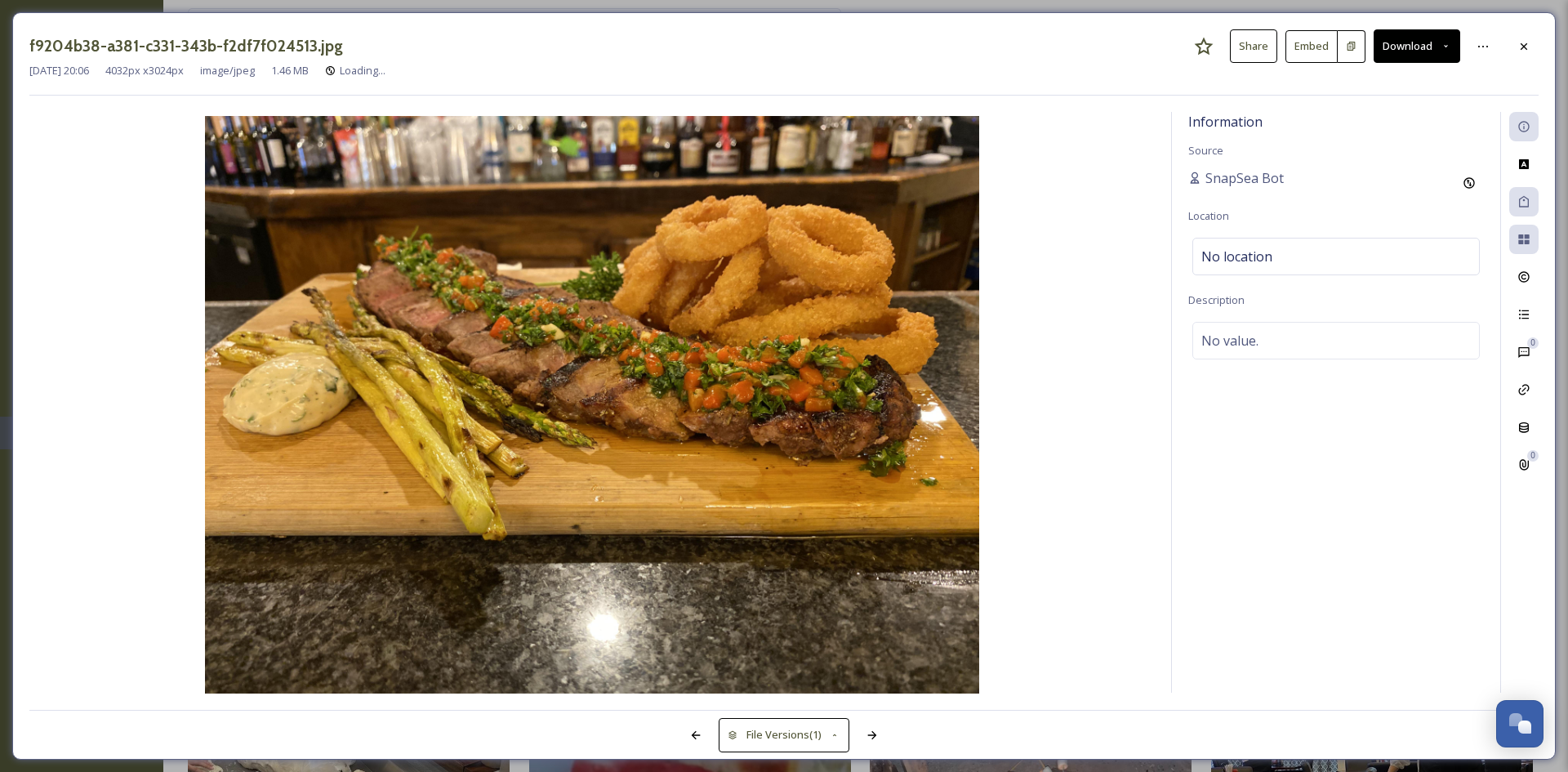
click at [1529, 41] on icon at bounding box center [1524, 46] width 13 height 13
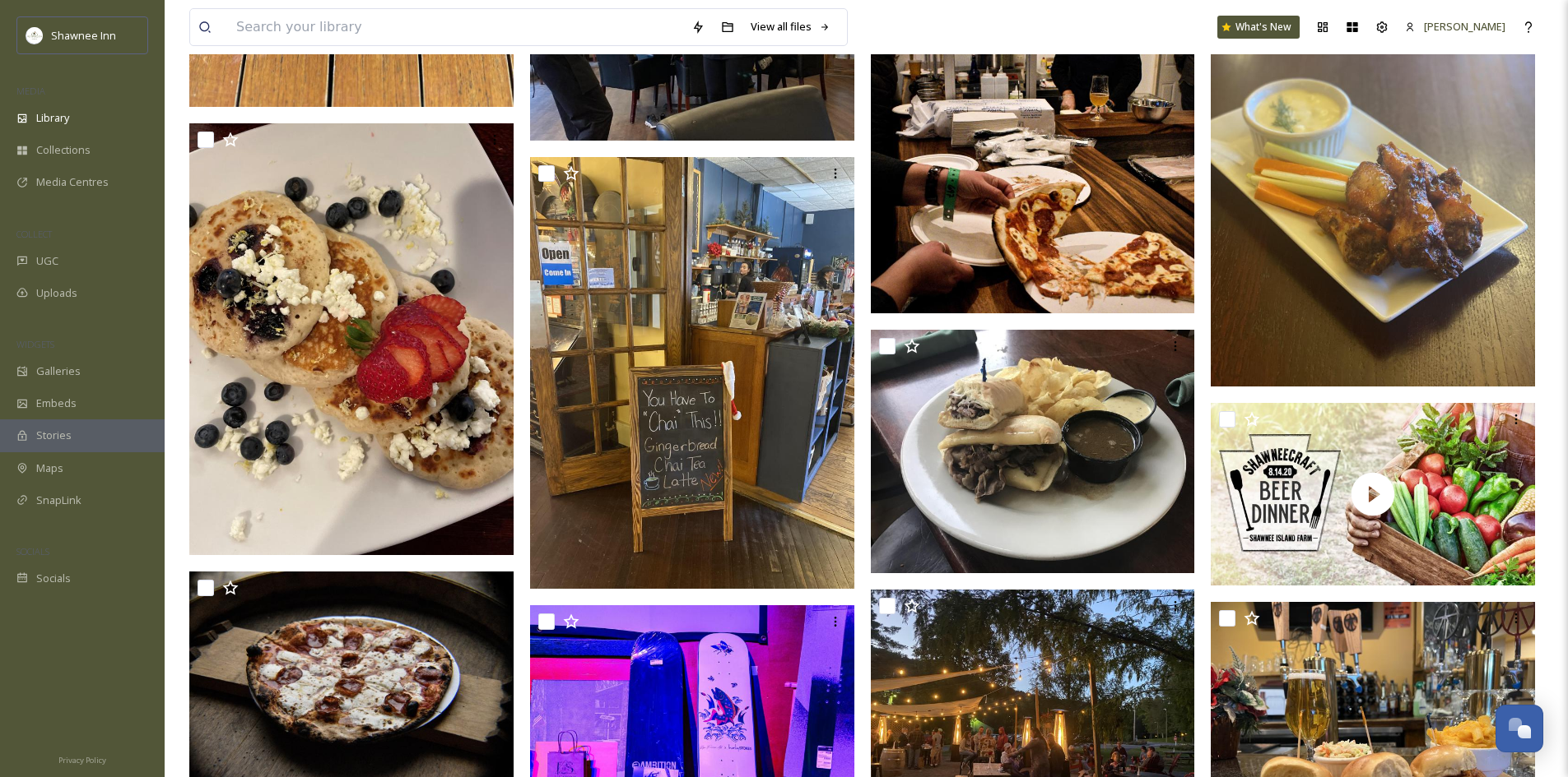
scroll to position [33151, 0]
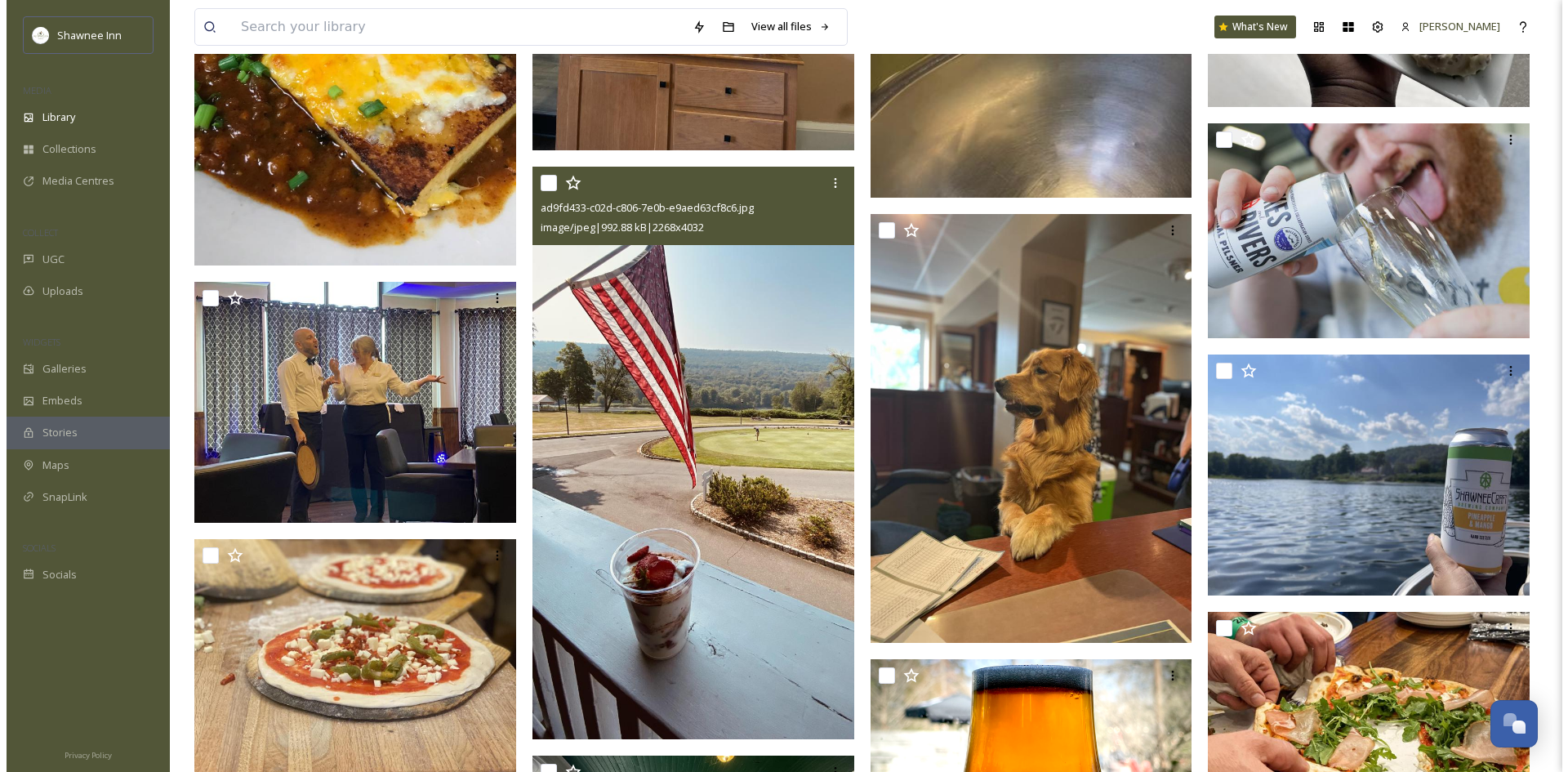
scroll to position [44216, 0]
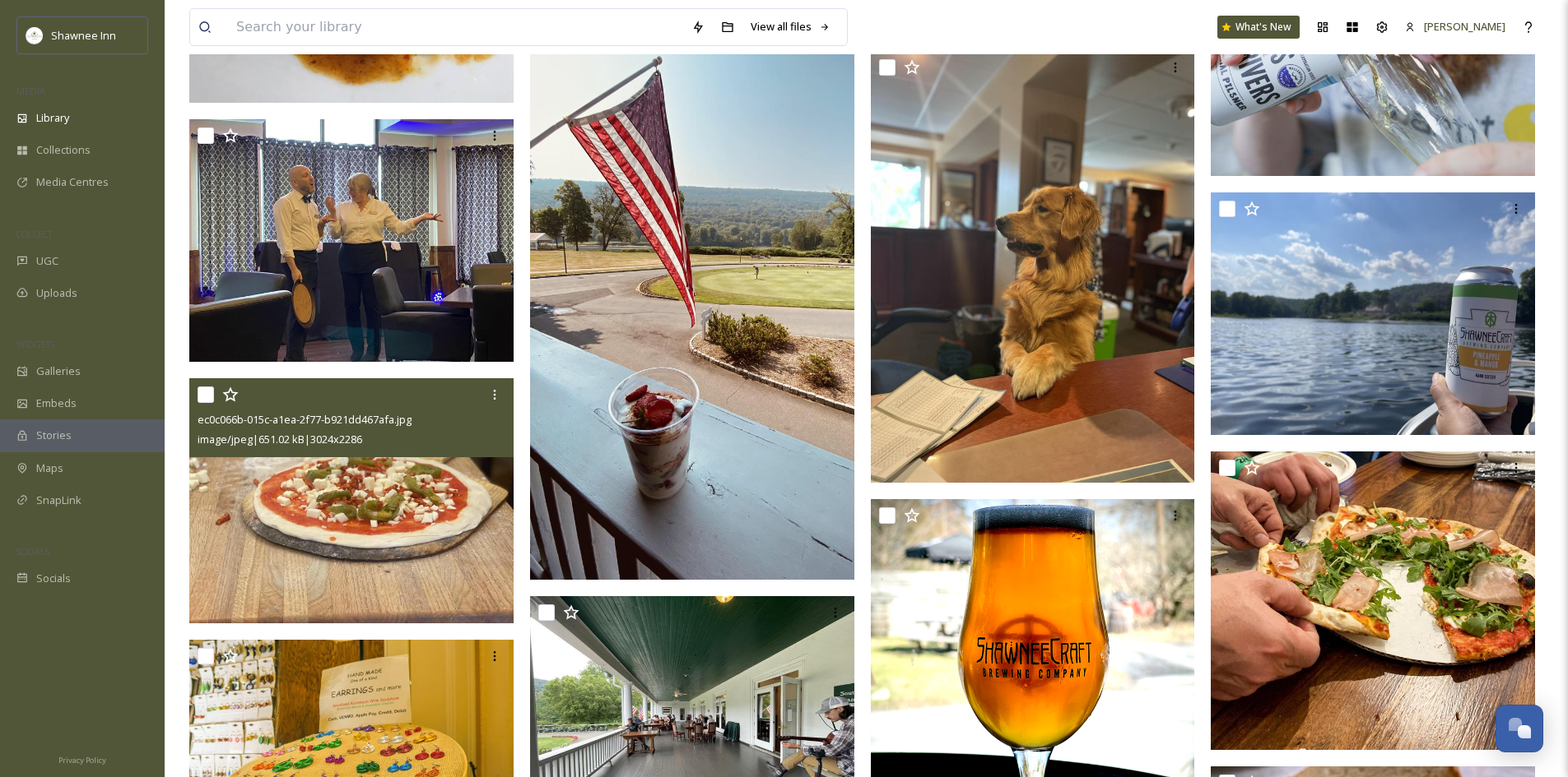
click at [384, 447] on div "image/jpeg | 651.02 kB | 3024 x 2286" at bounding box center [353, 439] width 311 height 20
click at [394, 490] on img at bounding box center [351, 500] width 324 height 245
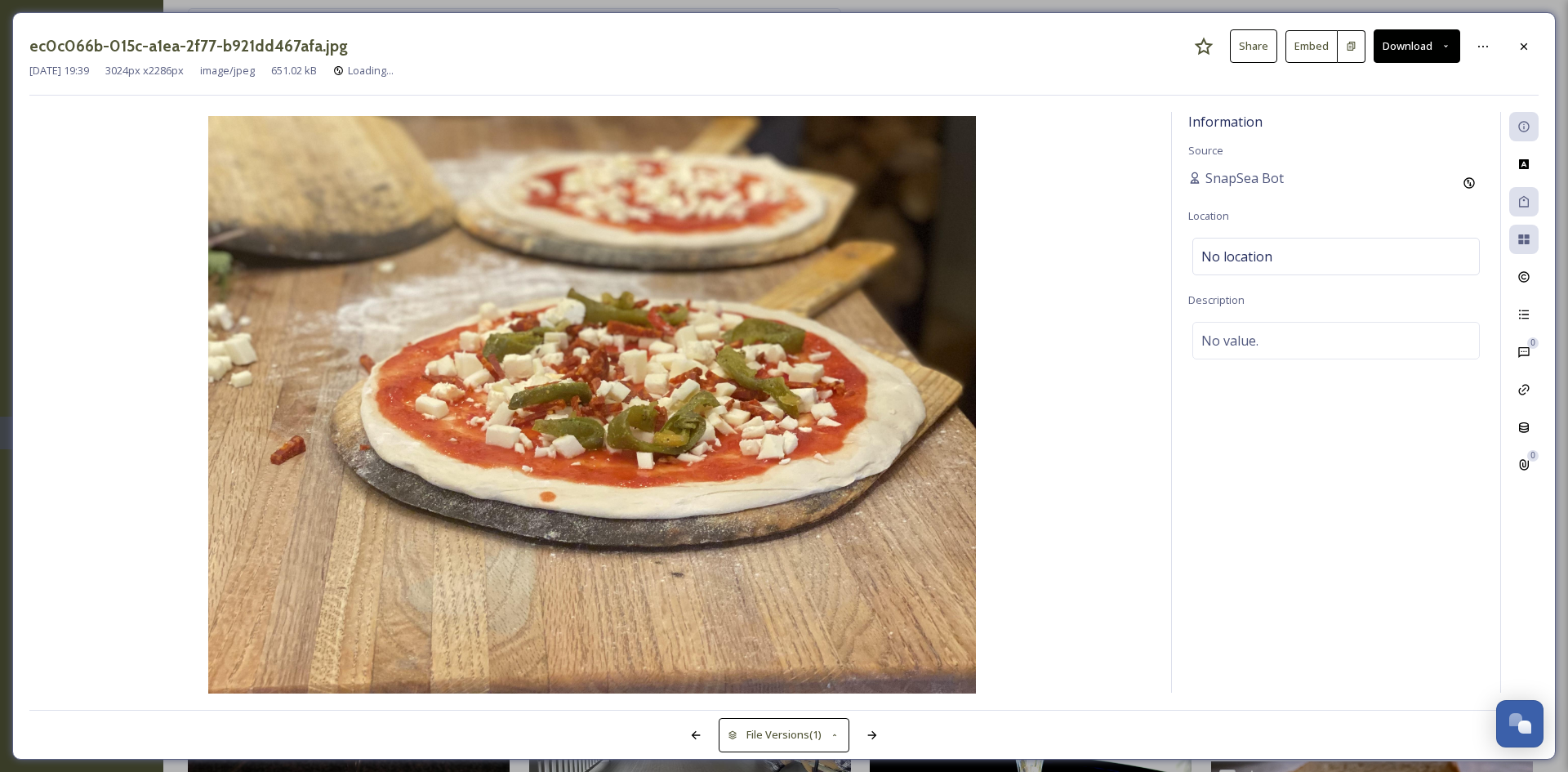
click at [1524, 53] on div at bounding box center [1524, 46] width 29 height 29
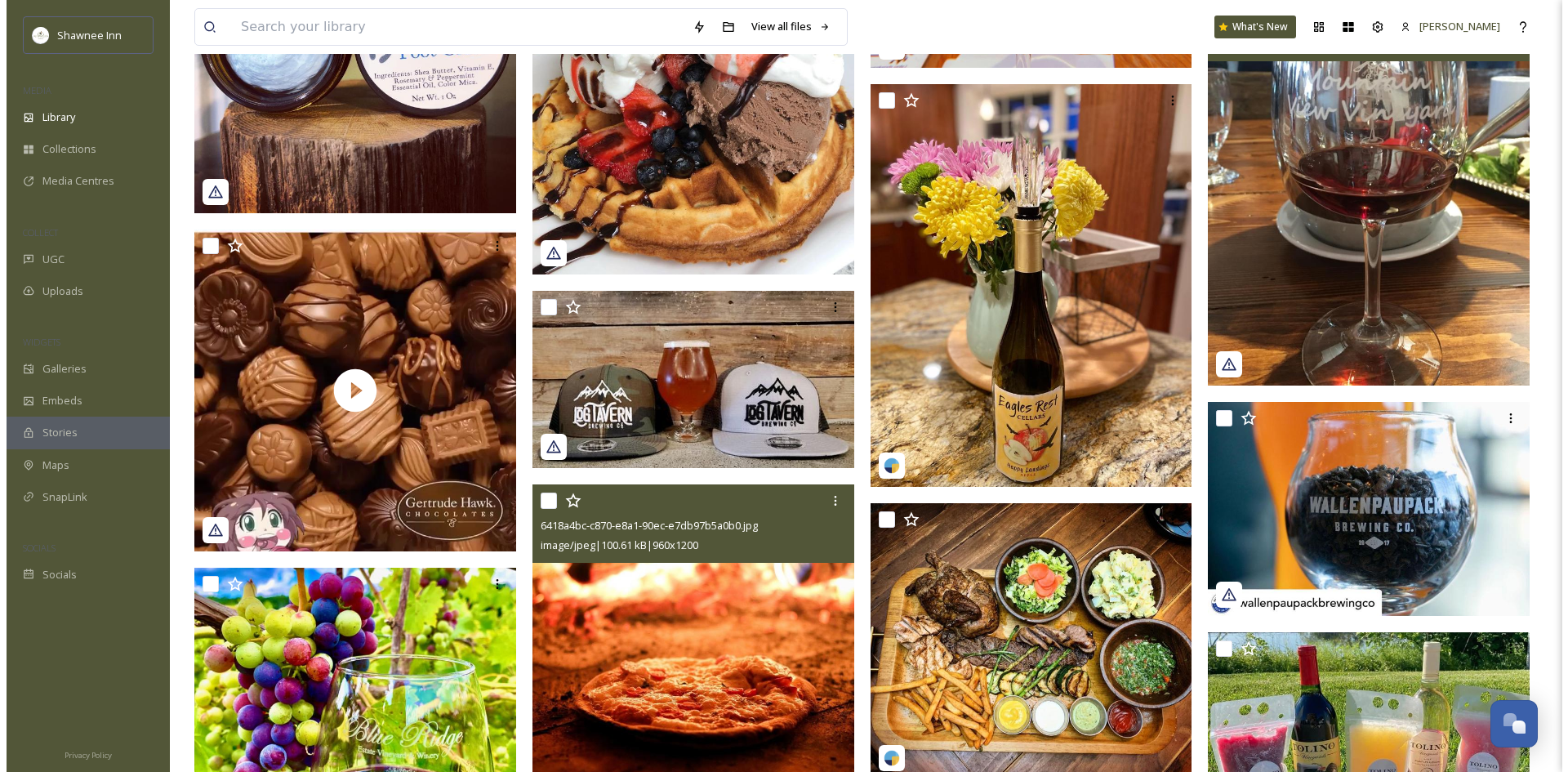
scroll to position [17081, 0]
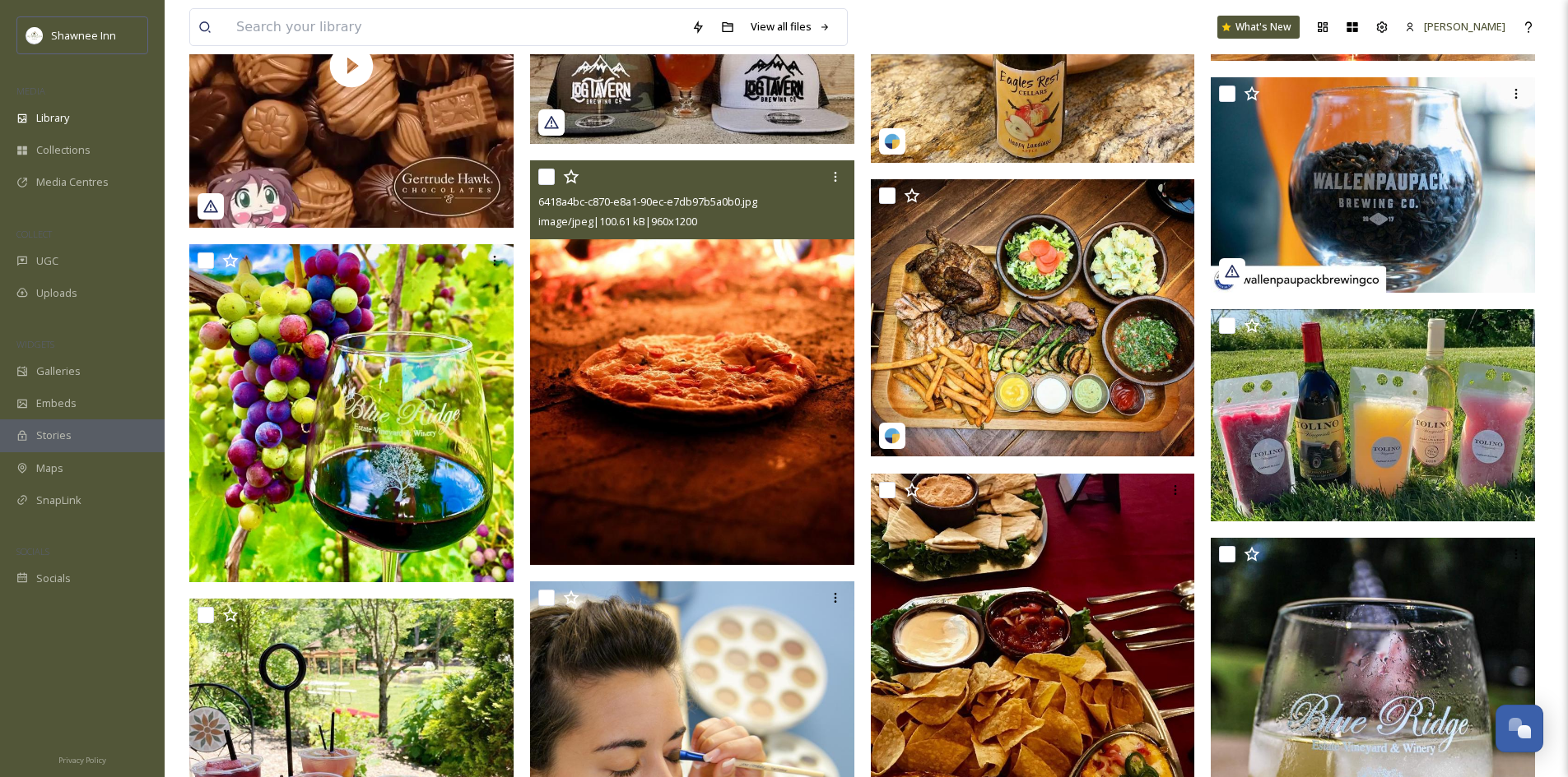
click at [724, 446] on img at bounding box center [692, 363] width 324 height 406
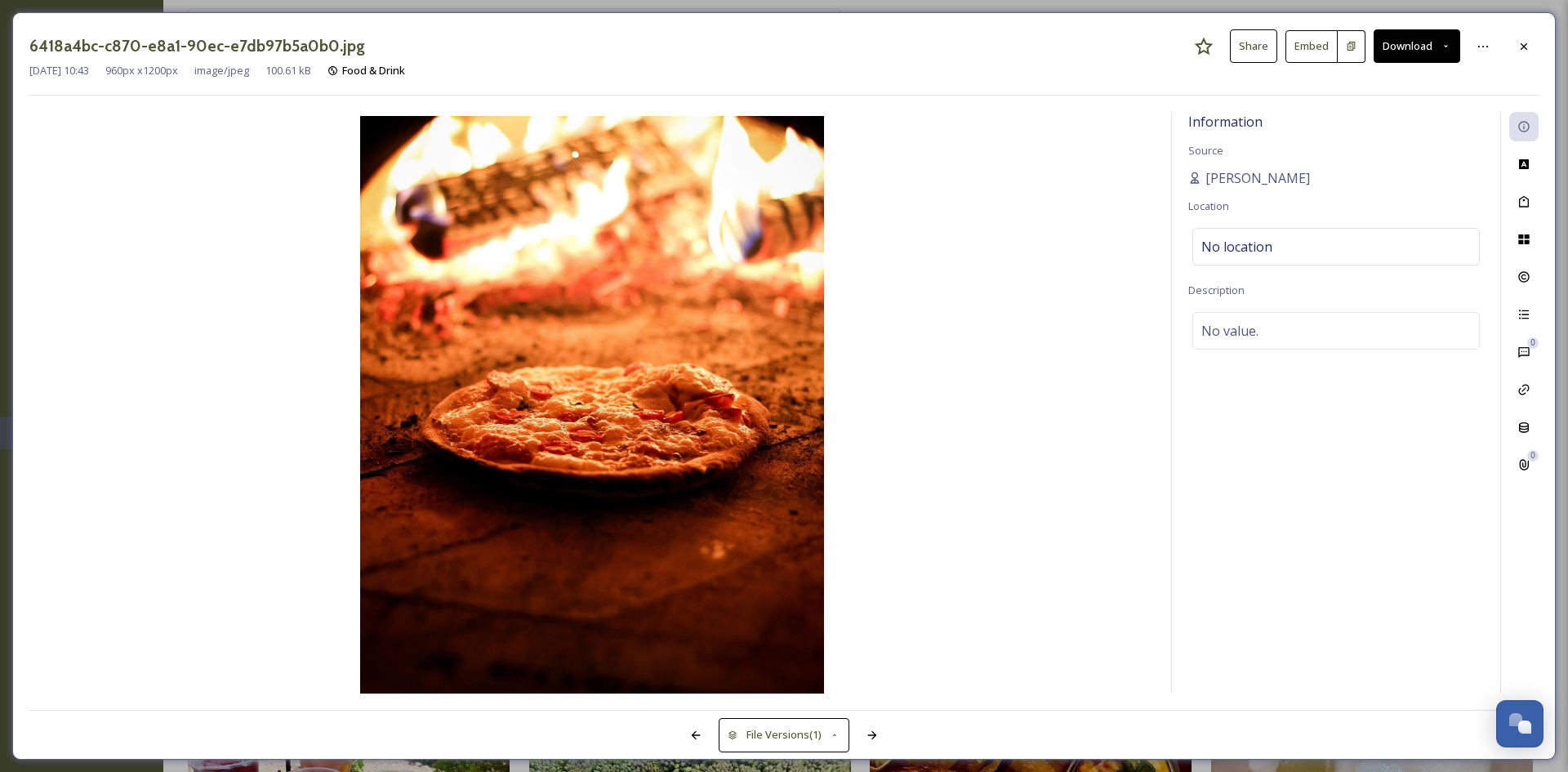
click at [1406, 59] on button "Download" at bounding box center [1417, 46] width 87 height 34
click at [1396, 98] on div "Download Original (960 x 1200)" at bounding box center [1376, 84] width 167 height 32
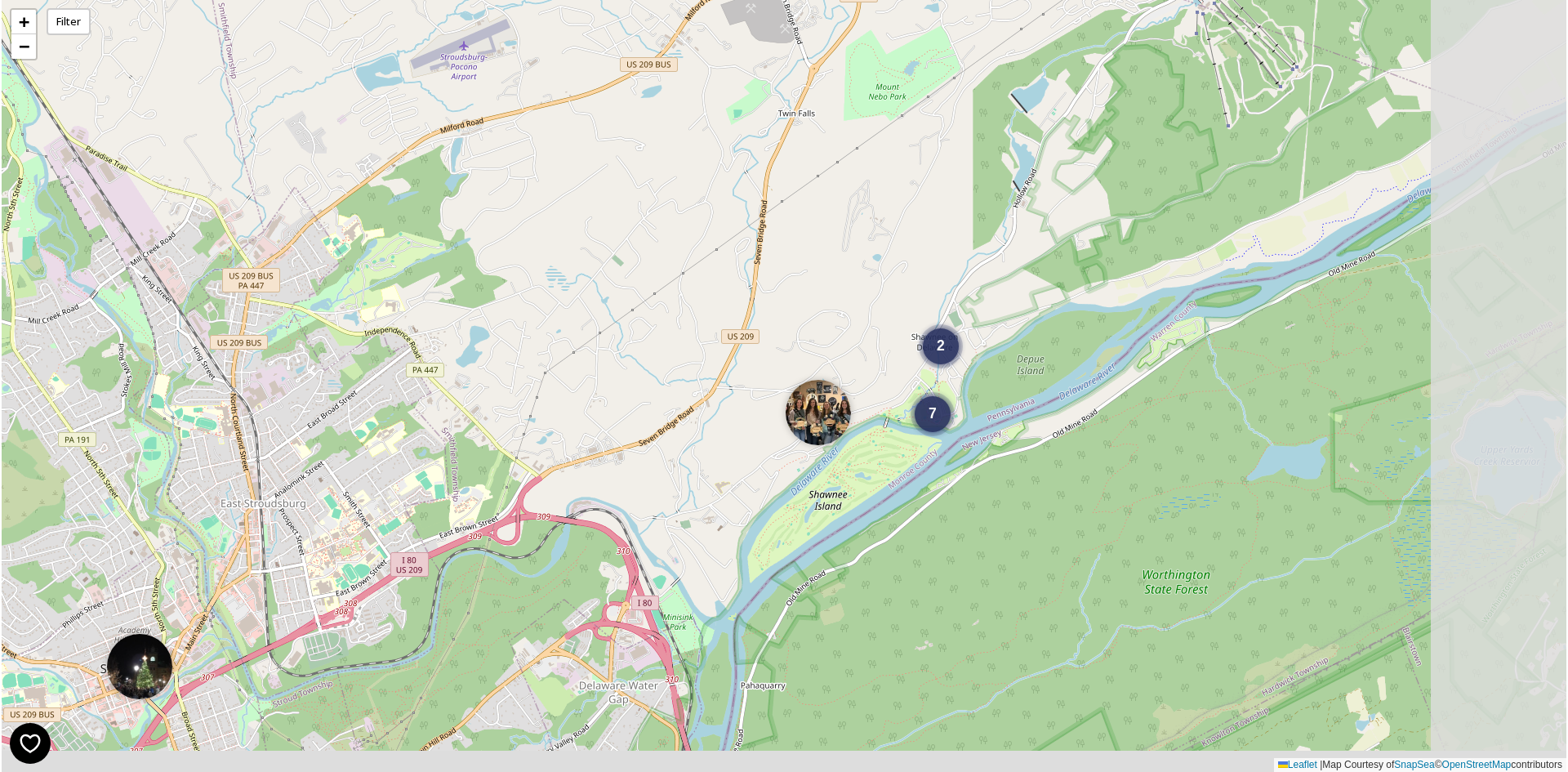
drag, startPoint x: 986, startPoint y: 428, endPoint x: 710, endPoint y: 346, distance: 287.9
click at [710, 346] on div "2 7 + − Leaflet | Map Courtesy of SnapSea © OpenStreetMap contributors" at bounding box center [784, 386] width 1565 height 772
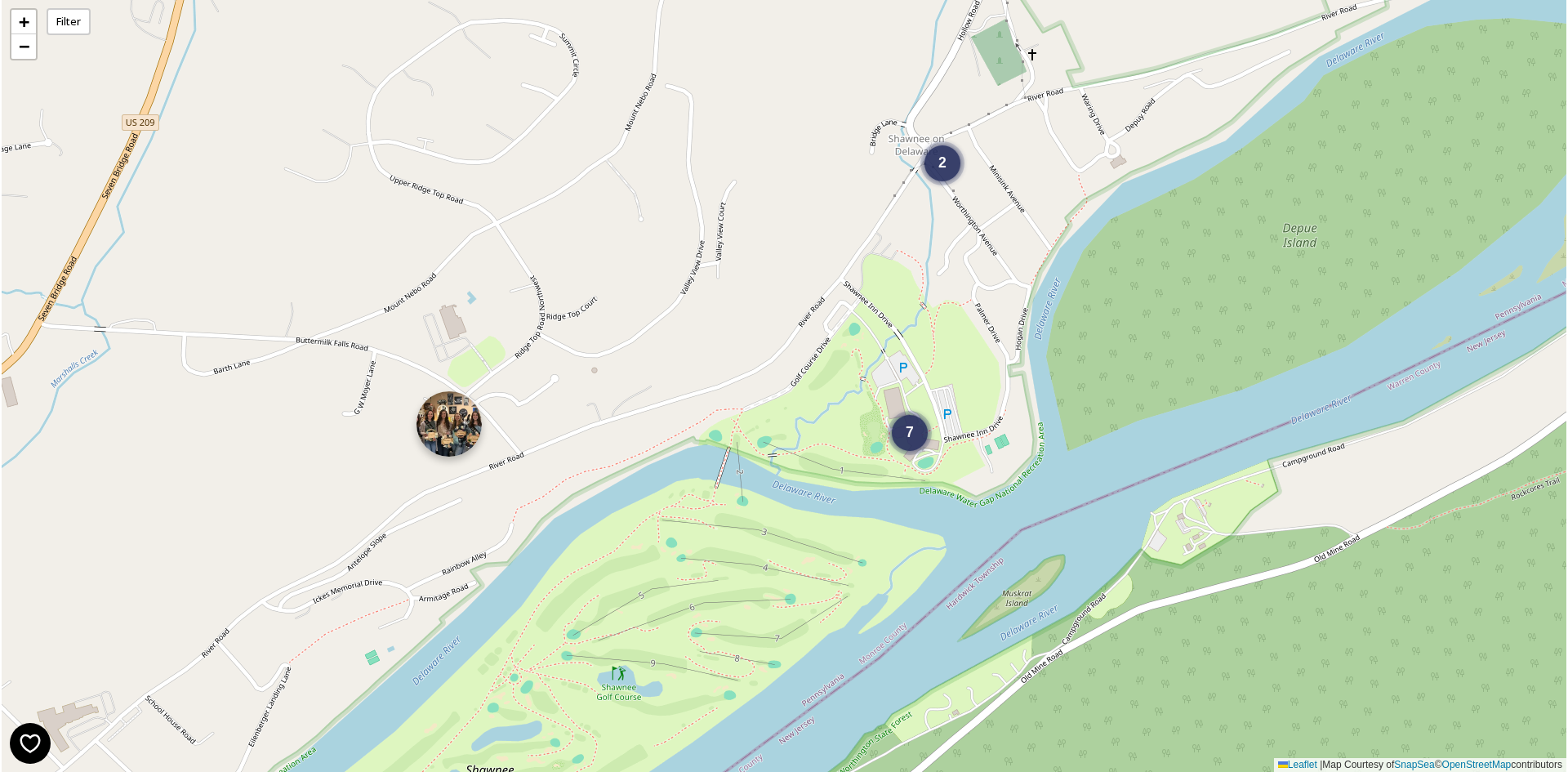
click at [458, 442] on img at bounding box center [449, 425] width 66 height 66
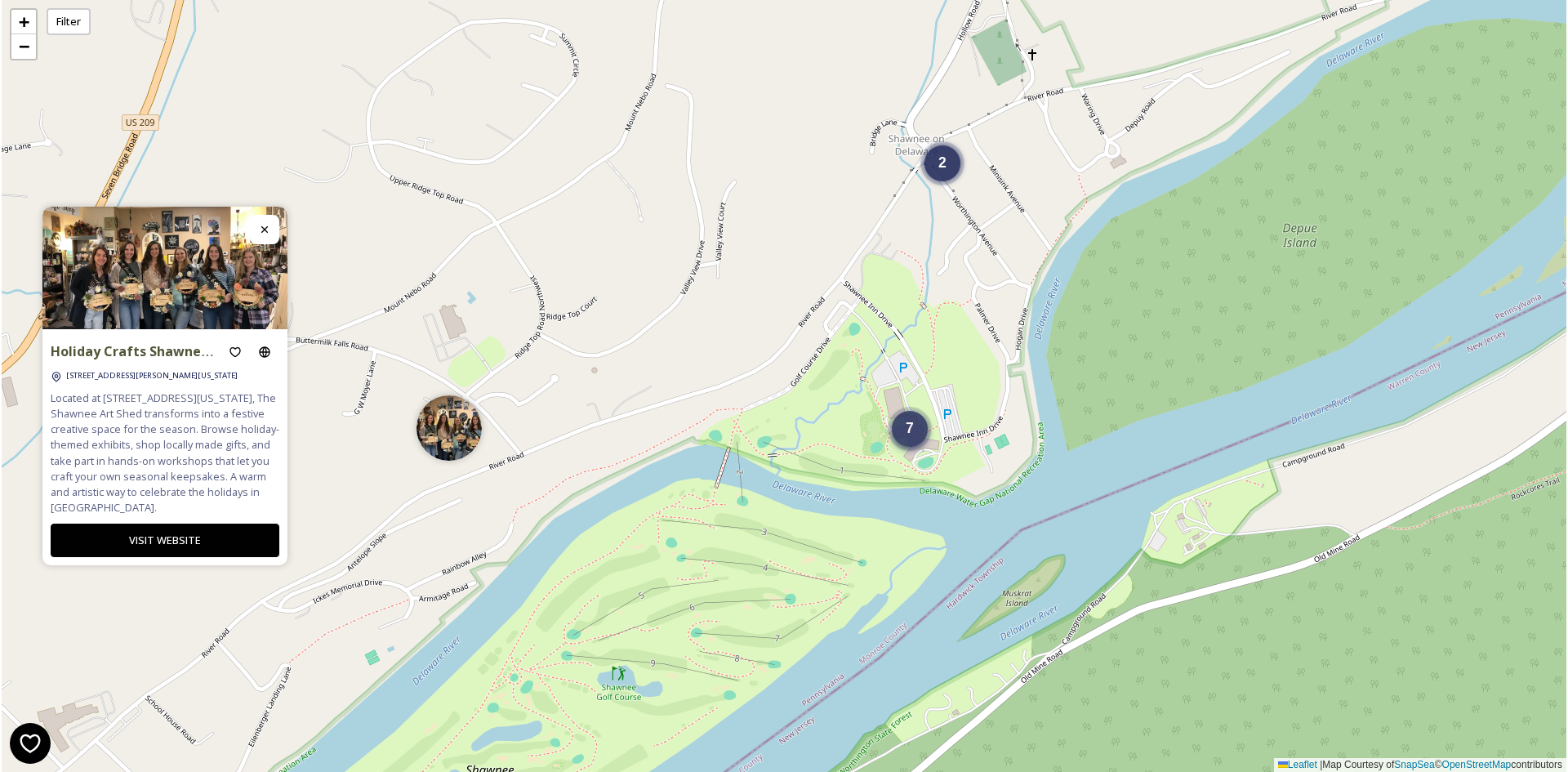
click at [906, 435] on span "7" at bounding box center [910, 428] width 8 height 16
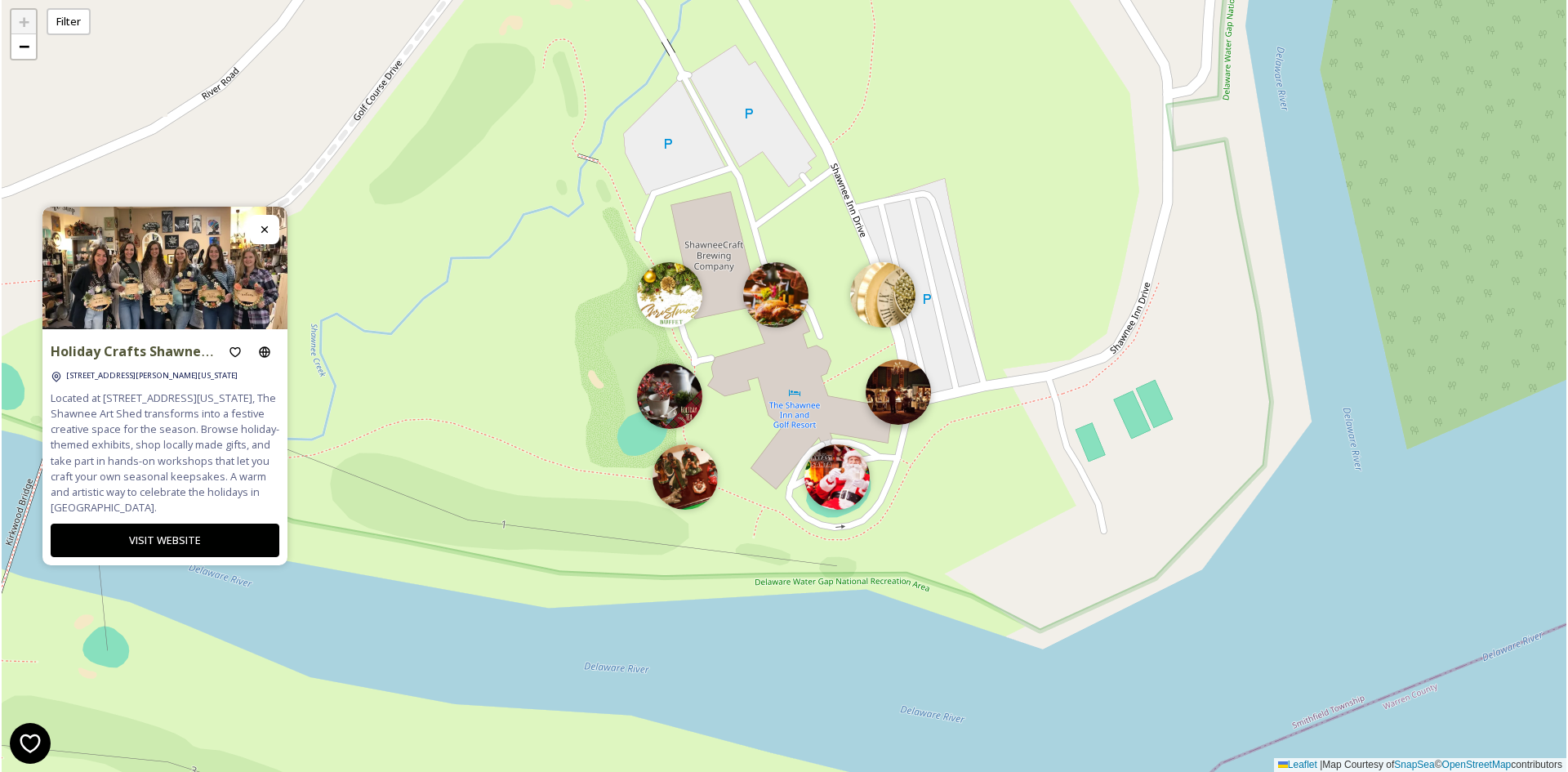
click at [903, 395] on img at bounding box center [898, 393] width 66 height 66
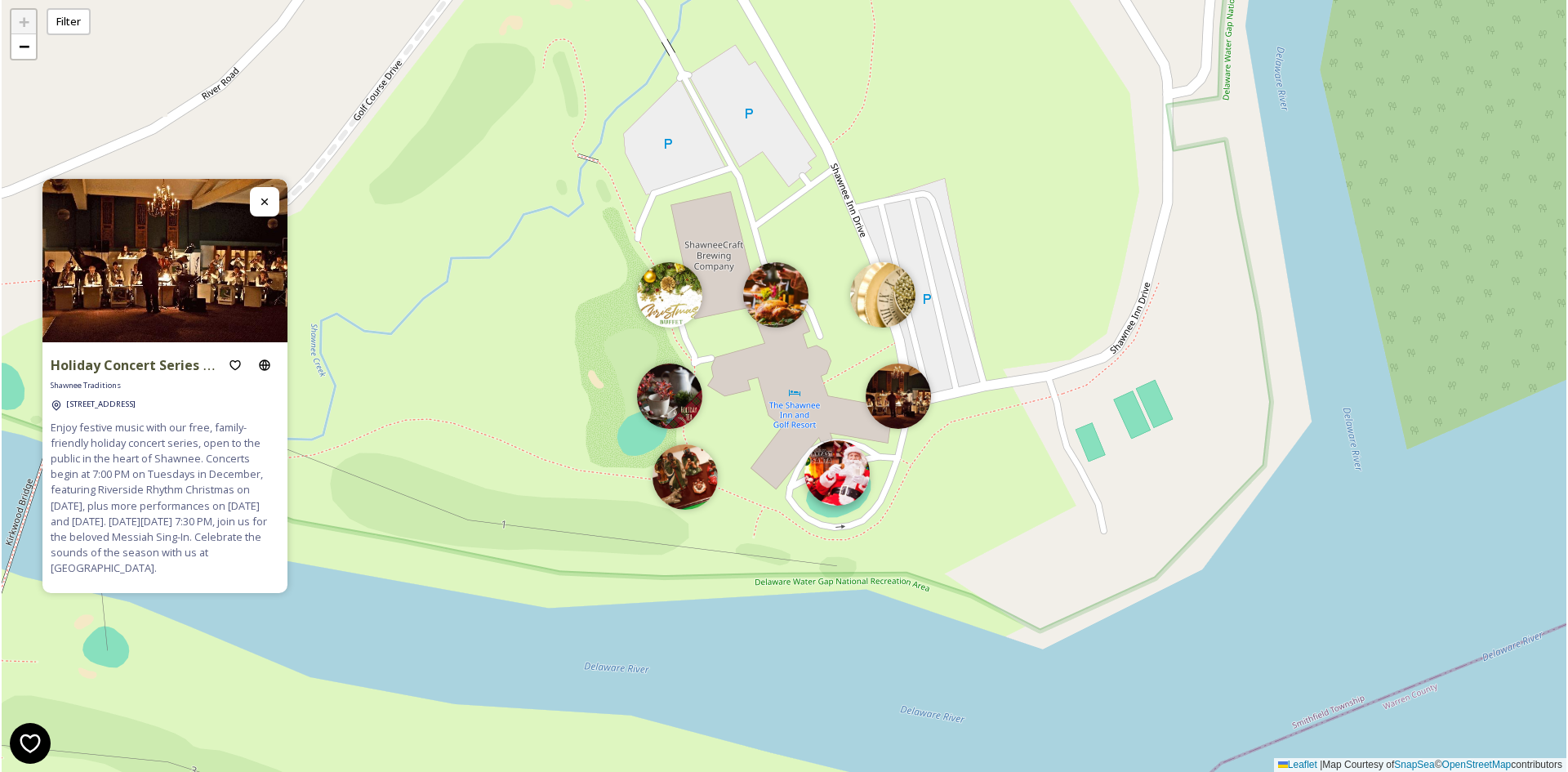
click at [822, 494] on img at bounding box center [837, 473] width 66 height 66
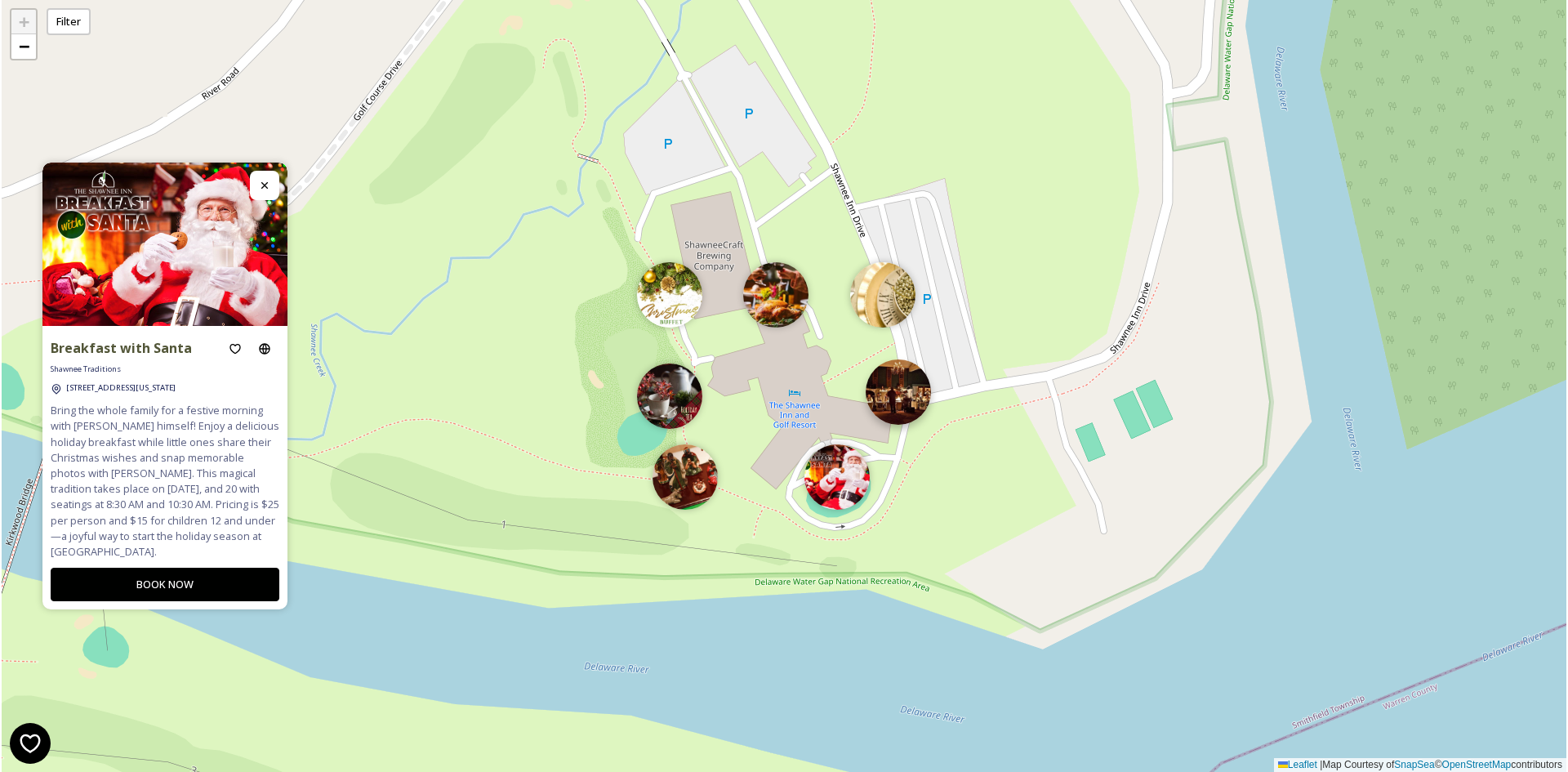
click at [919, 402] on img at bounding box center [898, 393] width 66 height 66
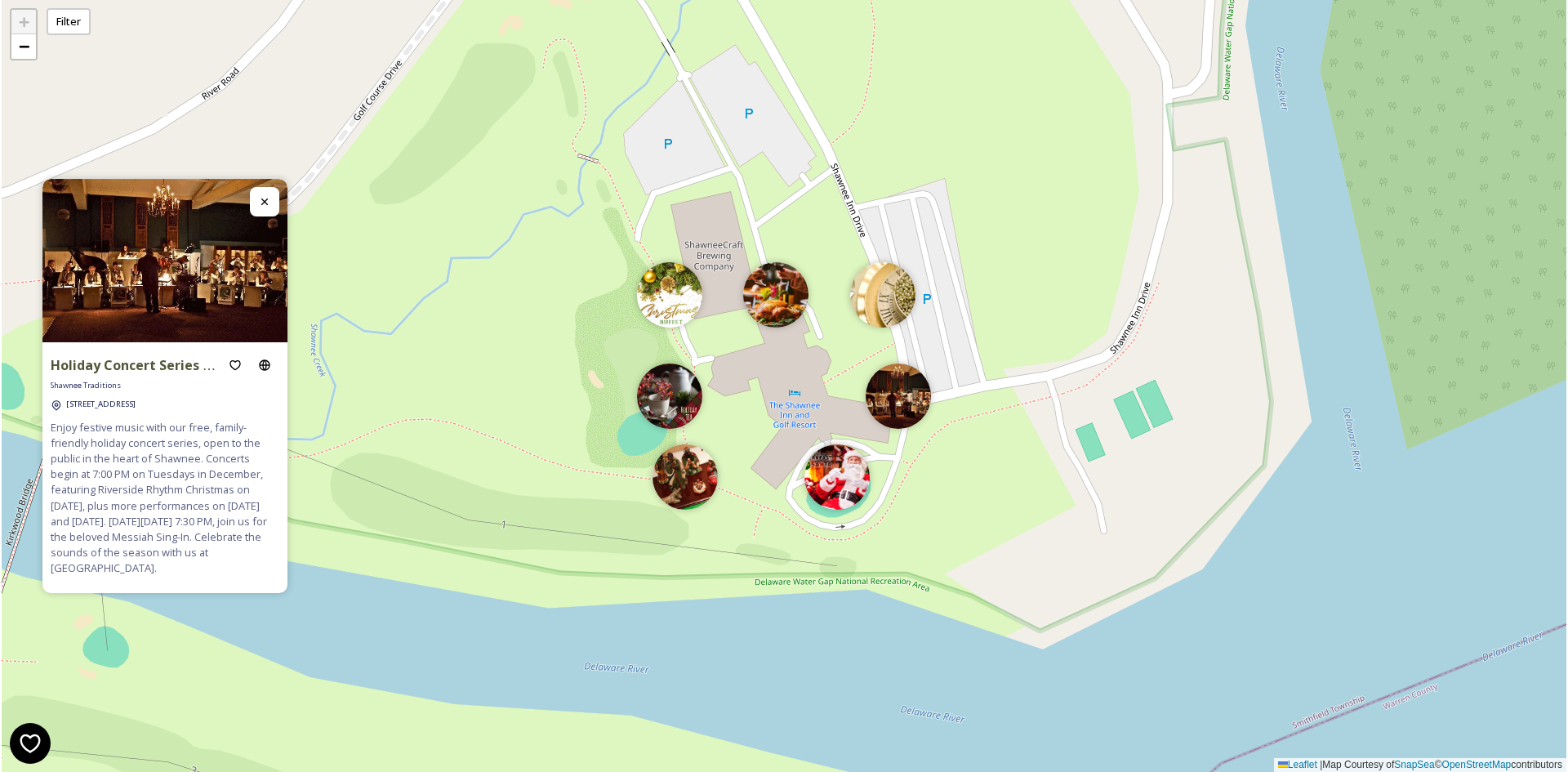
click at [439, 534] on div "+ − Leaflet | Map Courtesy of SnapSea © OpenStreetMap contributors" at bounding box center [784, 386] width 1565 height 772
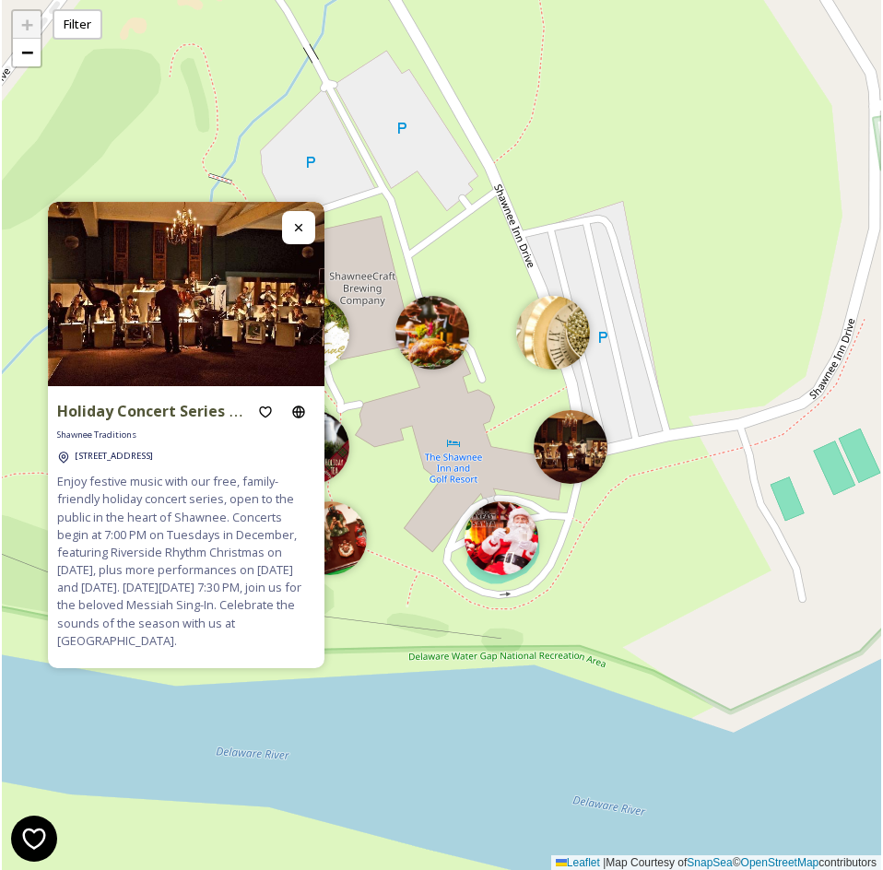
click at [397, 536] on div "+ − Leaflet | Map Courtesy of SnapSea © OpenStreetMap contributors" at bounding box center [442, 435] width 880 height 871
click at [352, 522] on img at bounding box center [330, 534] width 74 height 74
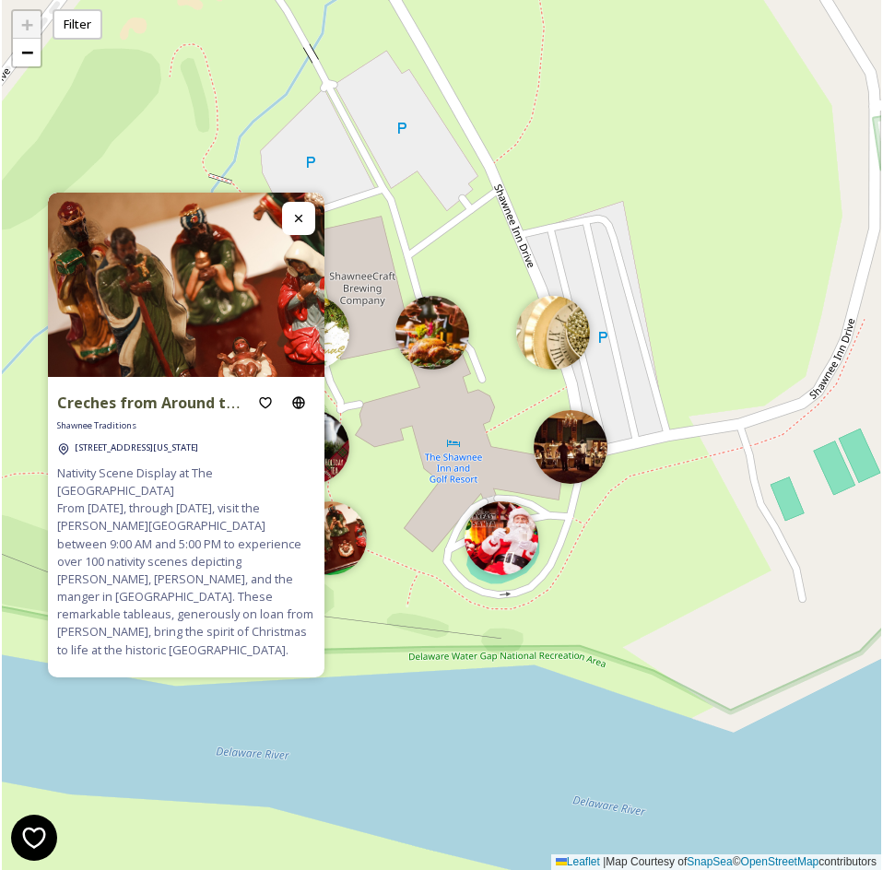
click at [348, 472] on div "+ − Leaflet | Map Courtesy of SnapSea © OpenStreetMap contributors" at bounding box center [442, 435] width 880 height 870
click at [582, 353] on div "+ − Leaflet | Map Courtesy of SnapSea © OpenStreetMap contributors" at bounding box center [442, 435] width 880 height 870
click at [550, 342] on img at bounding box center [553, 328] width 74 height 74
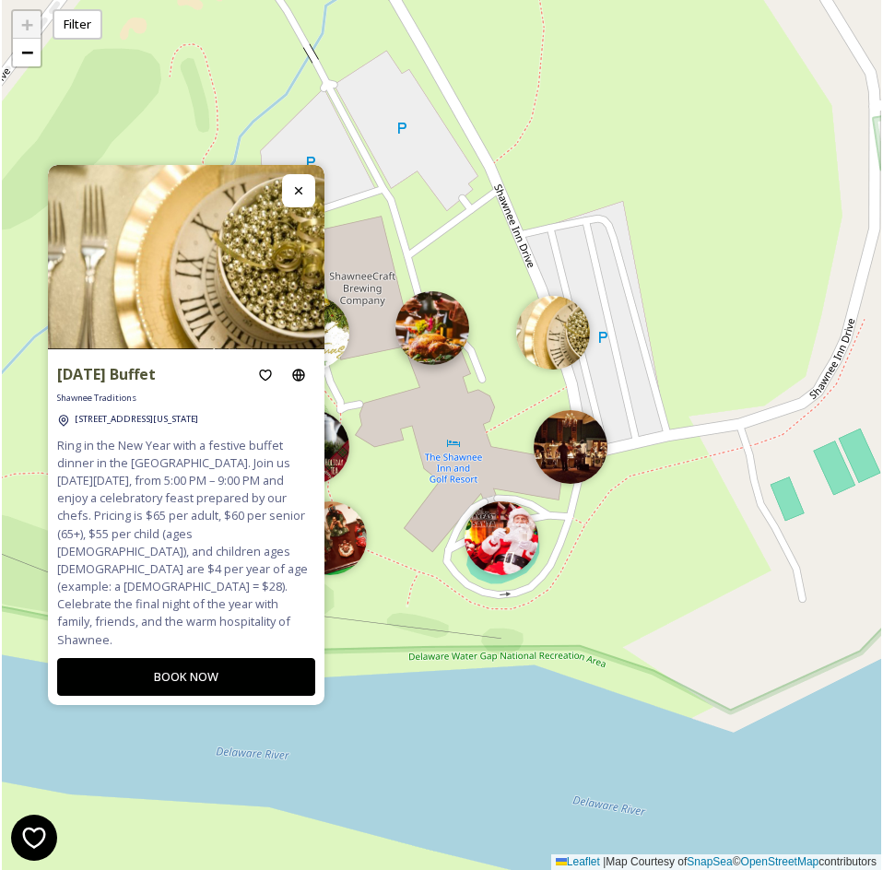
click at [454, 347] on img at bounding box center [433, 328] width 74 height 74
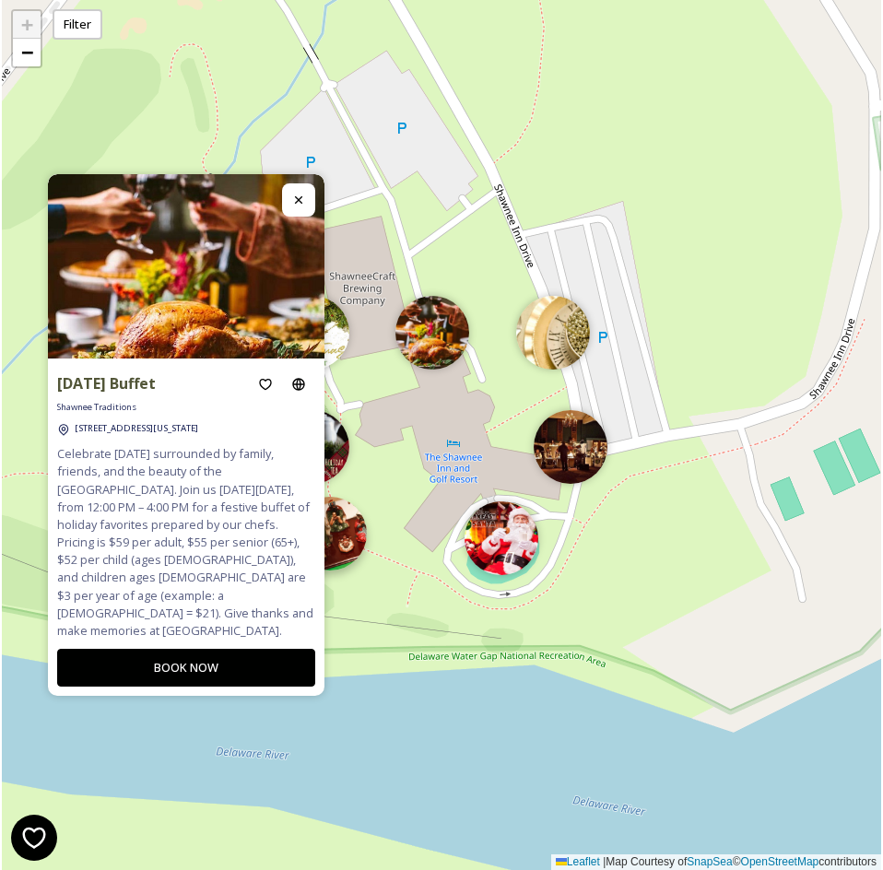
click at [356, 556] on img at bounding box center [330, 534] width 74 height 74
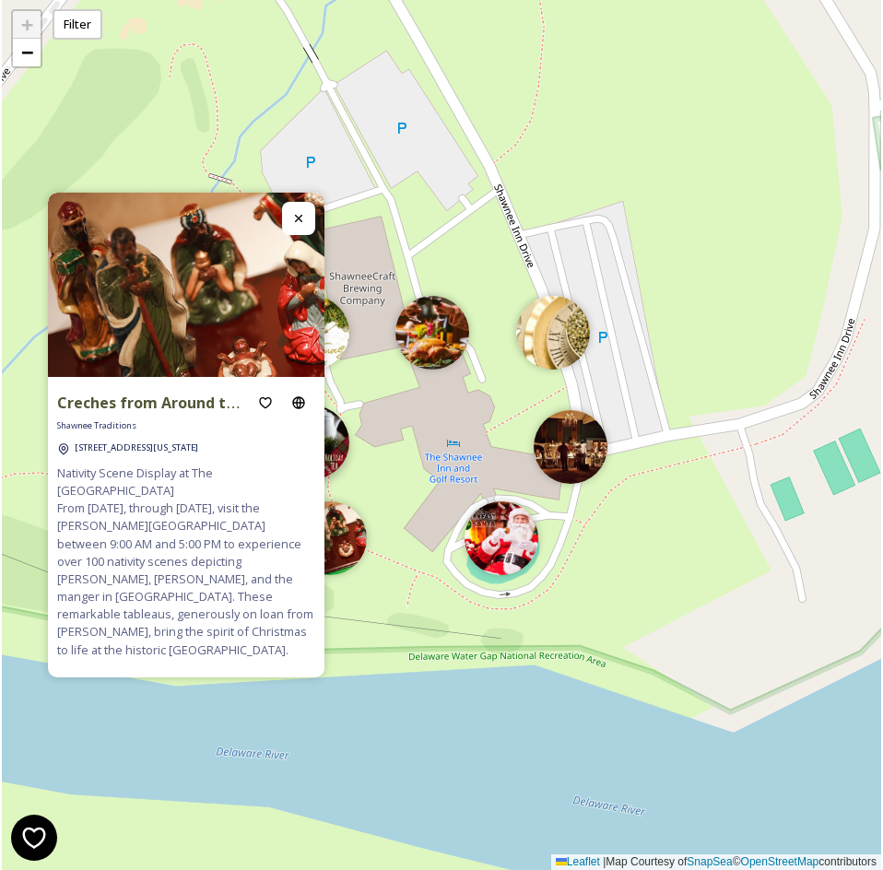
click at [340, 447] on img at bounding box center [313, 443] width 74 height 74
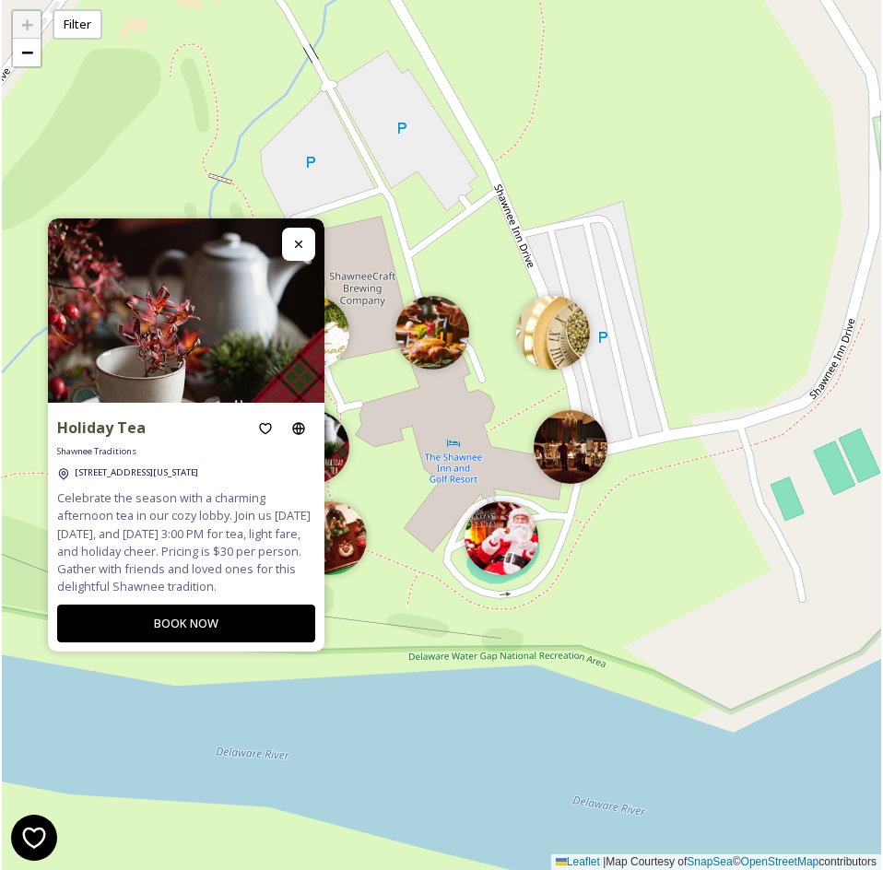
click at [380, 436] on div "+ − Leaflet | Map Courtesy of SnapSea © OpenStreetMap contributors" at bounding box center [442, 435] width 880 height 870
click at [570, 373] on div "+ − Leaflet | Map Courtesy of SnapSea © OpenStreetMap contributors" at bounding box center [442, 435] width 880 height 870
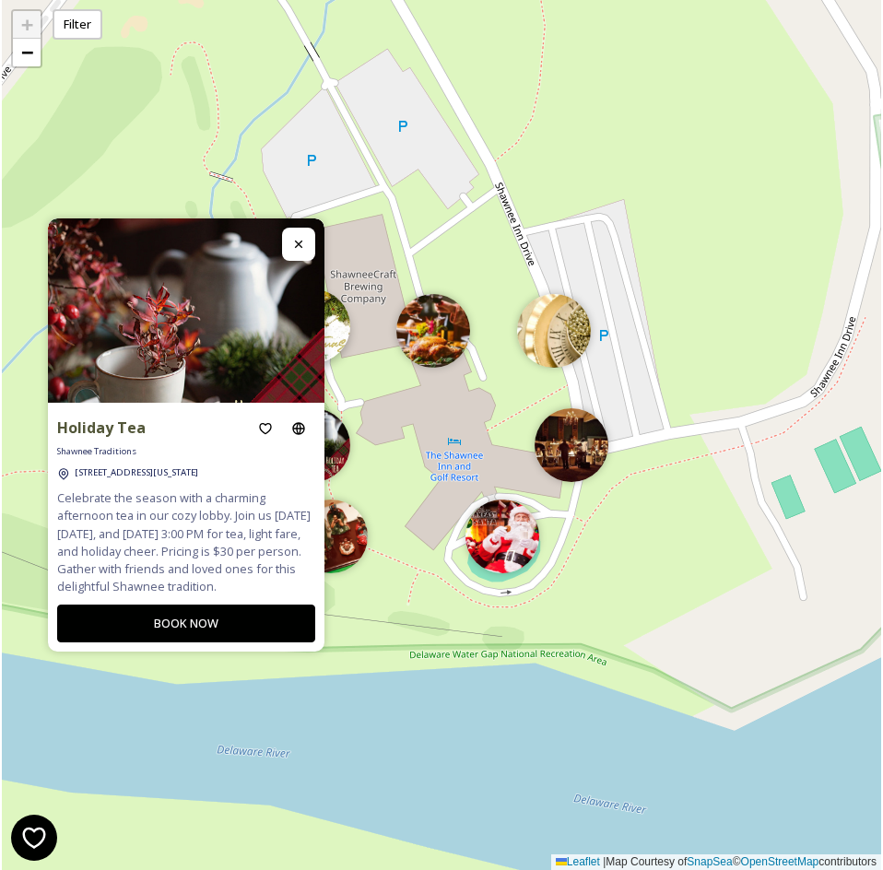
click at [326, 357] on img at bounding box center [314, 327] width 74 height 74
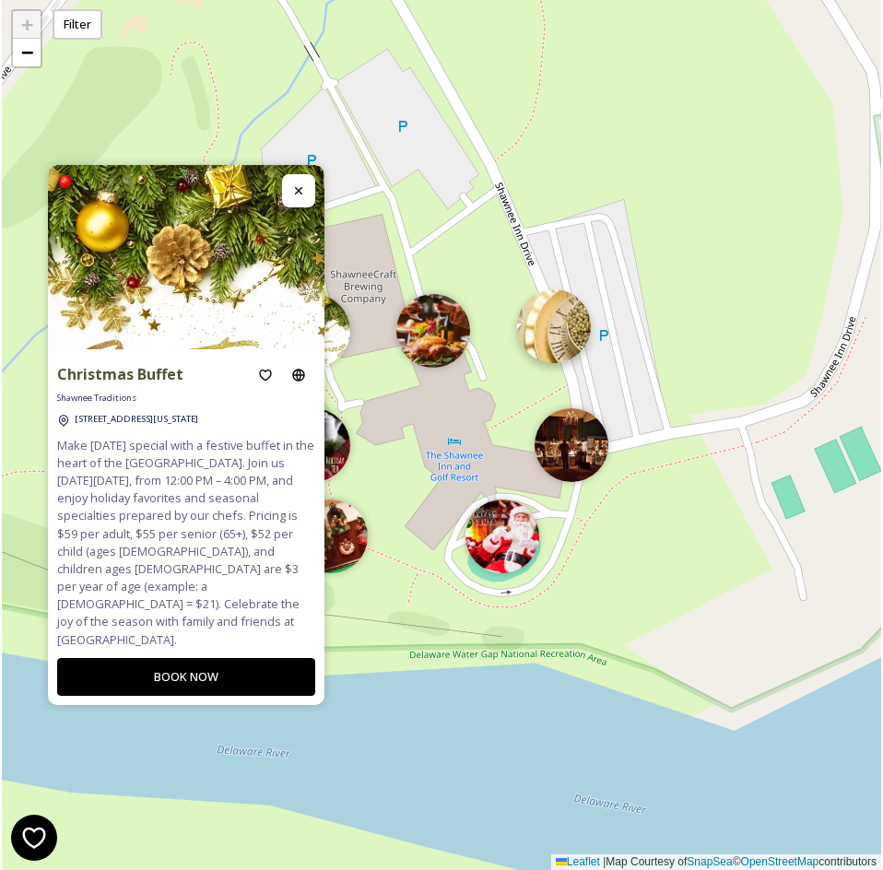
click at [566, 348] on img at bounding box center [554, 327] width 74 height 74
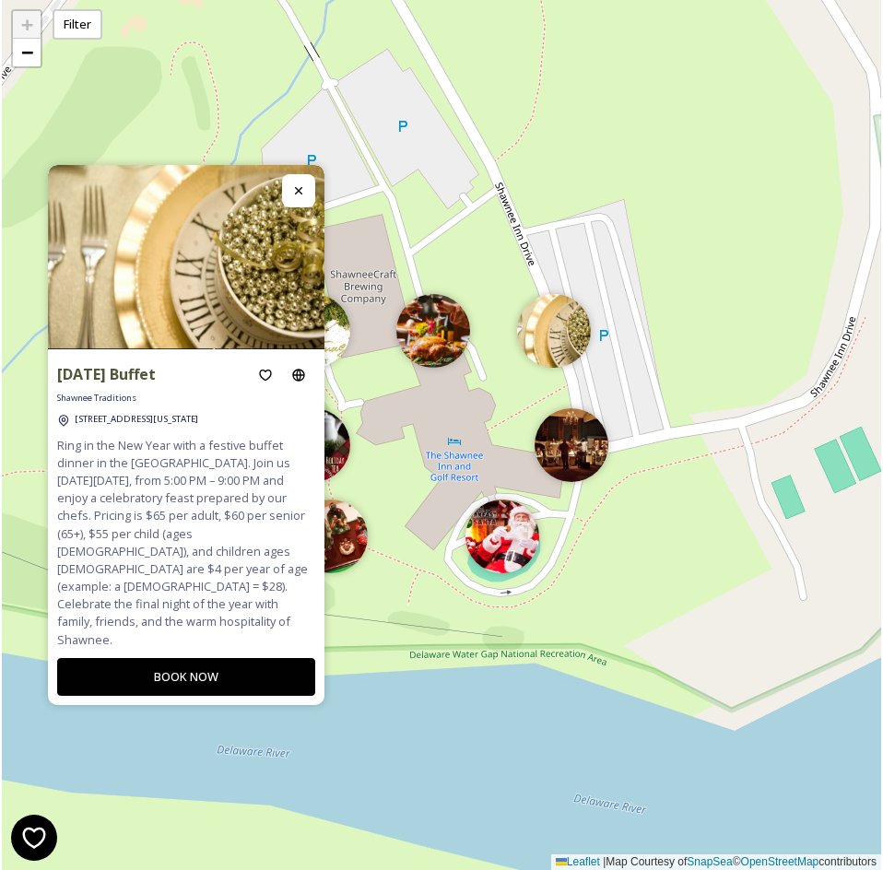
click at [666, 432] on div "+ − Leaflet | Map Courtesy of SnapSea © OpenStreetMap contributors" at bounding box center [442, 435] width 880 height 870
click at [665, 418] on div "+ − Leaflet | Map Courtesy of SnapSea © OpenStreetMap contributors" at bounding box center [442, 435] width 880 height 870
click at [596, 443] on img at bounding box center [572, 441] width 74 height 74
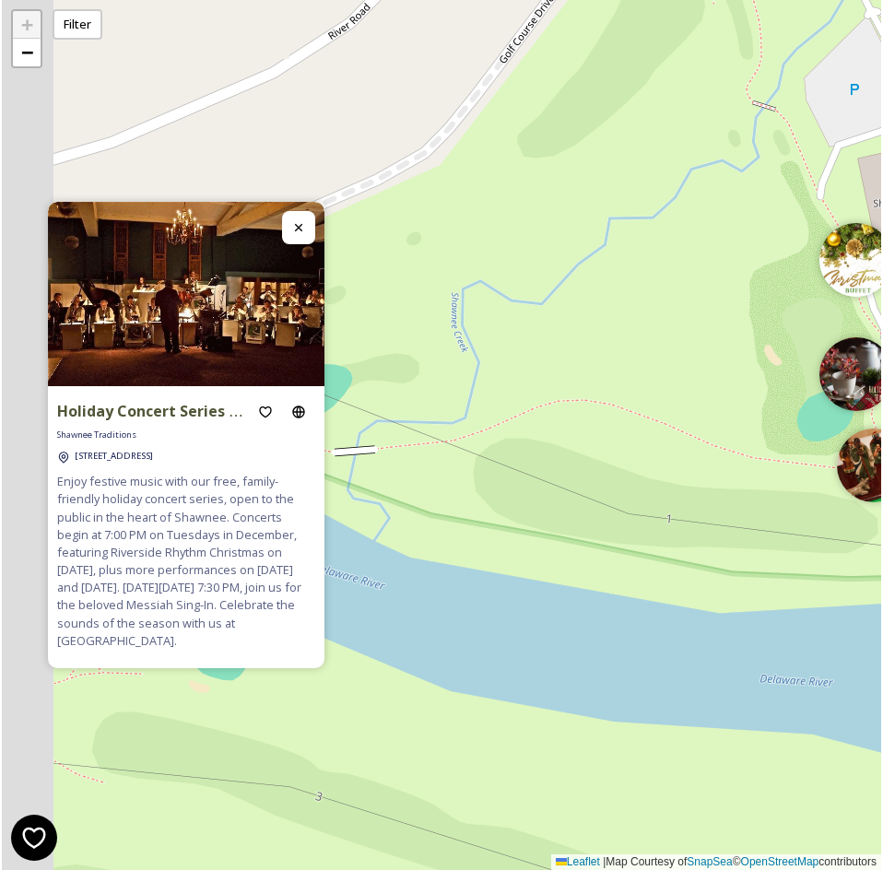
drag, startPoint x: 406, startPoint y: 500, endPoint x: 998, endPoint y: 423, distance: 596.9
click at [883, 423] on html "Holiday Concert Series at The Shawnee Inn & Golf Resort Shawnee Traditions 100 …" at bounding box center [441, 435] width 883 height 870
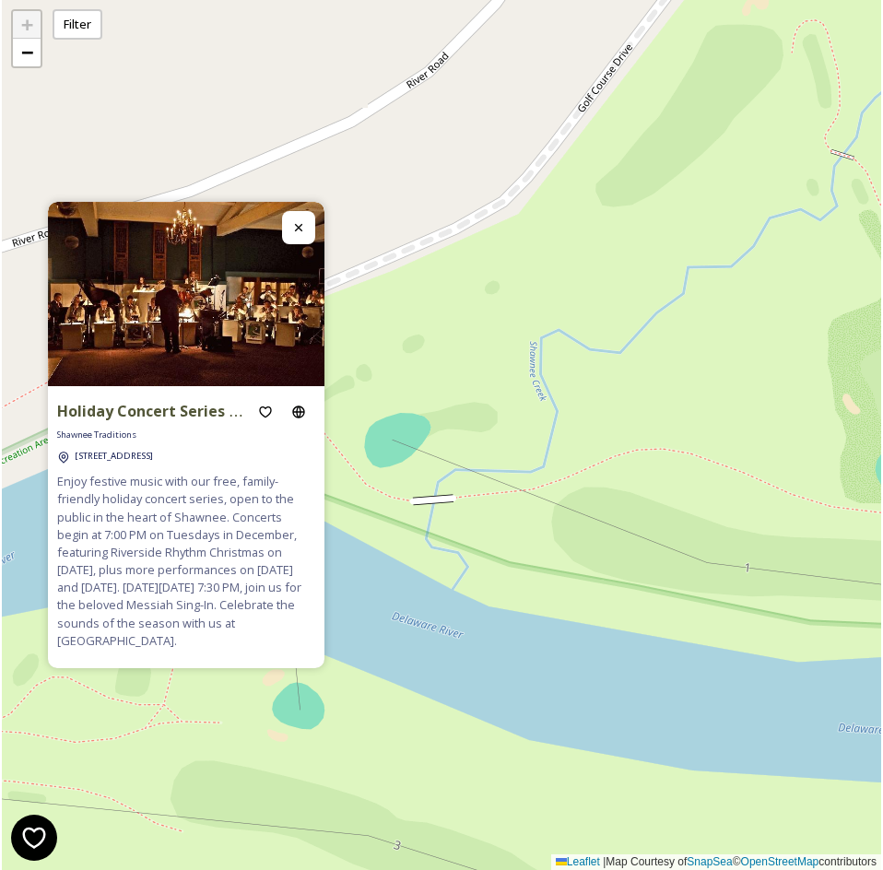
drag, startPoint x: 633, startPoint y: 415, endPoint x: 740, endPoint y: 459, distance: 115.8
click at [740, 459] on div "+ − Leaflet | Map Courtesy of SnapSea © OpenStreetMap contributors" at bounding box center [442, 435] width 880 height 870
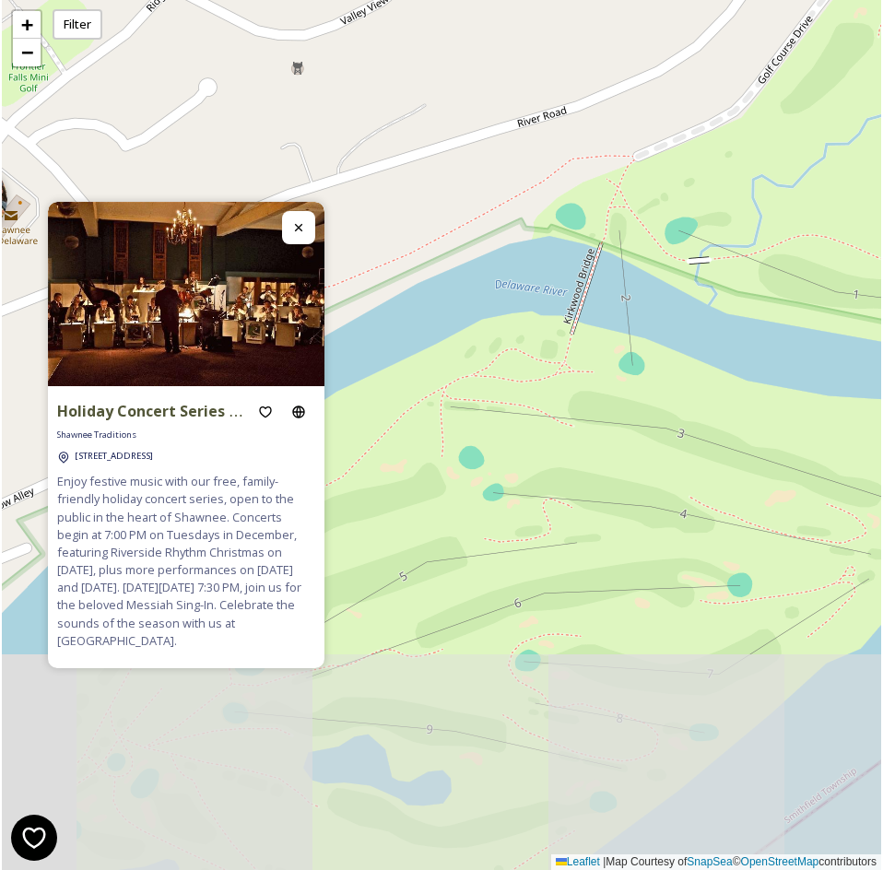
drag, startPoint x: 663, startPoint y: 498, endPoint x: 743, endPoint y: 263, distance: 248.4
click at [743, 263] on div "2 3 3 + − Leaflet | Map Courtesy of SnapSea © OpenStreetMap contributors" at bounding box center [442, 435] width 880 height 870
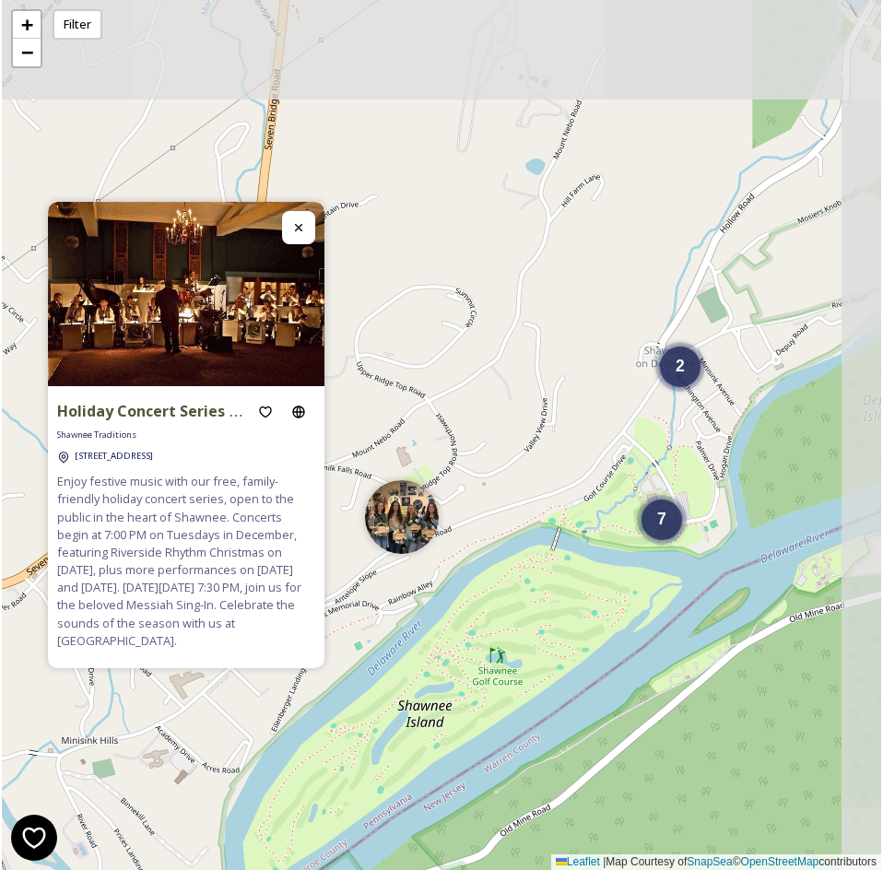
drag, startPoint x: 737, startPoint y: 280, endPoint x: 586, endPoint y: 552, distance: 311.2
click at [586, 552] on div "2 7 + − Leaflet | Map Courtesy of SnapSea © OpenStreetMap contributors" at bounding box center [442, 435] width 880 height 870
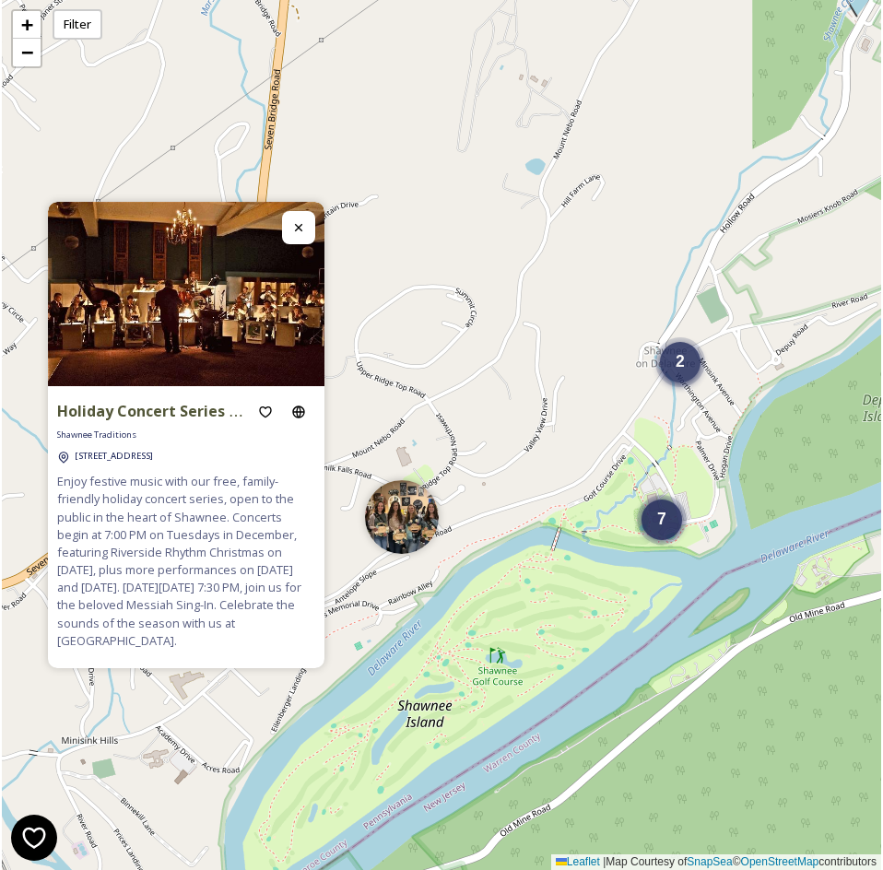
click at [691, 373] on div "2" at bounding box center [680, 362] width 41 height 41
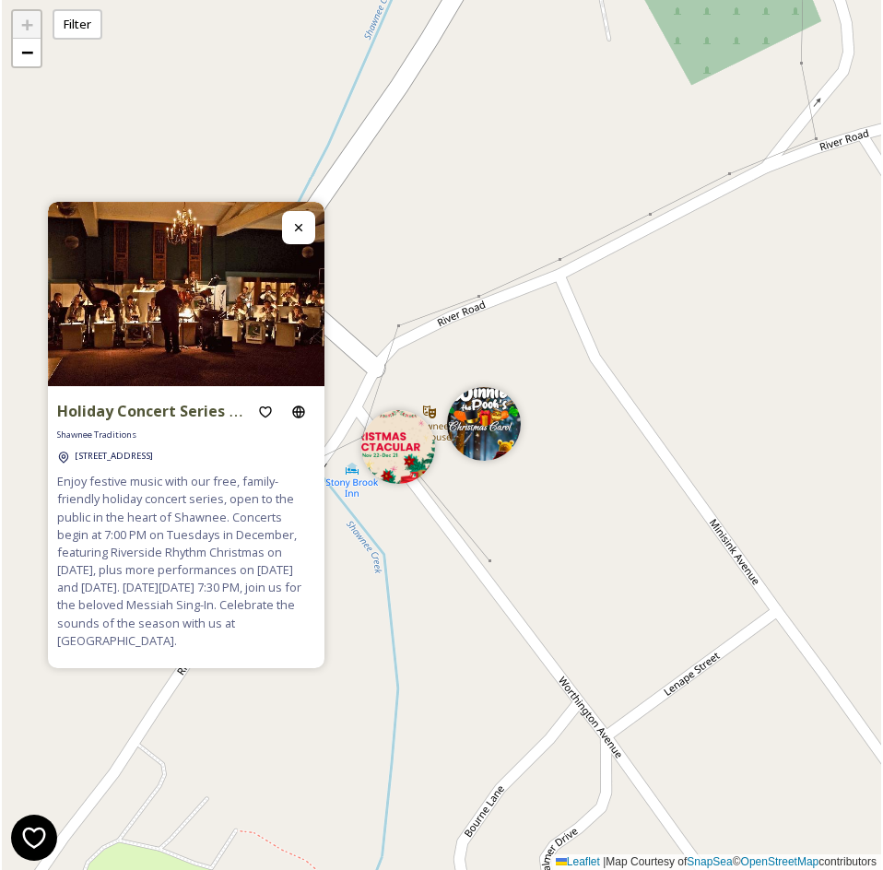
click at [505, 522] on div "+ − Leaflet | Map Courtesy of SnapSea © OpenStreetMap contributors" at bounding box center [442, 435] width 880 height 870
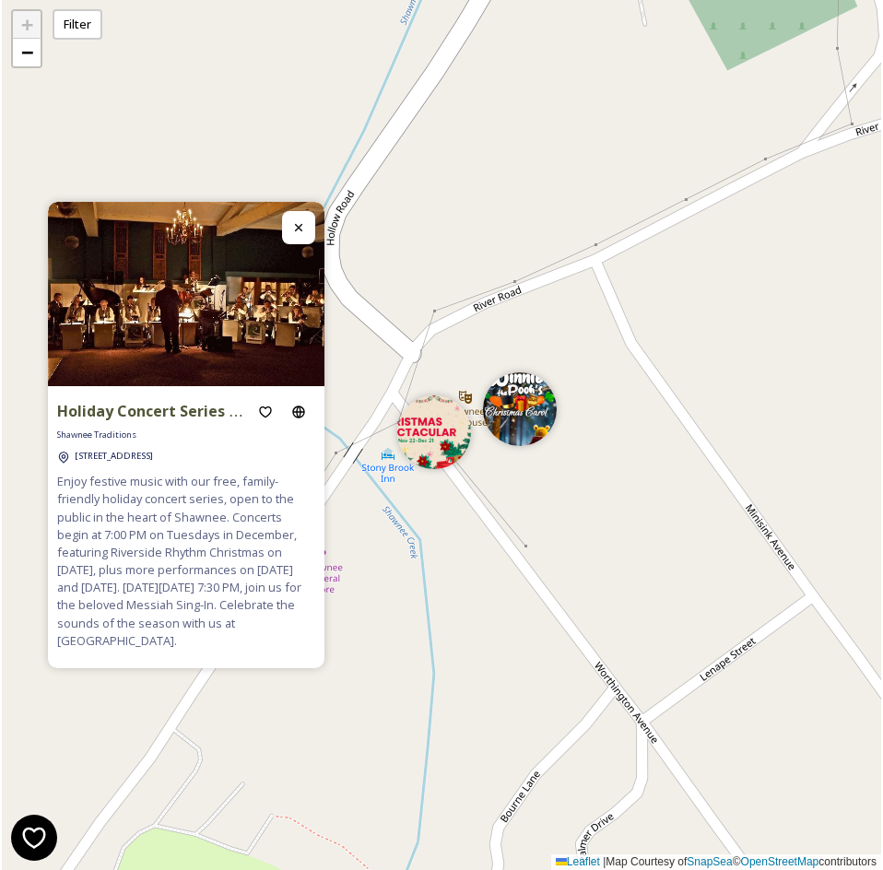
drag, startPoint x: 494, startPoint y: 519, endPoint x: 882, endPoint y: 397, distance: 406.8
click at [879, 399] on div "+ − Leaflet | Map Courtesy of SnapSea © OpenStreetMap contributors" at bounding box center [442, 435] width 880 height 870
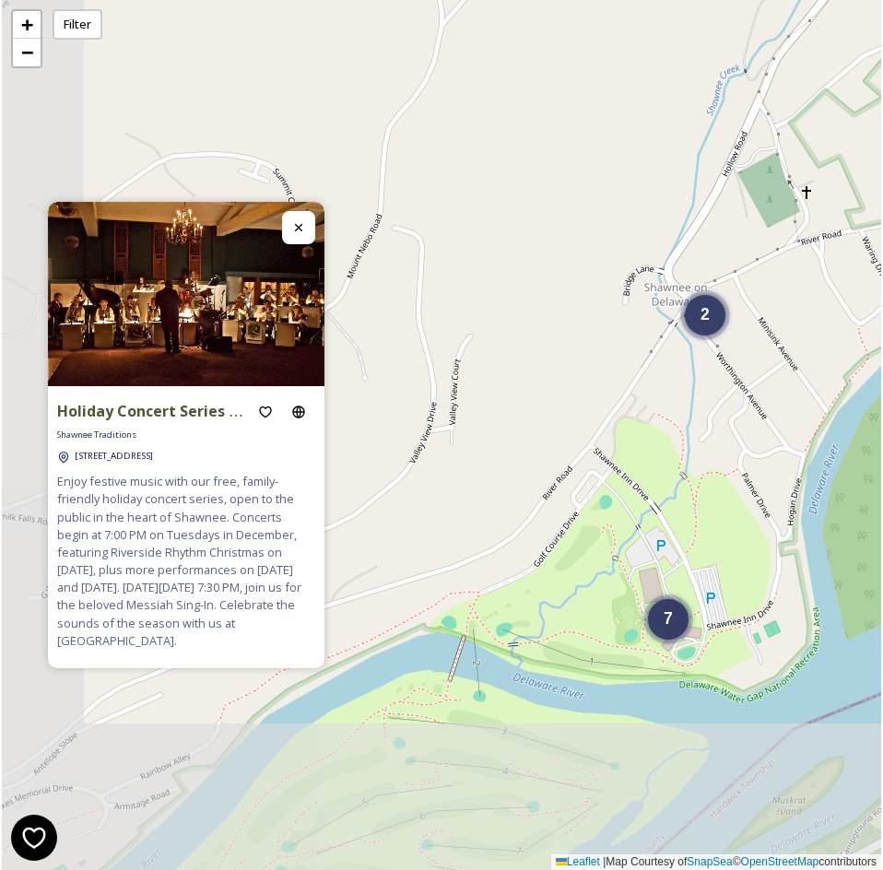
drag, startPoint x: 519, startPoint y: 586, endPoint x: 626, endPoint y: 357, distance: 253.3
click at [626, 357] on div "2 7 + − Leaflet | Map Courtesy of SnapSea © OpenStreetMap contributors" at bounding box center [442, 435] width 880 height 870
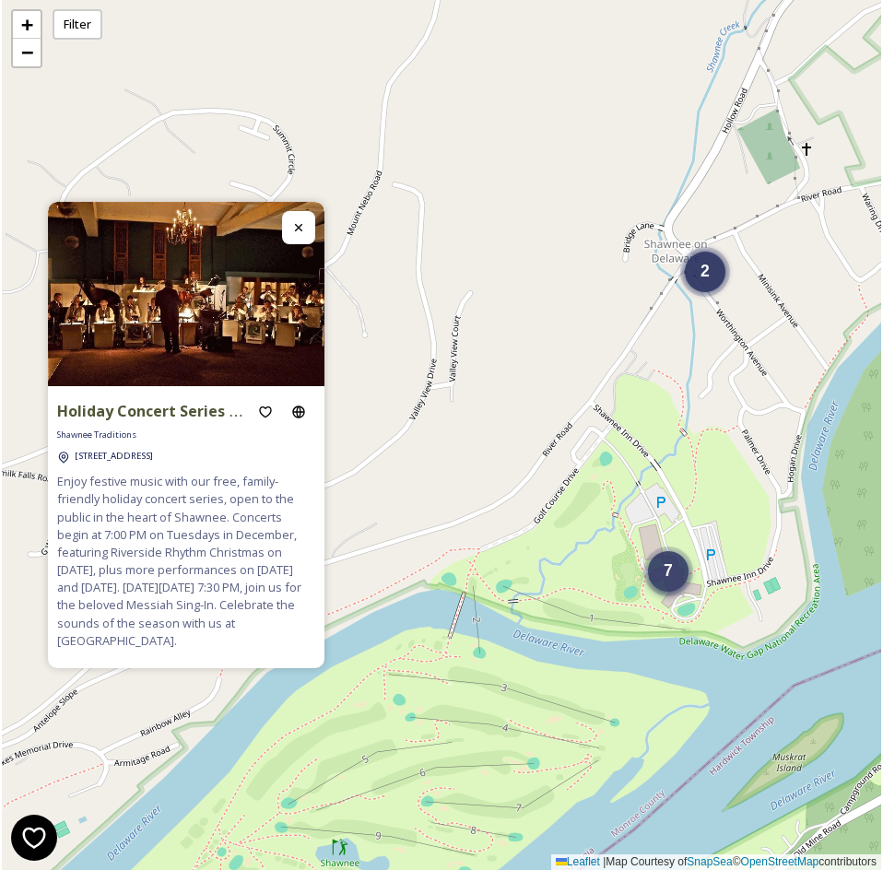
click at [665, 585] on div "7" at bounding box center [668, 571] width 41 height 41
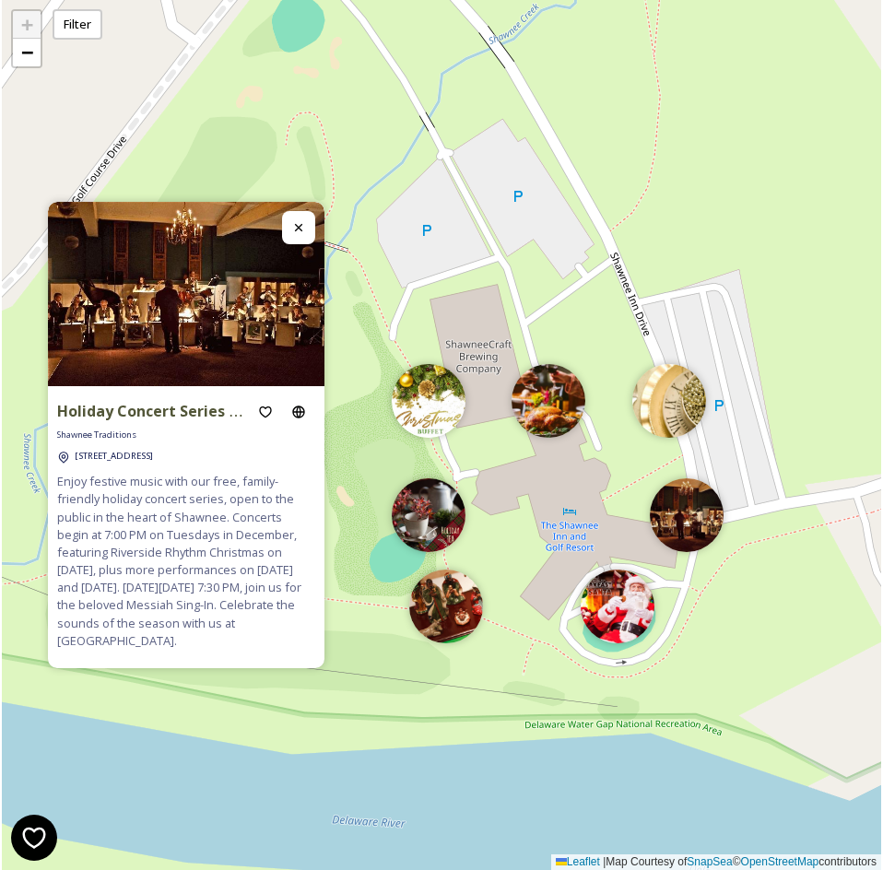
drag, startPoint x: 650, startPoint y: 568, endPoint x: 765, endPoint y: 636, distance: 133.9
click at [765, 636] on div "+ − Leaflet | Map Courtesy of SnapSea © OpenStreetMap contributors" at bounding box center [442, 435] width 880 height 870
click at [619, 615] on img at bounding box center [618, 602] width 74 height 74
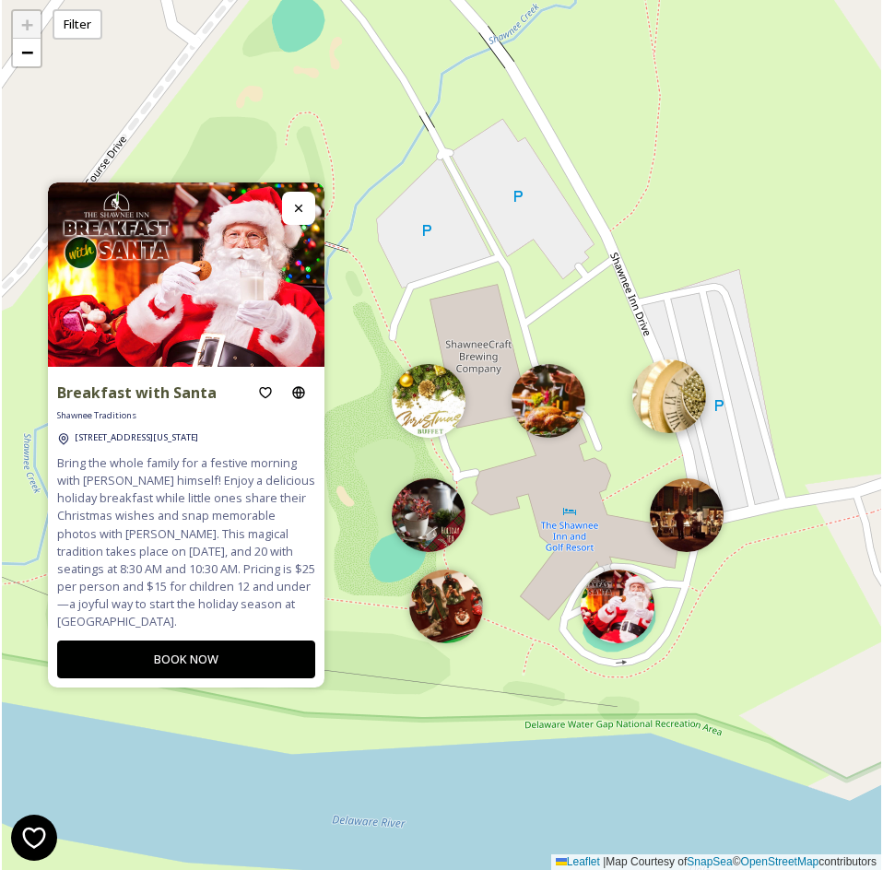
click at [678, 400] on img at bounding box center [670, 397] width 74 height 74
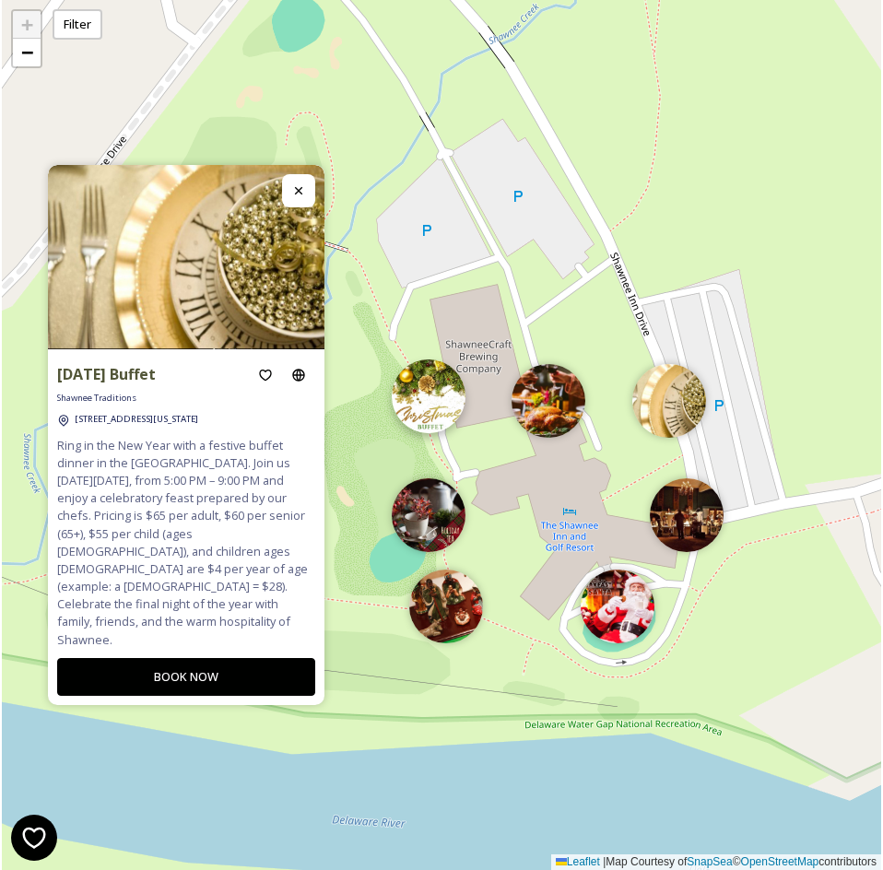
click at [441, 428] on img at bounding box center [429, 397] width 74 height 74
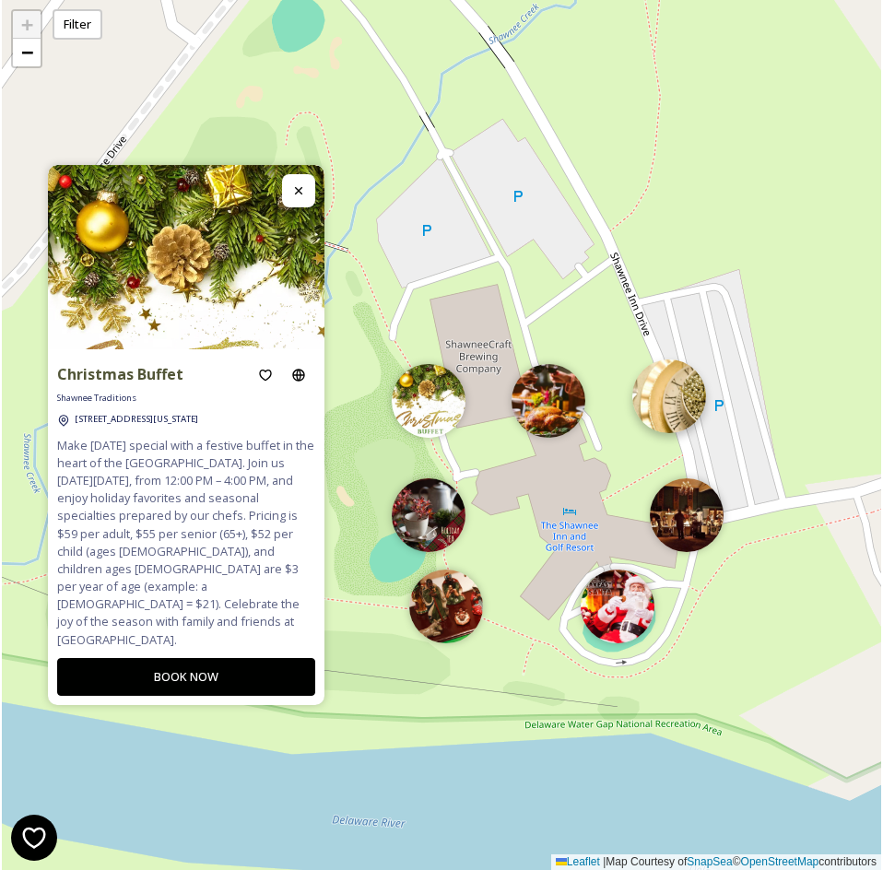
click at [685, 416] on img at bounding box center [670, 397] width 74 height 74
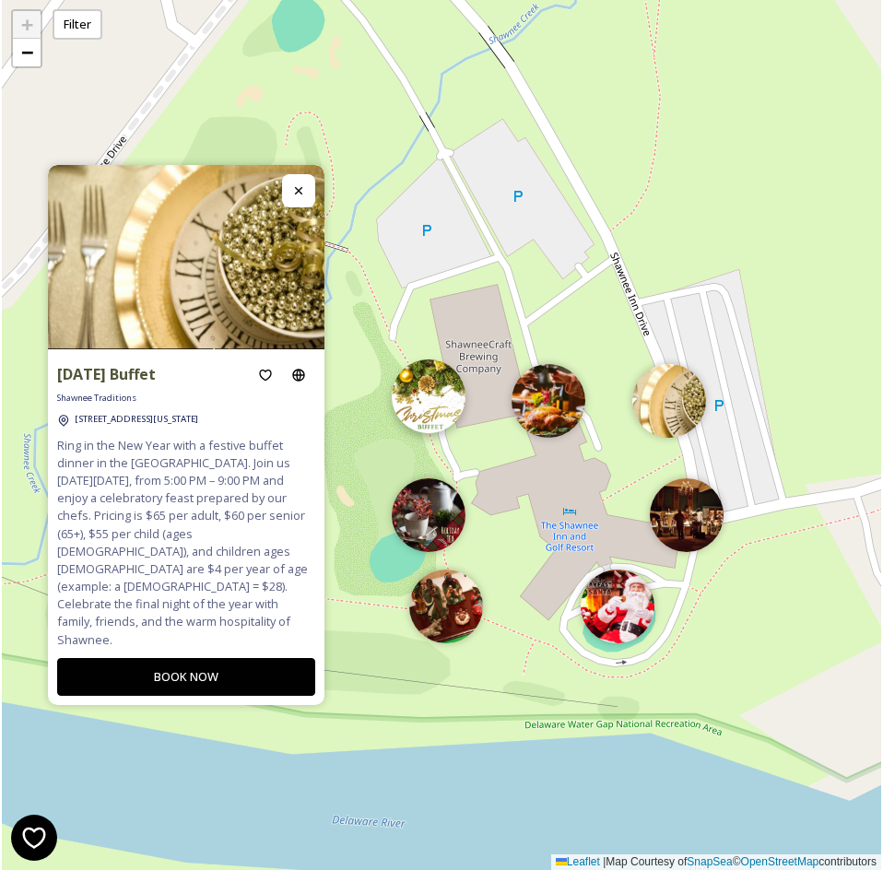
click at [436, 408] on img at bounding box center [429, 397] width 74 height 74
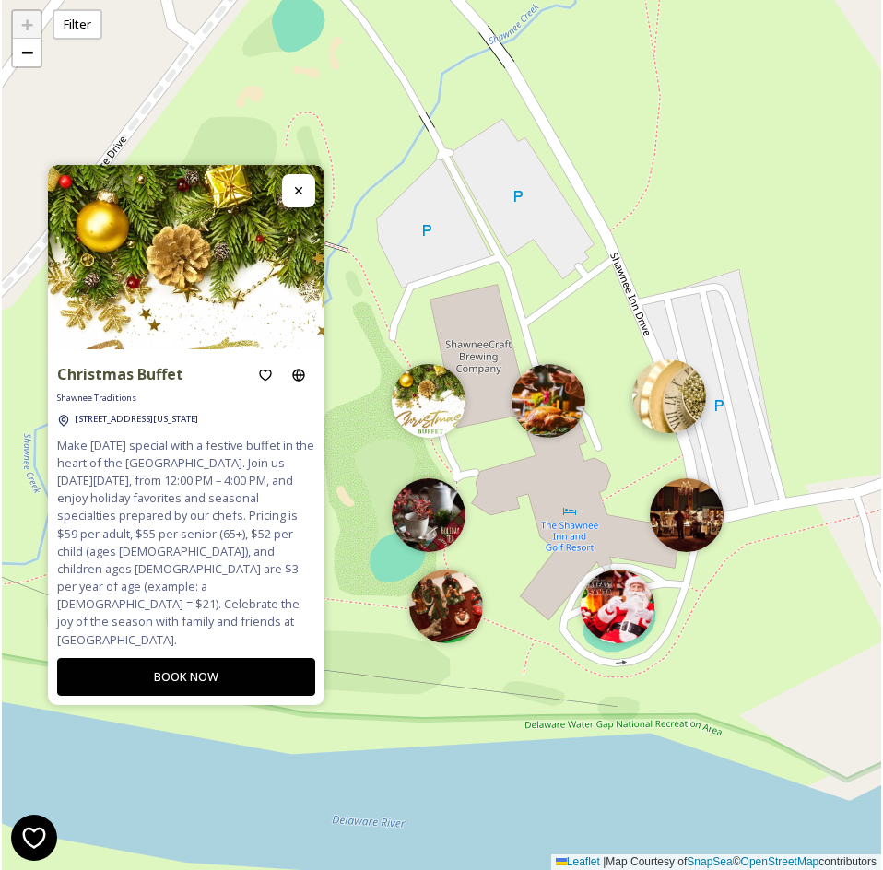
click at [683, 416] on img at bounding box center [670, 397] width 74 height 74
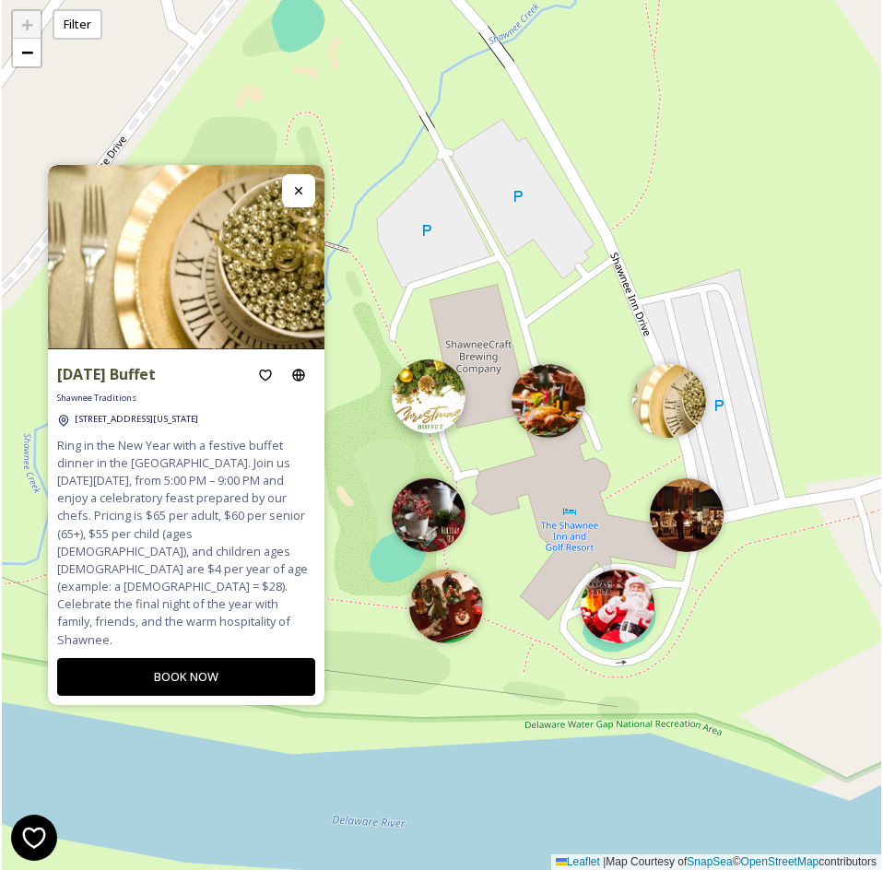
click at [432, 417] on img at bounding box center [429, 397] width 74 height 74
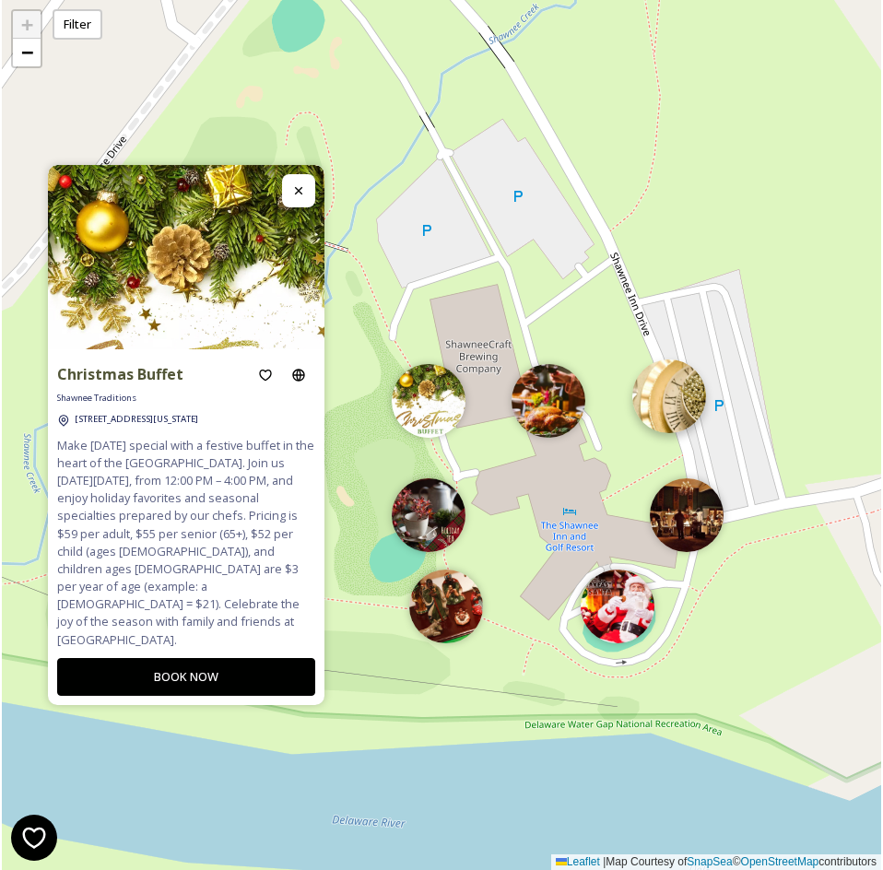
click at [676, 381] on img at bounding box center [670, 397] width 74 height 74
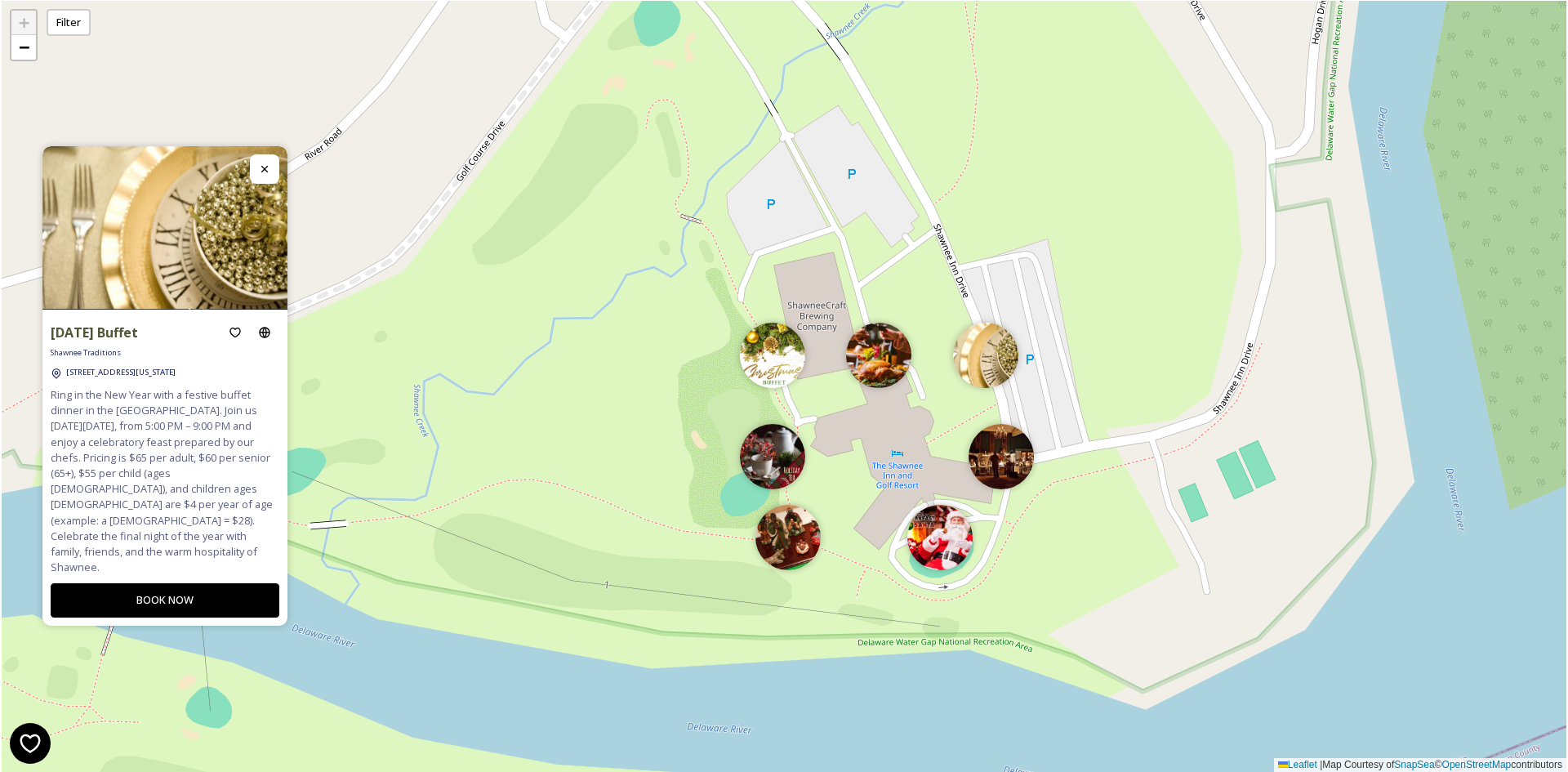
click at [1386, 452] on div "+ − Leaflet | Map Courtesy of SnapSea © OpenStreetMap contributors" at bounding box center [784, 386] width 1565 height 771
